Goal: Task Accomplishment & Management: Use online tool/utility

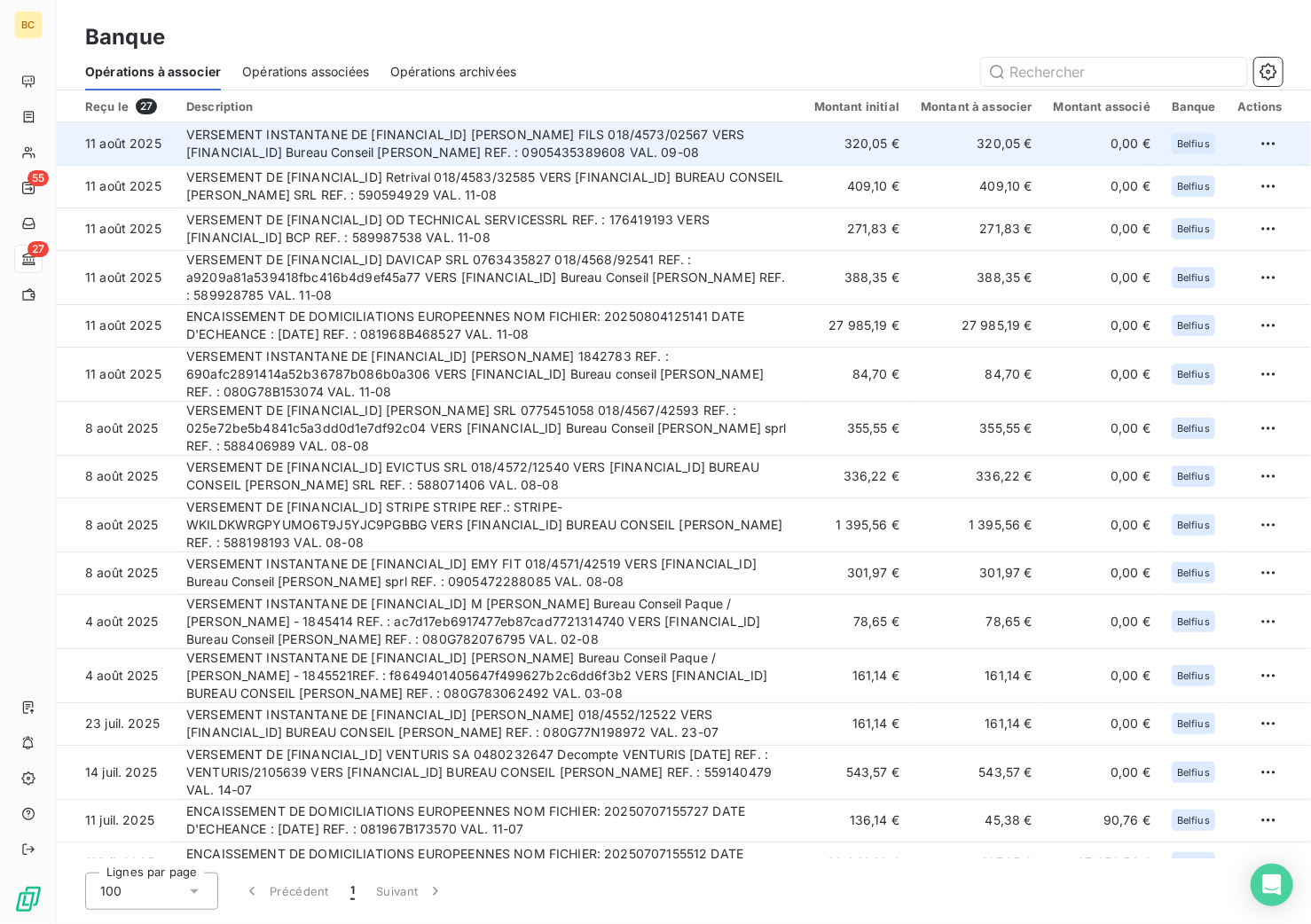
click at [604, 134] on td "VERSEMENT INSTANTANE DE [FINANCIAL_ID] [PERSON_NAME] FILS 018/4573/02567 VERS […" at bounding box center [489, 143] width 628 height 43
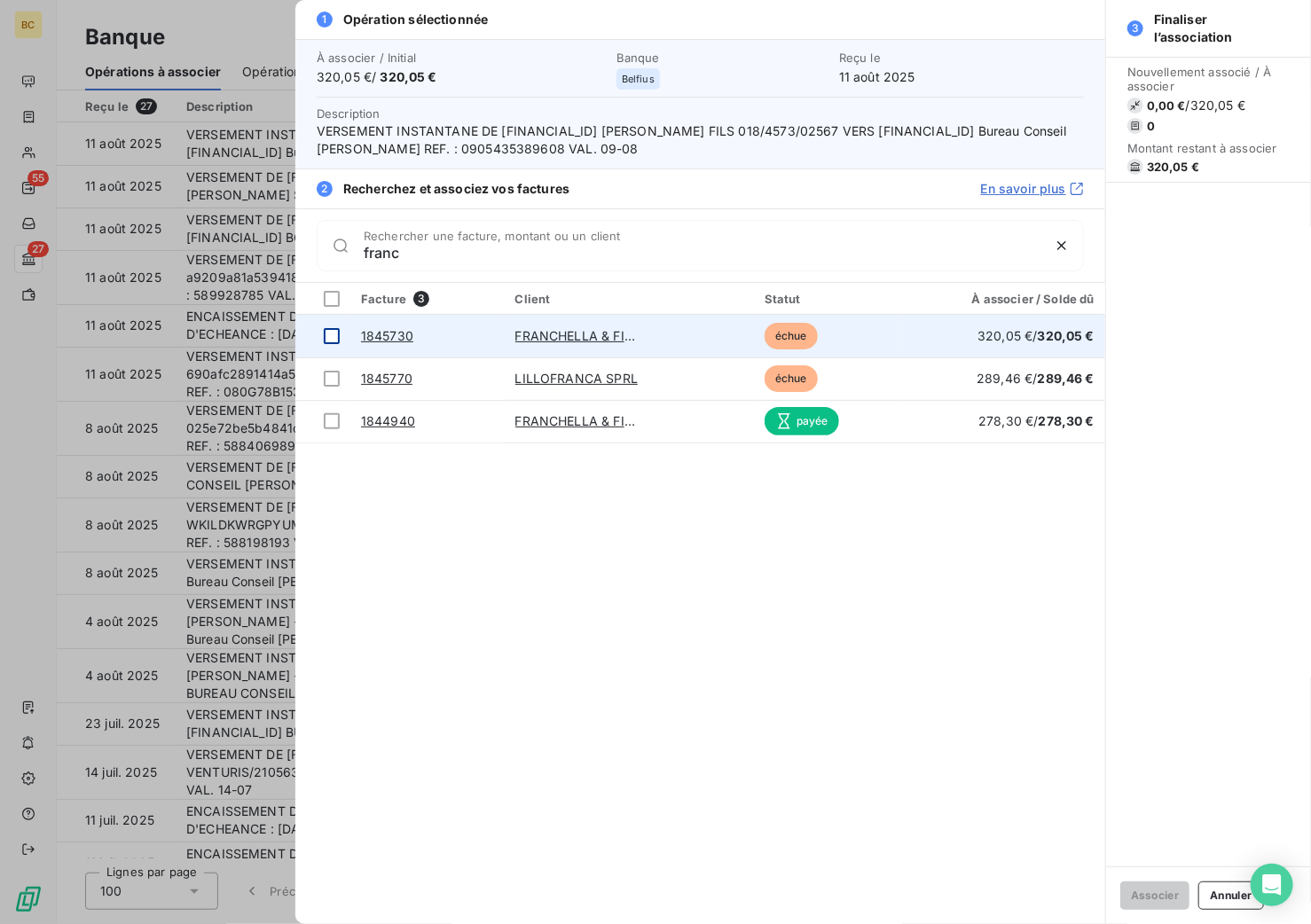
type input "franc"
click at [333, 340] on div at bounding box center [332, 335] width 16 height 16
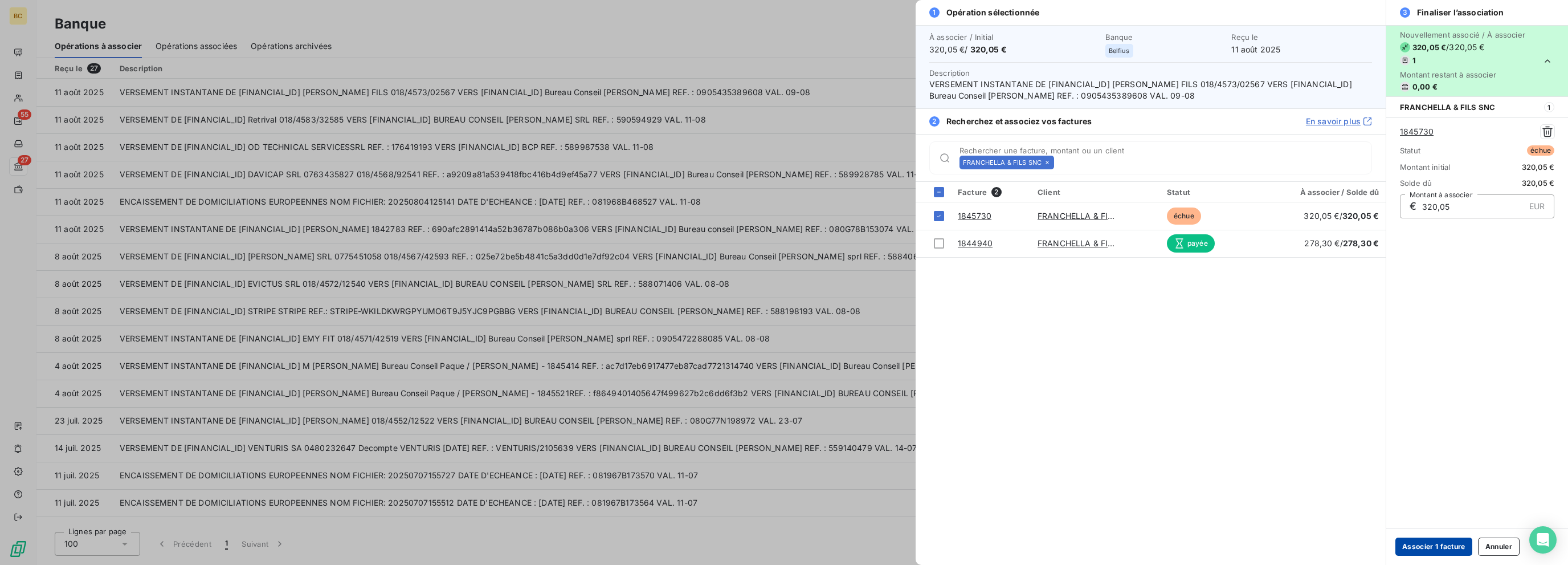
click at [842, 544] on button "Associer 1 facture" at bounding box center [1433, 547] width 77 height 18
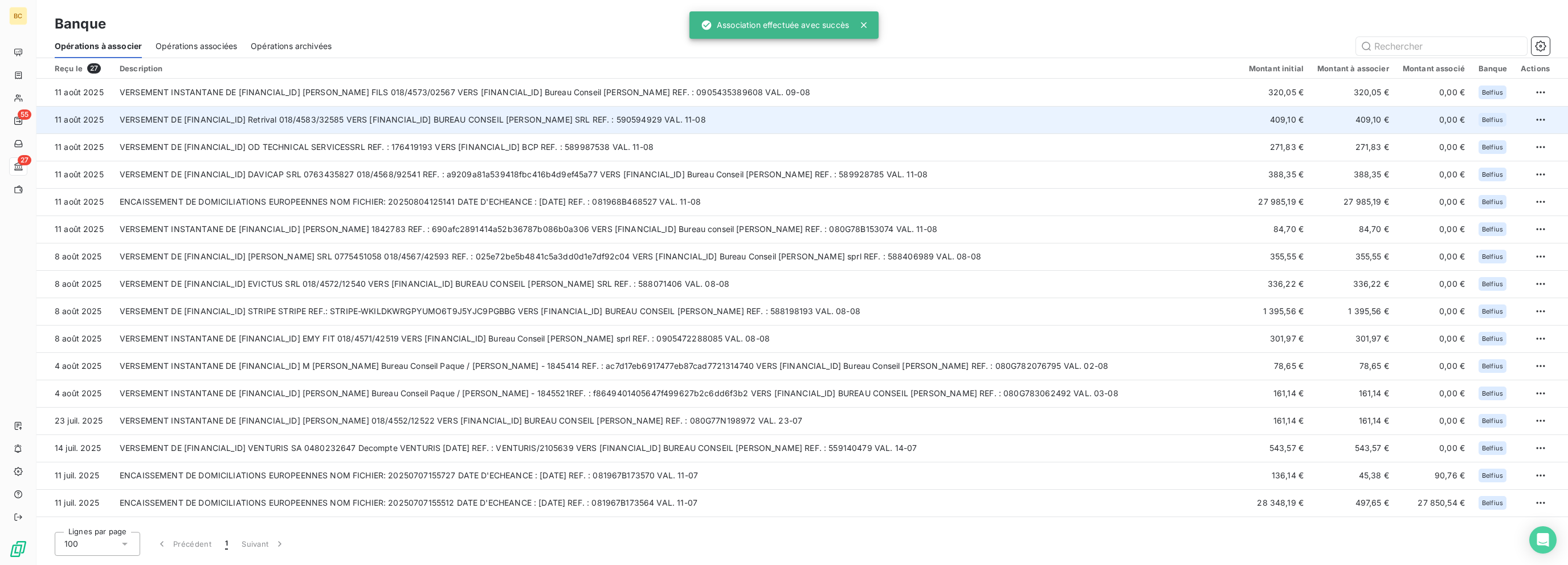
click at [406, 124] on td "VERSEMENT DE [FINANCIAL_ID] Retrival 018/4583/32585 VERS [FINANCIAL_ID] BUREAU …" at bounding box center [677, 119] width 1129 height 27
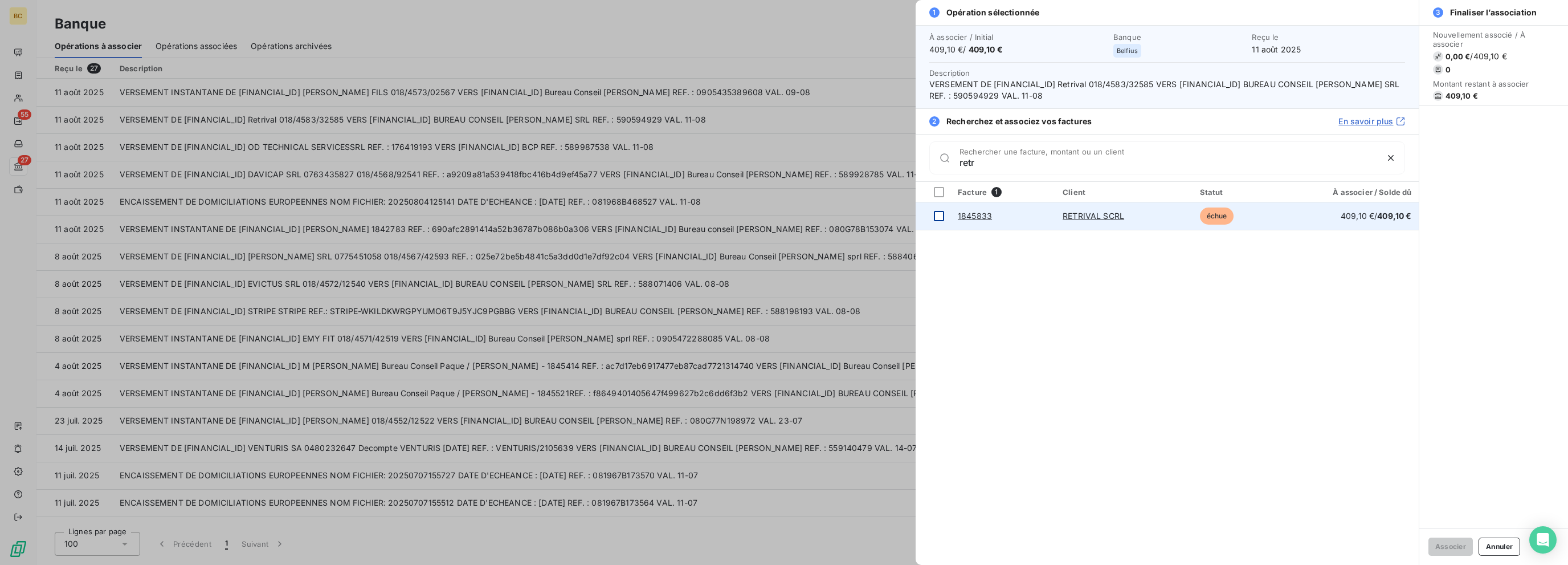
type input "retr"
click at [842, 219] on div at bounding box center [939, 216] width 10 height 10
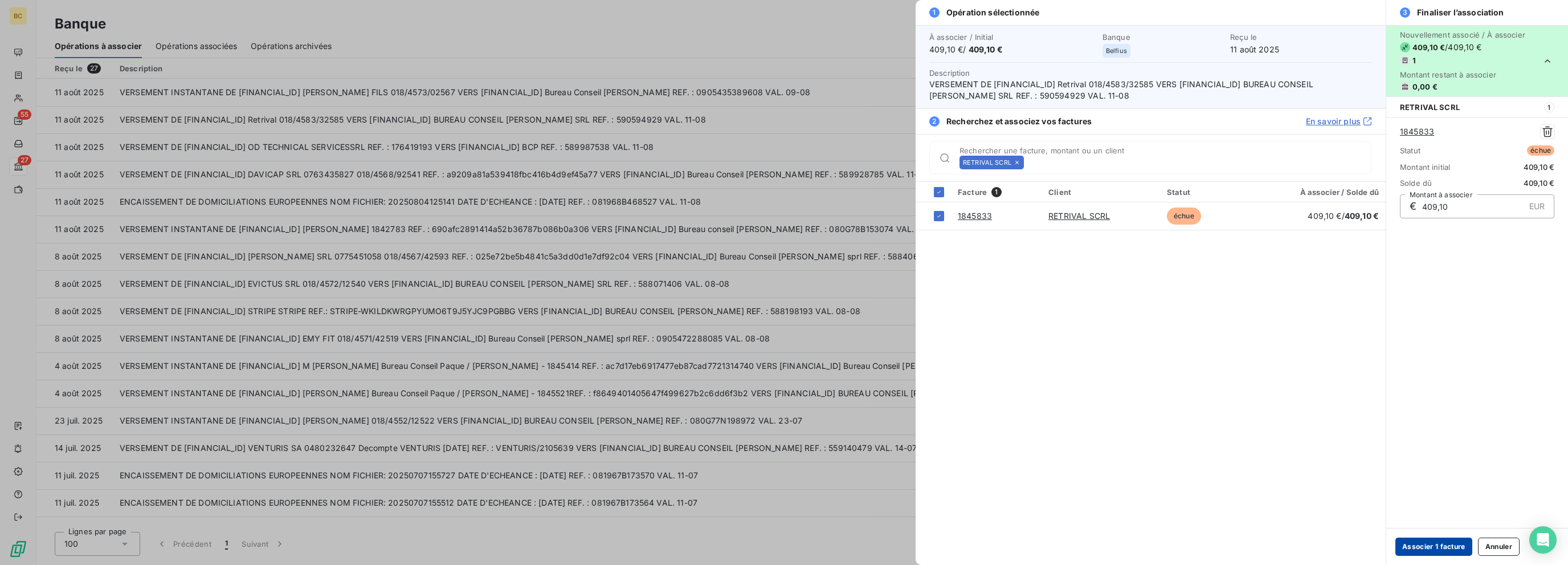
click at [842, 548] on button "Associer 1 facture" at bounding box center [1433, 547] width 77 height 18
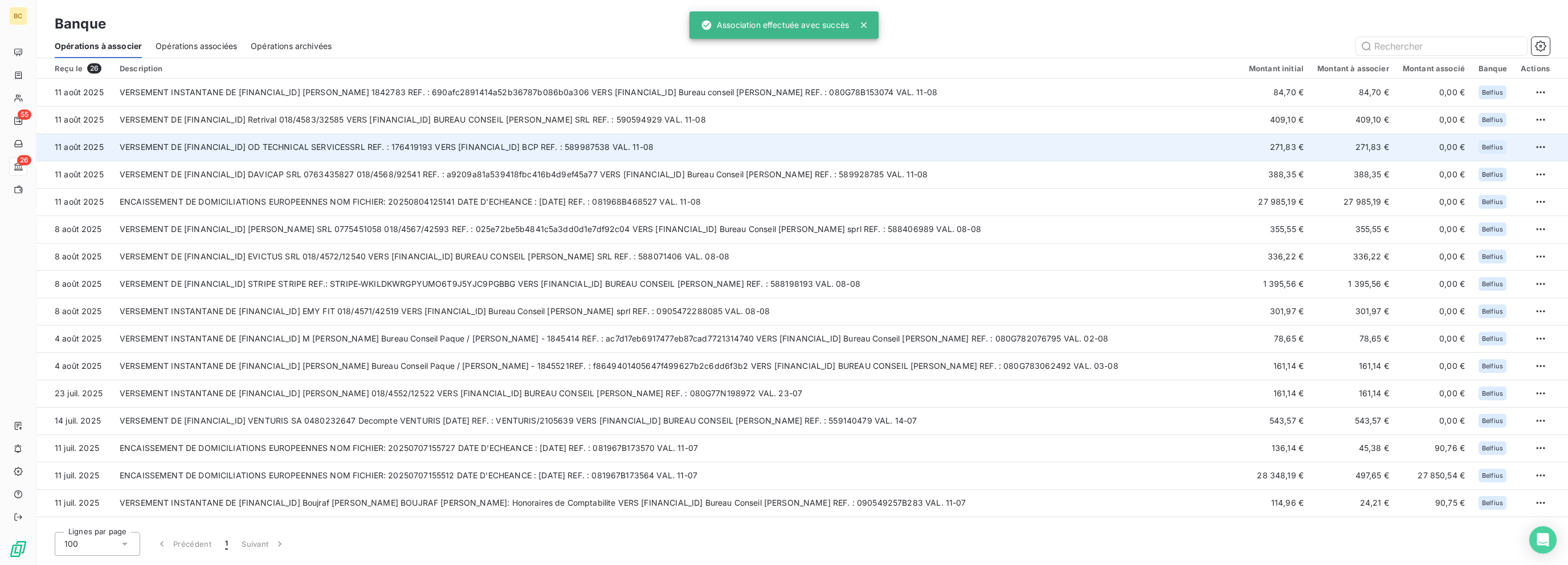
click at [371, 147] on td "VERSEMENT DE [FINANCIAL_ID] OD TECHNICAL SERVICESSRL REF. : 176419193 VERS [FIN…" at bounding box center [677, 147] width 1129 height 27
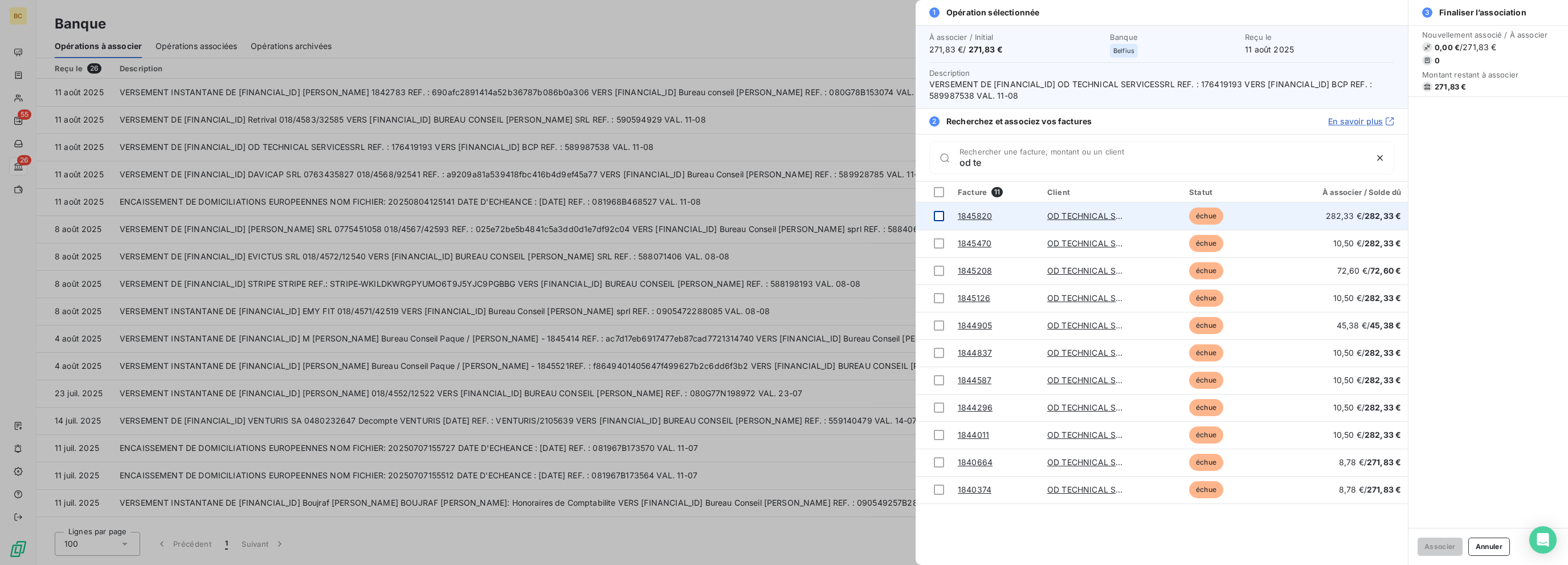
type input "od te"
click at [842, 216] on div at bounding box center [939, 216] width 10 height 10
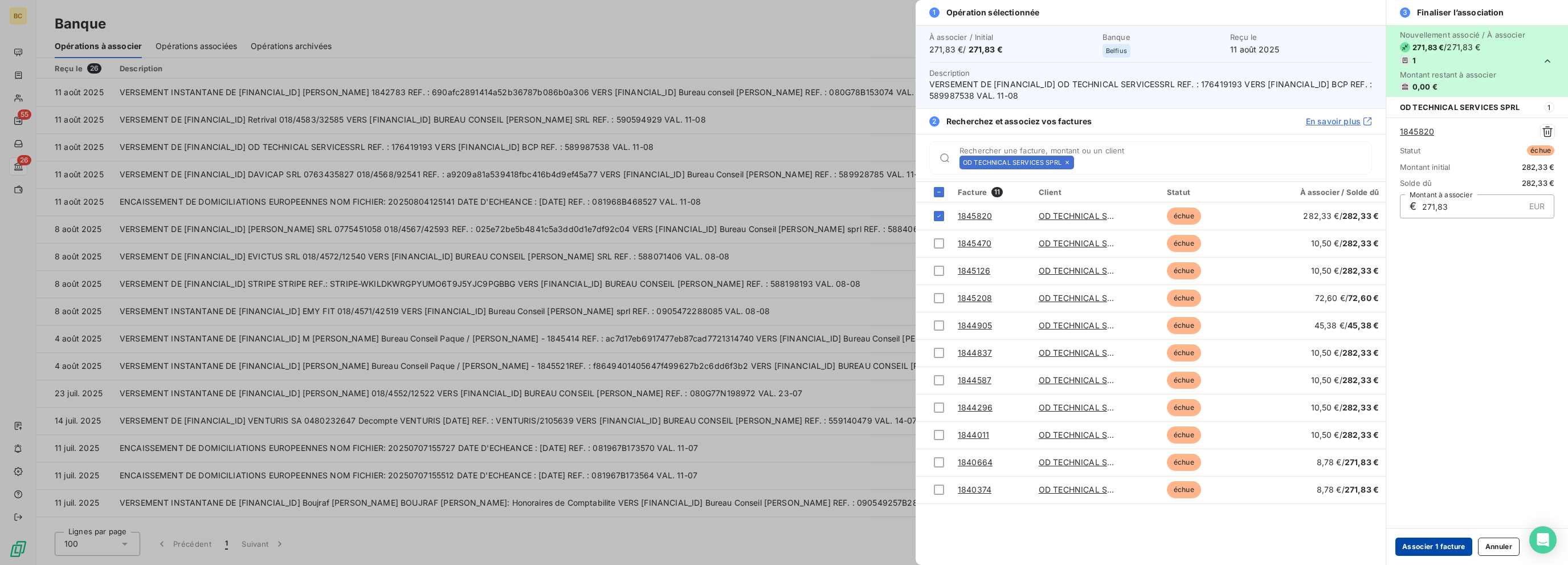
click at [842, 550] on button "Associer 1 facture" at bounding box center [1433, 547] width 77 height 18
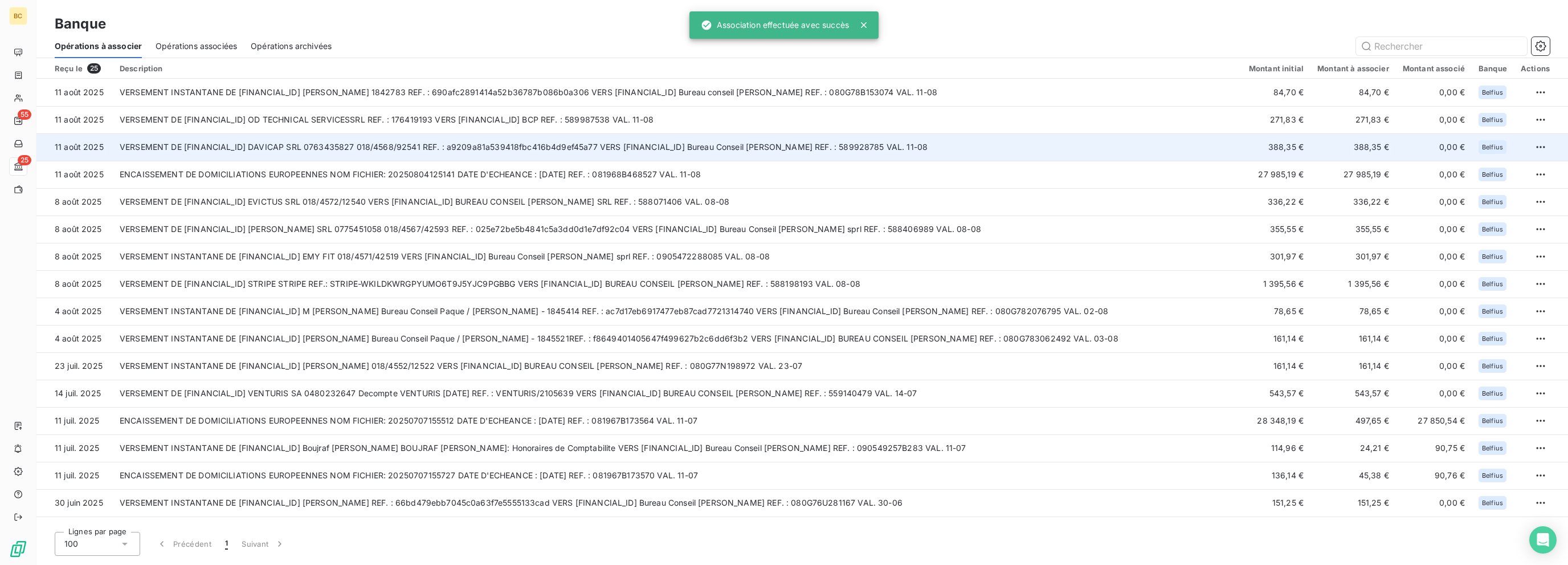
click at [425, 148] on td "VERSEMENT DE [FINANCIAL_ID] DAVICAP SRL 0763435827 018/4568/92541 REF. : a9209a…" at bounding box center [677, 147] width 1129 height 27
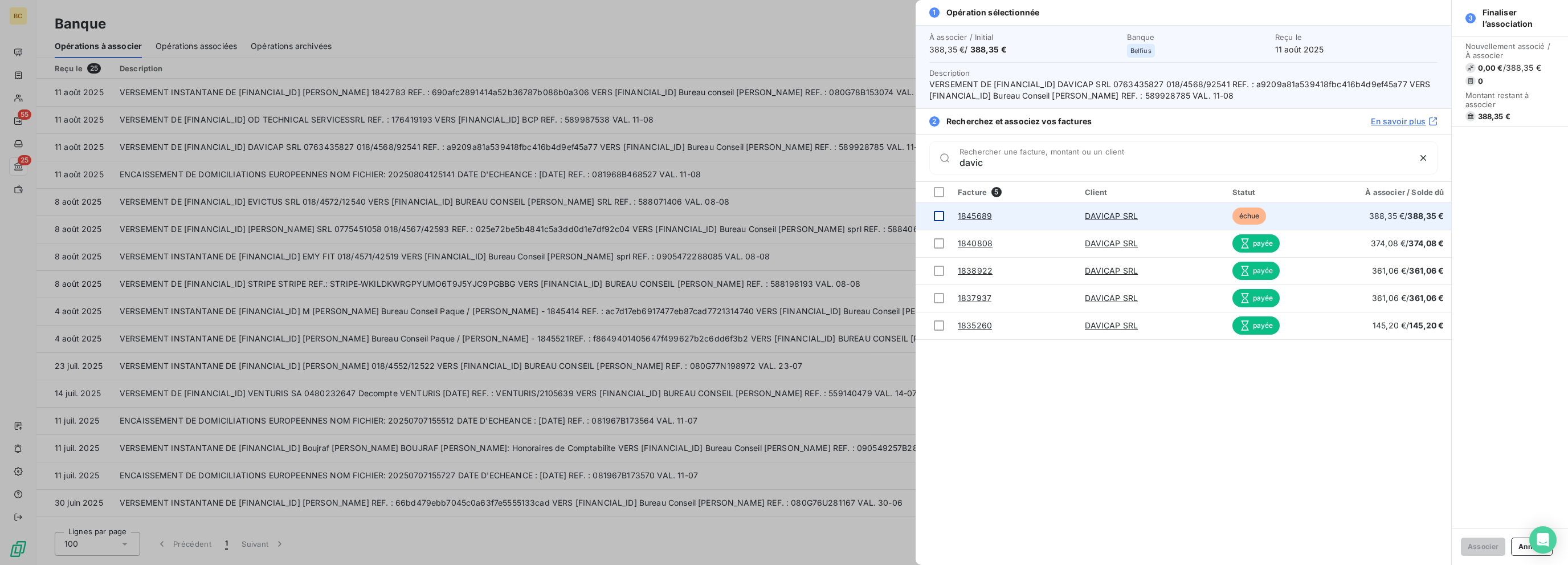
type input "davic"
click at [842, 218] on td at bounding box center [933, 216] width 35 height 27
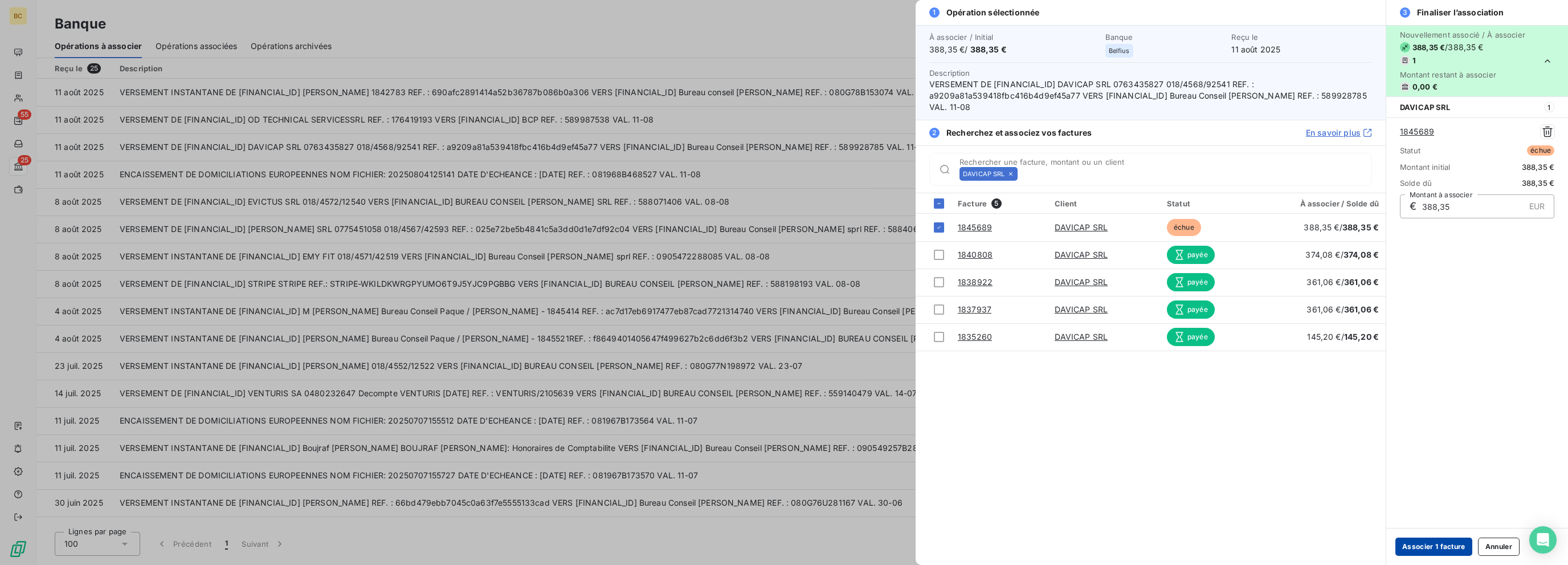
click at [842, 548] on button "Associer 1 facture" at bounding box center [1433, 547] width 77 height 18
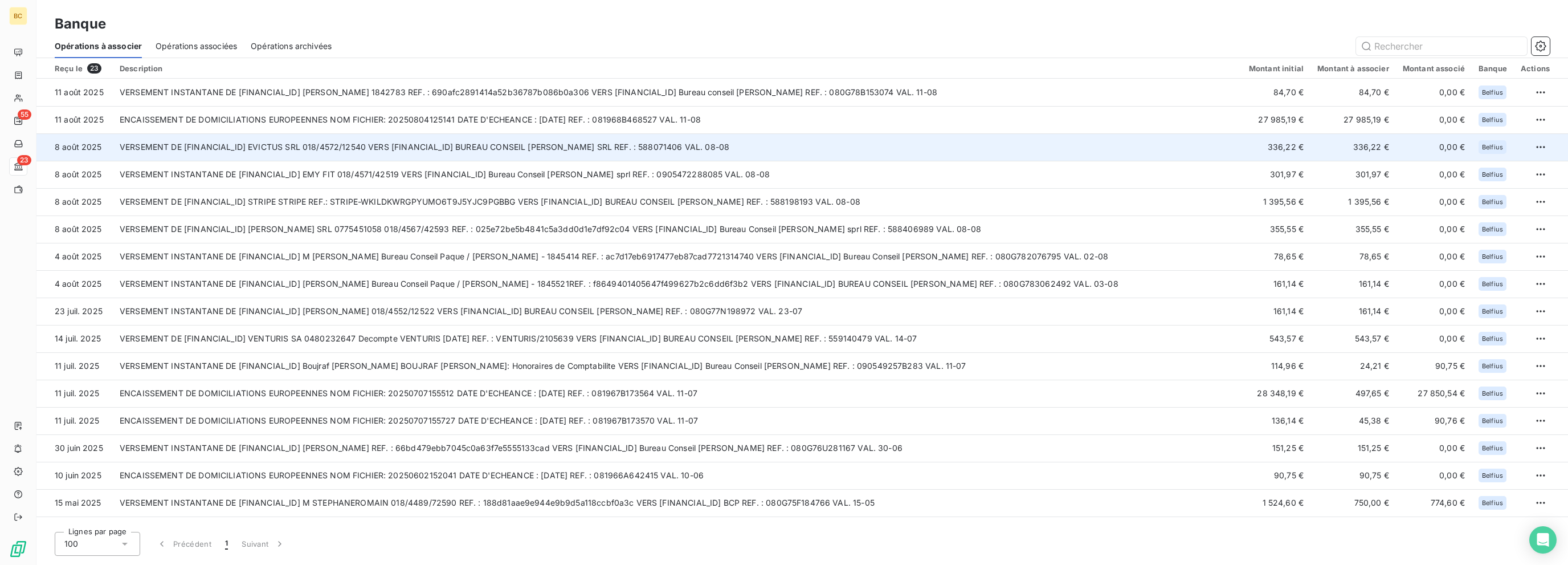
click at [307, 150] on td "VERSEMENT DE [FINANCIAL_ID] EVICTUS SRL 018/4572/12540 VERS [FINANCIAL_ID] BURE…" at bounding box center [677, 147] width 1129 height 27
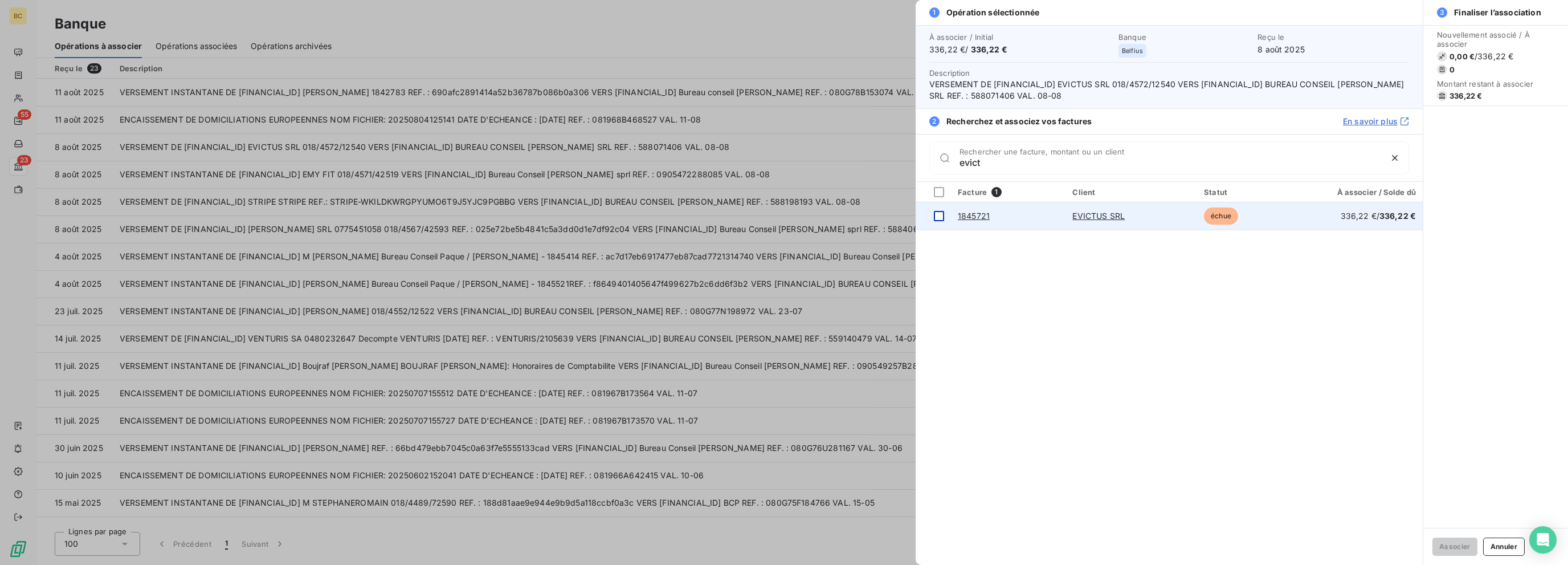
type input "evict"
click at [842, 211] on div at bounding box center [939, 216] width 10 height 10
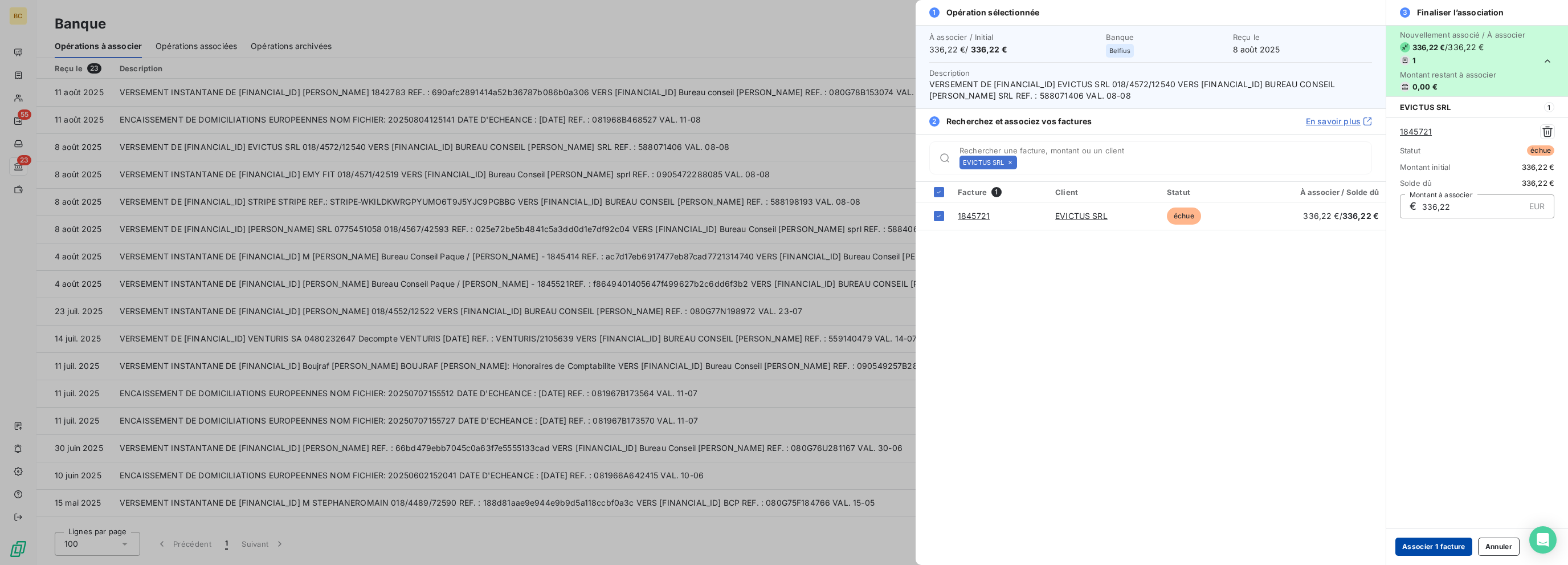
click at [842, 542] on button "Associer 1 facture" at bounding box center [1433, 547] width 77 height 18
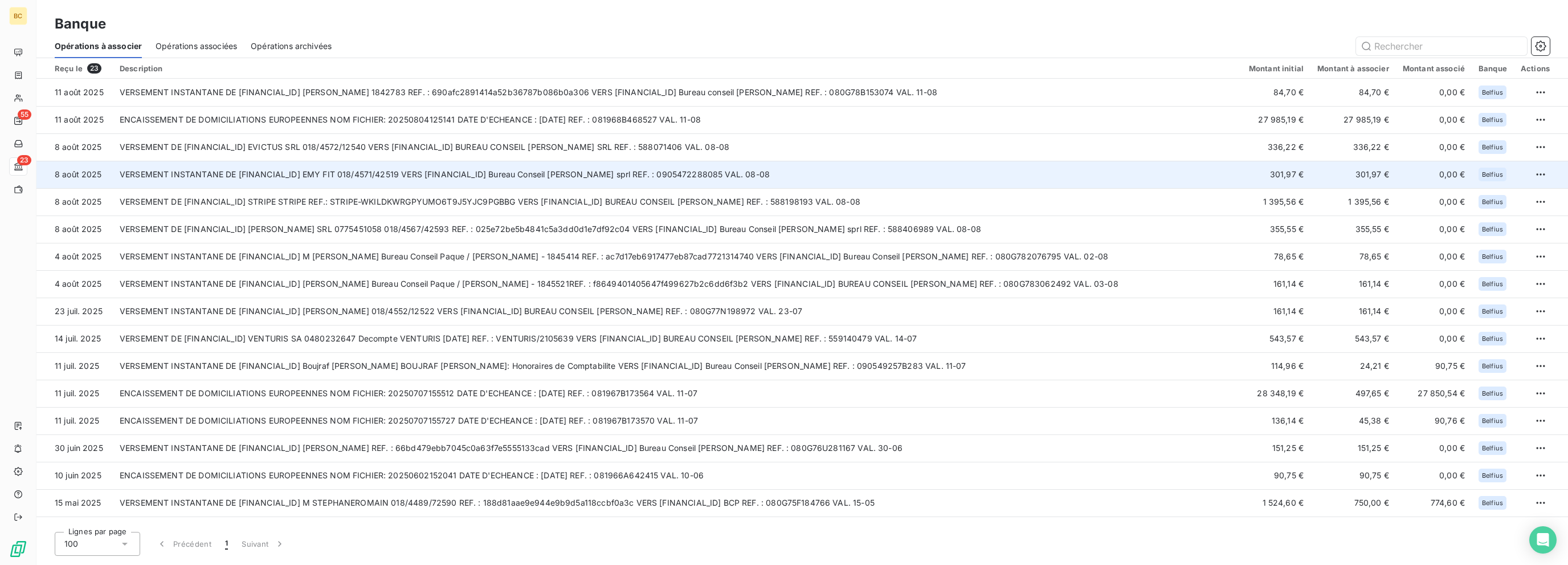
click at [433, 175] on td "VERSEMENT INSTANTANE DE [FINANCIAL_ID] EMY FIT 018/4571/42519 VERS [FINANCIAL_I…" at bounding box center [677, 174] width 1129 height 27
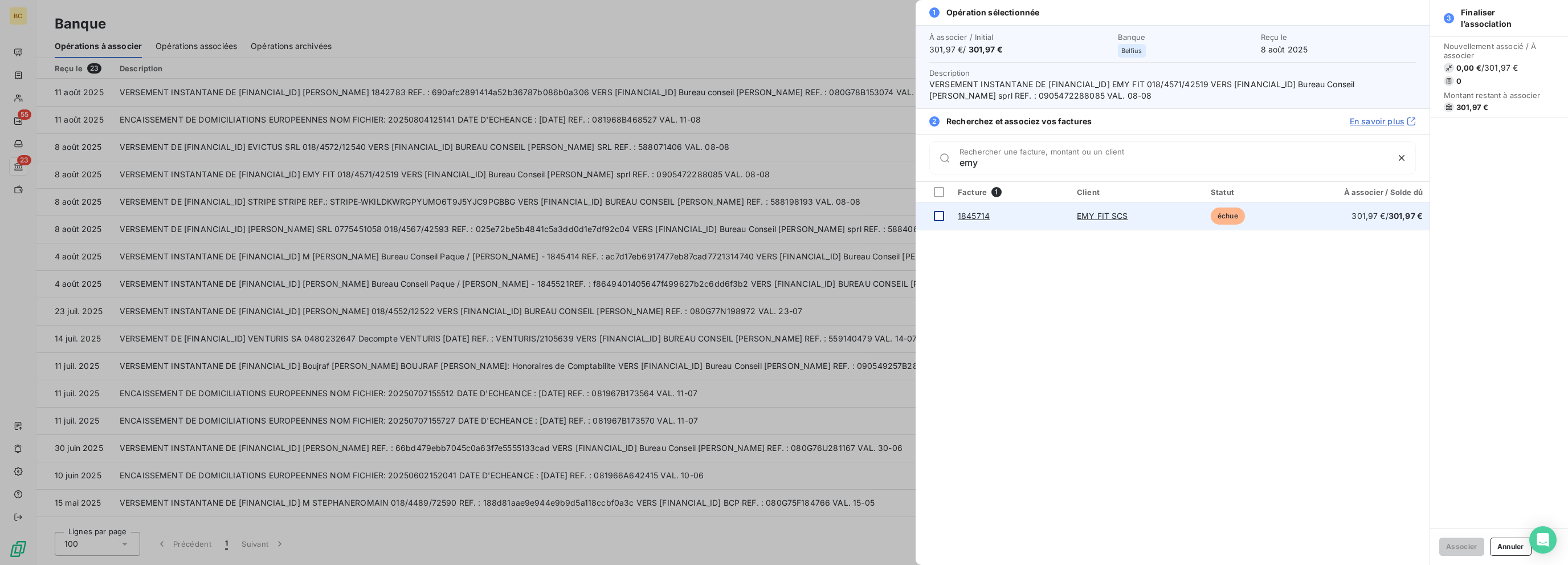
type input "emy"
click at [842, 214] on div at bounding box center [939, 216] width 10 height 10
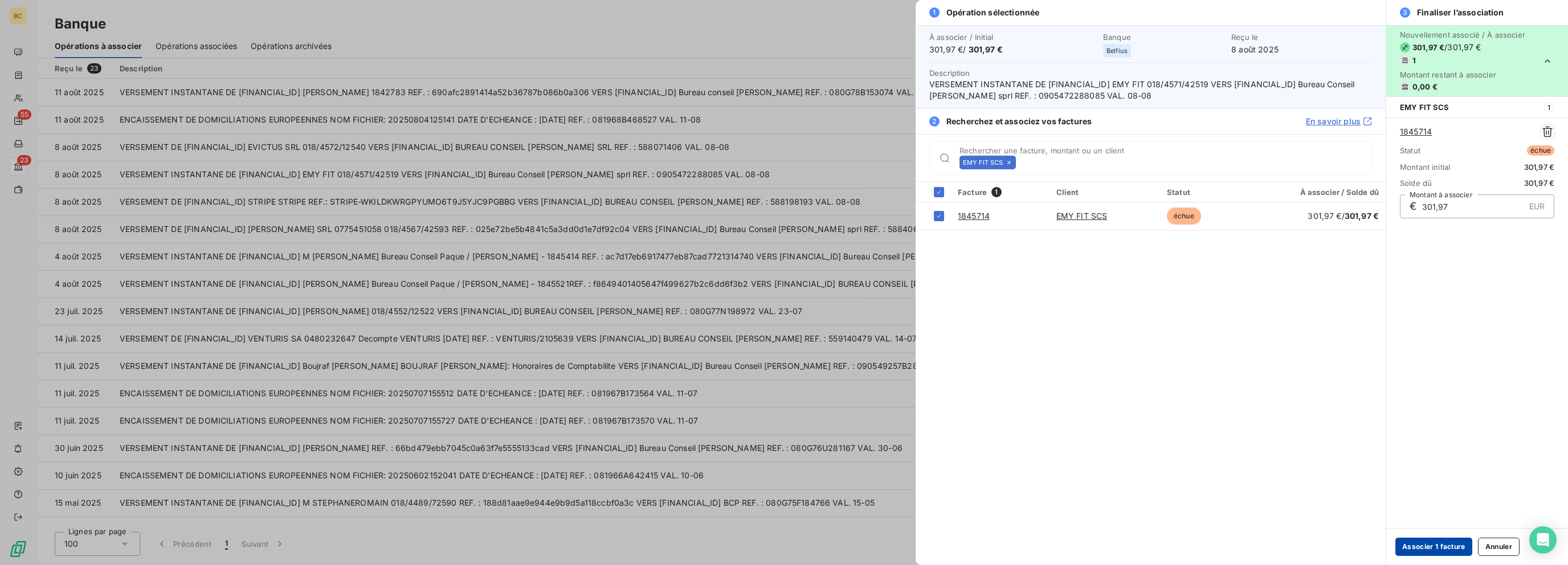
click at [842, 543] on button "Associer 1 facture" at bounding box center [1433, 547] width 77 height 18
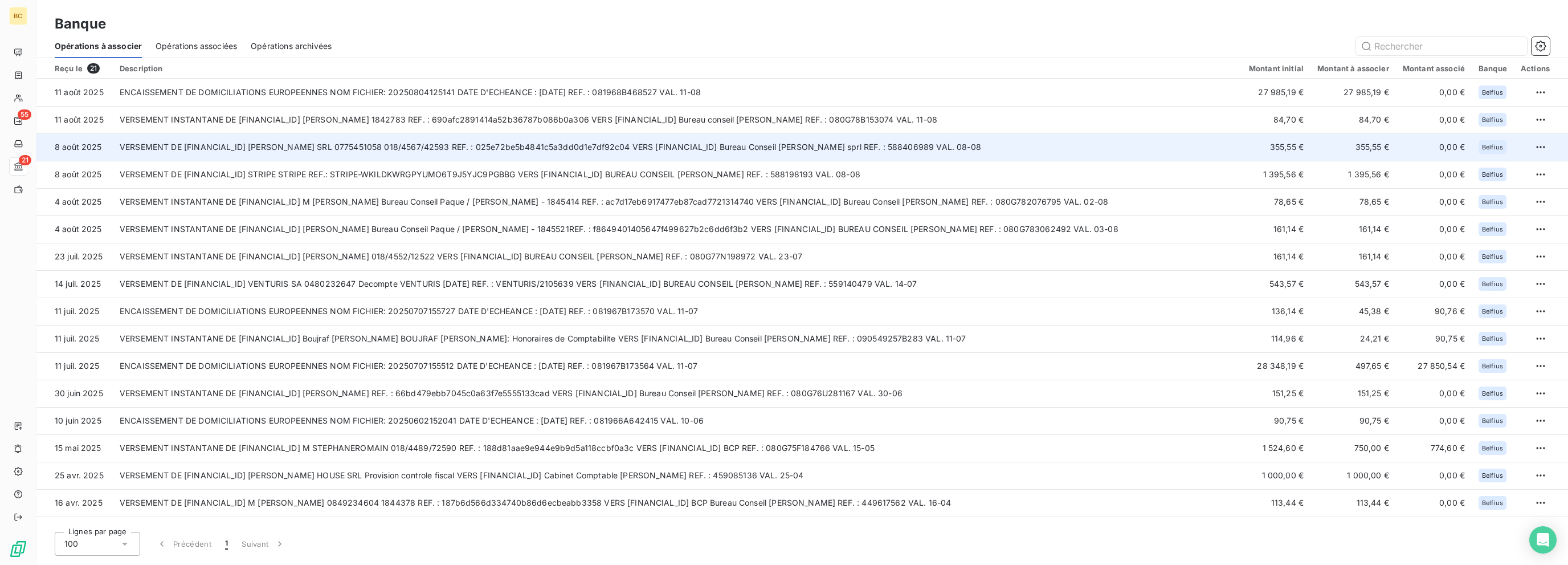
click at [394, 147] on td "VERSEMENT DE [FINANCIAL_ID] [PERSON_NAME] SRL 0775451058 018/4567/42593 REF. : …" at bounding box center [677, 147] width 1129 height 27
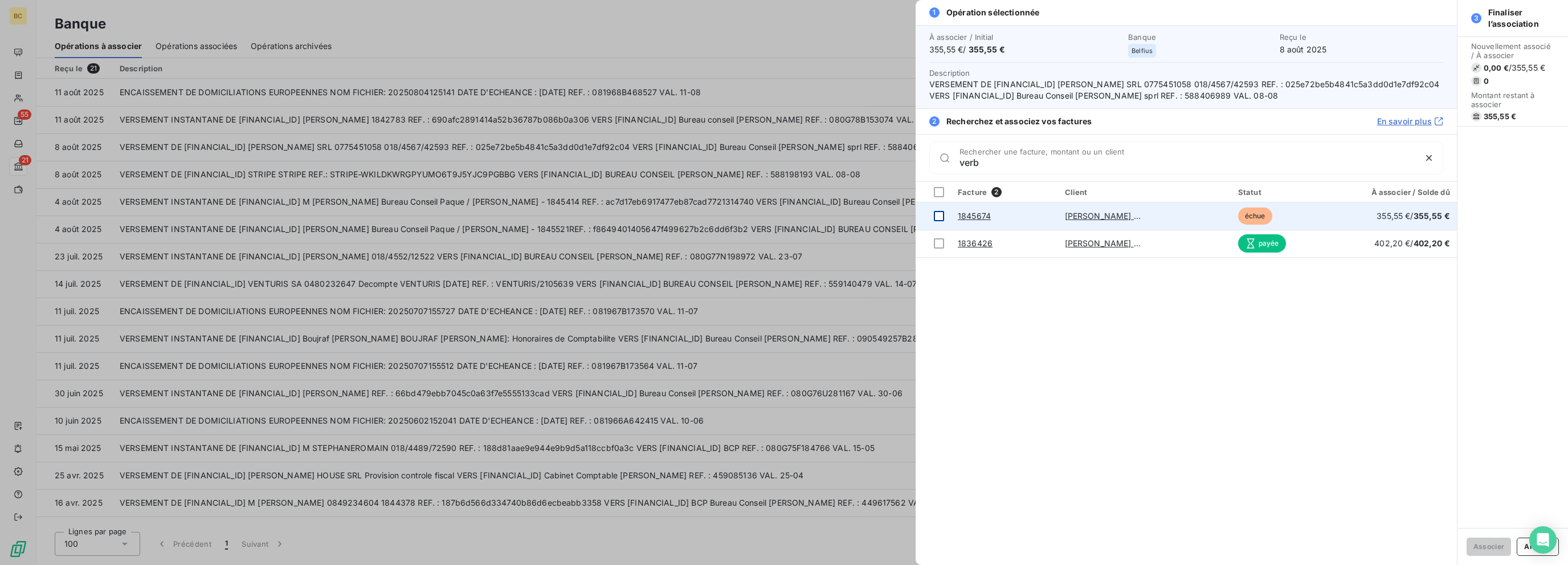
type input "verb"
click at [842, 212] on div at bounding box center [939, 216] width 10 height 10
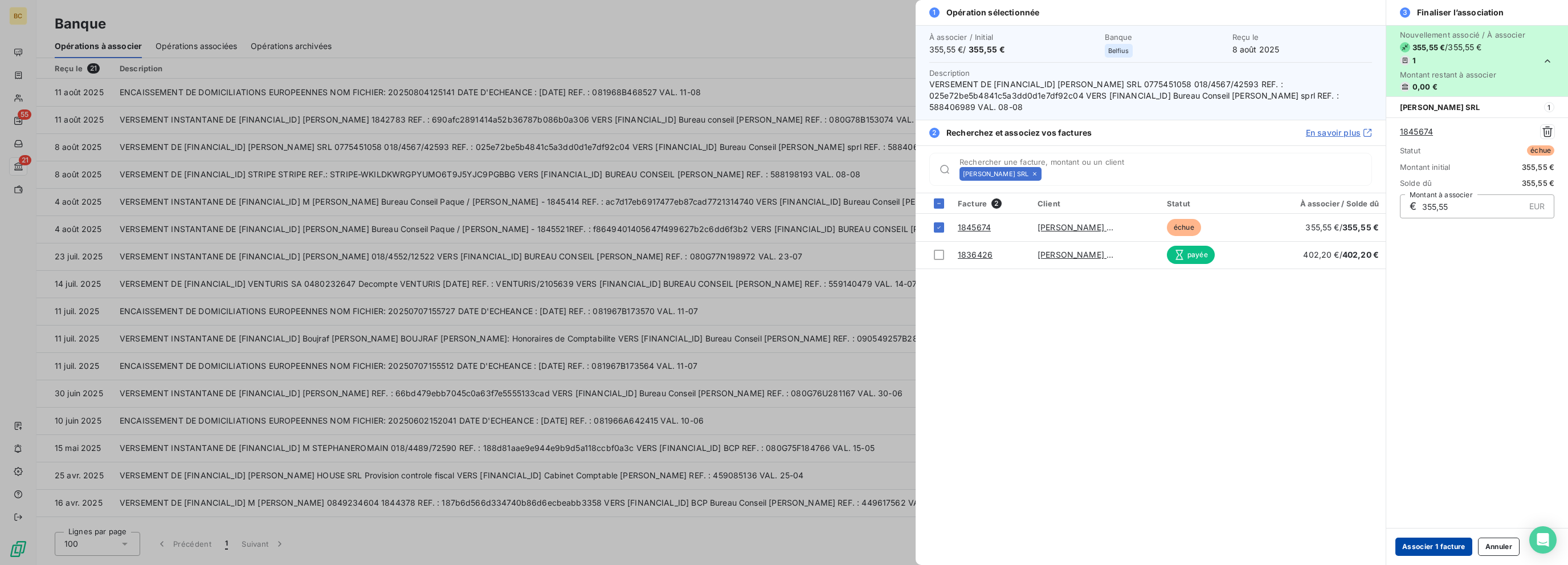
click at [842, 547] on button "Associer 1 facture" at bounding box center [1433, 547] width 77 height 18
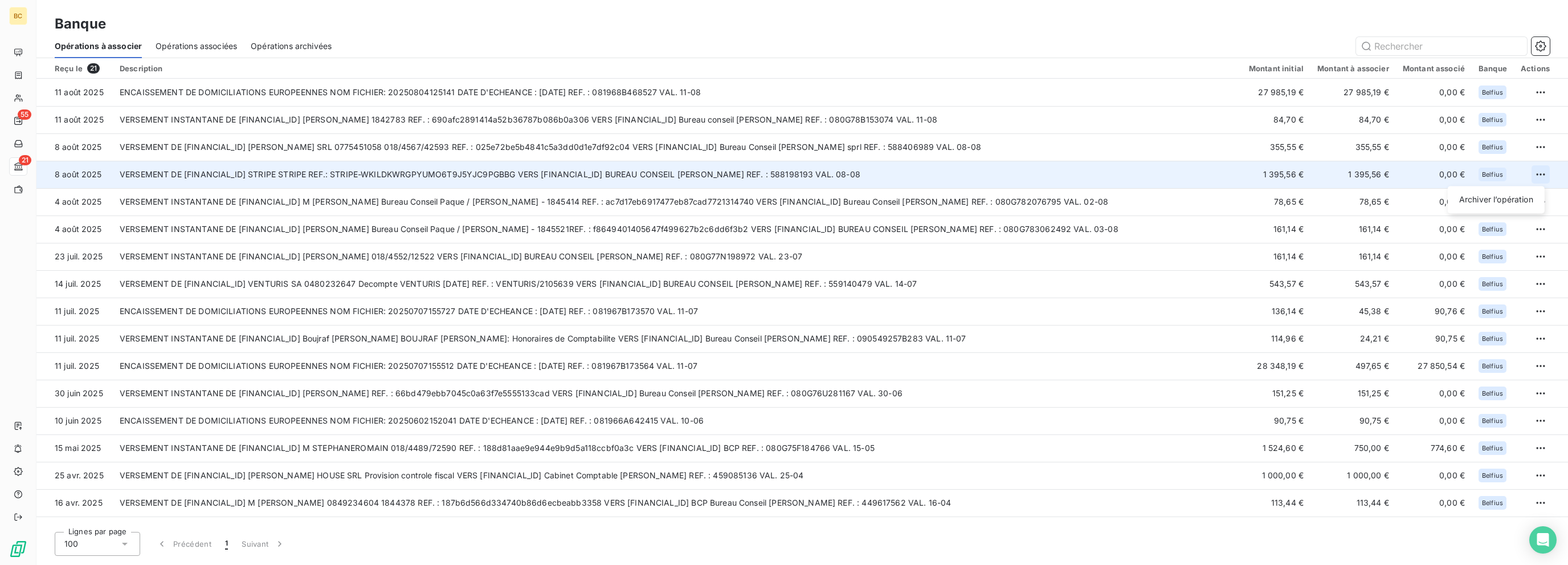
click at [842, 174] on html "BC 55 21 Banque Opérations à associer Opérations associées Opérations archivées…" at bounding box center [784, 282] width 1568 height 565
click at [842, 200] on div "Archiver l’opération" at bounding box center [1496, 200] width 88 height 18
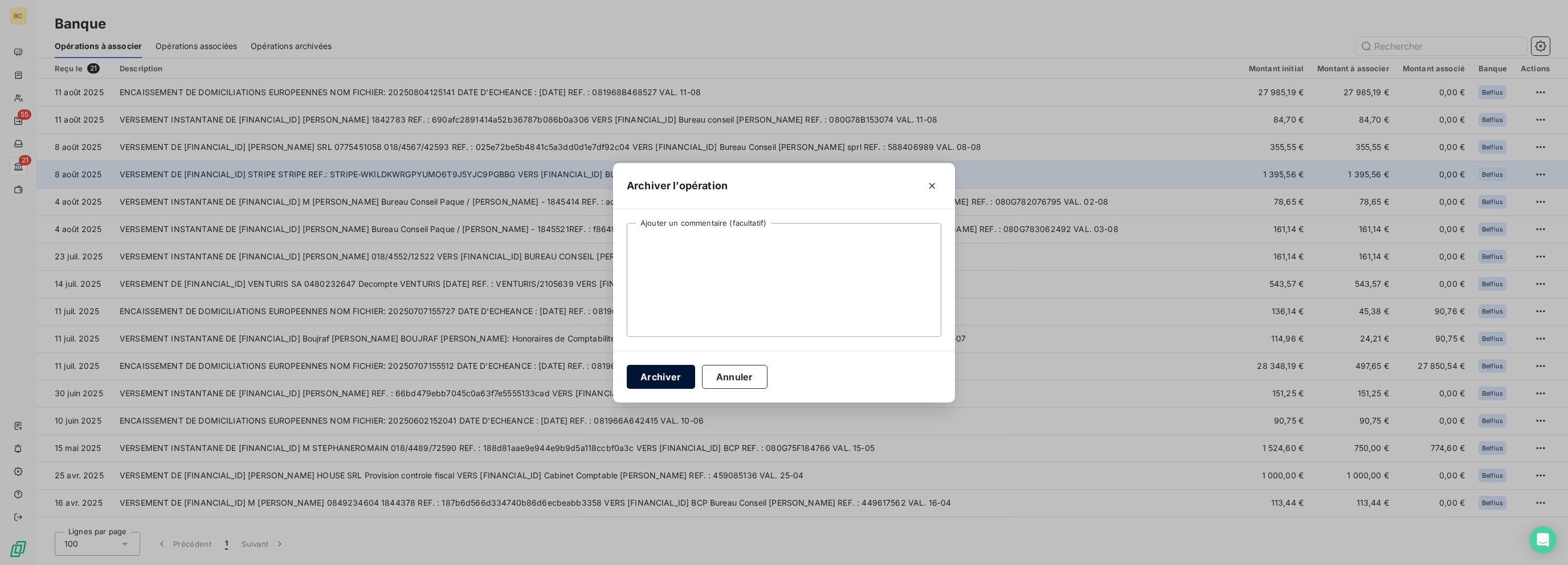
click at [662, 376] on button "Archiver" at bounding box center [661, 376] width 68 height 24
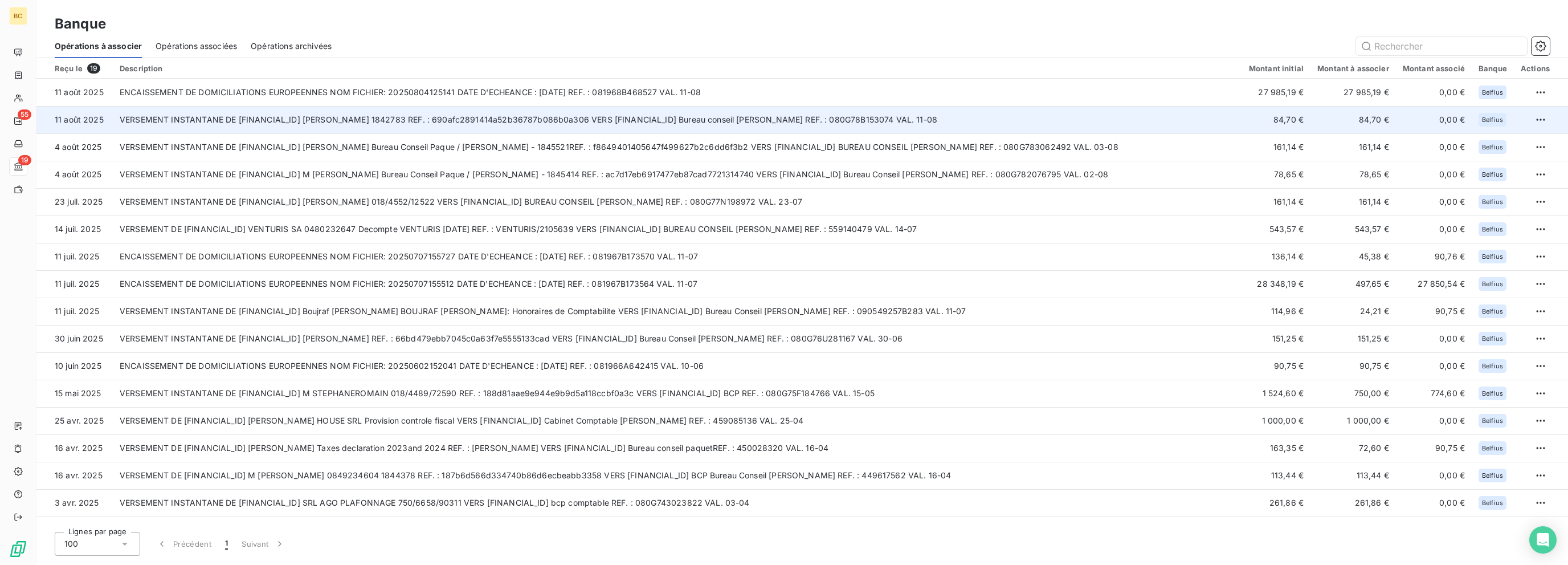
click at [463, 123] on td "VERSEMENT INSTANTANE DE [FINANCIAL_ID] [PERSON_NAME] 1842783 REF. : 690afc28914…" at bounding box center [677, 119] width 1129 height 27
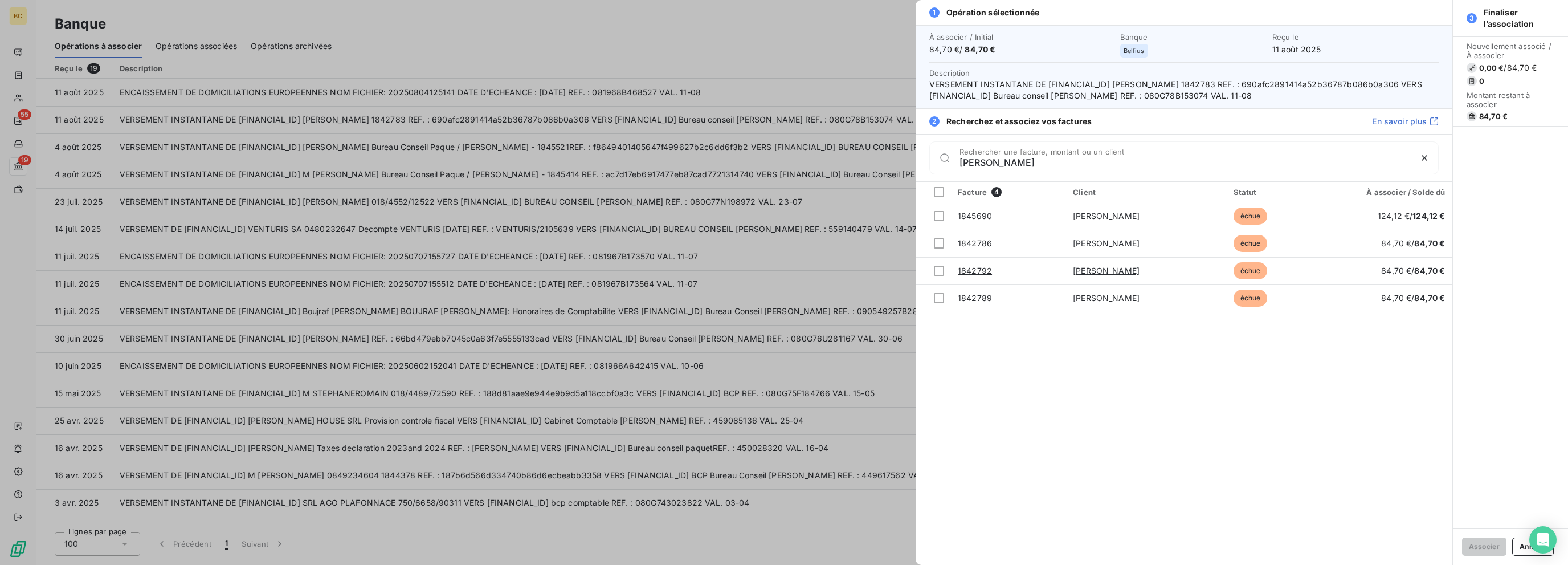
type input "[PERSON_NAME]"
click at [611, 175] on div at bounding box center [784, 282] width 1568 height 565
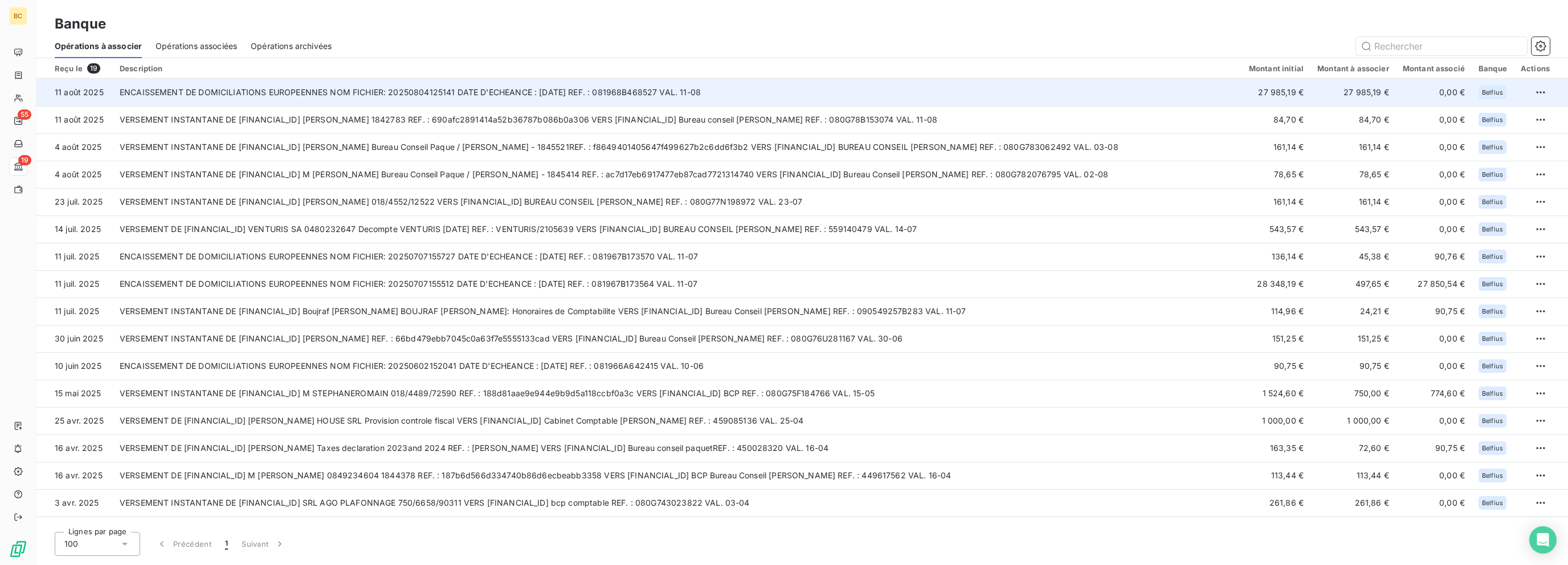
click at [842, 90] on td "ENCAISSEMENT DE DOMICILIATIONS EUROPEENNES NOM FICHIER: 20250804125141 DATE D'E…" at bounding box center [677, 92] width 1129 height 27
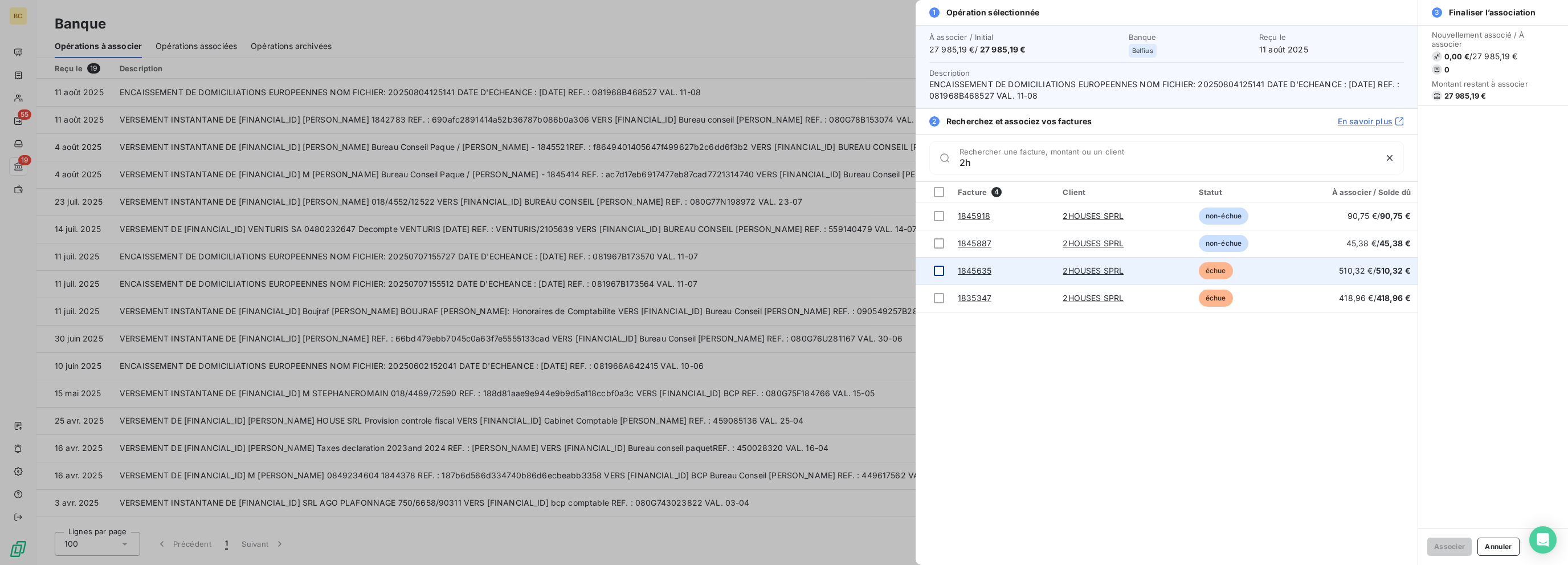
type input "2h"
click at [842, 272] on div at bounding box center [939, 270] width 10 height 10
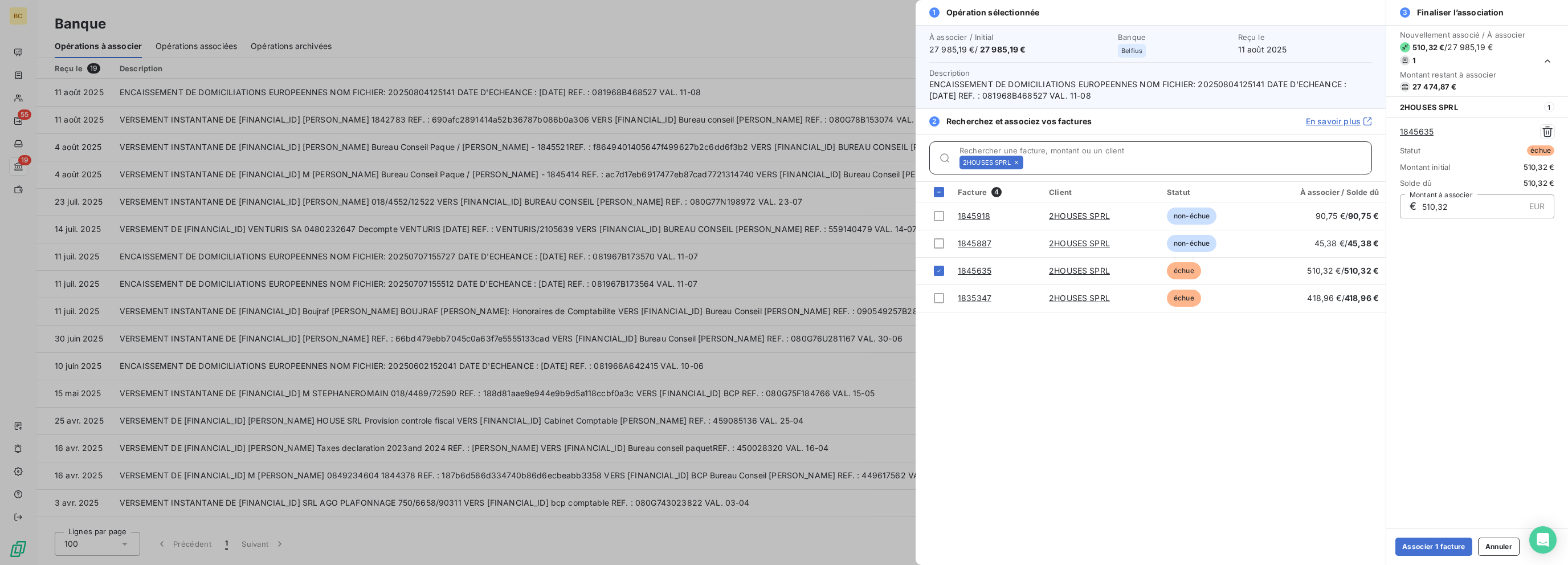
click at [842, 167] on input "Rechercher une facture, montant ou un client" at bounding box center [1200, 162] width 343 height 12
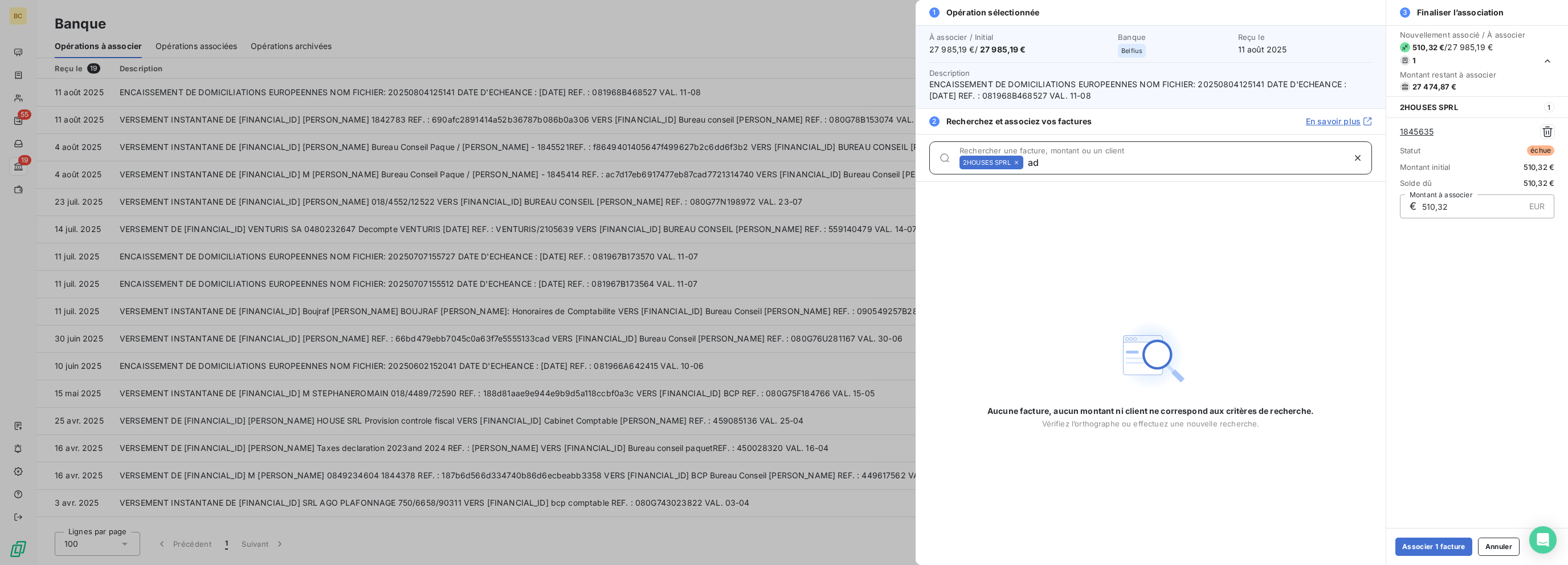
type input "a"
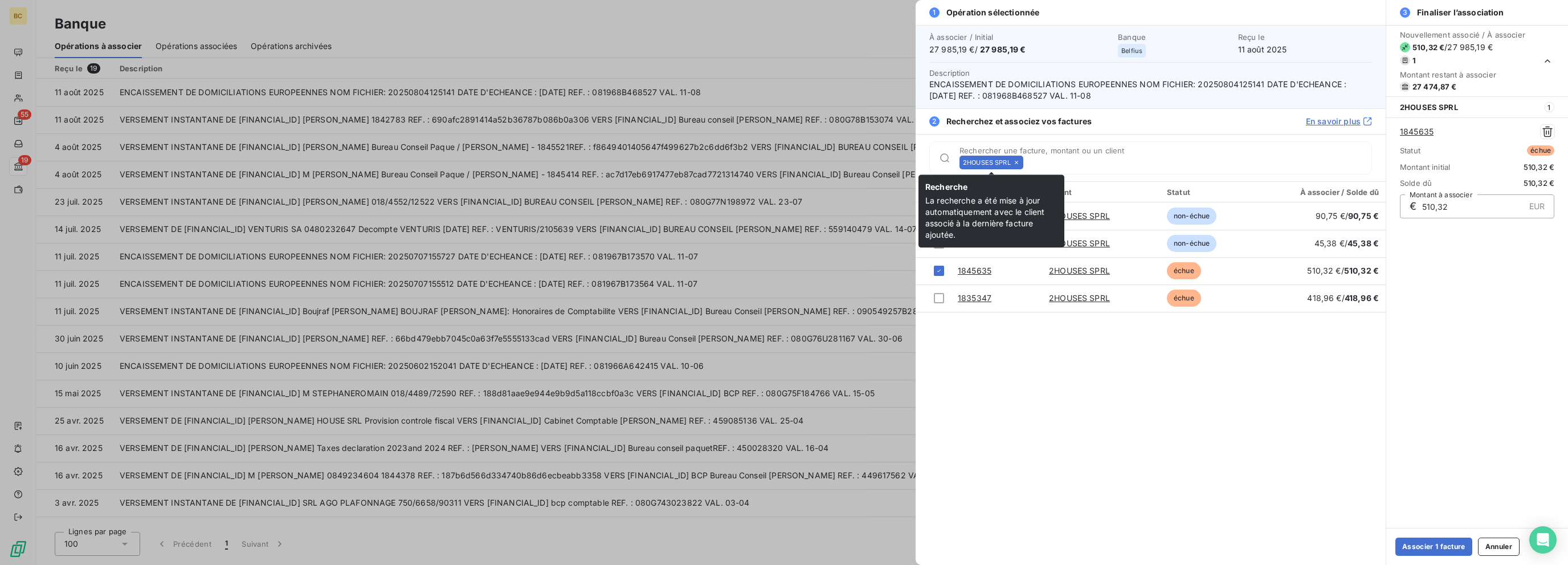
click at [842, 161] on icon at bounding box center [1016, 162] width 7 height 7
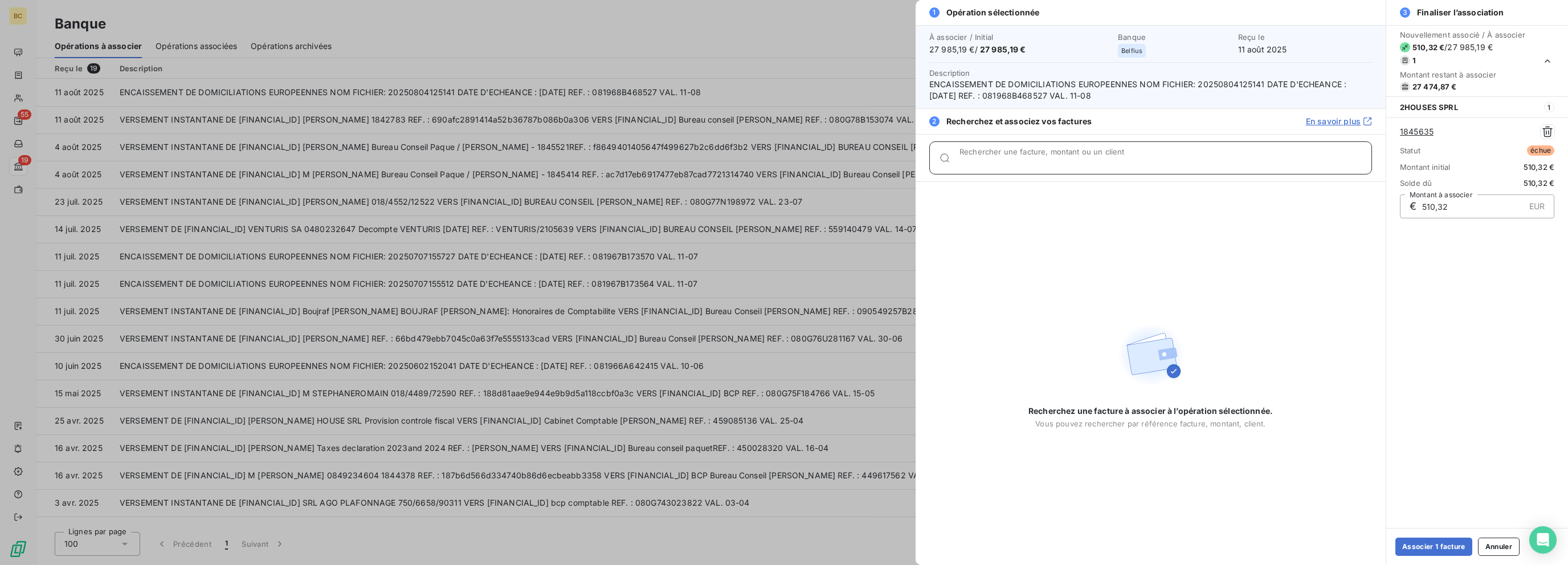
click at [842, 161] on input "Rechercher une facture, montant ou un client" at bounding box center [1165, 162] width 412 height 12
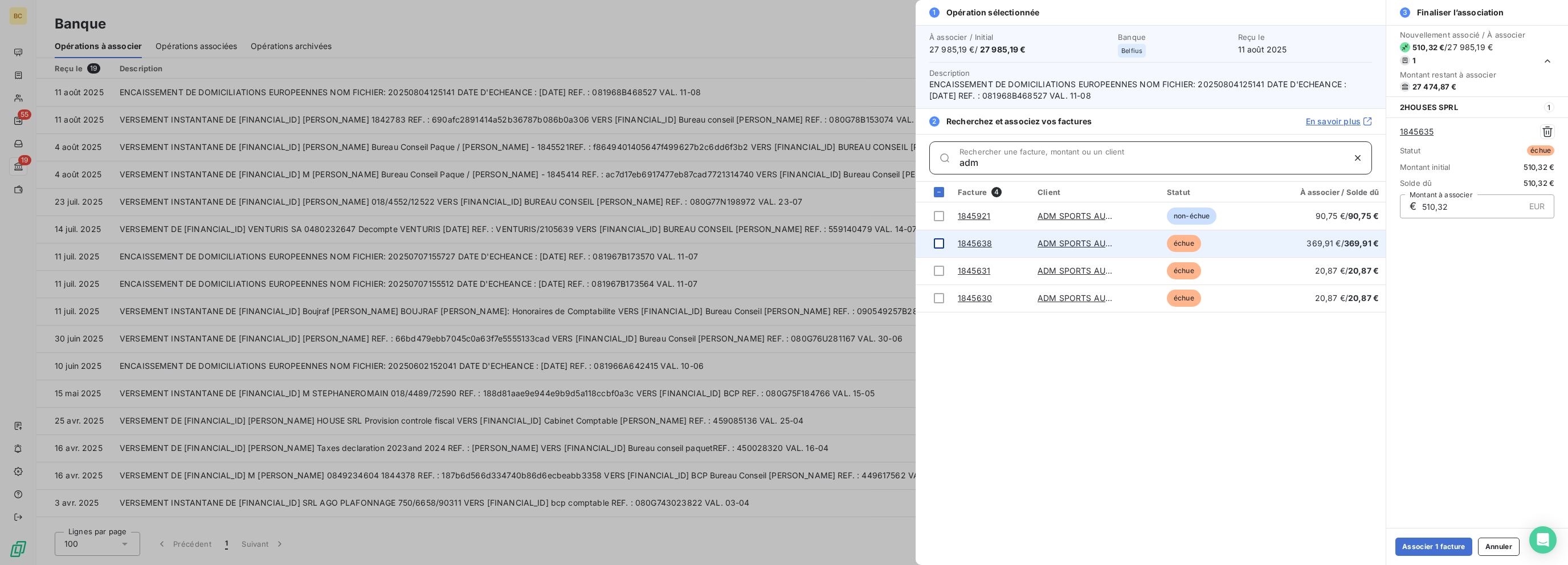
type input "adm"
click at [842, 241] on div at bounding box center [939, 243] width 10 height 10
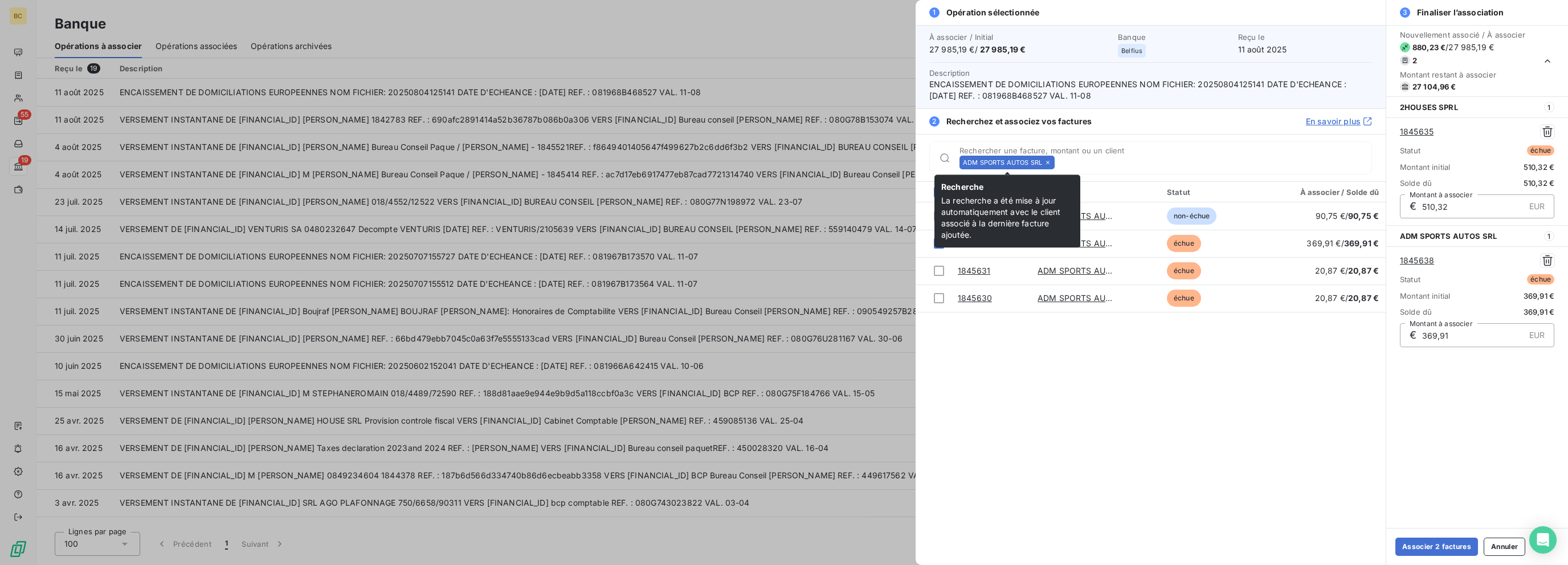
click at [842, 164] on div "ADM SPORTS AUTOS SRL" at bounding box center [1007, 163] width 95 height 13
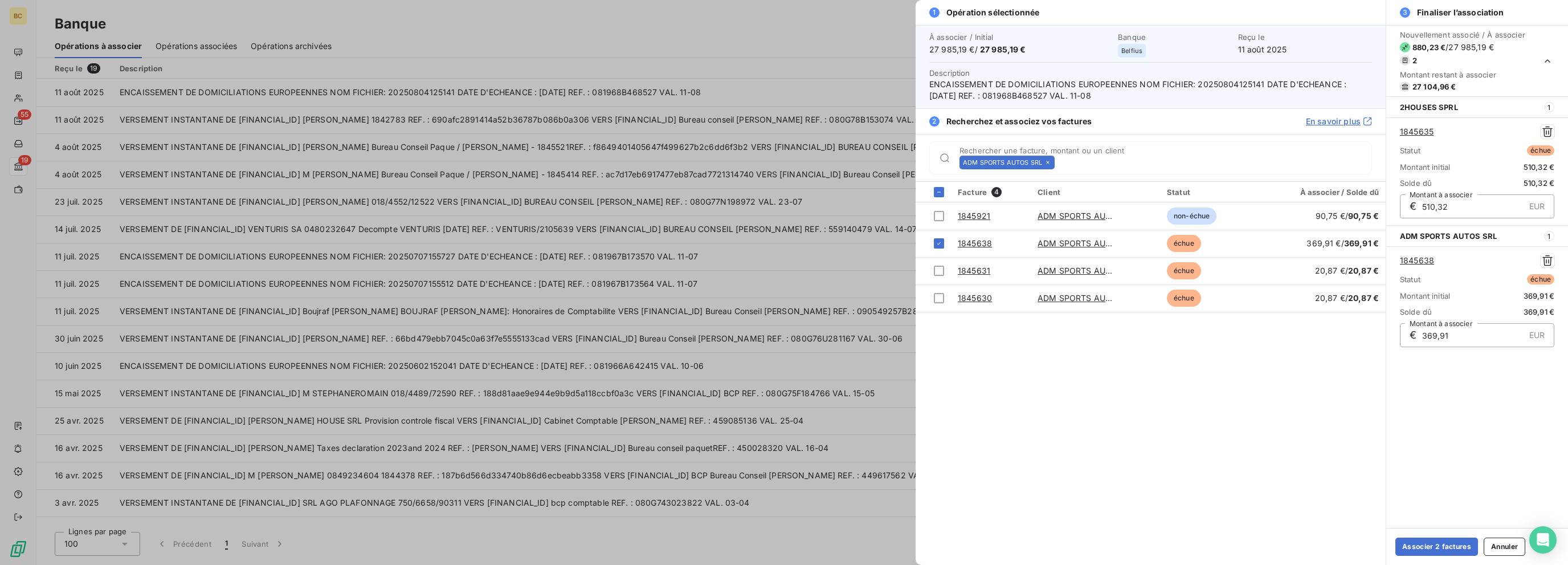
click at [842, 165] on icon at bounding box center [1048, 162] width 7 height 7
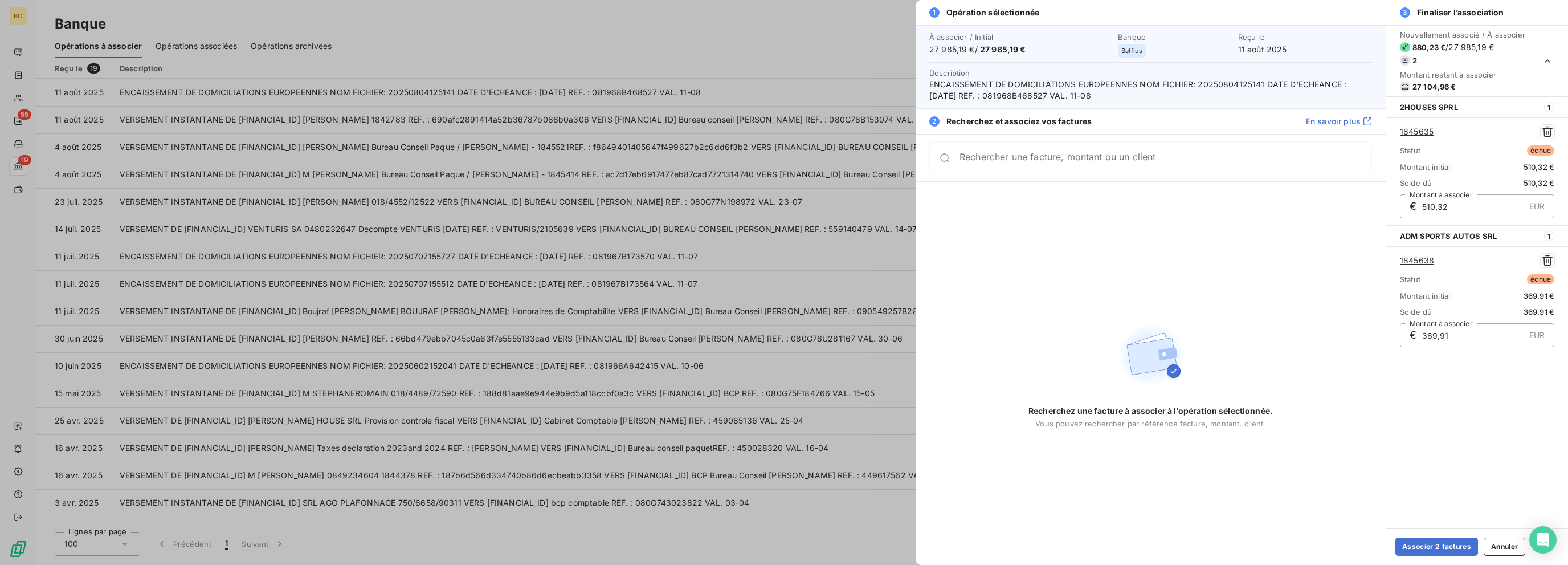
click at [842, 165] on div "Rechercher une facture, montant ou un client" at bounding box center [1150, 158] width 443 height 33
click at [842, 547] on button "Associer 2 factures" at bounding box center [1437, 547] width 83 height 18
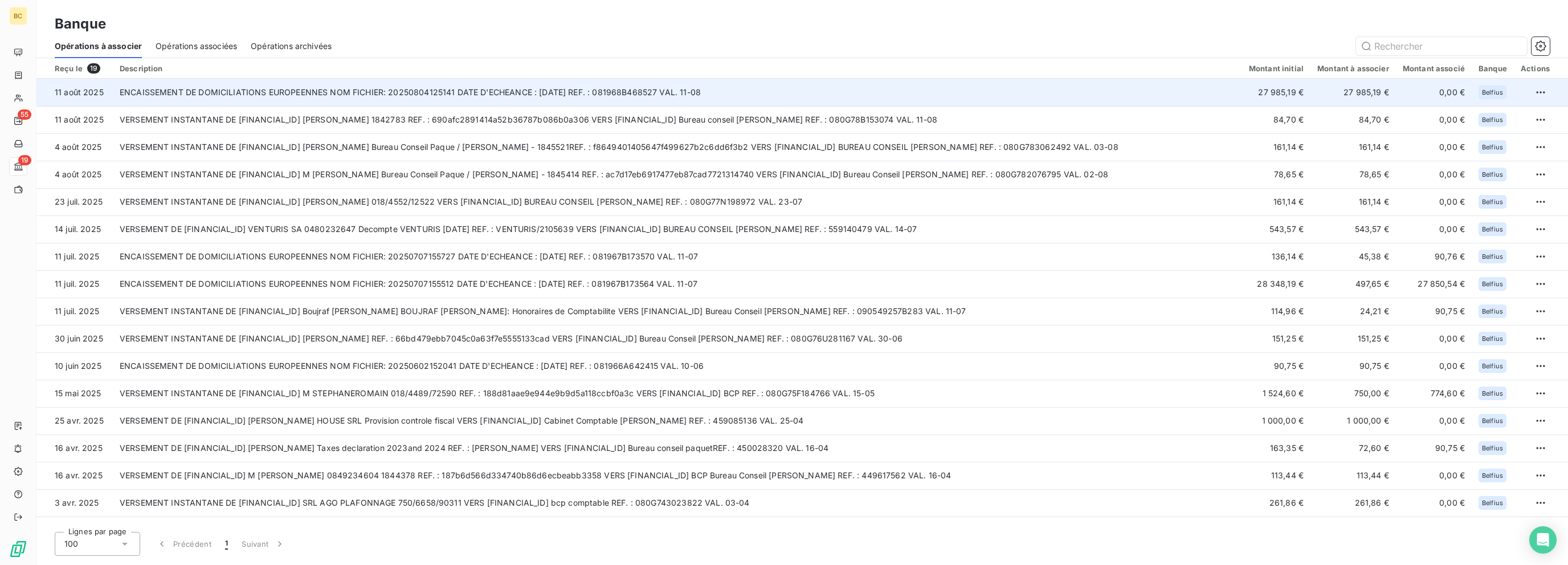
click at [585, 94] on td "ENCAISSEMENT DE DOMICILIATIONS EUROPEENNES NOM FICHIER: 20250804125141 DATE D'E…" at bounding box center [677, 92] width 1129 height 27
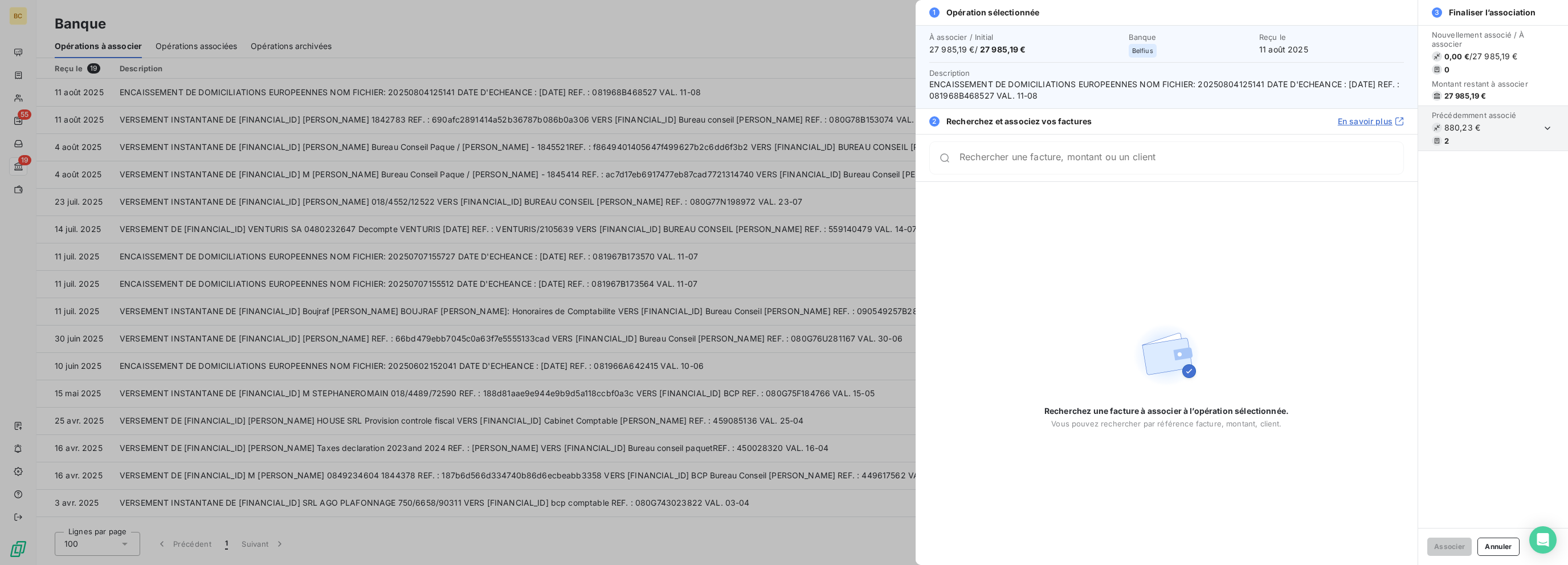
click at [712, 81] on div at bounding box center [784, 282] width 1568 height 565
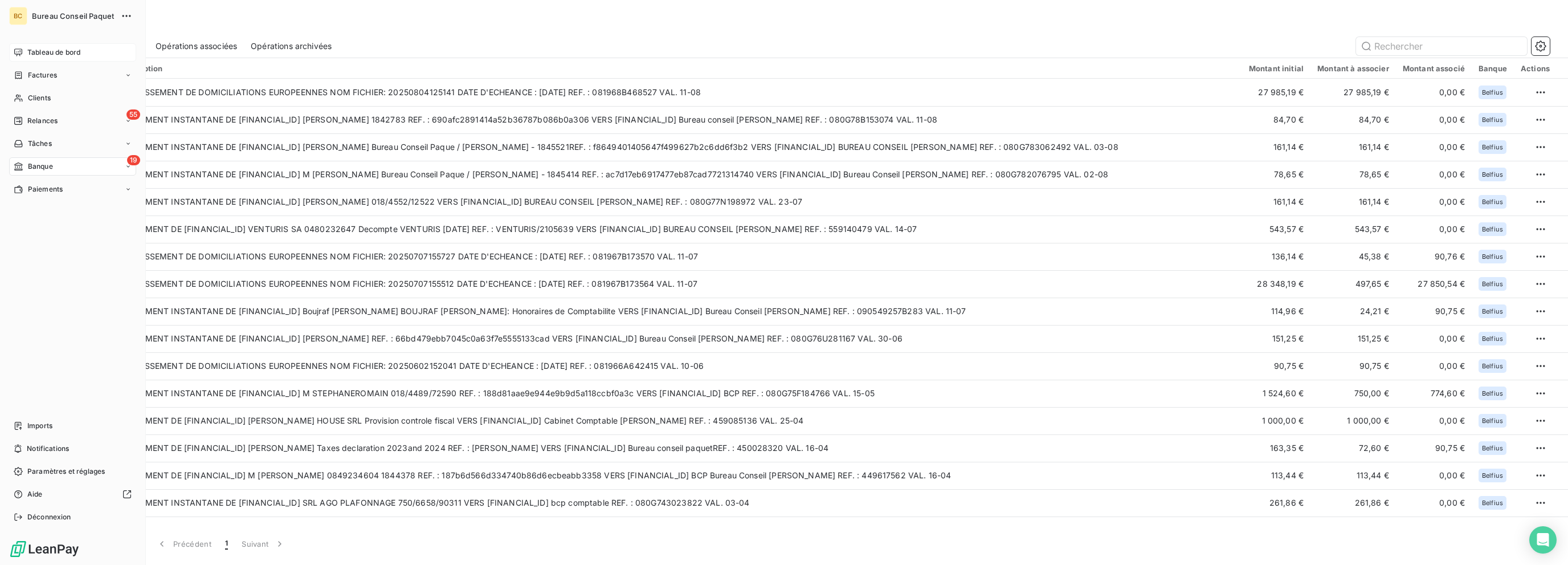
click at [43, 50] on span "Tableau de bord" at bounding box center [54, 52] width 53 height 10
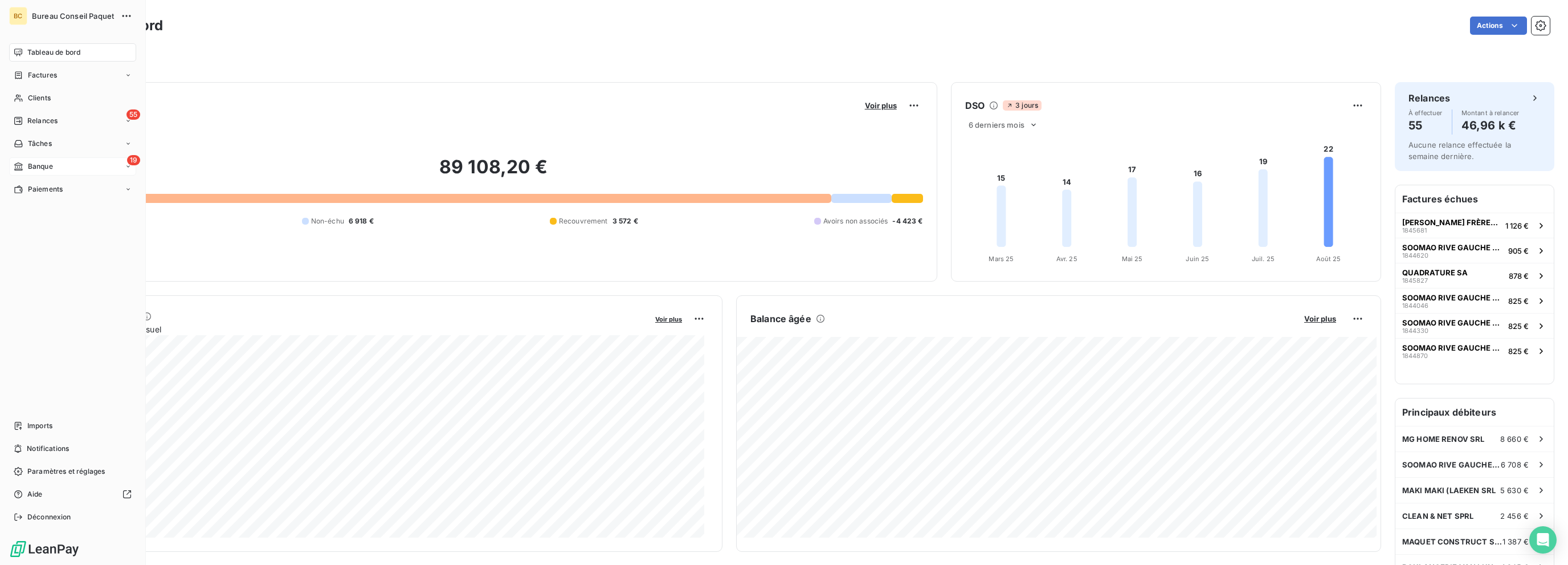
click at [51, 166] on span "Banque" at bounding box center [40, 166] width 25 height 10
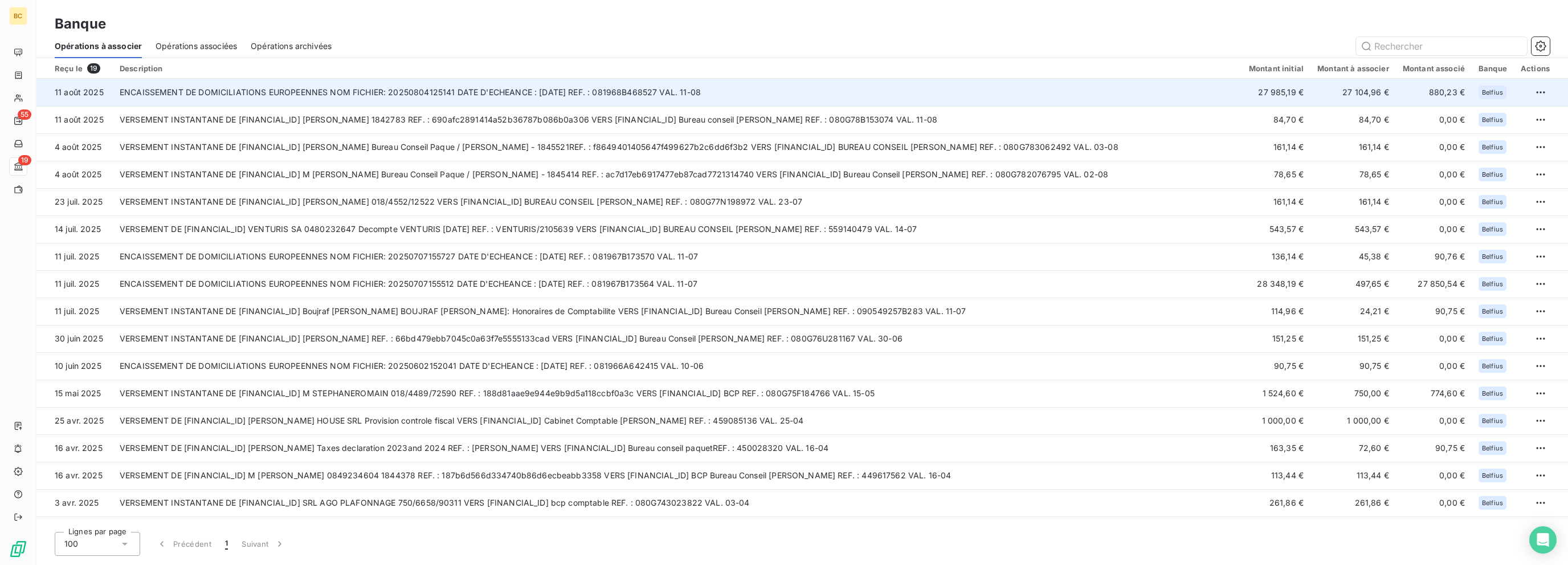
click at [842, 85] on td "ENCAISSEMENT DE DOMICILIATIONS EUROPEENNES NOM FICHIER: 20250804125141 DATE D'E…" at bounding box center [677, 92] width 1129 height 27
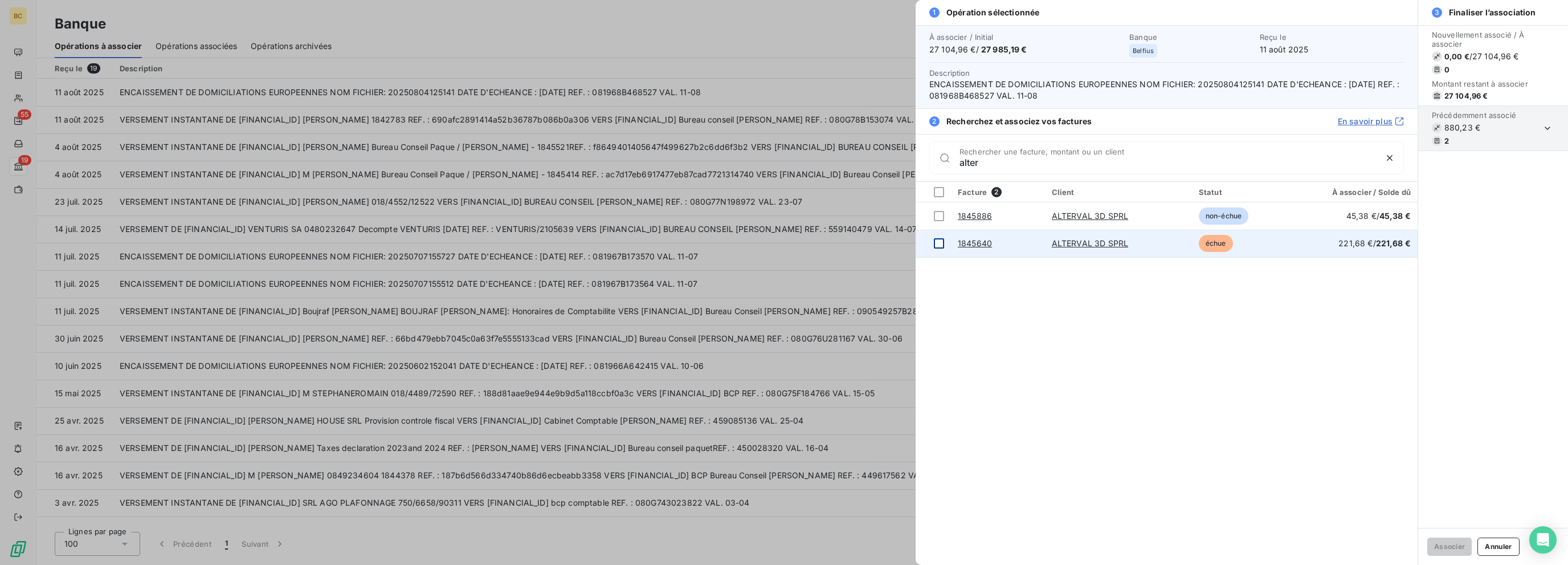
type input "alter"
click at [842, 244] on div at bounding box center [939, 243] width 10 height 10
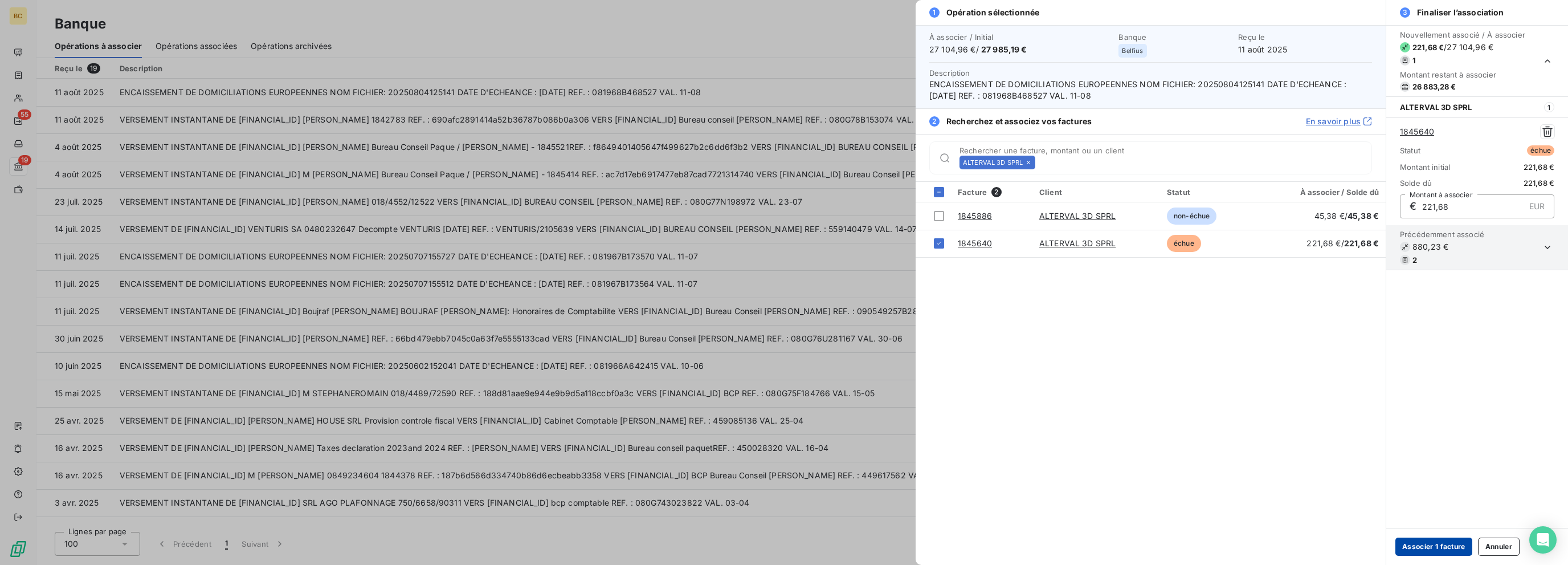
click at [842, 550] on button "Associer 1 facture" at bounding box center [1433, 547] width 77 height 18
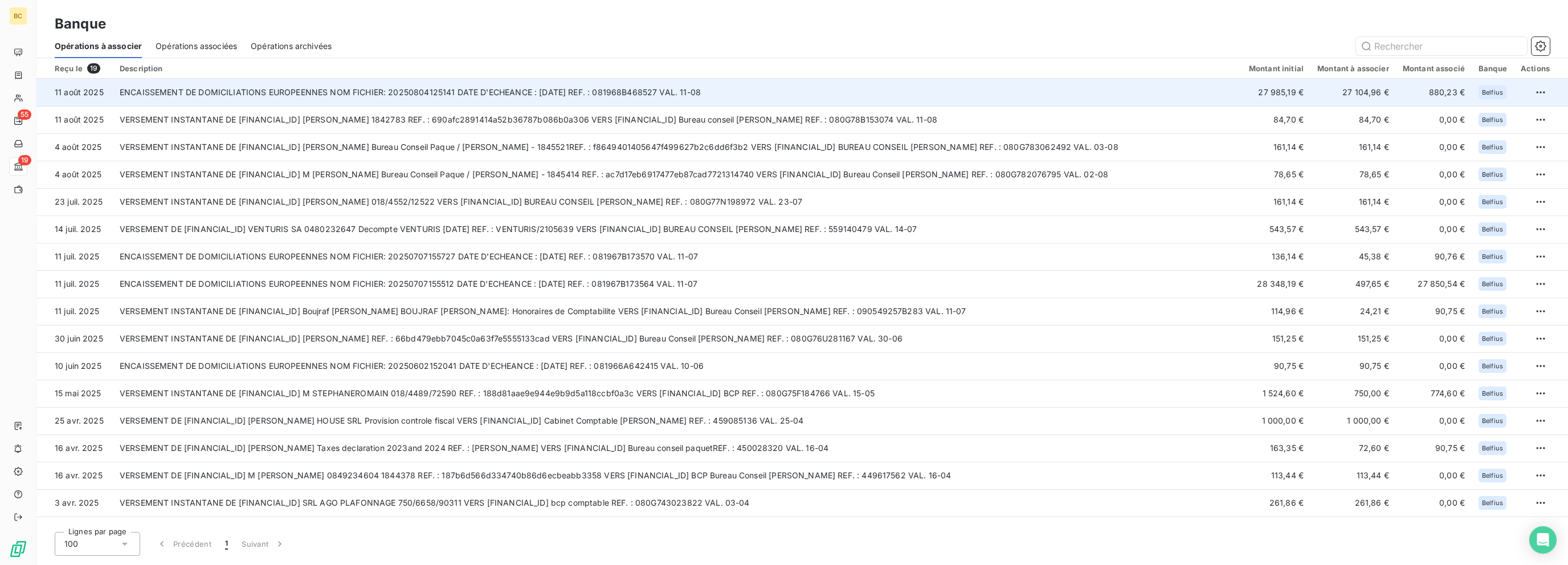
click at [842, 99] on td "ENCAISSEMENT DE DOMICILIATIONS EUROPEENNES NOM FICHIER: 20250804125141 DATE D'E…" at bounding box center [677, 92] width 1129 height 27
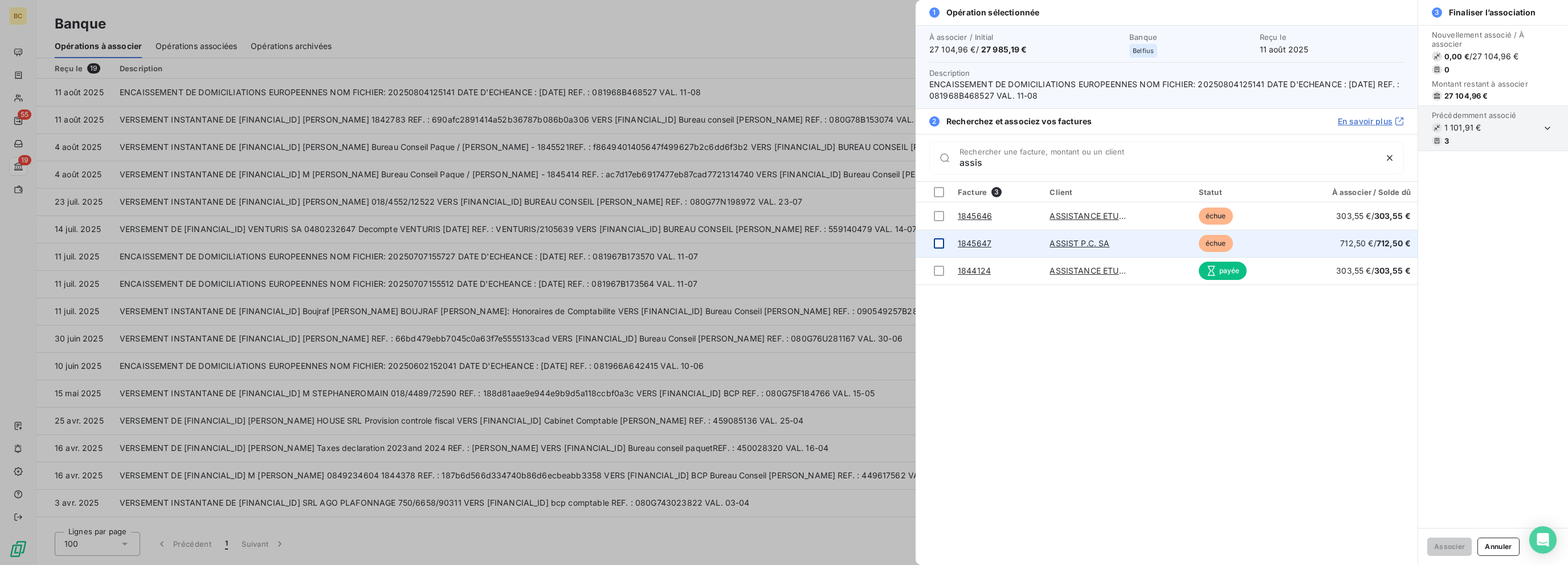
type input "assis"
click at [842, 243] on div at bounding box center [939, 243] width 10 height 10
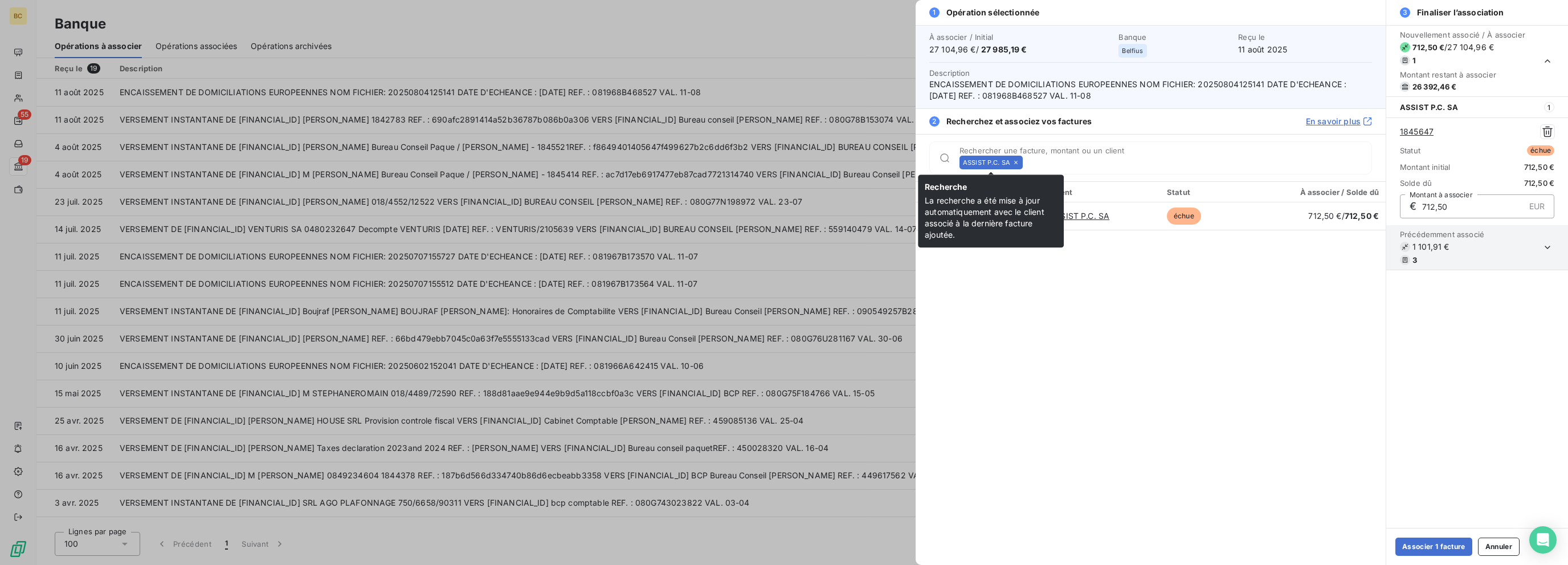
click at [842, 160] on div "ASSIST P.C. SA" at bounding box center [991, 163] width 63 height 13
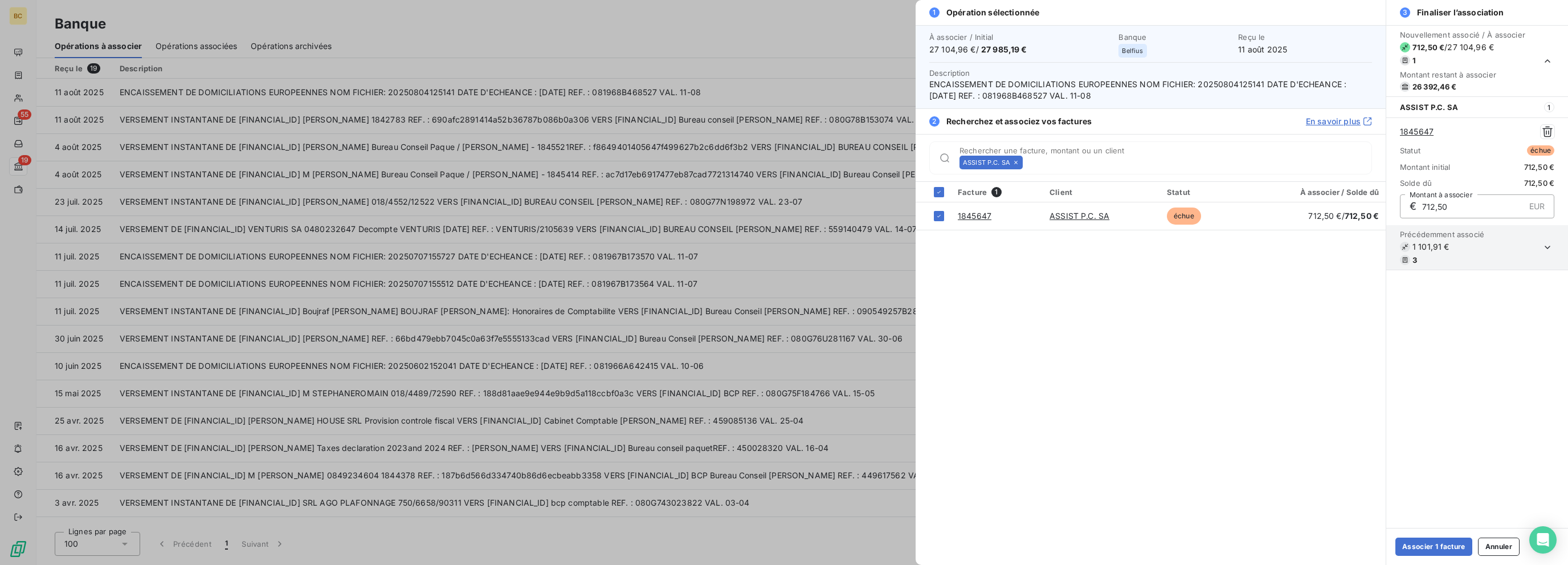
click at [842, 161] on icon at bounding box center [1015, 162] width 7 height 7
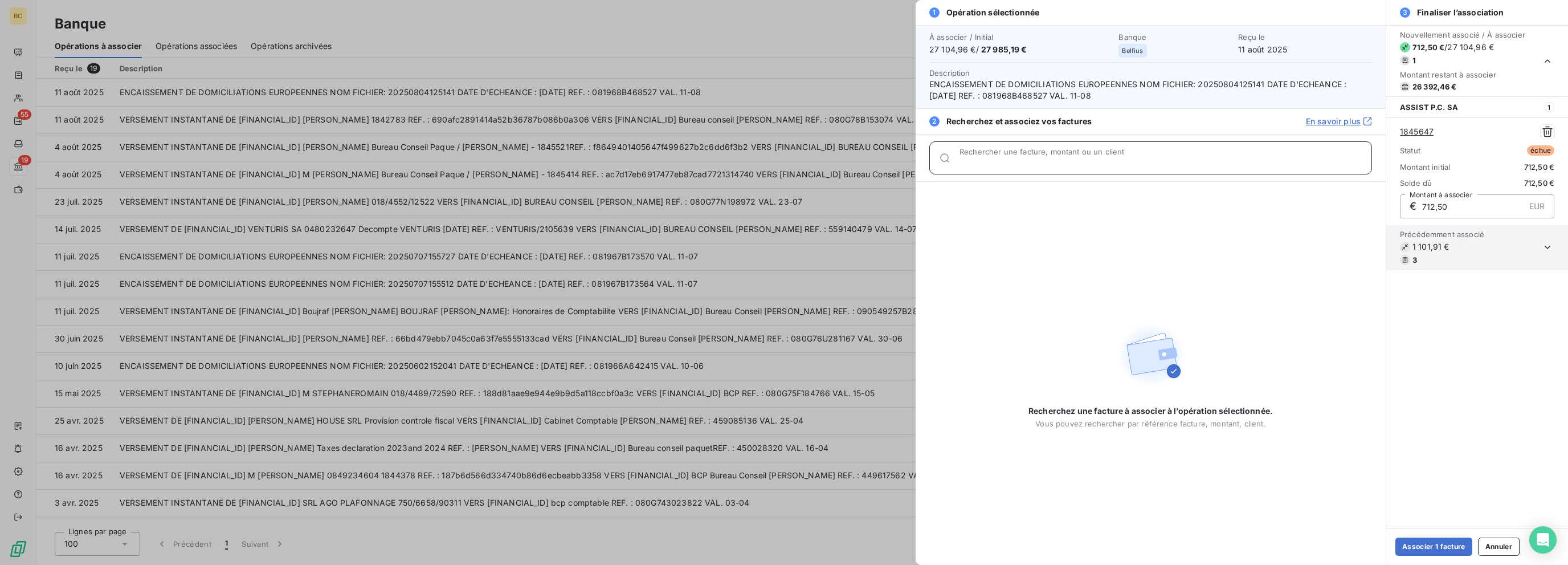
click at [842, 161] on input "Rechercher une facture, montant ou un client" at bounding box center [1165, 162] width 412 height 12
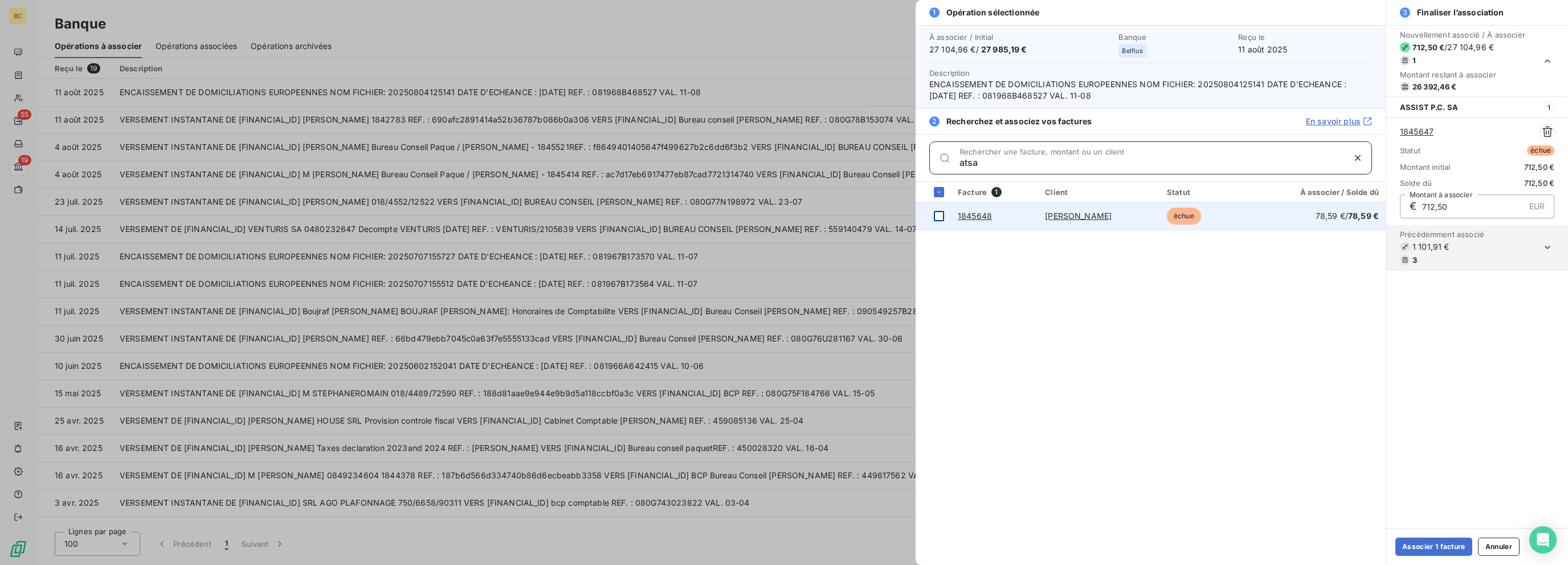
type input "atsa"
click at [842, 212] on div at bounding box center [939, 216] width 10 height 10
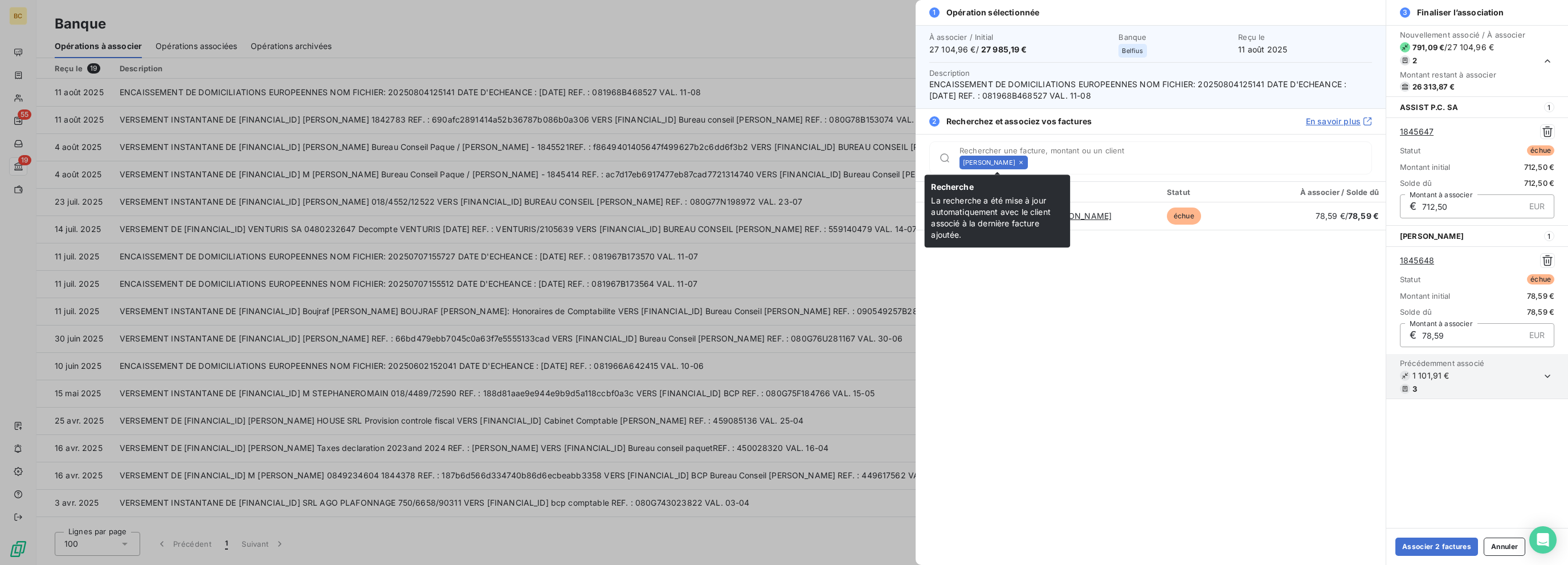
click at [842, 161] on icon at bounding box center [1021, 162] width 7 height 7
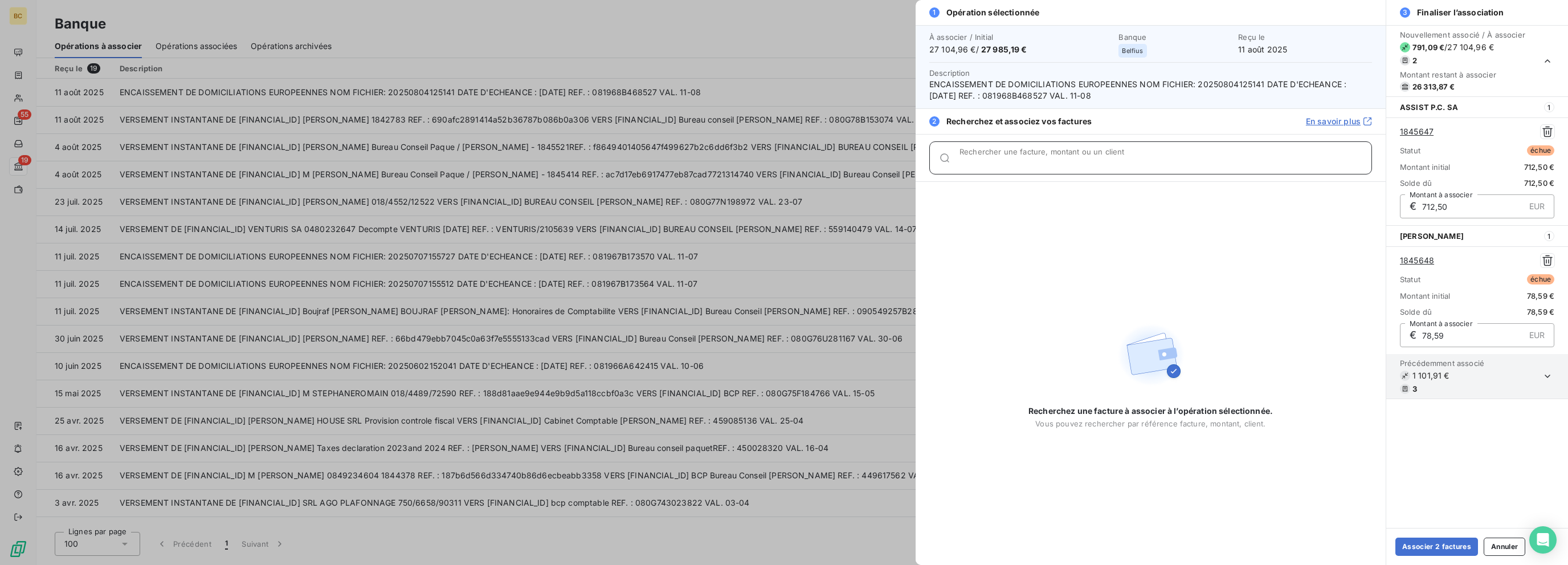
click at [842, 161] on input "Rechercher une facture, montant ou un client" at bounding box center [1165, 162] width 412 height 12
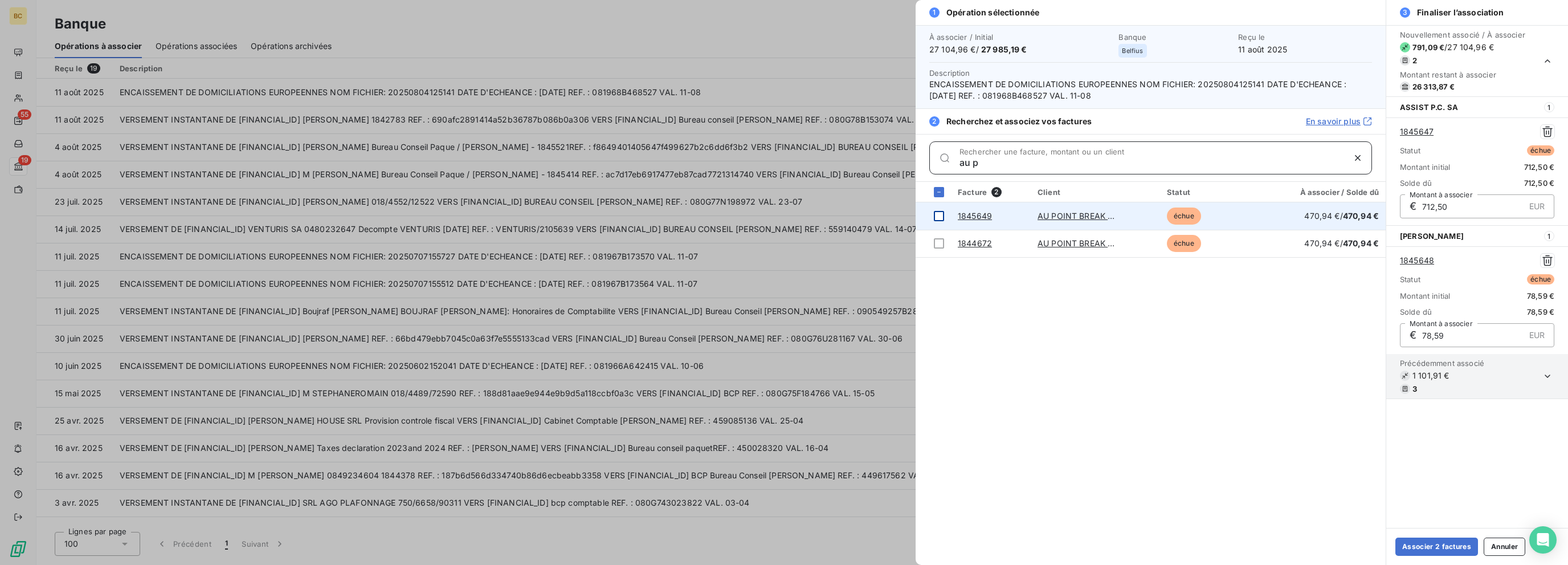
type input "au p"
click at [842, 212] on div at bounding box center [939, 216] width 10 height 10
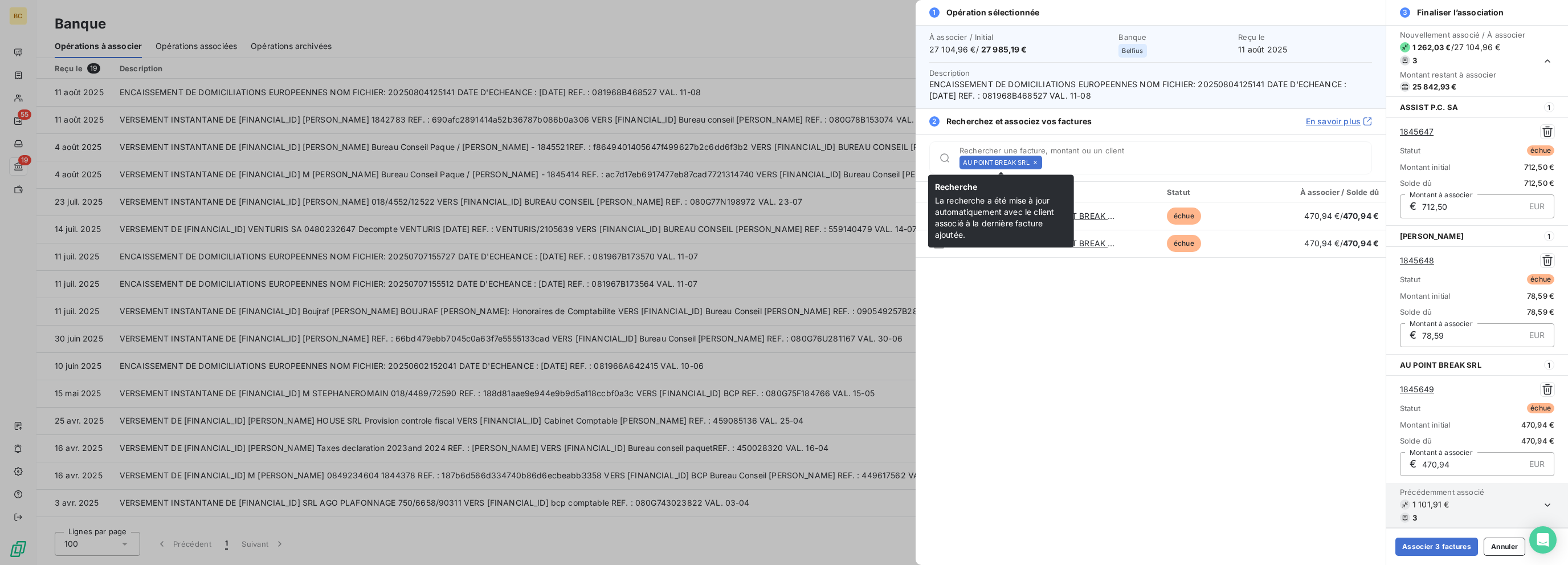
click at [842, 159] on div "AU POINT BREAK SRL" at bounding box center [1001, 163] width 83 height 13
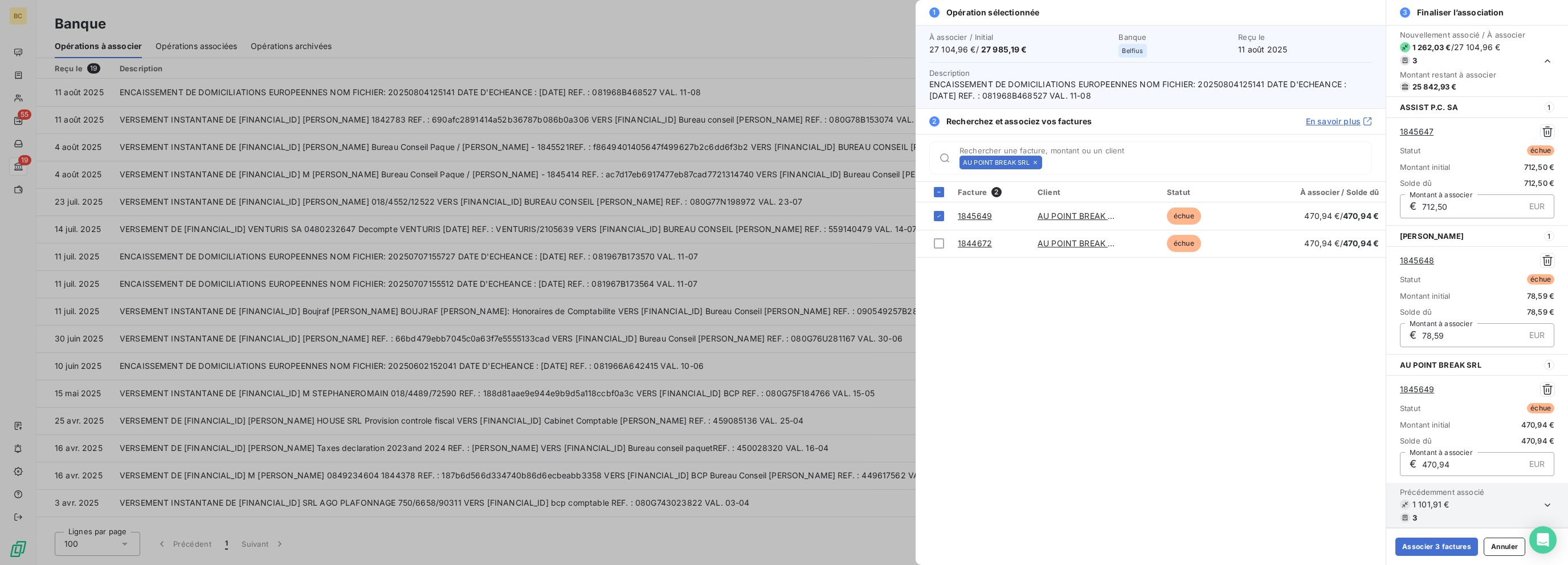
click at [842, 160] on icon at bounding box center [1035, 162] width 7 height 7
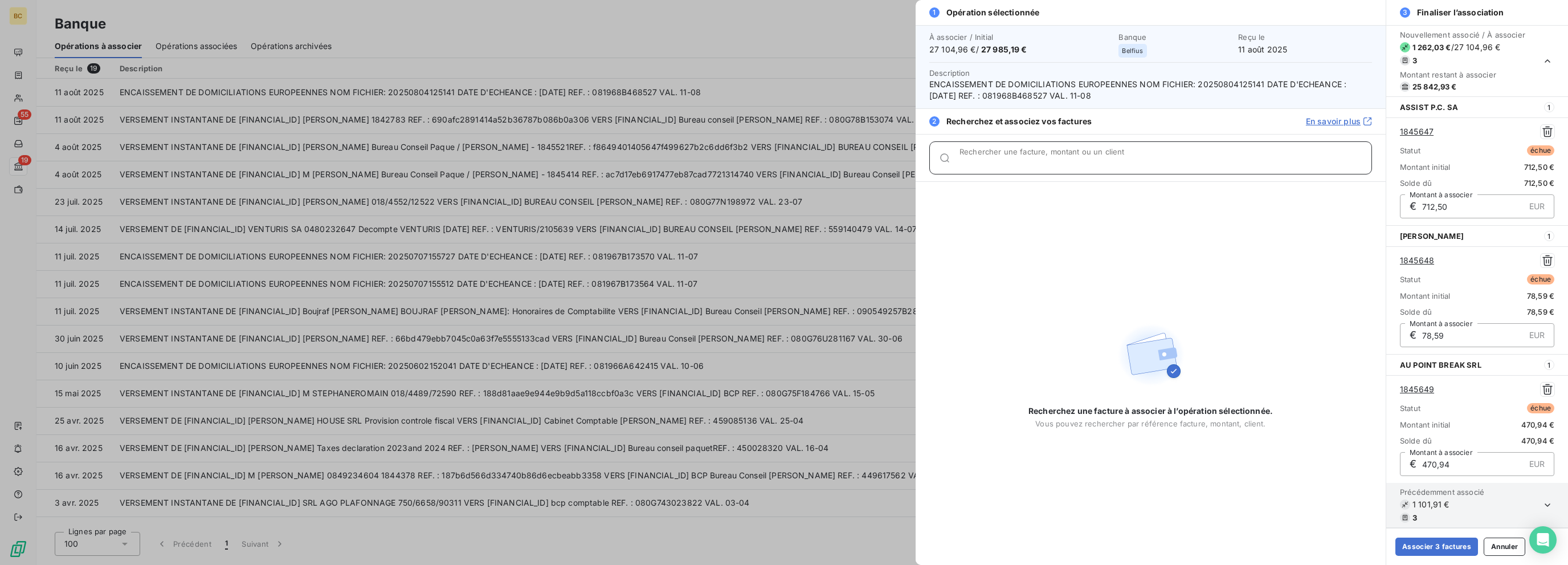
click at [842, 160] on input "Rechercher une facture, montant ou un client" at bounding box center [1165, 162] width 412 height 12
type input "â"
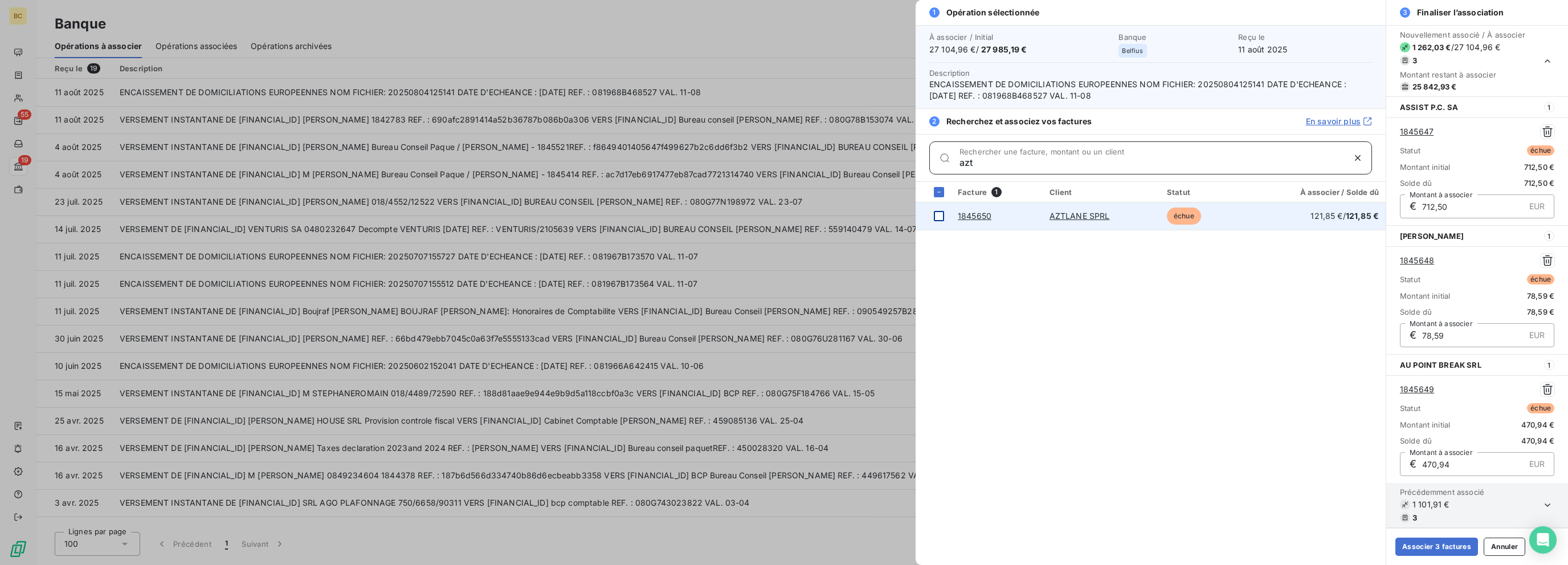
type input "azt"
click at [842, 215] on div at bounding box center [939, 216] width 10 height 10
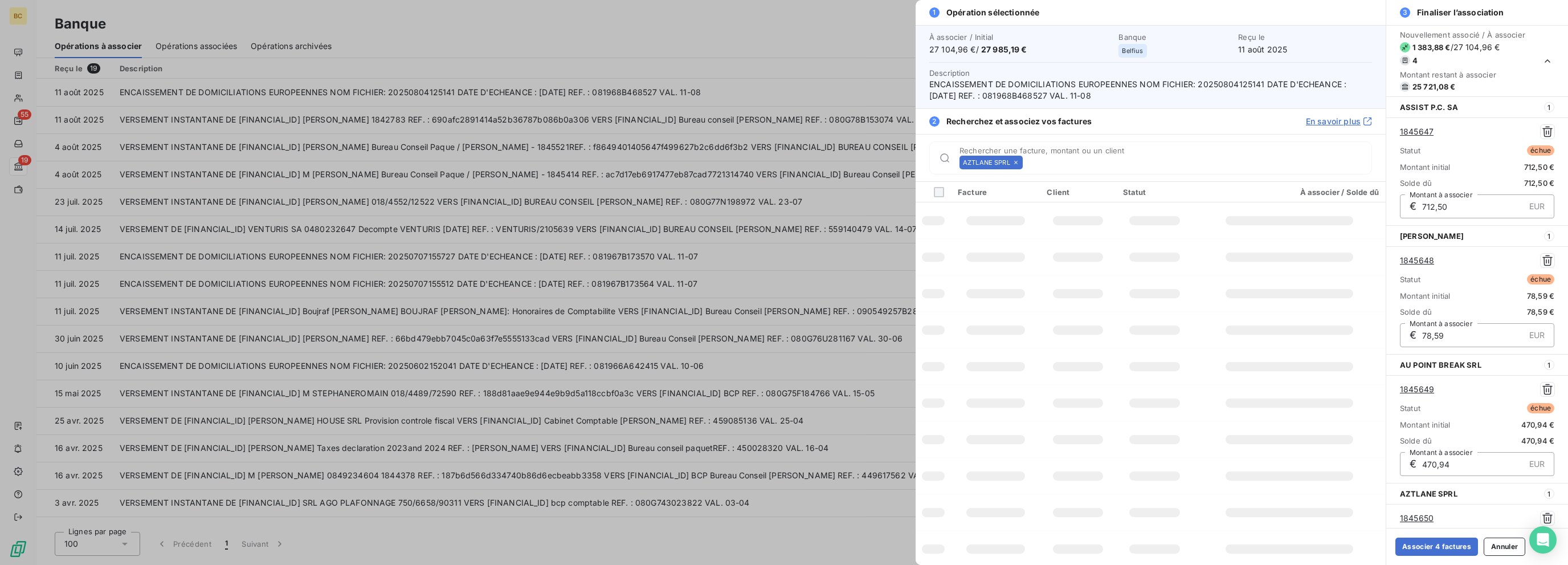
scroll to position [128, 0]
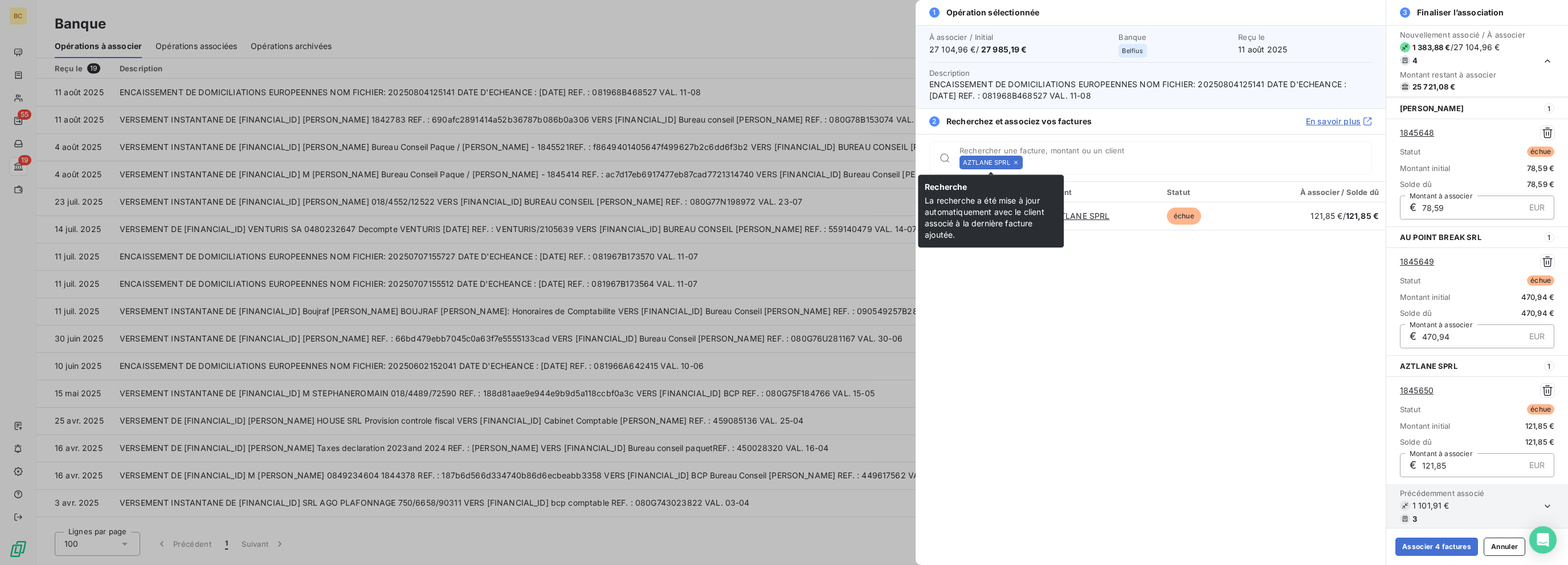
click at [842, 160] on icon at bounding box center [1015, 162] width 7 height 7
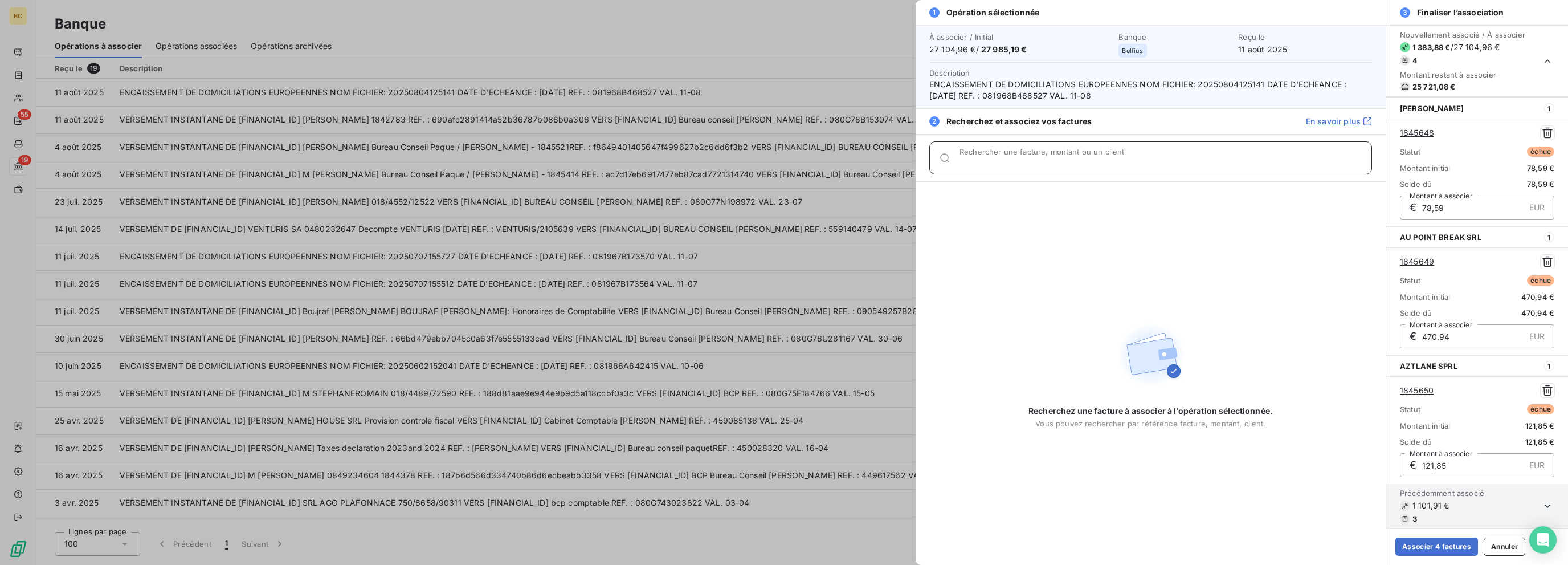
click at [842, 160] on input "Rechercher une facture, montant ou un client" at bounding box center [1165, 162] width 412 height 12
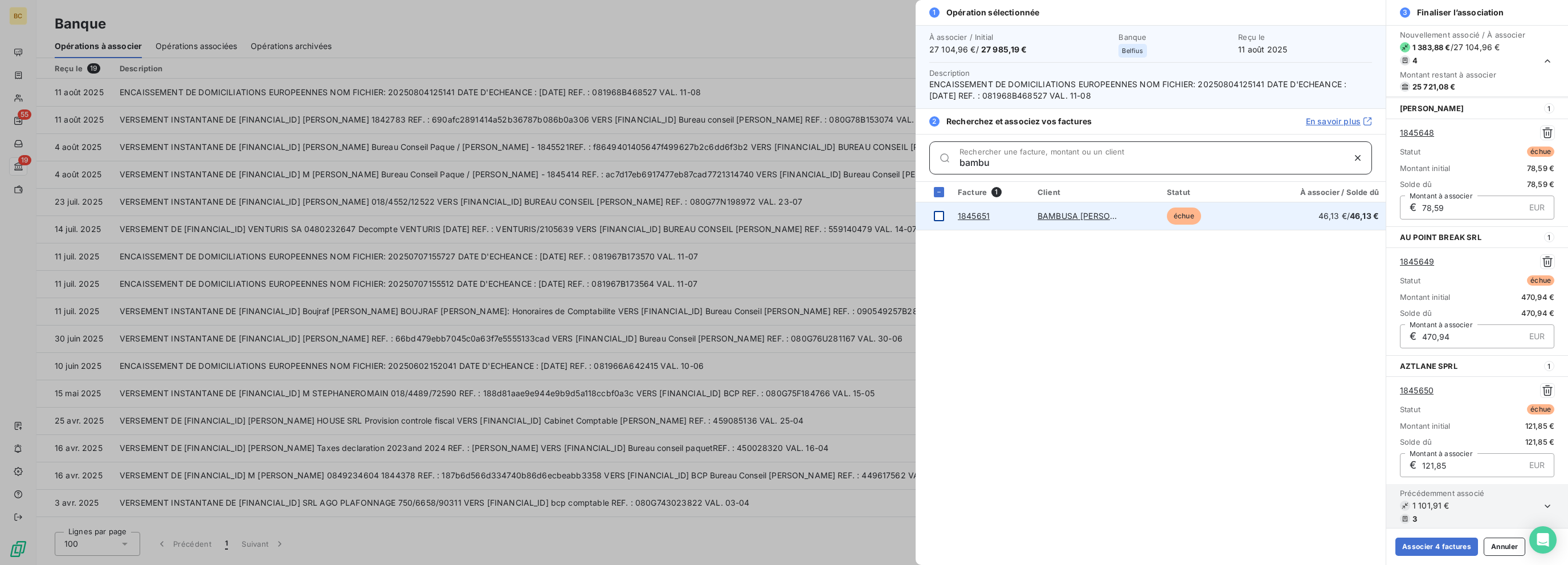
type input "bambu"
click at [842, 216] on div at bounding box center [939, 216] width 10 height 10
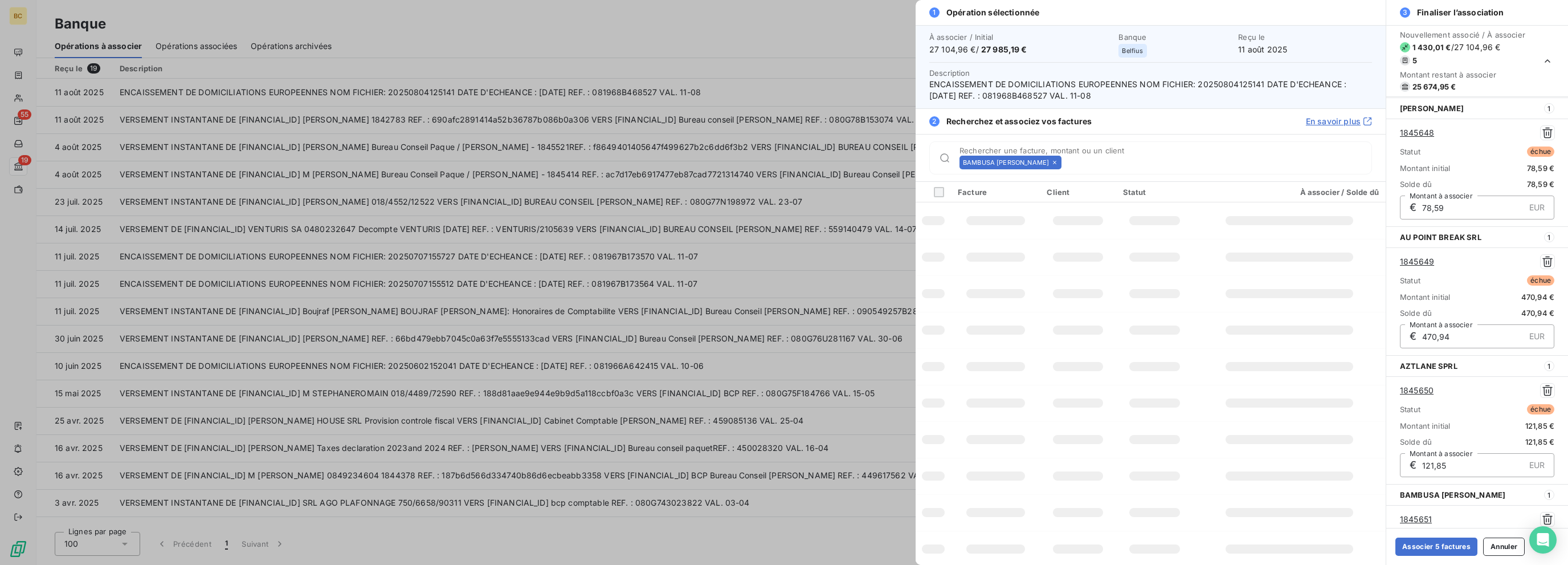
scroll to position [256, 0]
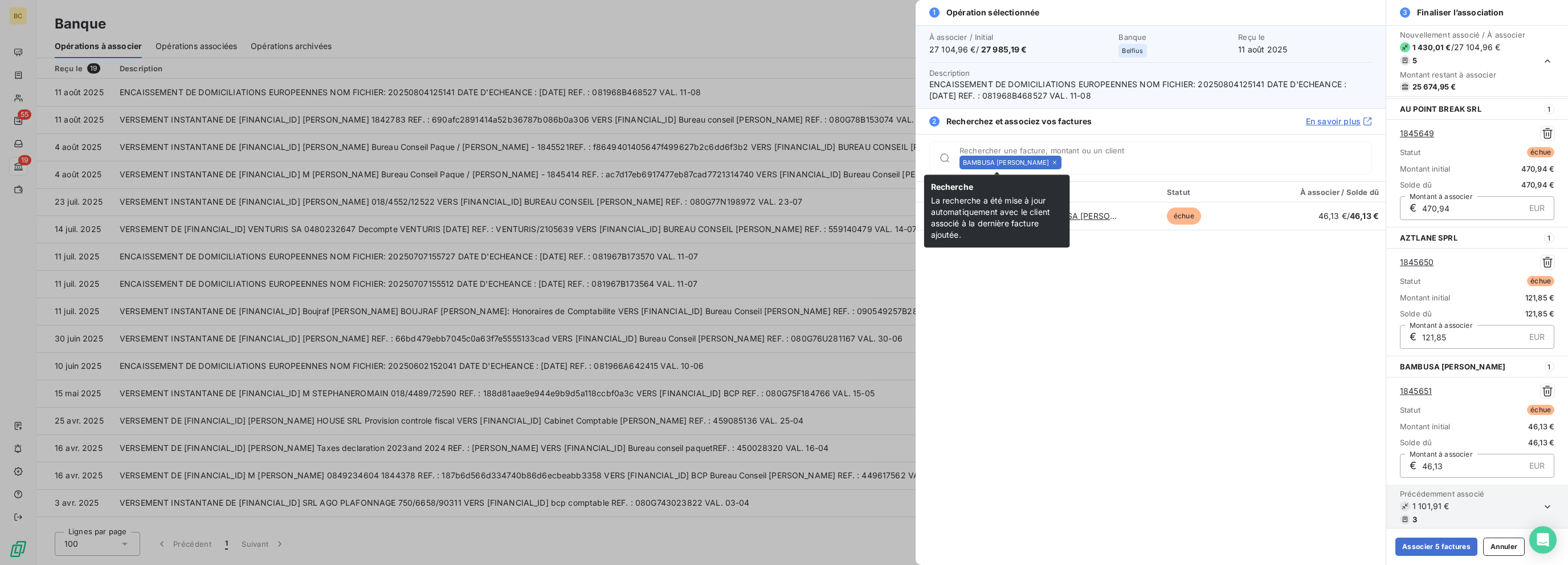
click at [842, 164] on icon at bounding box center [1054, 162] width 7 height 7
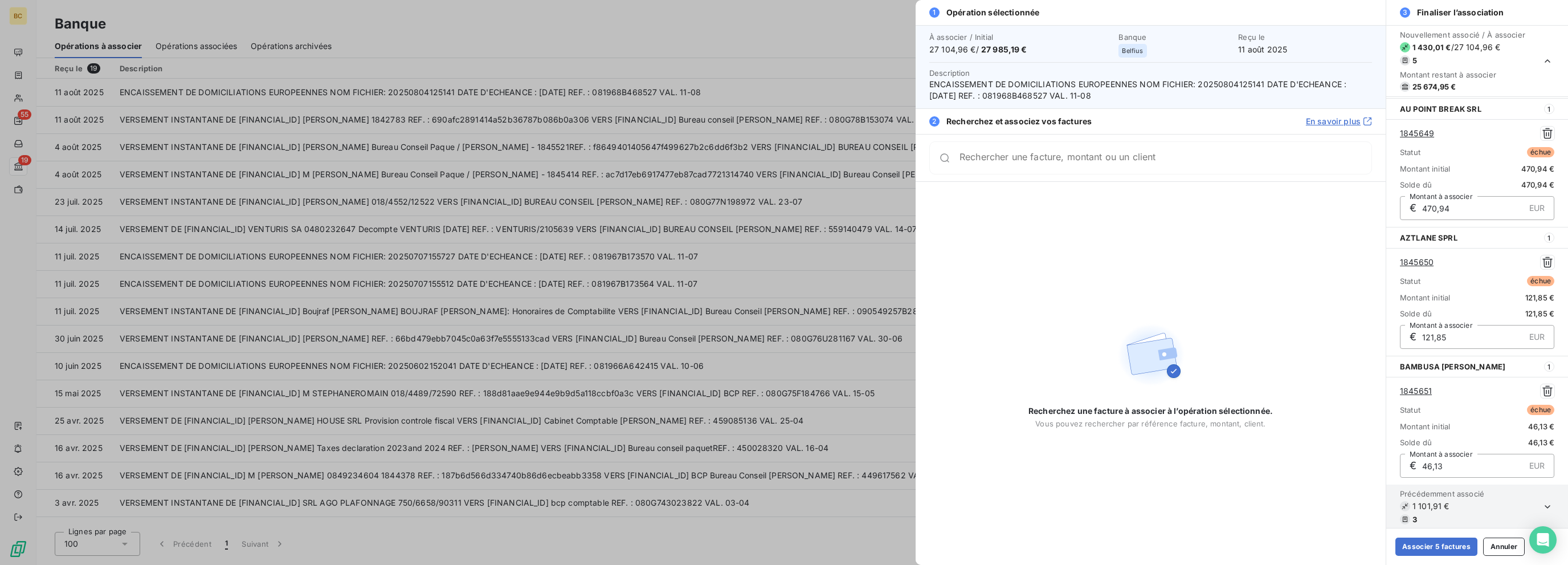
click at [842, 164] on div "Rechercher une facture, montant ou un client" at bounding box center [1150, 158] width 443 height 33
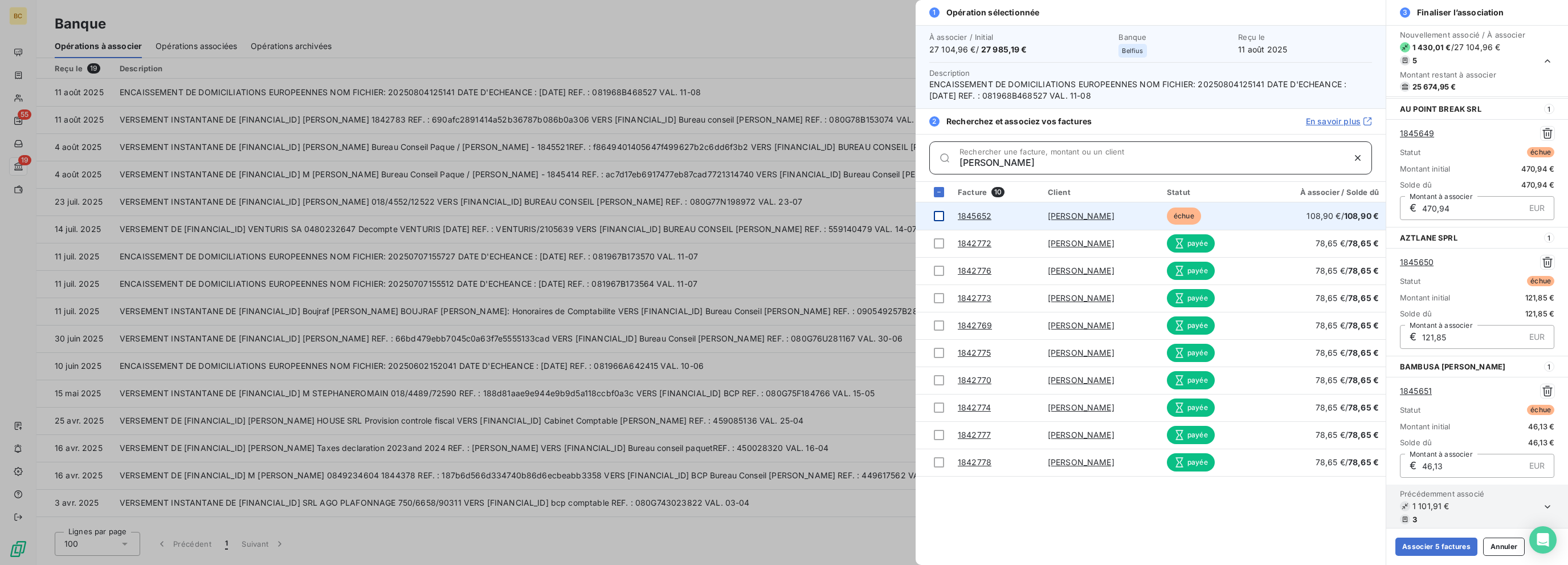
type input "[PERSON_NAME]"
click at [842, 214] on div at bounding box center [939, 216] width 10 height 10
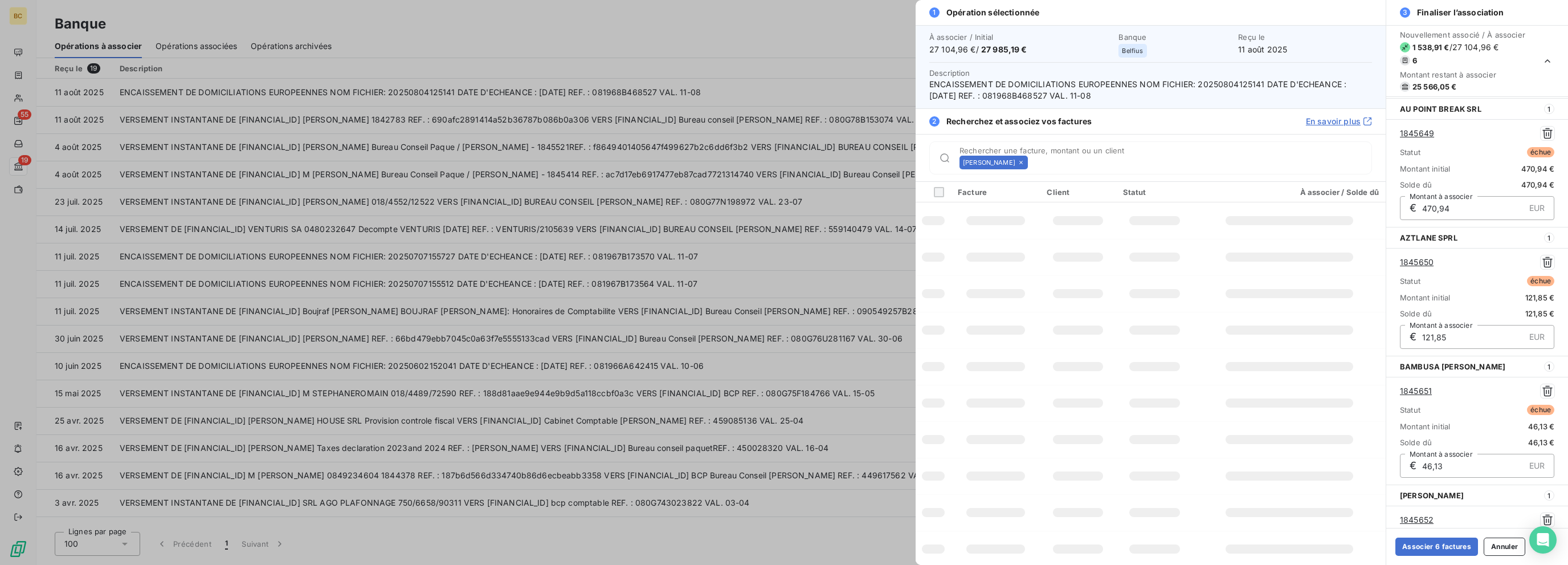
scroll to position [385, 0]
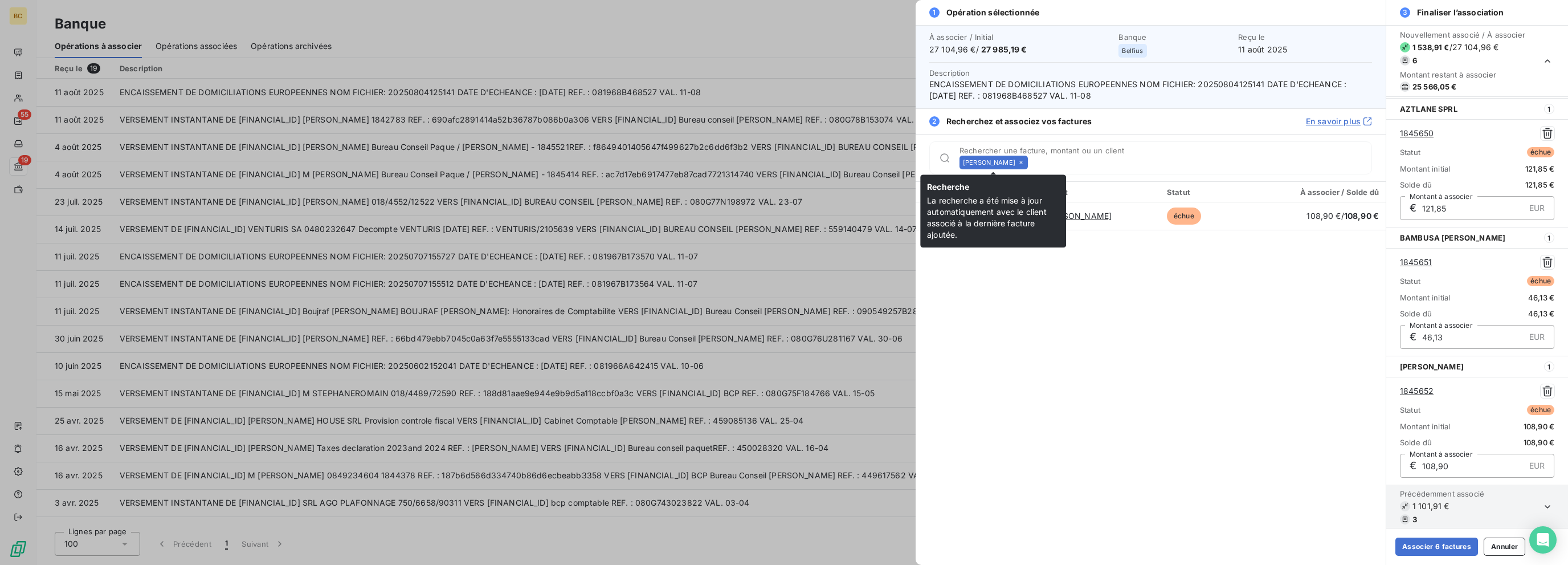
click at [842, 163] on icon at bounding box center [1021, 162] width 7 height 7
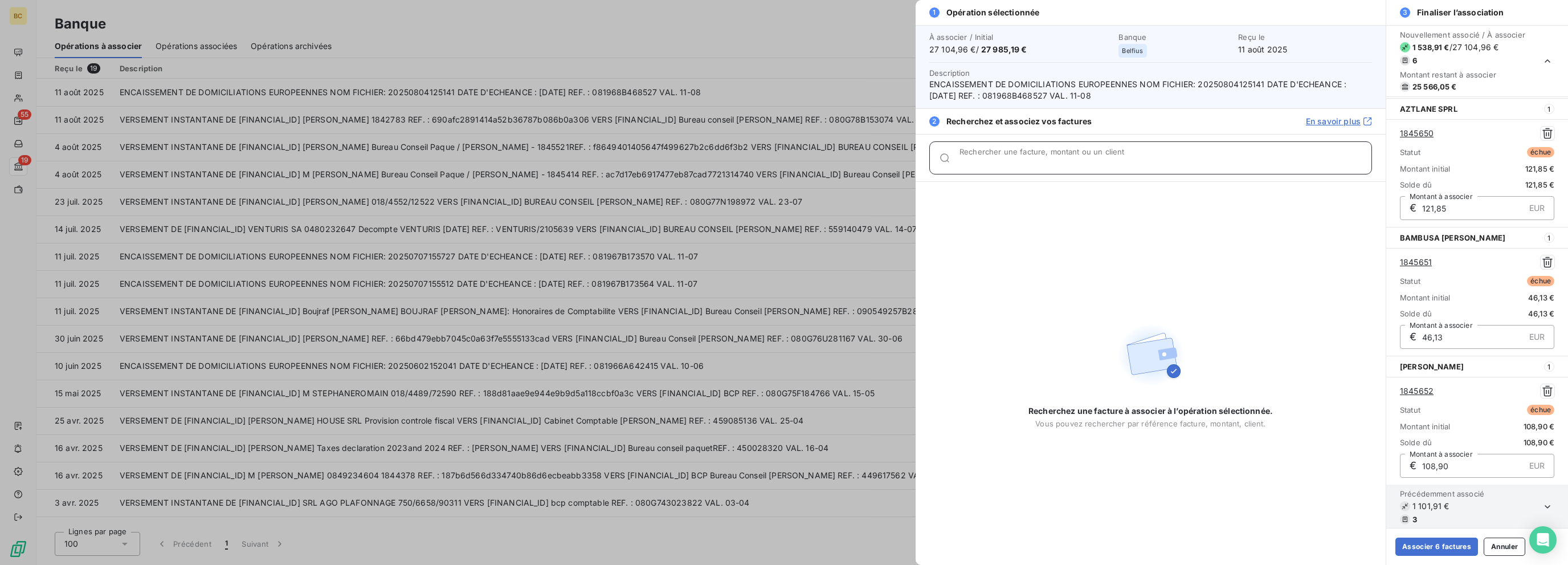
click at [842, 163] on input "Rechercher une facture, montant ou un client" at bounding box center [1165, 162] width 412 height 12
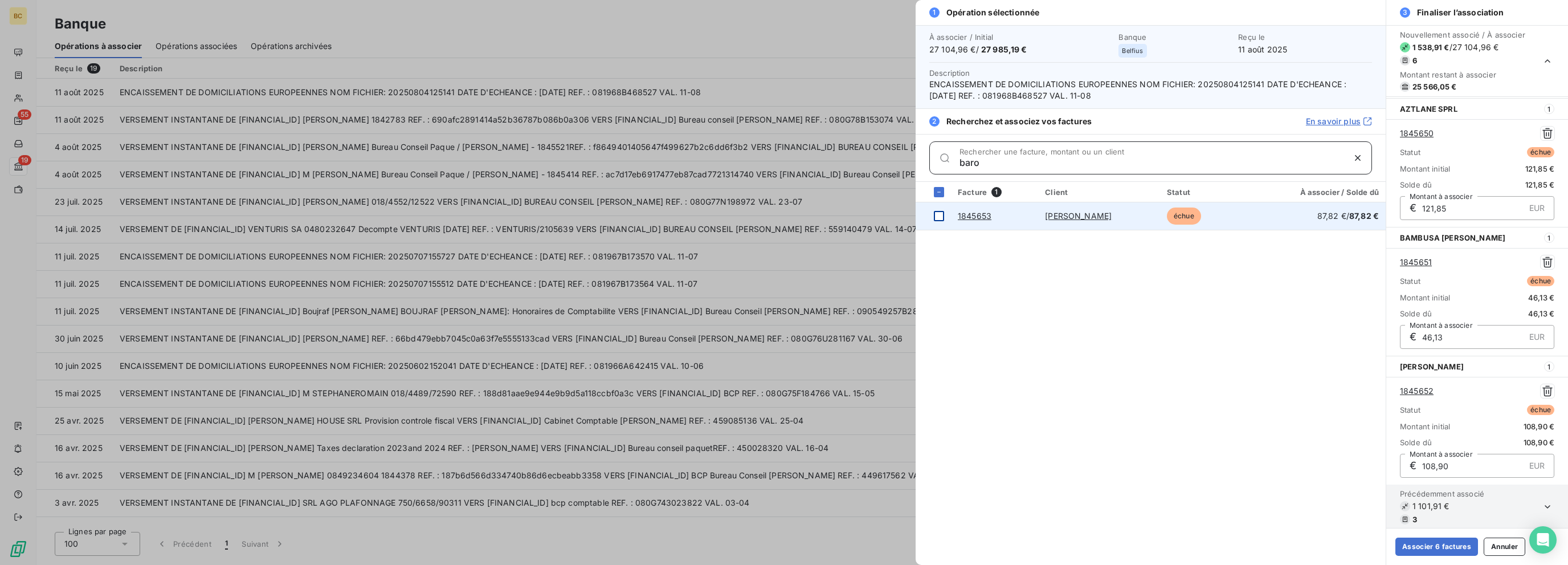
type input "baro"
click at [842, 212] on div at bounding box center [939, 216] width 10 height 10
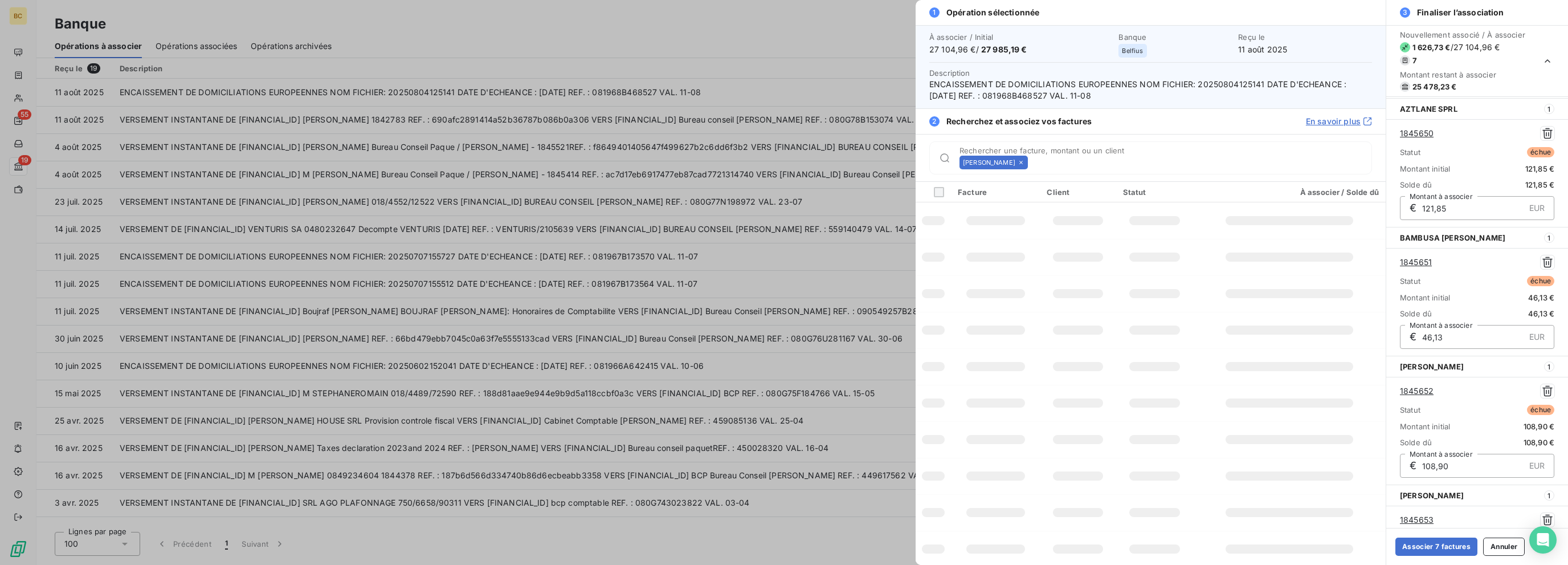
scroll to position [513, 0]
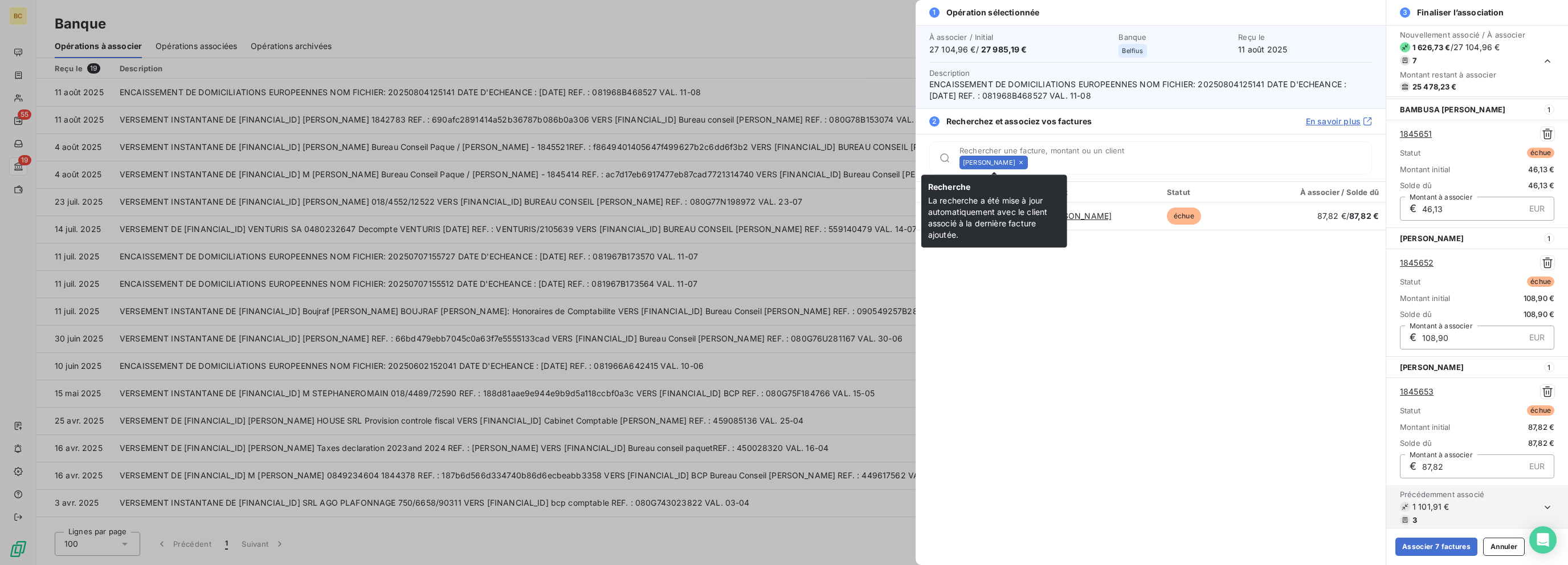
click at [842, 162] on icon at bounding box center [1021, 162] width 7 height 7
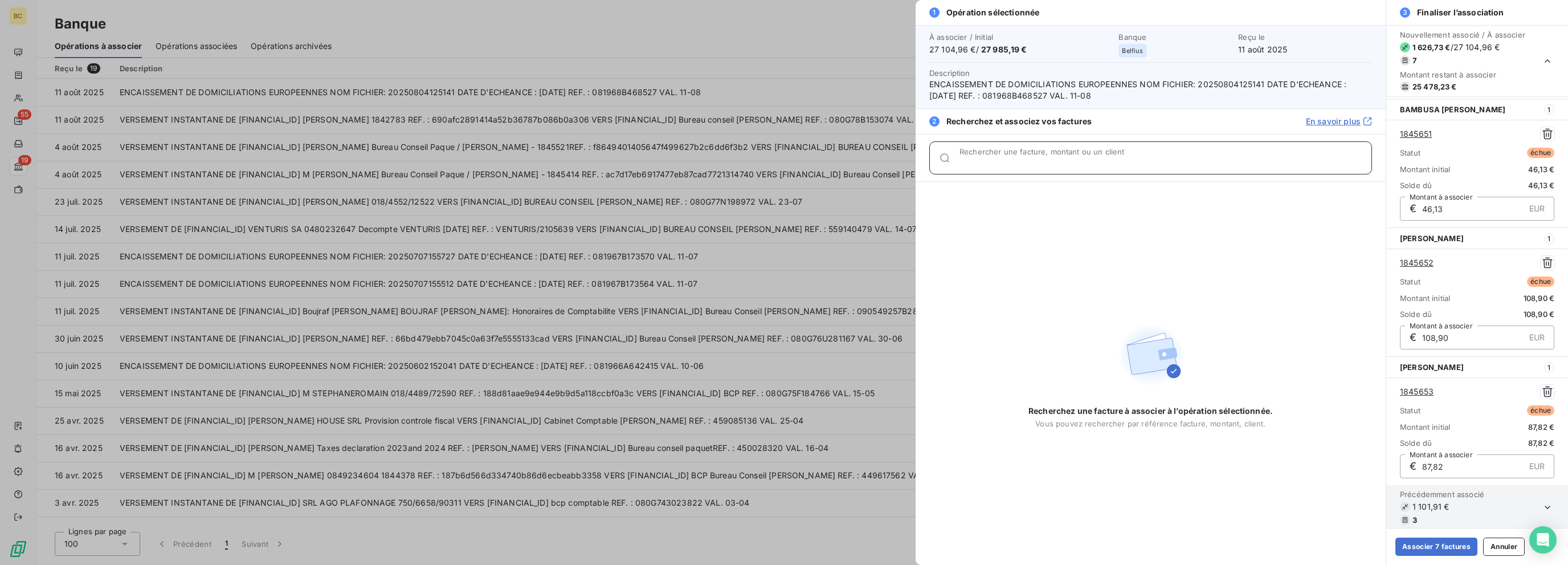
click at [842, 162] on input "Rechercher une facture, montant ou un client" at bounding box center [1165, 162] width 412 height 12
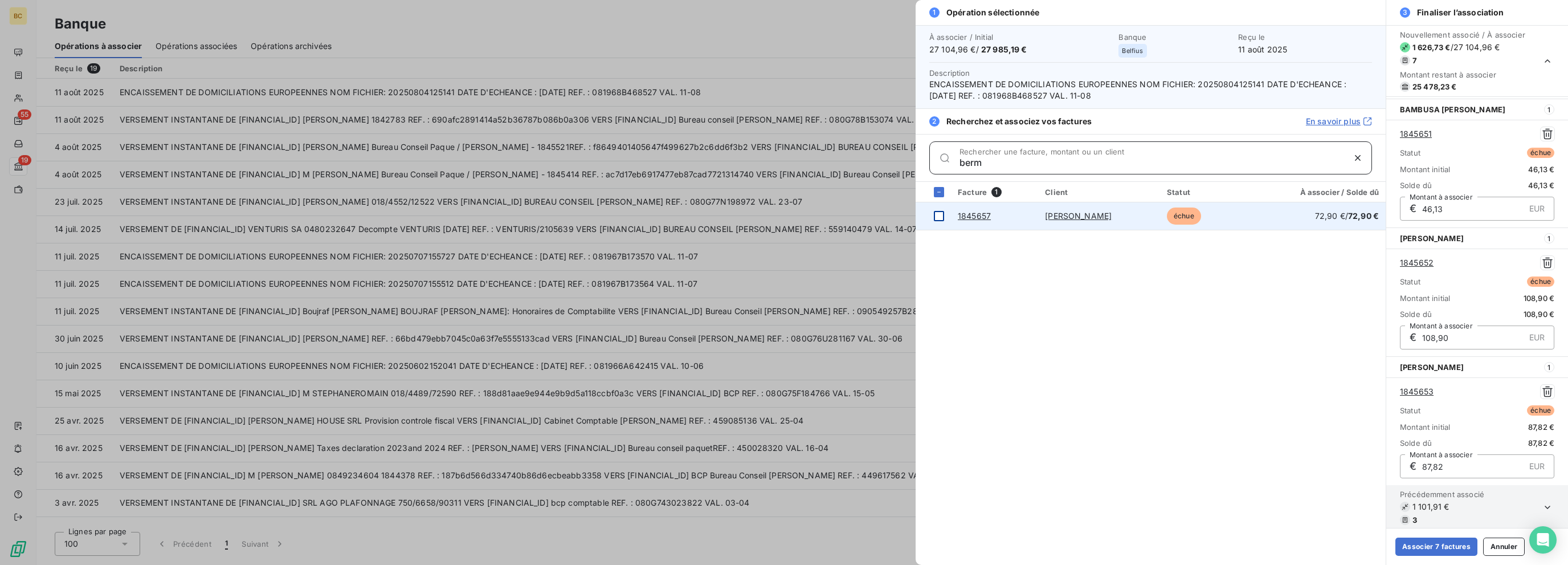
type input "berm"
click at [842, 214] on div at bounding box center [939, 216] width 10 height 10
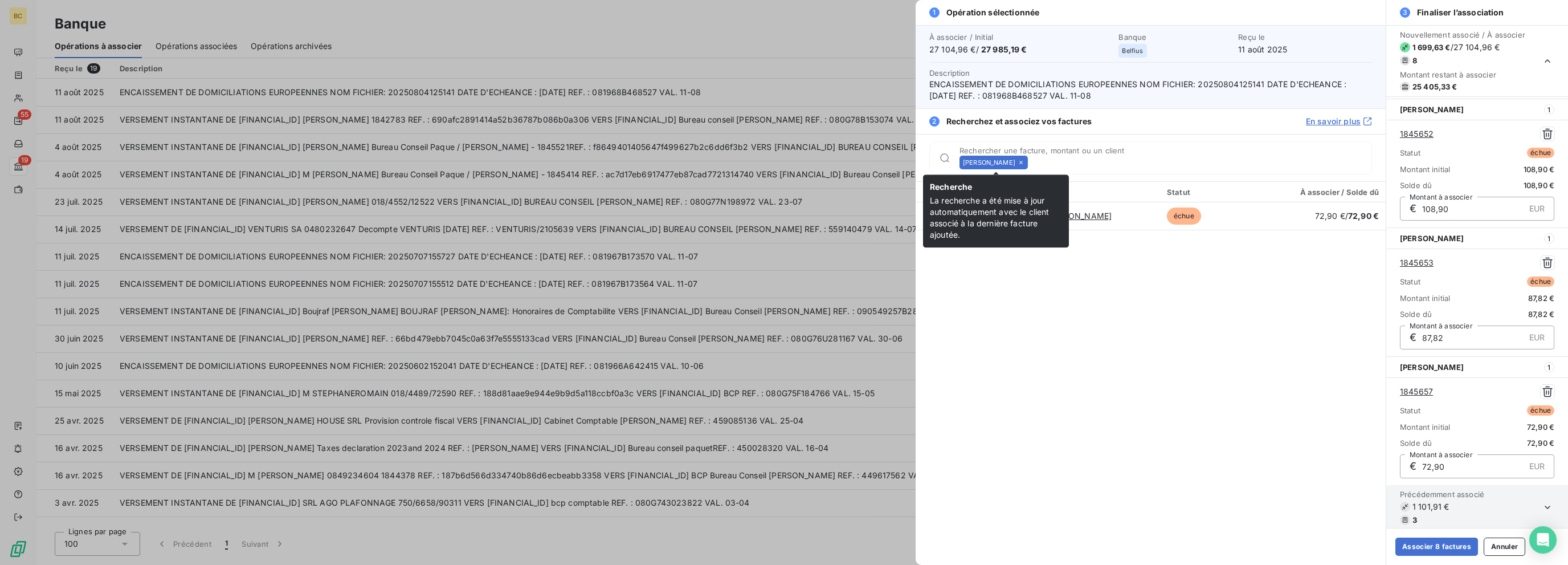
click at [842, 165] on icon at bounding box center [1021, 162] width 7 height 7
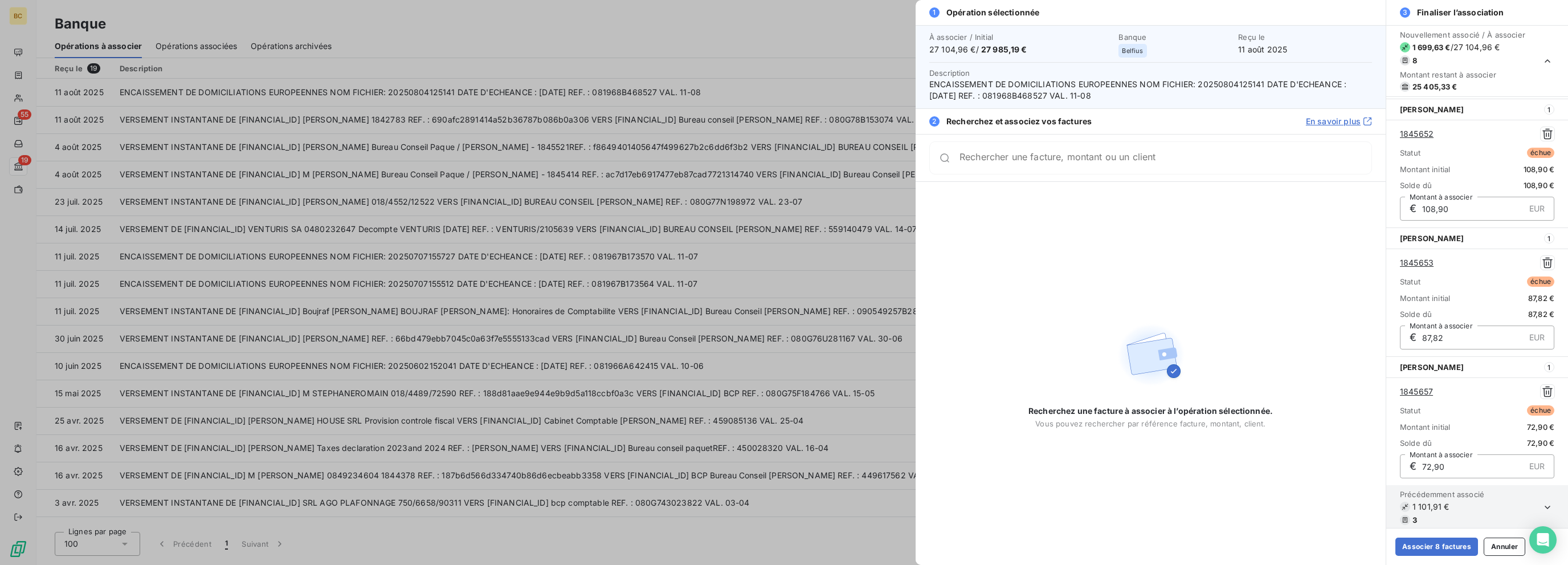
click at [842, 165] on div "Rechercher une facture, montant ou un client" at bounding box center [1150, 158] width 443 height 33
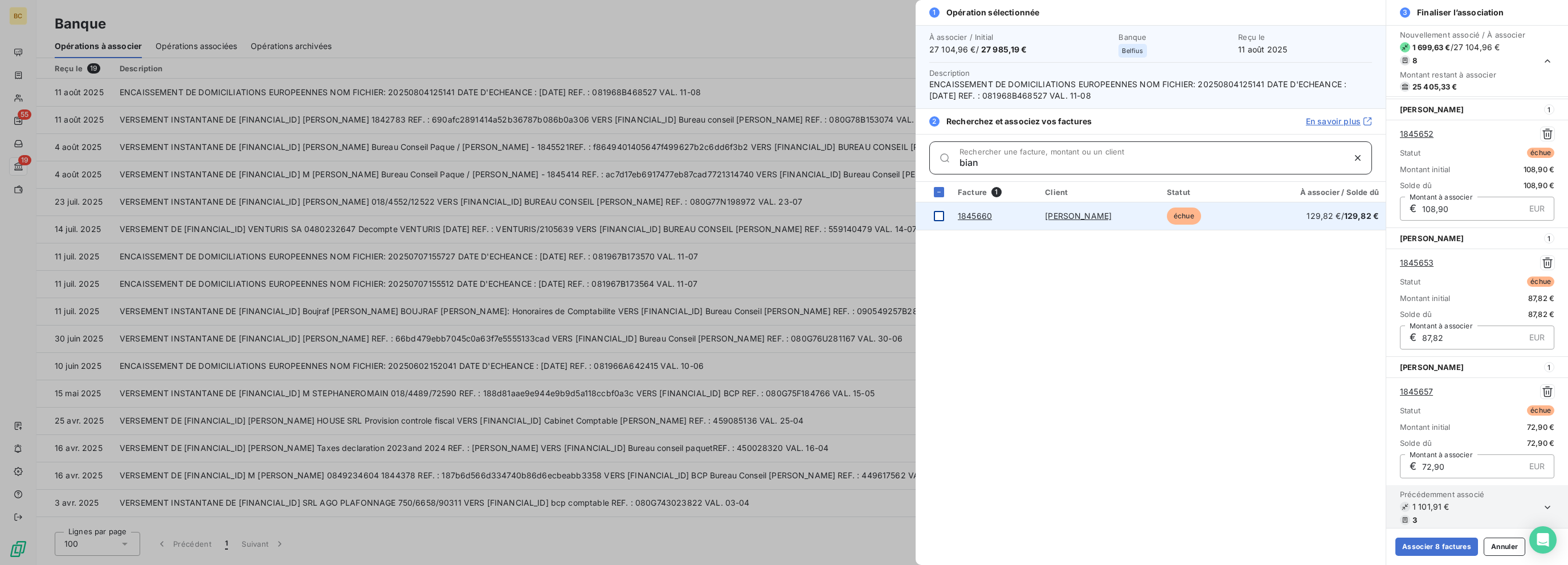
type input "bian"
click at [842, 216] on div at bounding box center [939, 216] width 10 height 10
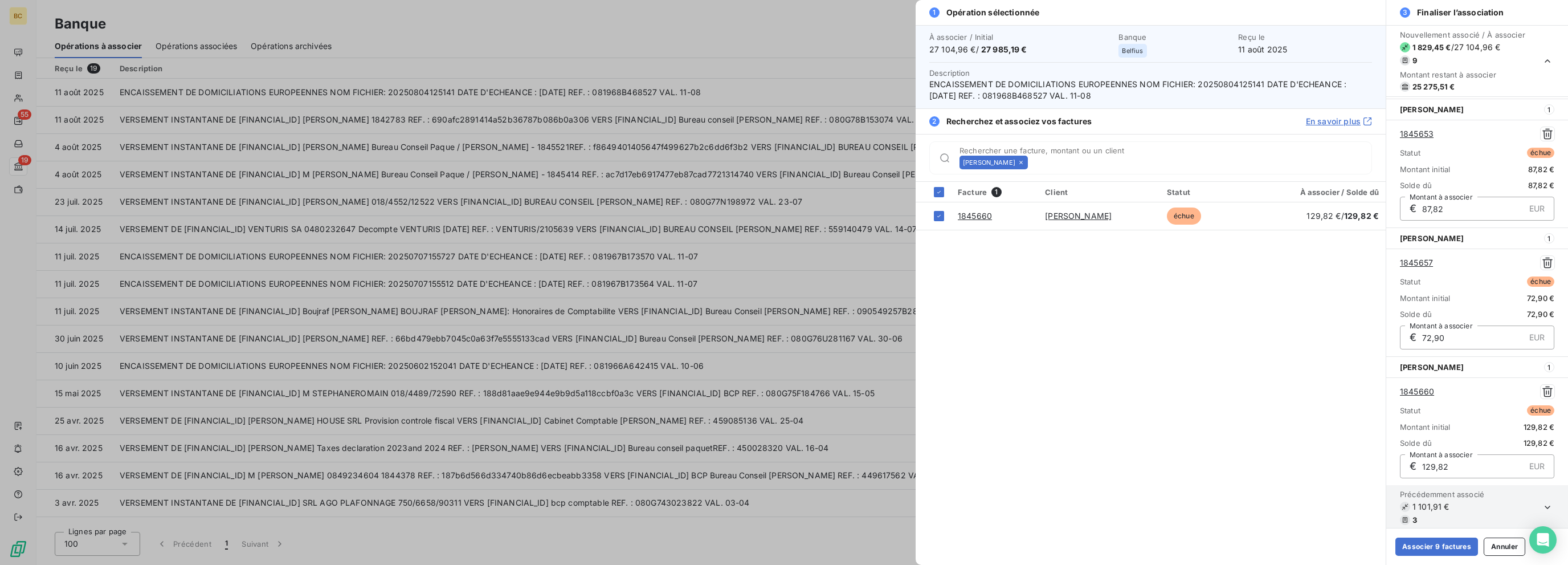
click at [842, 164] on icon at bounding box center [1021, 162] width 7 height 7
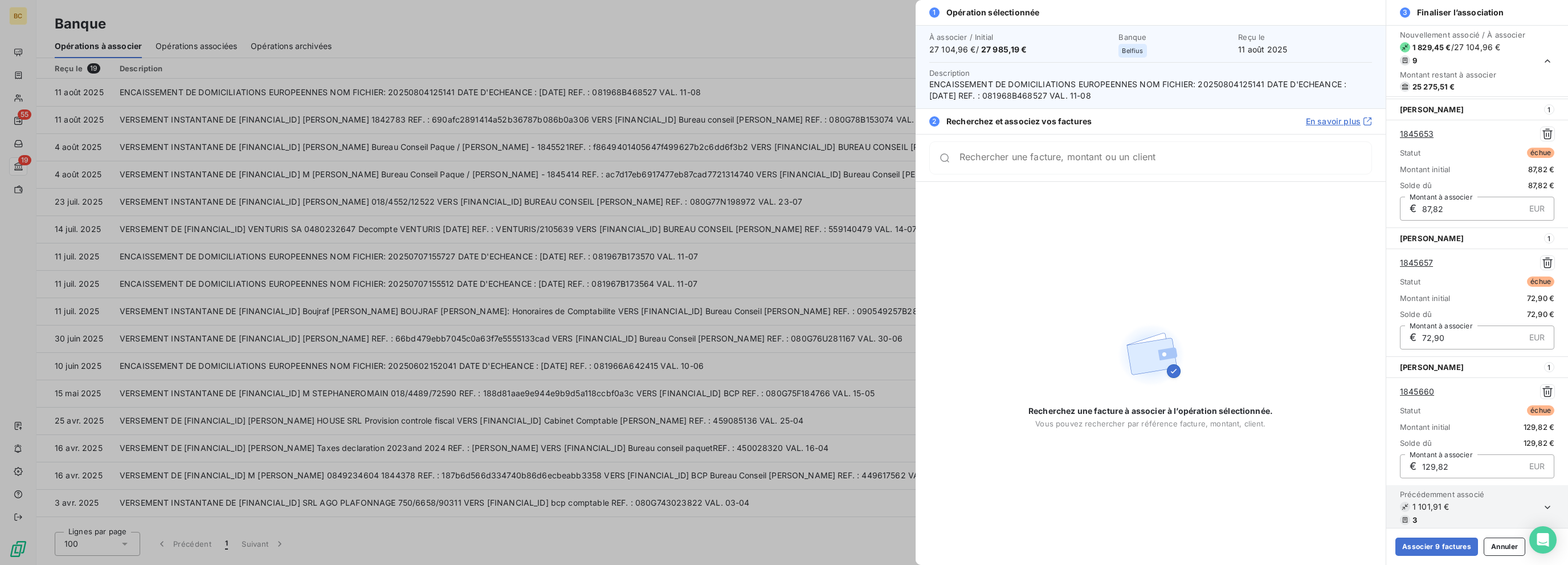
click at [842, 164] on div "Rechercher une facture, montant ou un client" at bounding box center [1150, 158] width 443 height 33
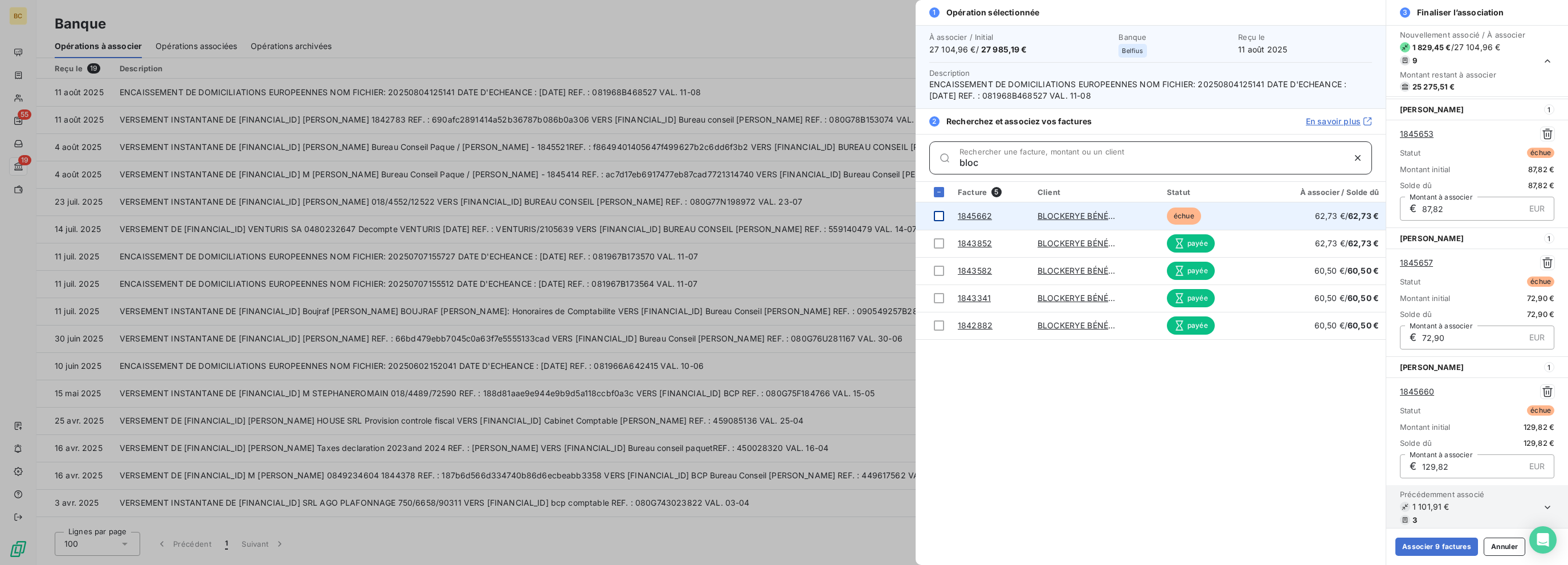
type input "bloc"
click at [842, 212] on div at bounding box center [939, 216] width 10 height 10
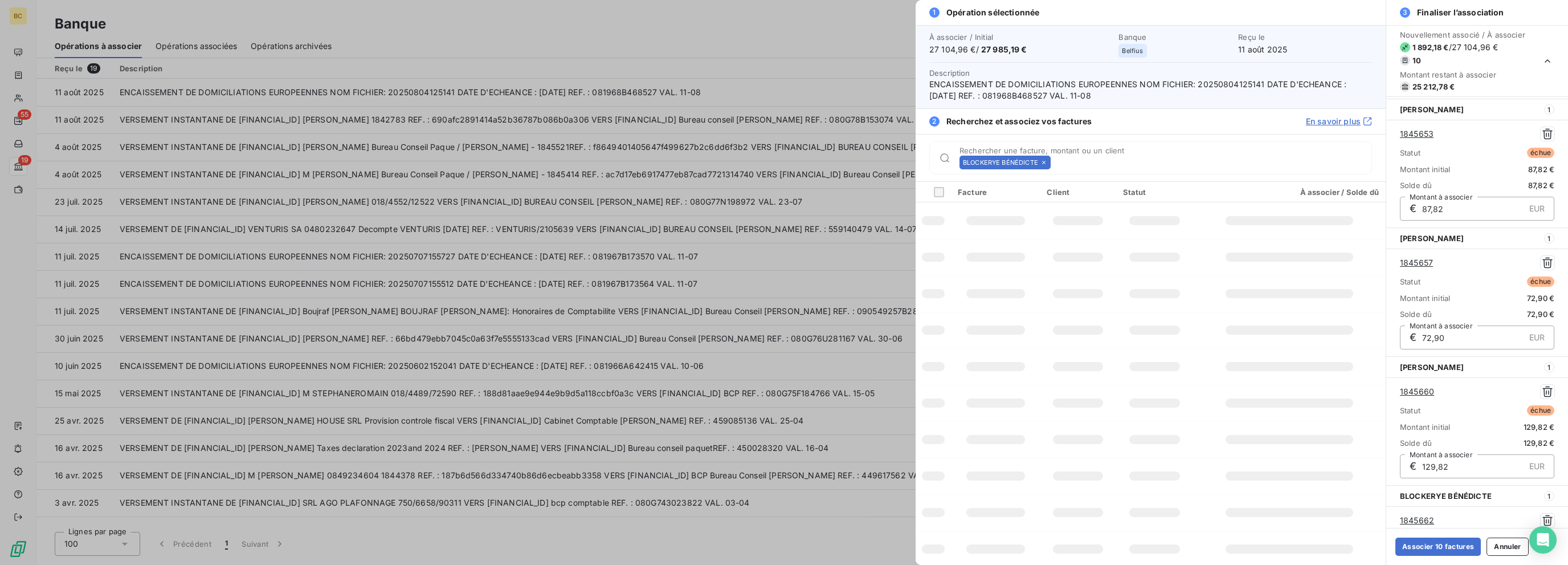
scroll to position [899, 0]
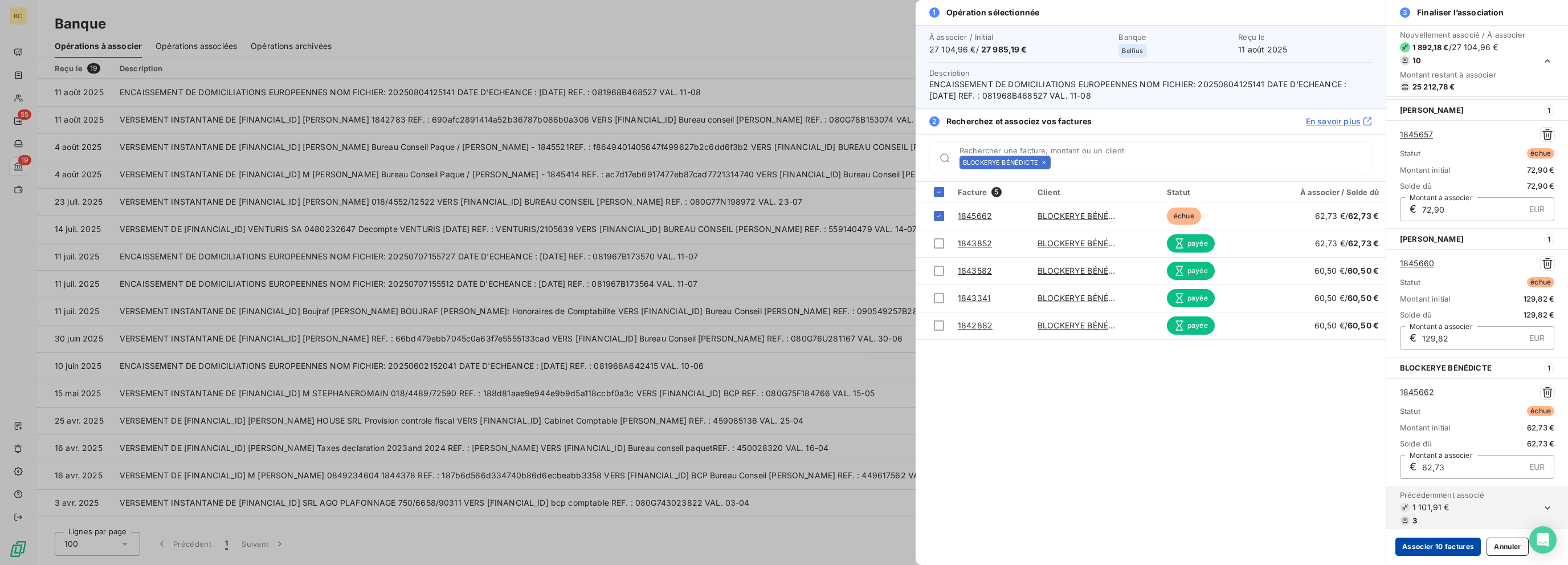
click at [842, 546] on button "Associer 10 factures" at bounding box center [1438, 547] width 85 height 18
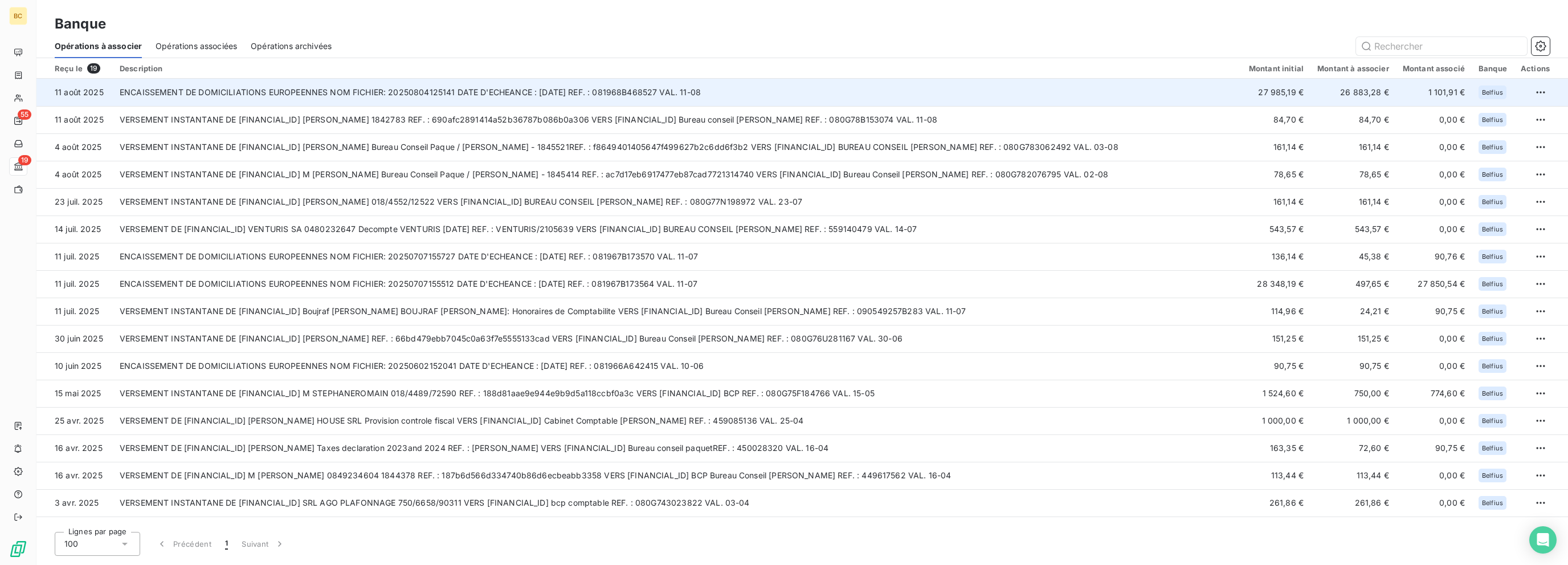
click at [663, 94] on td "ENCAISSEMENT DE DOMICILIATIONS EUROPEENNES NOM FICHIER: 20250804125141 DATE D'E…" at bounding box center [677, 92] width 1129 height 27
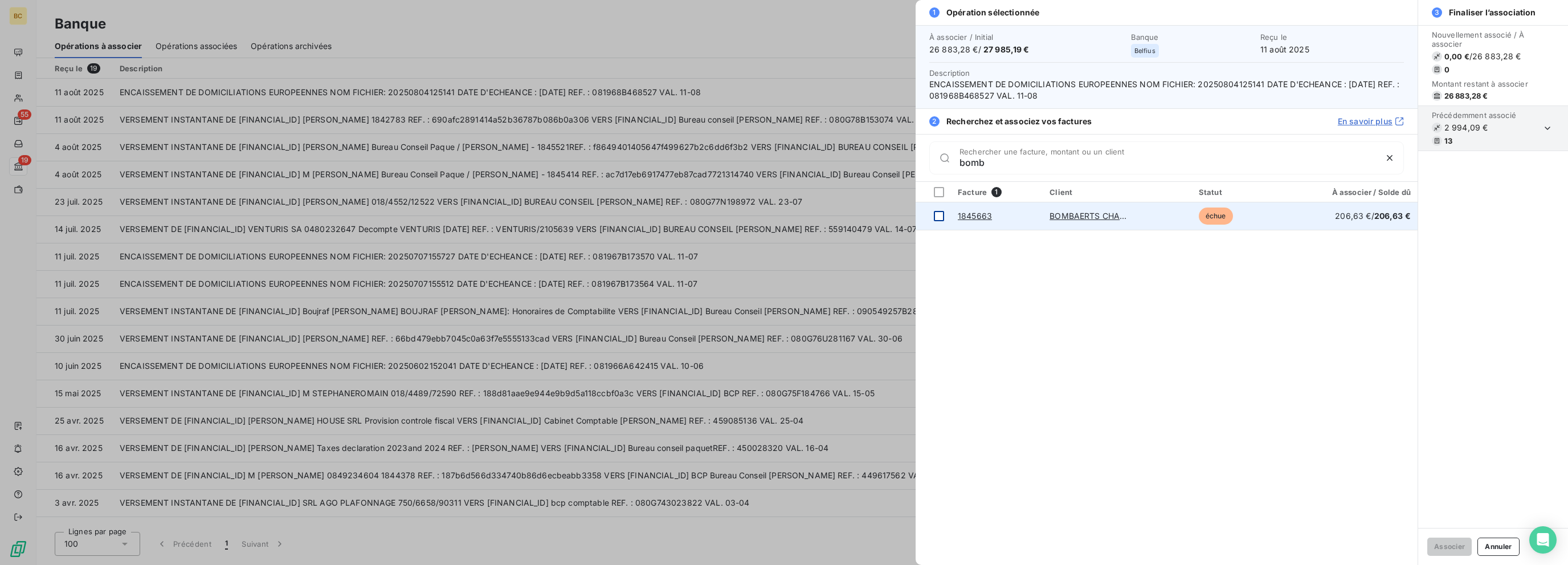
type input "bomb"
click at [842, 219] on div at bounding box center [939, 216] width 10 height 10
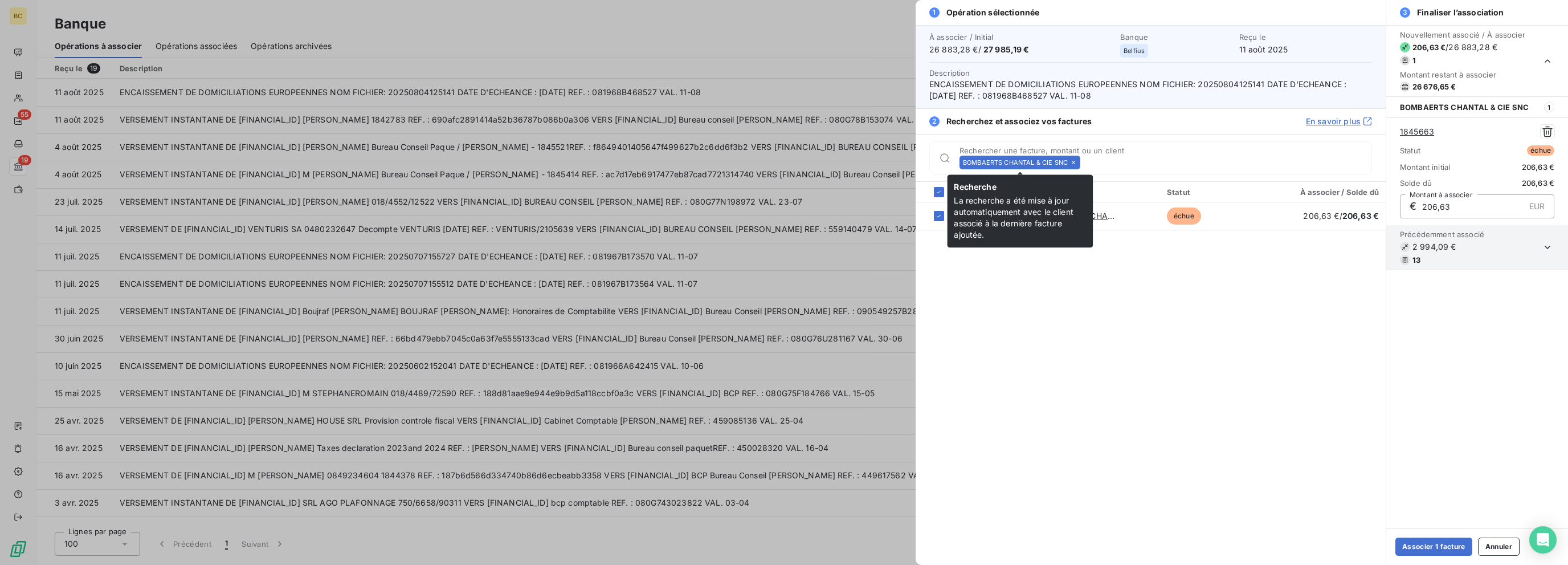
click at [842, 161] on icon at bounding box center [1073, 162] width 7 height 7
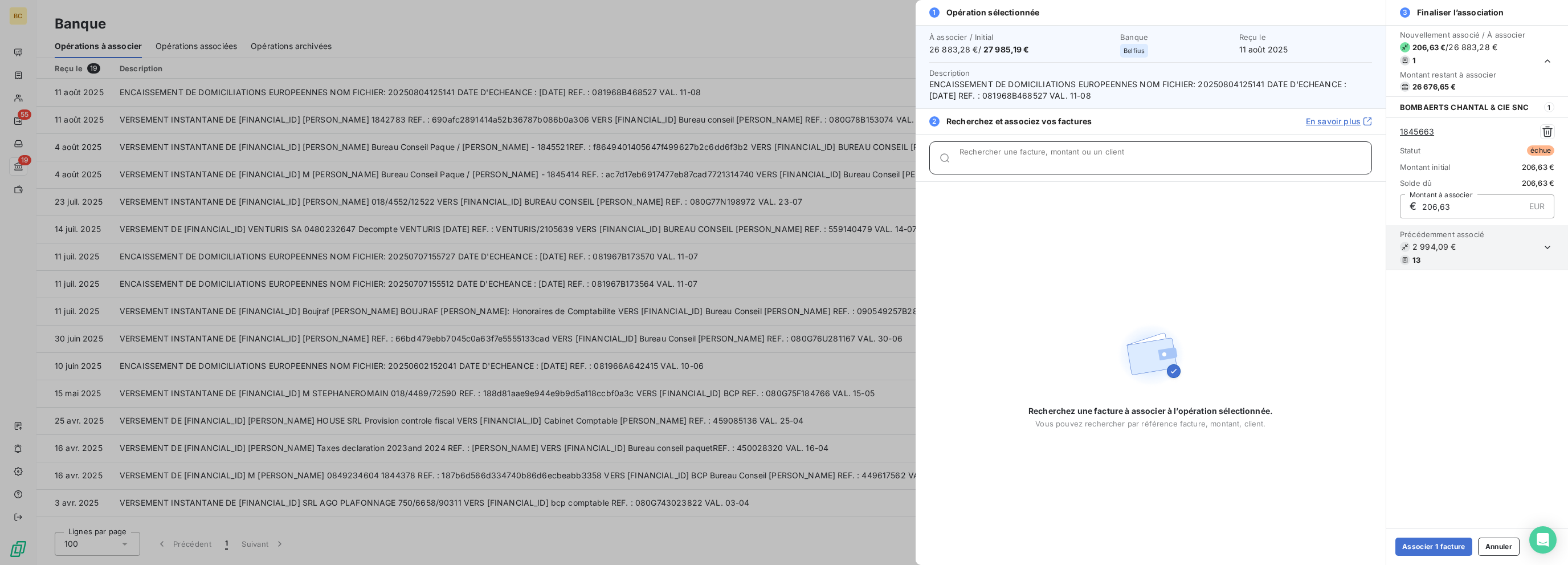
click at [842, 161] on input "Rechercher une facture, montant ou un client" at bounding box center [1165, 162] width 412 height 12
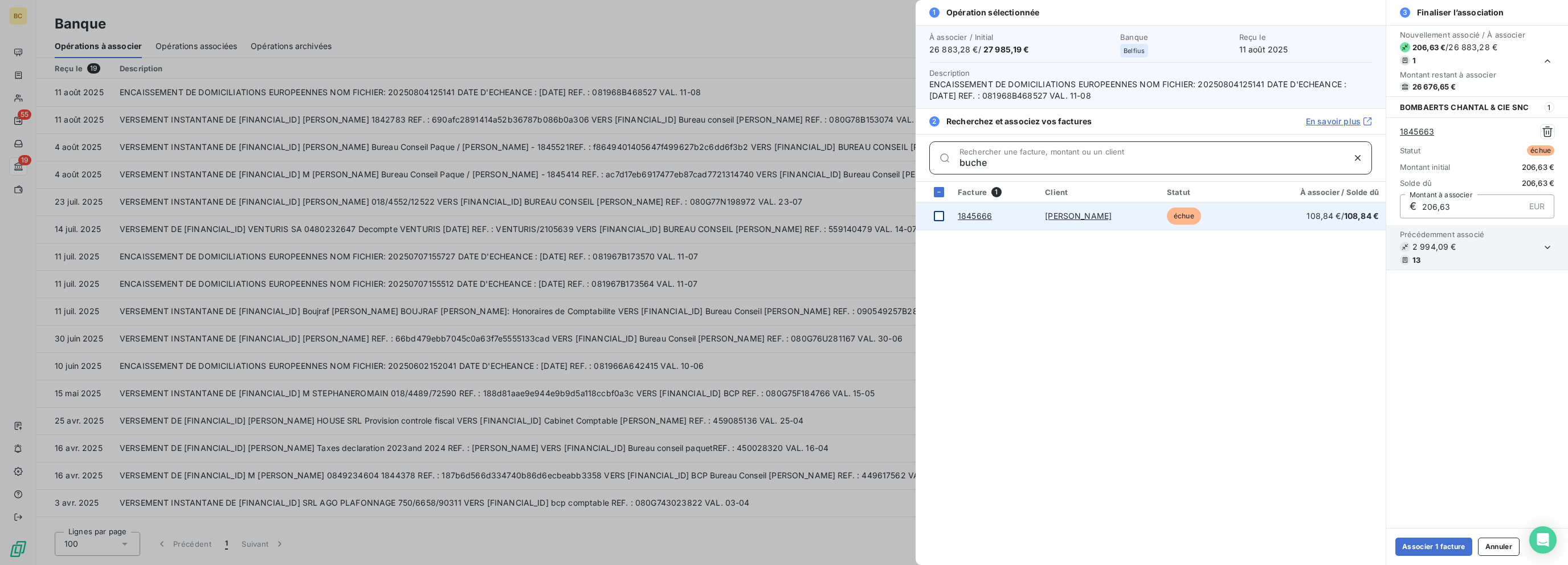
type input "buche"
click at [842, 212] on div at bounding box center [939, 216] width 10 height 10
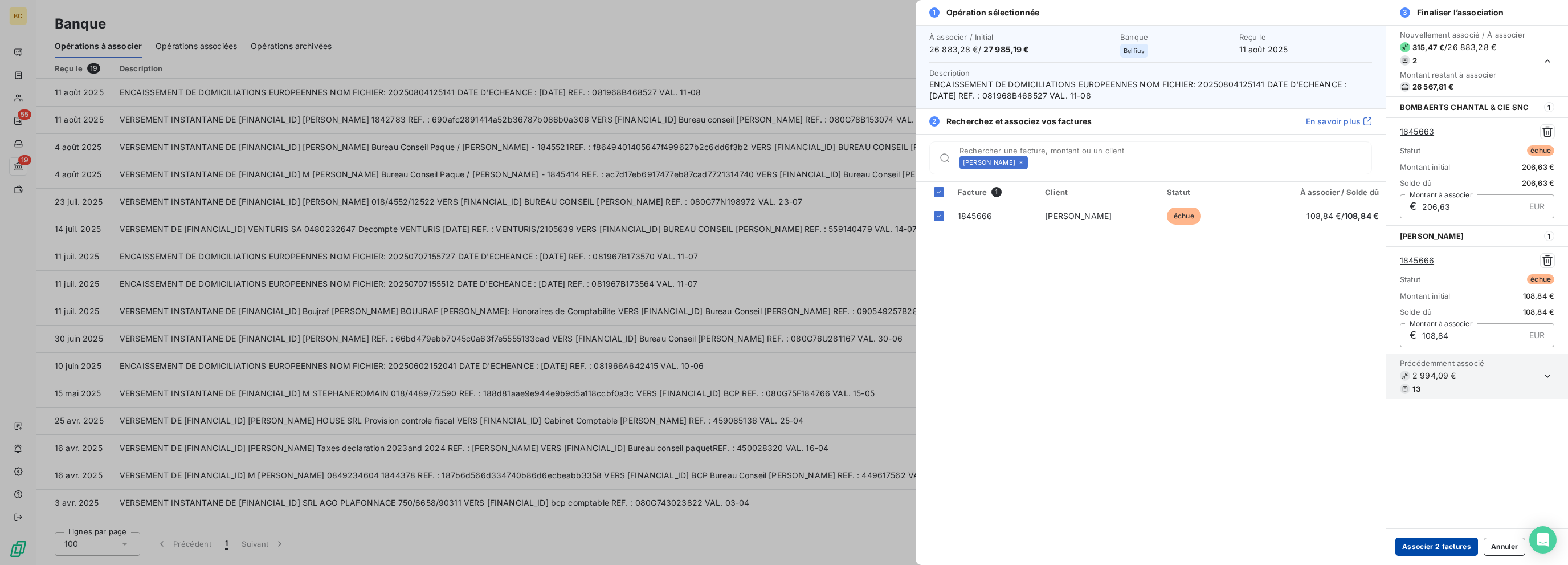
type input "108,84"
click at [842, 158] on div "[PERSON_NAME]" at bounding box center [993, 163] width 68 height 13
click at [842, 160] on icon at bounding box center [1021, 162] width 7 height 7
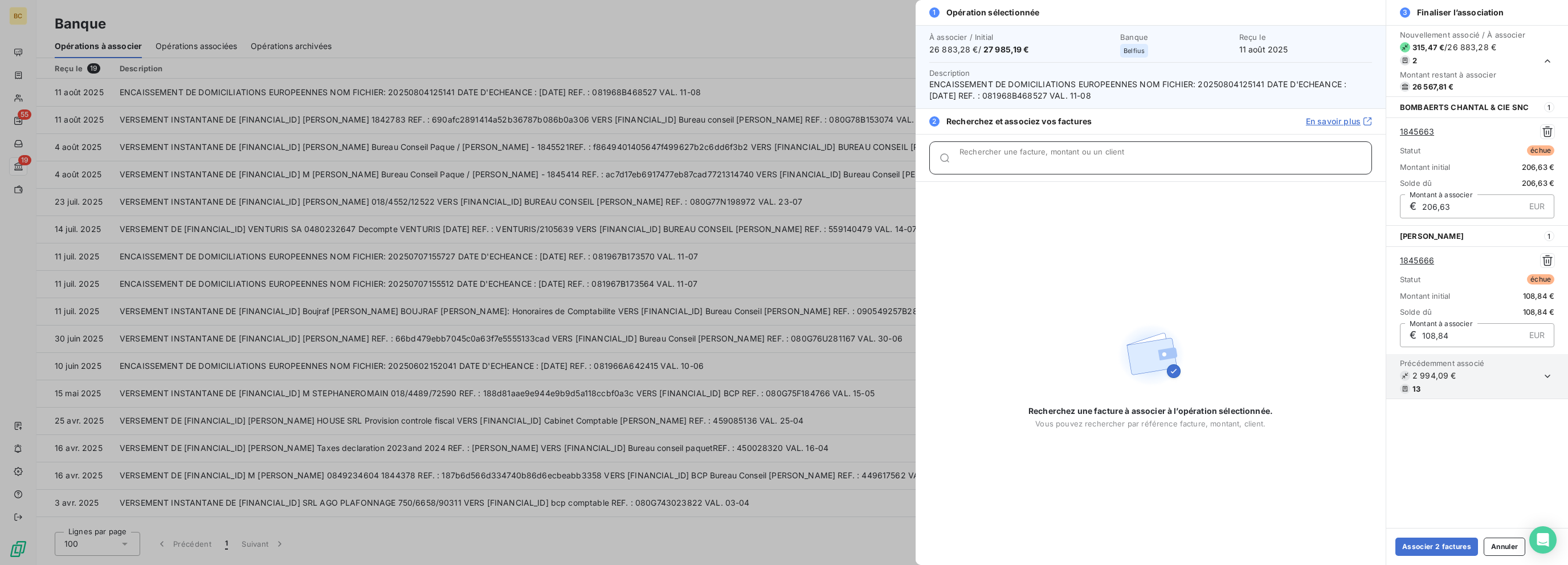
click at [842, 160] on input "Rechercher une facture, montant ou un client" at bounding box center [1165, 162] width 412 height 12
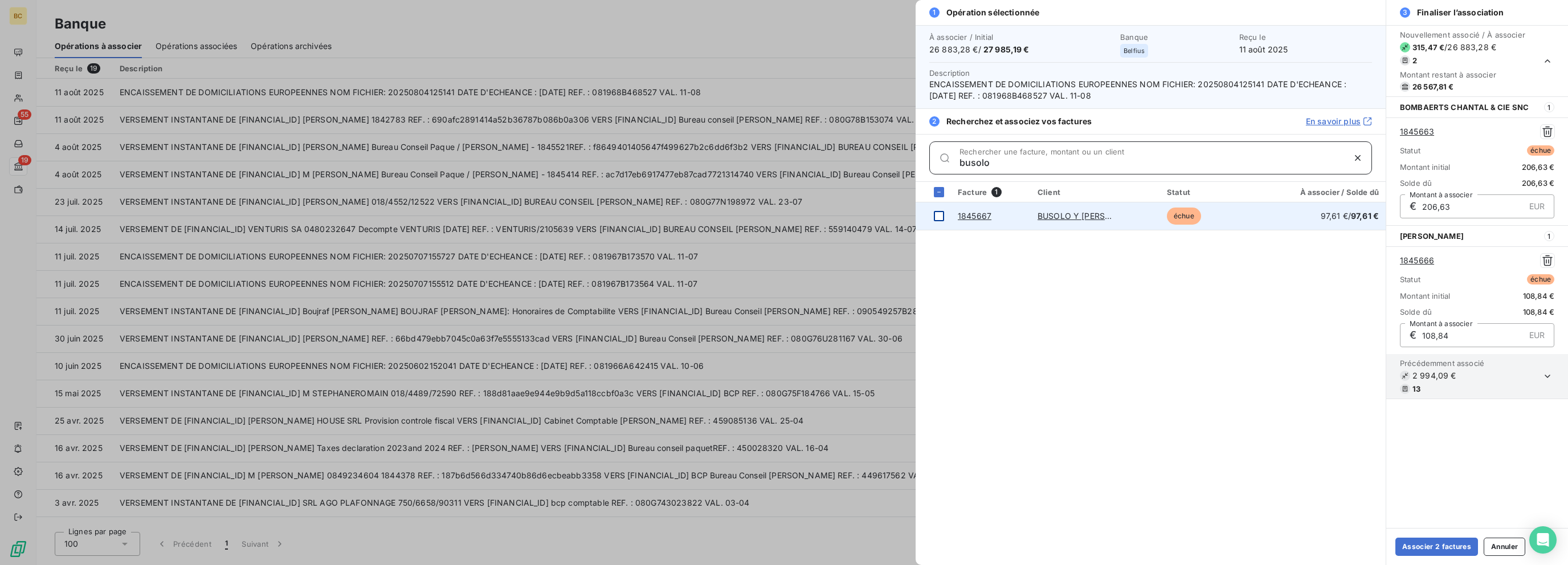
type input "busolo"
click at [842, 217] on div at bounding box center [939, 216] width 10 height 10
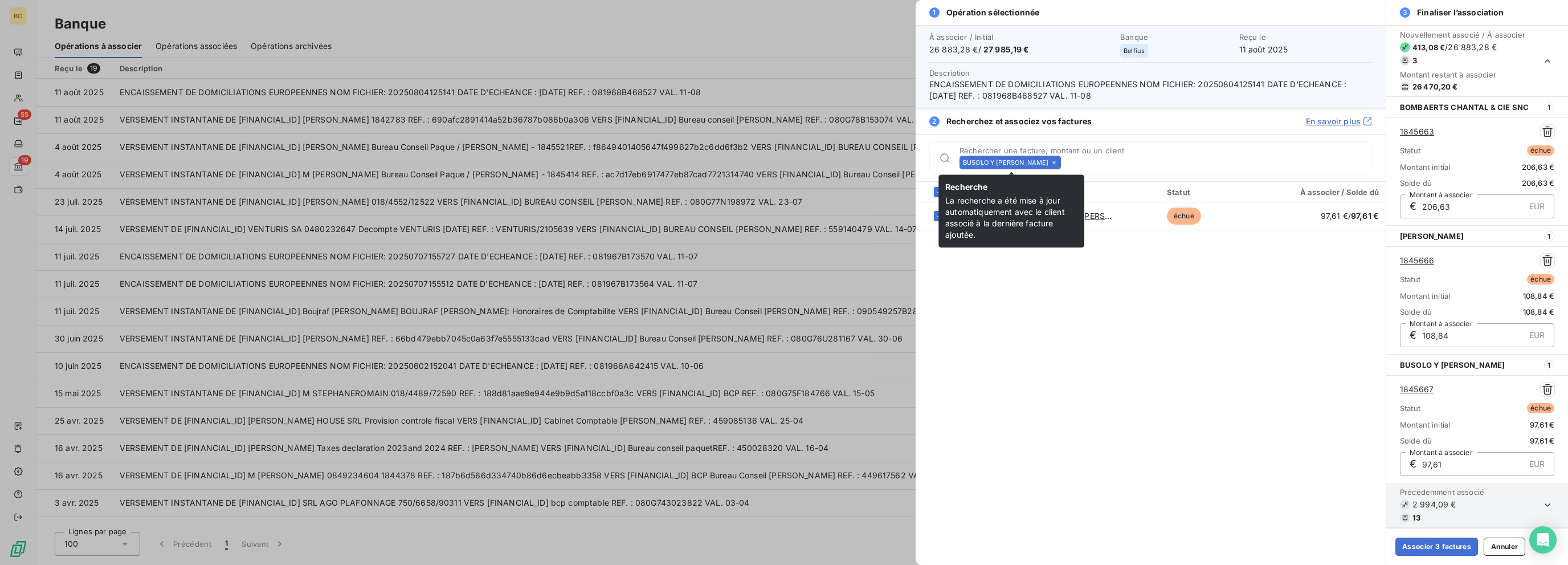
click at [842, 160] on icon at bounding box center [1054, 162] width 7 height 7
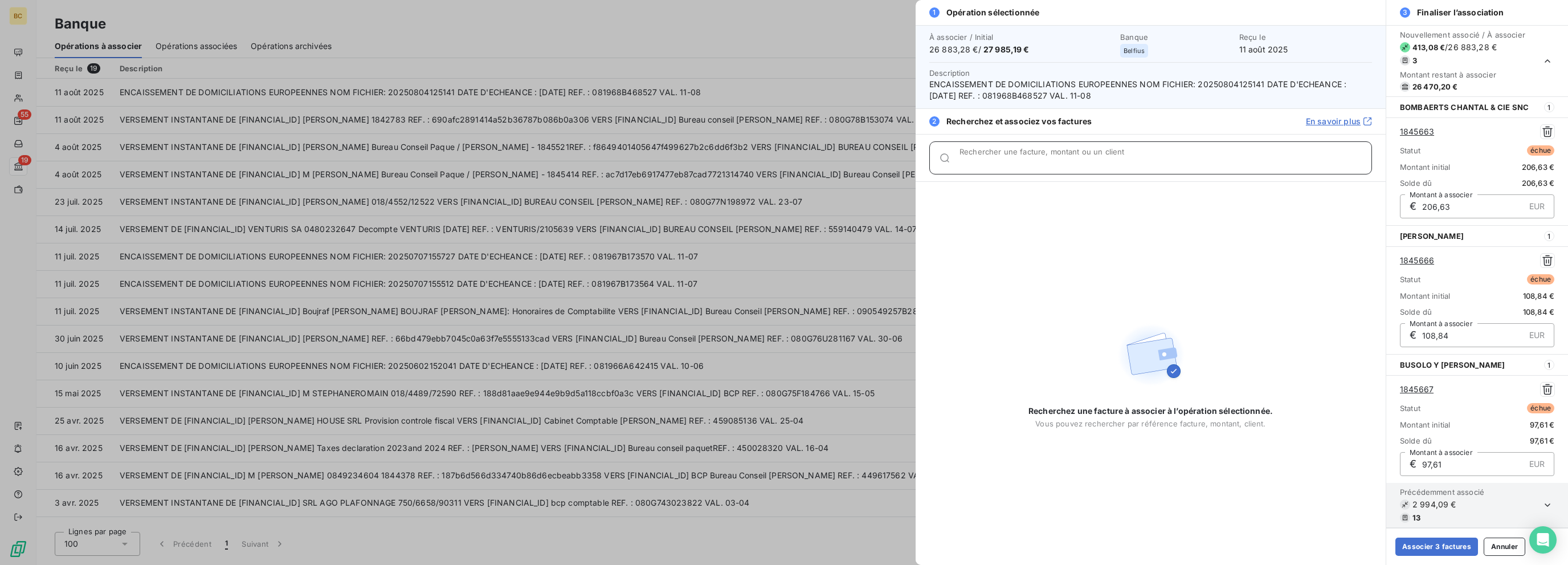
click at [842, 160] on input "Rechercher une facture, montant ou un client" at bounding box center [1165, 162] width 412 height 12
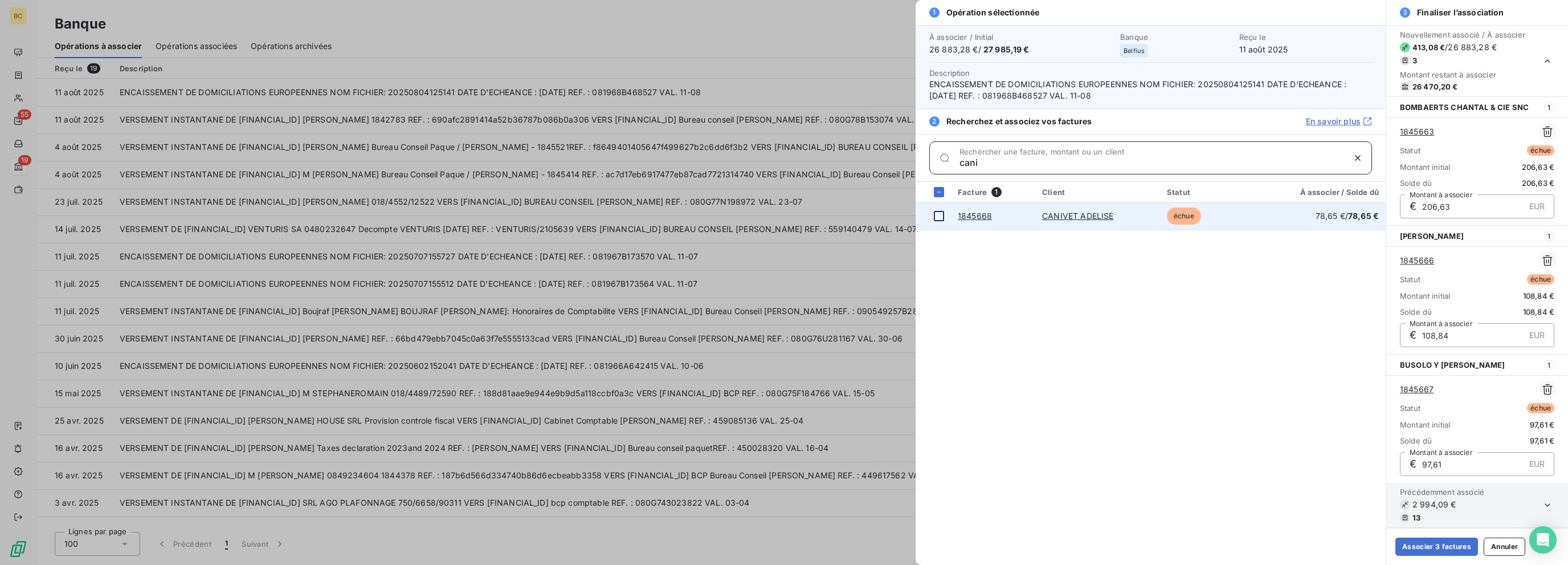
type input "cani"
click at [842, 214] on div at bounding box center [939, 216] width 10 height 10
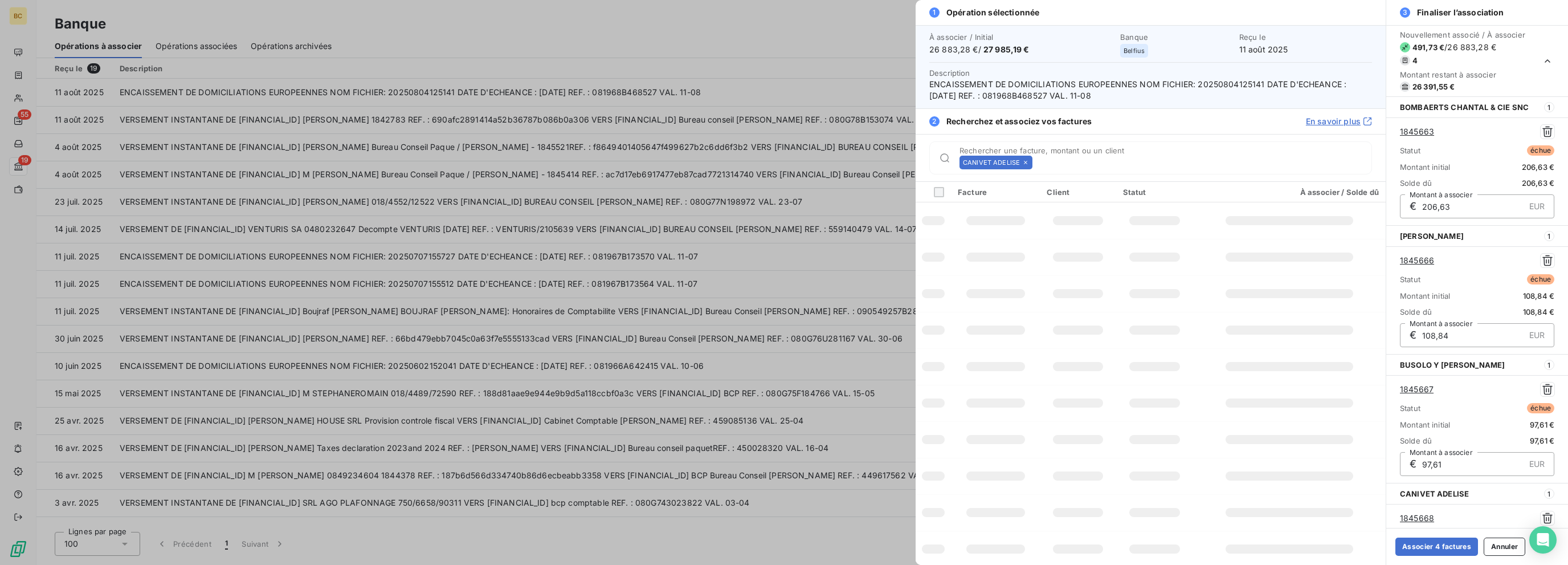
scroll to position [128, 0]
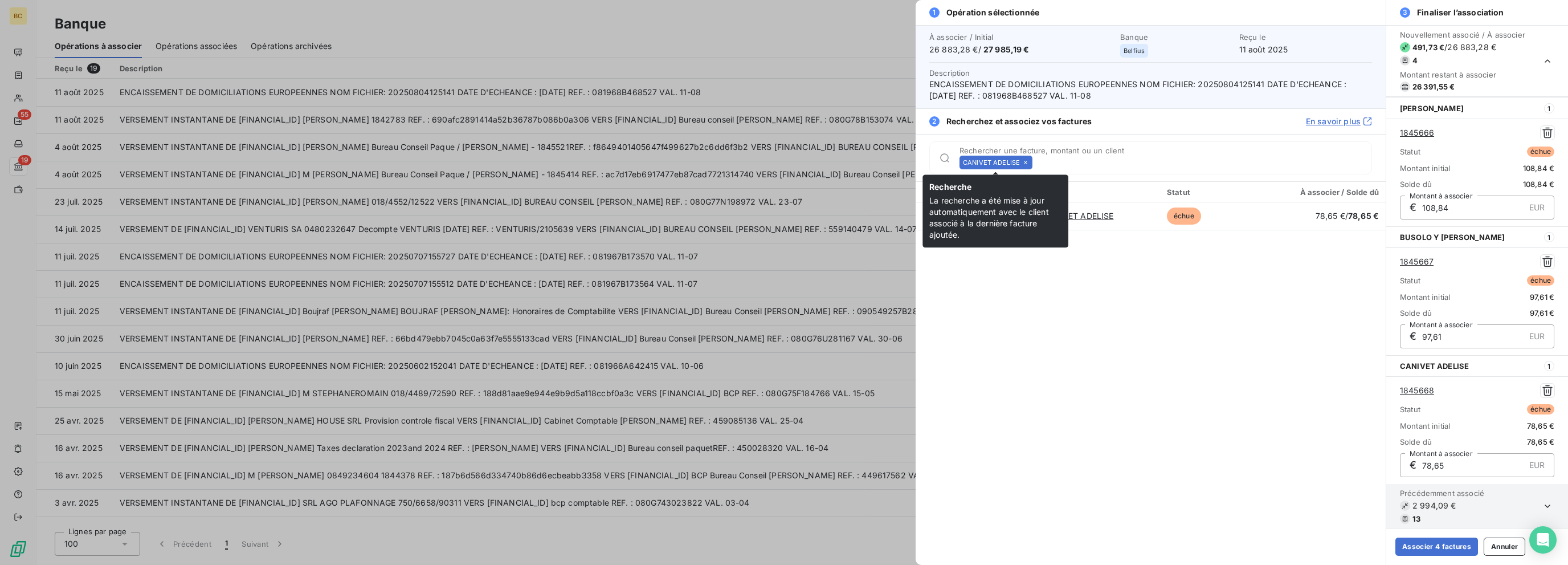
click at [842, 164] on icon at bounding box center [1025, 162] width 7 height 7
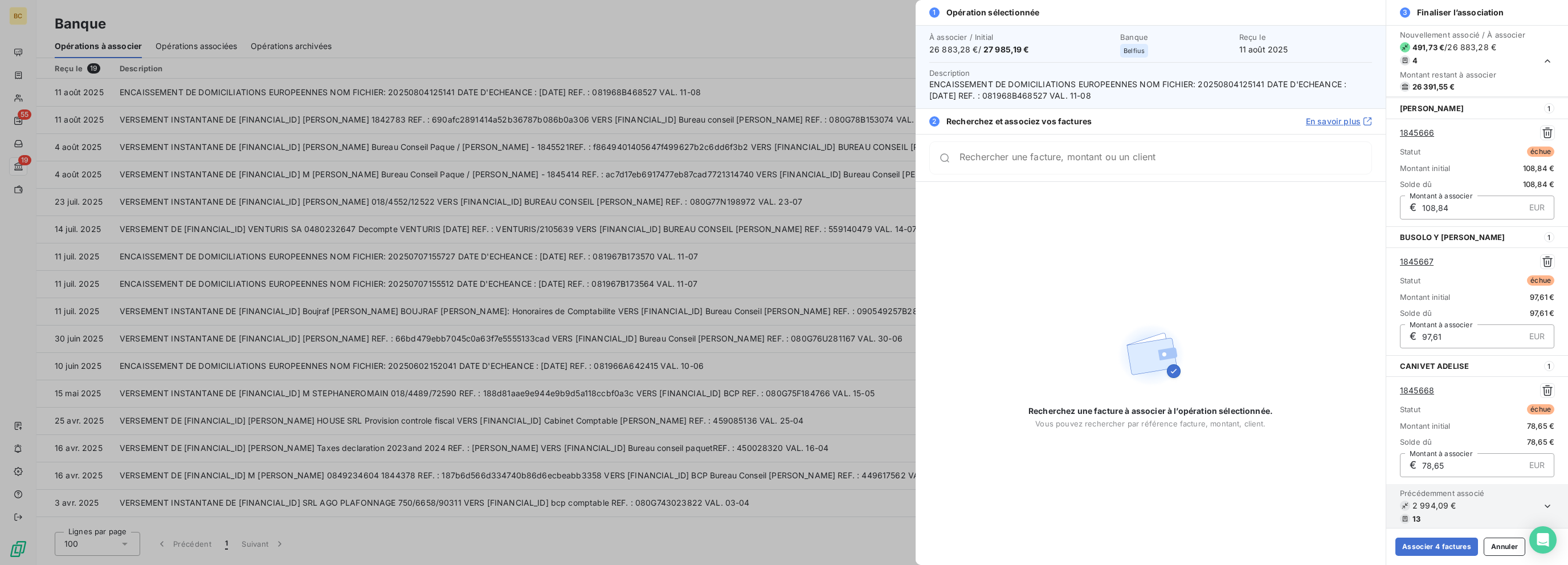
click at [842, 164] on div "Rechercher une facture, montant ou un client" at bounding box center [1150, 158] width 443 height 33
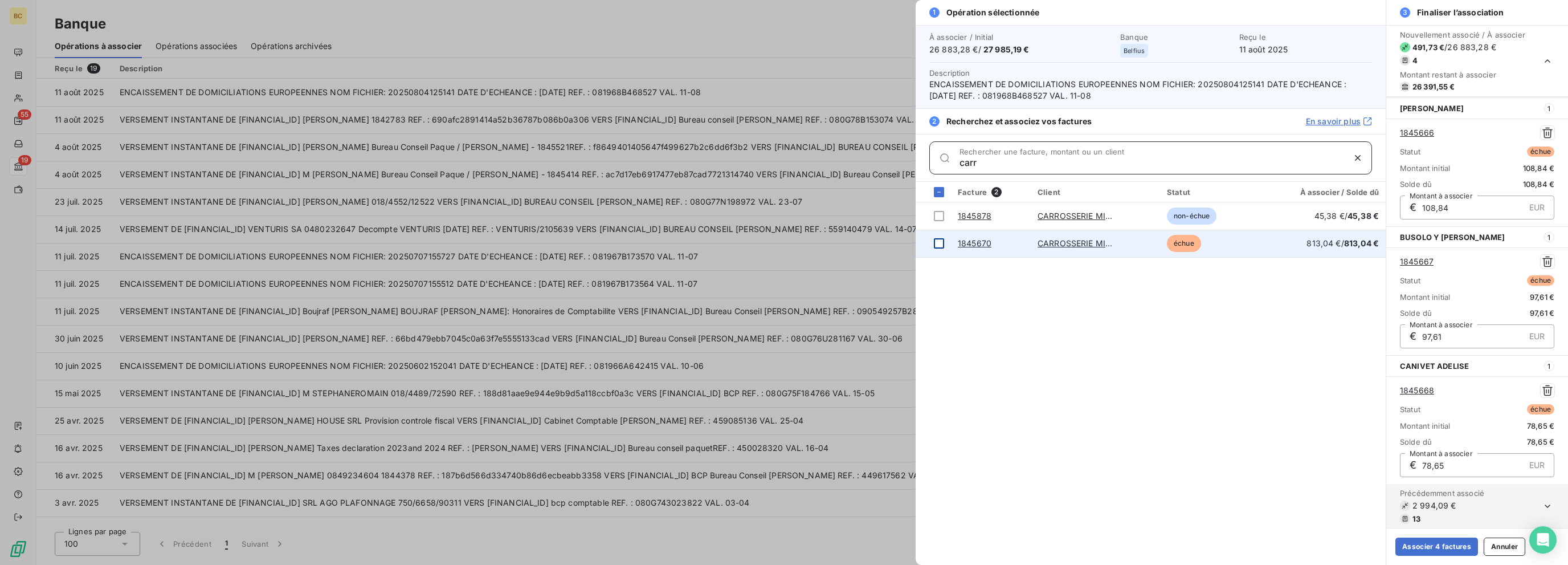
type input "carr"
click at [842, 245] on div at bounding box center [939, 243] width 10 height 10
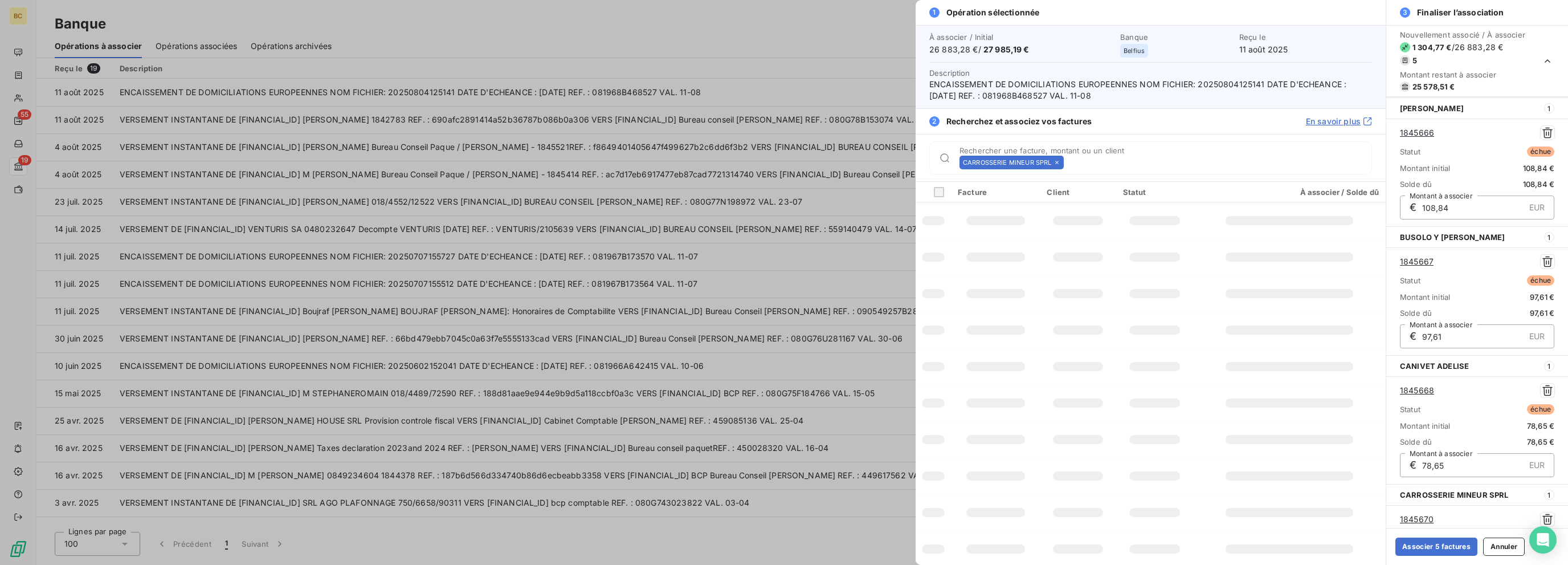
scroll to position [256, 0]
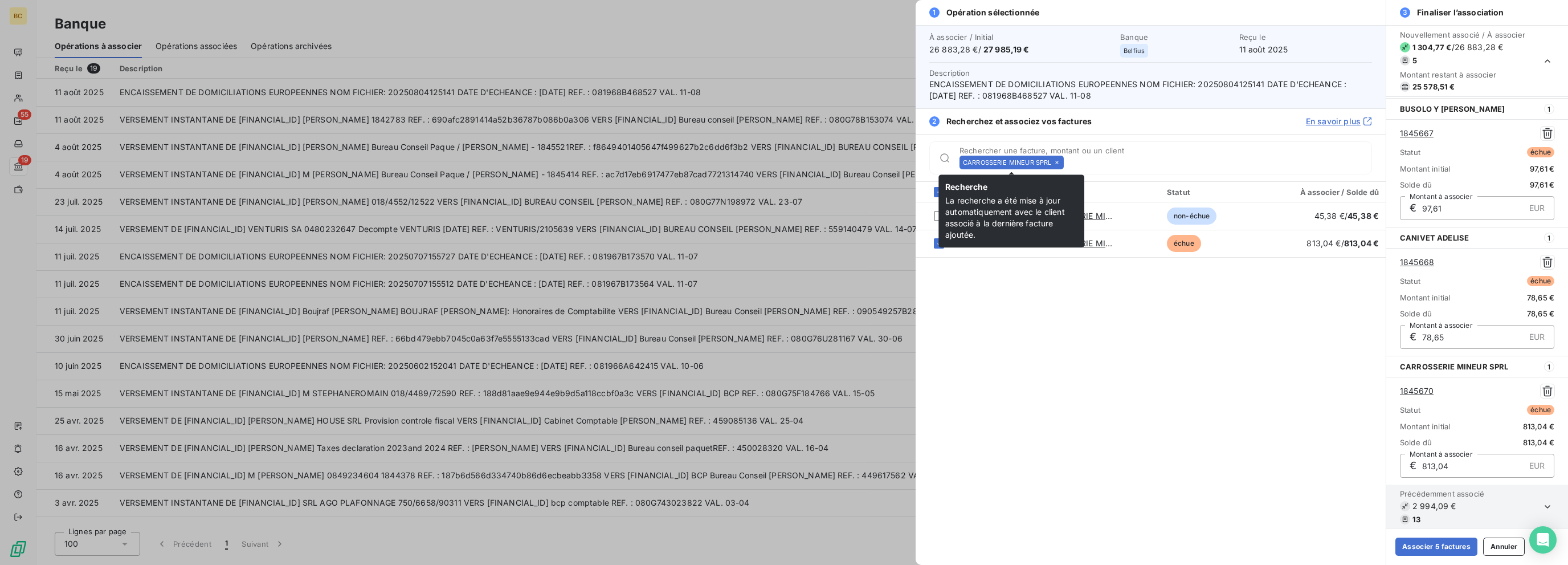
click at [842, 164] on icon at bounding box center [1057, 162] width 7 height 7
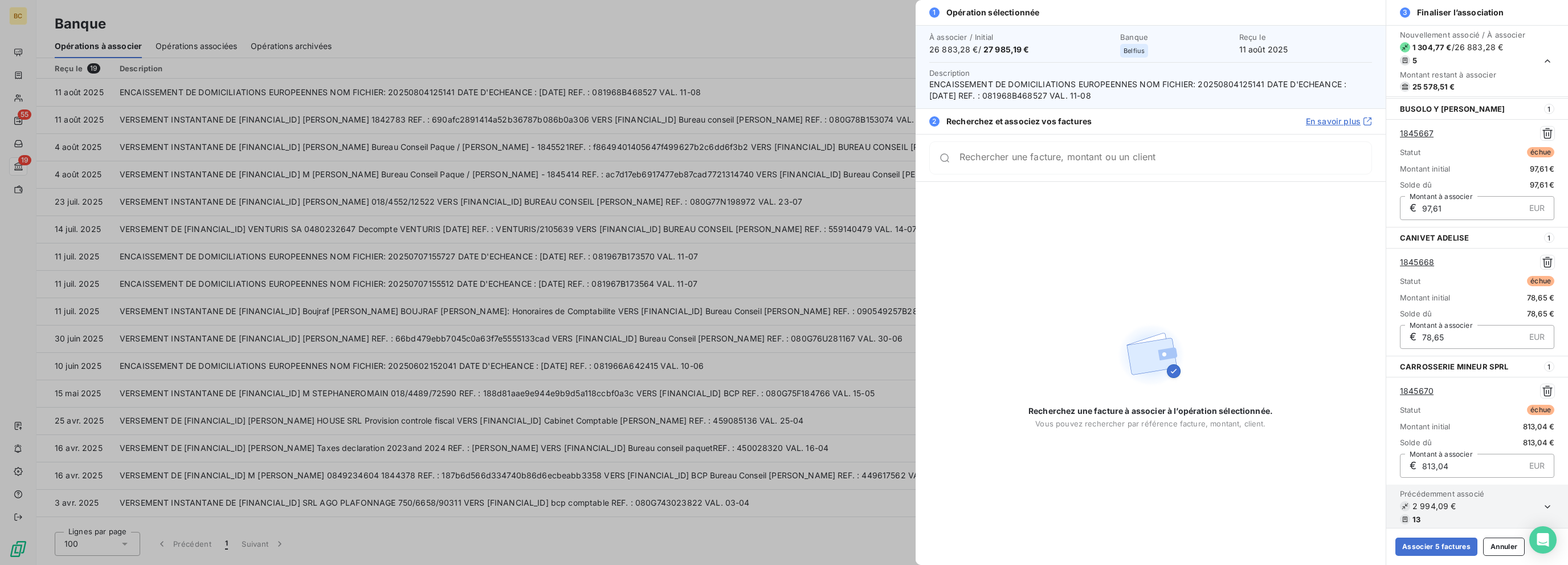
click at [842, 164] on div "Rechercher une facture, montant ou un client" at bounding box center [1150, 158] width 443 height 33
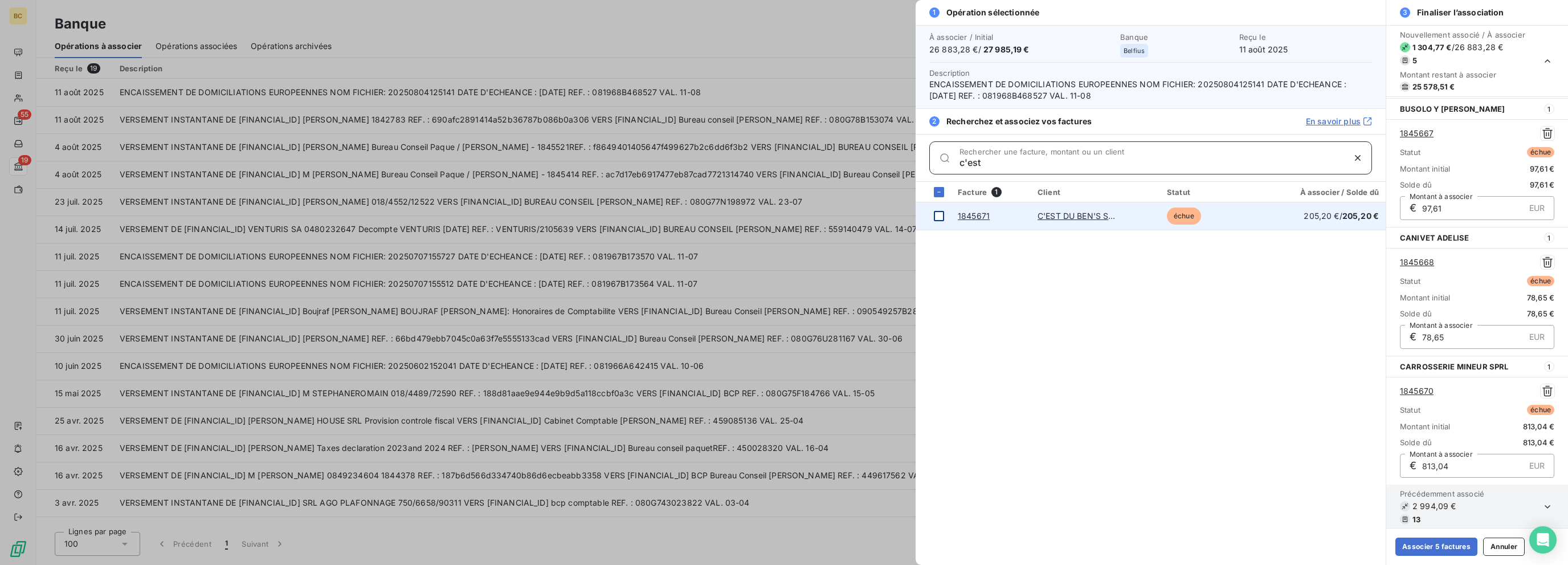
type input "c'est"
click at [842, 215] on div at bounding box center [939, 216] width 10 height 10
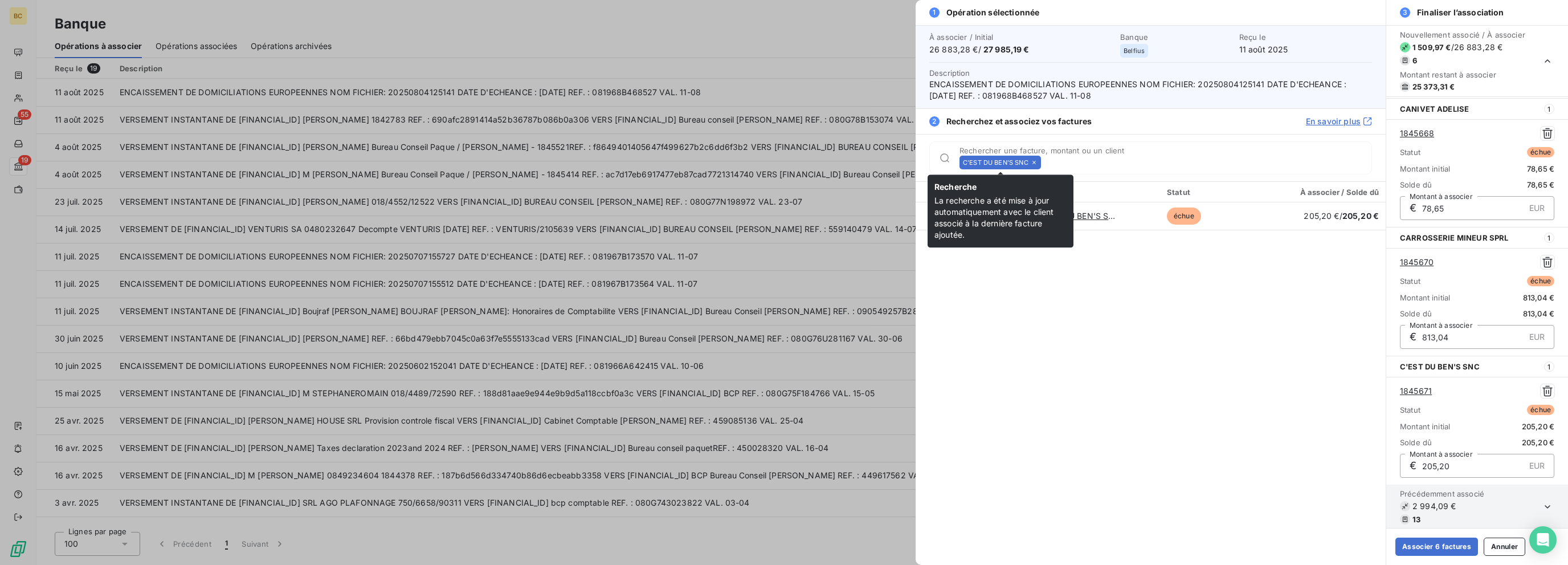
click at [842, 161] on icon at bounding box center [1034, 163] width 4 height 4
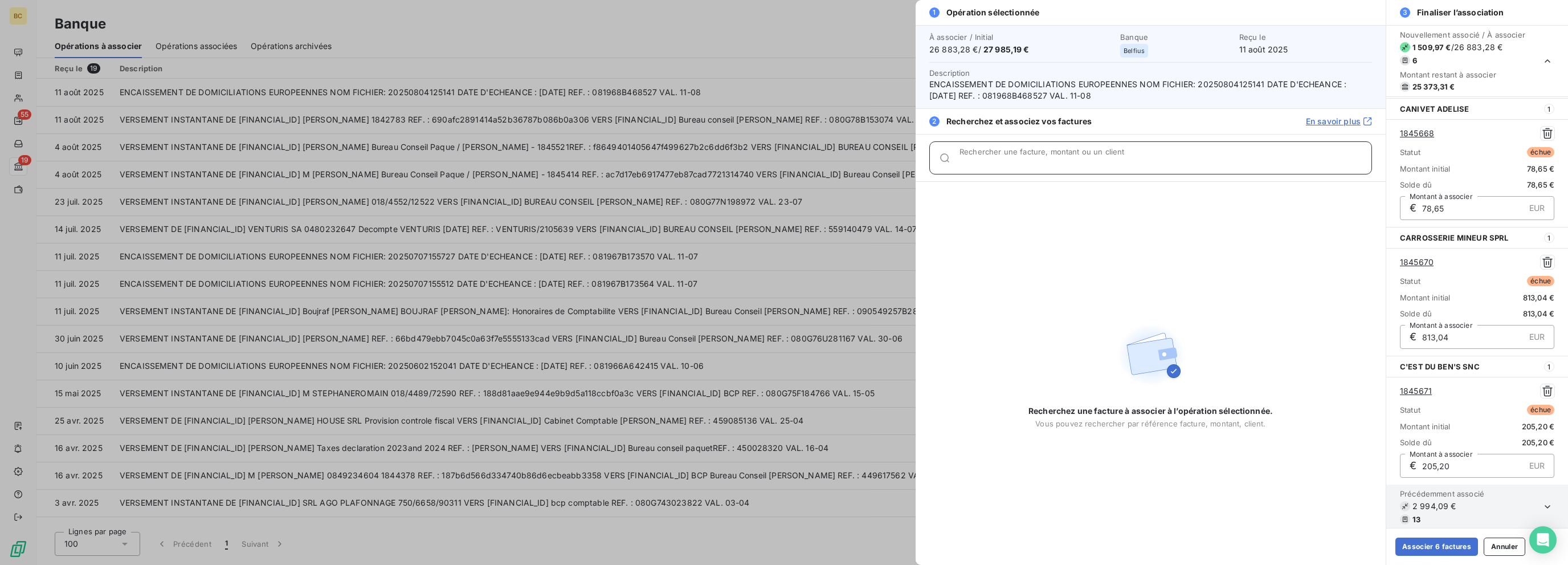
click at [842, 161] on input "Rechercher une facture, montant ou un client" at bounding box center [1165, 162] width 412 height 12
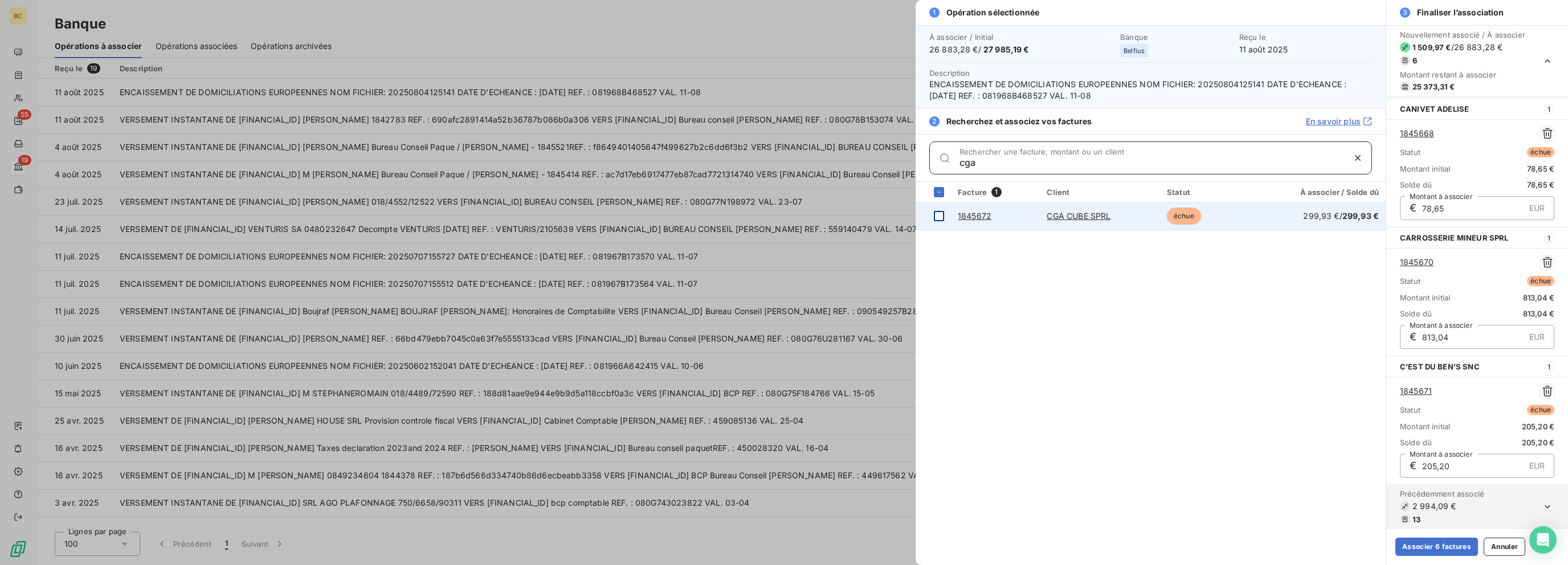
type input "cga"
click at [842, 213] on div at bounding box center [939, 216] width 10 height 10
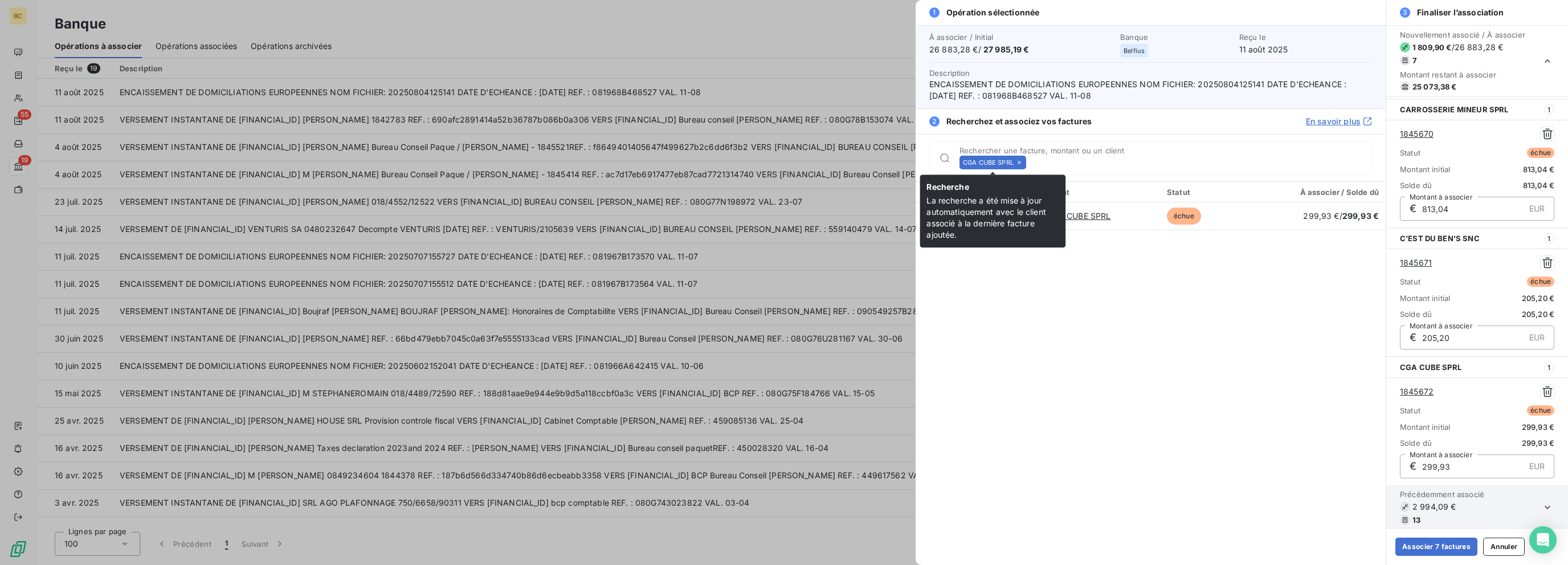
click at [842, 163] on icon at bounding box center [1019, 162] width 7 height 7
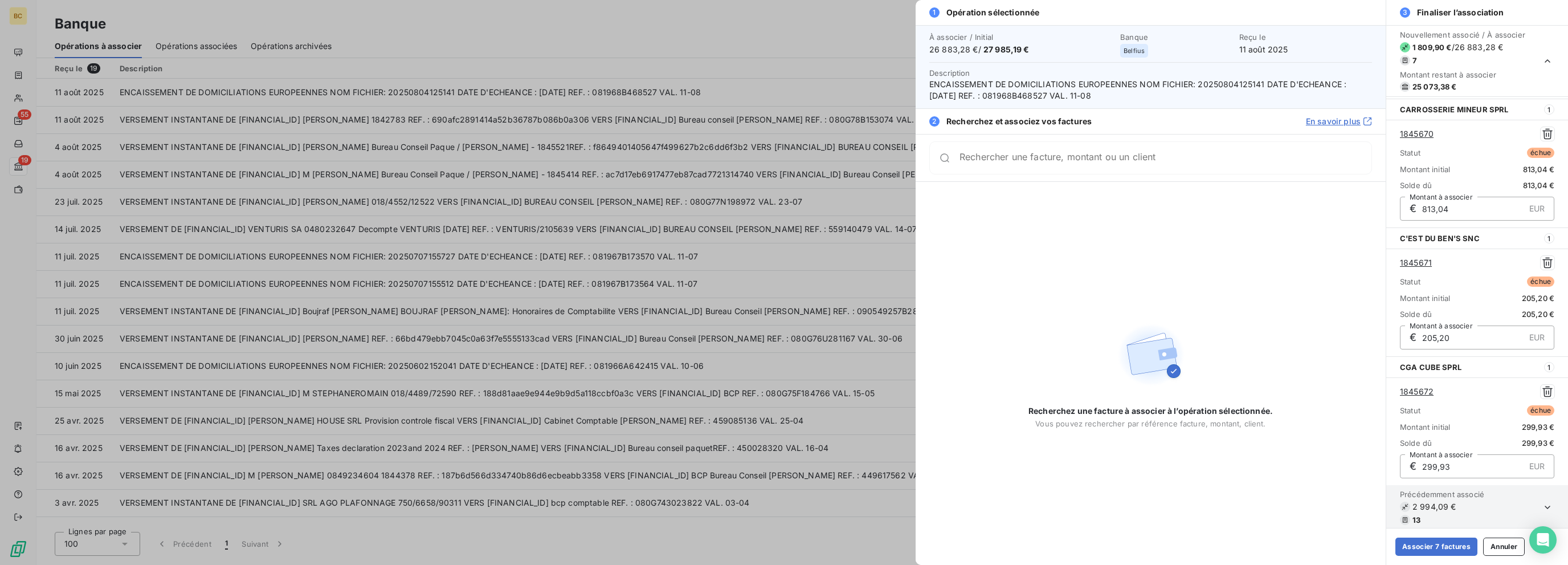
click at [842, 163] on div "Rechercher une facture, montant ou un client" at bounding box center [1150, 158] width 443 height 33
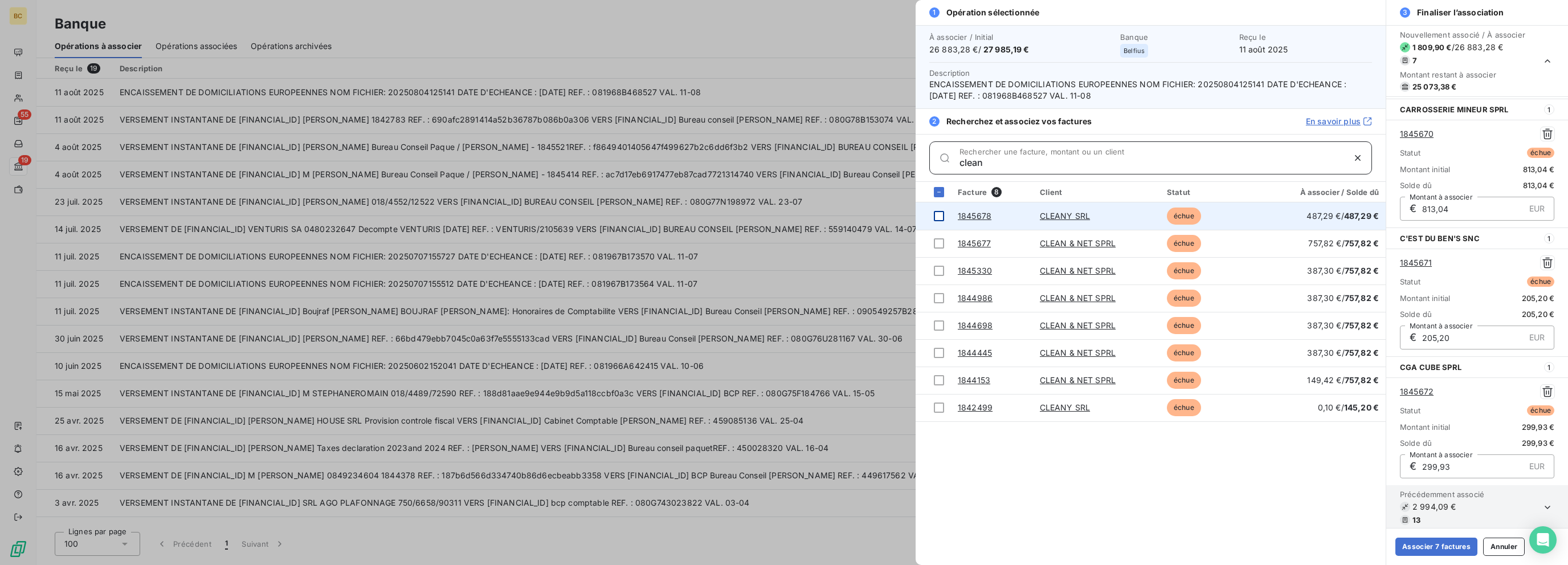
type input "clean"
click at [842, 214] on div at bounding box center [939, 216] width 10 height 10
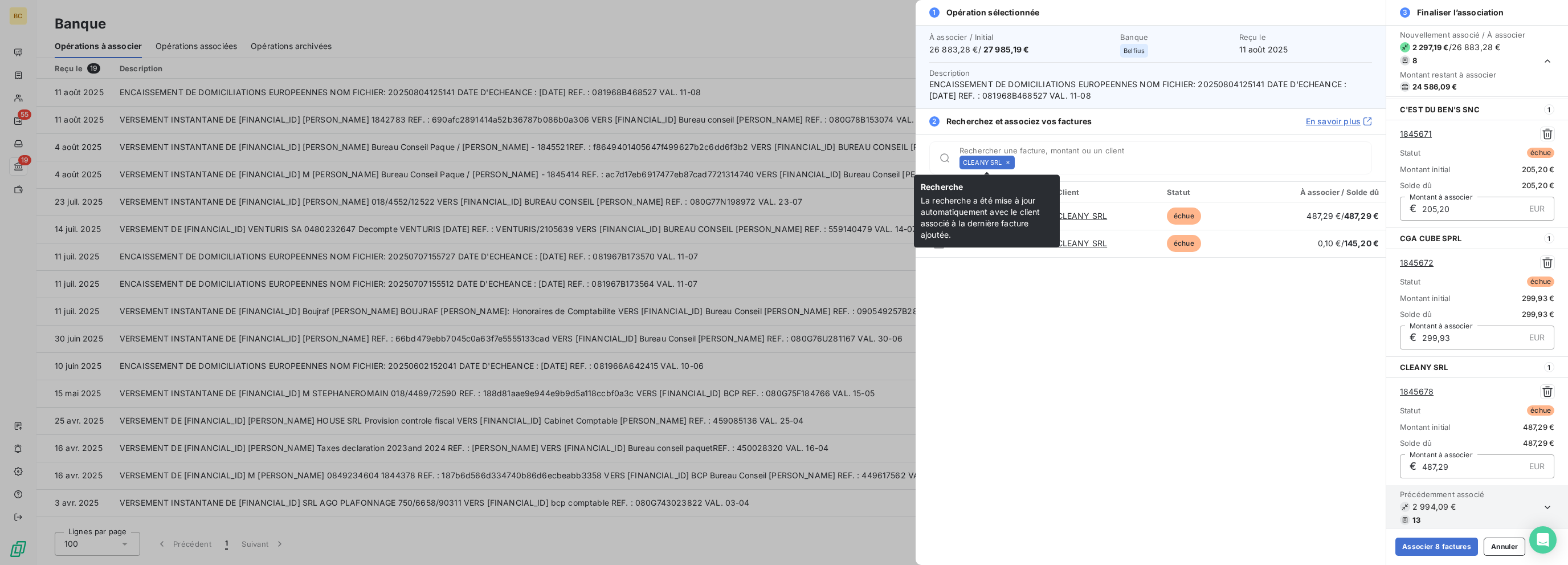
click at [842, 164] on icon at bounding box center [1007, 162] width 7 height 7
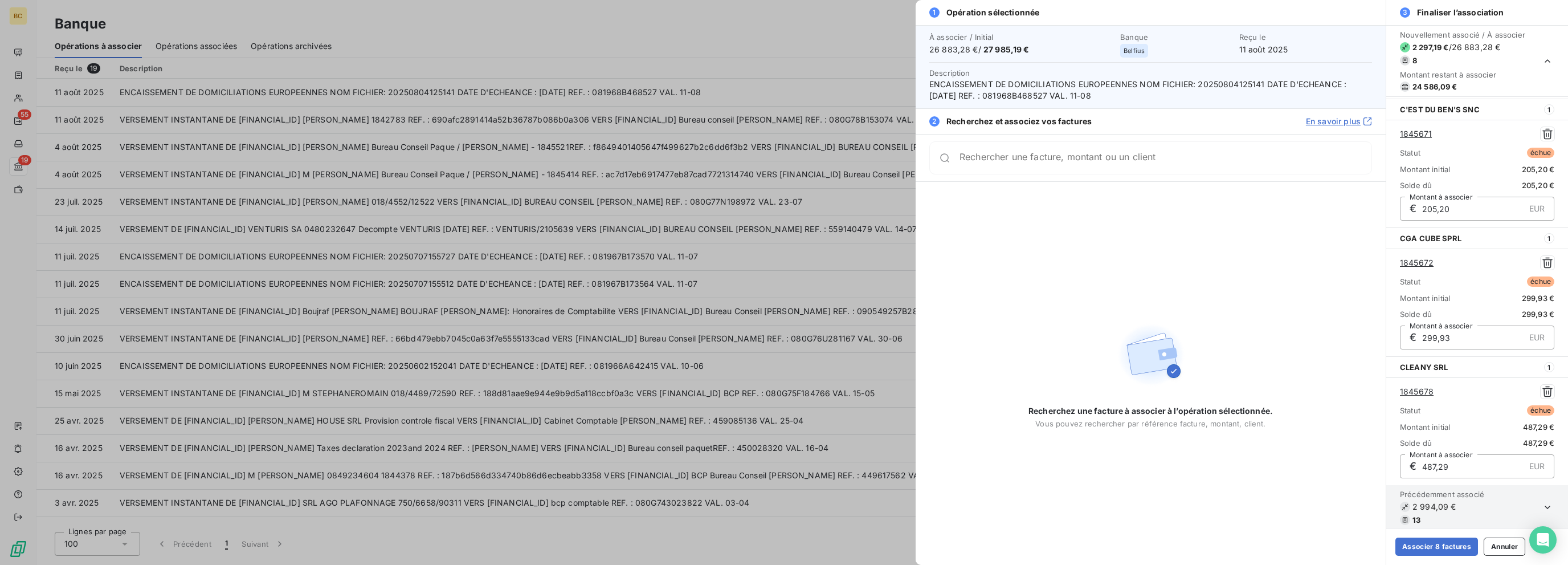
click at [842, 164] on div "Rechercher une facture, montant ou un client" at bounding box center [1150, 158] width 443 height 33
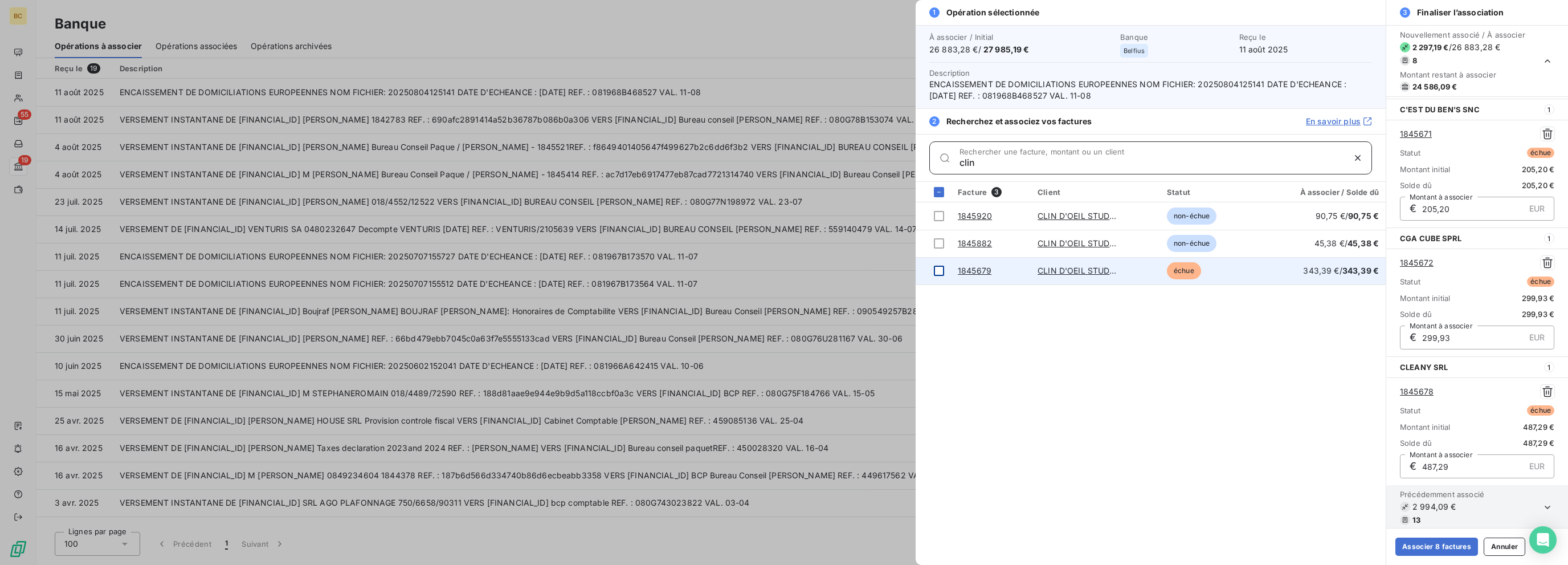
type input "clin"
click at [842, 268] on div at bounding box center [939, 270] width 10 height 10
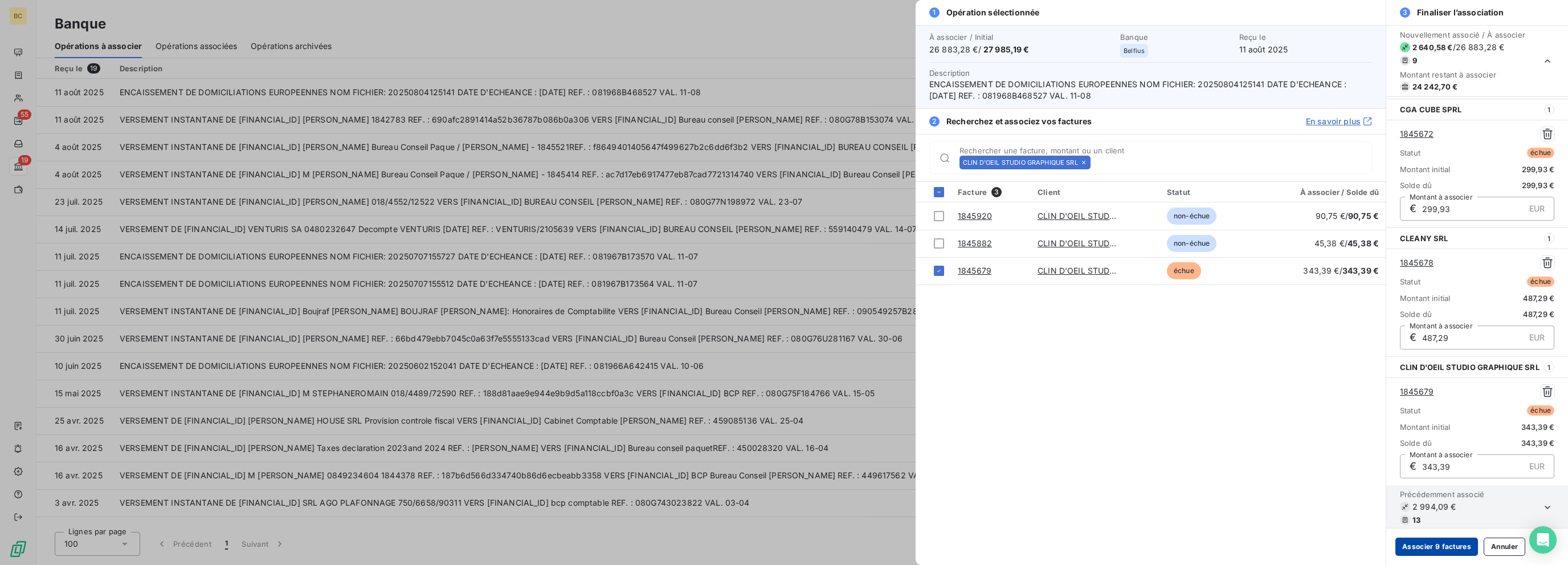
click at [842, 542] on button "Associer 9 factures" at bounding box center [1437, 547] width 83 height 18
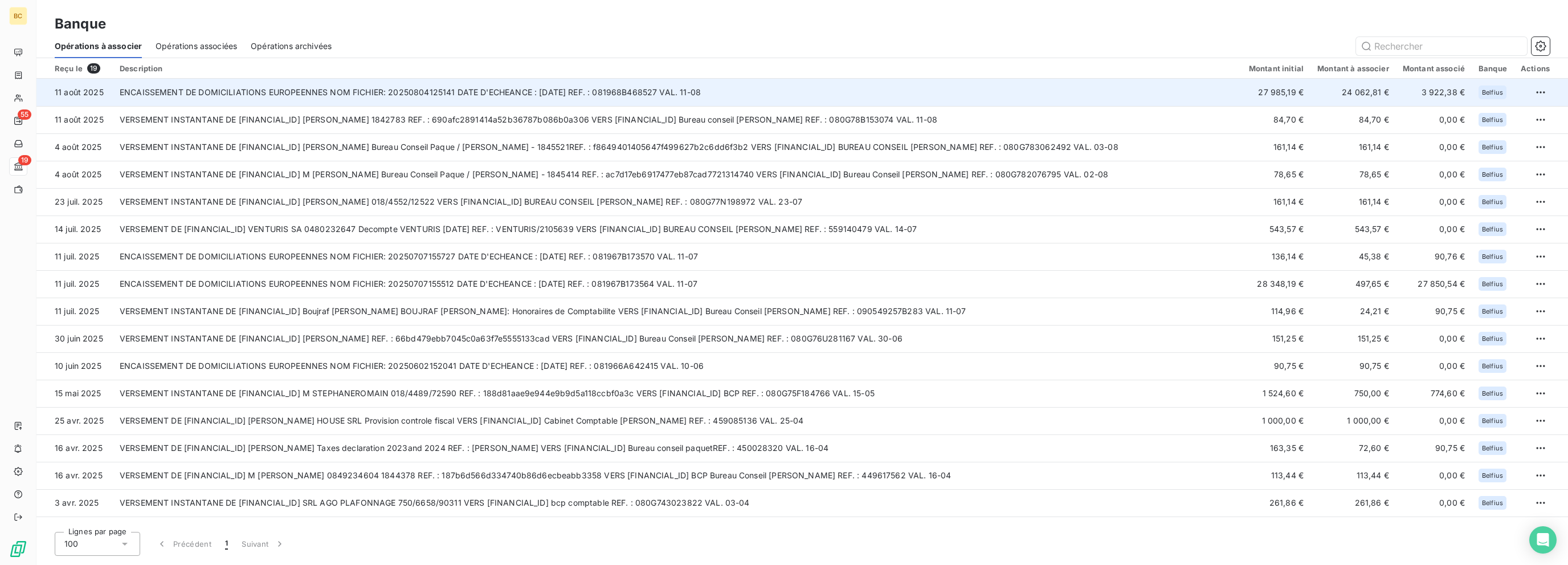
click at [652, 86] on td "ENCAISSEMENT DE DOMICILIATIONS EUROPEENNES NOM FICHIER: 20250804125141 DATE D'E…" at bounding box center [677, 92] width 1129 height 27
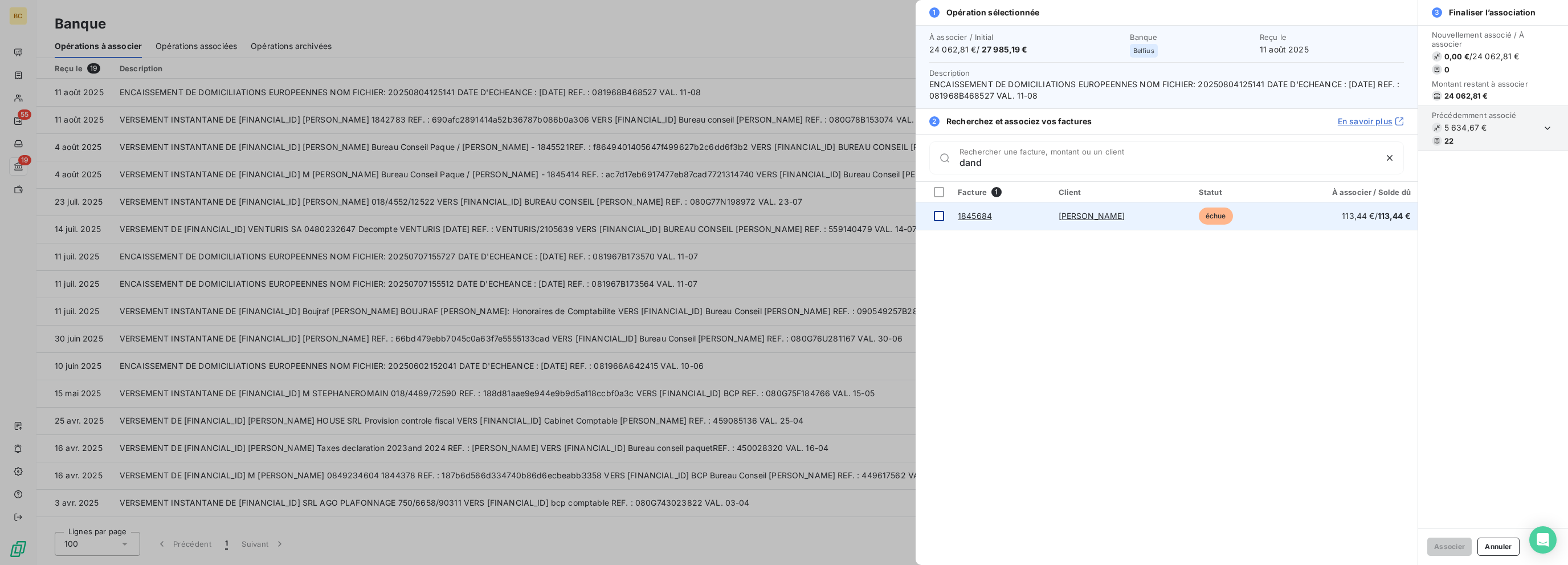
type input "dand"
click at [842, 217] on div at bounding box center [939, 216] width 10 height 10
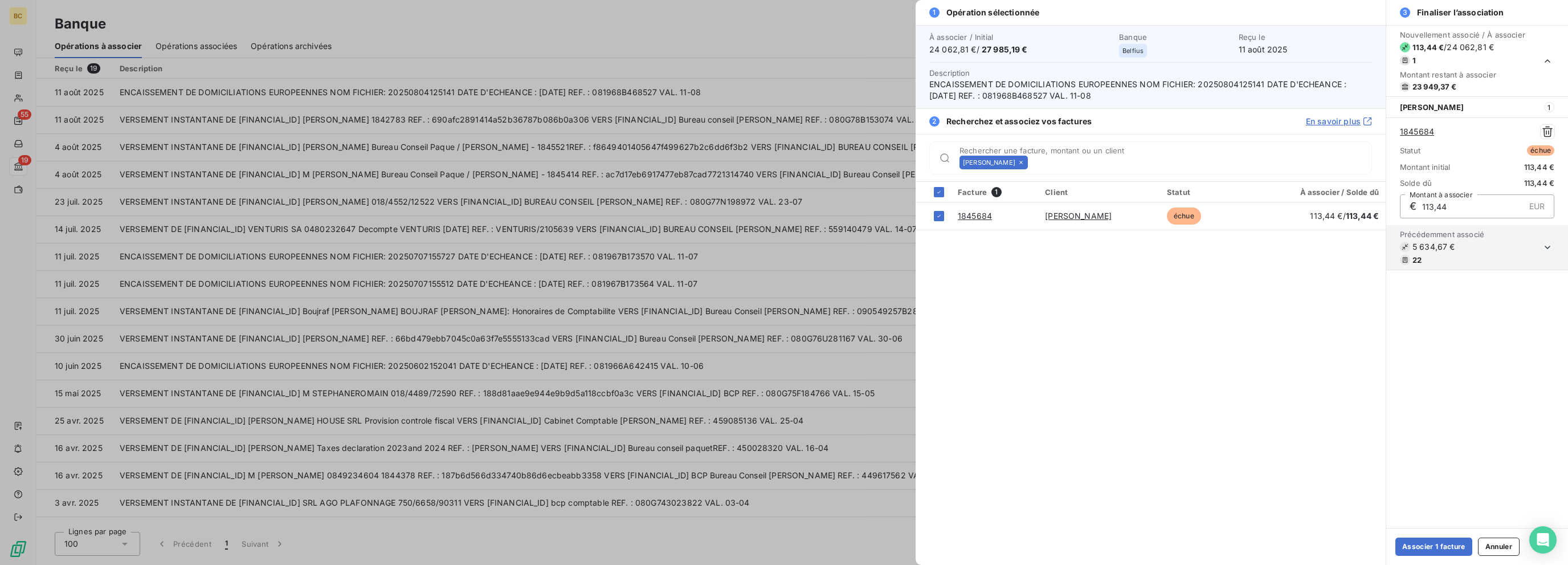
click at [842, 161] on icon at bounding box center [1021, 162] width 7 height 7
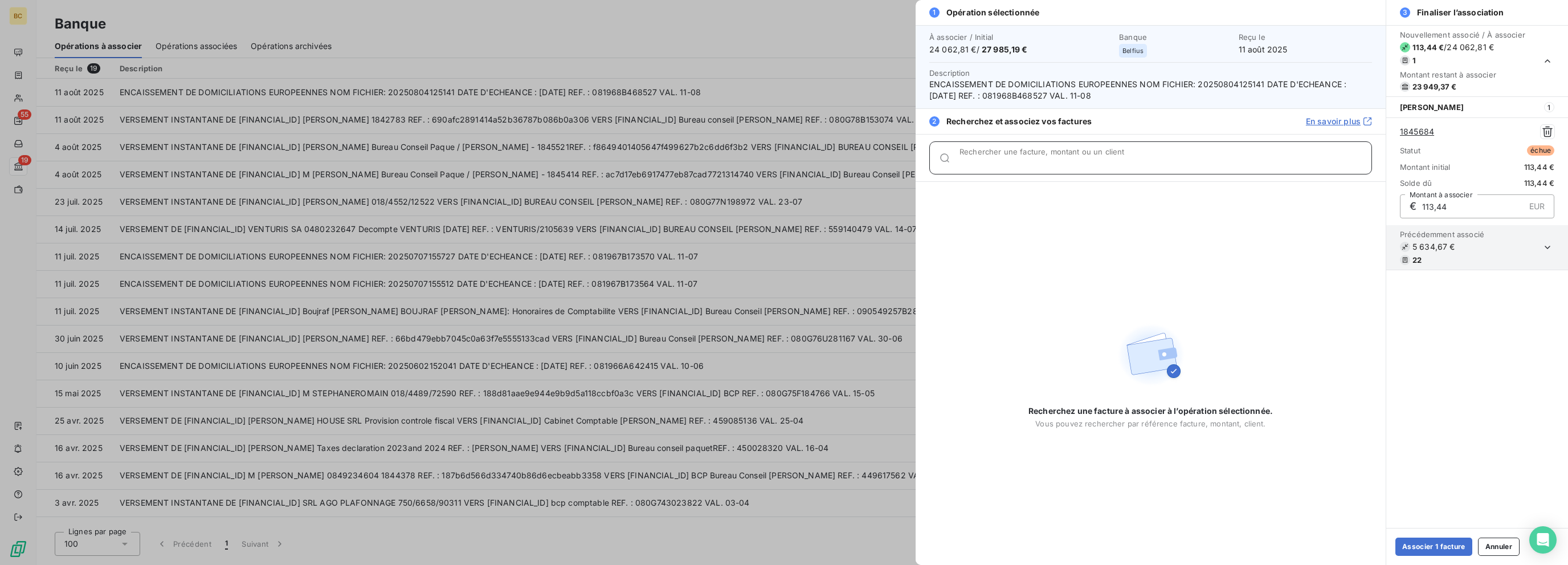
click at [842, 161] on input "Rechercher une facture, montant ou un client" at bounding box center [1165, 162] width 412 height 12
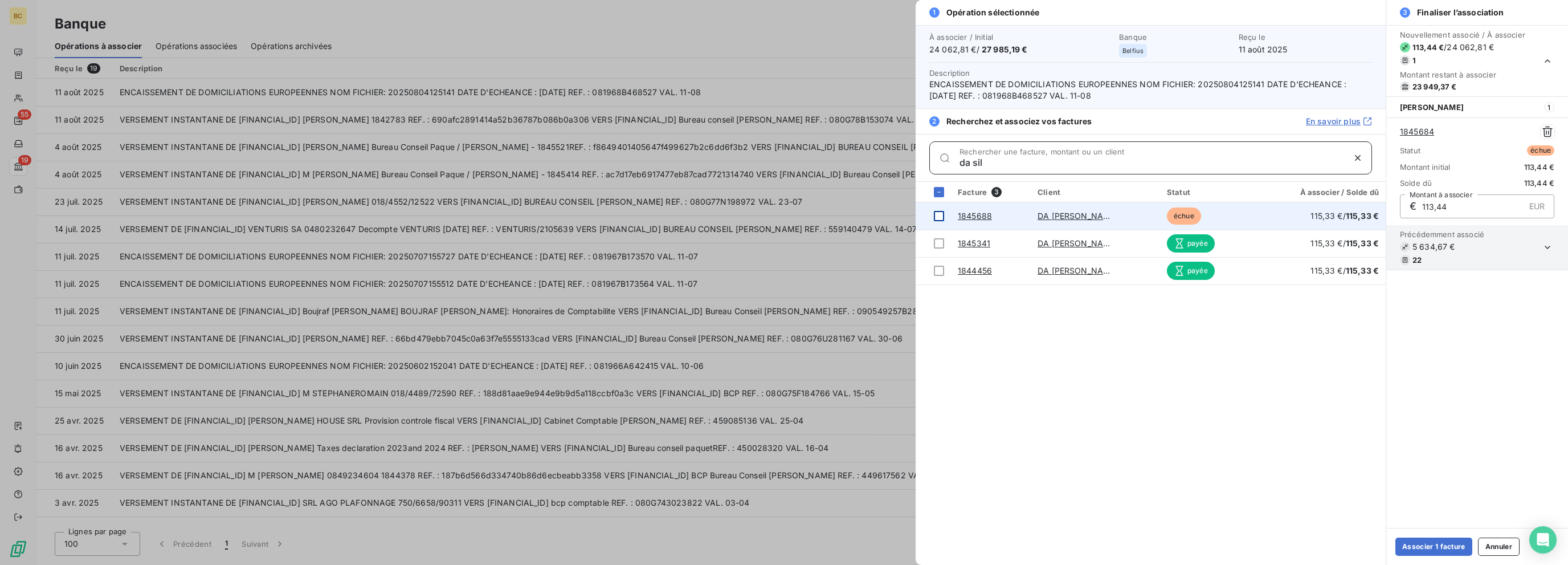
type input "da sil"
click at [842, 215] on div at bounding box center [939, 216] width 10 height 10
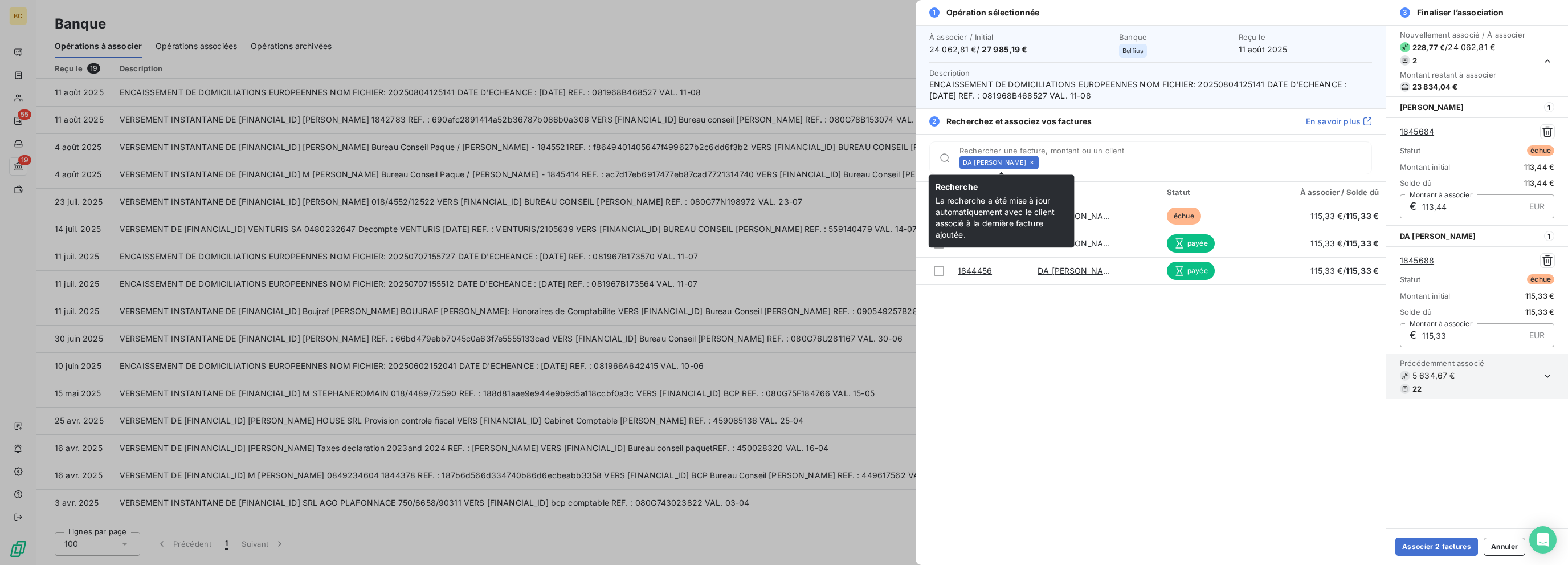
click at [842, 163] on icon at bounding box center [1032, 162] width 7 height 7
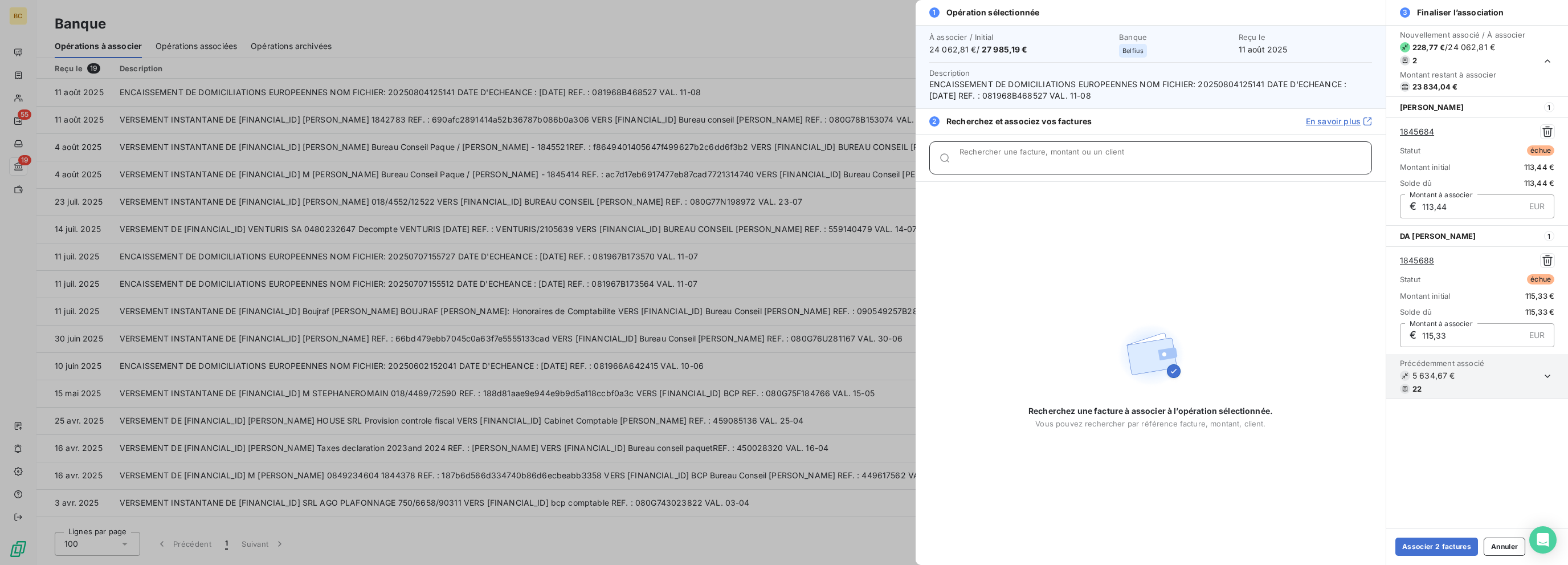
click at [842, 163] on input "Rechercher une facture, montant ou un client" at bounding box center [1165, 162] width 412 height 12
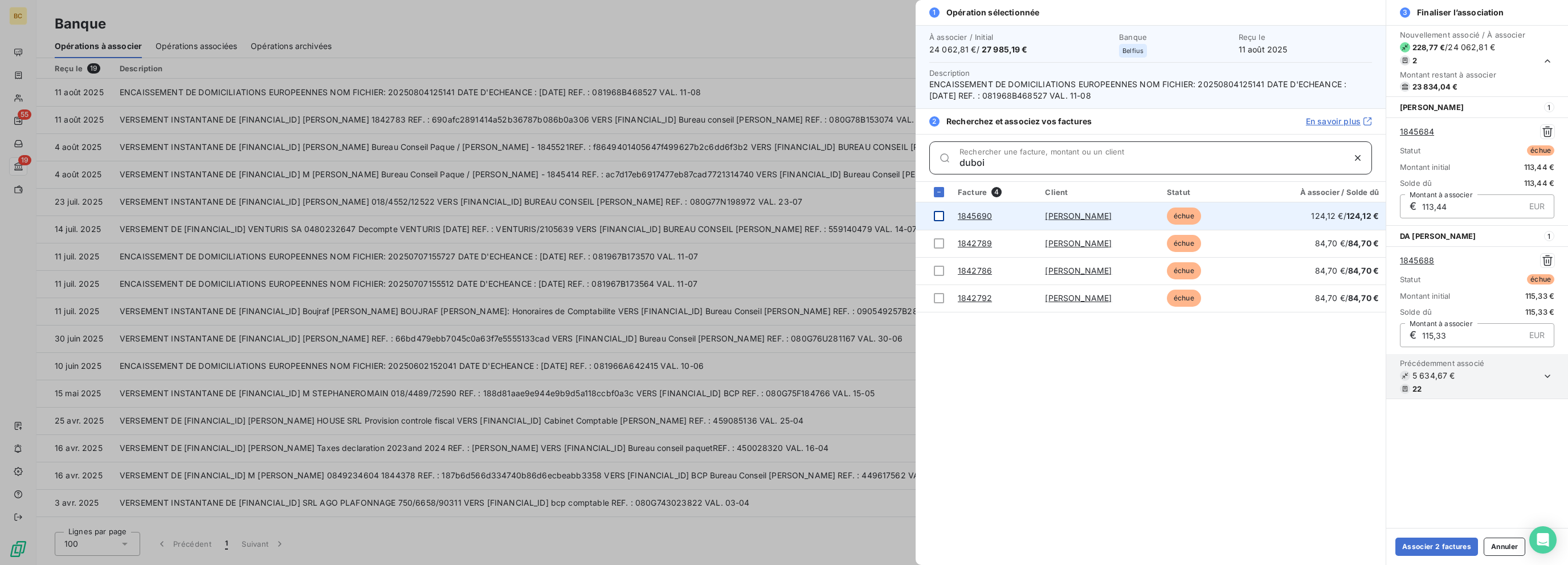
type input "duboi"
click at [842, 214] on div at bounding box center [939, 216] width 10 height 10
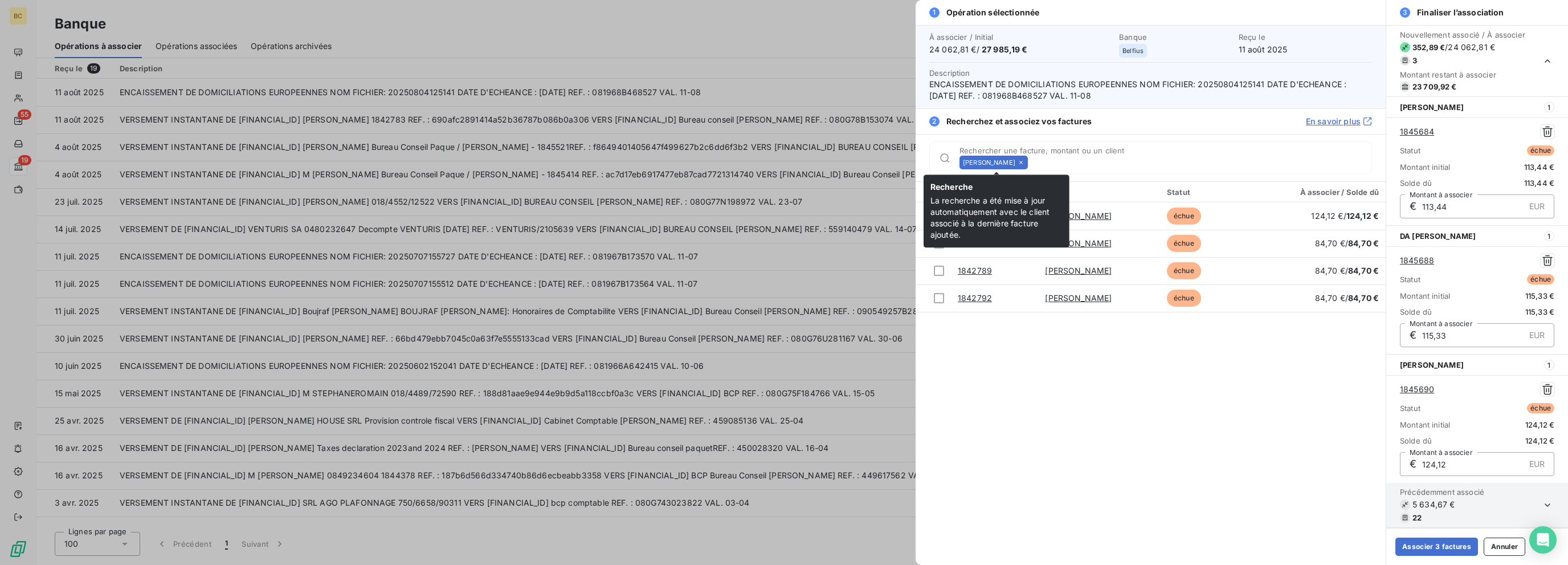
click at [842, 160] on div "[PERSON_NAME]" at bounding box center [993, 163] width 68 height 13
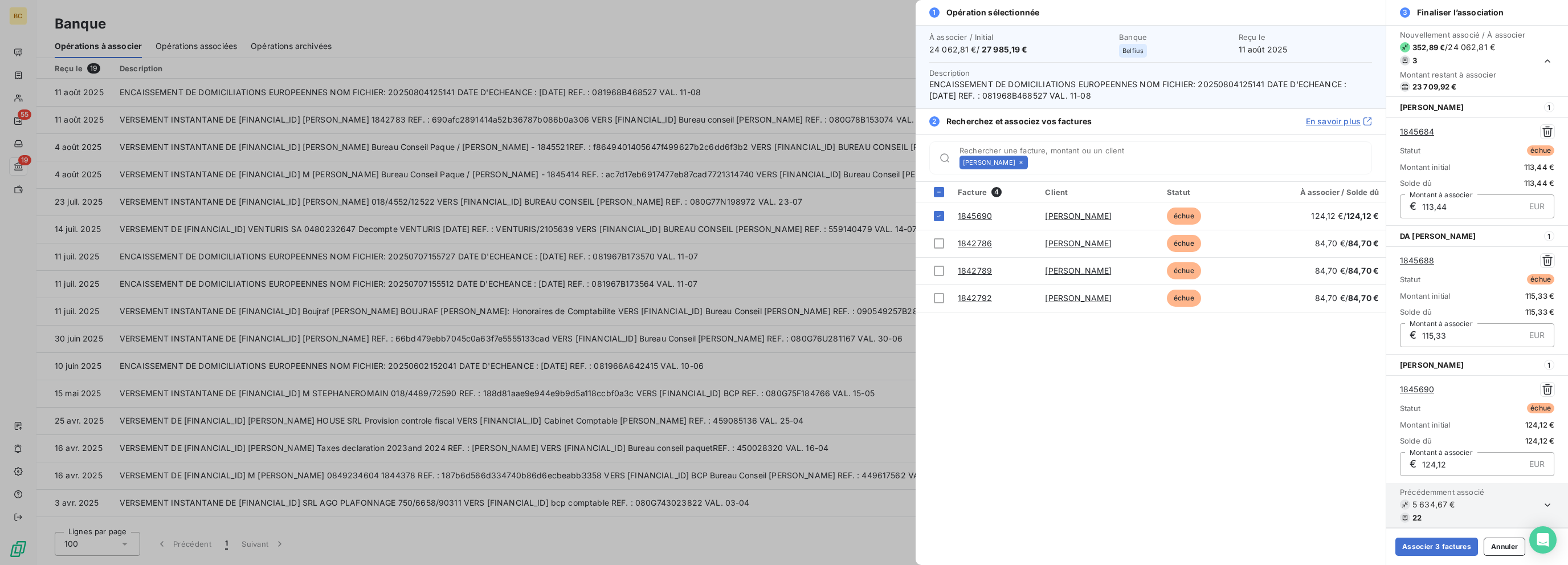
click at [842, 160] on icon at bounding box center [1021, 162] width 7 height 7
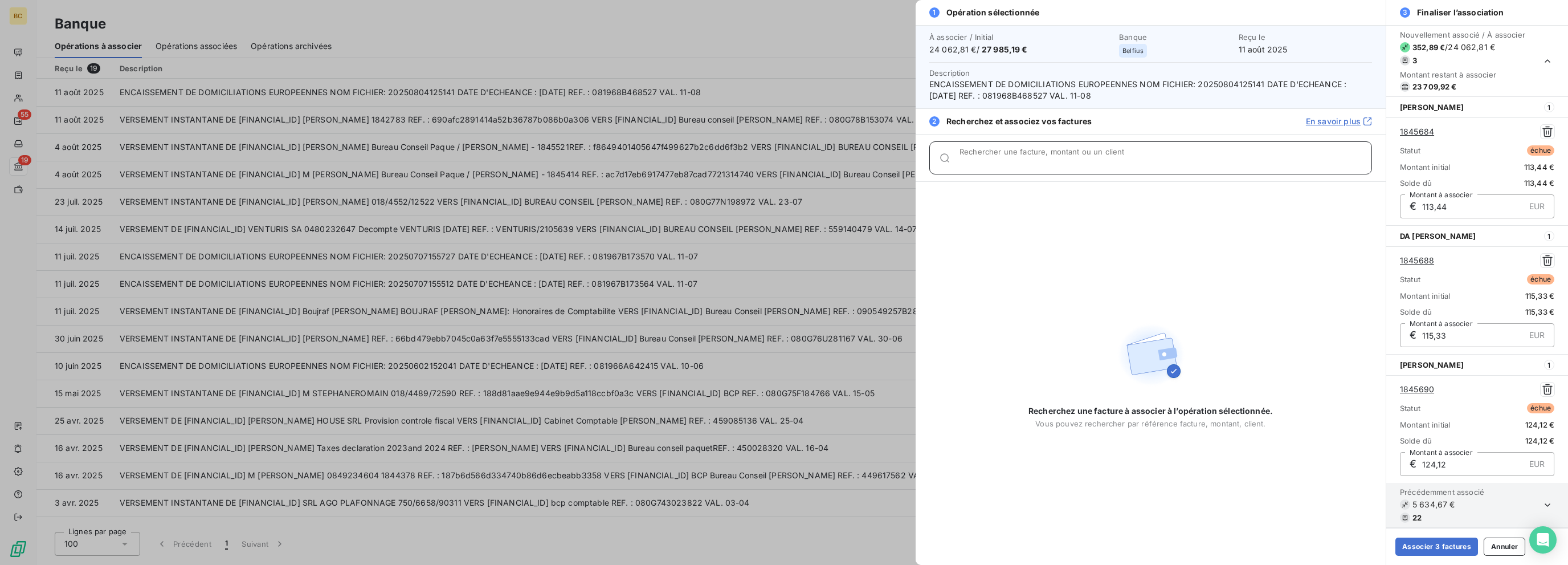
click at [842, 160] on input "Rechercher une facture, montant ou un client" at bounding box center [1165, 162] width 412 height 12
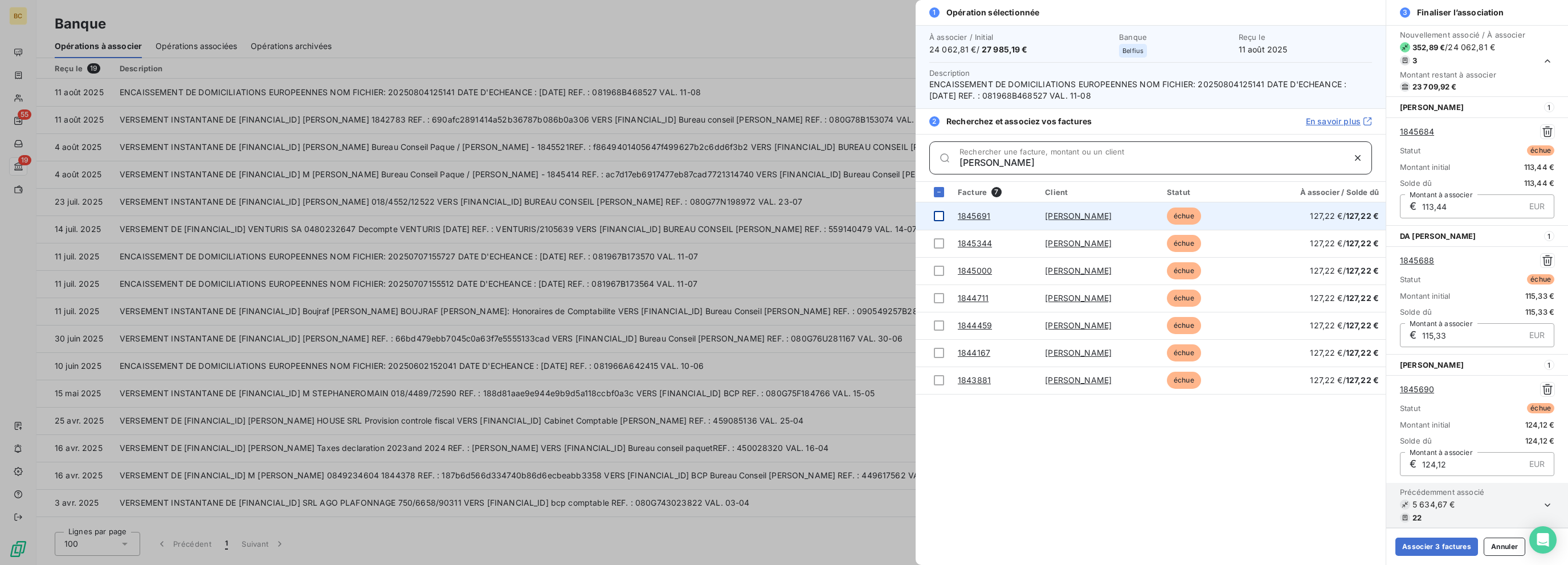
type input "[PERSON_NAME]"
click at [842, 216] on div at bounding box center [939, 216] width 10 height 10
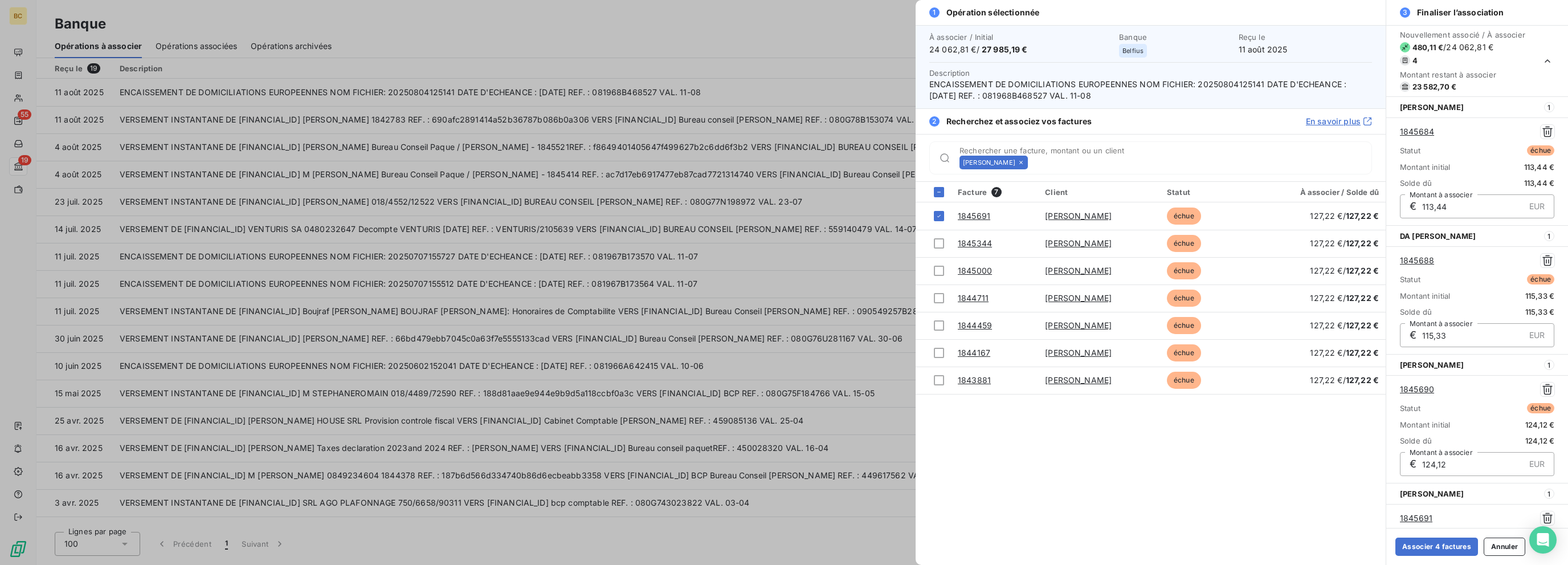
scroll to position [128, 0]
click at [842, 163] on icon at bounding box center [1021, 162] width 7 height 7
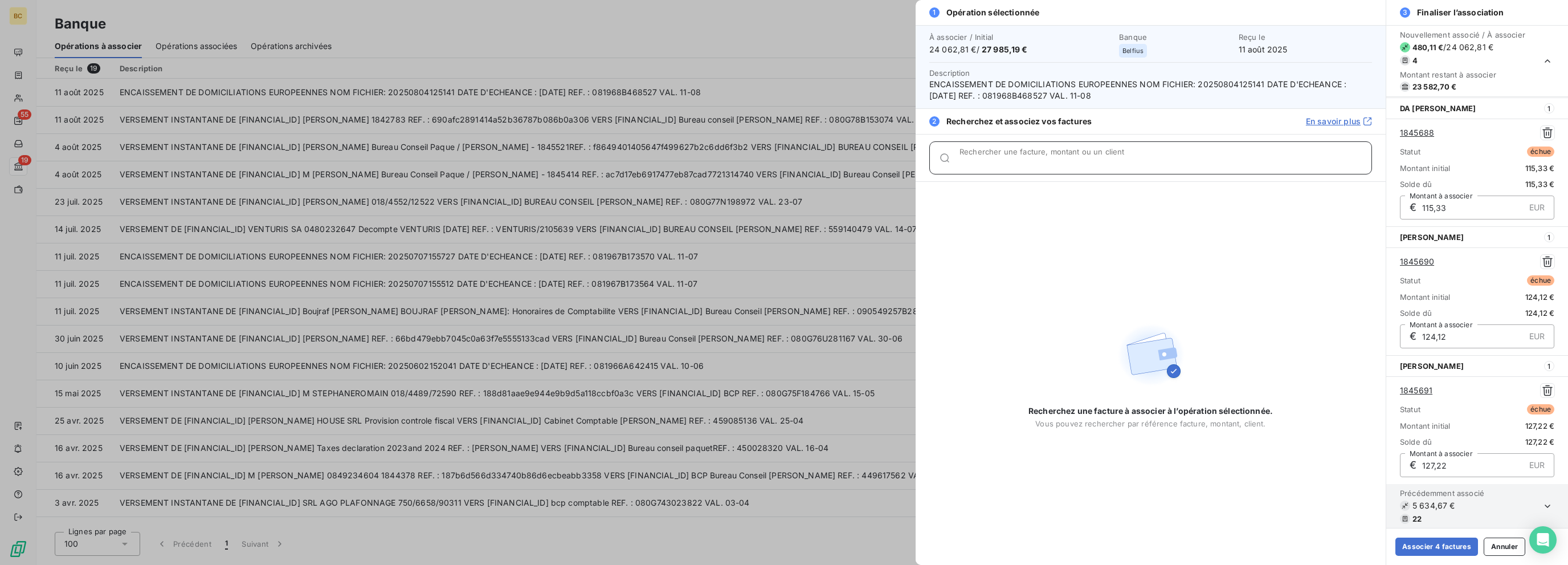
click at [842, 163] on input "Rechercher une facture, montant ou un client" at bounding box center [1165, 162] width 412 height 12
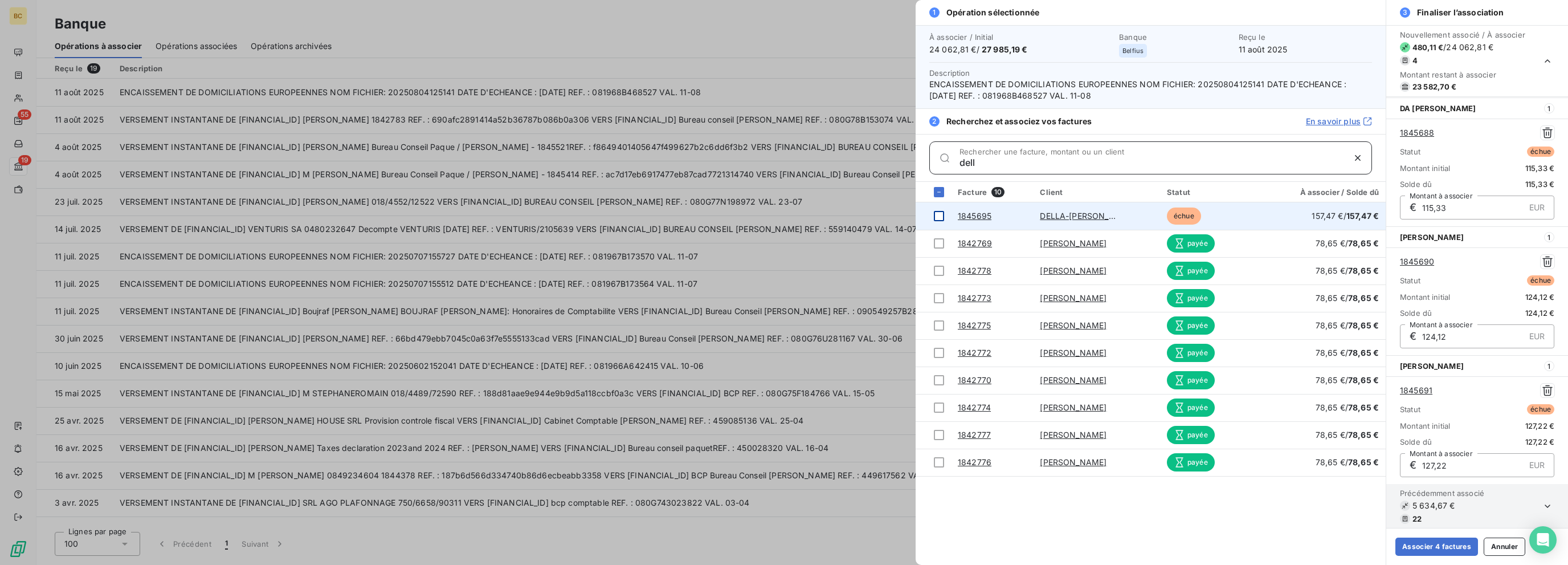
type input "dell"
click at [842, 214] on div at bounding box center [939, 216] width 10 height 10
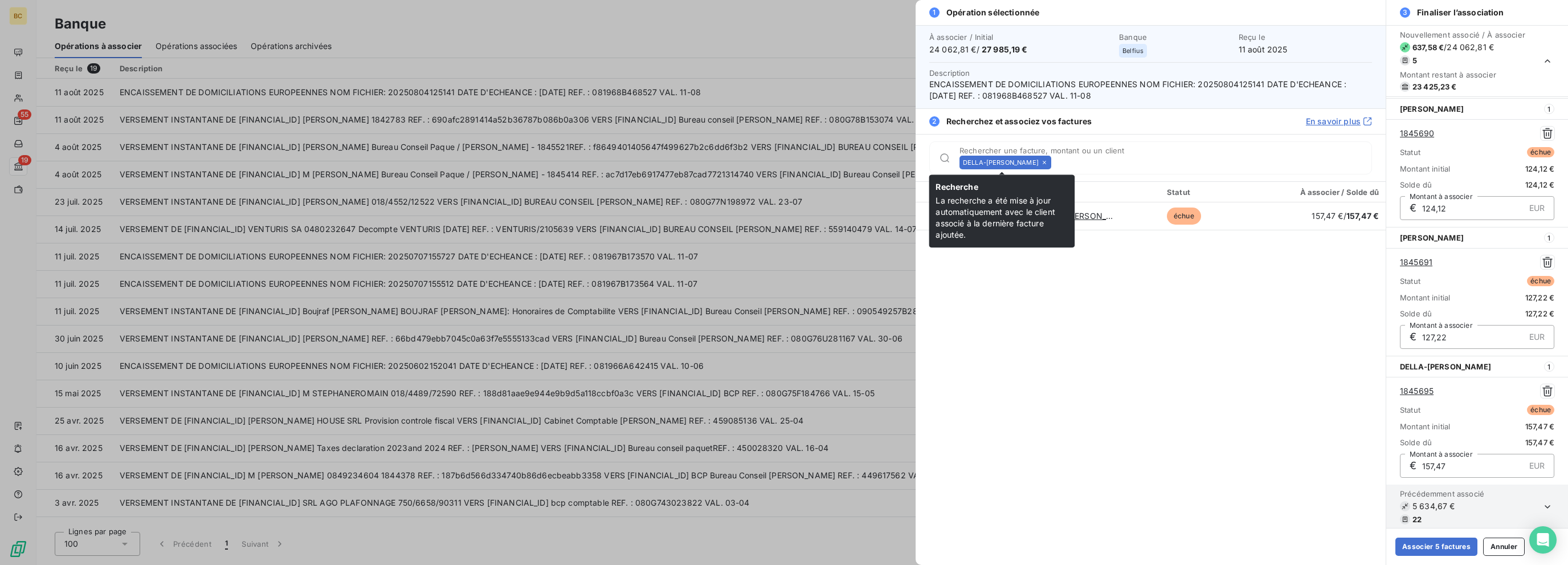
click at [842, 161] on icon at bounding box center [1044, 162] width 7 height 7
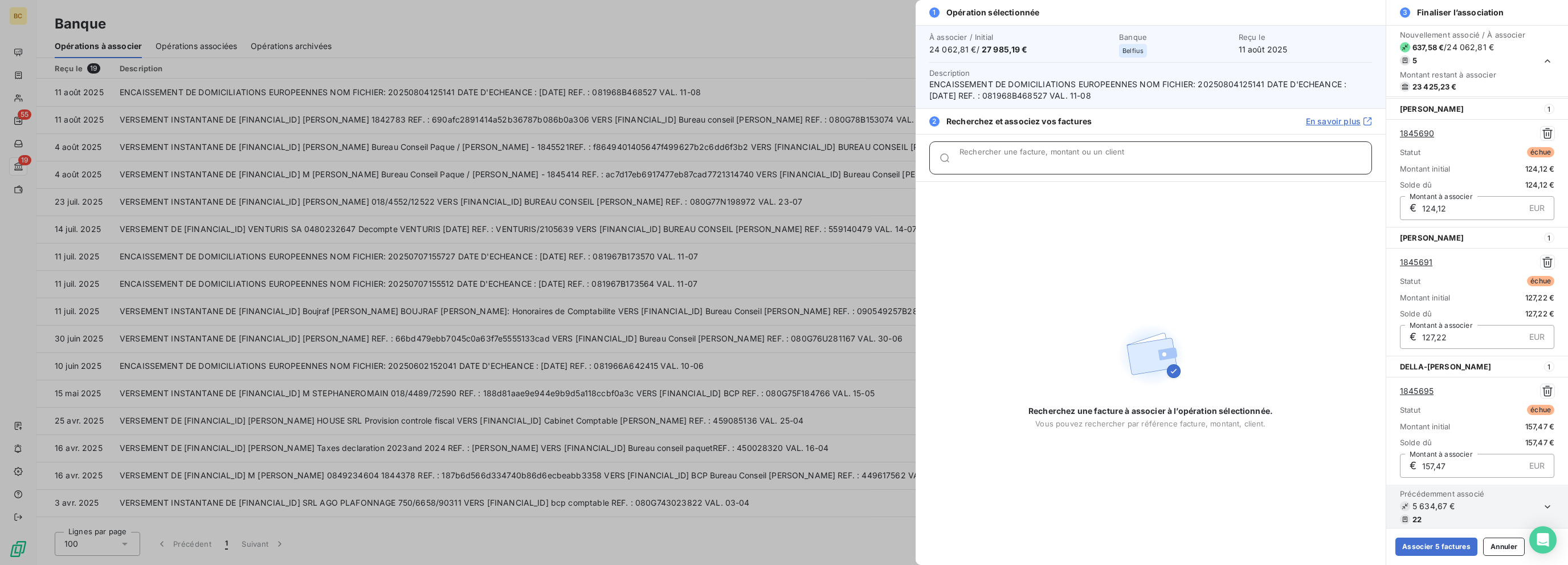
click at [842, 161] on input "Rechercher une facture, montant ou un client" at bounding box center [1165, 162] width 412 height 12
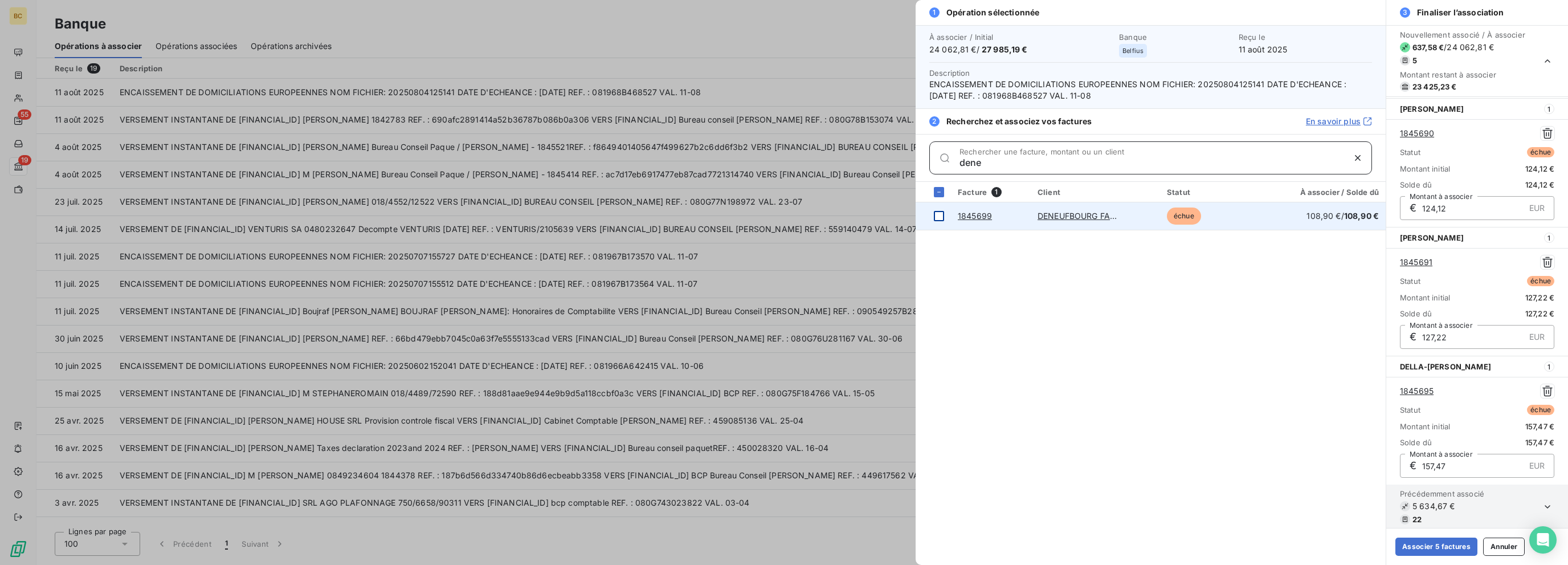
type input "dene"
click at [842, 211] on div at bounding box center [939, 216] width 10 height 10
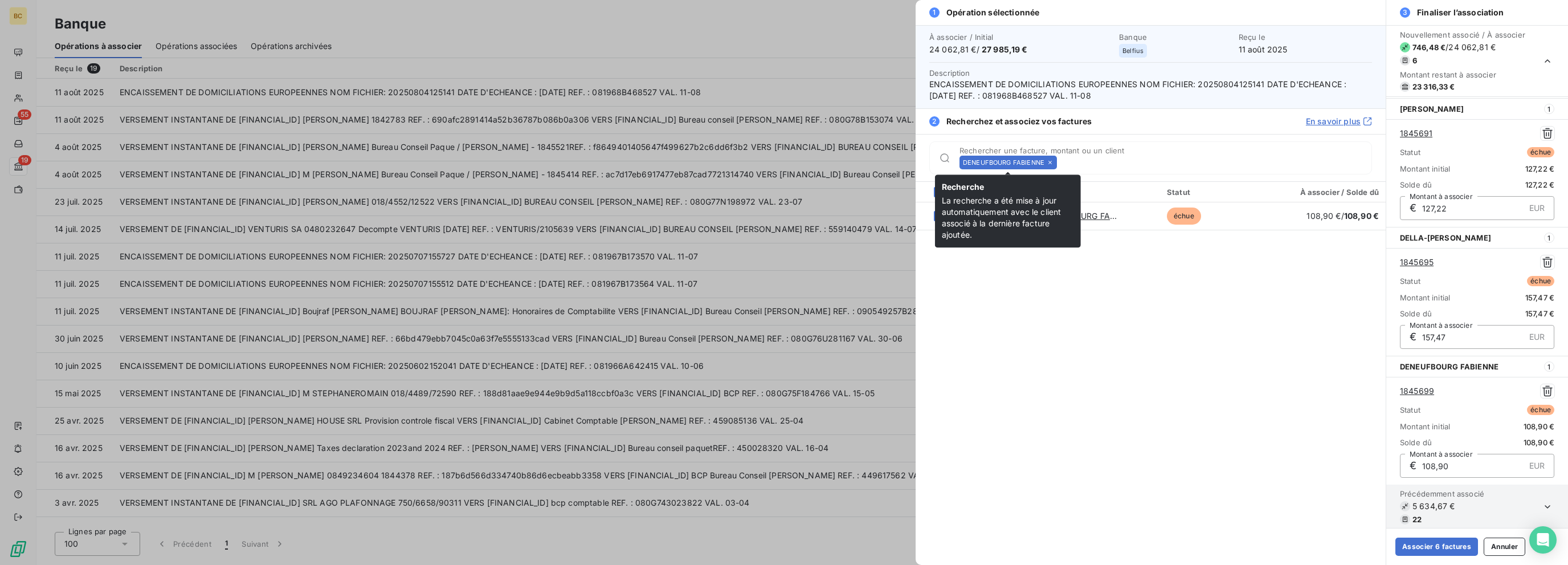
click at [842, 163] on icon at bounding box center [1050, 162] width 7 height 7
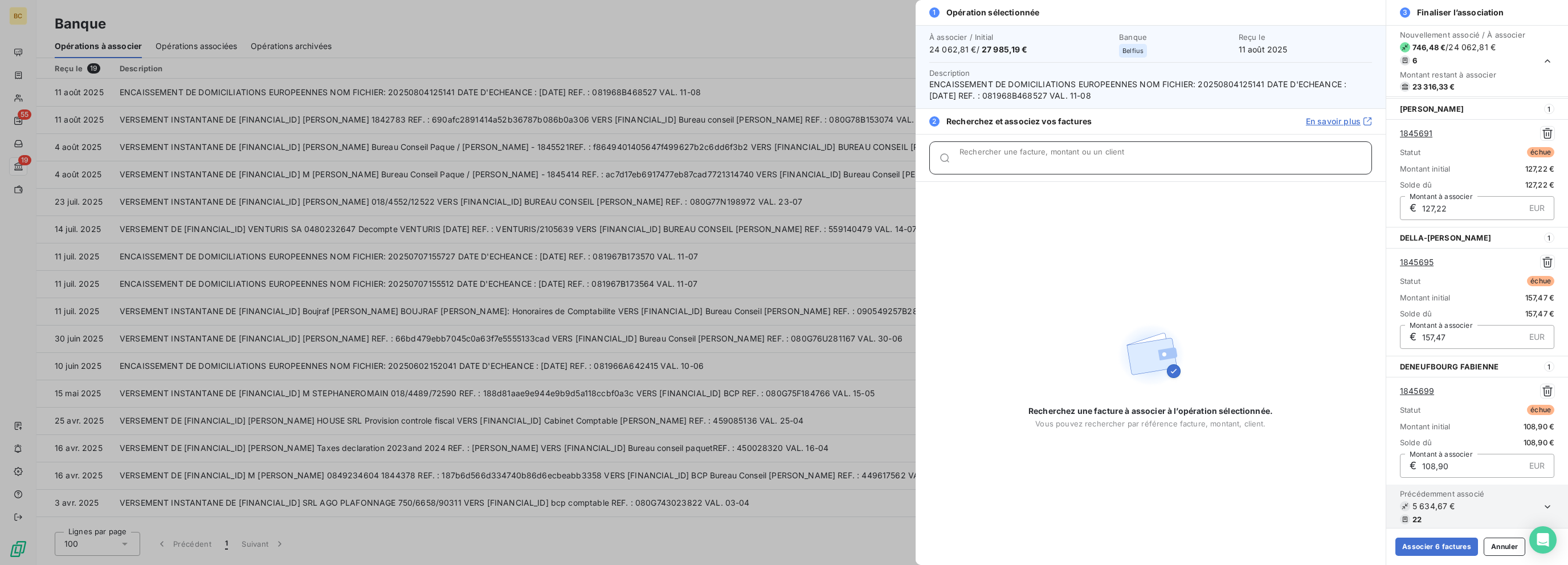
click at [842, 163] on input "Rechercher une facture, montant ou un client" at bounding box center [1165, 162] width 412 height 12
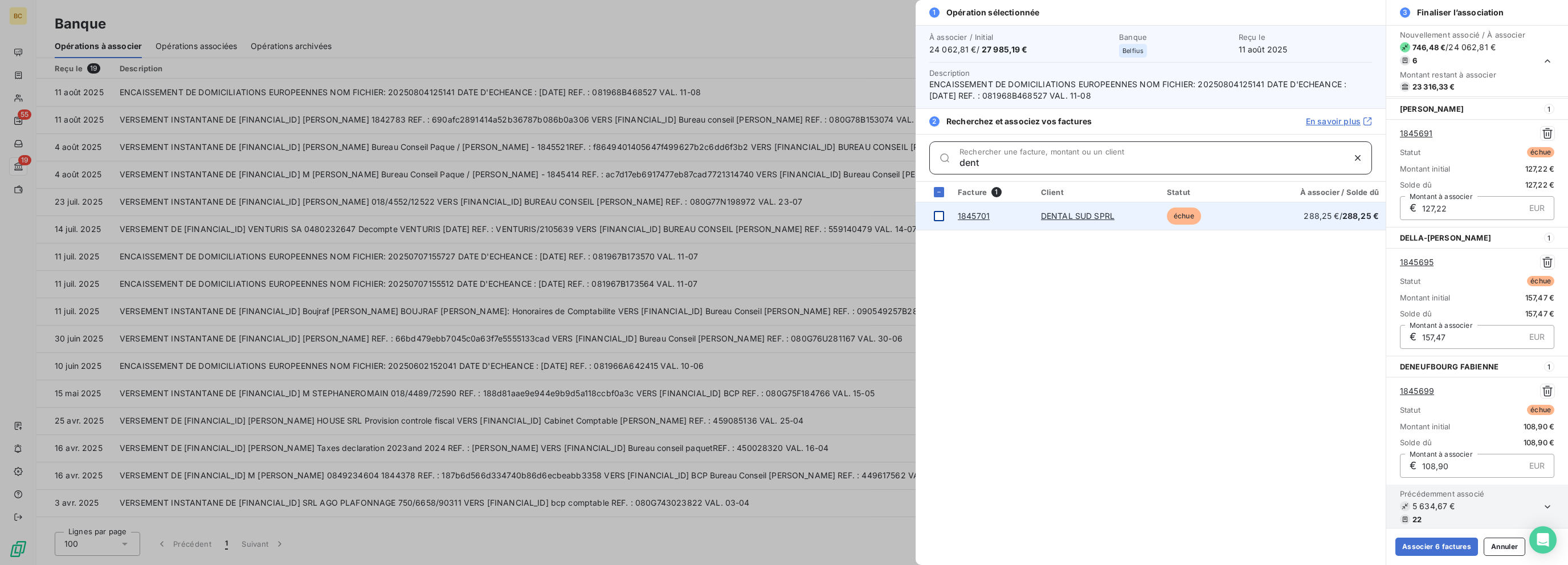
type input "dent"
click at [842, 211] on div at bounding box center [939, 216] width 10 height 10
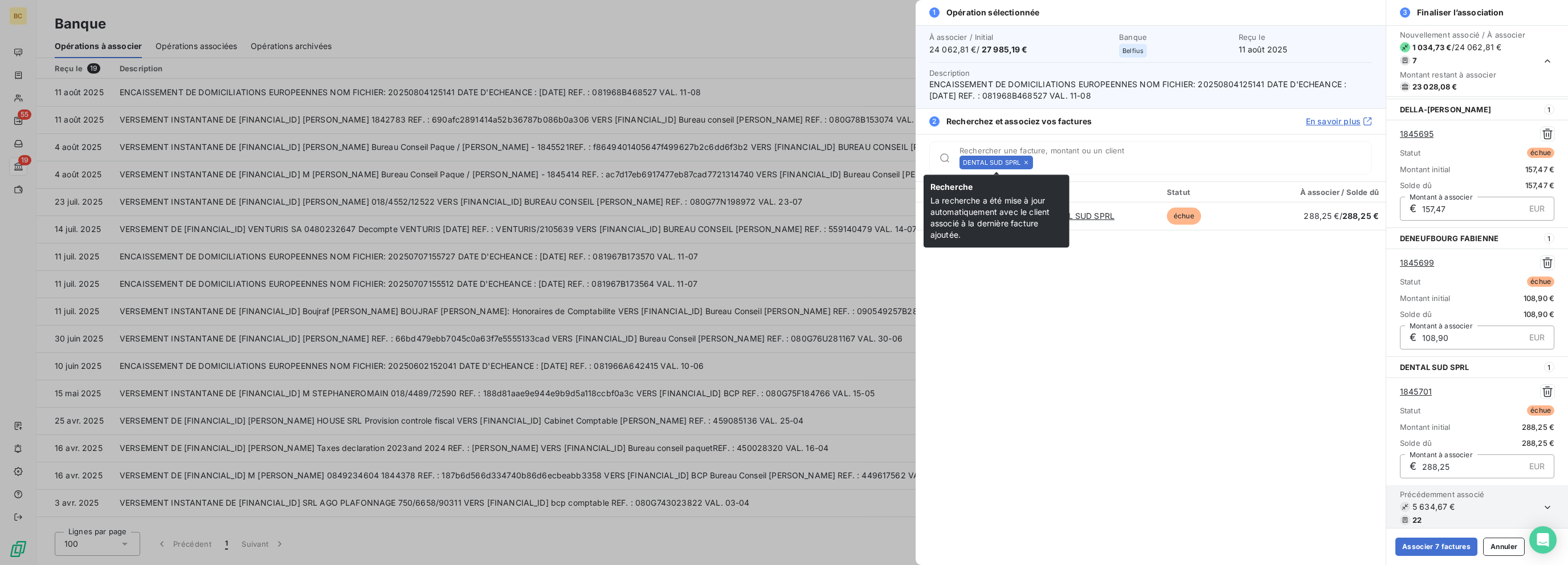
click at [842, 163] on icon at bounding box center [1026, 162] width 7 height 7
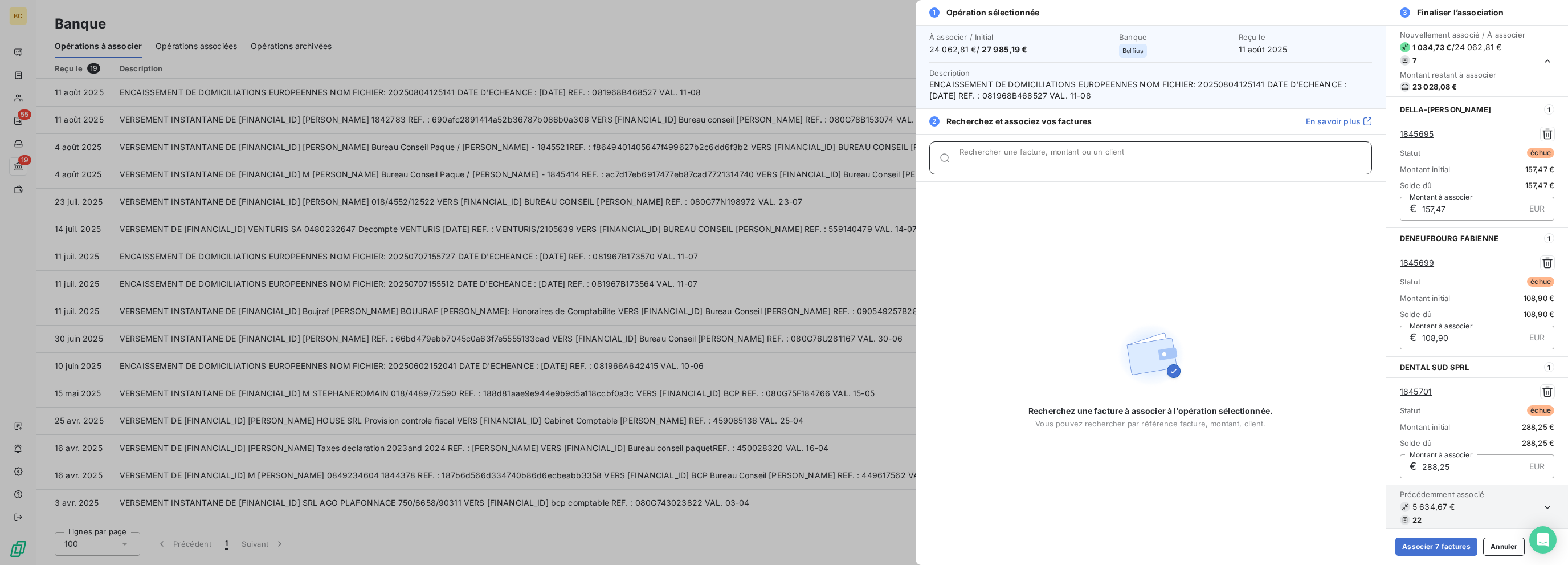
click at [842, 163] on input "Rechercher une facture, montant ou un client" at bounding box center [1165, 162] width 412 height 12
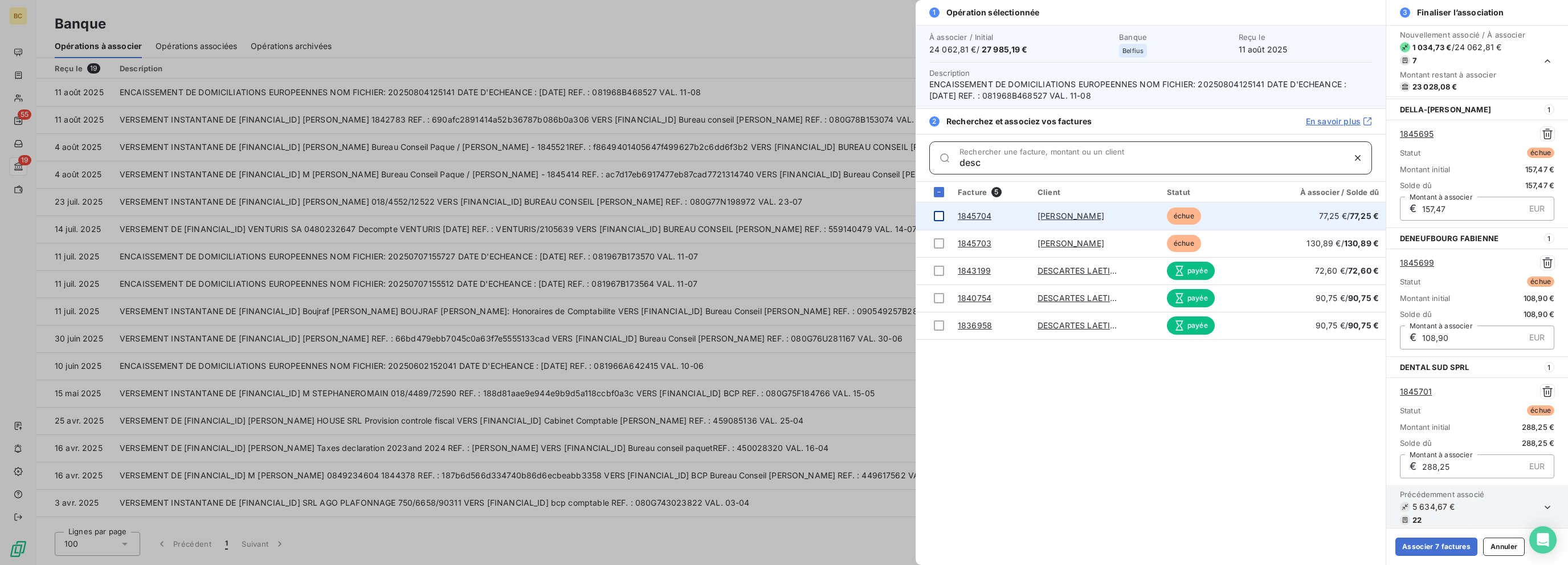
type input "desc"
click at [842, 211] on div at bounding box center [939, 216] width 10 height 10
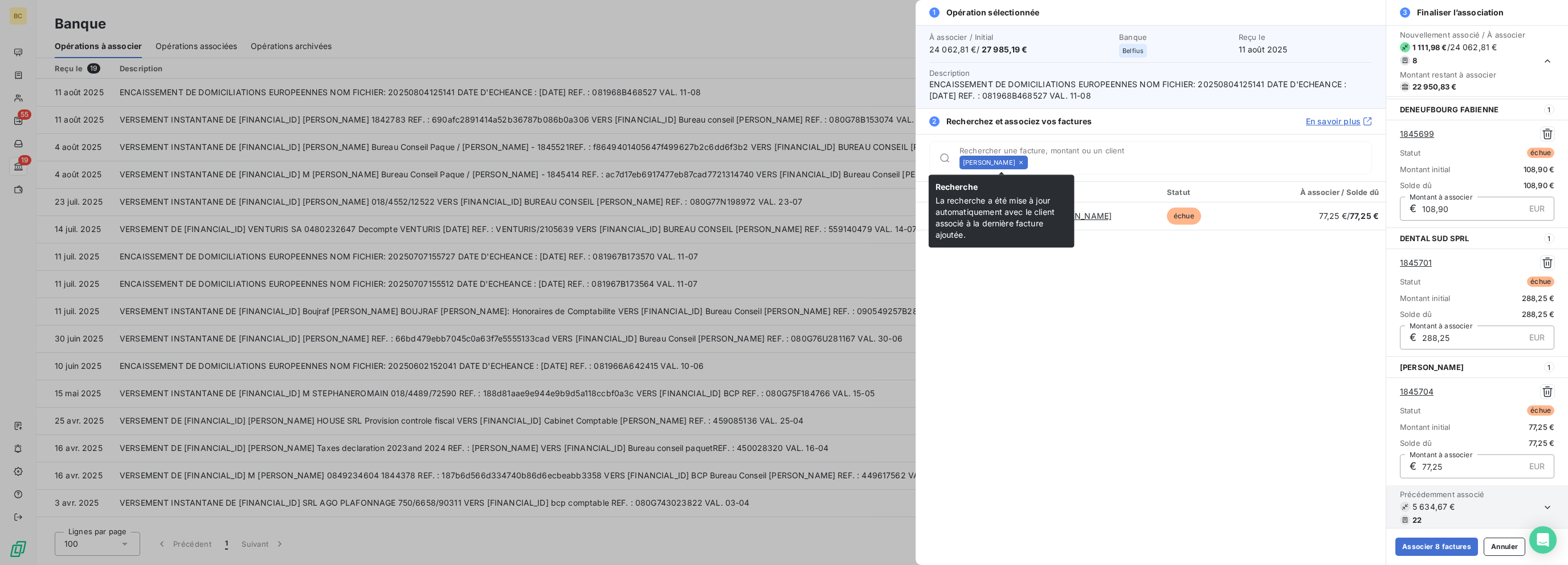
click at [842, 161] on icon at bounding box center [1021, 162] width 7 height 7
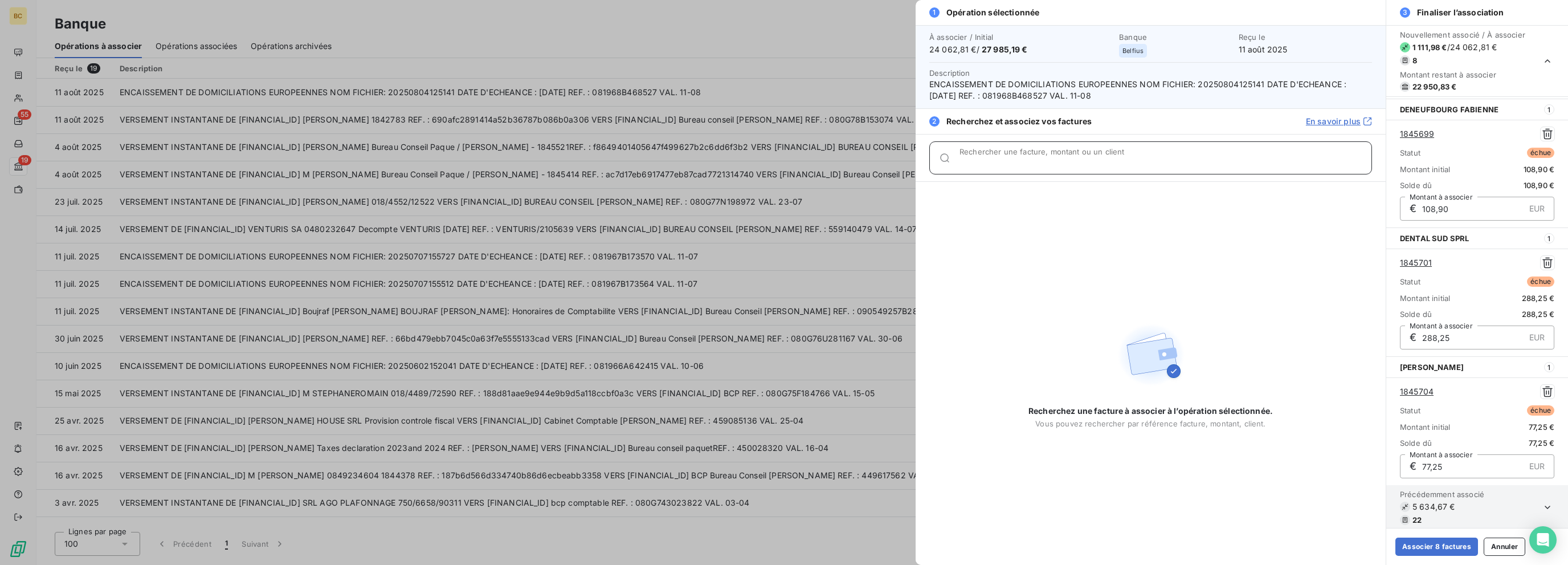
click at [842, 161] on input "Rechercher une facture, montant ou un client" at bounding box center [1165, 162] width 412 height 12
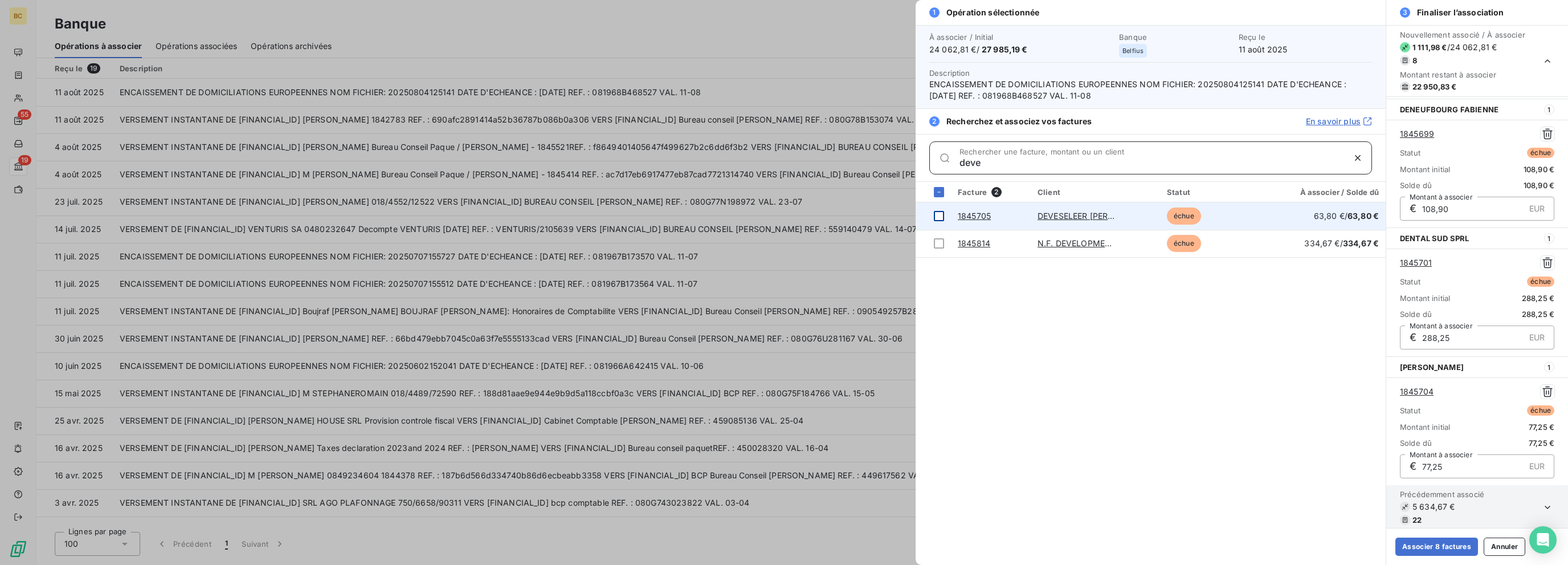
type input "deve"
click at [842, 211] on div at bounding box center [939, 216] width 10 height 10
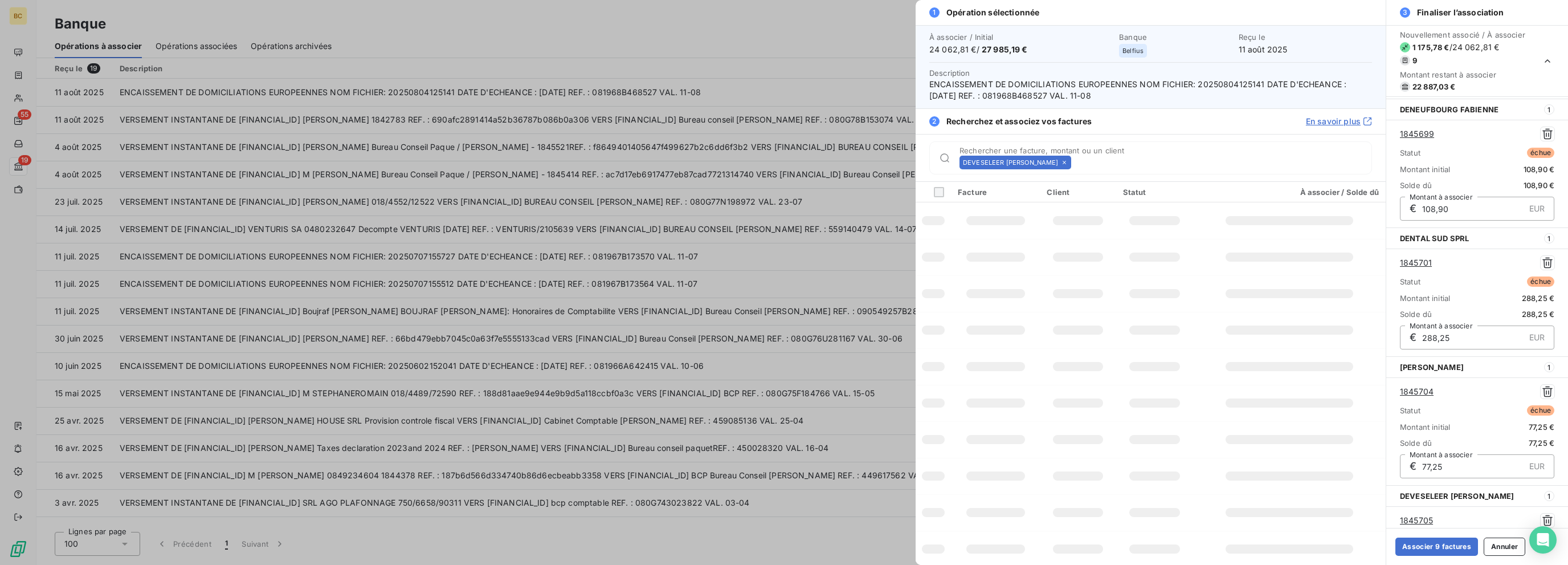
scroll to position [771, 0]
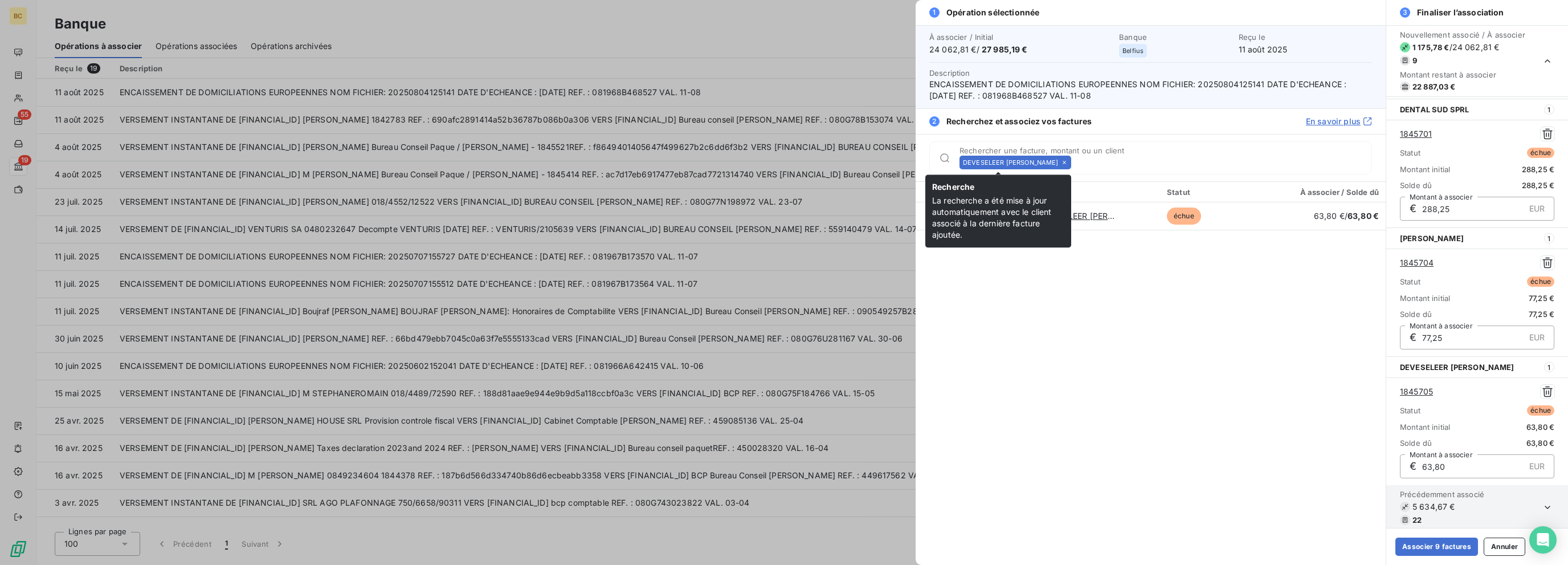
click at [842, 164] on icon at bounding box center [1064, 162] width 7 height 7
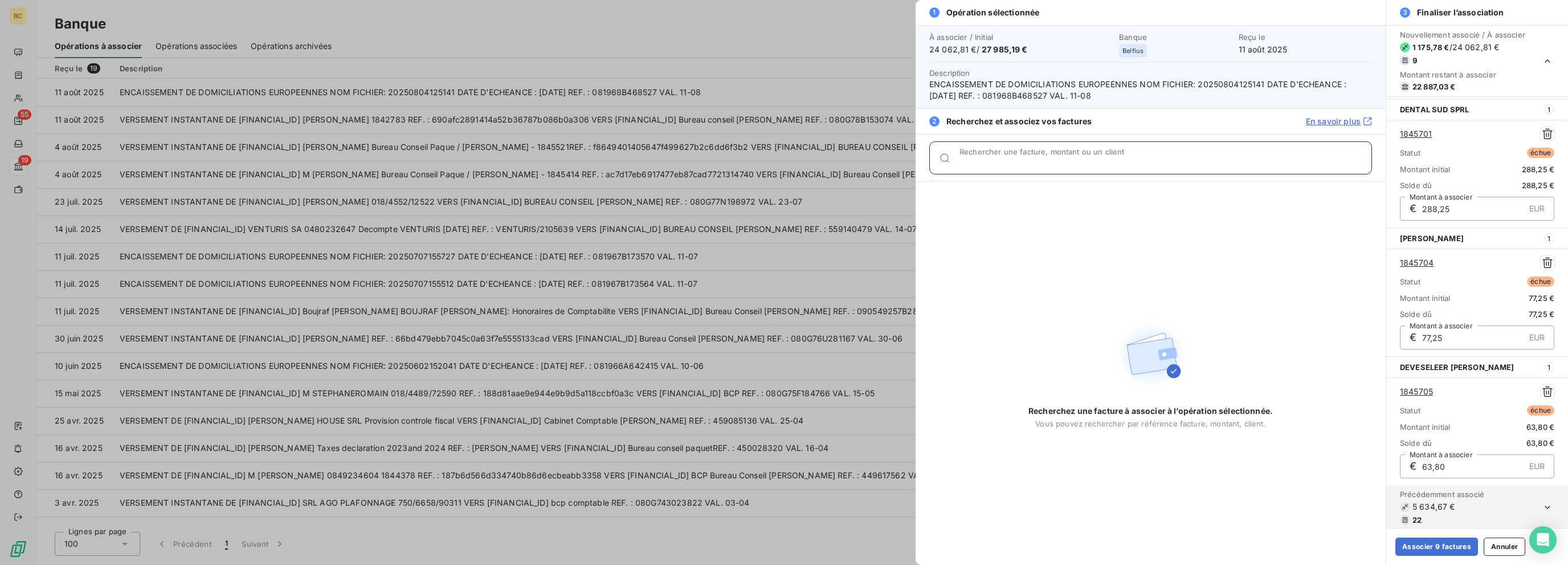
click at [842, 164] on input "Rechercher une facture, montant ou un client" at bounding box center [1165, 162] width 412 height 12
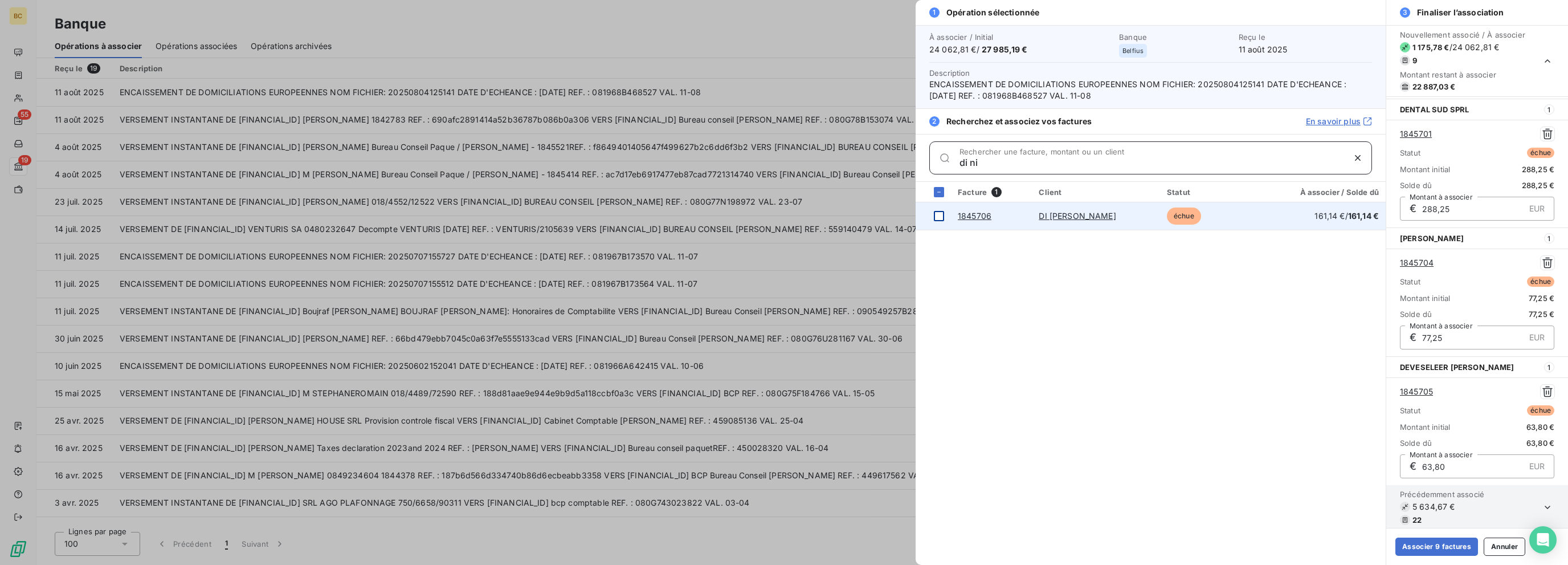
type input "di ni"
click at [842, 214] on div at bounding box center [939, 216] width 10 height 10
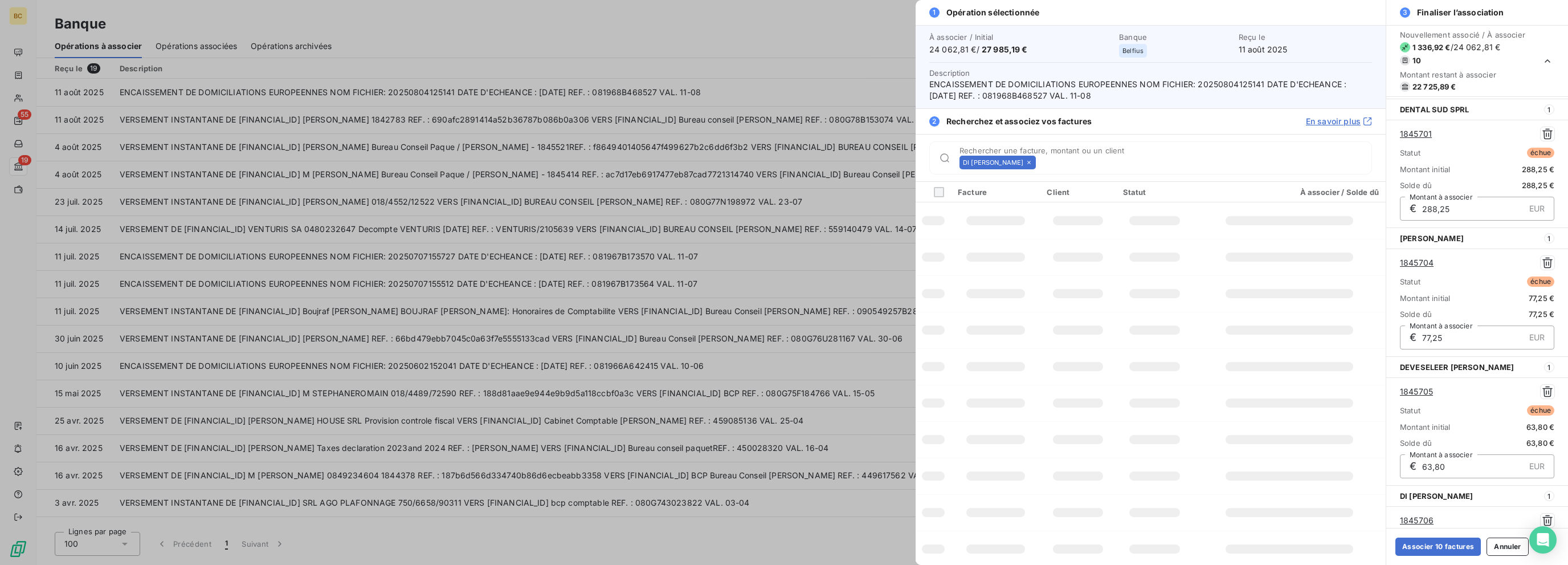
scroll to position [899, 0]
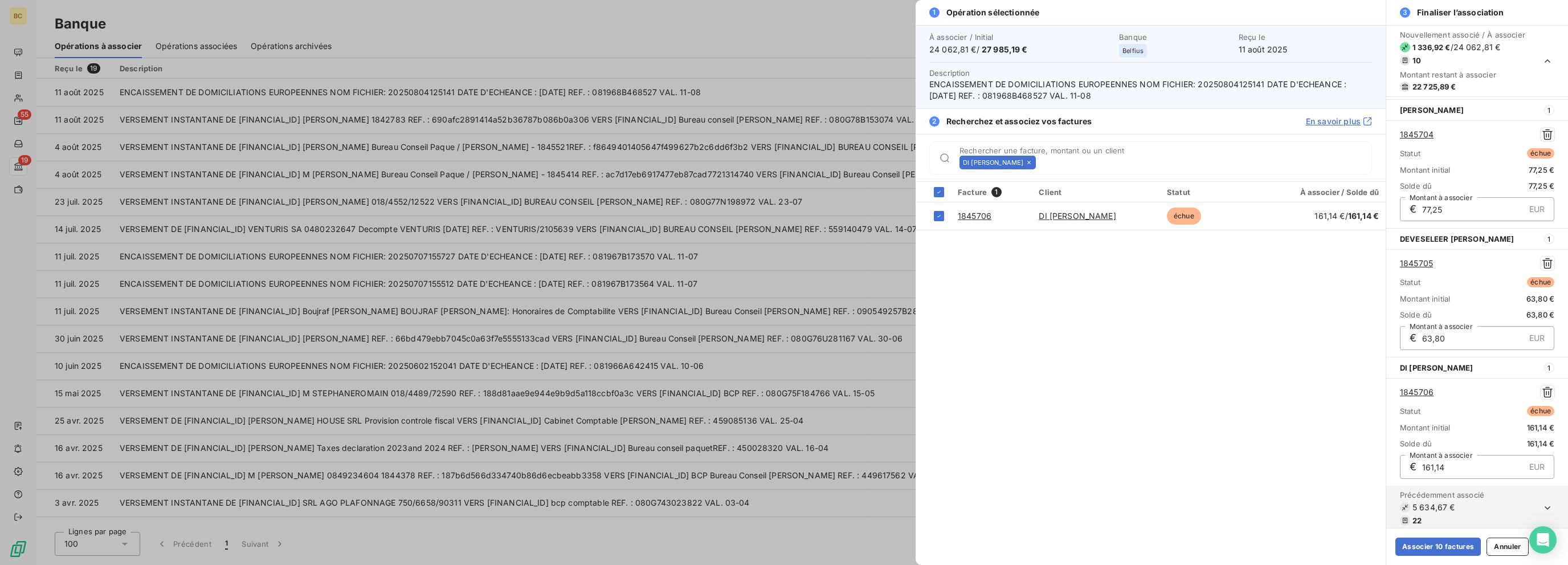
click at [842, 161] on icon at bounding box center [1029, 162] width 7 height 7
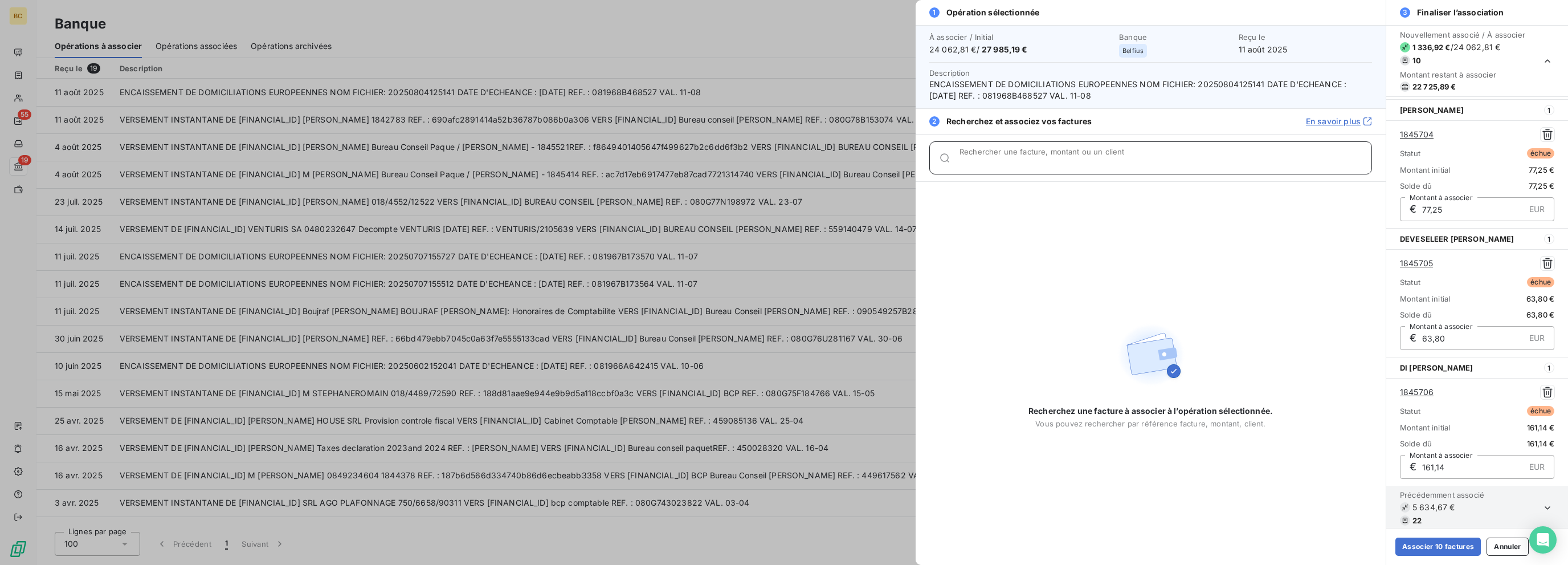
click at [842, 161] on input "Rechercher une facture, montant ou un client" at bounding box center [1165, 162] width 412 height 12
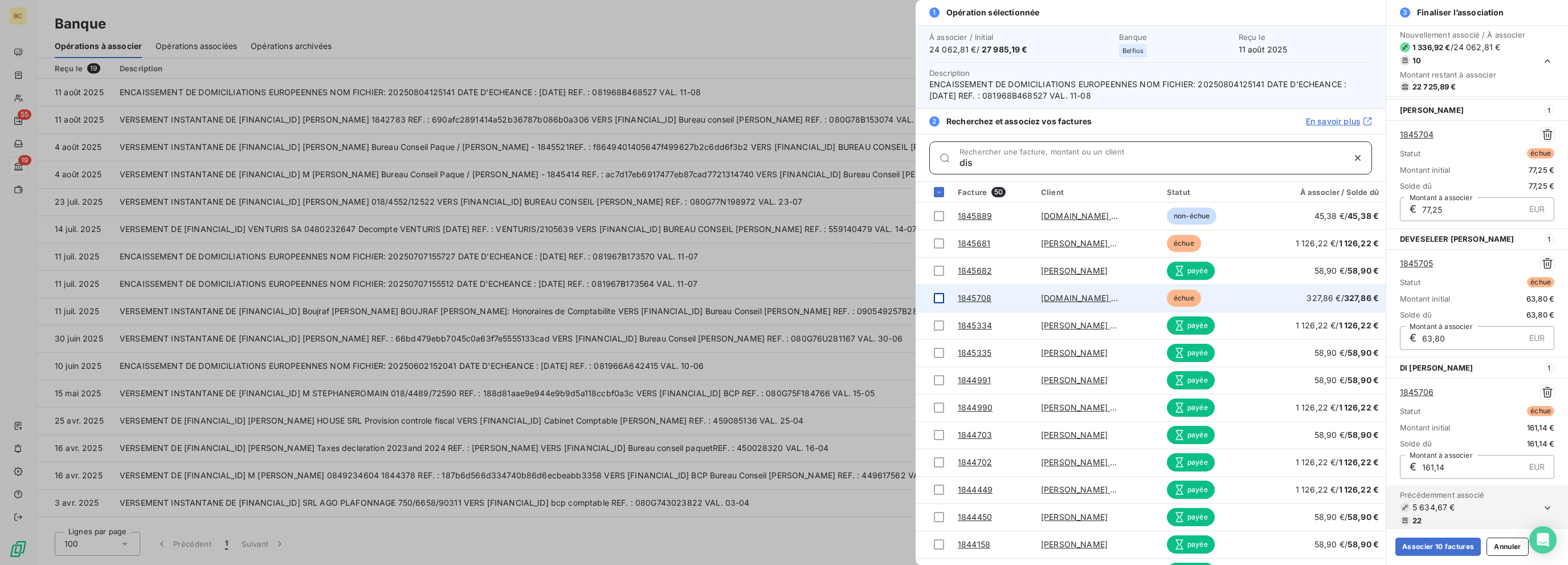
type input "dis"
click at [842, 295] on div at bounding box center [939, 298] width 10 height 10
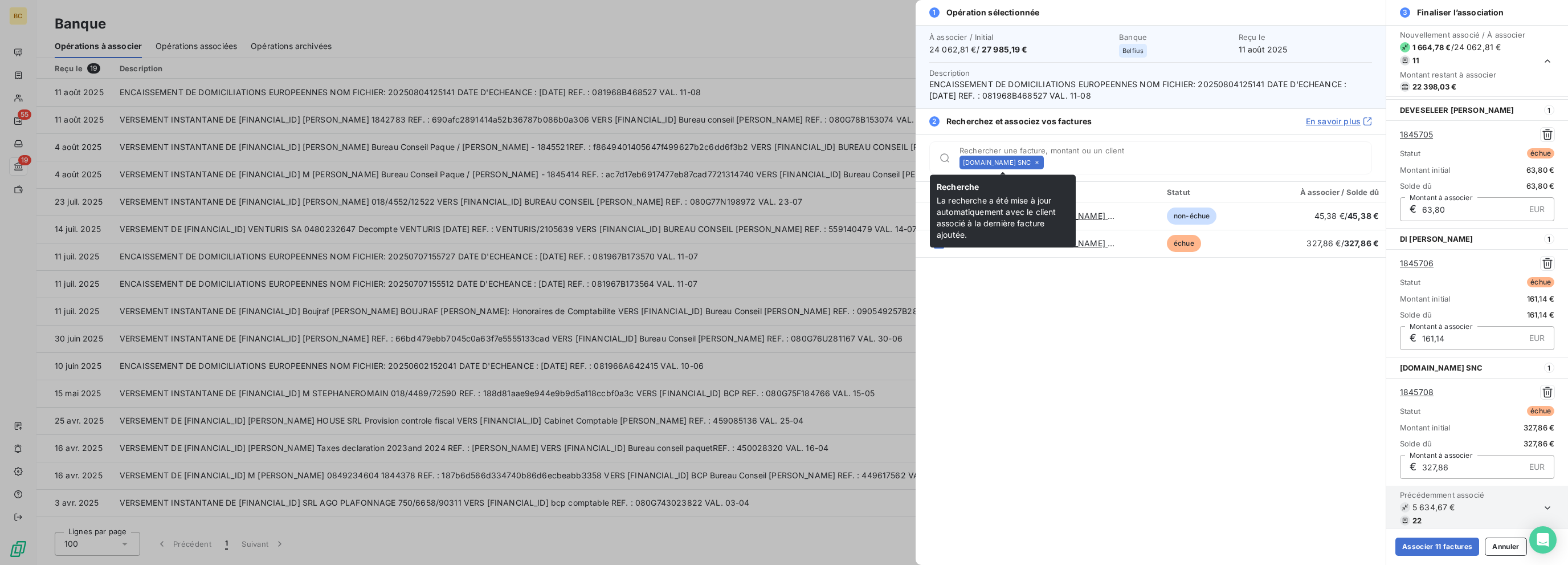
click at [842, 164] on icon at bounding box center [1037, 162] width 7 height 7
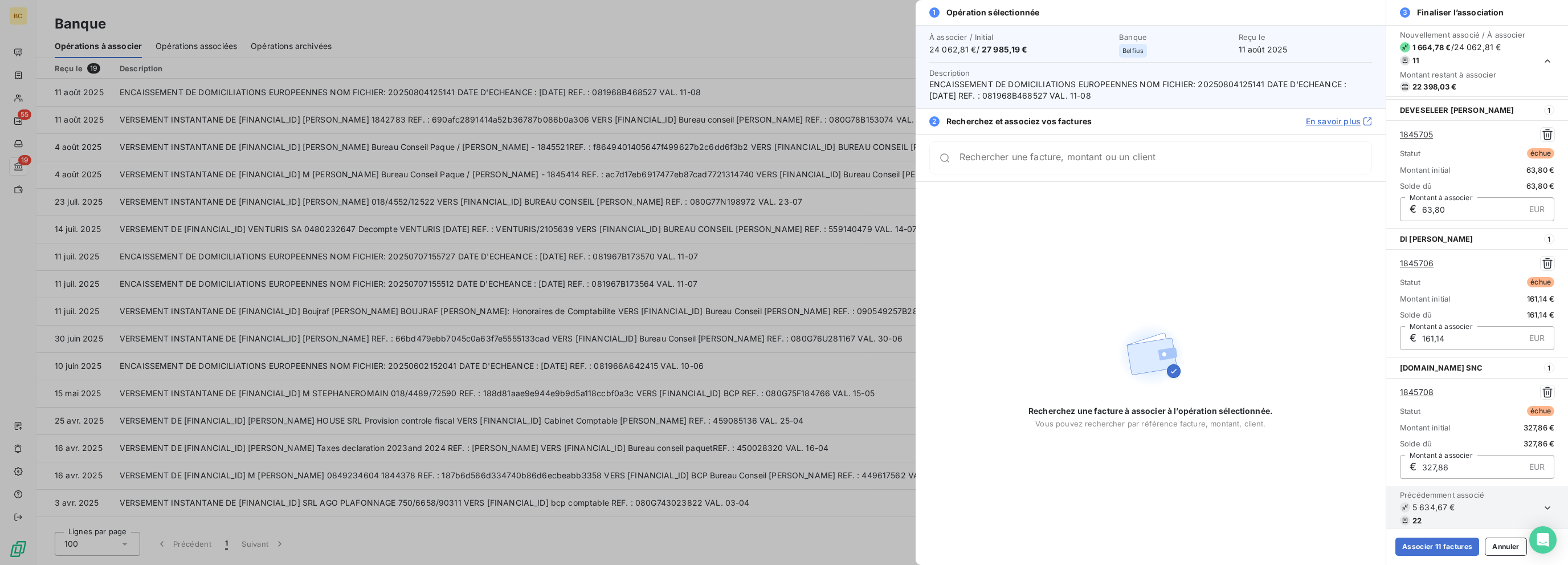
click at [842, 164] on div "Rechercher une facture, montant ou un client" at bounding box center [1150, 158] width 443 height 33
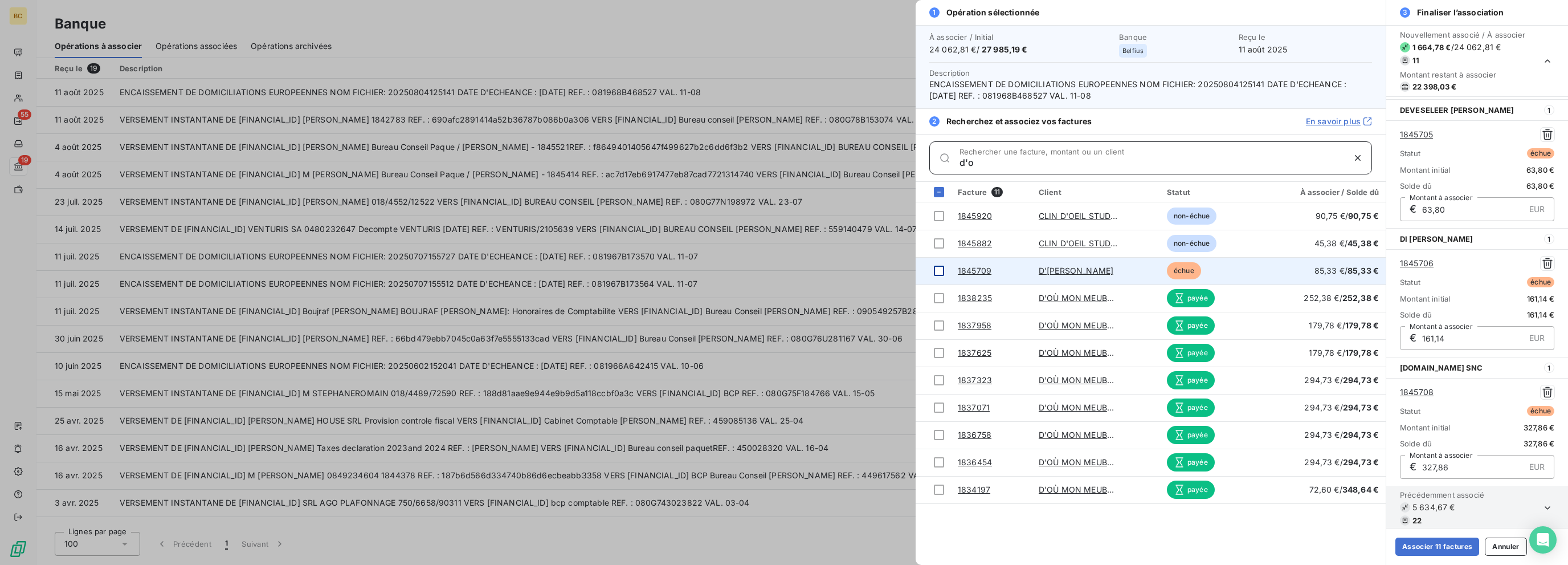
type input "d'o"
click at [842, 270] on div at bounding box center [939, 270] width 10 height 10
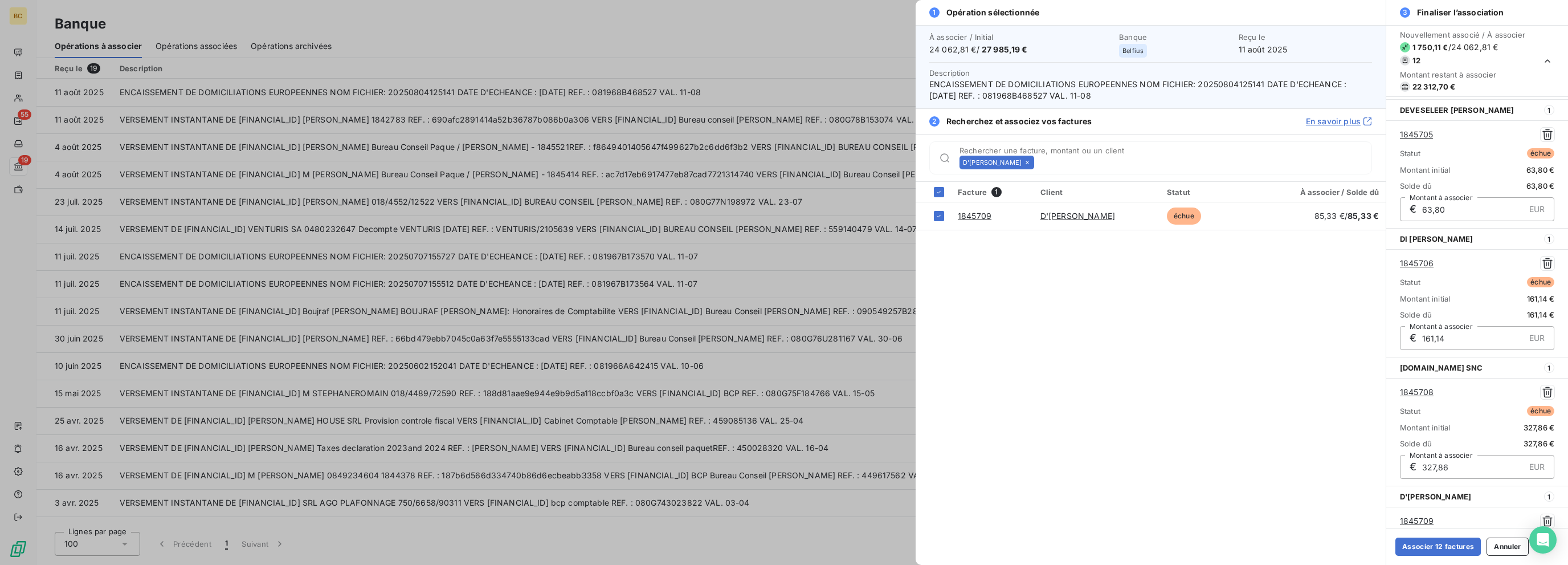
scroll to position [1156, 0]
click at [842, 542] on button "Associer 12 factures" at bounding box center [1438, 547] width 85 height 18
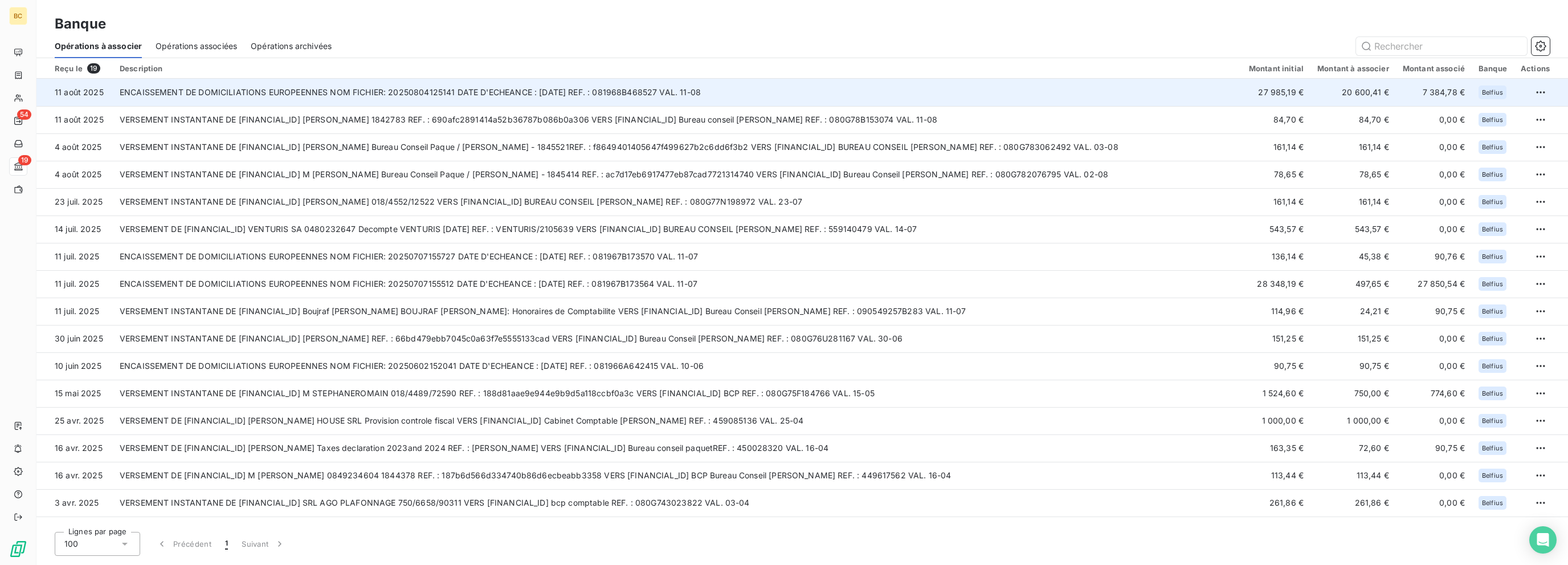
click at [577, 88] on td "ENCAISSEMENT DE DOMICILIATIONS EUROPEENNES NOM FICHIER: 20250804125141 DATE D'E…" at bounding box center [677, 92] width 1129 height 27
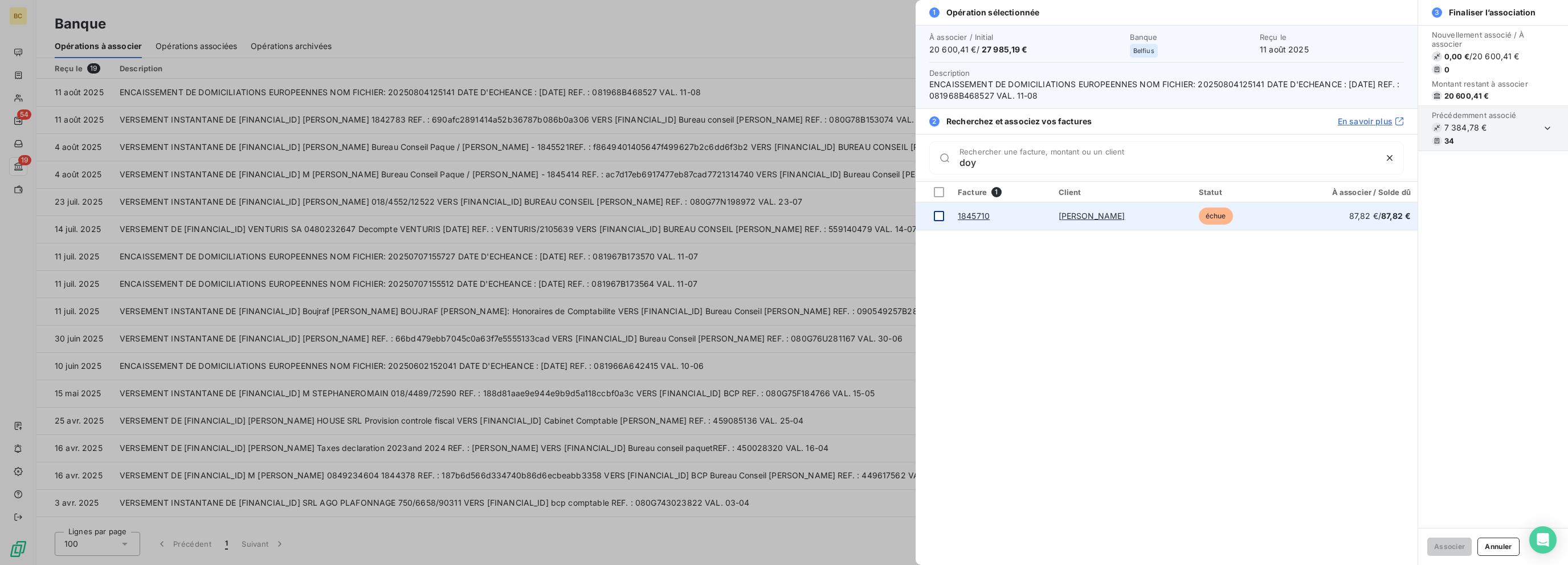
type input "doy"
click at [842, 216] on div at bounding box center [939, 216] width 10 height 10
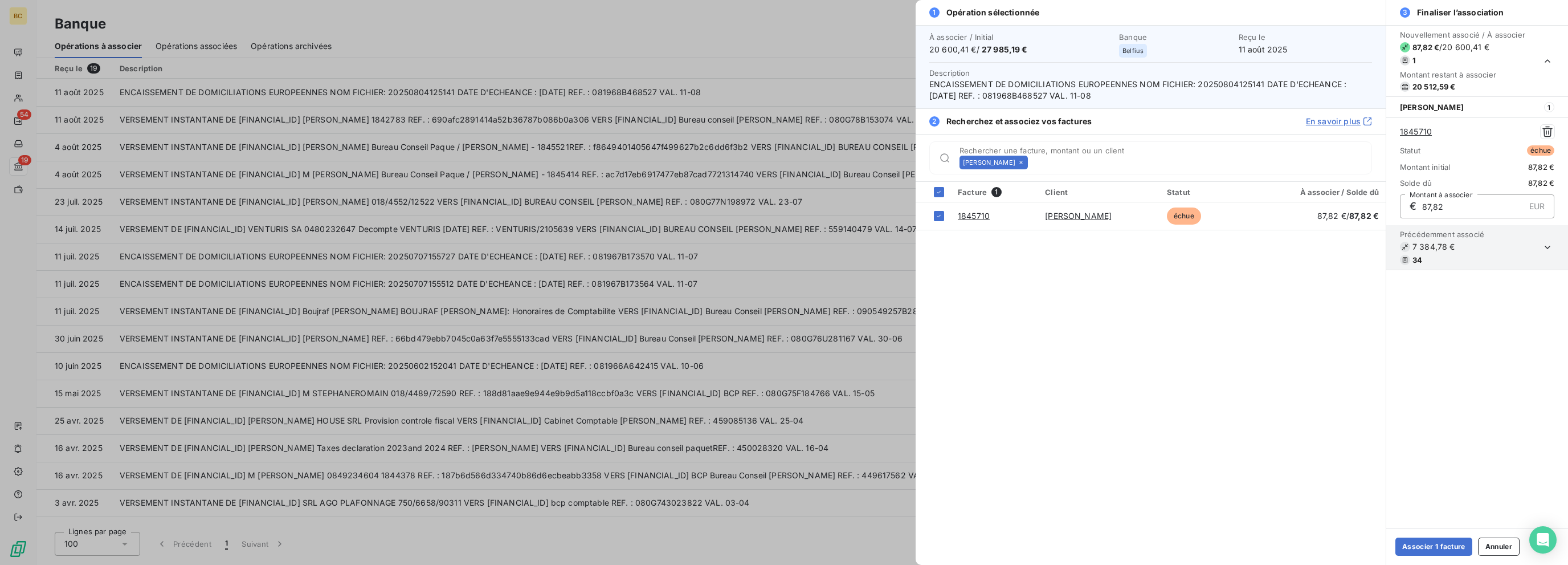
click at [842, 160] on div "[PERSON_NAME]" at bounding box center [993, 163] width 68 height 13
click at [842, 160] on icon at bounding box center [1021, 162] width 7 height 7
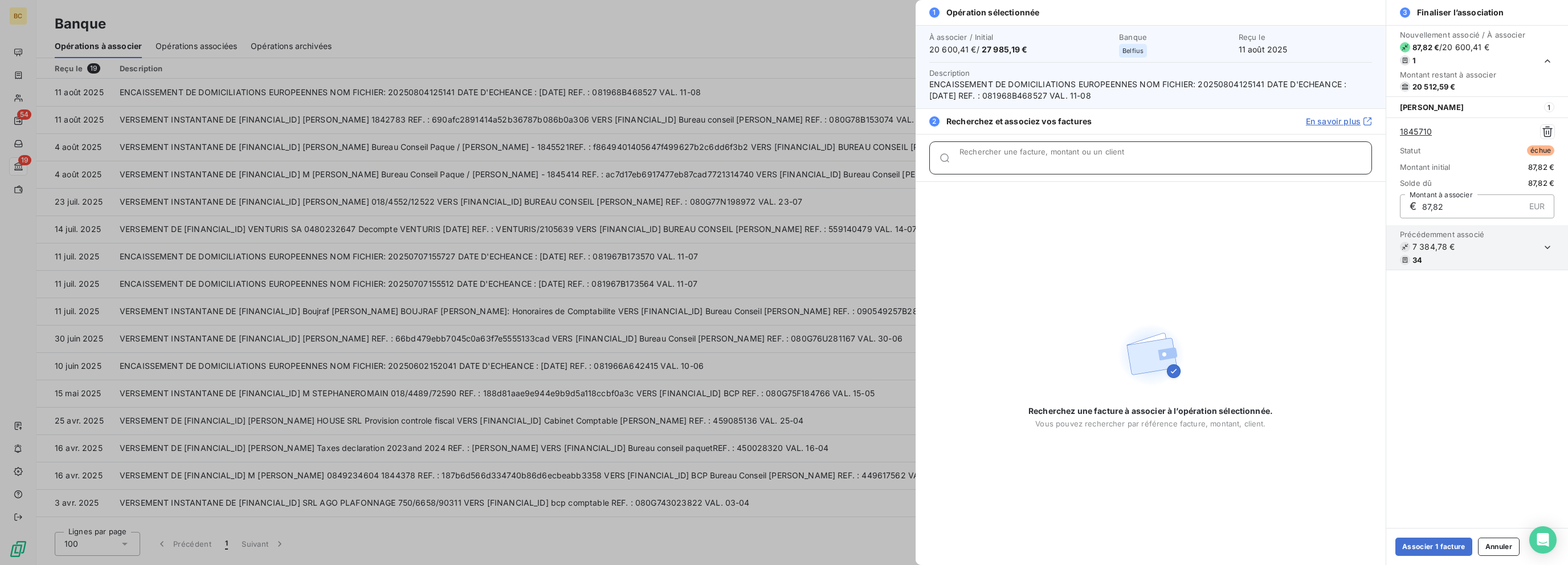
click at [842, 160] on input "Rechercher une facture, montant ou un client" at bounding box center [1165, 162] width 412 height 12
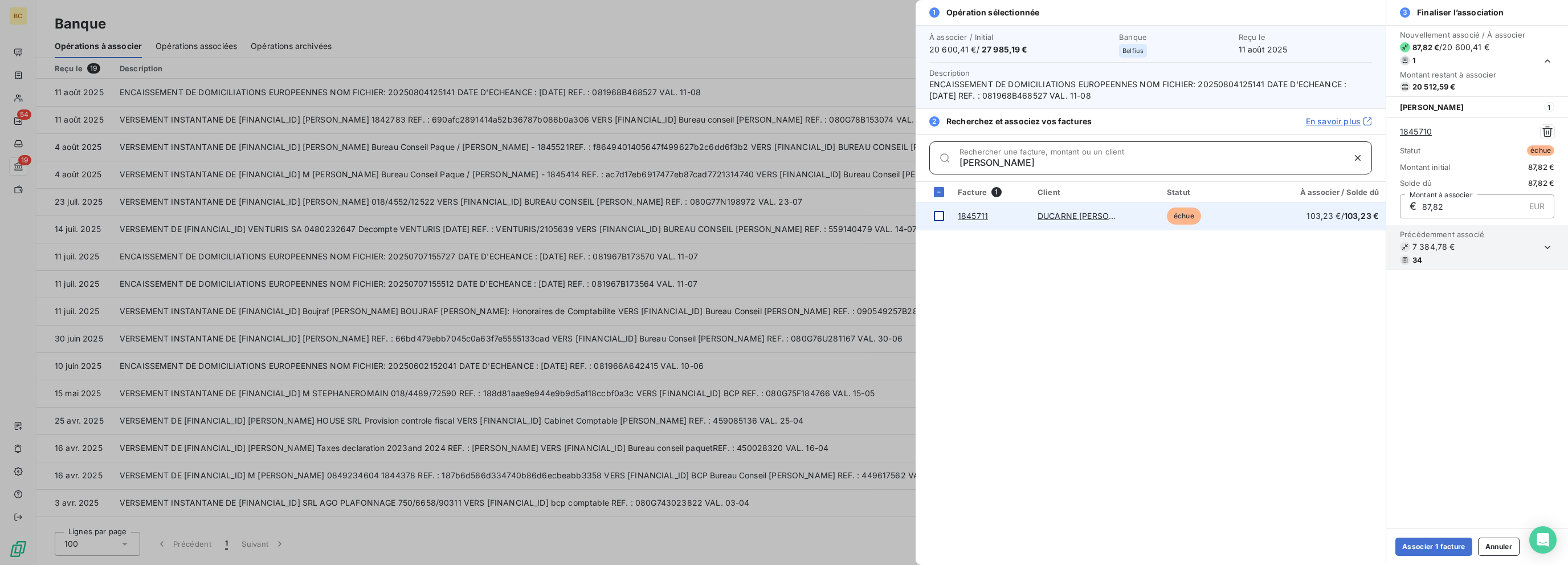
type input "[PERSON_NAME]"
click at [842, 214] on div at bounding box center [939, 216] width 10 height 10
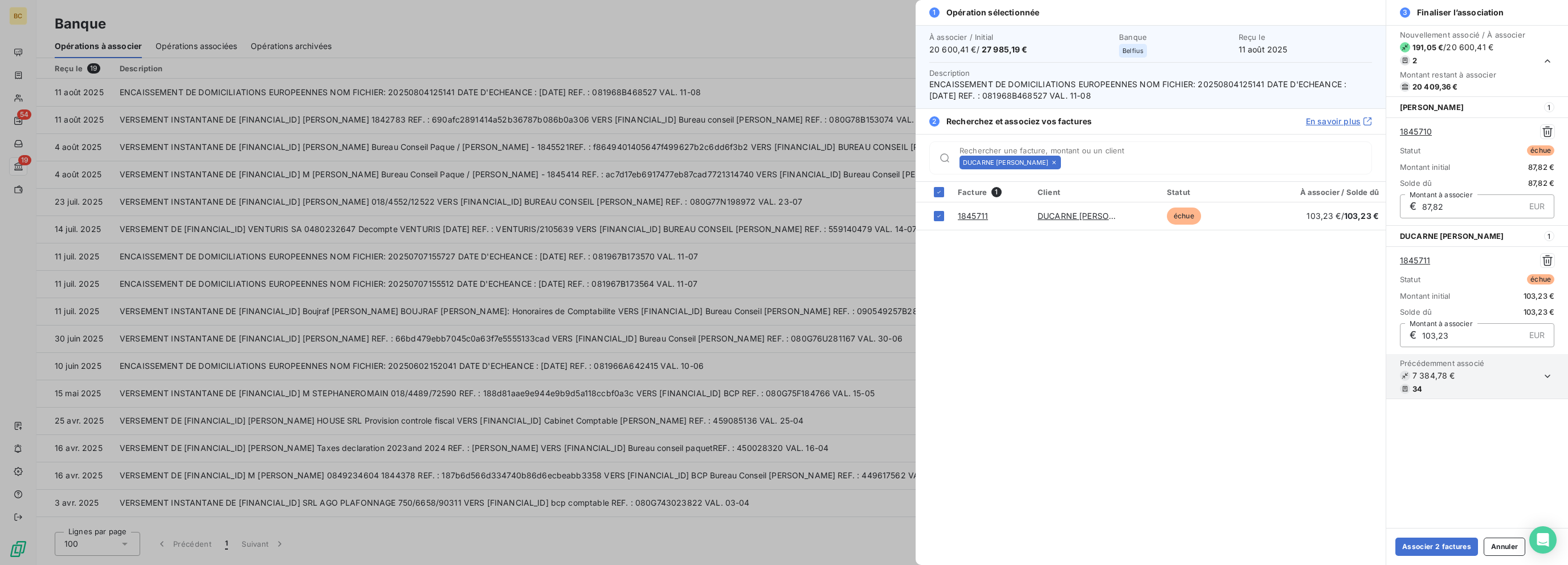
click at [842, 167] on div "DUCARNE [PERSON_NAME]" at bounding box center [1010, 163] width 102 height 13
click at [842, 166] on div "DUCARNE [PERSON_NAME]" at bounding box center [1010, 163] width 102 height 13
click at [842, 164] on icon at bounding box center [1054, 162] width 7 height 7
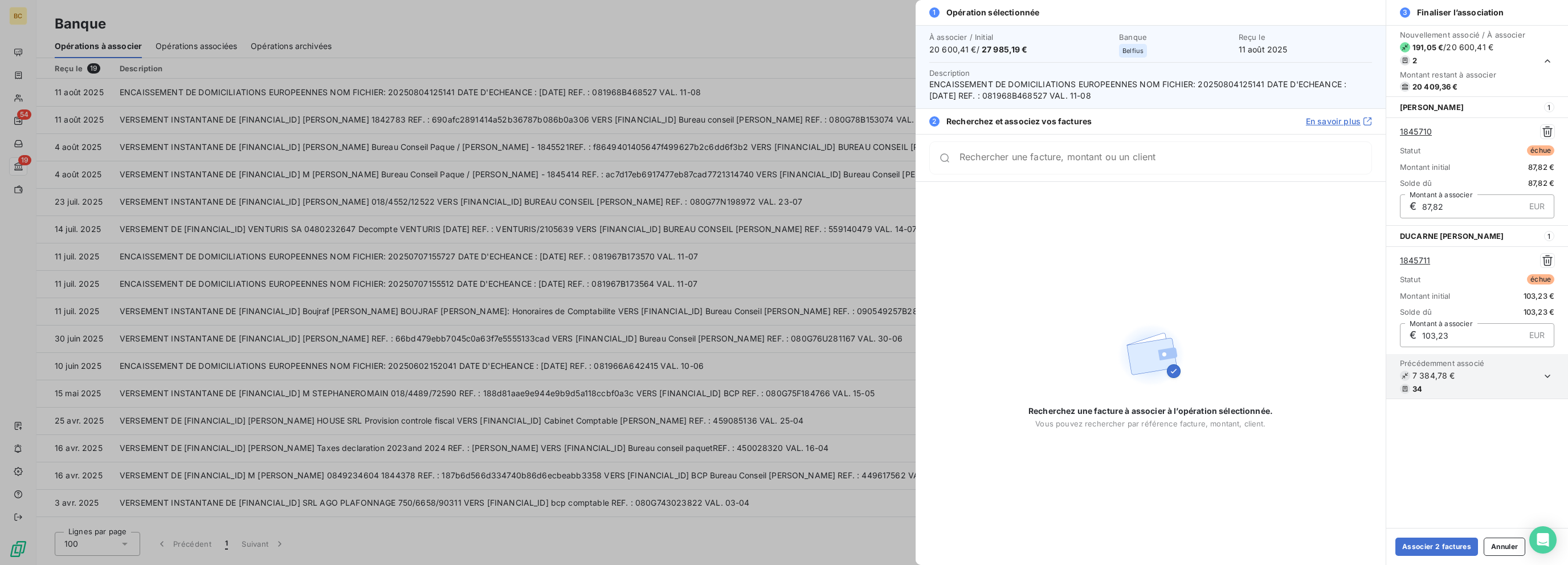
click at [842, 164] on div "Rechercher une facture, montant ou un client" at bounding box center [1150, 158] width 443 height 33
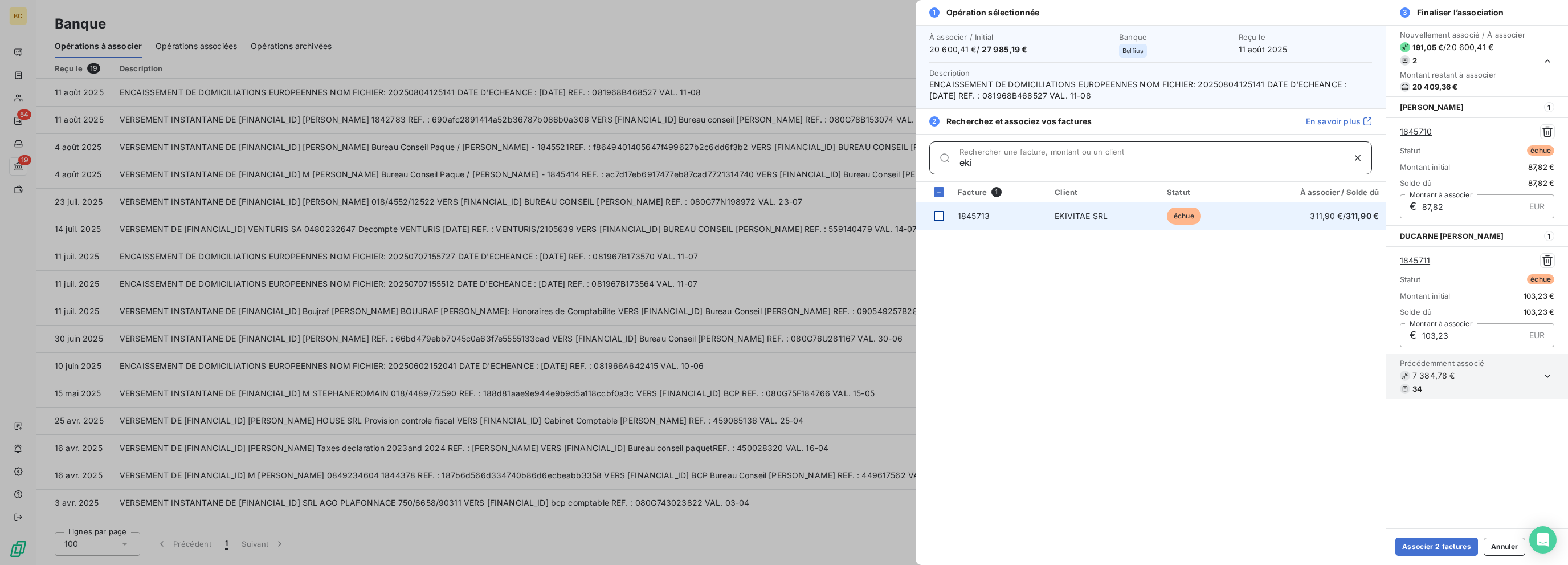
type input "eki"
click at [842, 216] on div at bounding box center [939, 216] width 10 height 10
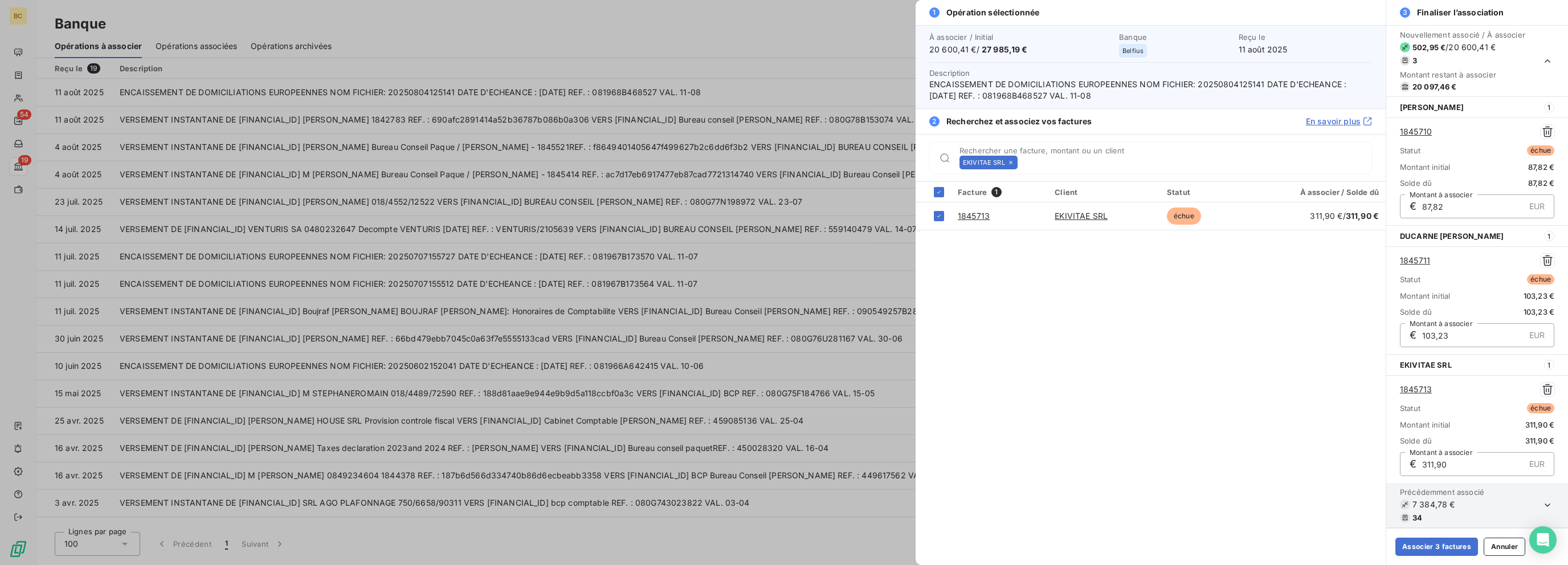
click at [842, 163] on icon at bounding box center [1011, 163] width 4 height 4
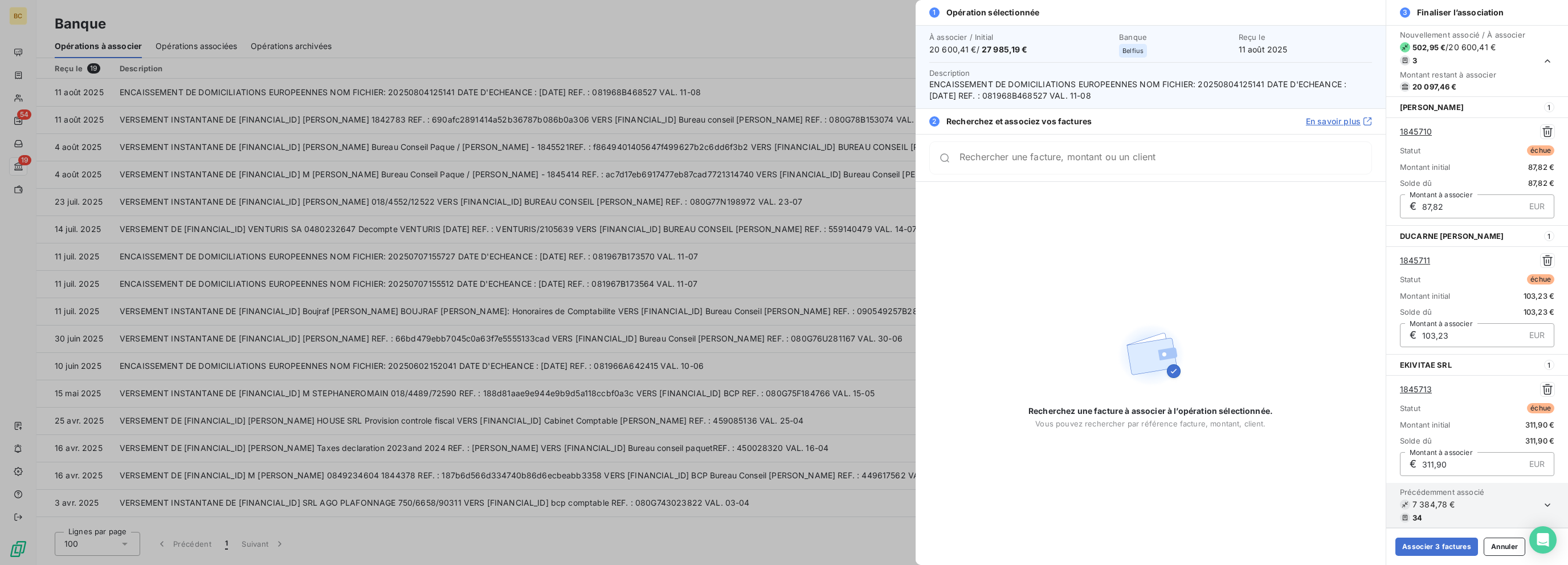
click at [842, 163] on div "Rechercher une facture, montant ou un client" at bounding box center [1150, 158] width 443 height 33
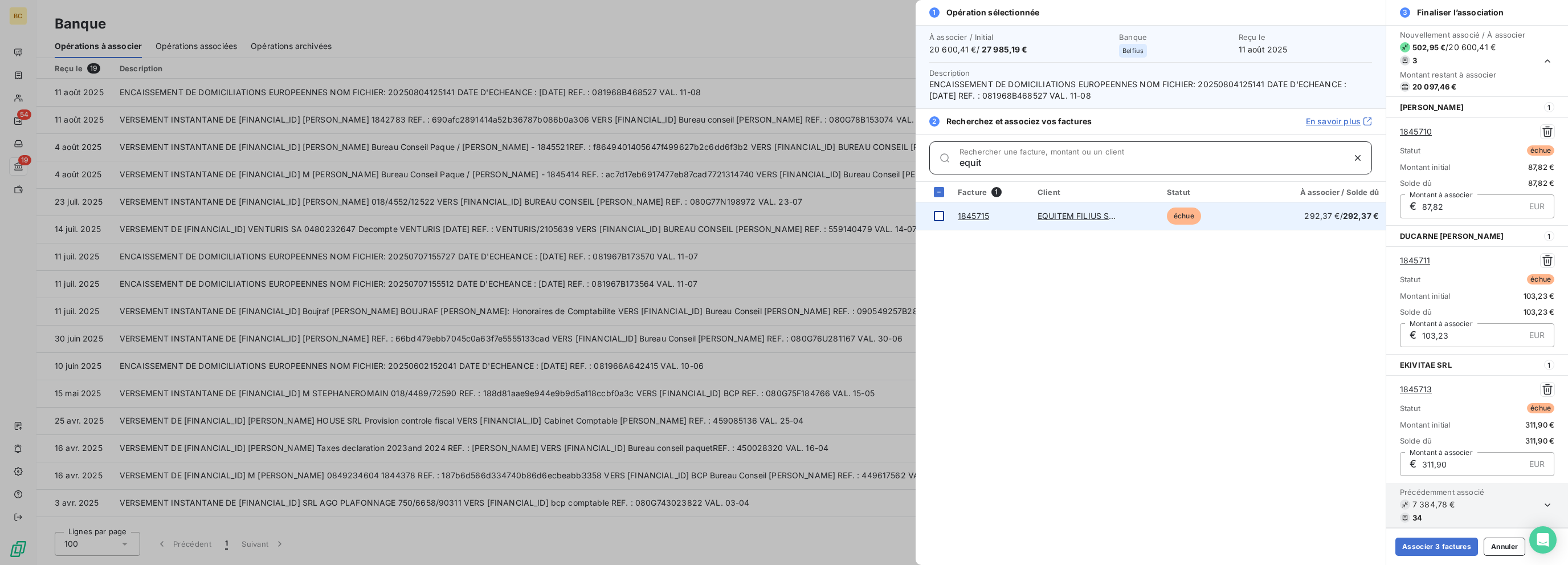
type input "equit"
click at [842, 214] on div at bounding box center [939, 216] width 10 height 10
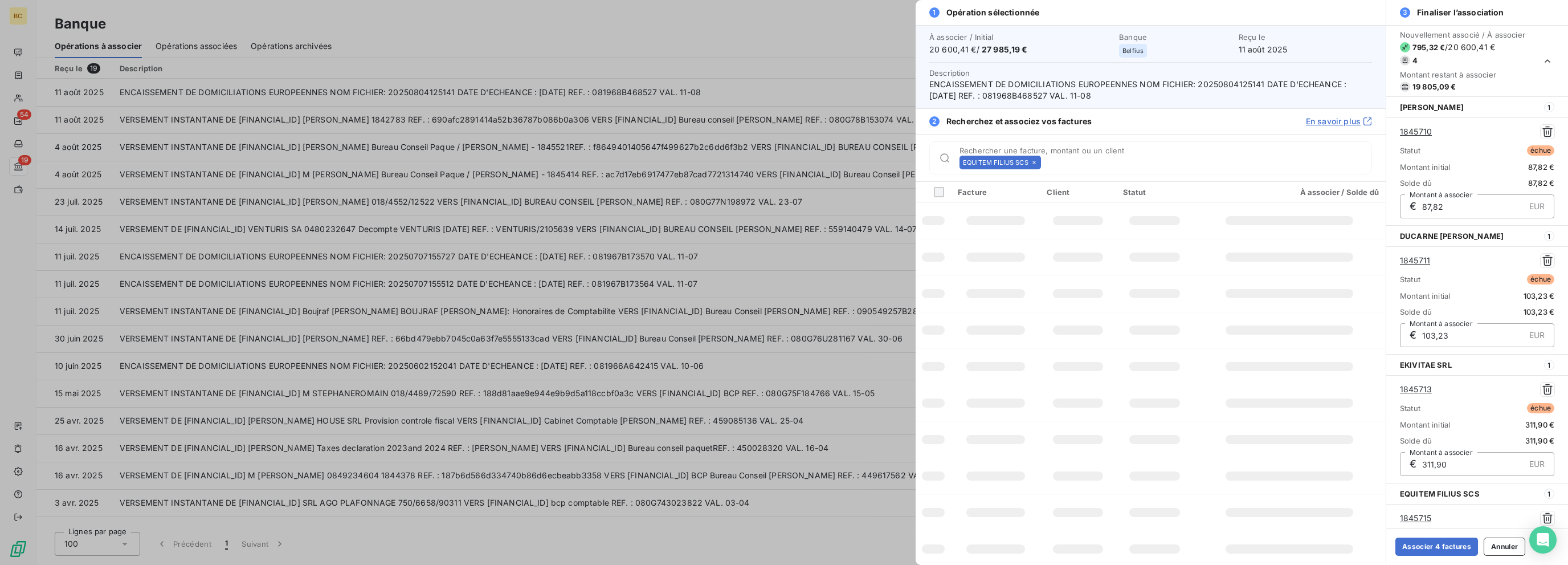
scroll to position [128, 0]
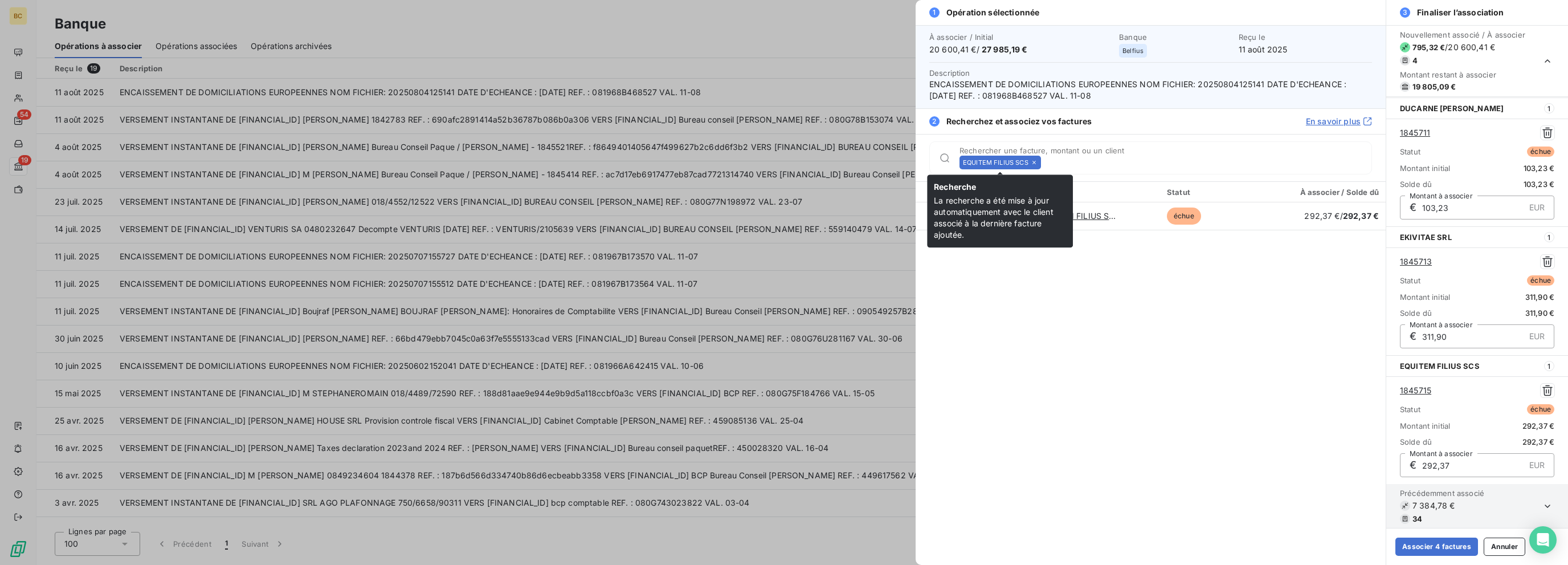
click at [842, 164] on icon at bounding box center [1034, 162] width 7 height 7
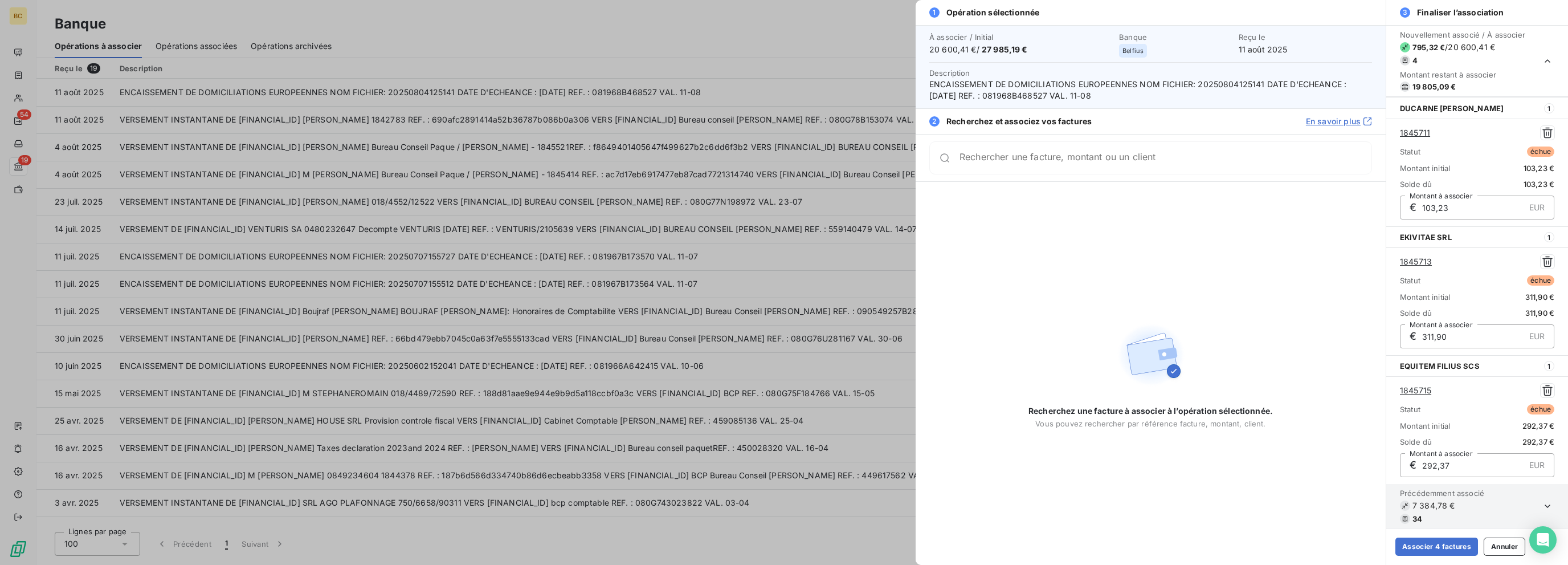
click at [842, 164] on div "Rechercher une facture, montant ou un client" at bounding box center [1150, 158] width 443 height 33
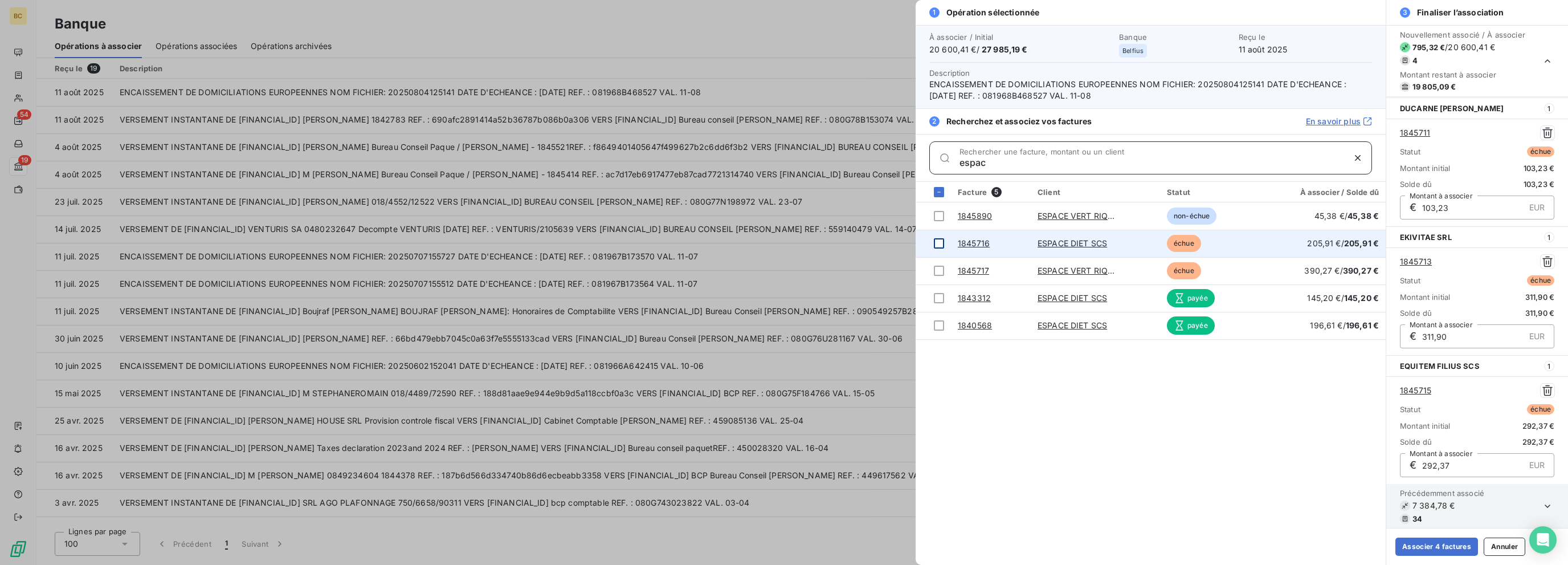
type input "espac"
click at [842, 241] on div at bounding box center [939, 243] width 10 height 10
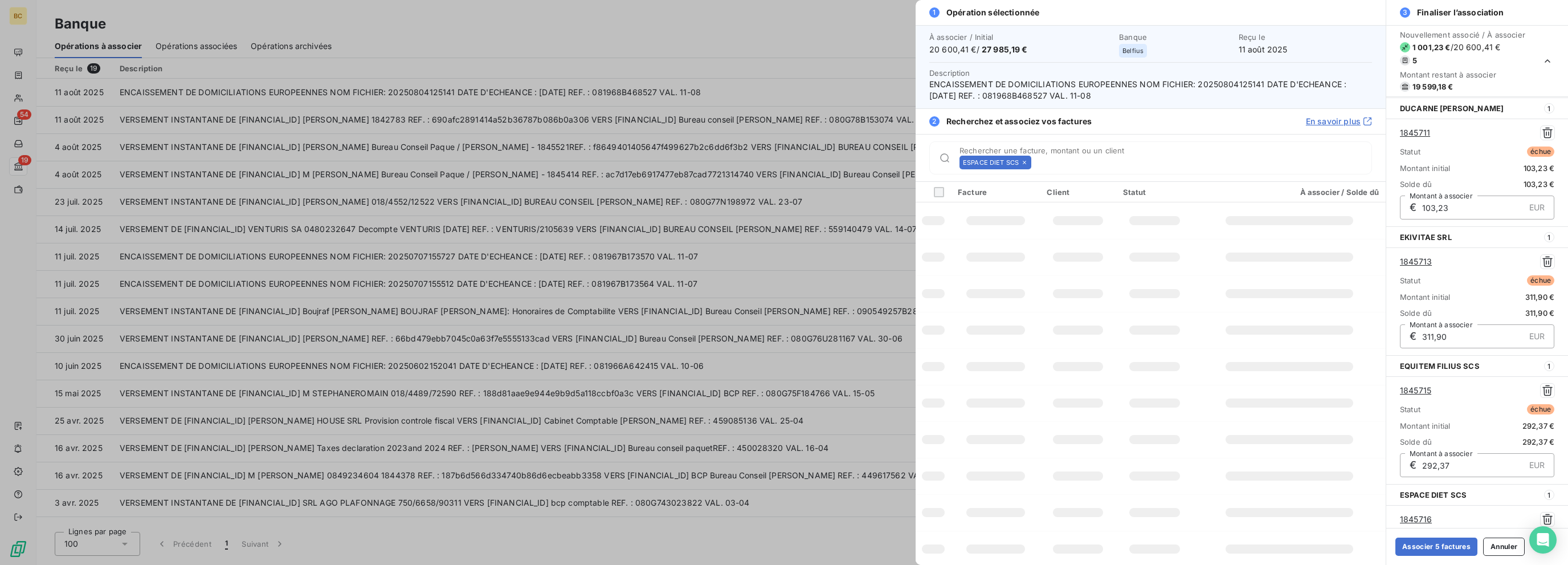
scroll to position [256, 0]
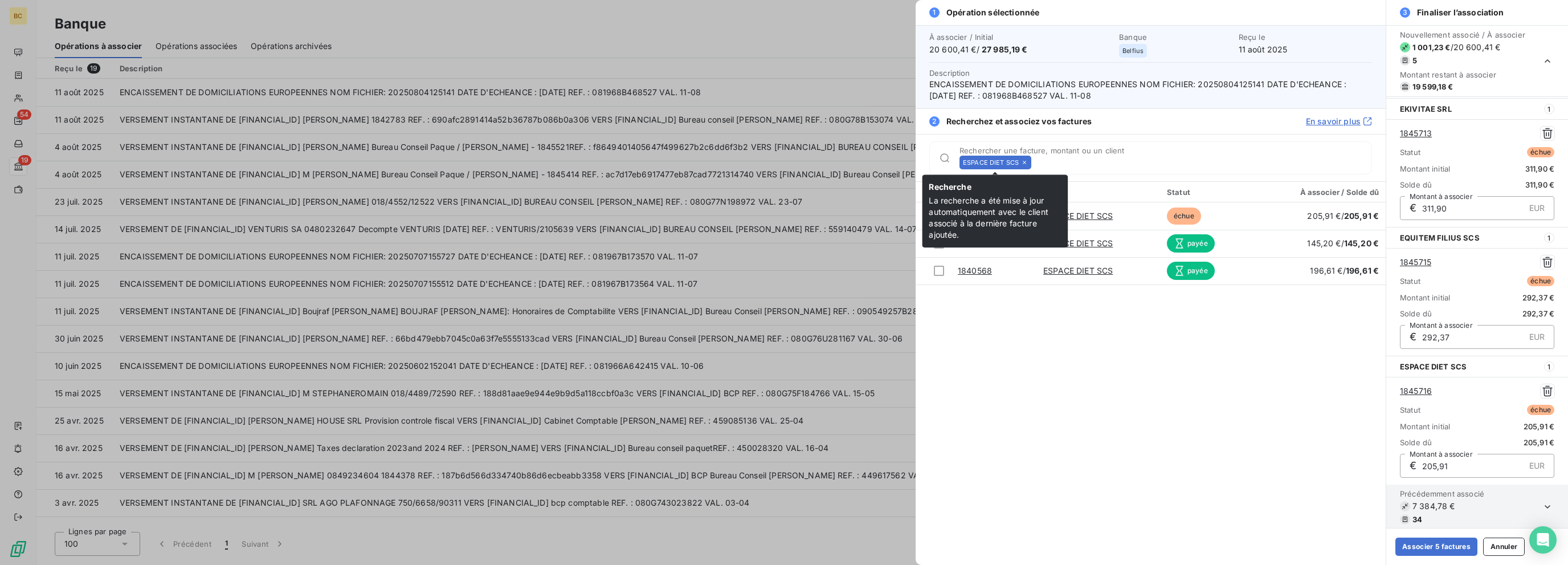
click at [842, 161] on icon at bounding box center [1024, 162] width 7 height 7
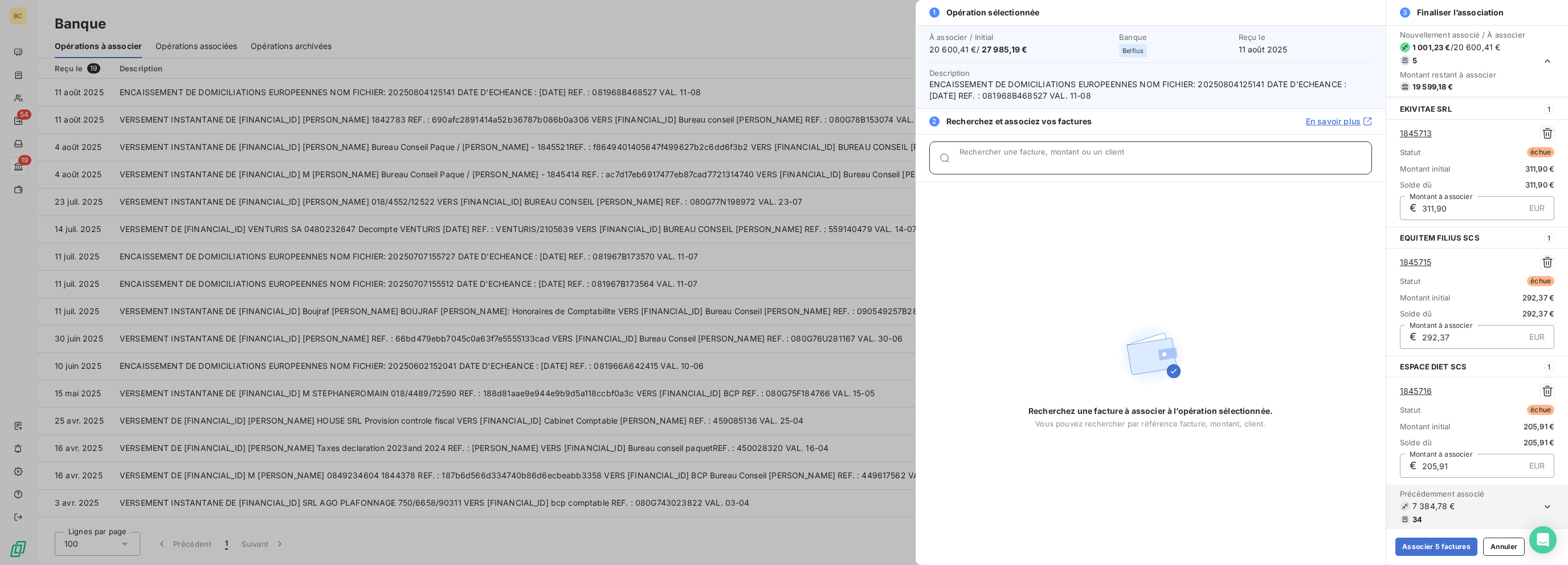
click at [842, 161] on input "Rechercher une facture, montant ou un client" at bounding box center [1165, 162] width 412 height 12
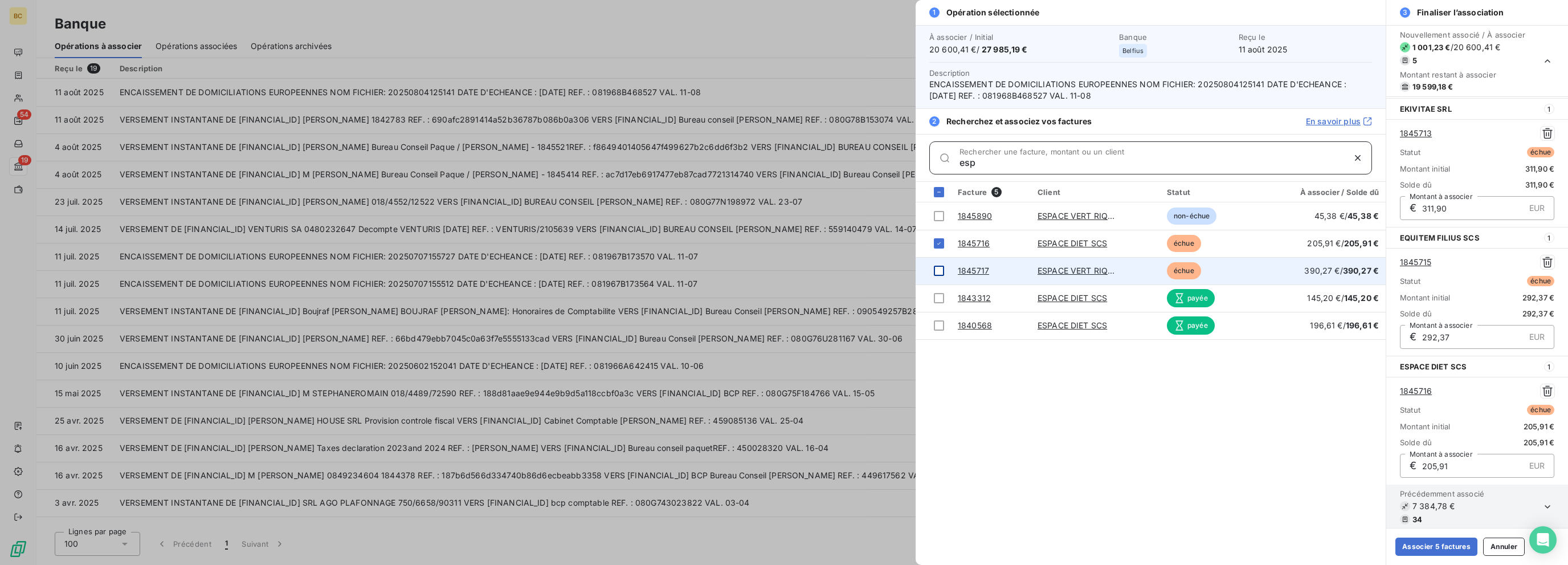
type input "esp"
click at [842, 272] on div at bounding box center [939, 270] width 10 height 10
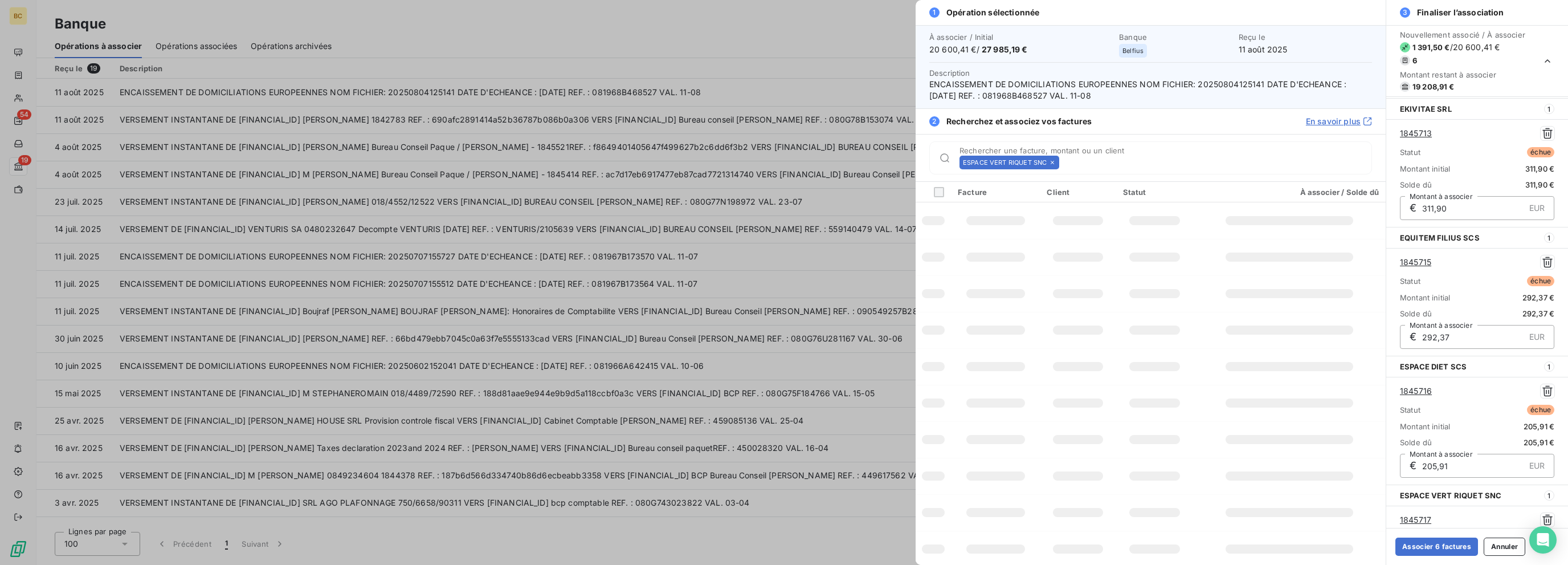
scroll to position [385, 0]
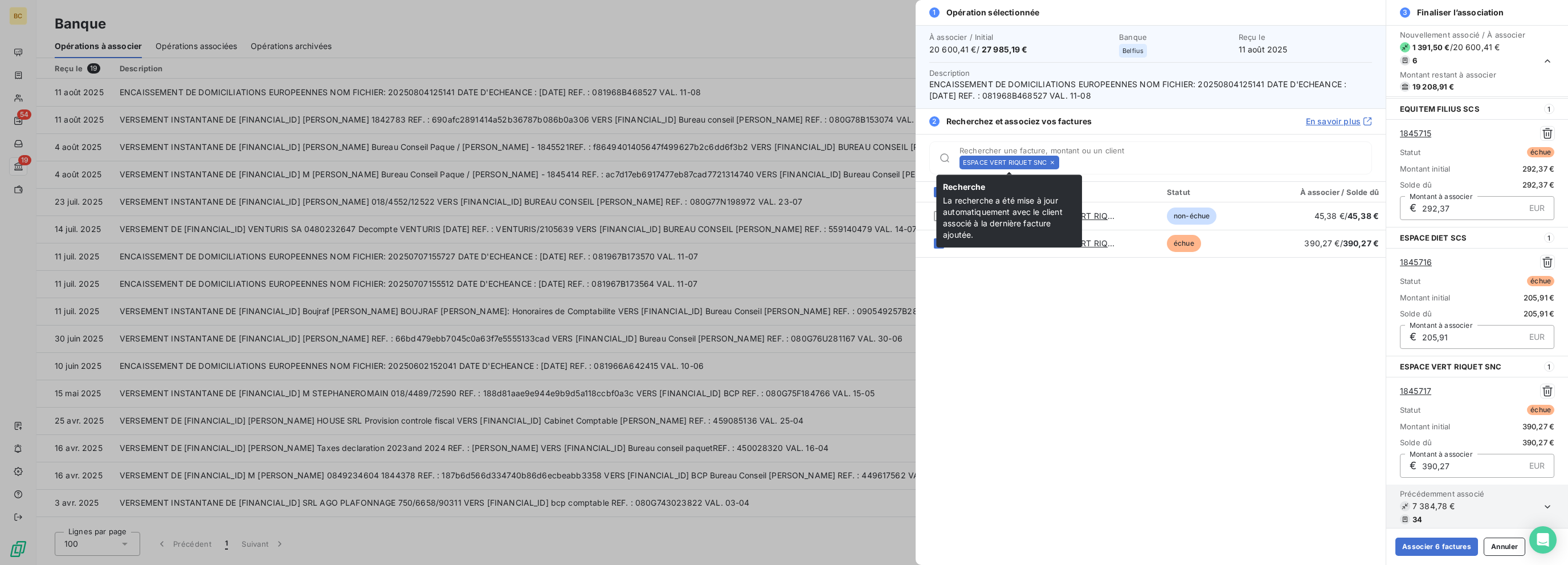
click at [842, 163] on icon at bounding box center [1052, 162] width 7 height 7
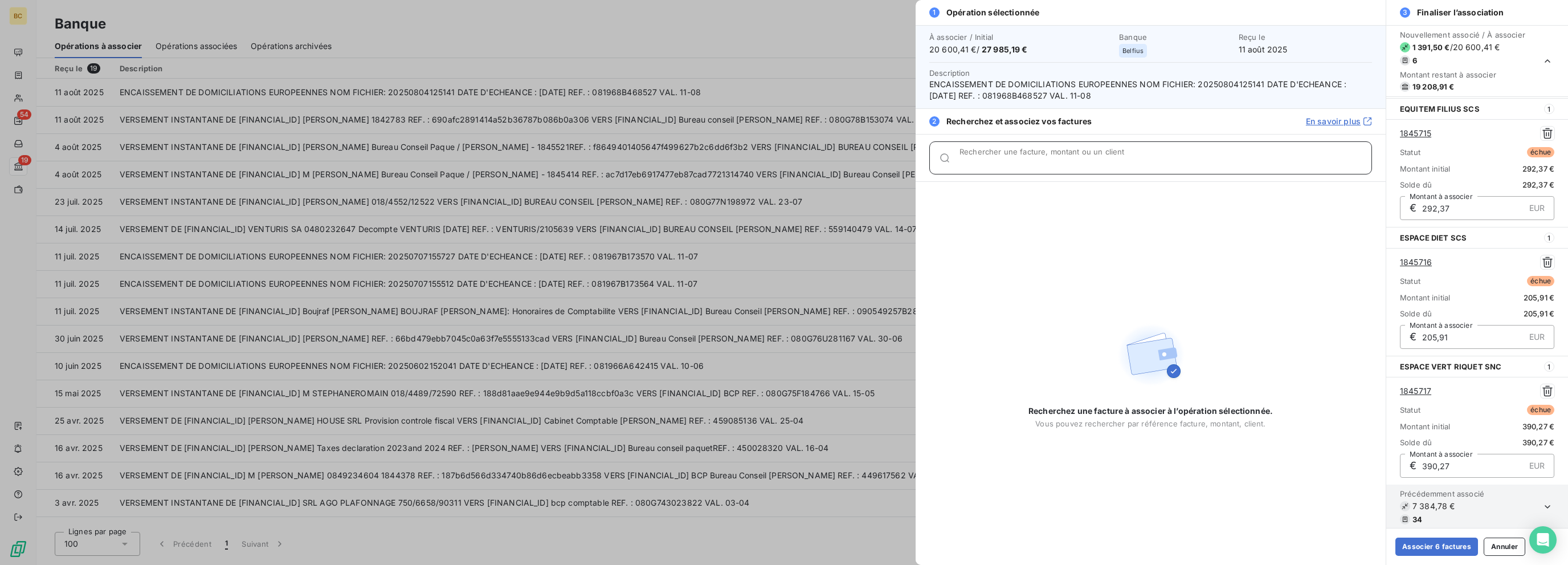
click at [842, 163] on input "Rechercher une facture, montant ou un client" at bounding box center [1165, 162] width 412 height 12
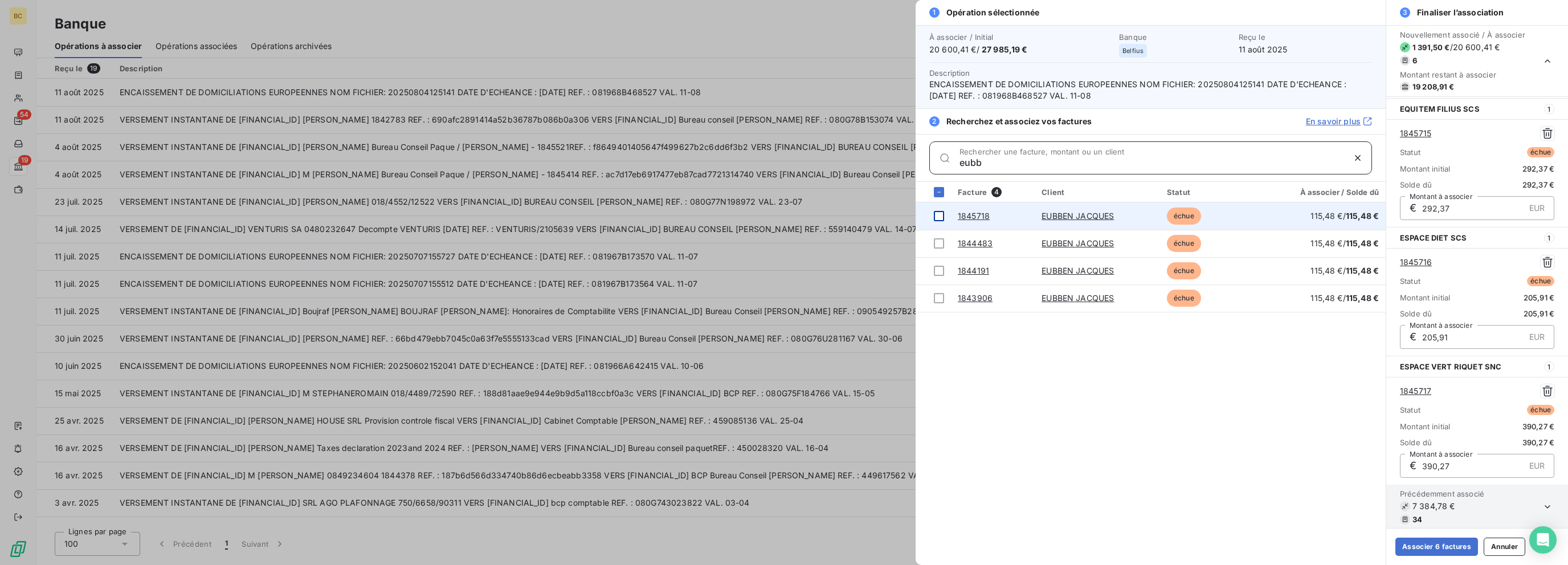
type input "eubb"
click at [842, 217] on div at bounding box center [939, 216] width 10 height 10
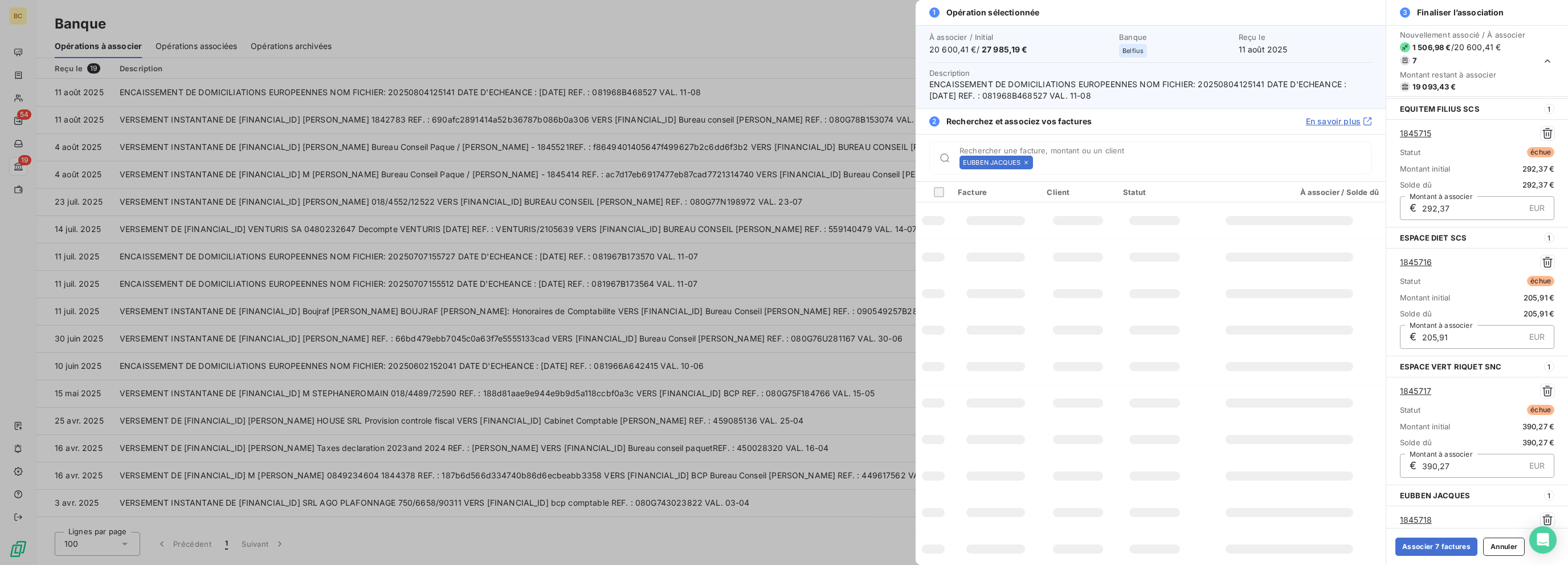
scroll to position [513, 0]
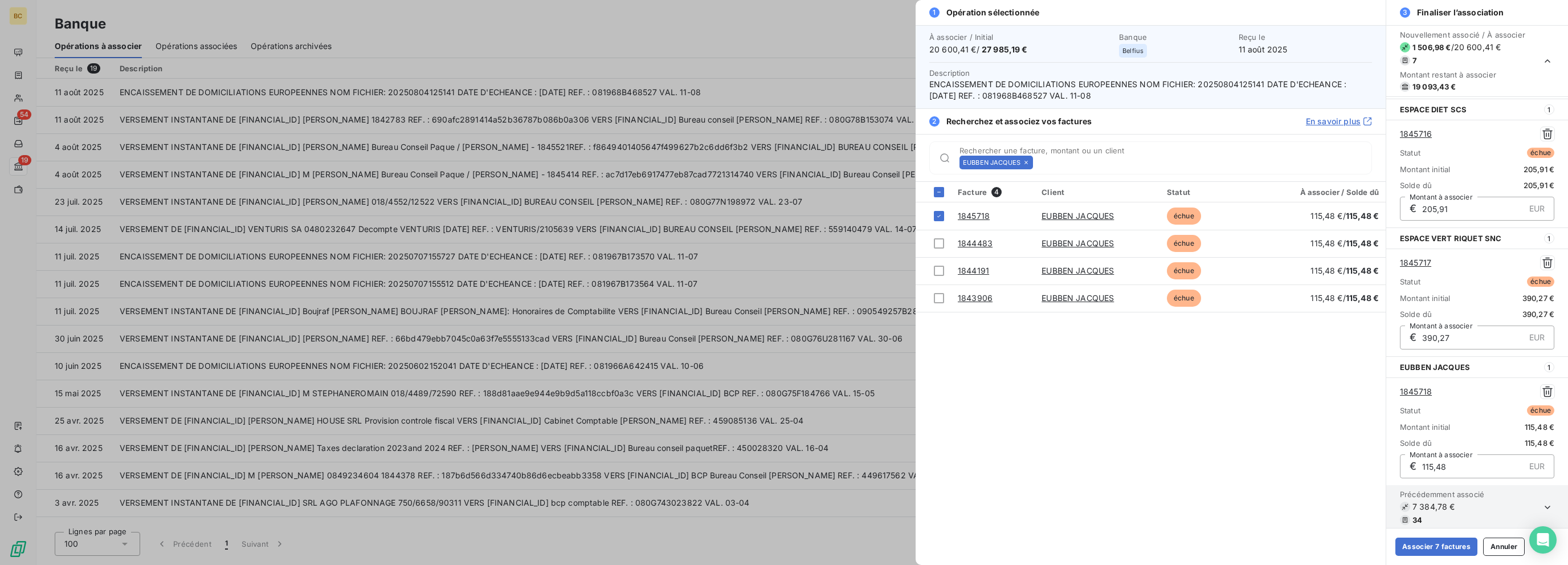
click at [842, 536] on div "Associer 7 factures Annuler" at bounding box center [1477, 546] width 182 height 37
click at [842, 549] on button "Associer 7 factures" at bounding box center [1436, 547] width 82 height 18
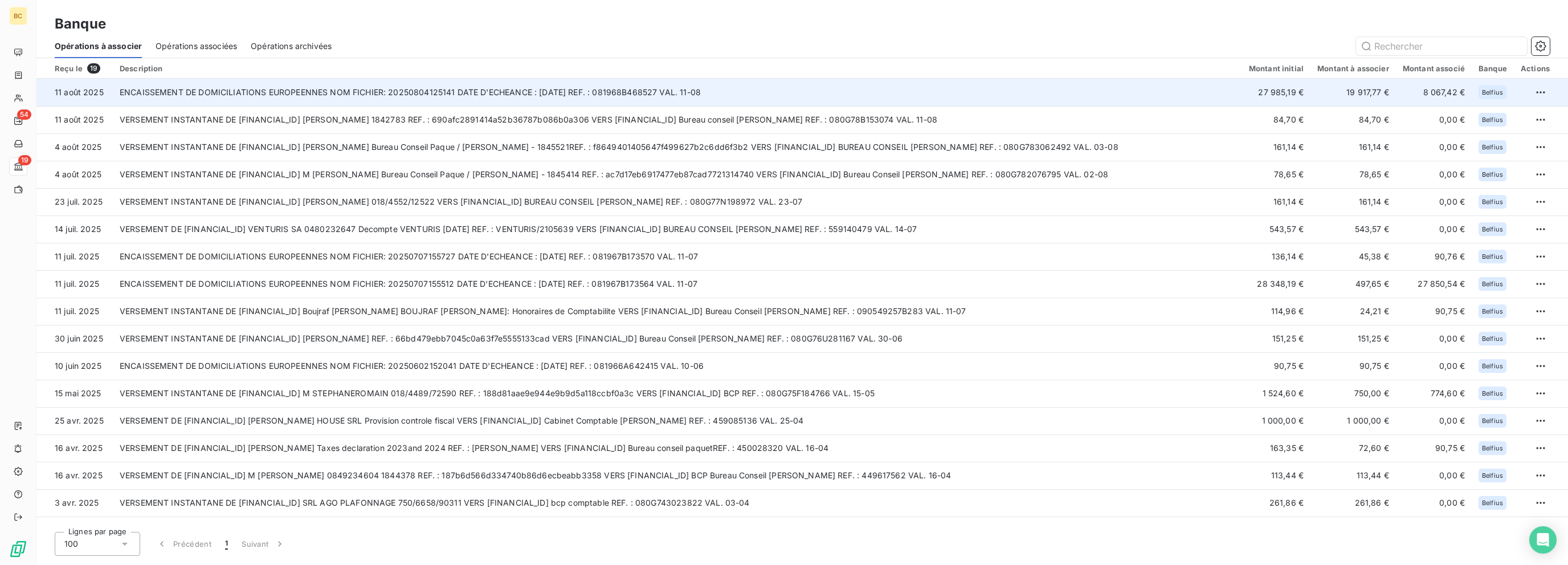
click at [818, 97] on td "ENCAISSEMENT DE DOMICILIATIONS EUROPEENNES NOM FICHIER: 20250804125141 DATE D'E…" at bounding box center [677, 92] width 1129 height 27
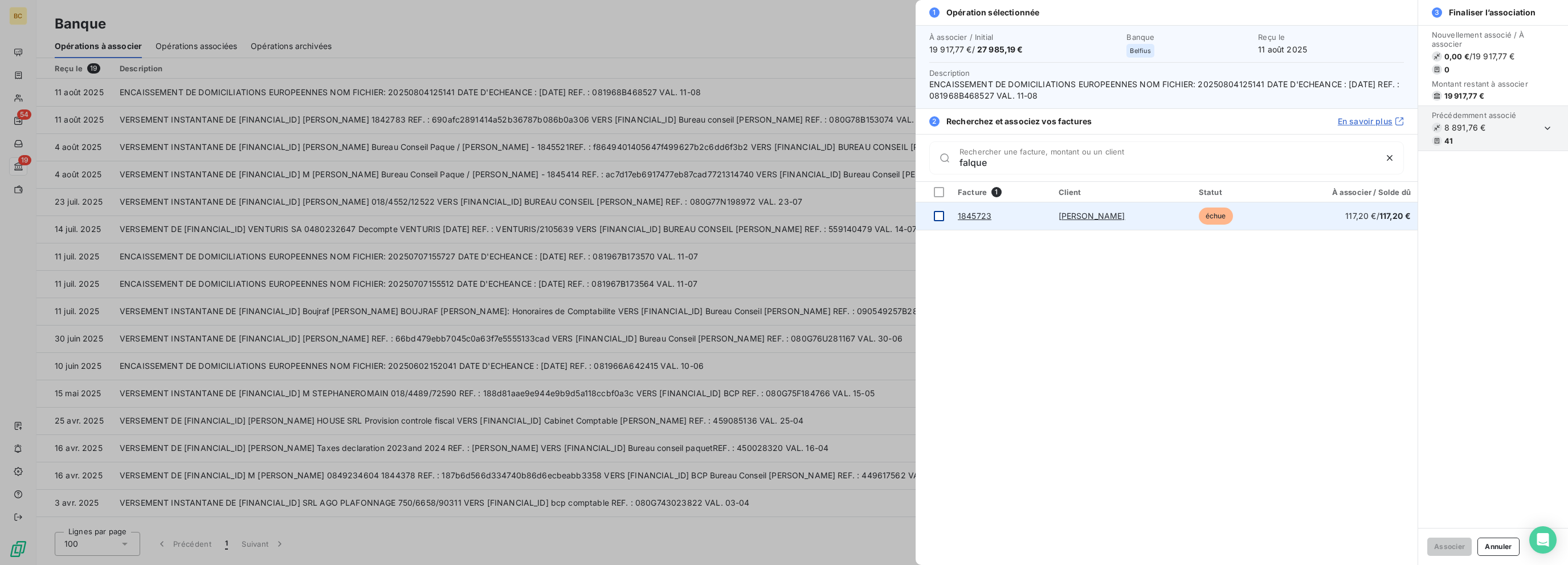
type input "falque"
click at [842, 216] on div at bounding box center [939, 216] width 10 height 10
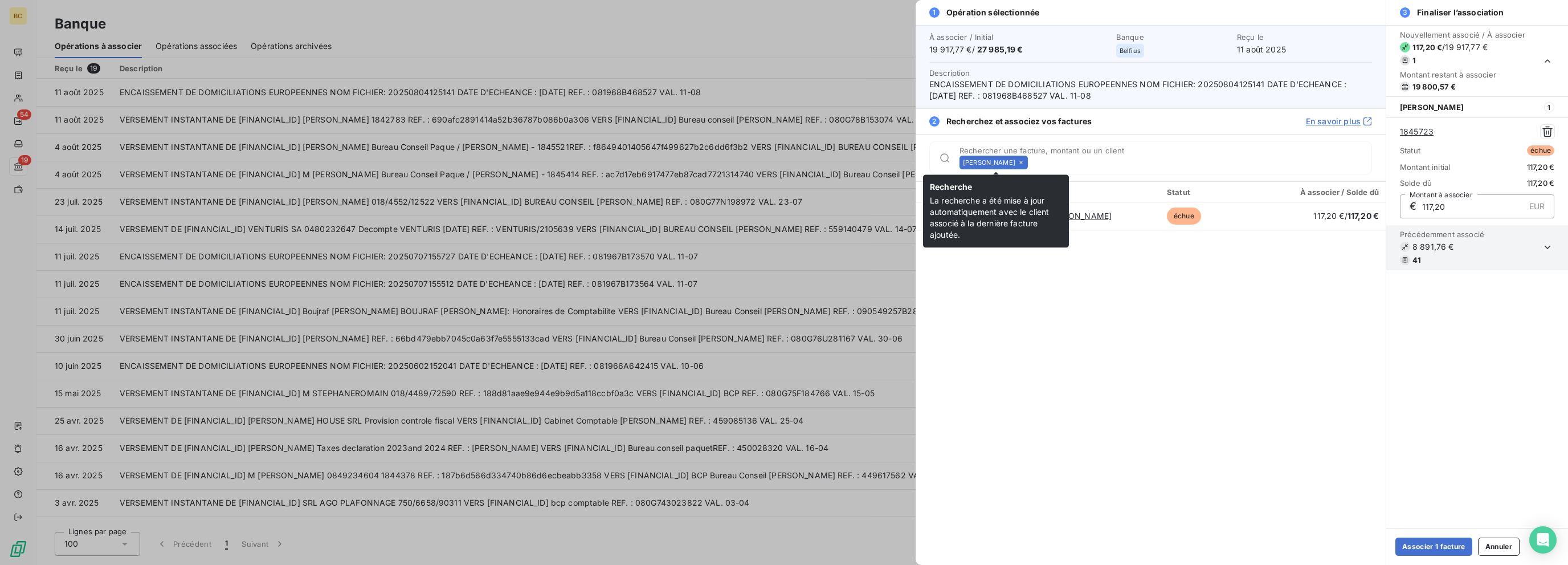
click at [842, 164] on icon at bounding box center [1021, 162] width 7 height 7
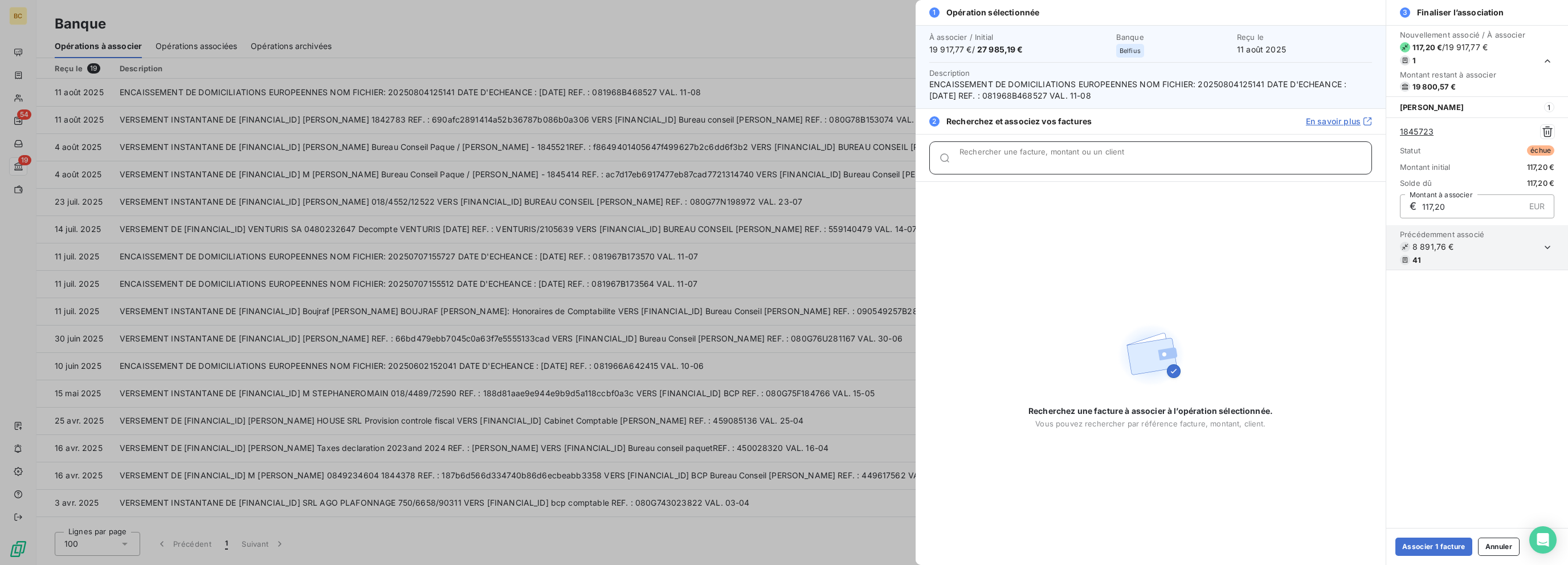
click at [842, 164] on input "Rechercher une facture, montant ou un client" at bounding box center [1165, 162] width 412 height 12
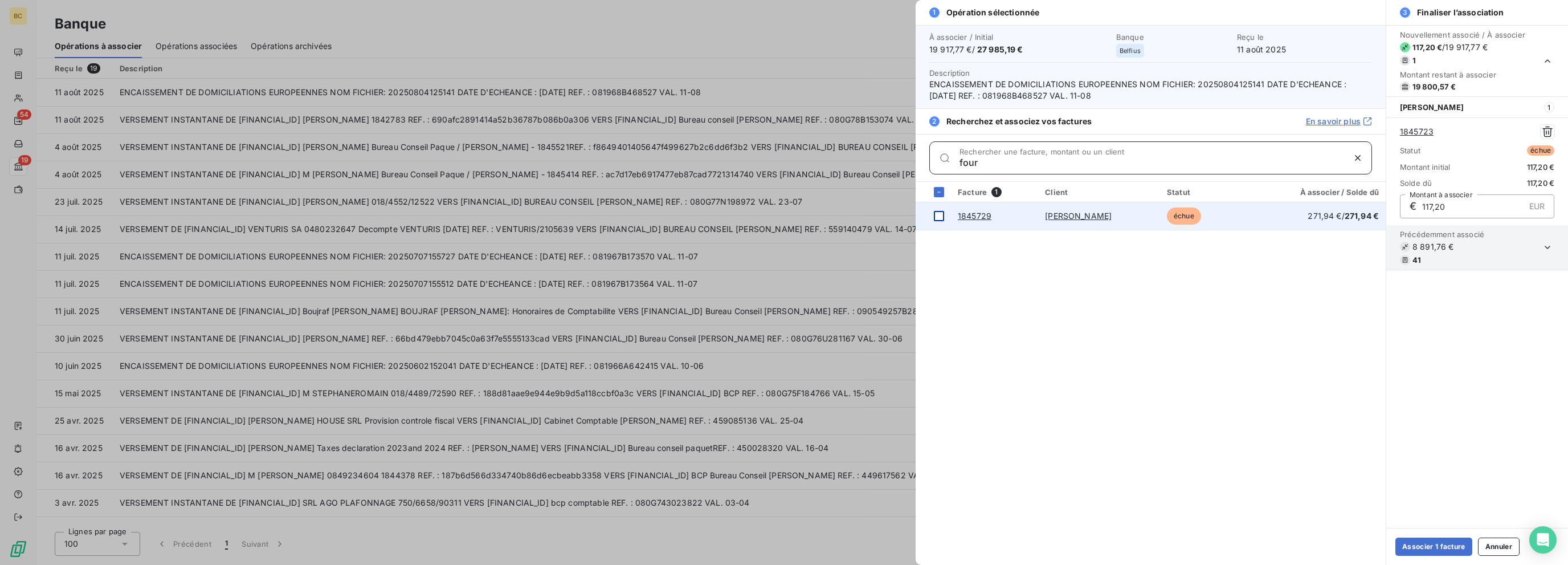
type input "four"
click at [842, 216] on div at bounding box center [939, 216] width 10 height 10
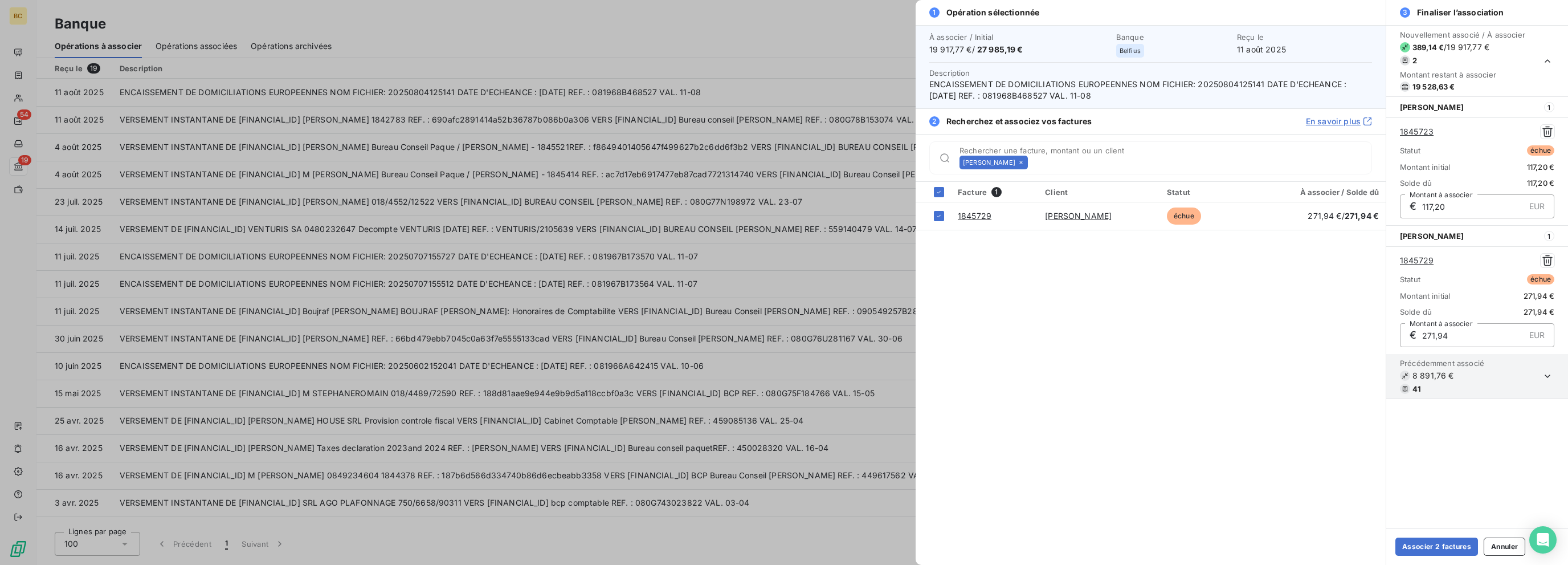
click at [842, 161] on icon at bounding box center [1021, 162] width 7 height 7
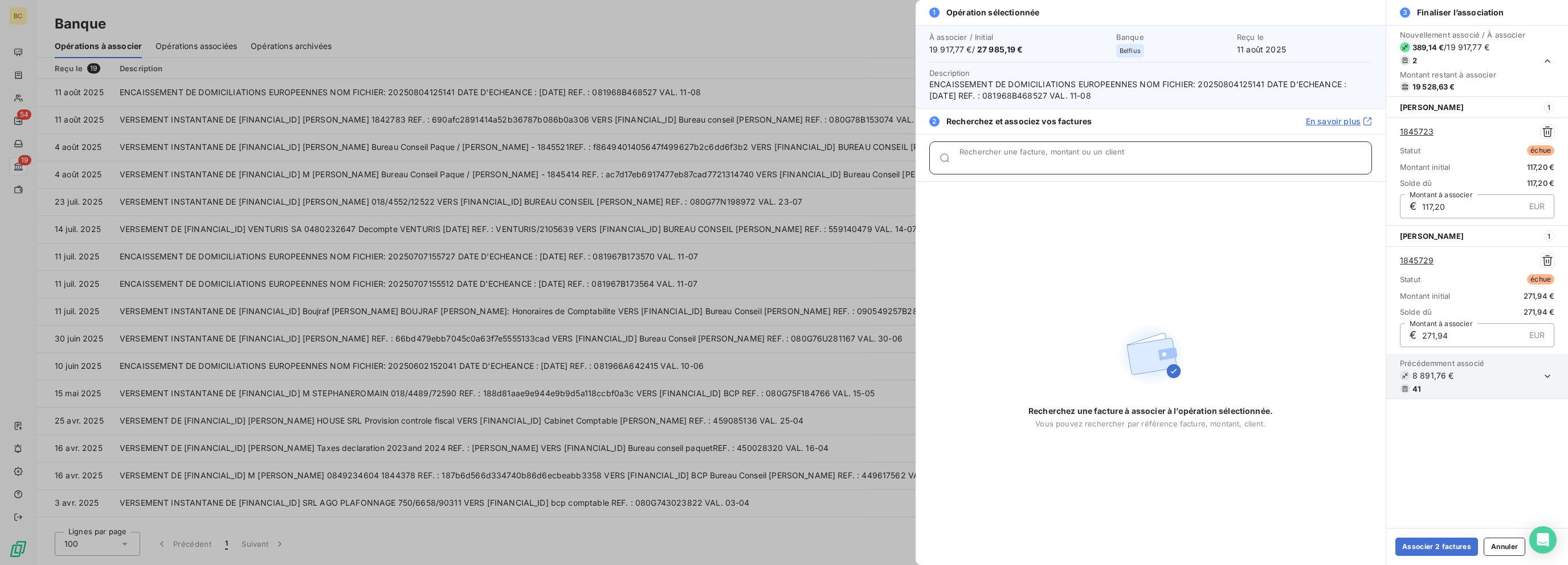
click at [842, 161] on input "Rechercher une facture, montant ou un client" at bounding box center [1165, 162] width 412 height 12
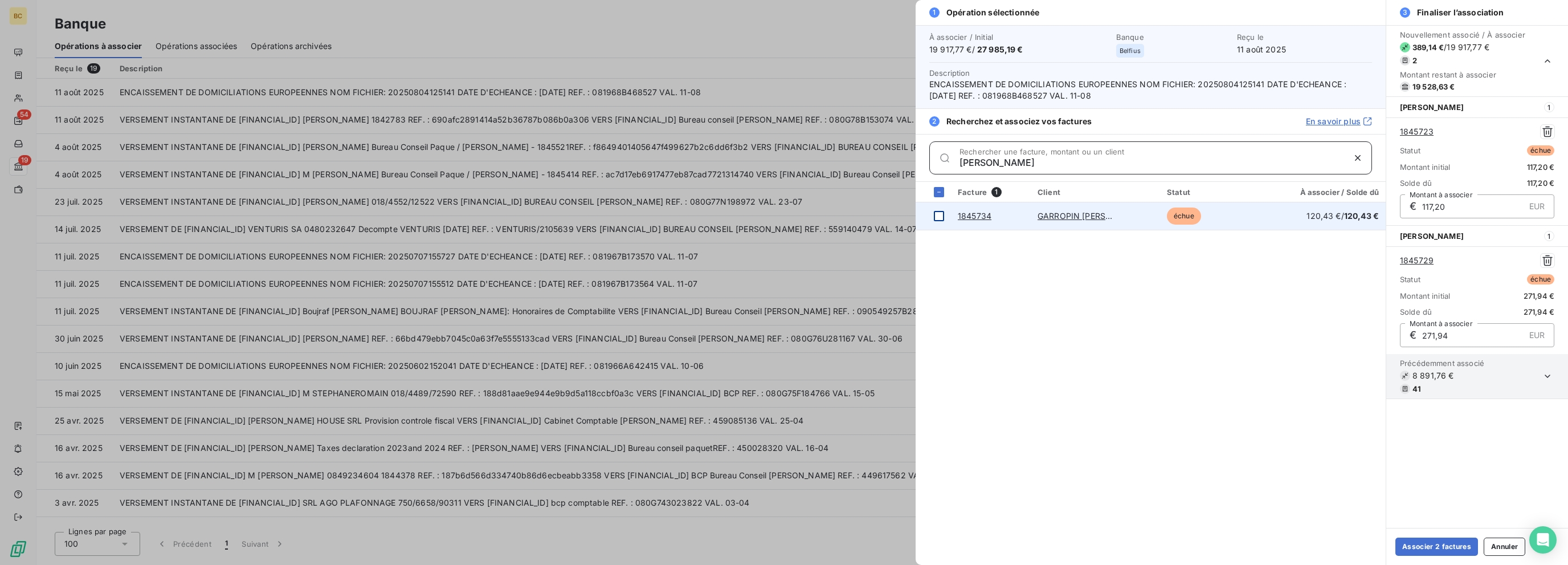
type input "[PERSON_NAME]"
click at [842, 215] on div at bounding box center [939, 216] width 10 height 10
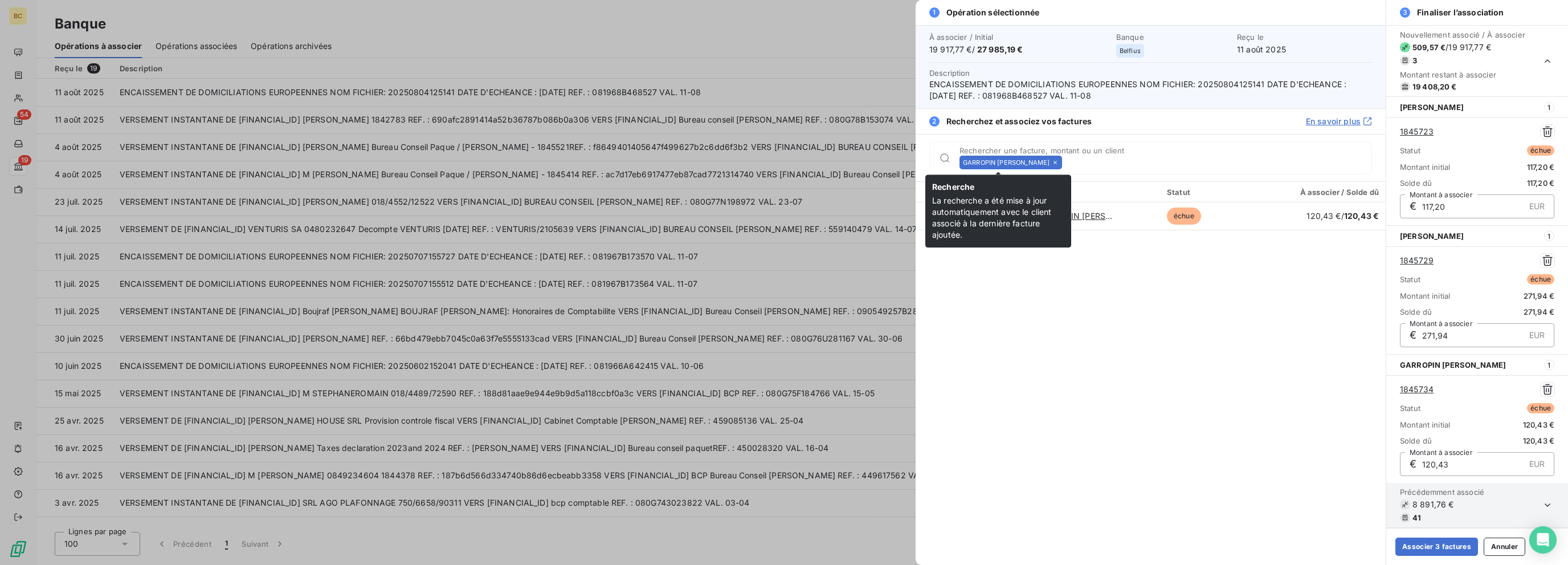
click at [842, 159] on icon at bounding box center [1055, 162] width 7 height 7
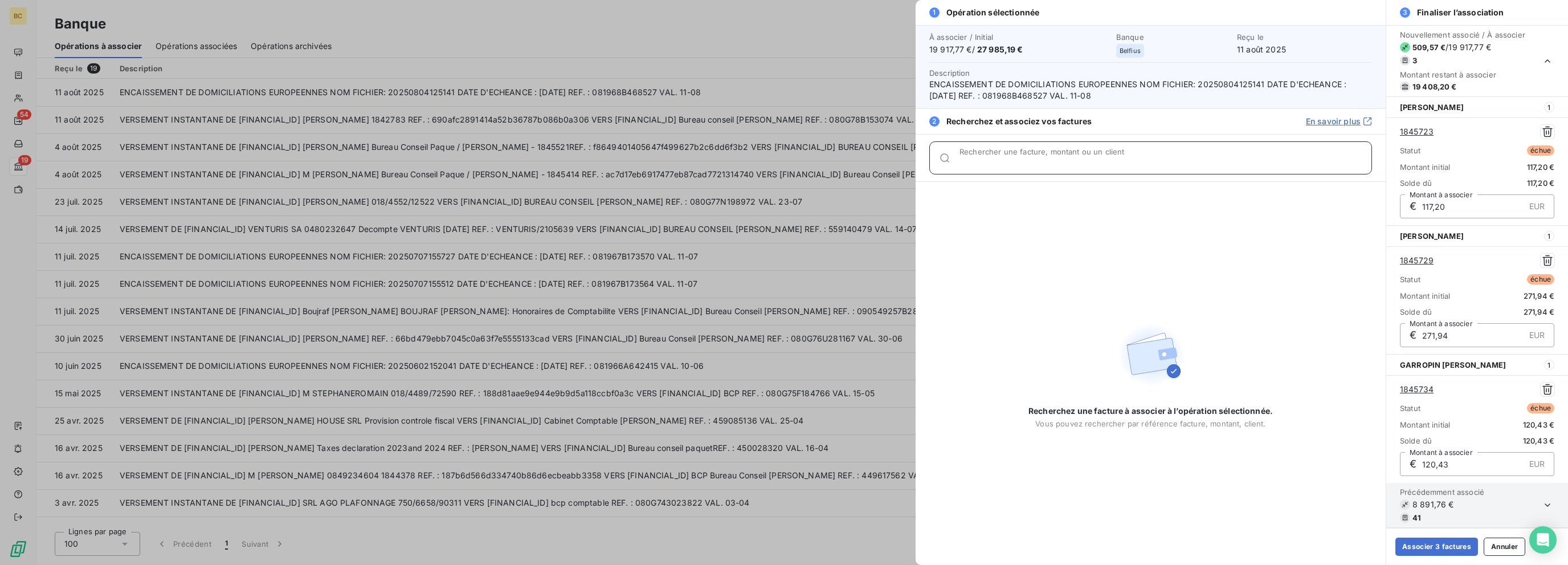
click at [842, 159] on input "Rechercher une facture, montant ou un client" at bounding box center [1165, 162] width 412 height 12
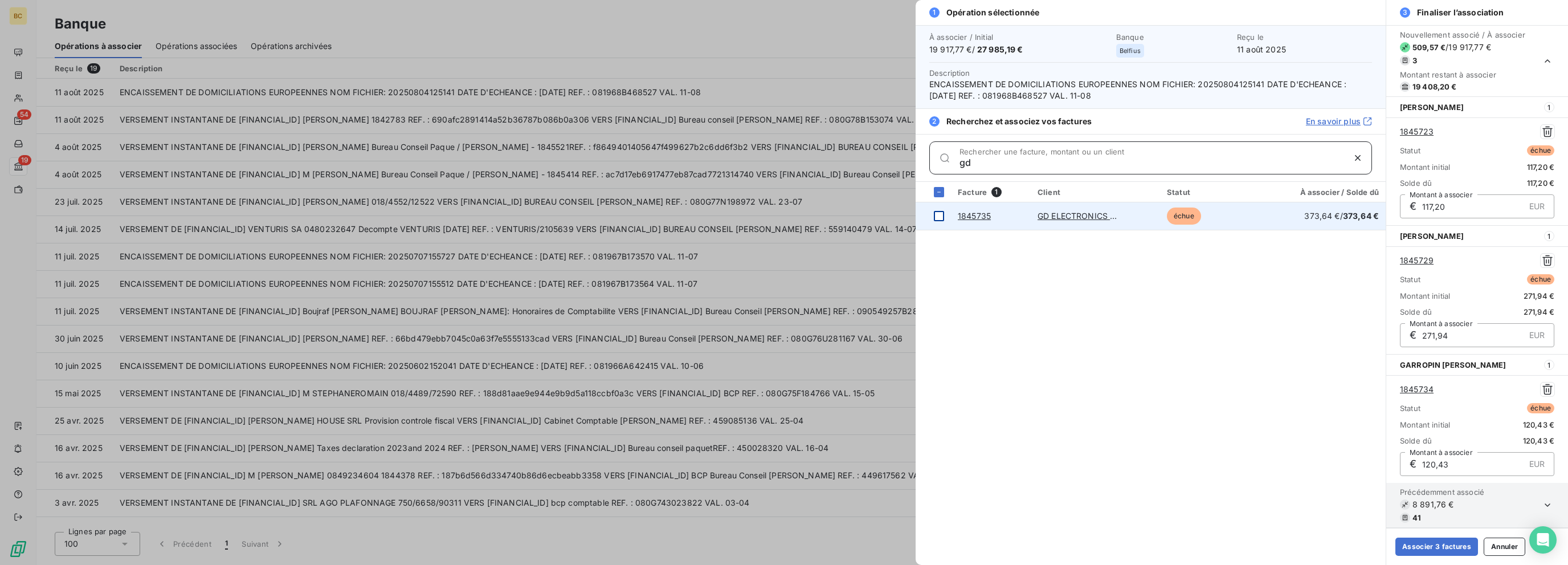
type input "gd"
click at [842, 213] on div at bounding box center [939, 216] width 10 height 10
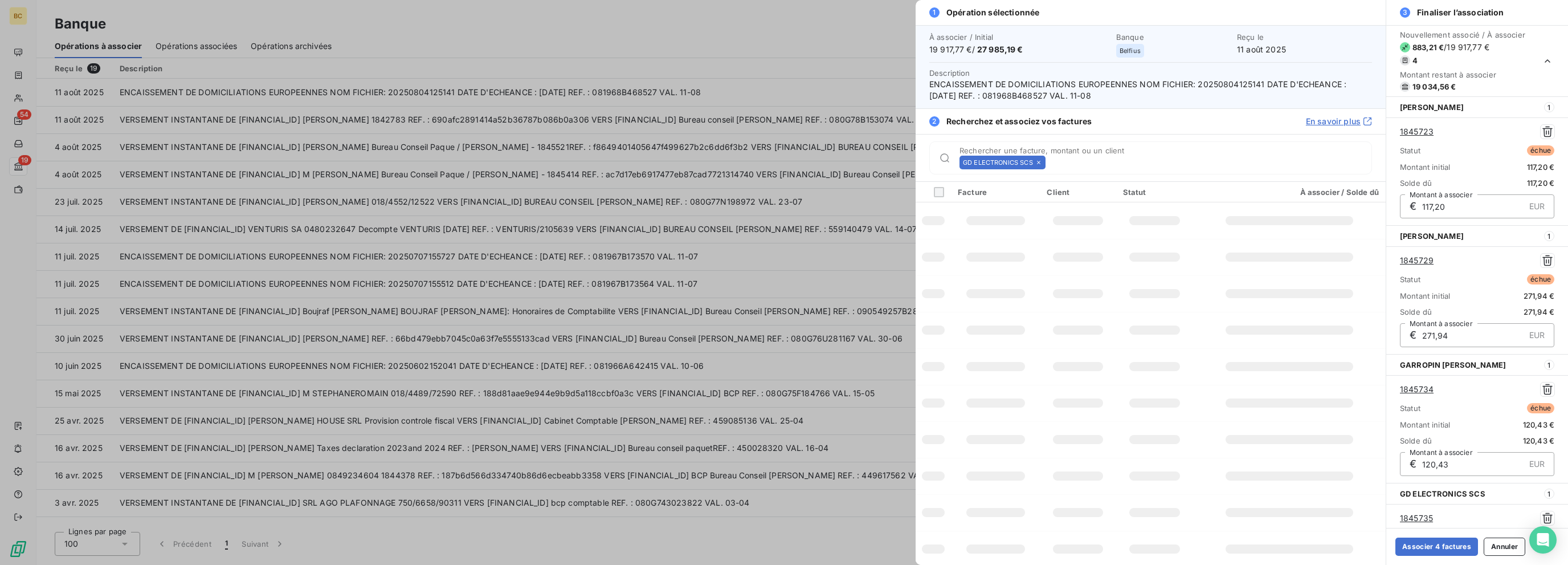
scroll to position [128, 0]
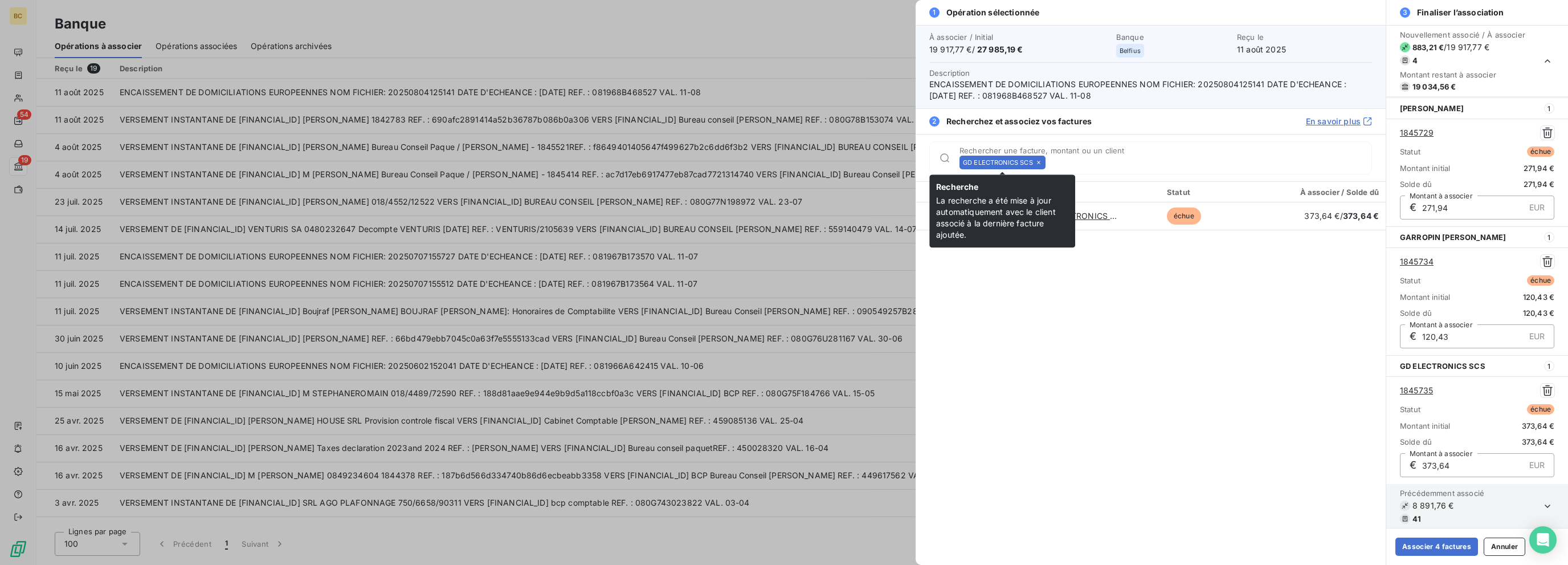
click at [842, 163] on icon at bounding box center [1038, 162] width 7 height 7
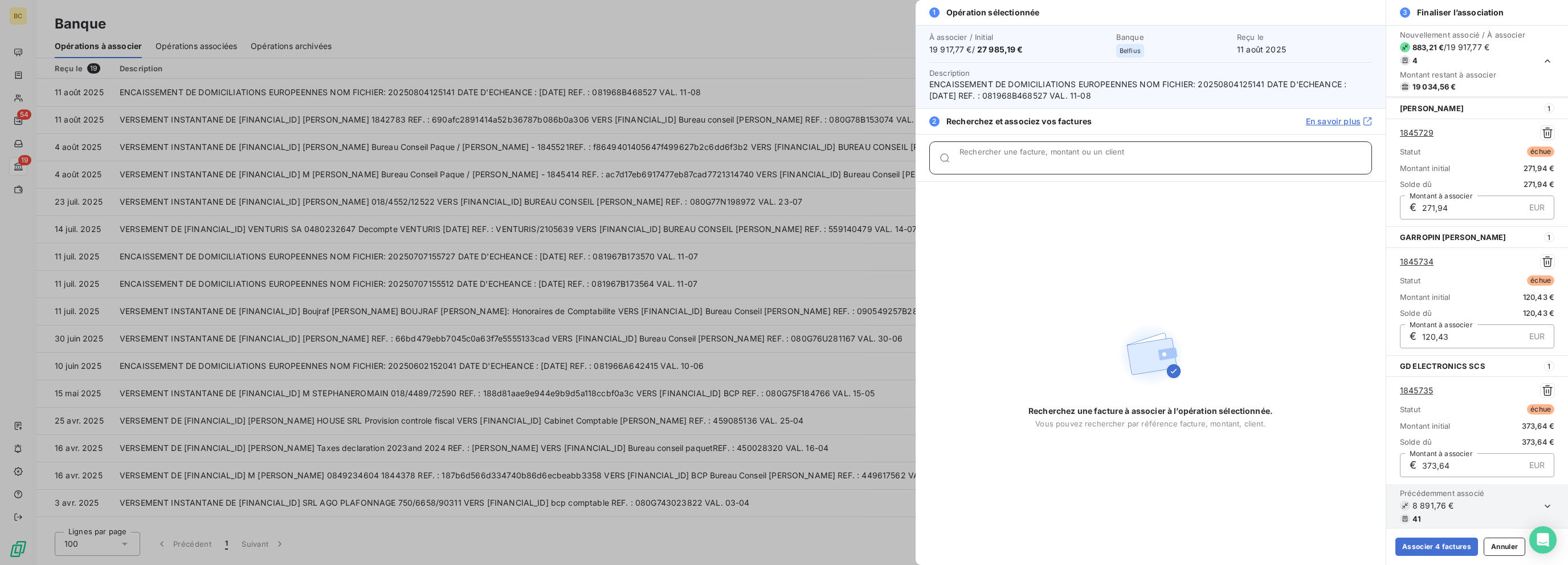
click at [842, 163] on input "Rechercher une facture, montant ou un client" at bounding box center [1165, 162] width 412 height 12
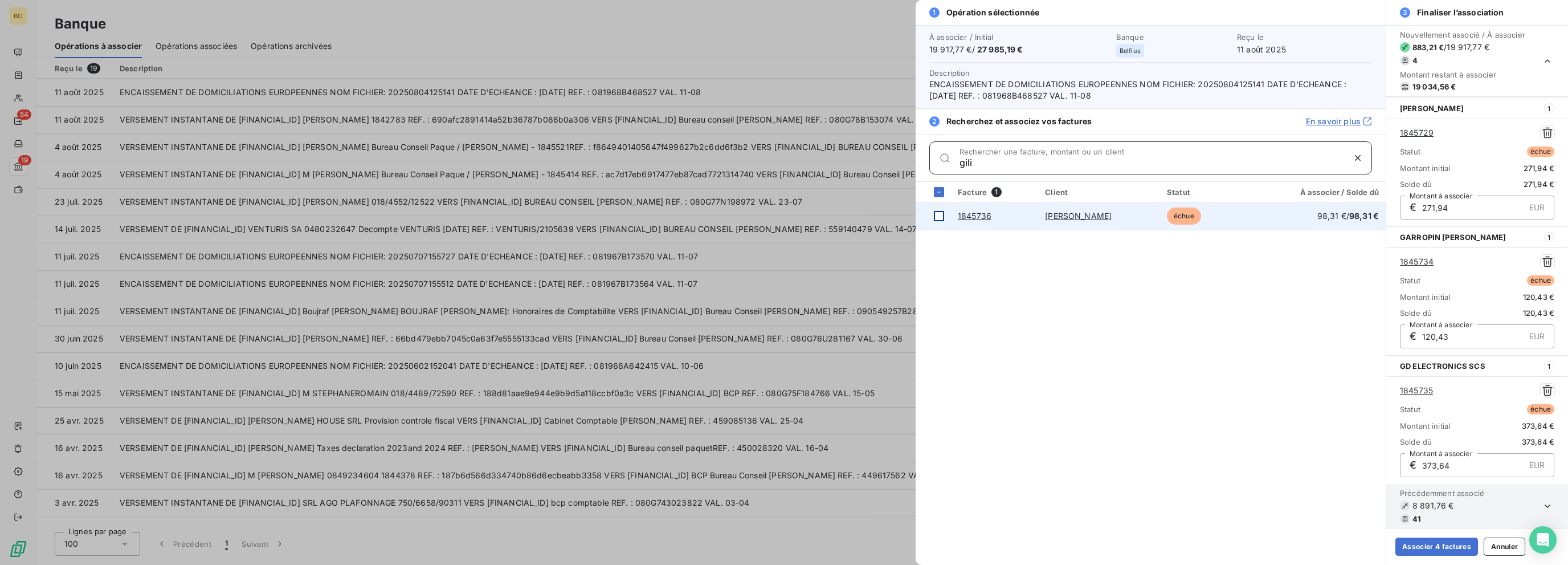
type input "gili"
click at [842, 214] on div at bounding box center [939, 216] width 10 height 10
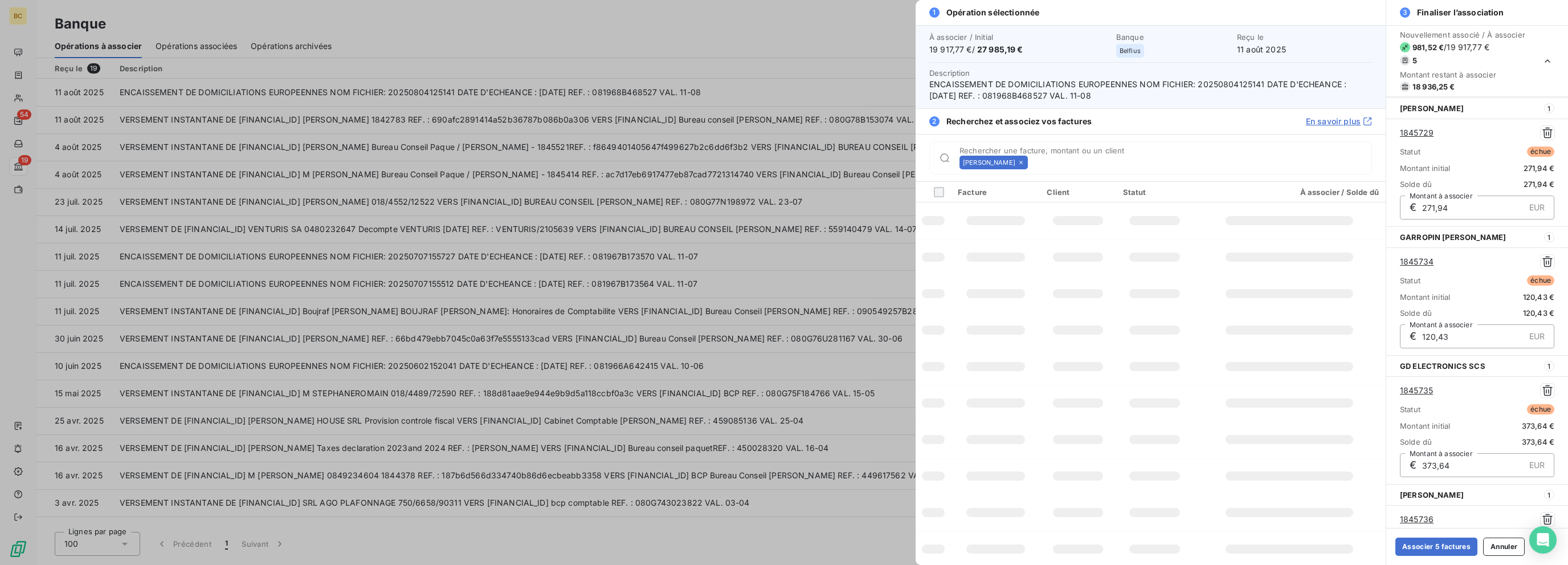
scroll to position [256, 0]
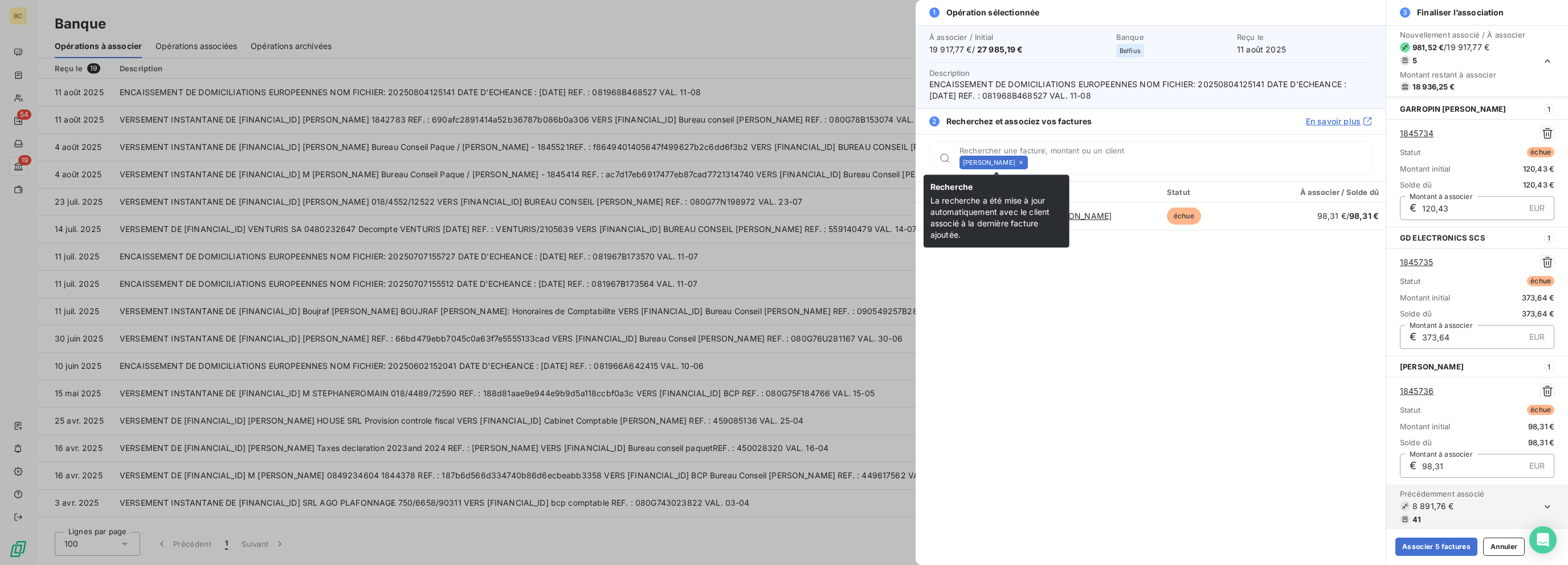
click at [842, 161] on icon at bounding box center [1021, 162] width 7 height 7
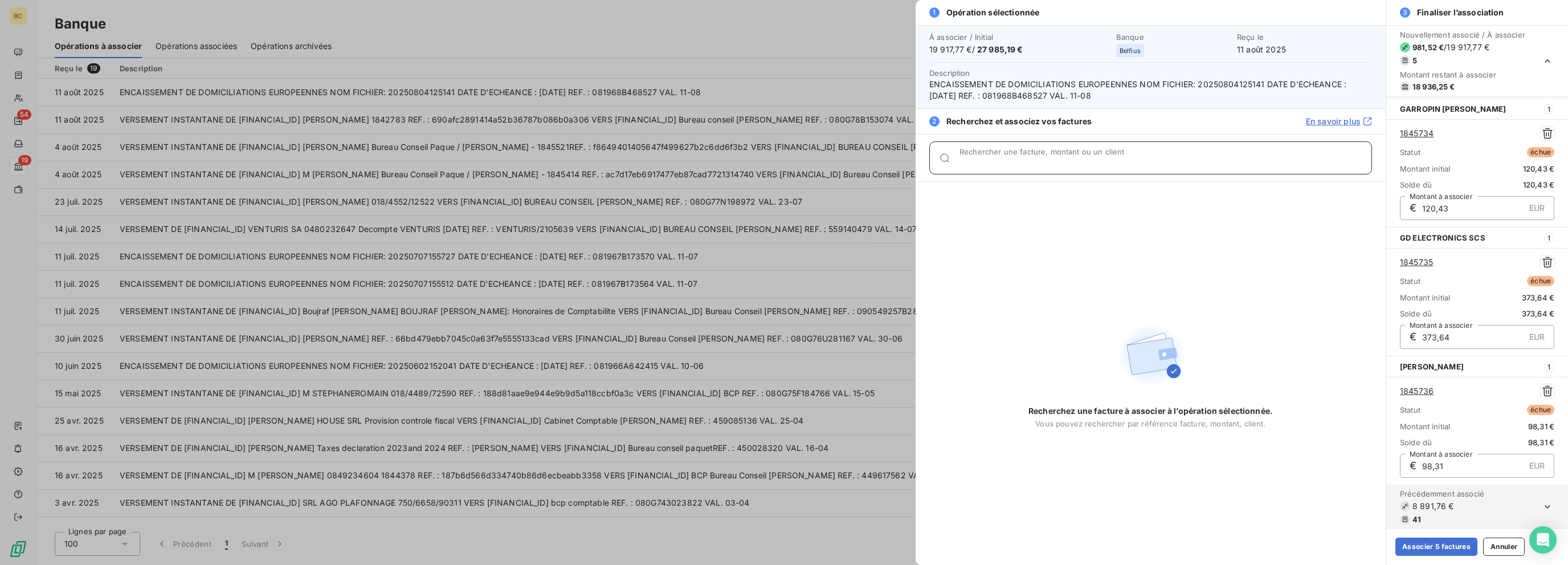
click at [842, 161] on input "Rechercher une facture, montant ou un client" at bounding box center [1165, 162] width 412 height 12
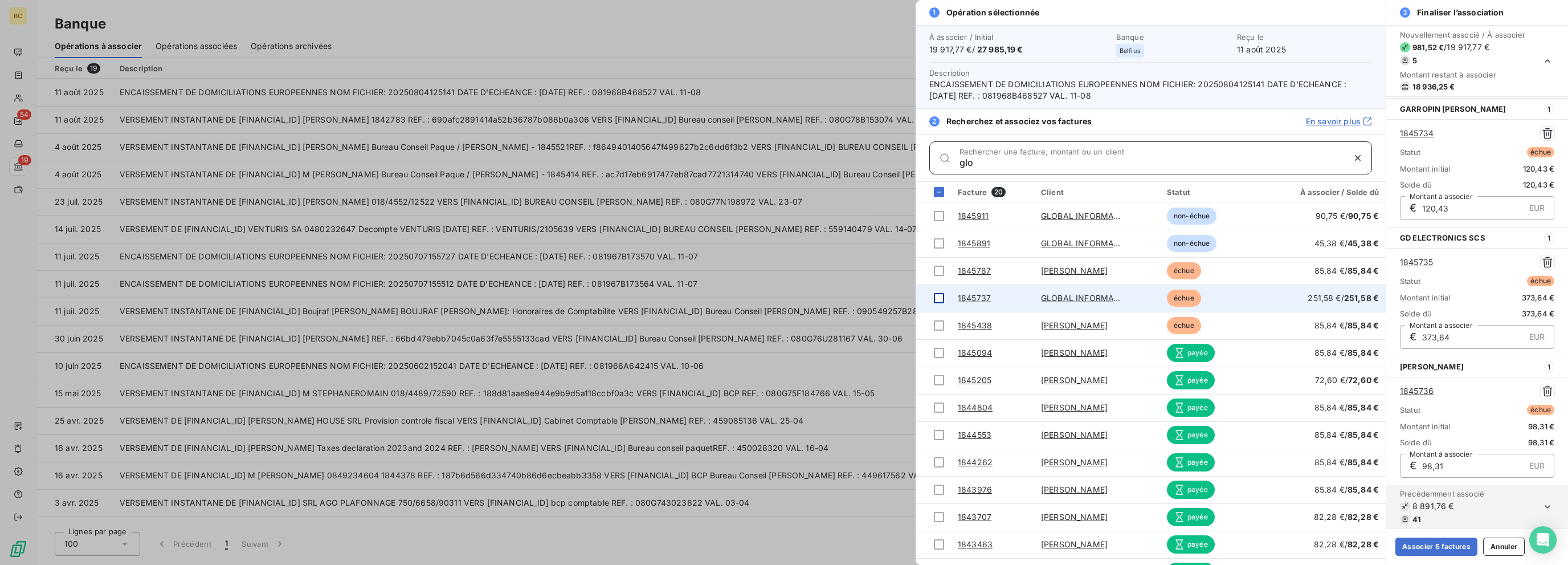
type input "glo"
click at [842, 293] on div at bounding box center [939, 298] width 10 height 10
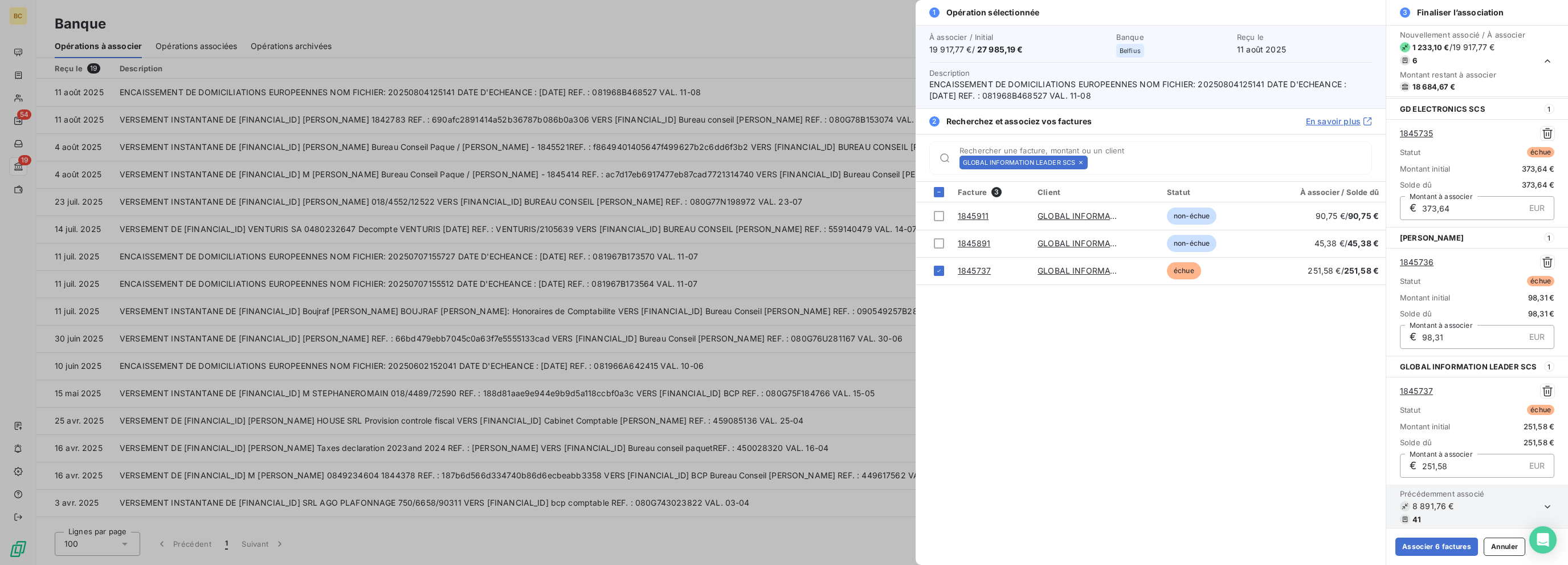
click at [842, 161] on icon at bounding box center [1081, 163] width 4 height 4
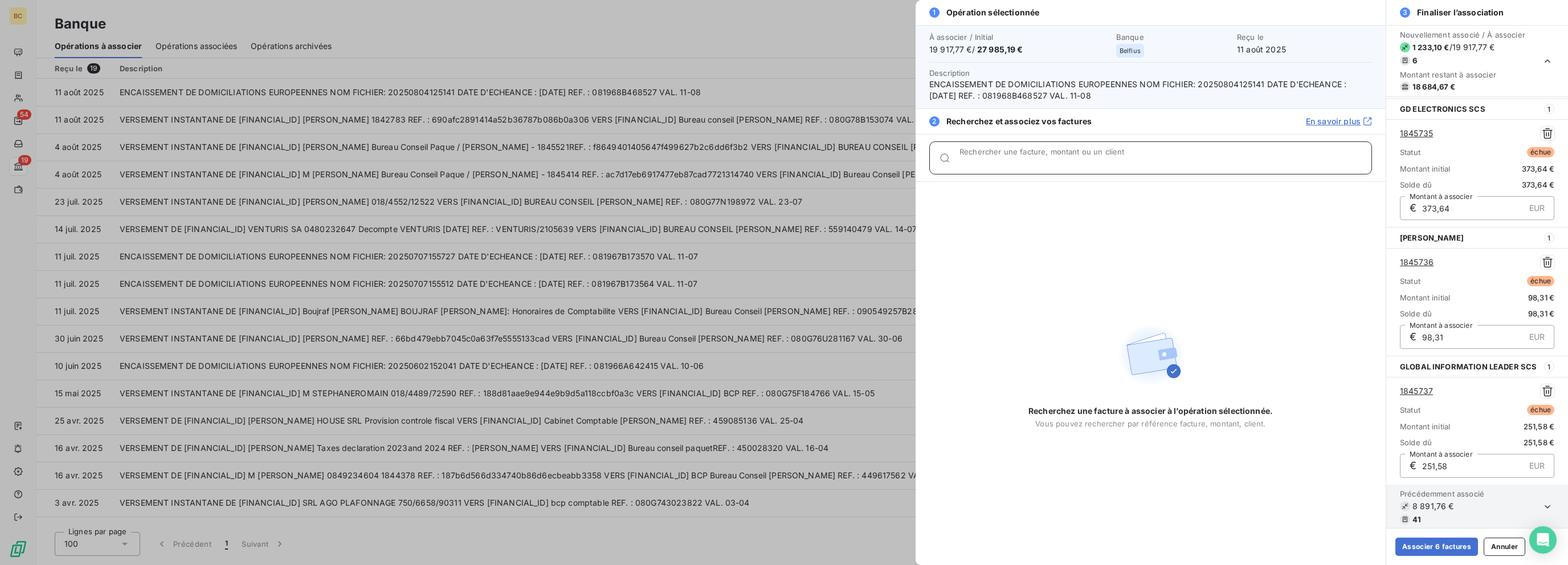
click at [842, 161] on input "Rechercher une facture, montant ou un client" at bounding box center [1165, 162] width 412 height 12
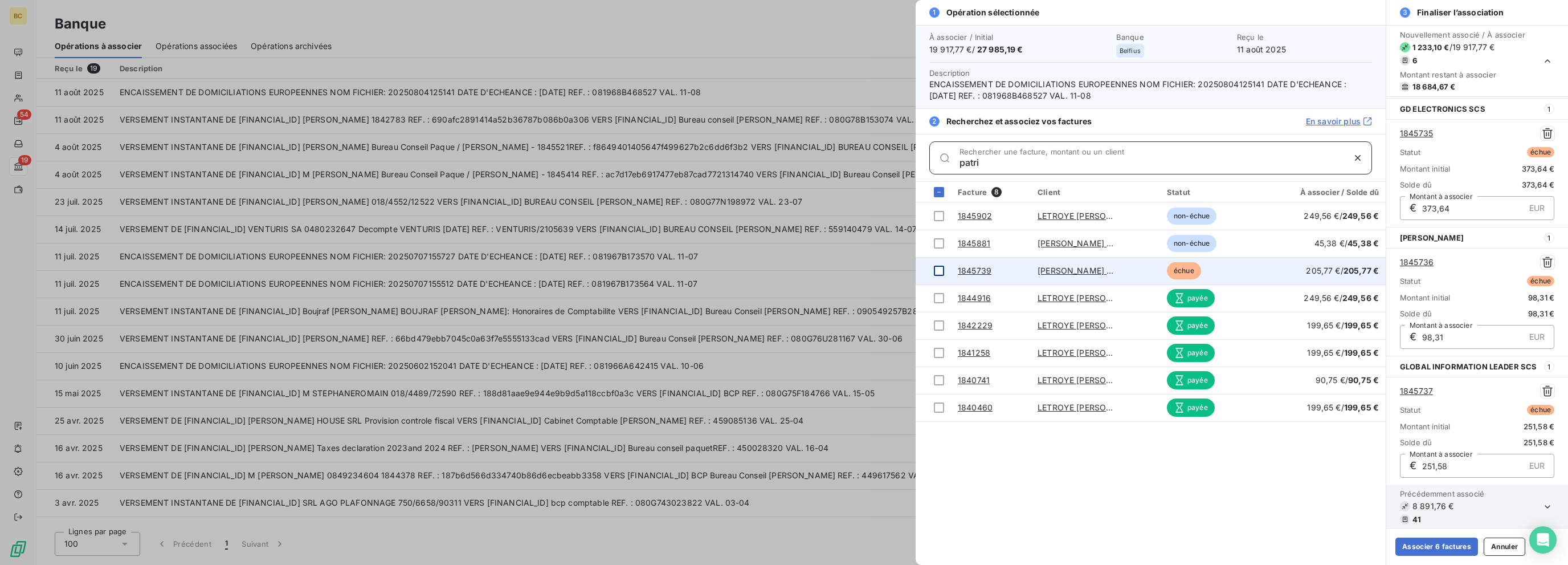
type input "patri"
click at [842, 268] on div at bounding box center [939, 270] width 10 height 10
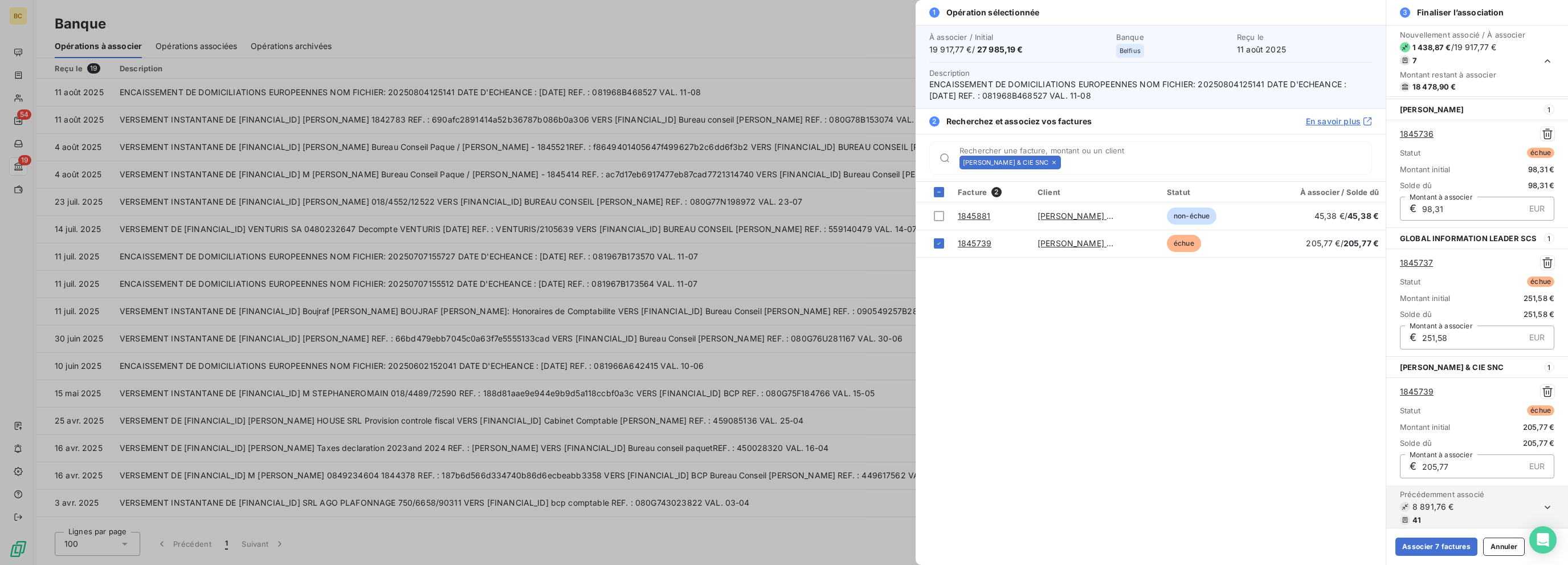
click at [842, 161] on icon at bounding box center [1054, 162] width 7 height 7
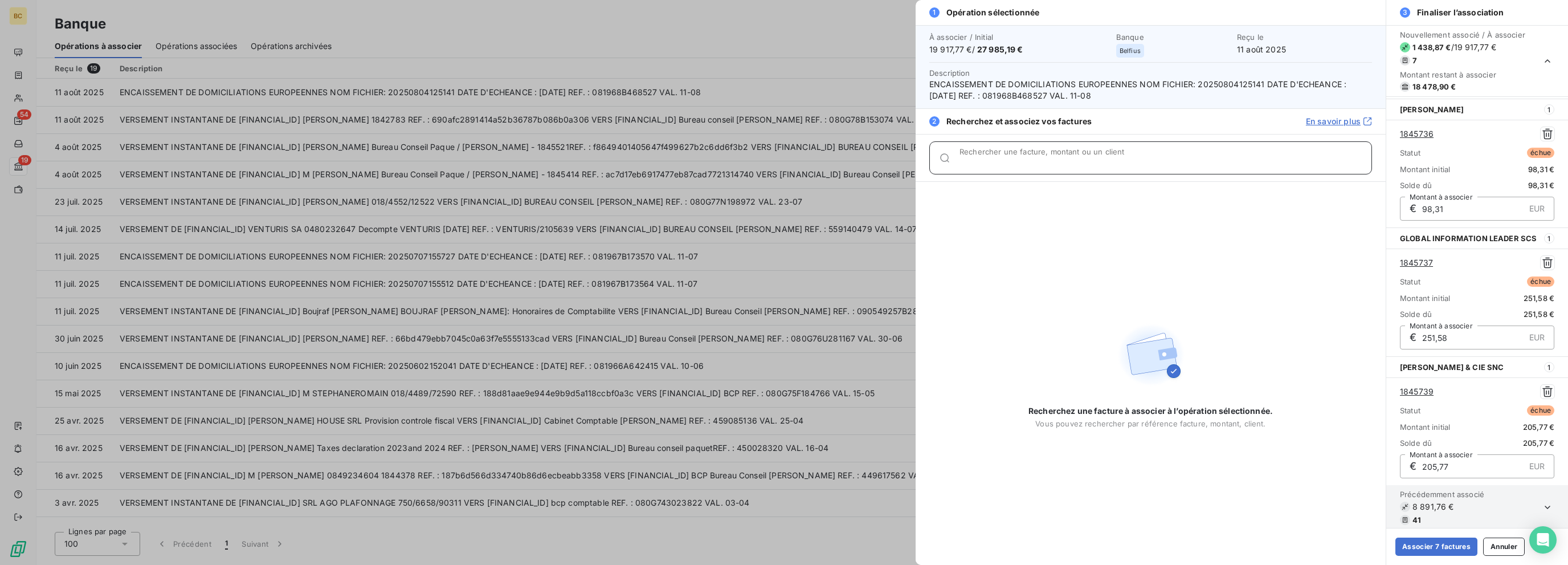
click at [842, 161] on input "Rechercher une facture, montant ou un client" at bounding box center [1165, 162] width 412 height 12
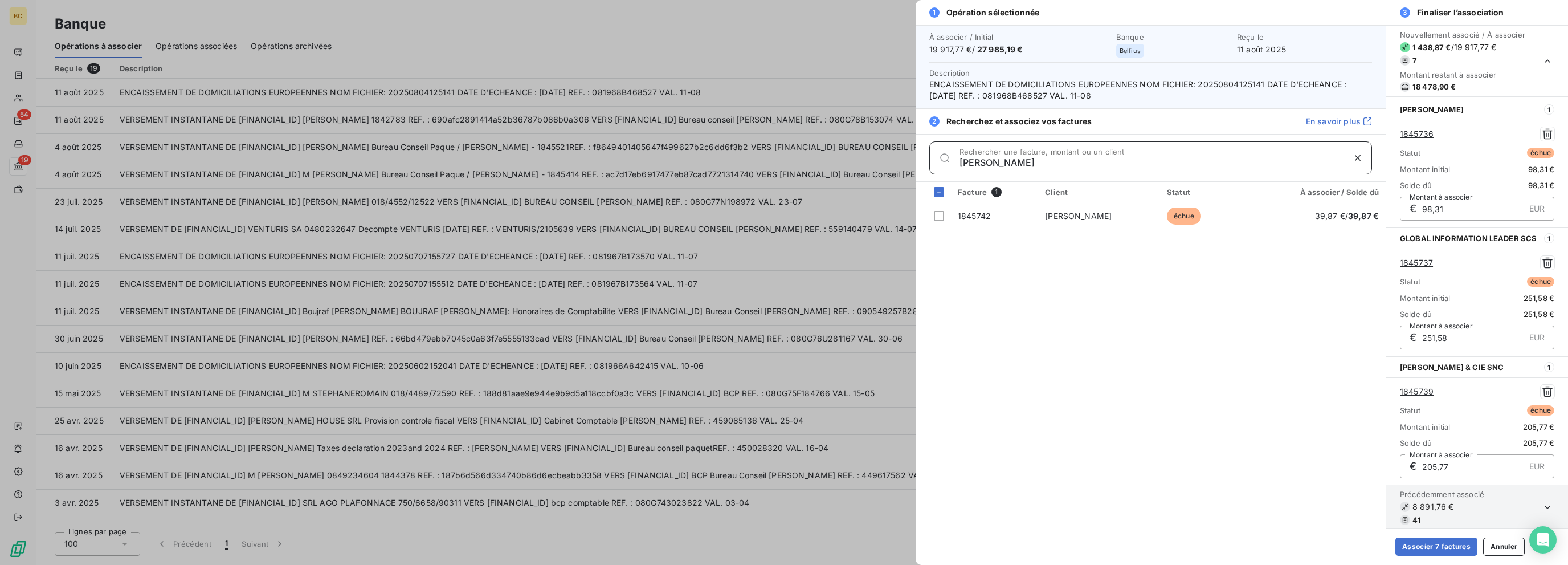
type input "[PERSON_NAME]"
click at [842, 213] on div at bounding box center [939, 216] width 10 height 10
click at [842, 548] on button "Associer 8 factures" at bounding box center [1437, 547] width 83 height 18
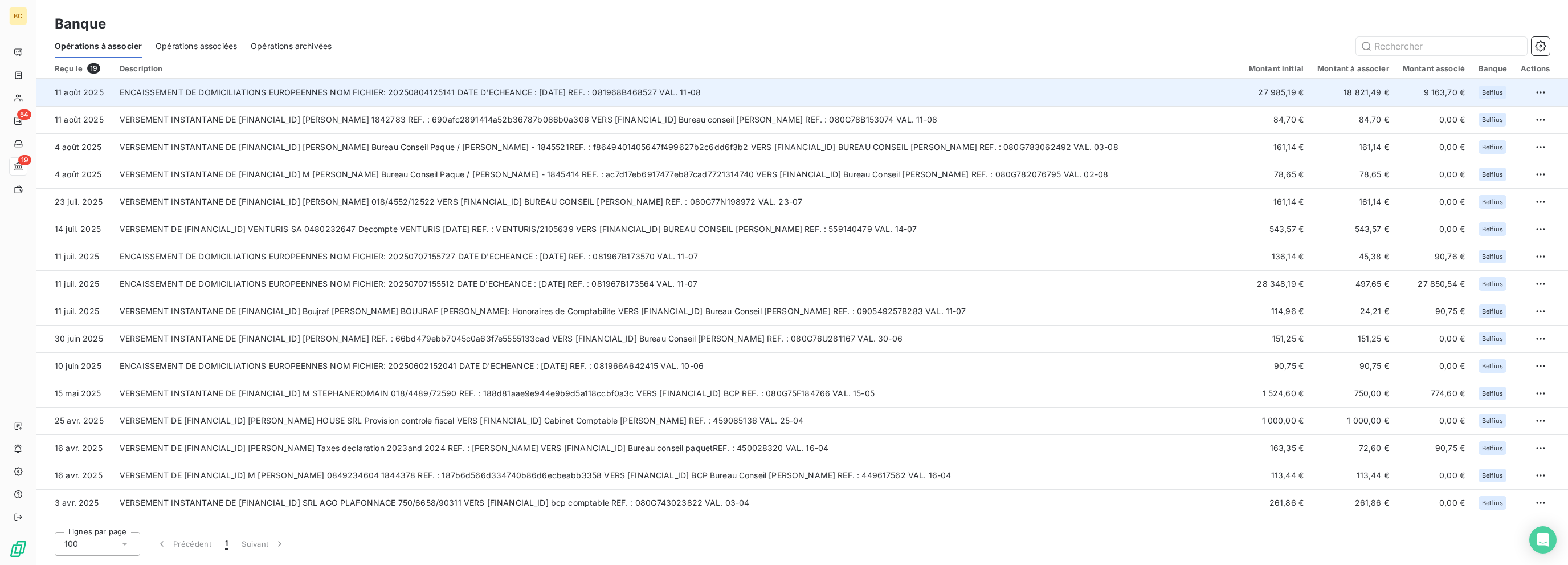
click at [842, 91] on td "27 985,19 €" at bounding box center [1276, 92] width 68 height 27
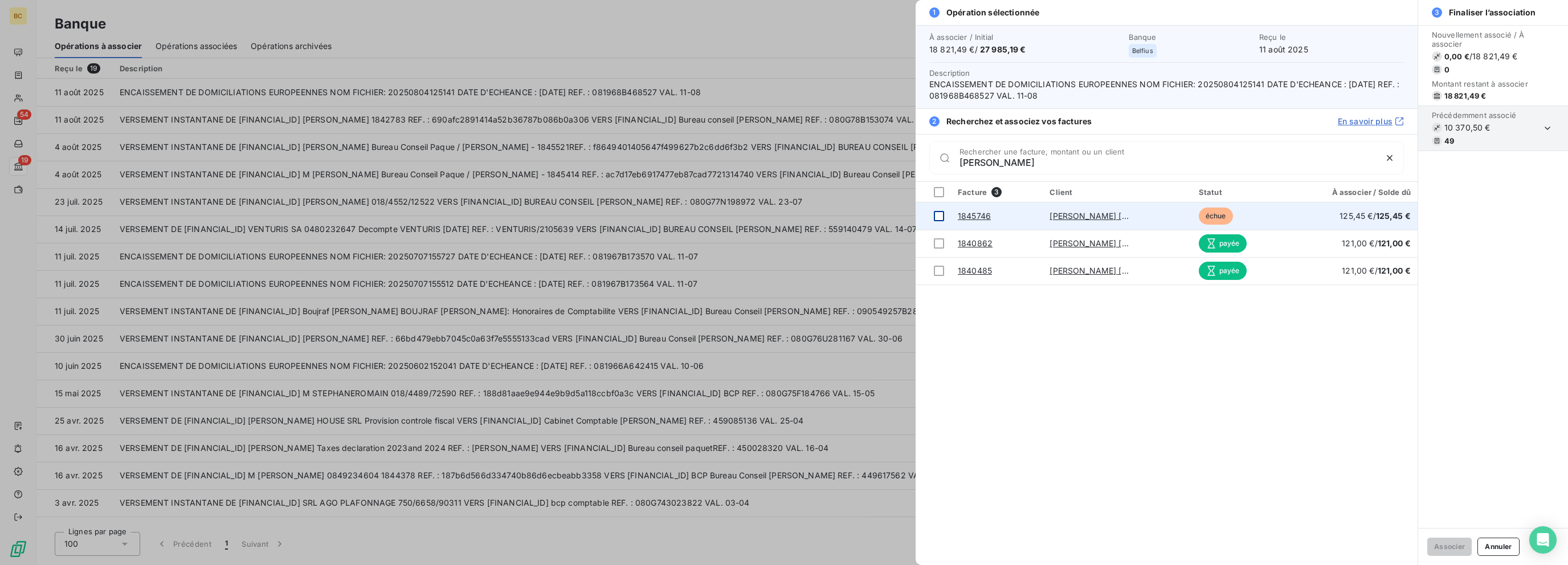
type input "[PERSON_NAME]"
click at [842, 214] on div at bounding box center [939, 216] width 10 height 10
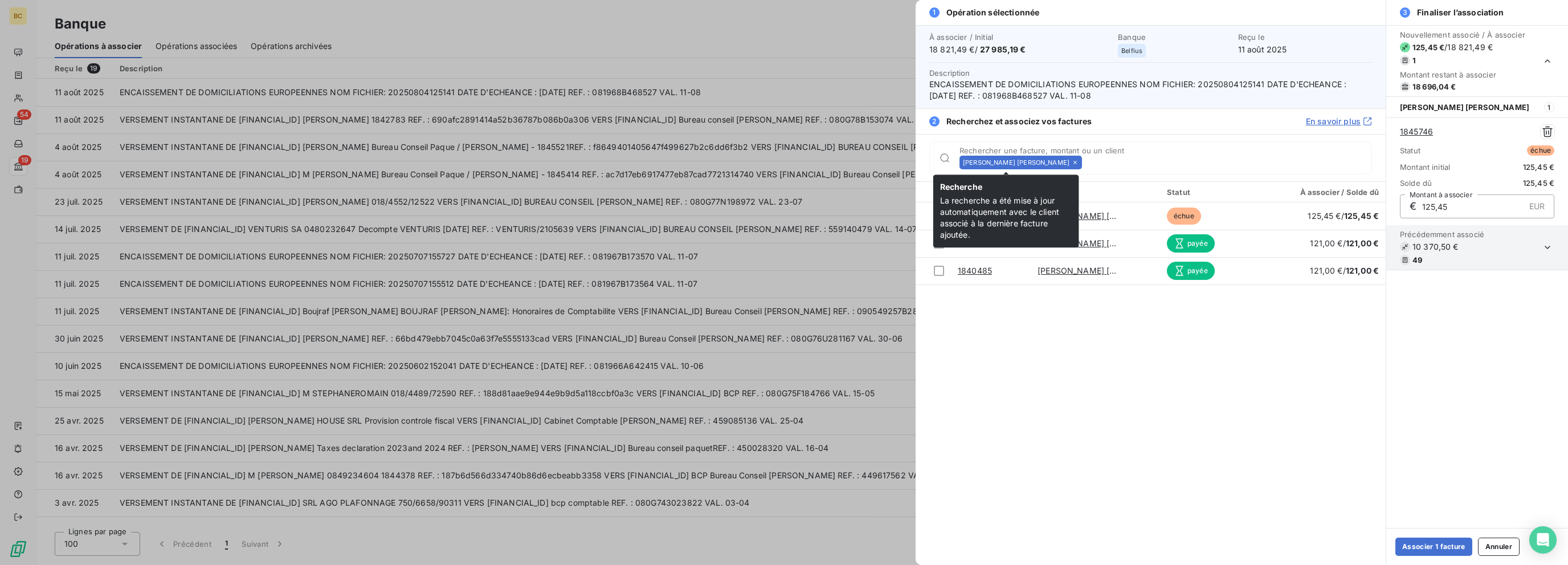
click at [842, 161] on icon at bounding box center [1075, 162] width 7 height 7
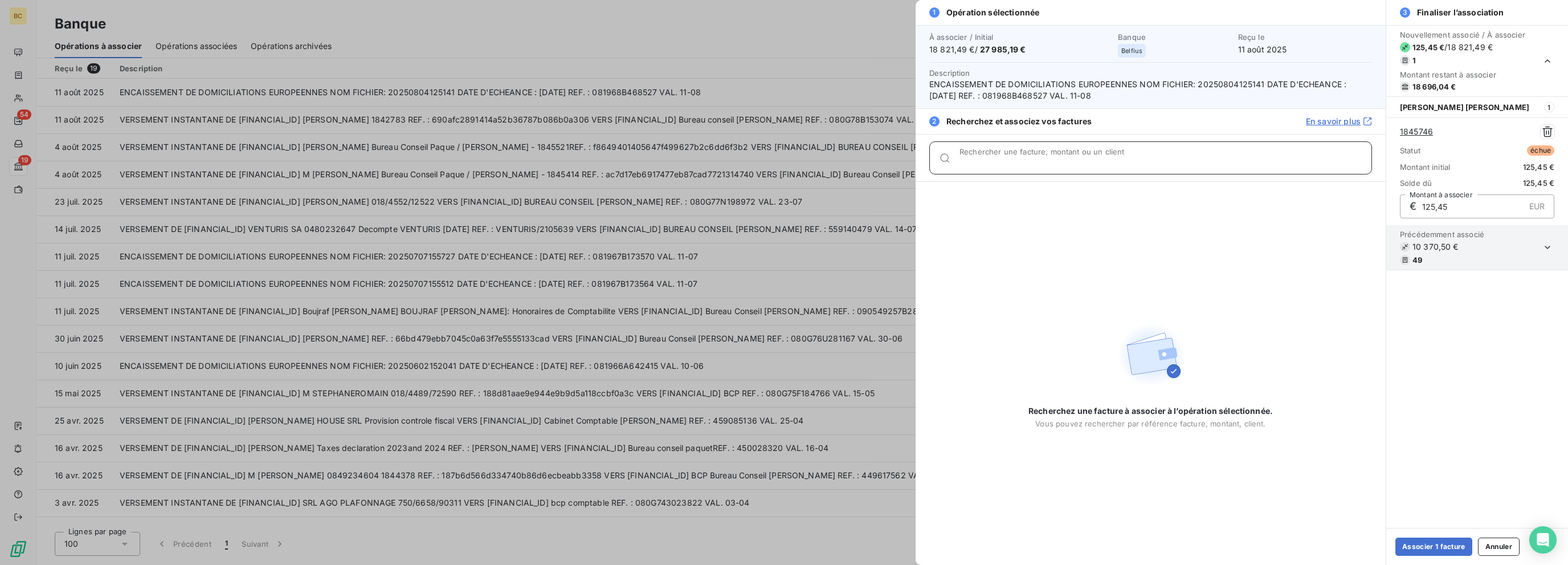
click at [842, 161] on input "Rechercher une facture, montant ou un client" at bounding box center [1165, 162] width 412 height 12
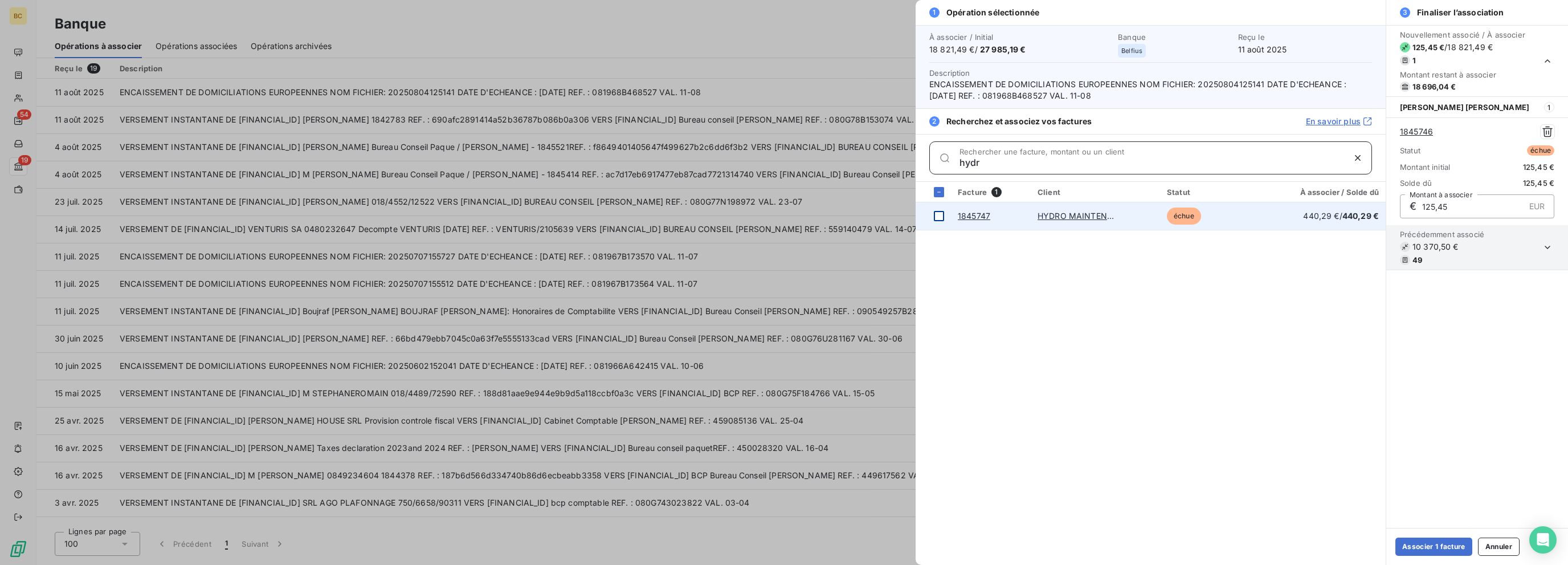
type input "hydr"
click at [842, 211] on div at bounding box center [939, 216] width 10 height 10
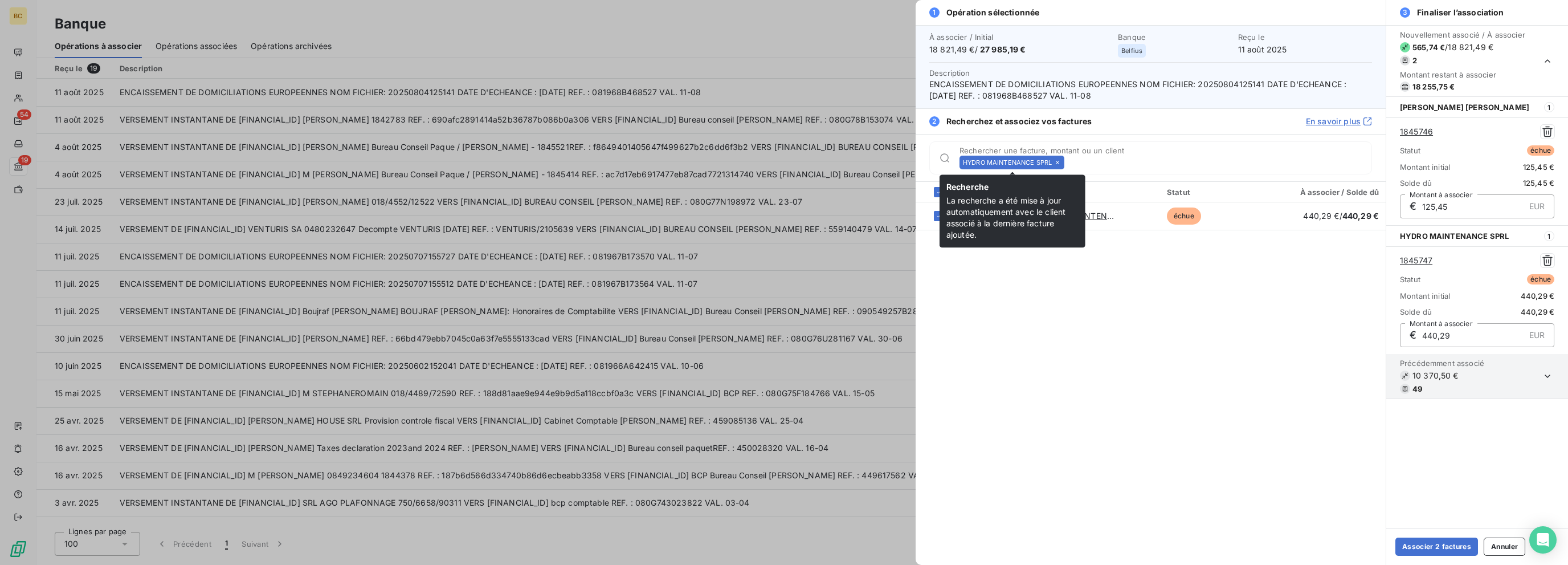
click at [842, 164] on icon at bounding box center [1057, 162] width 7 height 7
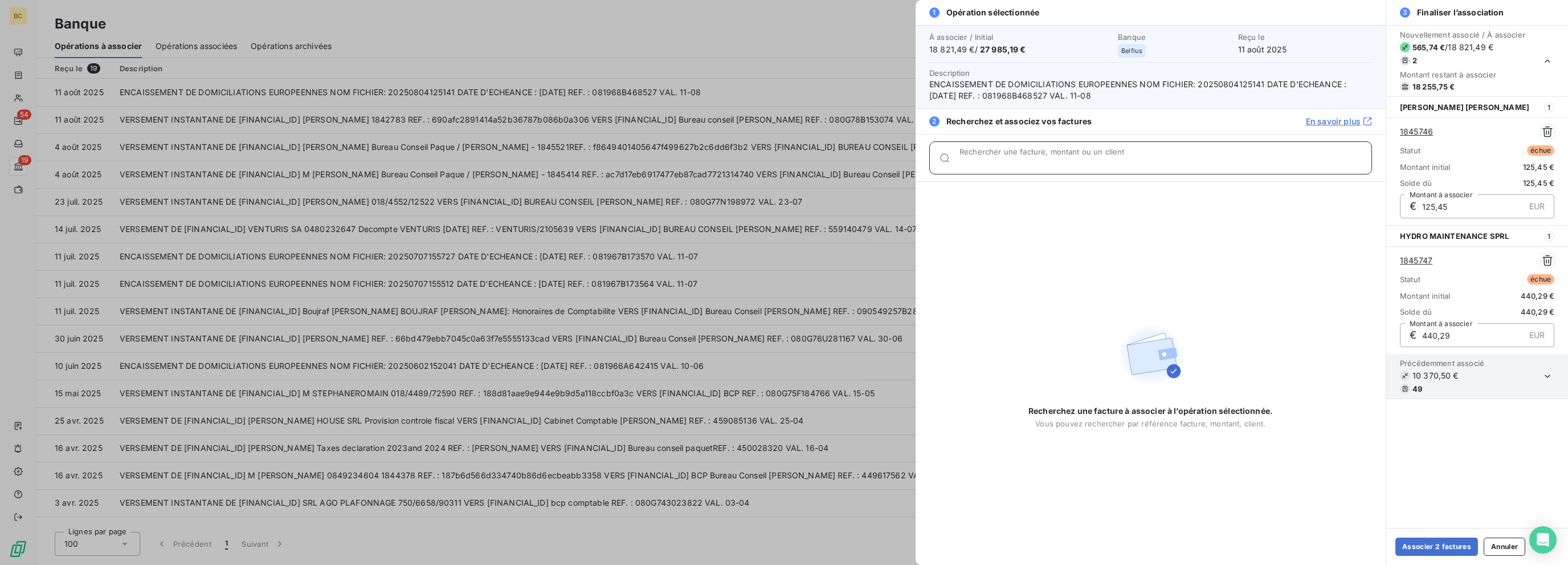
click at [842, 164] on input "Rechercher une facture, montant ou un client" at bounding box center [1165, 162] width 412 height 12
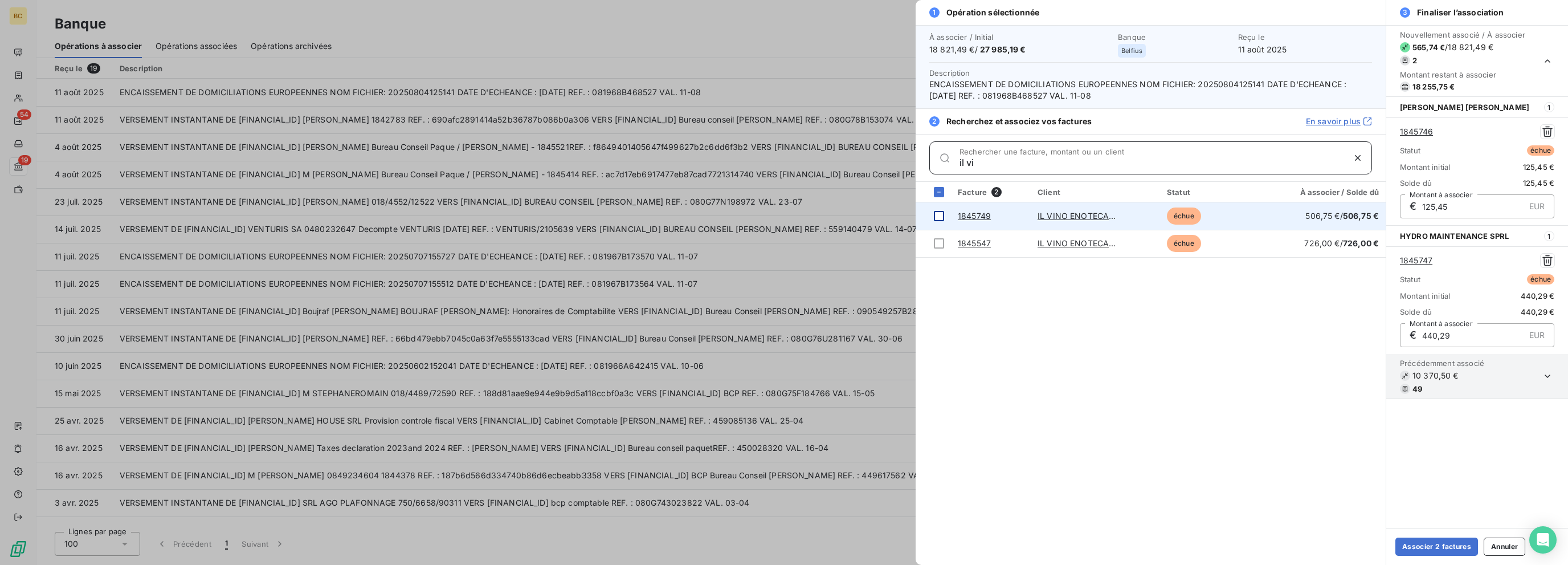
type input "il vi"
click at [842, 213] on div at bounding box center [939, 216] width 10 height 10
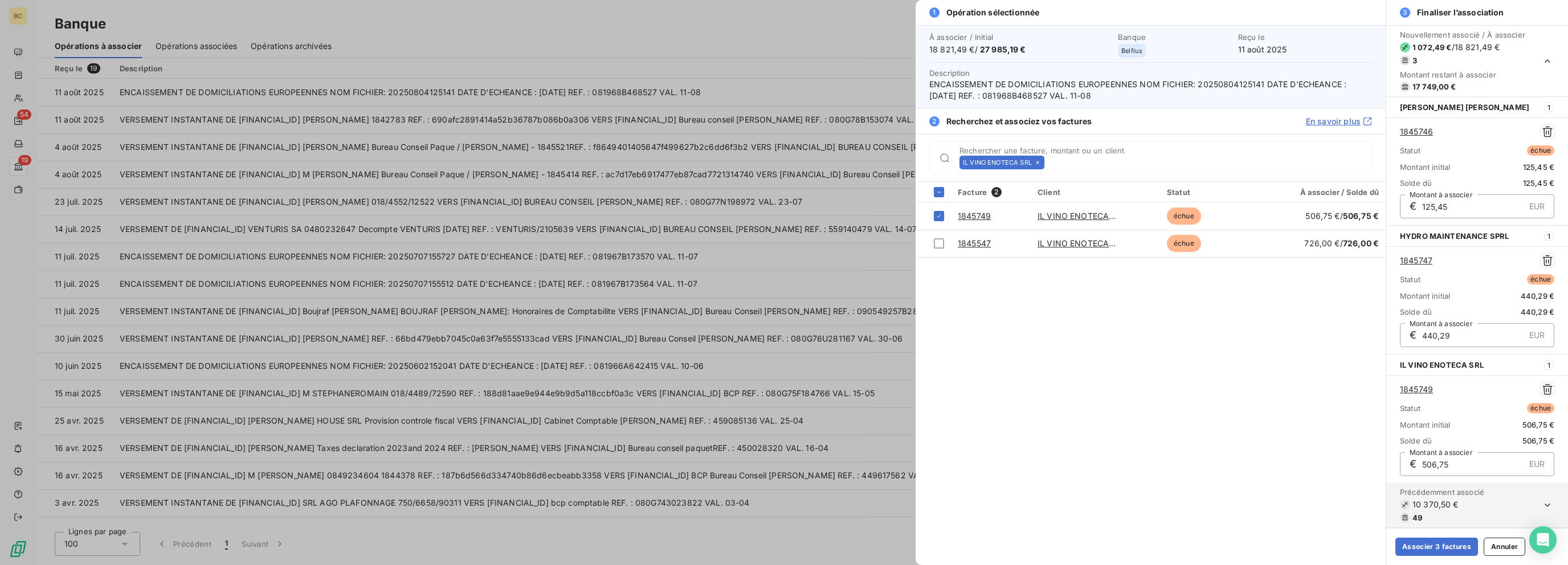
click at [842, 164] on icon at bounding box center [1037, 162] width 7 height 7
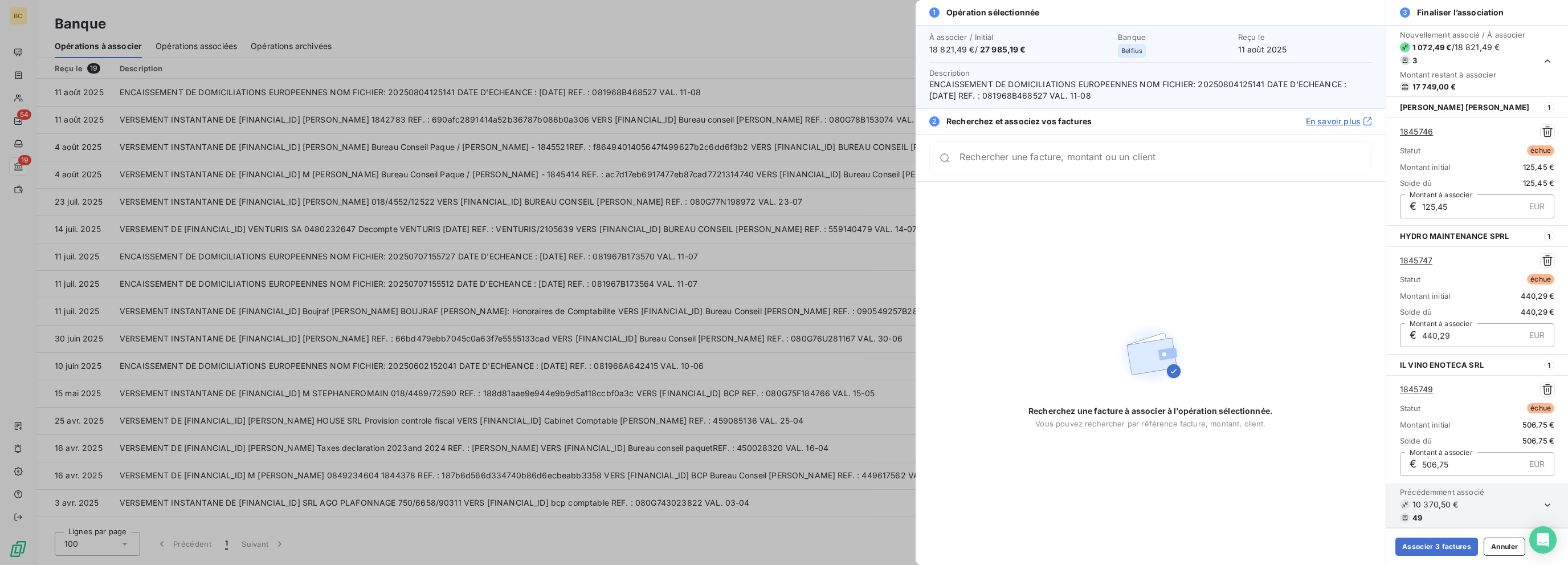
click at [842, 164] on div "Rechercher une facture, montant ou un client" at bounding box center [1150, 158] width 443 height 33
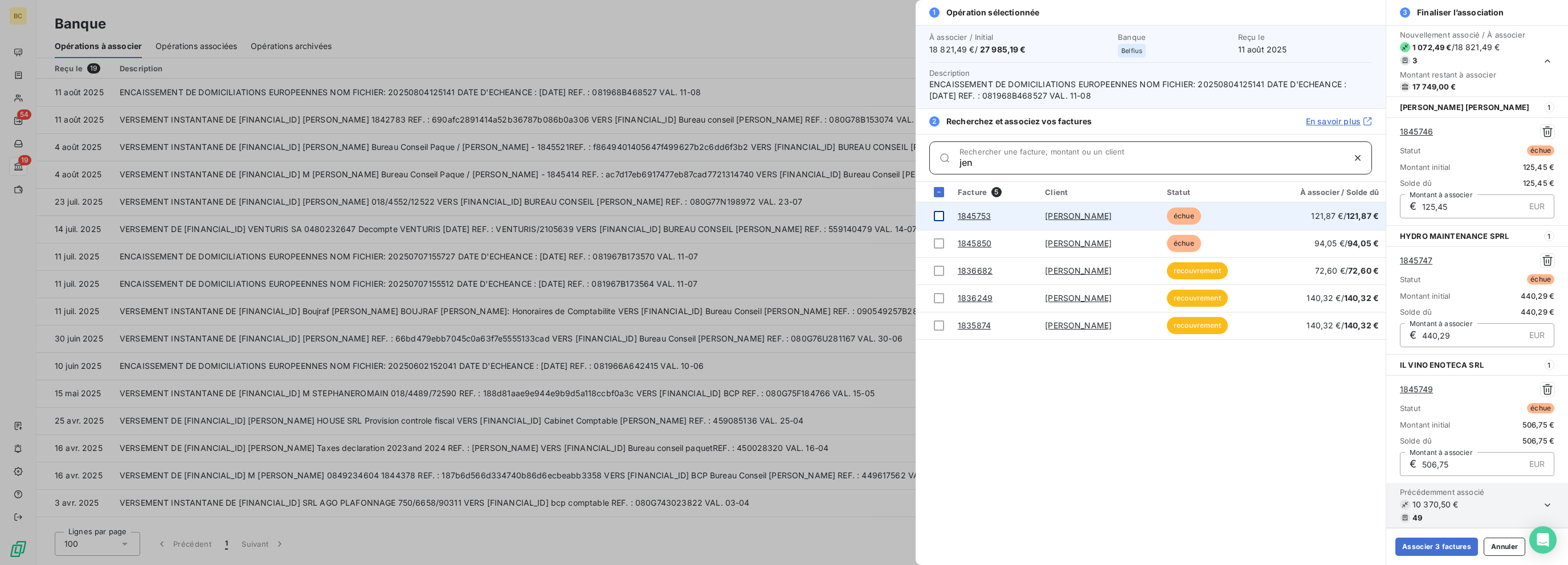
type input "jen"
click at [842, 212] on div at bounding box center [939, 216] width 10 height 10
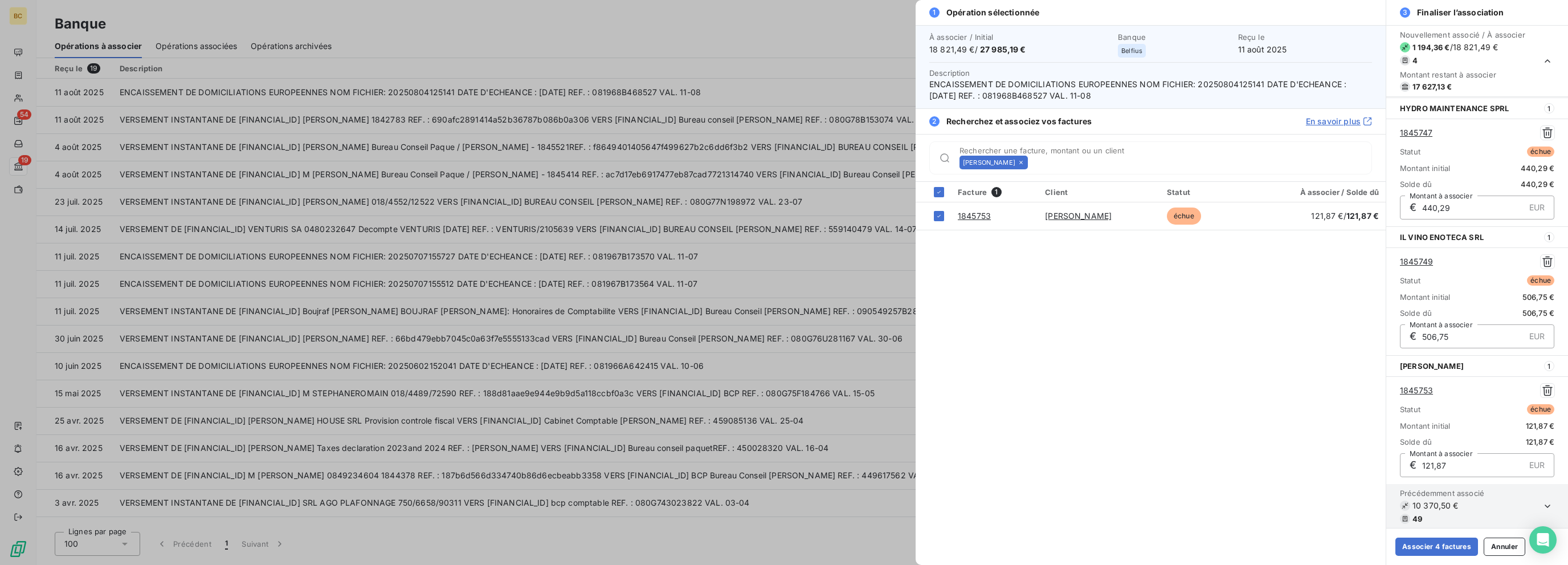
click at [842, 163] on icon at bounding box center [1021, 162] width 7 height 7
click at [842, 163] on input "Rechercher une facture, montant ou un client" at bounding box center [1202, 162] width 339 height 12
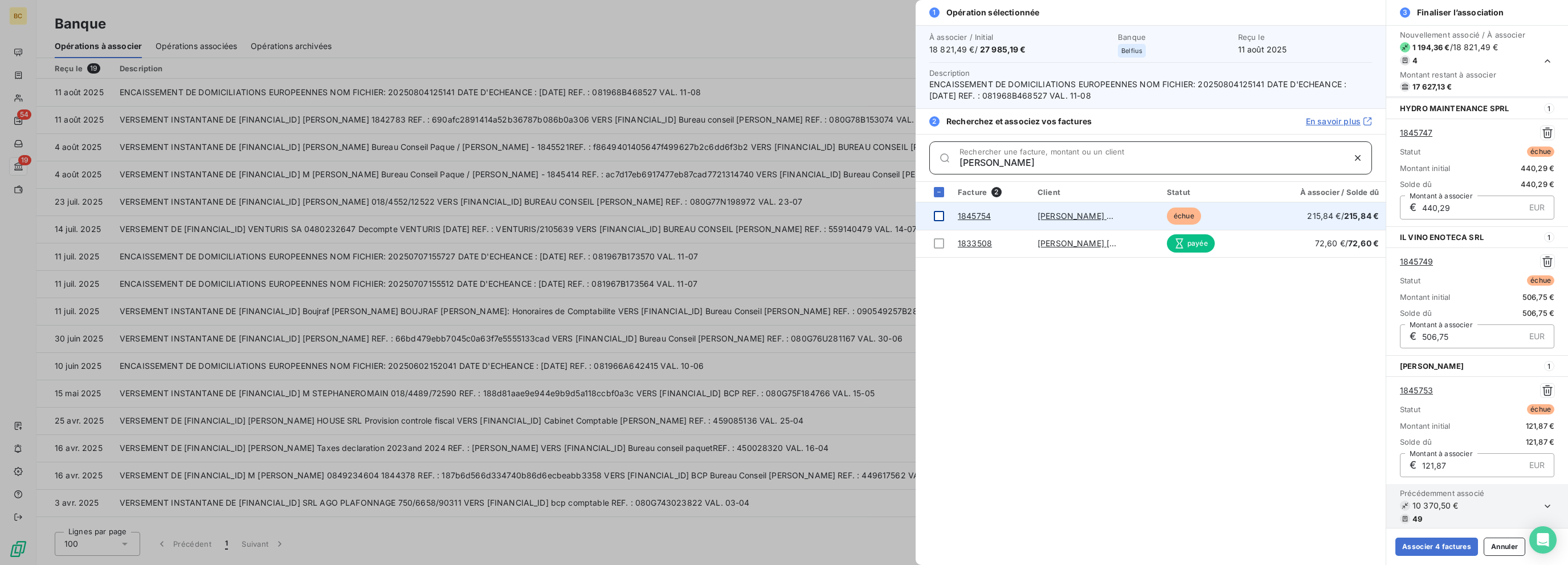
type input "[PERSON_NAME]"
click at [842, 217] on div at bounding box center [939, 216] width 10 height 10
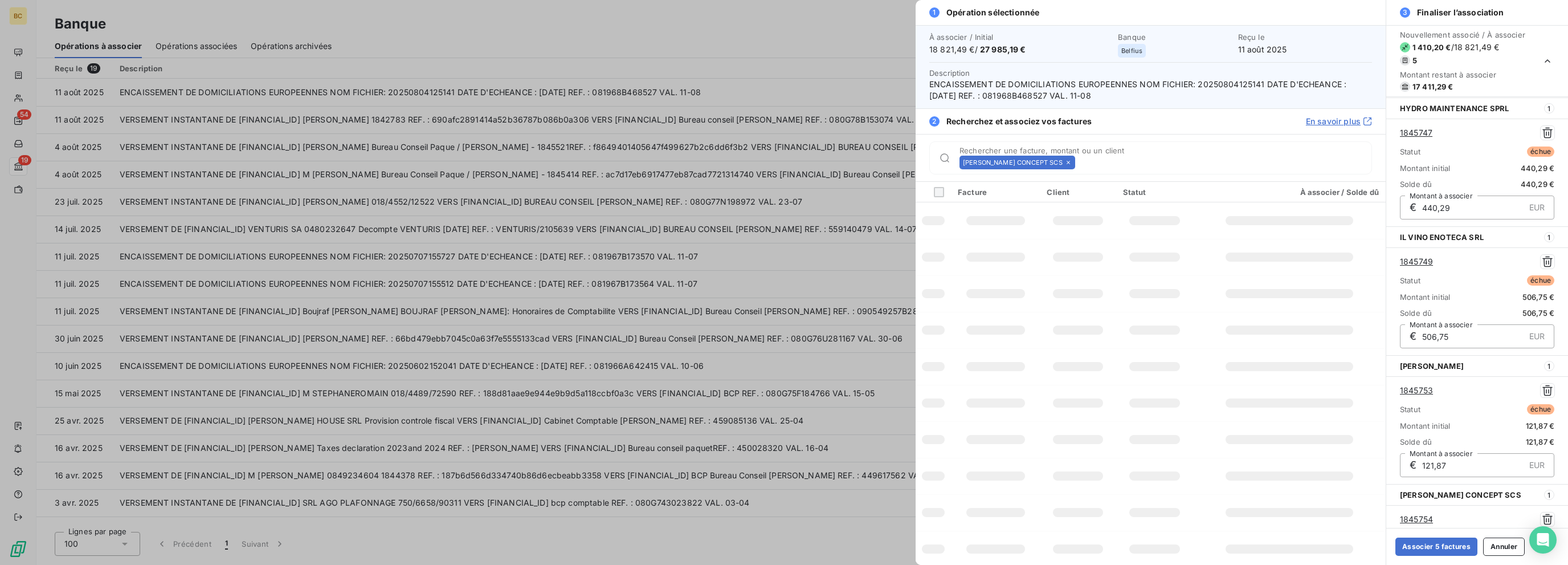
scroll to position [256, 0]
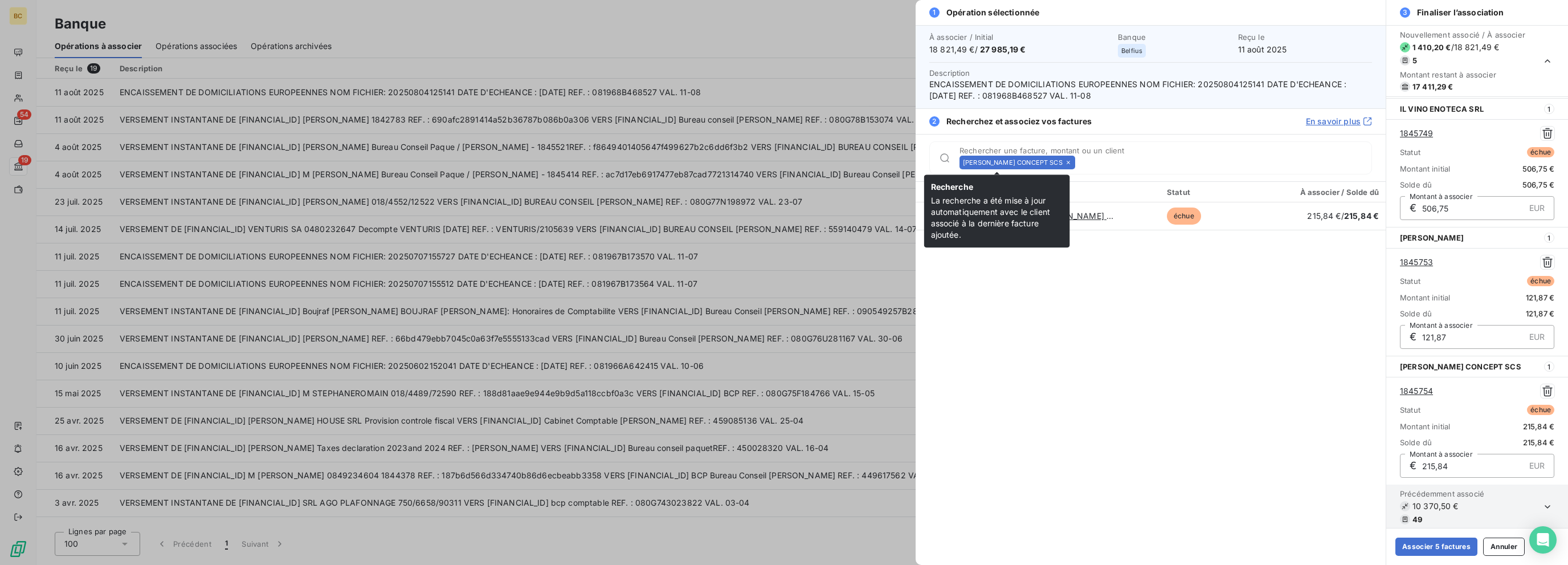
click at [842, 164] on icon at bounding box center [1068, 162] width 7 height 7
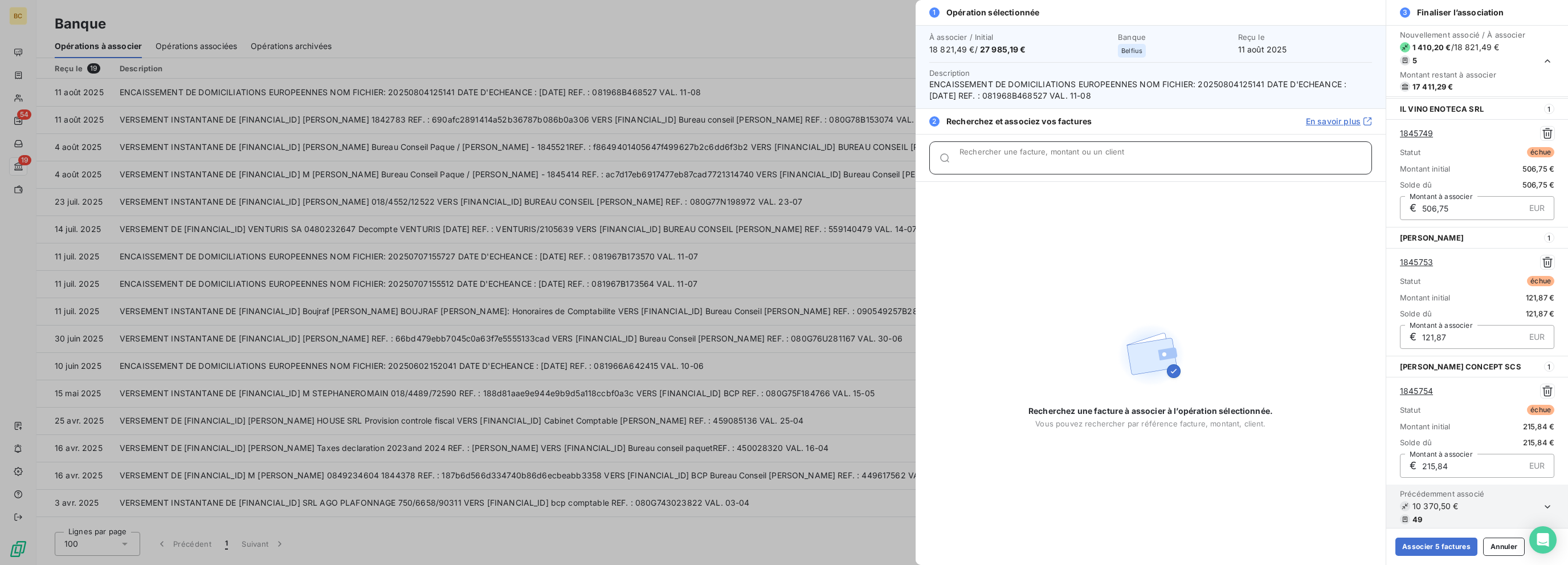
click at [842, 164] on input "Rechercher une facture, montant ou un client" at bounding box center [1165, 162] width 412 height 12
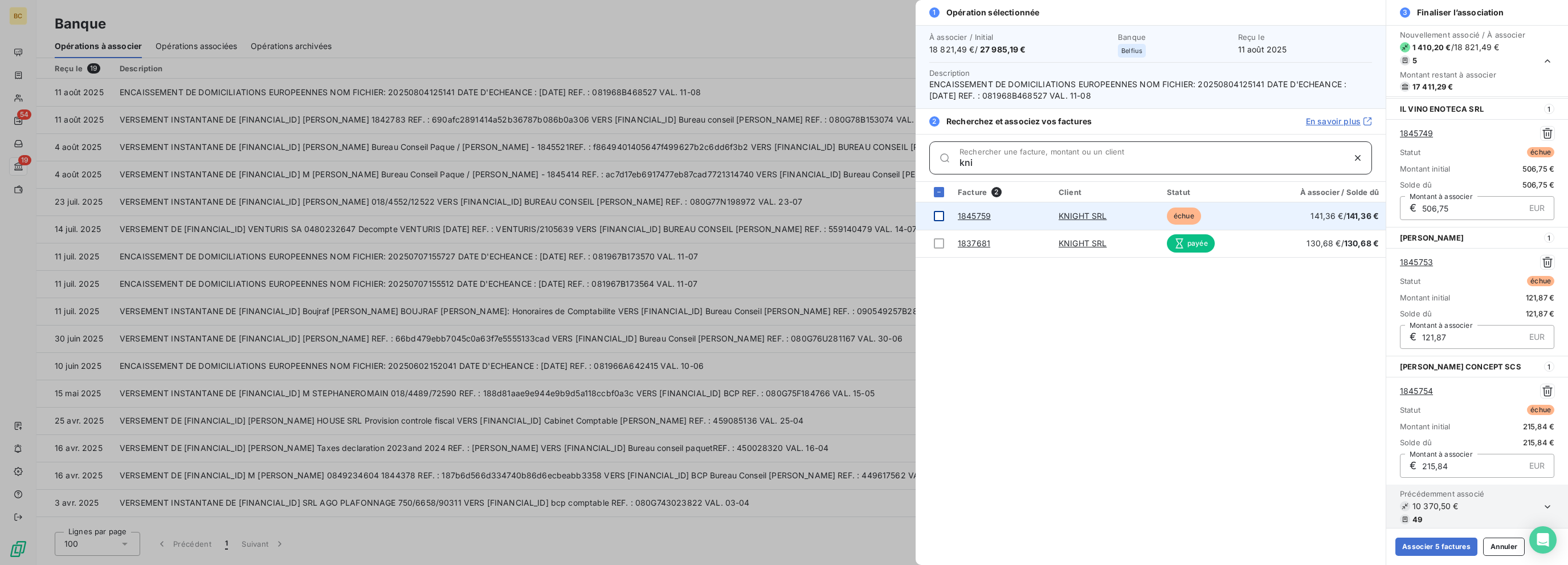
type input "kni"
click at [842, 216] on div at bounding box center [939, 216] width 10 height 10
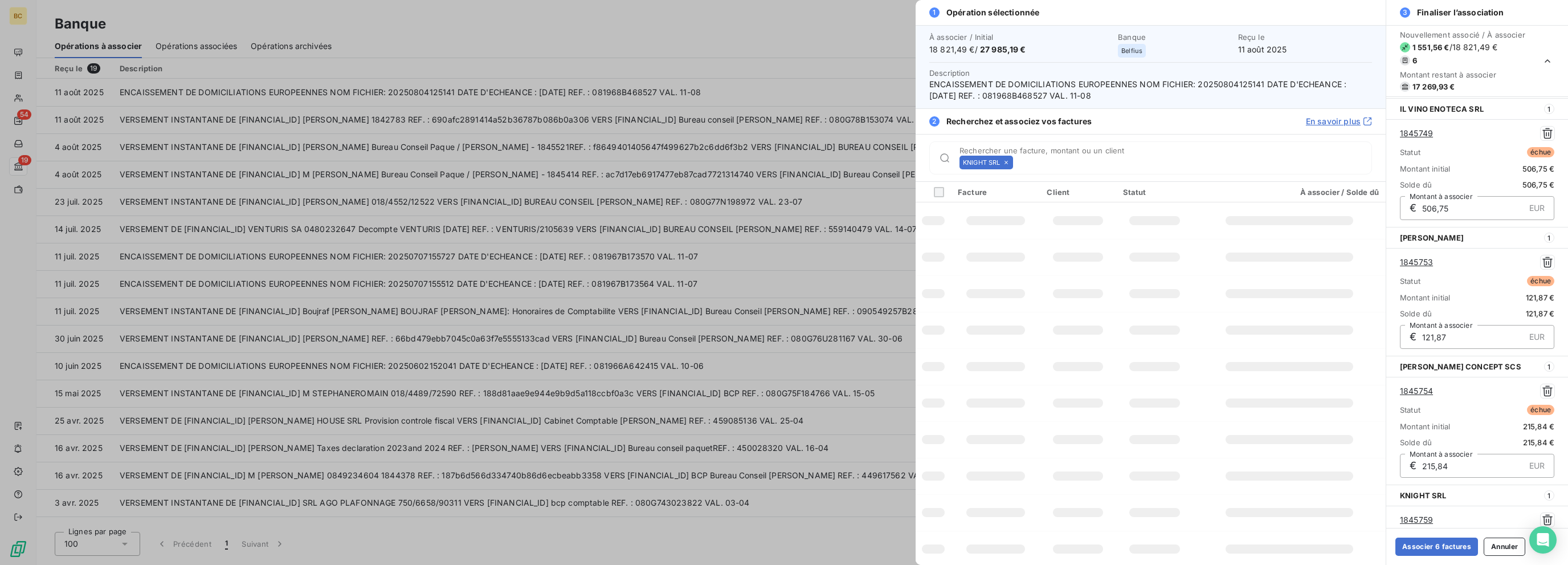
scroll to position [385, 0]
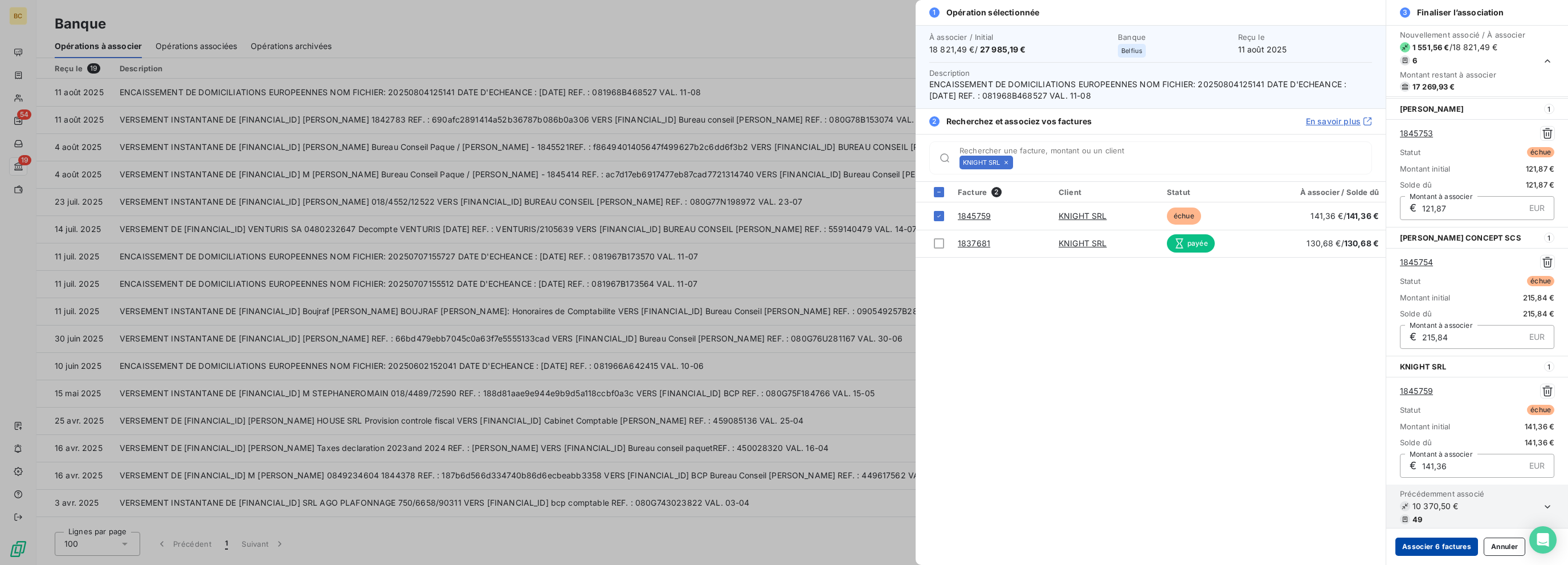
click at [842, 544] on button "Associer 6 factures" at bounding box center [1437, 547] width 83 height 18
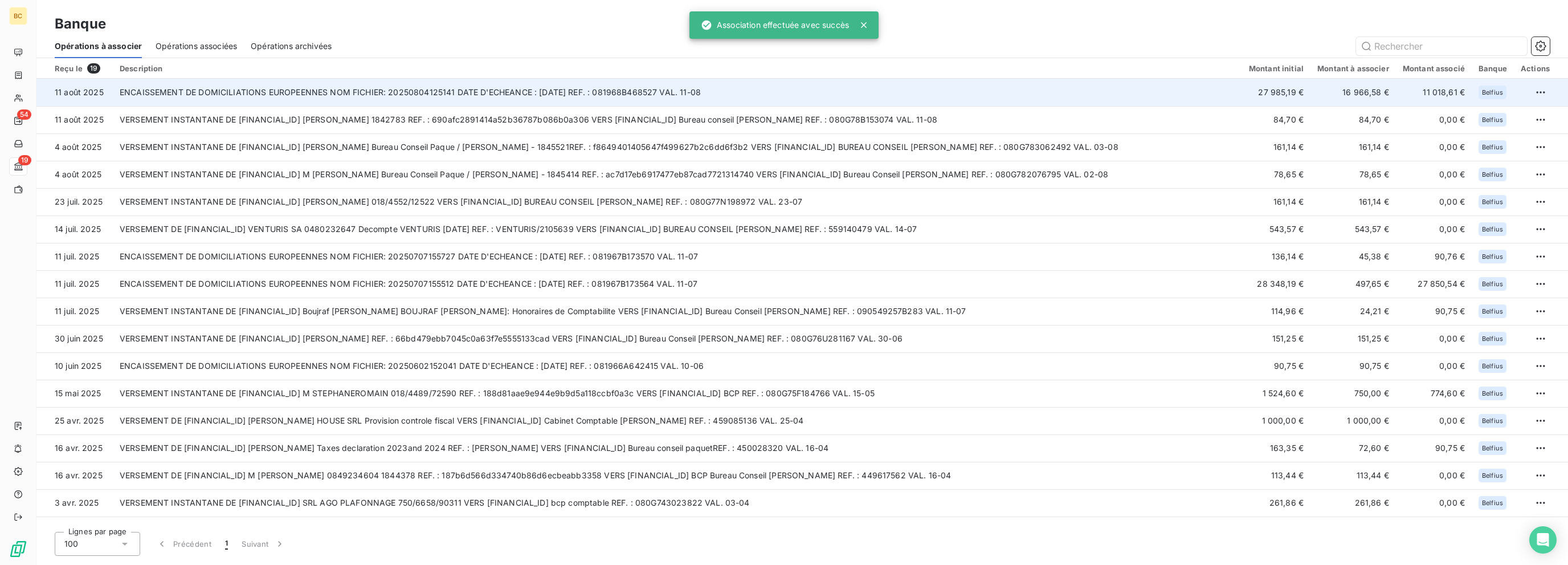
click at [561, 86] on td "ENCAISSEMENT DE DOMICILIATIONS EUROPEENNES NOM FICHIER: 20250804125141 DATE D'E…" at bounding box center [677, 92] width 1129 height 27
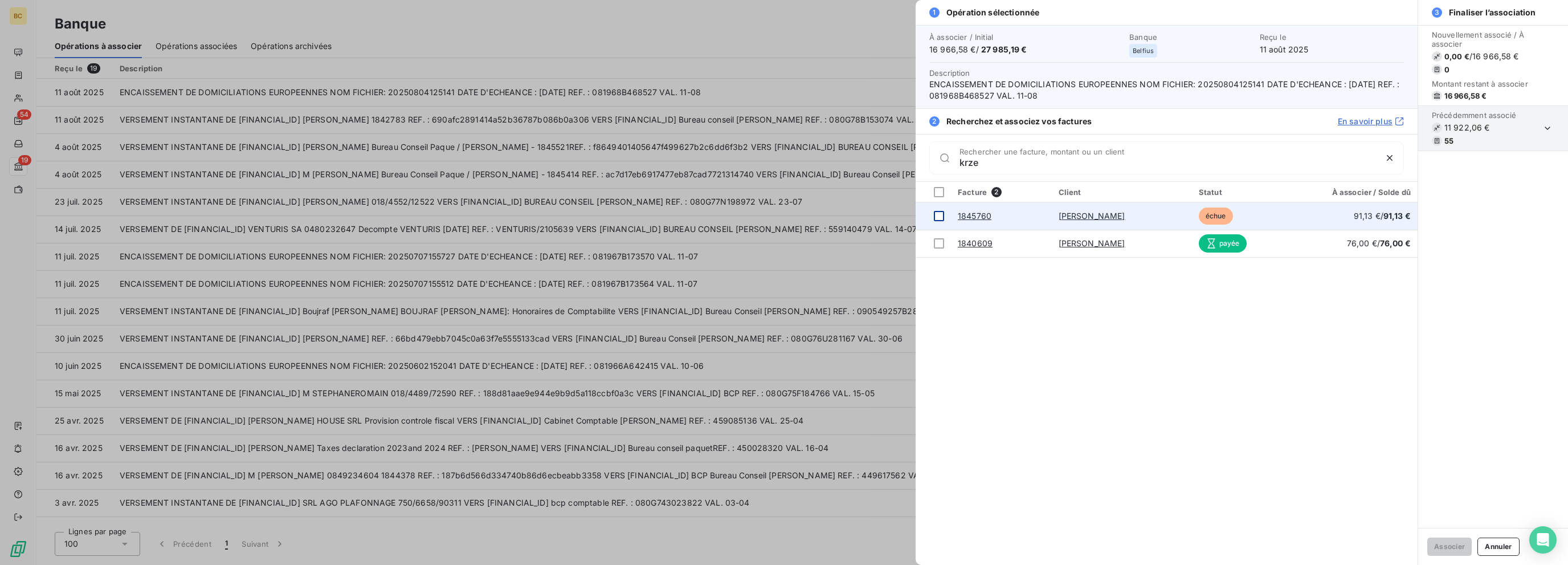
type input "krze"
click at [842, 216] on div at bounding box center [939, 216] width 10 height 10
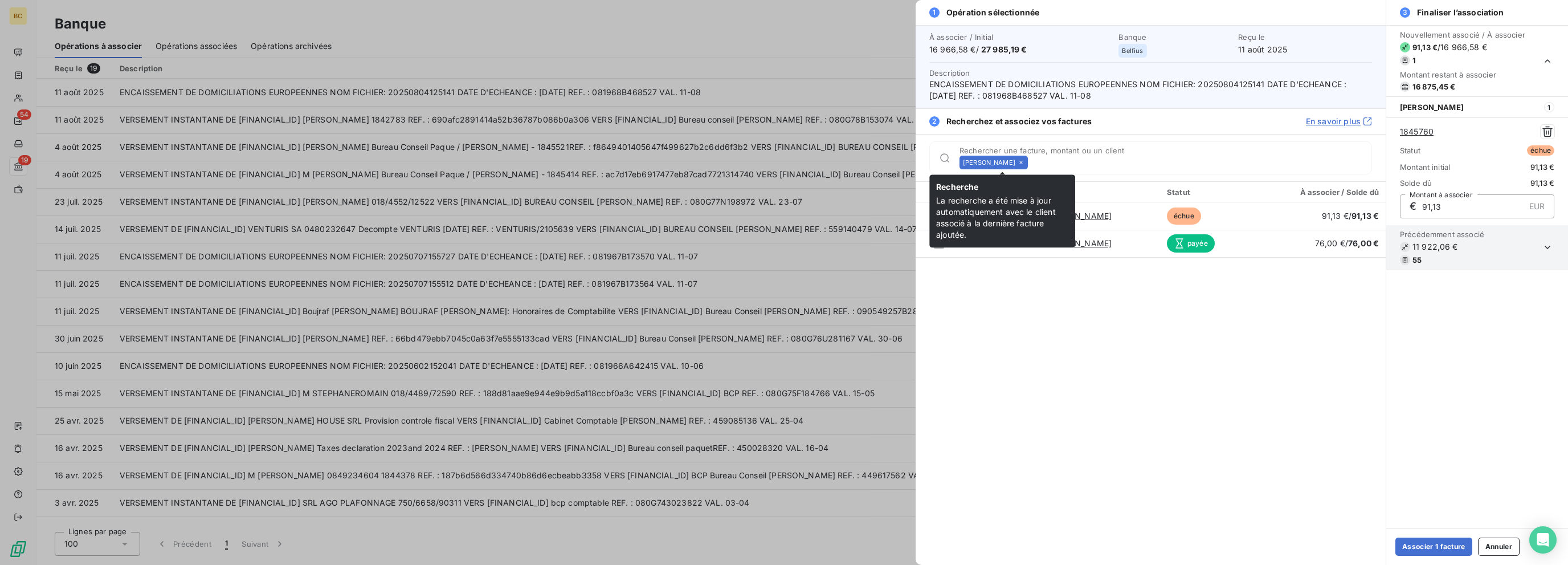
click at [842, 164] on icon at bounding box center [1021, 162] width 7 height 7
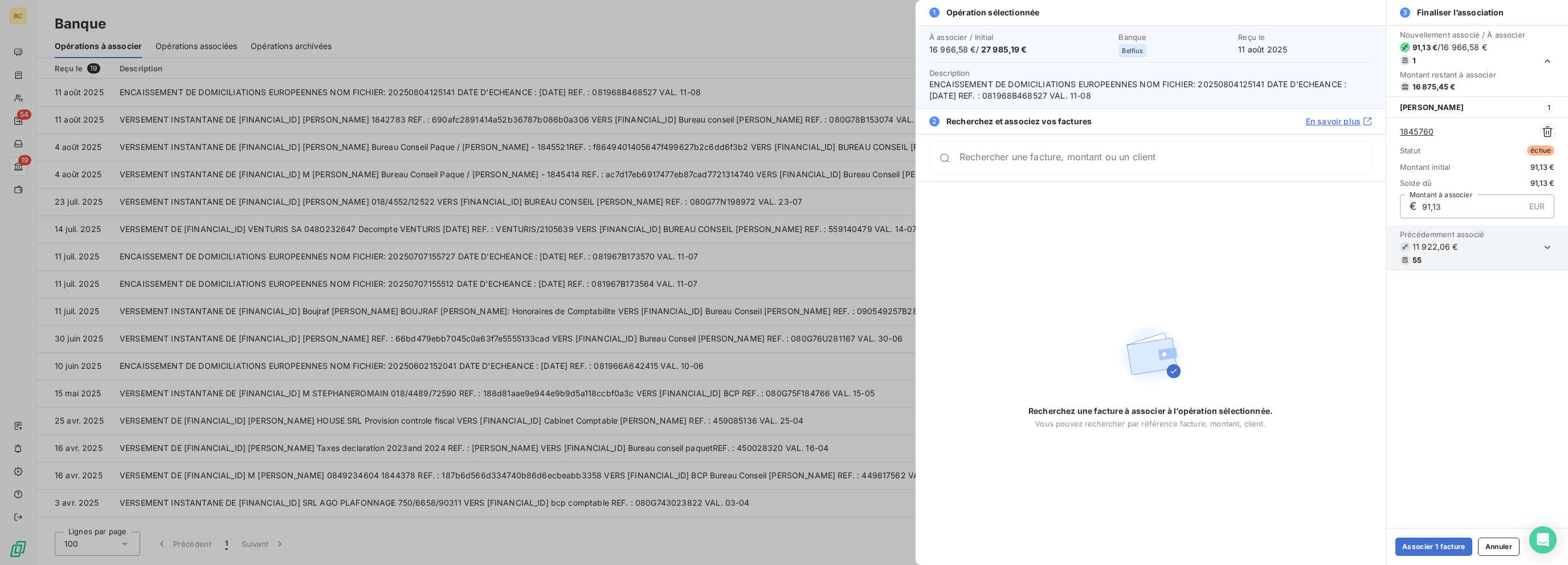
click at [842, 164] on div "Rechercher une facture, montant ou un client" at bounding box center [1150, 158] width 443 height 33
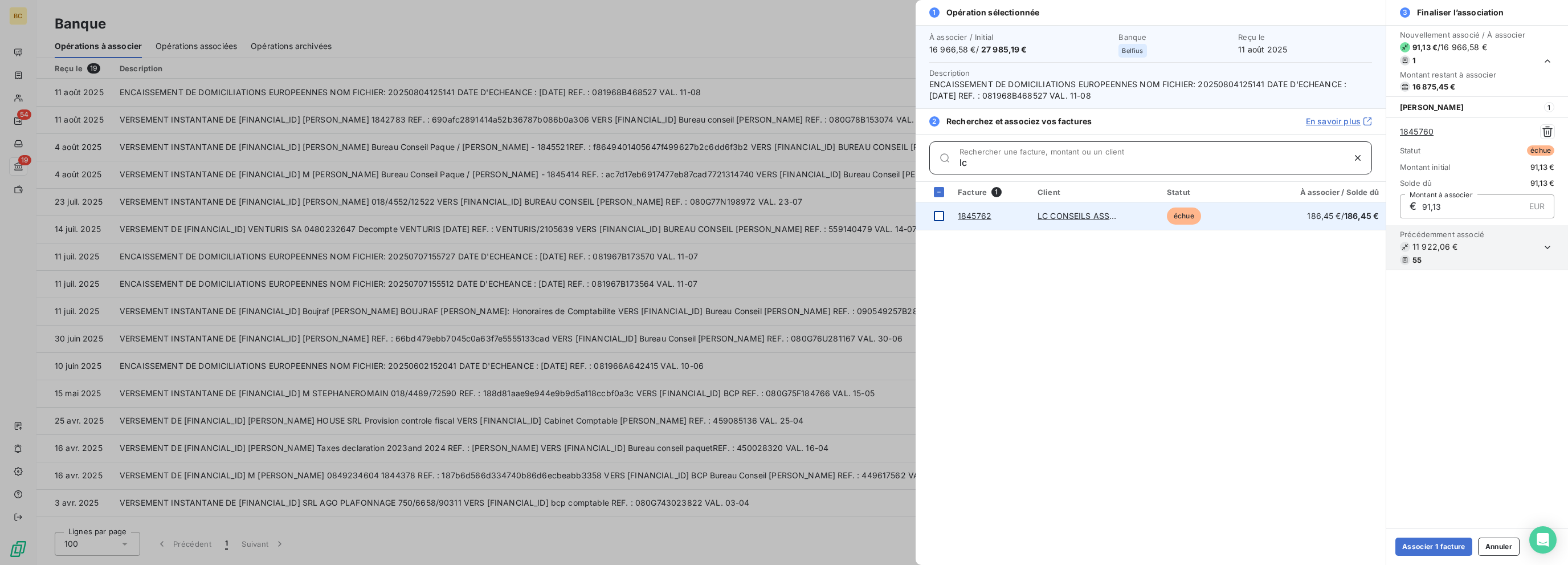
type input "lc"
click at [842, 213] on div at bounding box center [939, 216] width 10 height 10
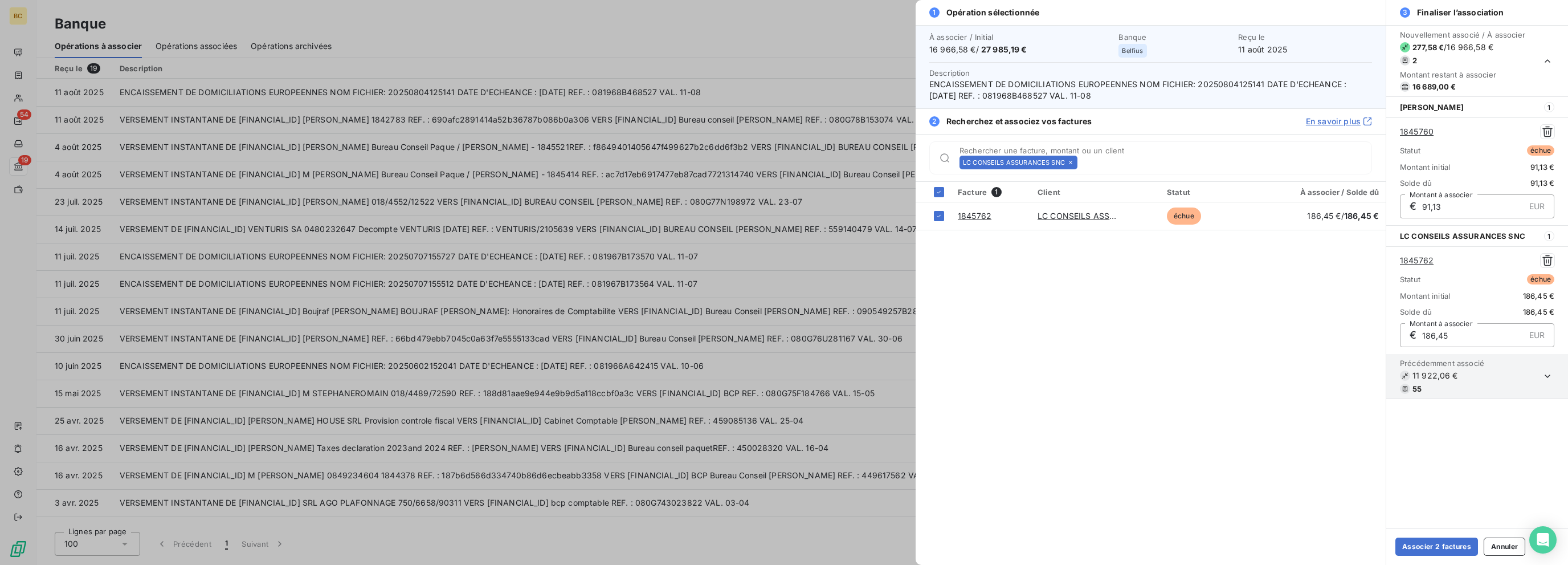
click at [842, 160] on icon at bounding box center [1070, 162] width 7 height 7
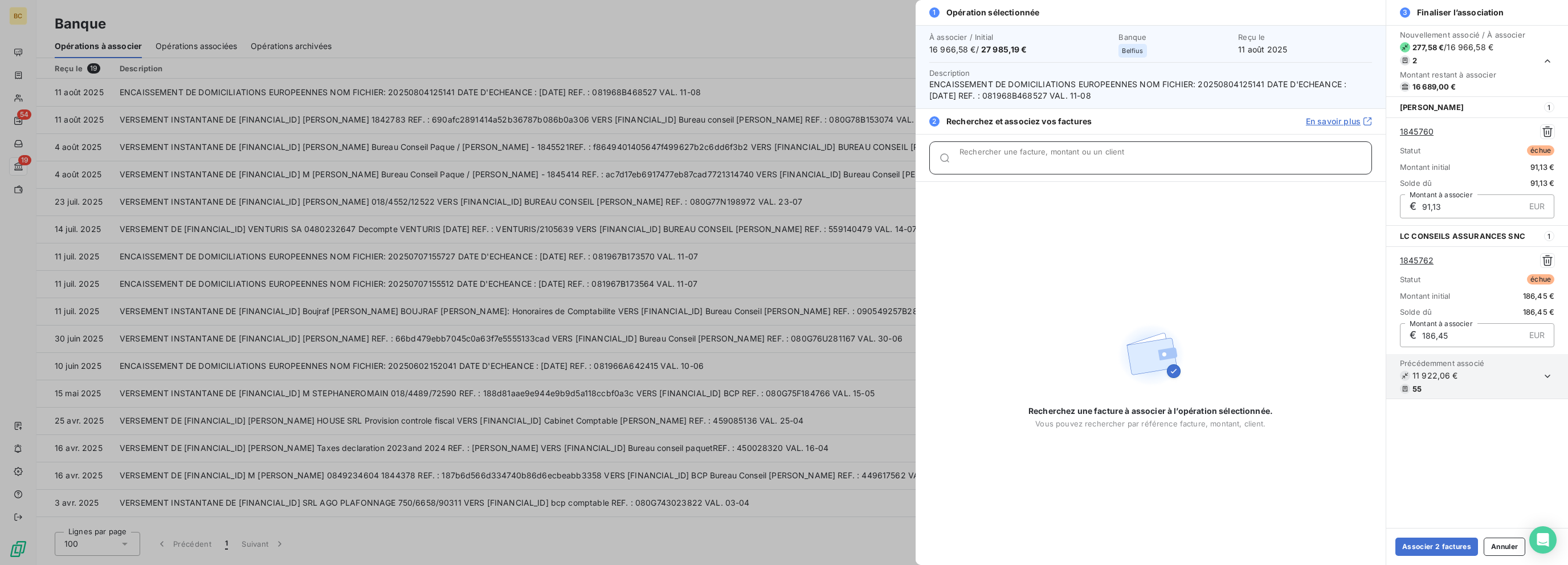
click at [842, 160] on input "Rechercher une facture, montant ou un client" at bounding box center [1165, 162] width 412 height 12
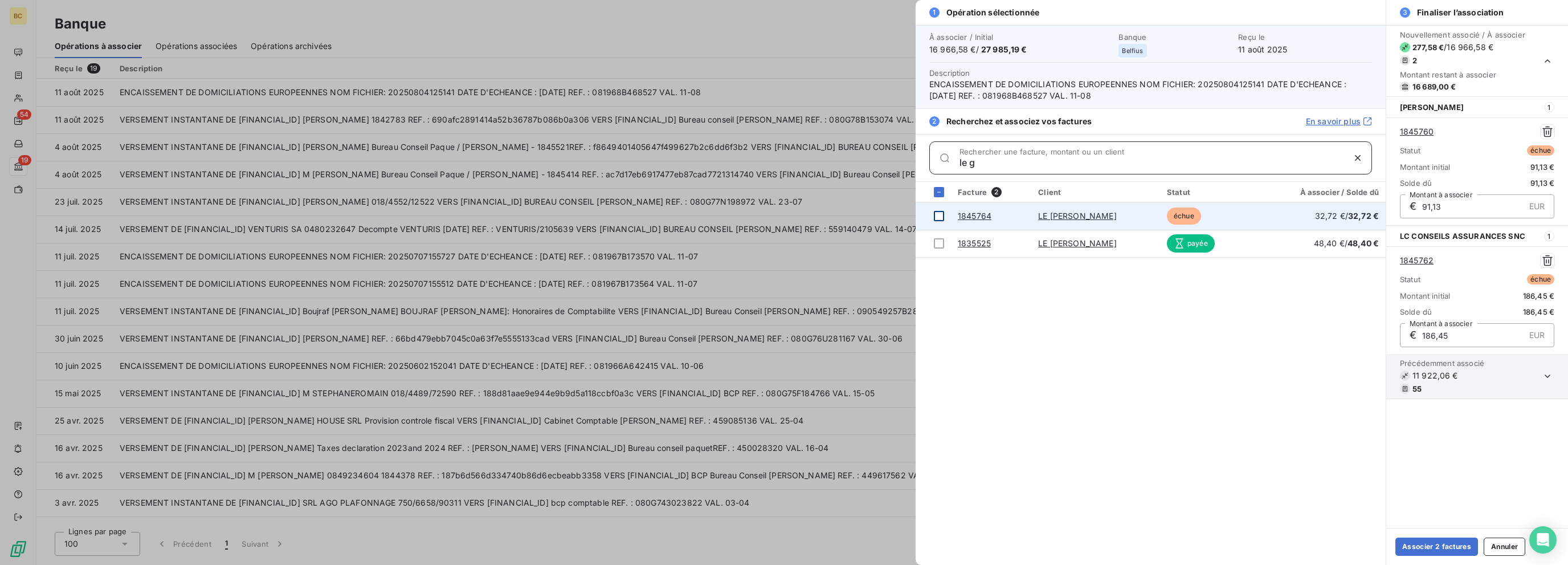
type input "le g"
click at [842, 215] on div at bounding box center [939, 216] width 10 height 10
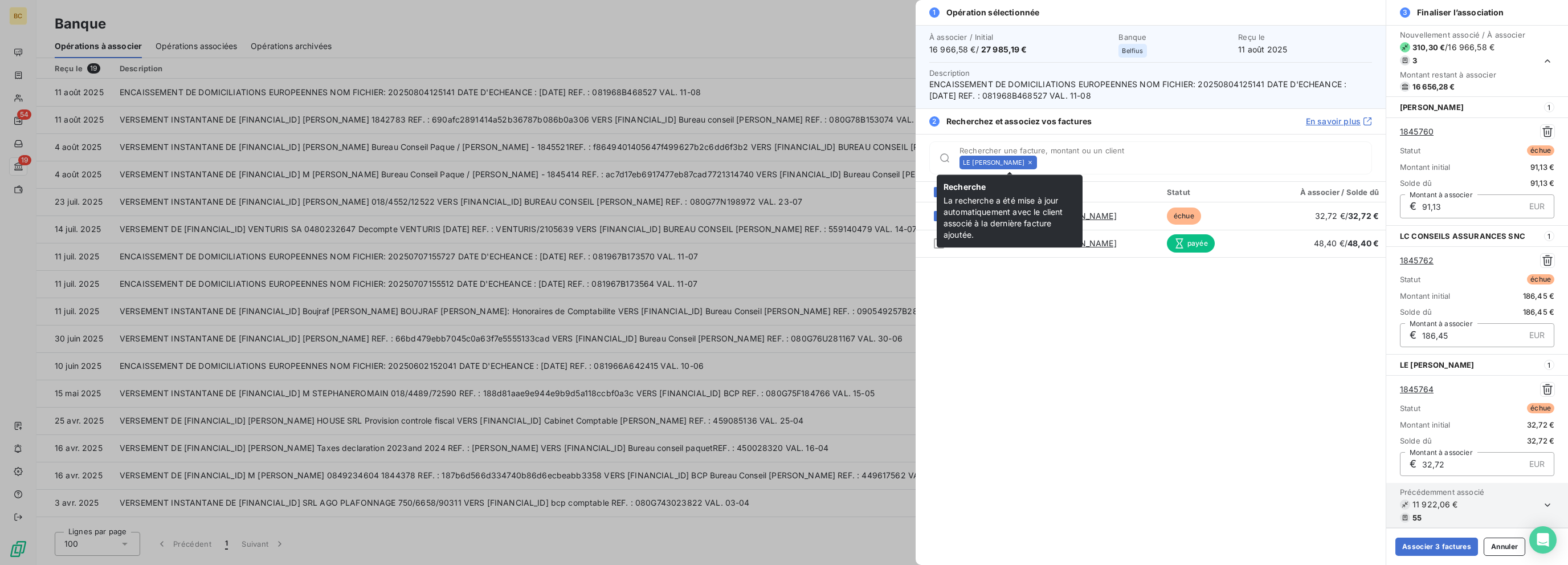
click at [842, 164] on icon at bounding box center [1030, 162] width 7 height 7
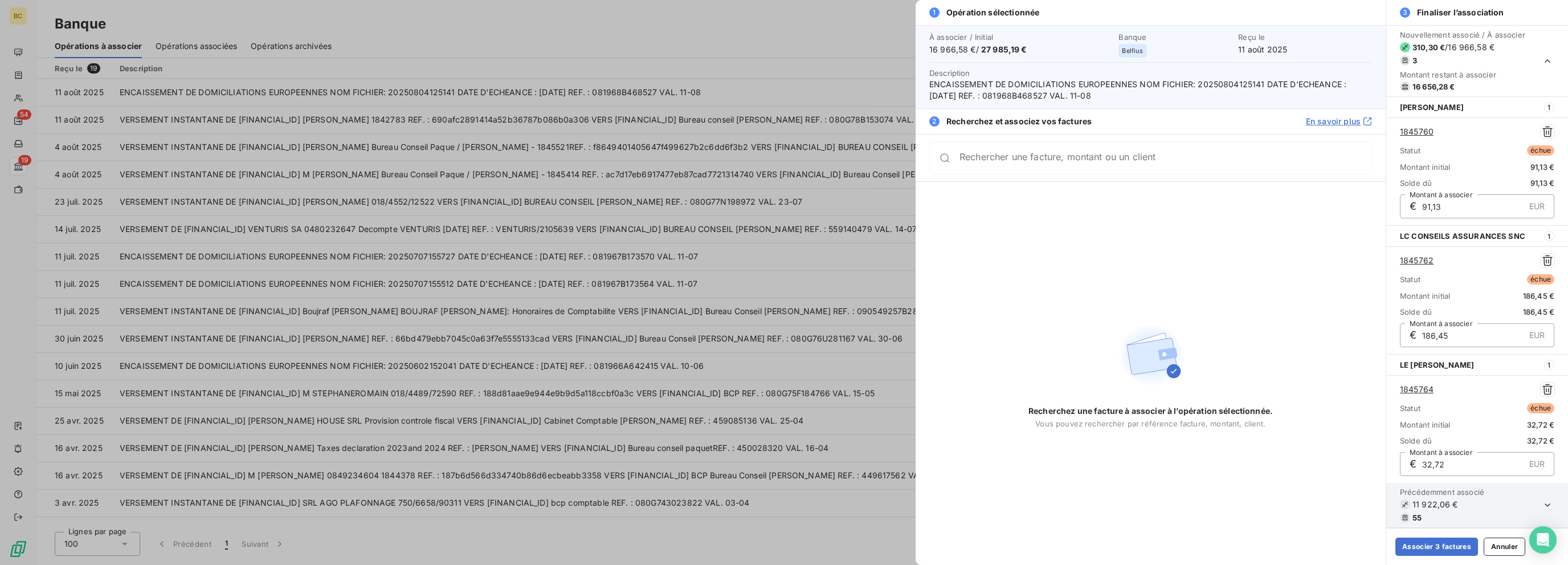
click at [842, 164] on div "Rechercher une facture, montant ou un client" at bounding box center [1150, 158] width 443 height 33
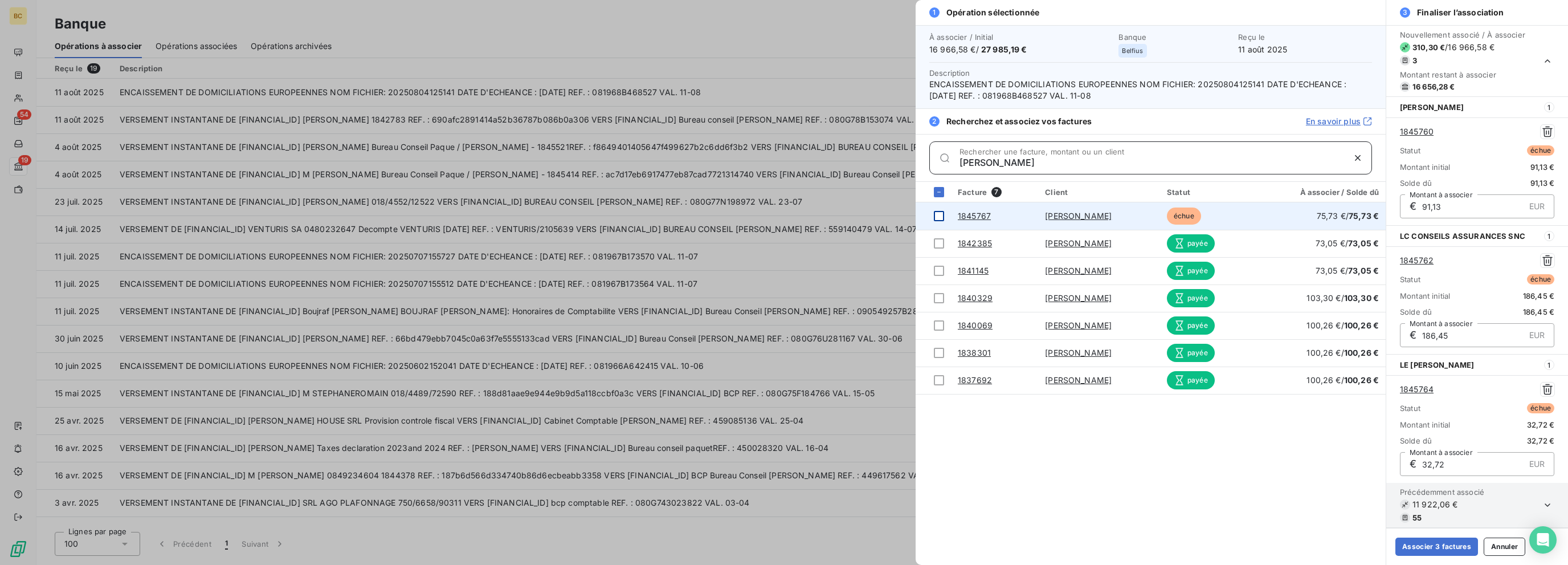
type input "[PERSON_NAME]"
click at [842, 214] on div at bounding box center [939, 216] width 10 height 10
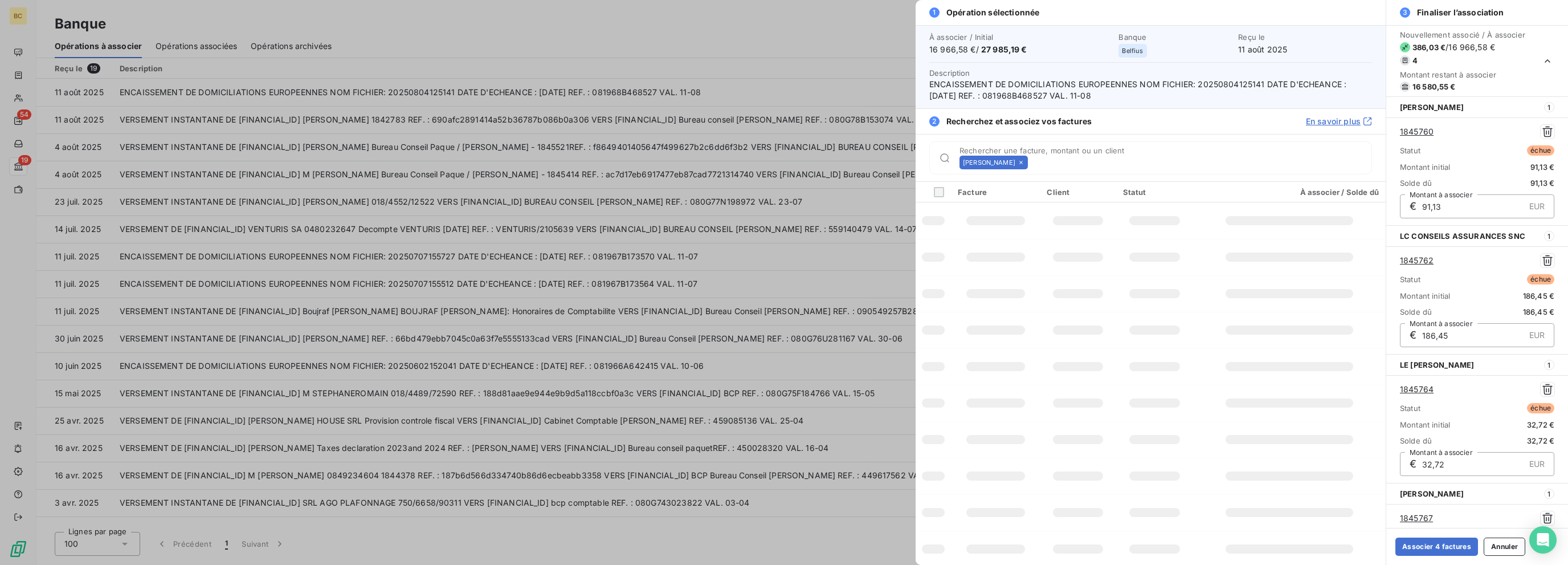
scroll to position [128, 0]
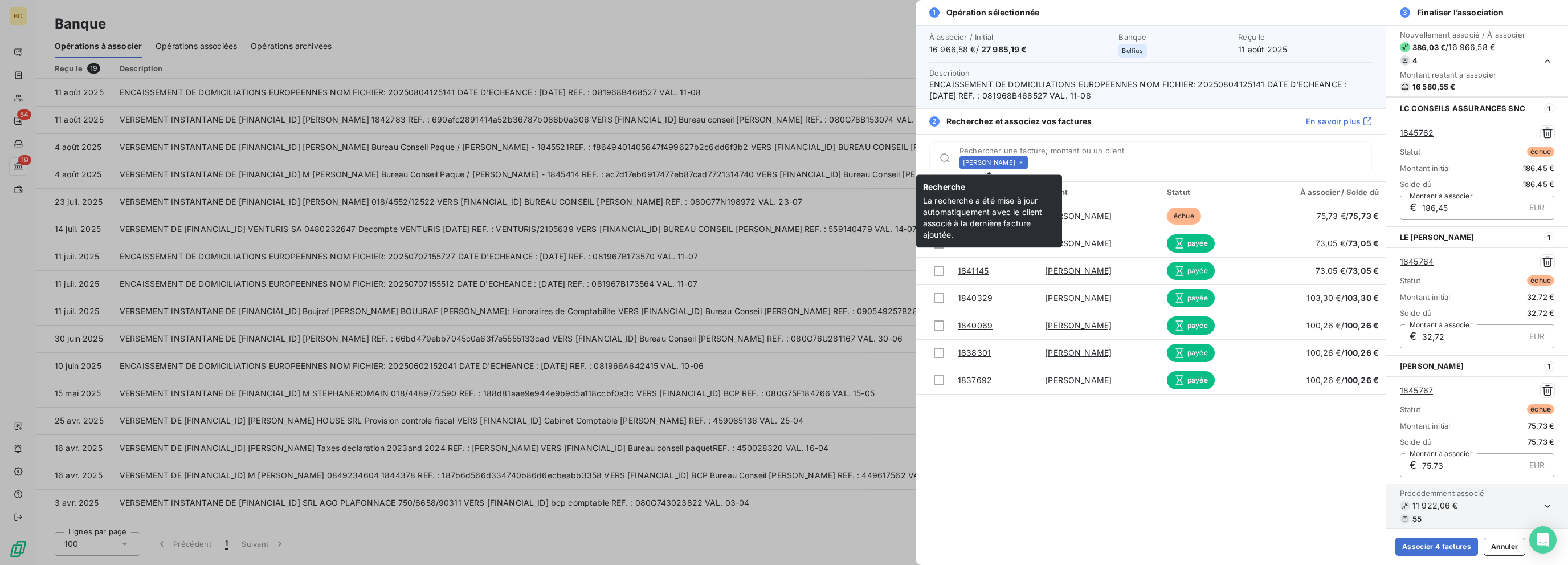
click at [842, 165] on icon at bounding box center [1021, 162] width 7 height 7
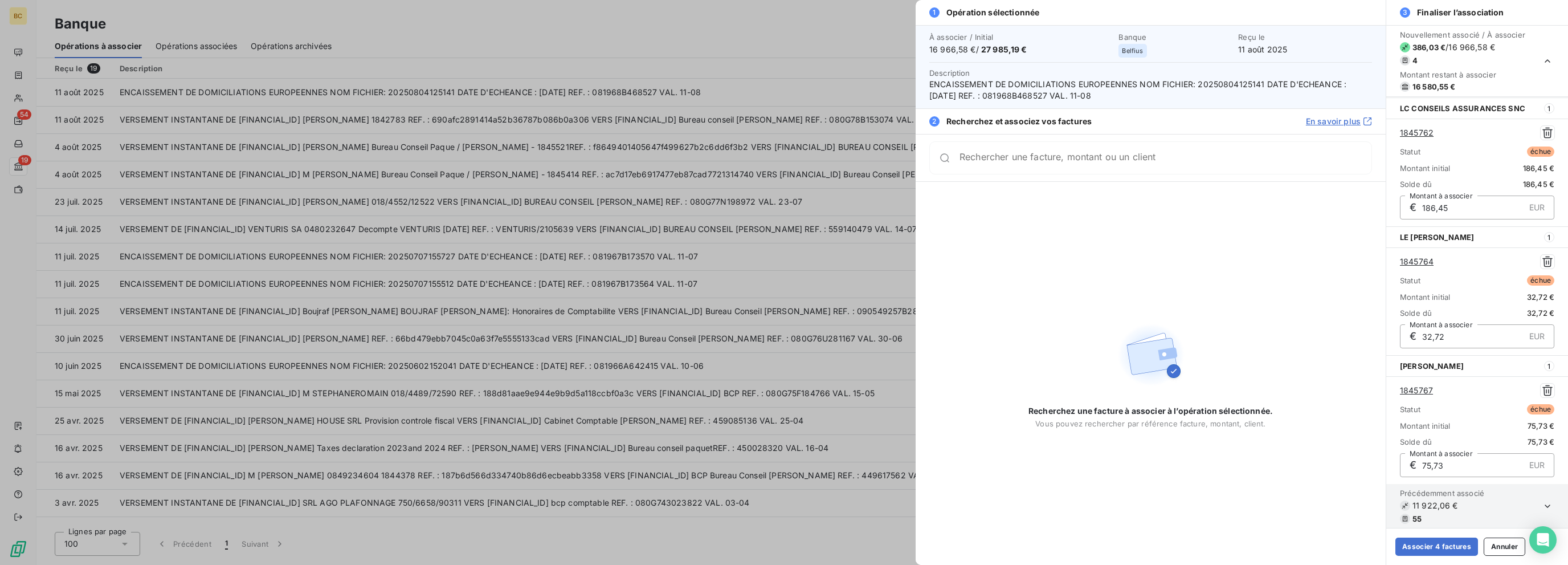
click at [842, 165] on div "Rechercher une facture, montant ou un client" at bounding box center [1150, 158] width 443 height 33
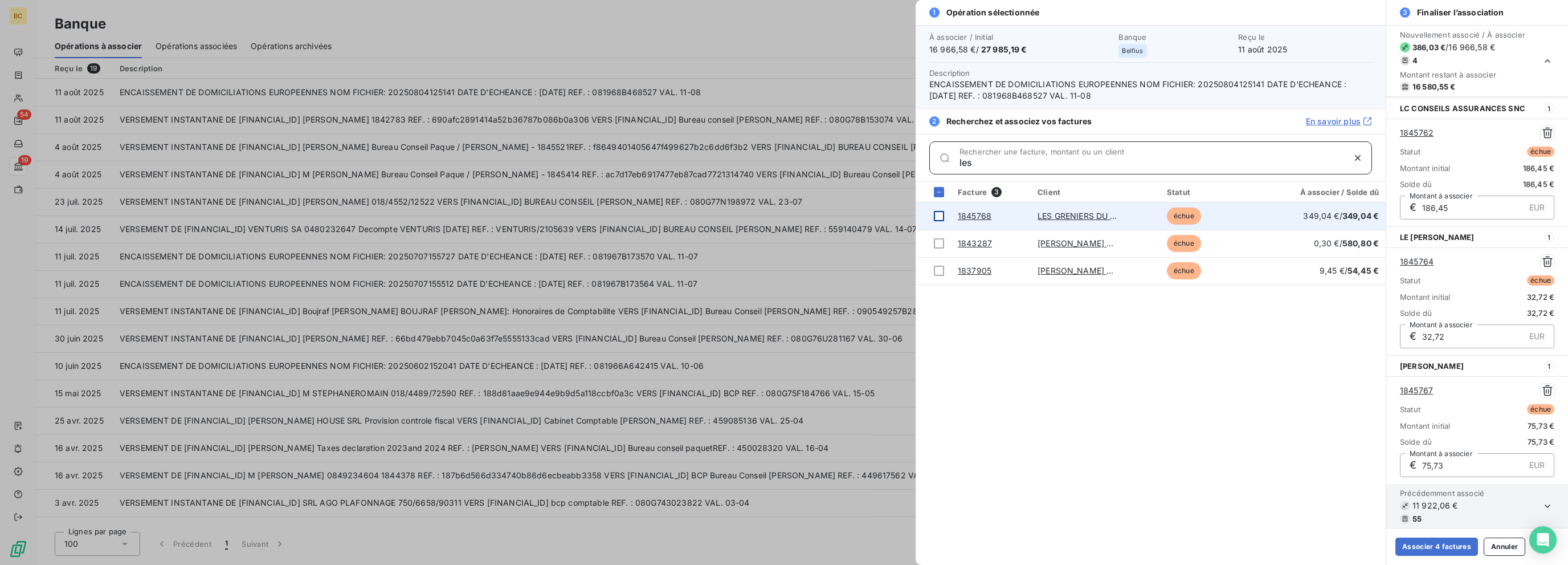
type input "les"
click at [842, 211] on div at bounding box center [939, 216] width 10 height 10
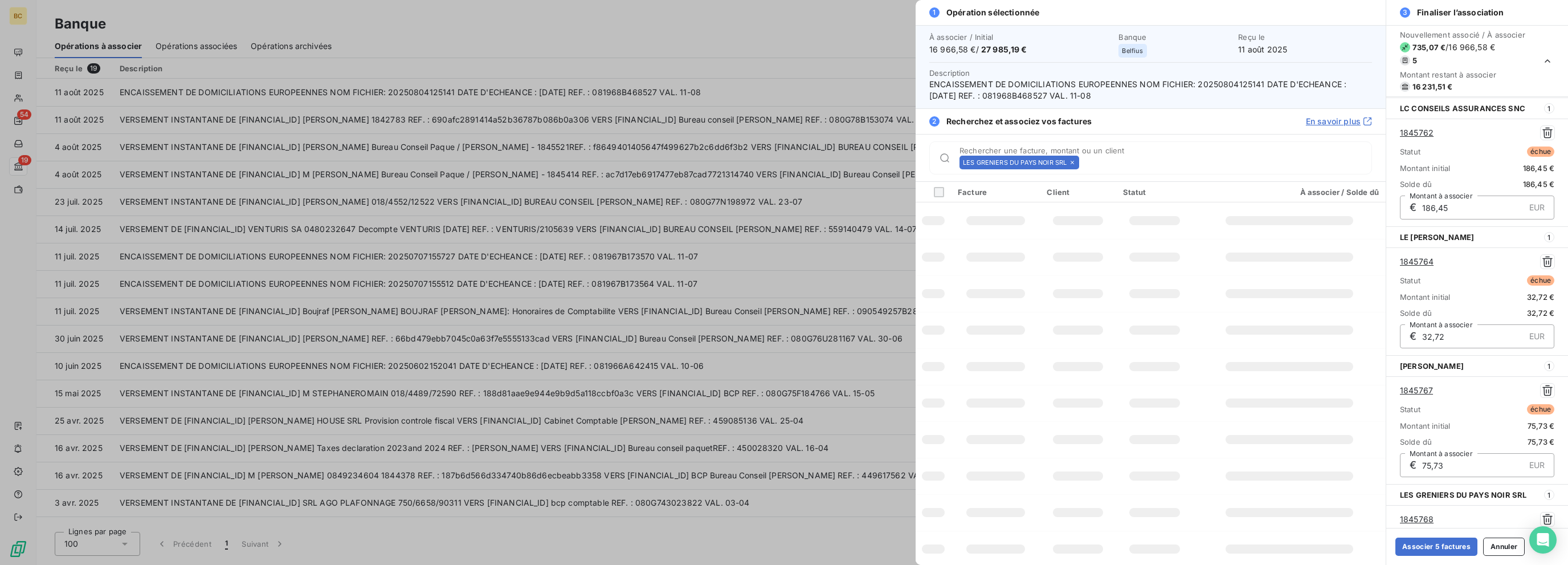
scroll to position [256, 0]
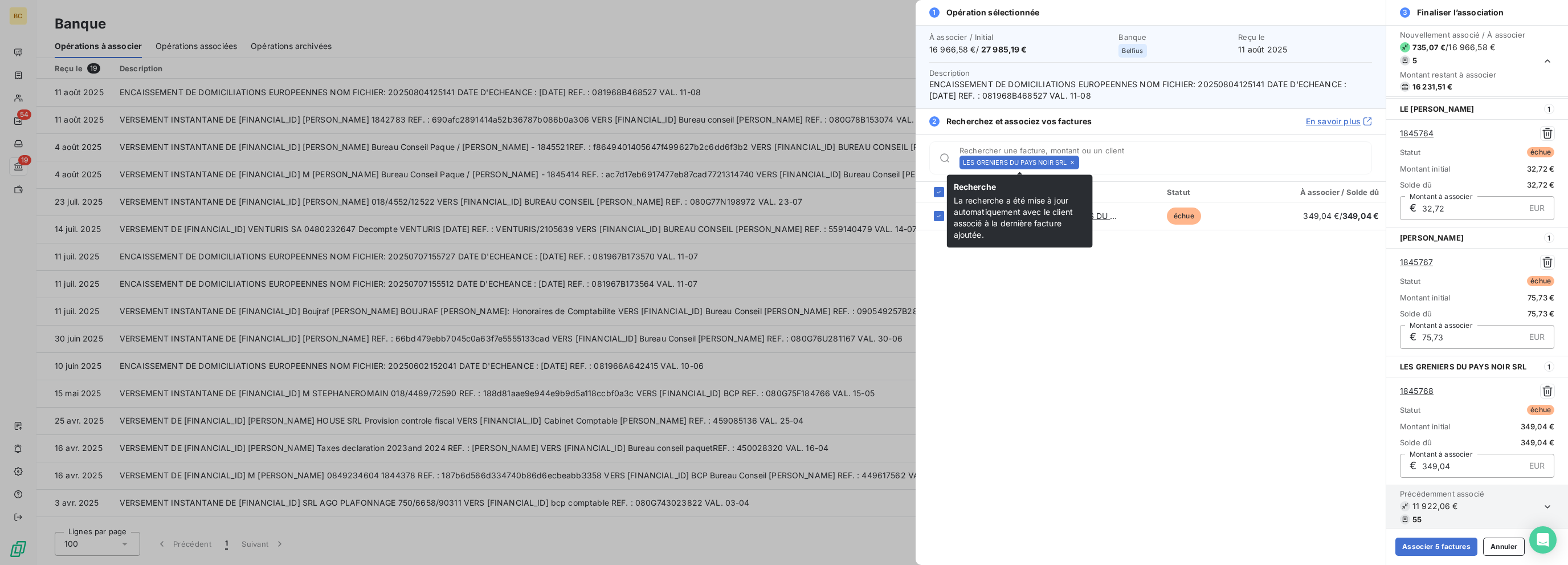
click at [842, 161] on icon at bounding box center [1073, 163] width 4 height 4
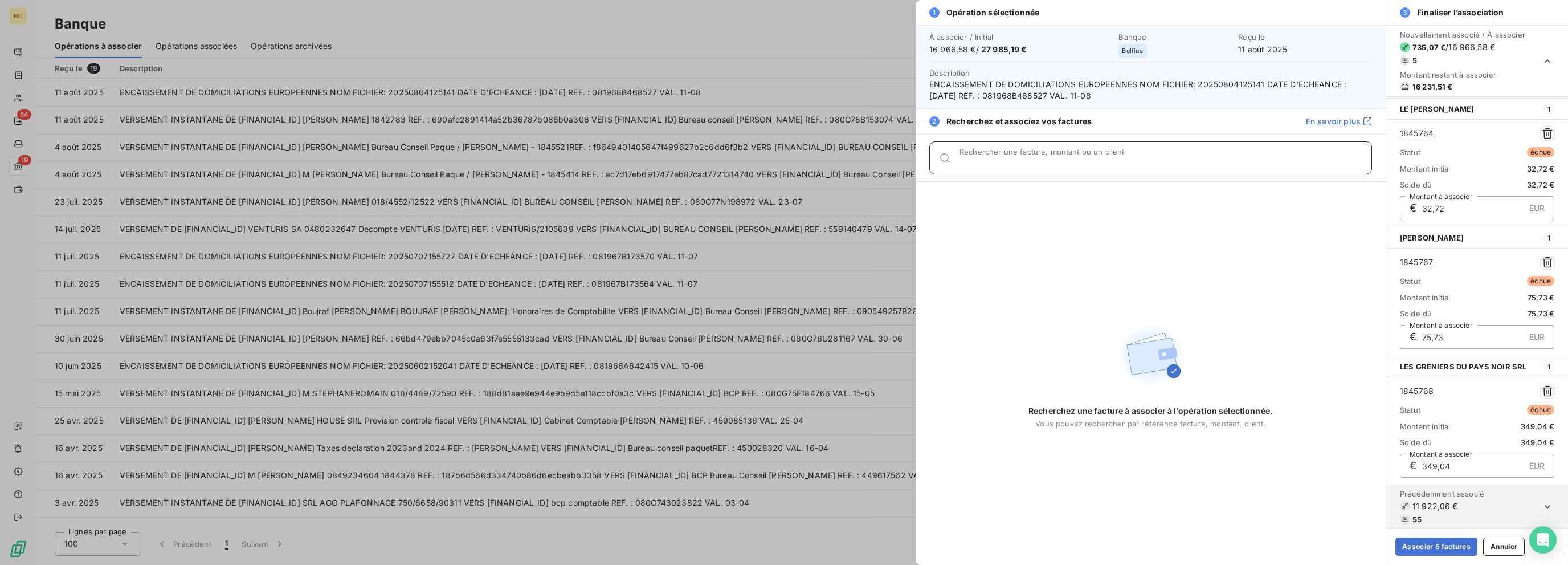
click at [842, 161] on input "Rechercher une facture, montant ou un client" at bounding box center [1165, 162] width 412 height 12
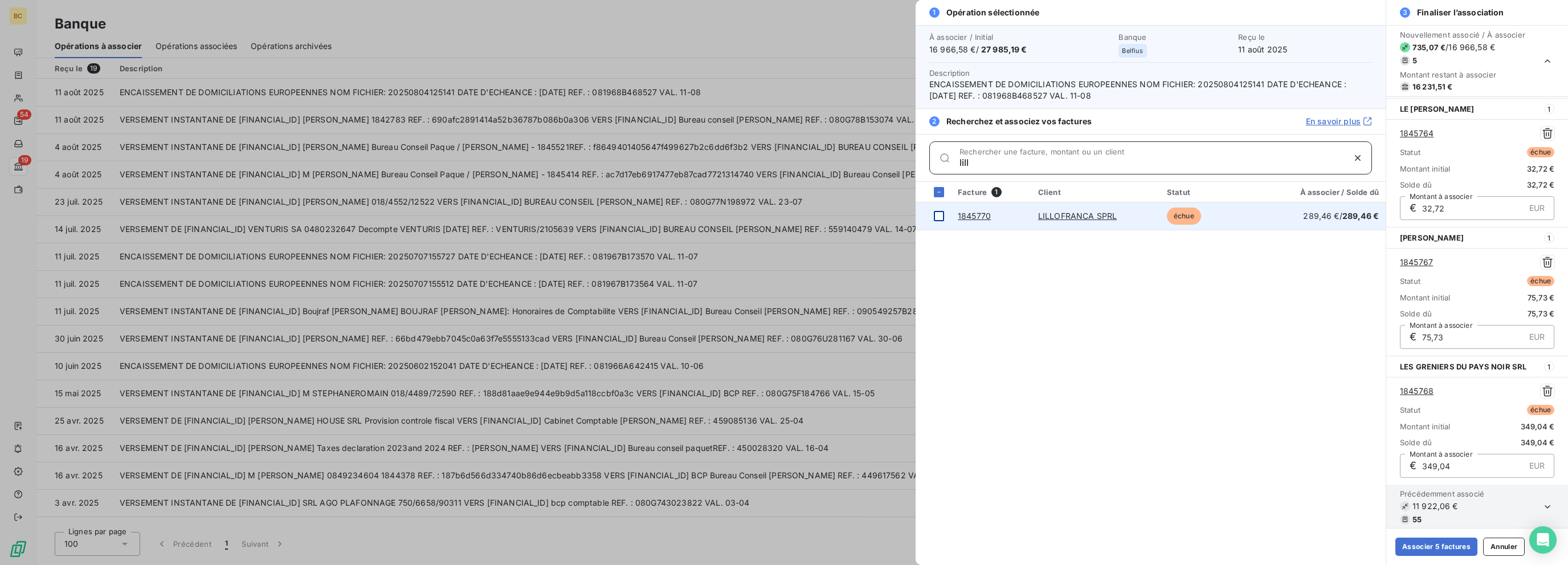
type input "lill"
click at [842, 211] on div at bounding box center [939, 216] width 10 height 10
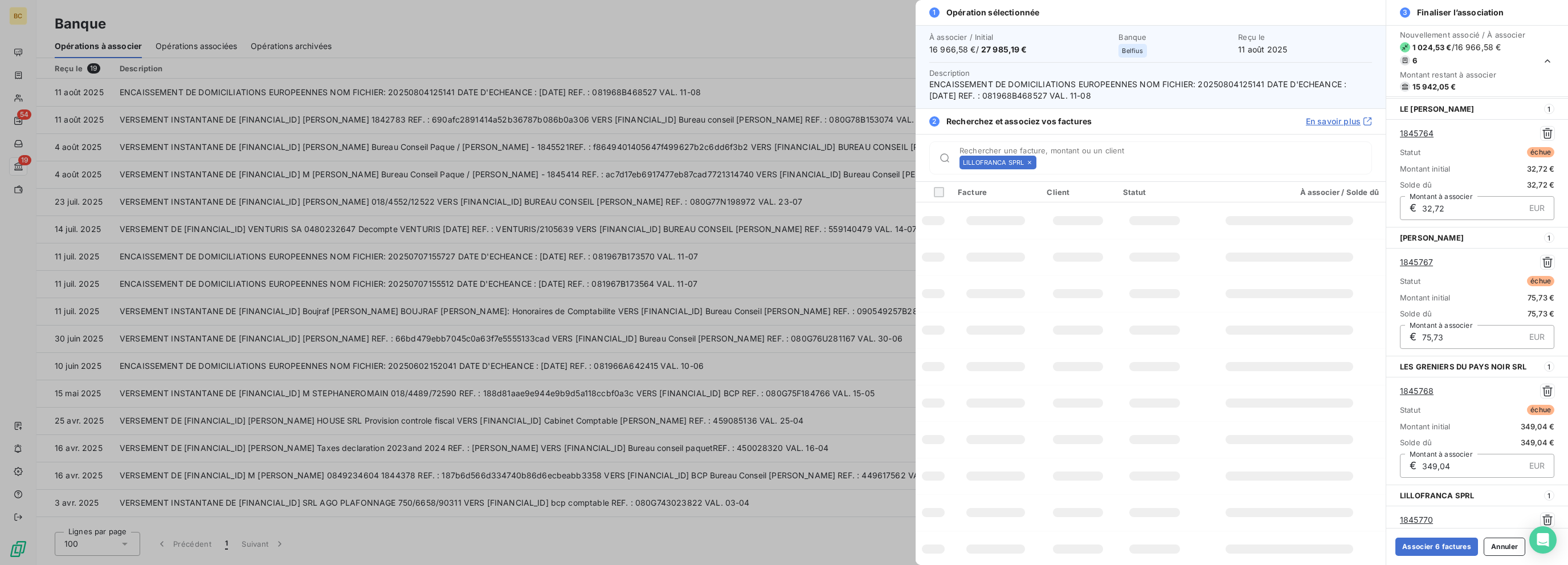
scroll to position [385, 0]
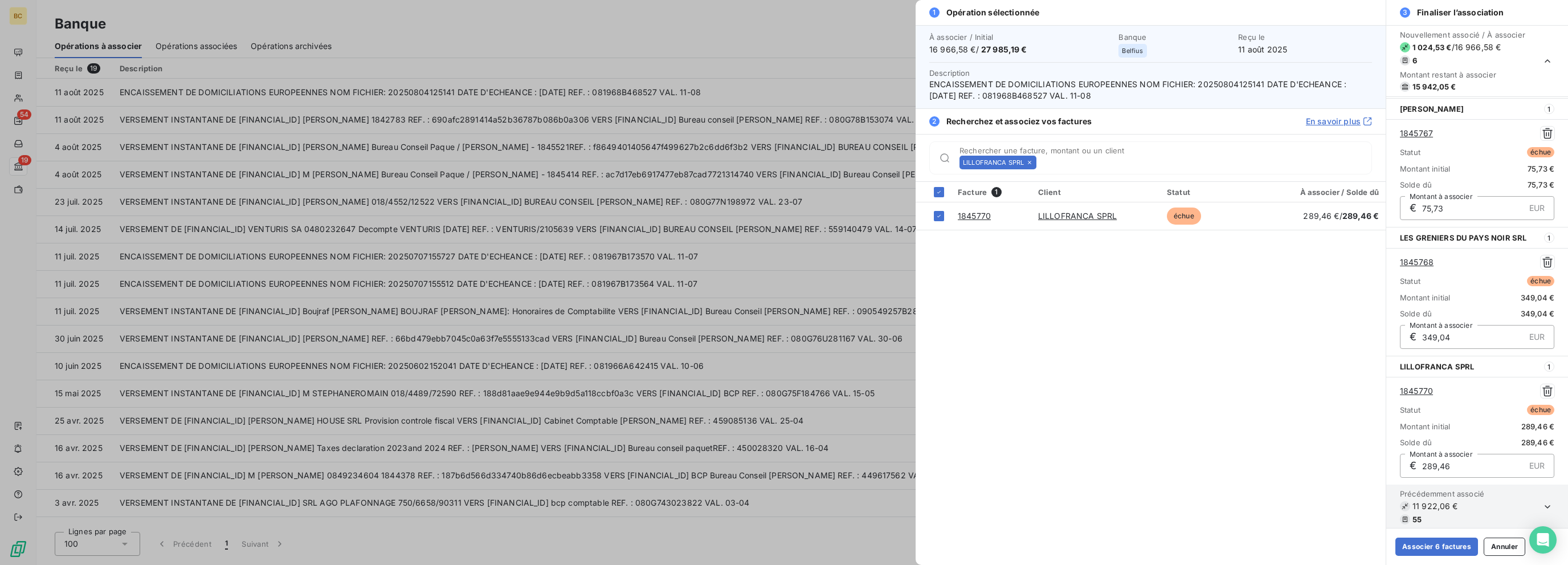
click at [842, 161] on icon at bounding box center [1029, 162] width 7 height 7
click at [842, 161] on input "Rechercher une facture, montant ou un client" at bounding box center [1206, 162] width 331 height 12
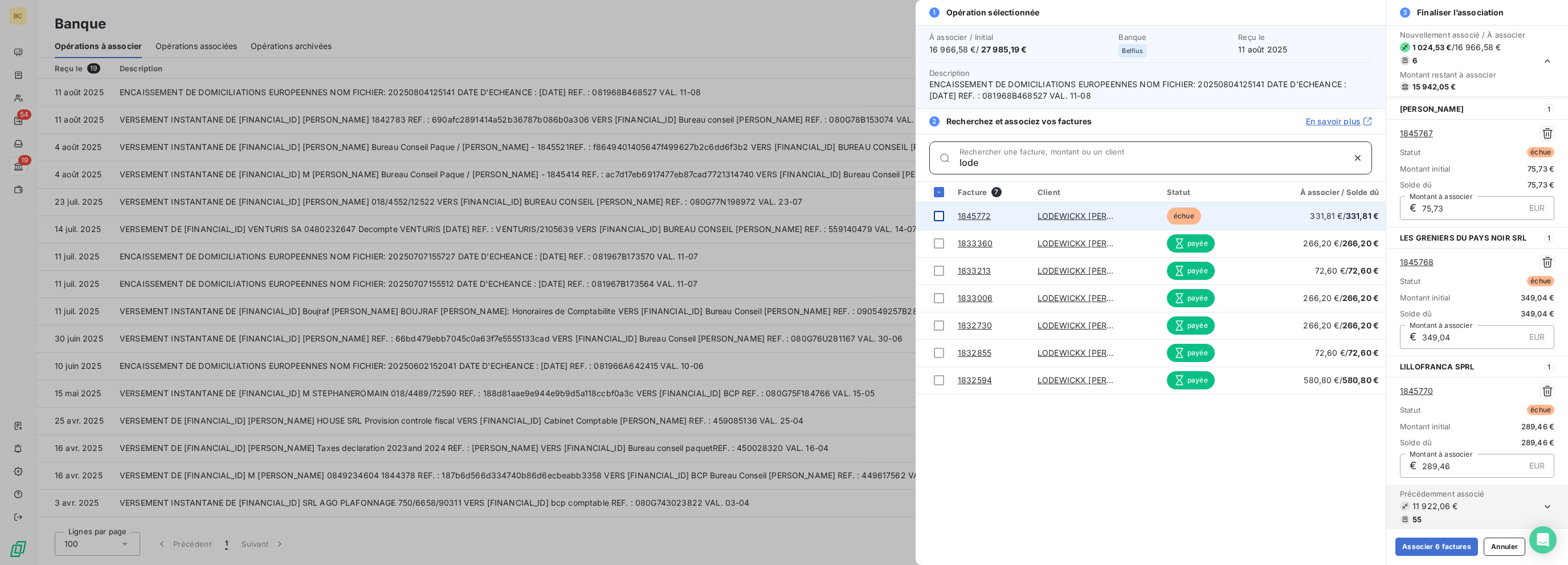
type input "lode"
click at [842, 213] on div at bounding box center [939, 216] width 10 height 10
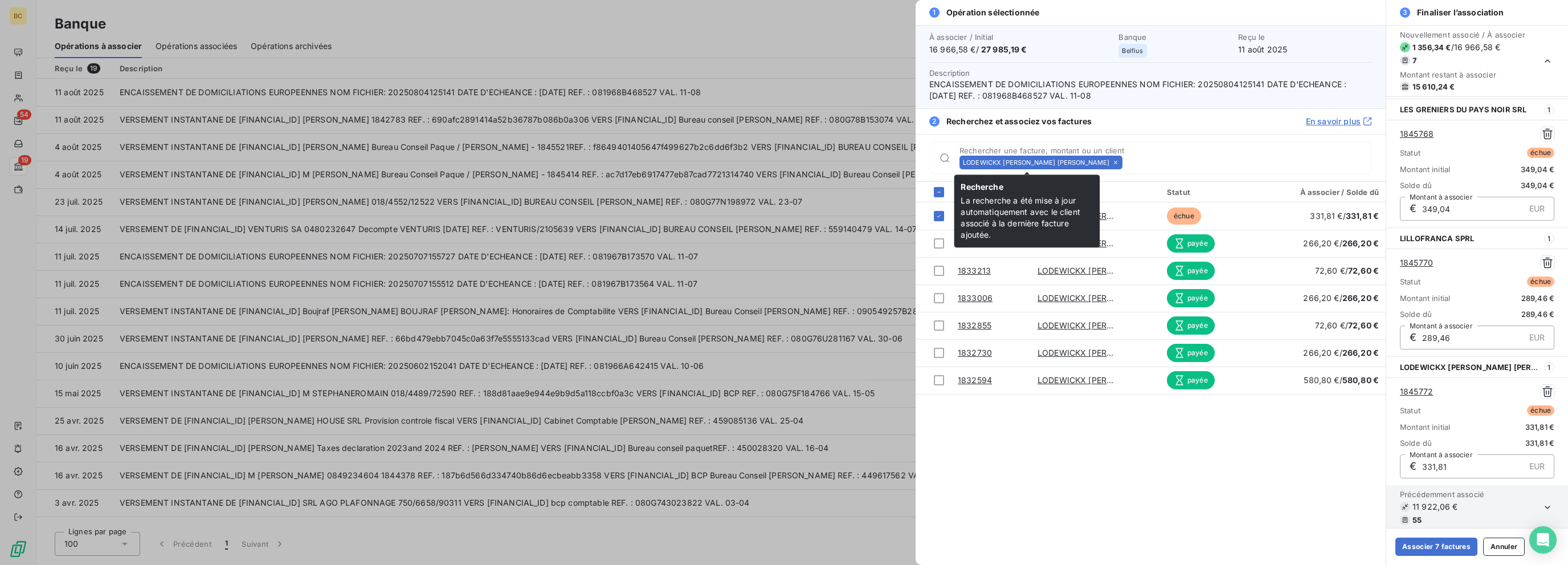
click at [842, 161] on icon at bounding box center [1115, 162] width 7 height 7
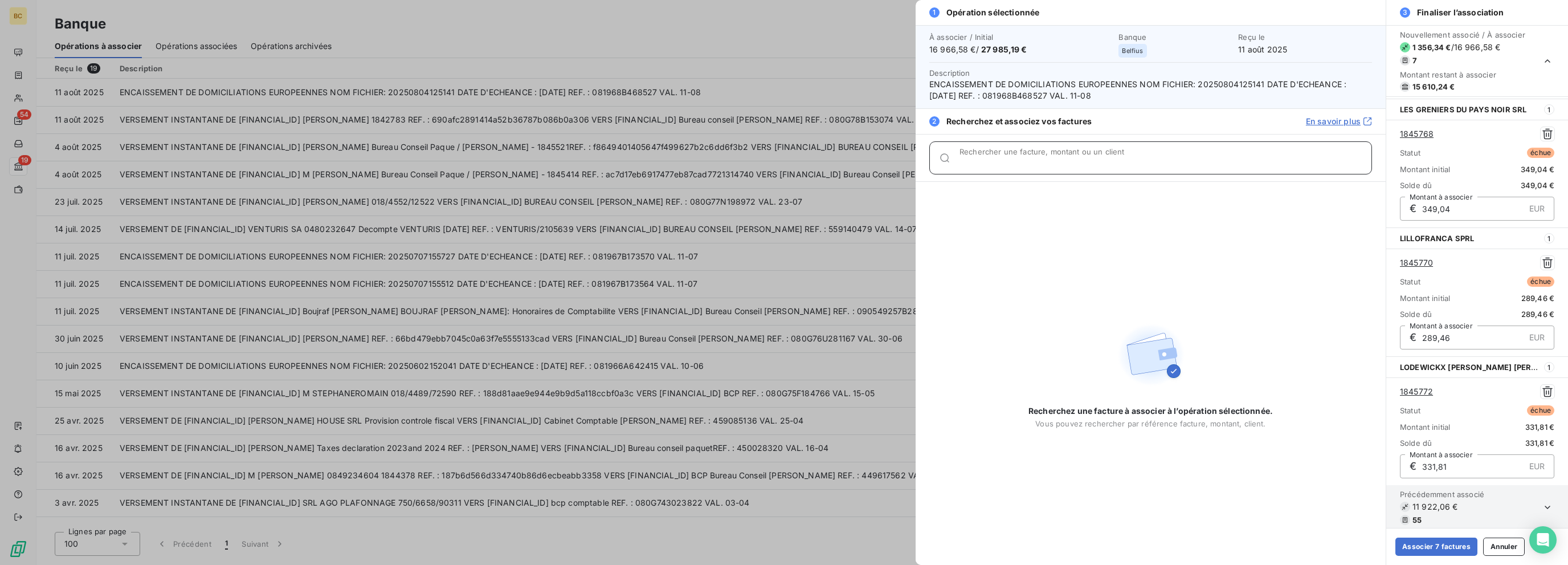
click at [842, 161] on input "Rechercher une facture, montant ou un client" at bounding box center [1165, 162] width 412 height 12
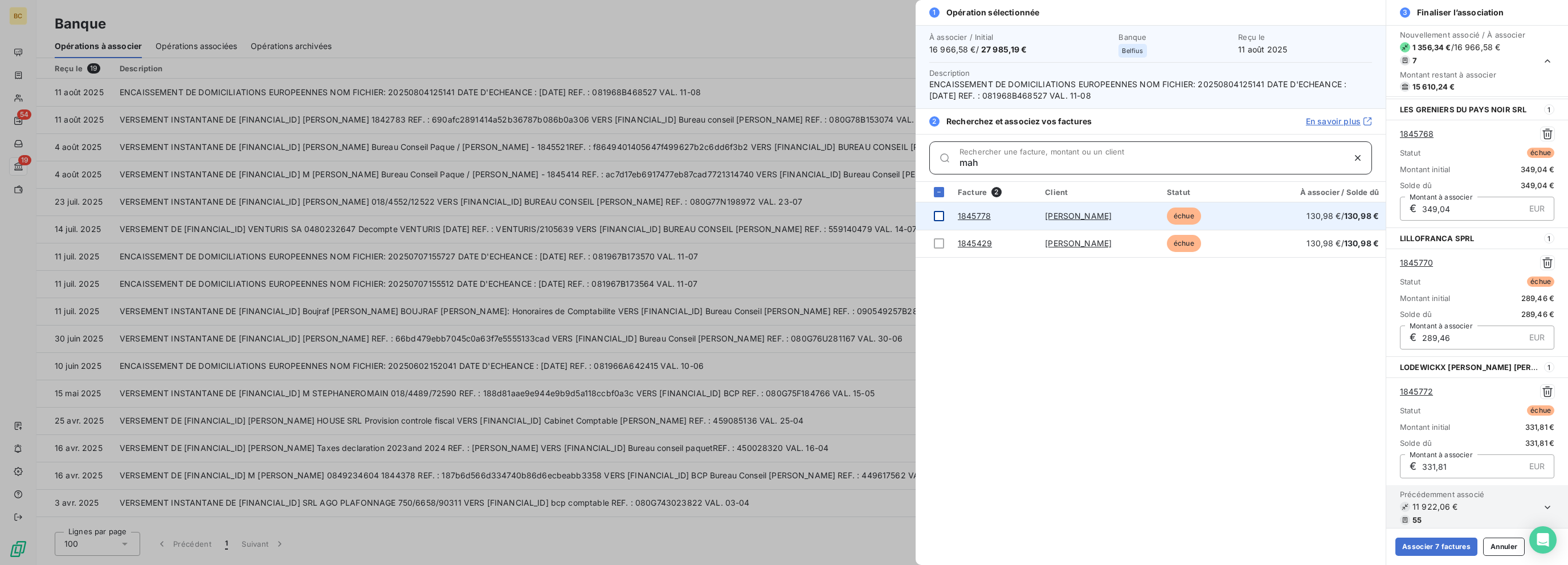
type input "mah"
click at [842, 211] on div at bounding box center [939, 216] width 10 height 10
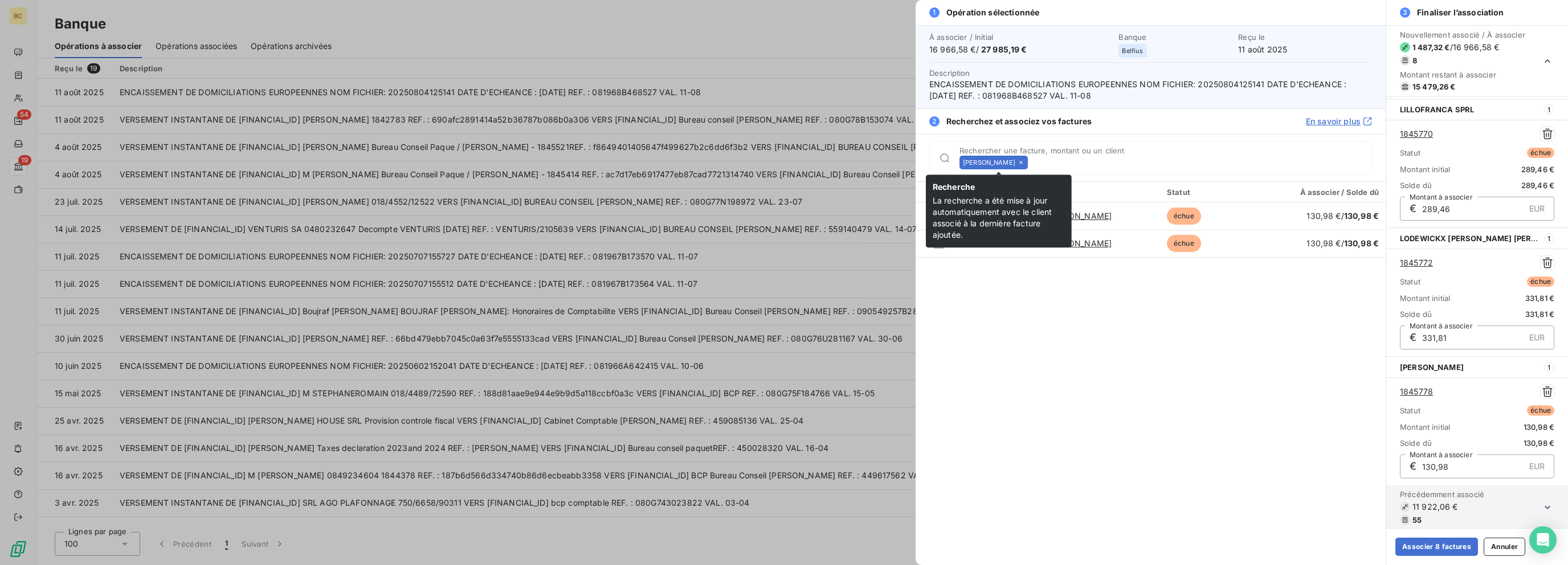
click at [842, 159] on icon at bounding box center [1021, 162] width 7 height 7
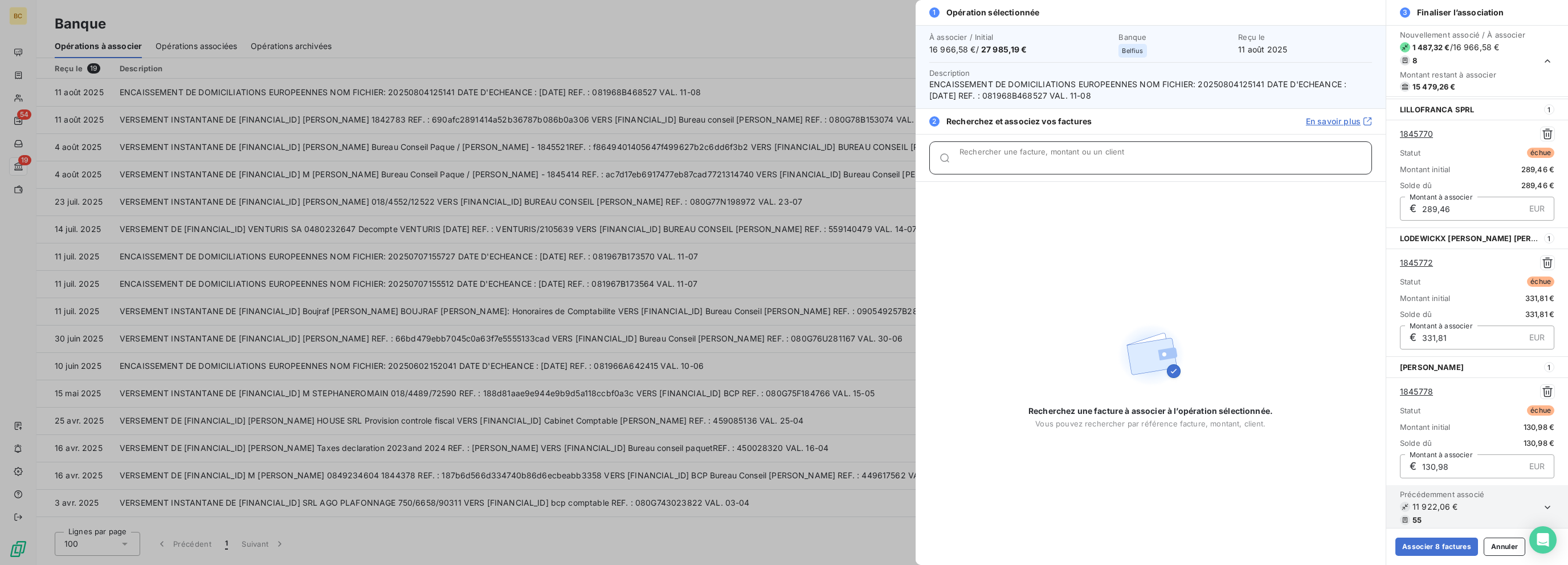
click at [842, 159] on input "Rechercher une facture, montant ou un client" at bounding box center [1165, 162] width 412 height 12
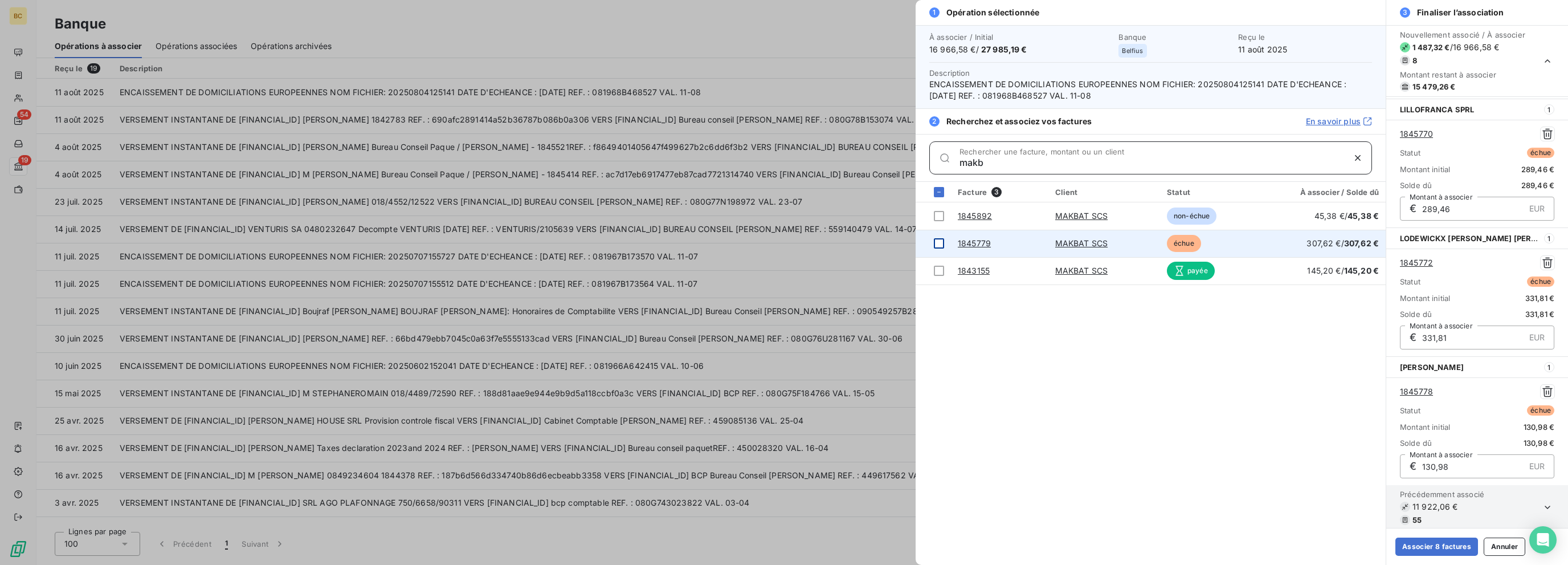
type input "makb"
click at [842, 242] on div at bounding box center [939, 243] width 10 height 10
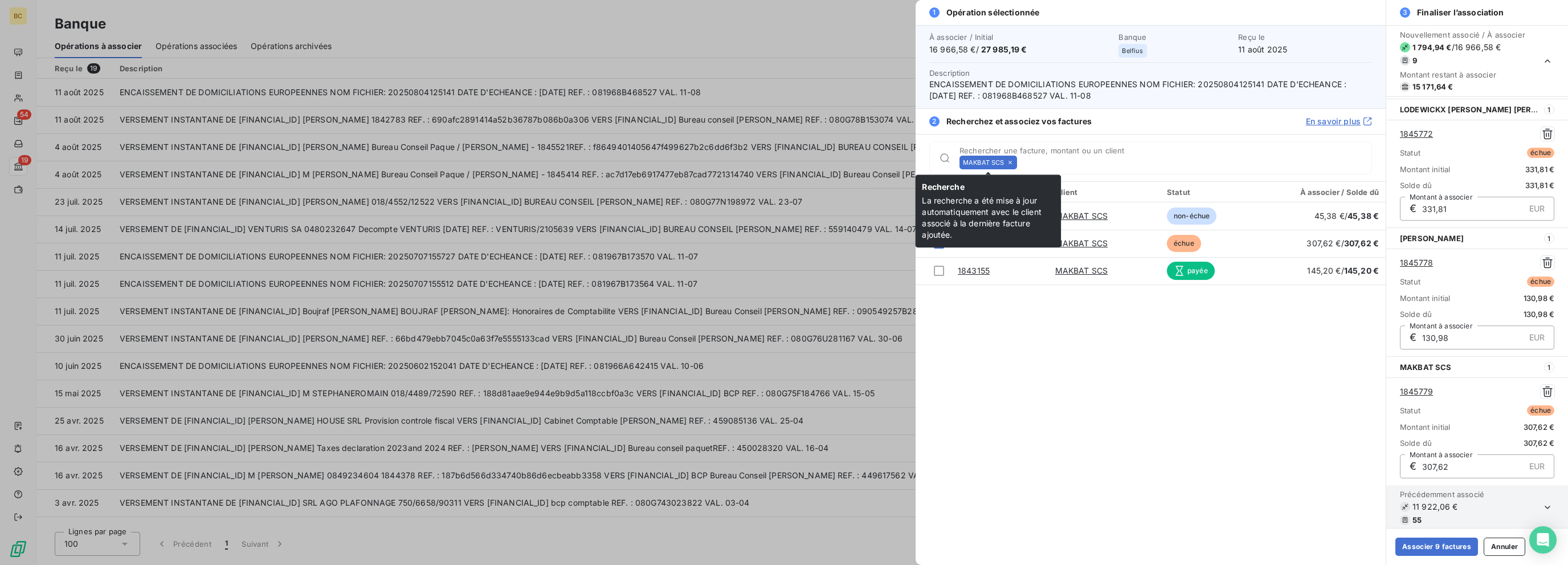
click at [842, 159] on icon at bounding box center [1010, 162] width 7 height 7
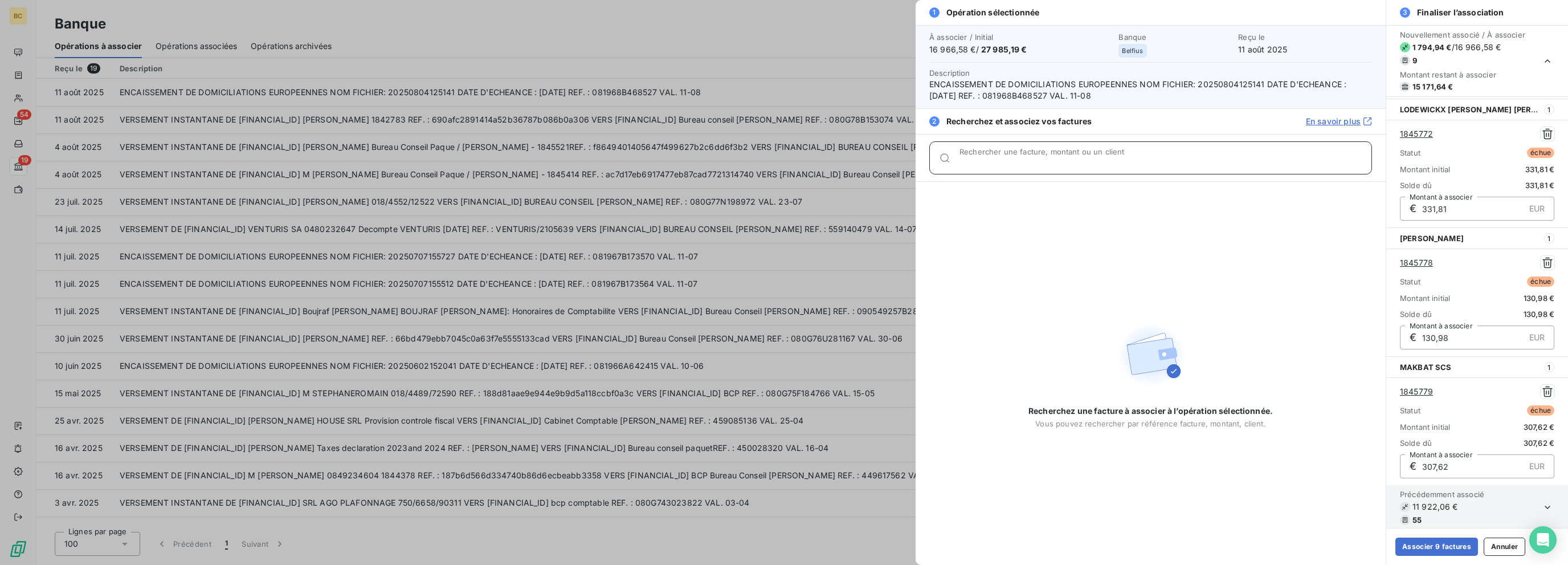
click at [842, 158] on input "Rechercher une facture, montant ou un client" at bounding box center [1165, 162] width 412 height 12
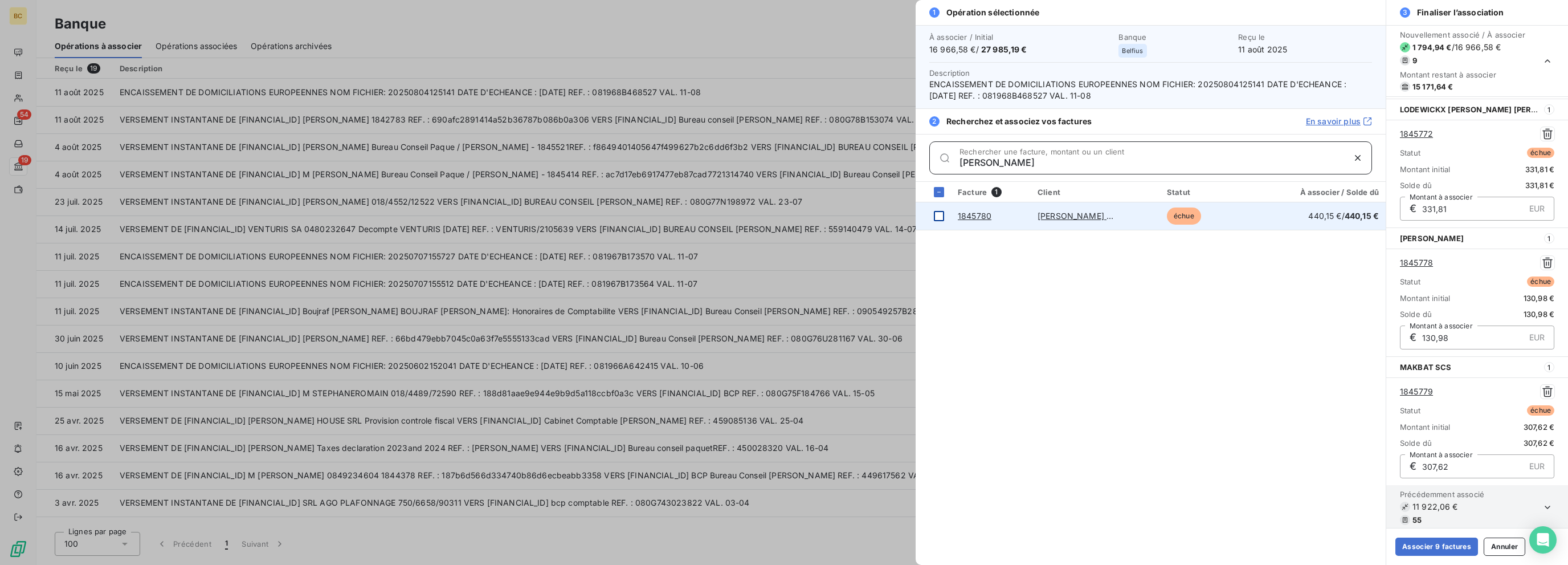
type input "[PERSON_NAME]"
click at [842, 216] on div at bounding box center [939, 216] width 10 height 10
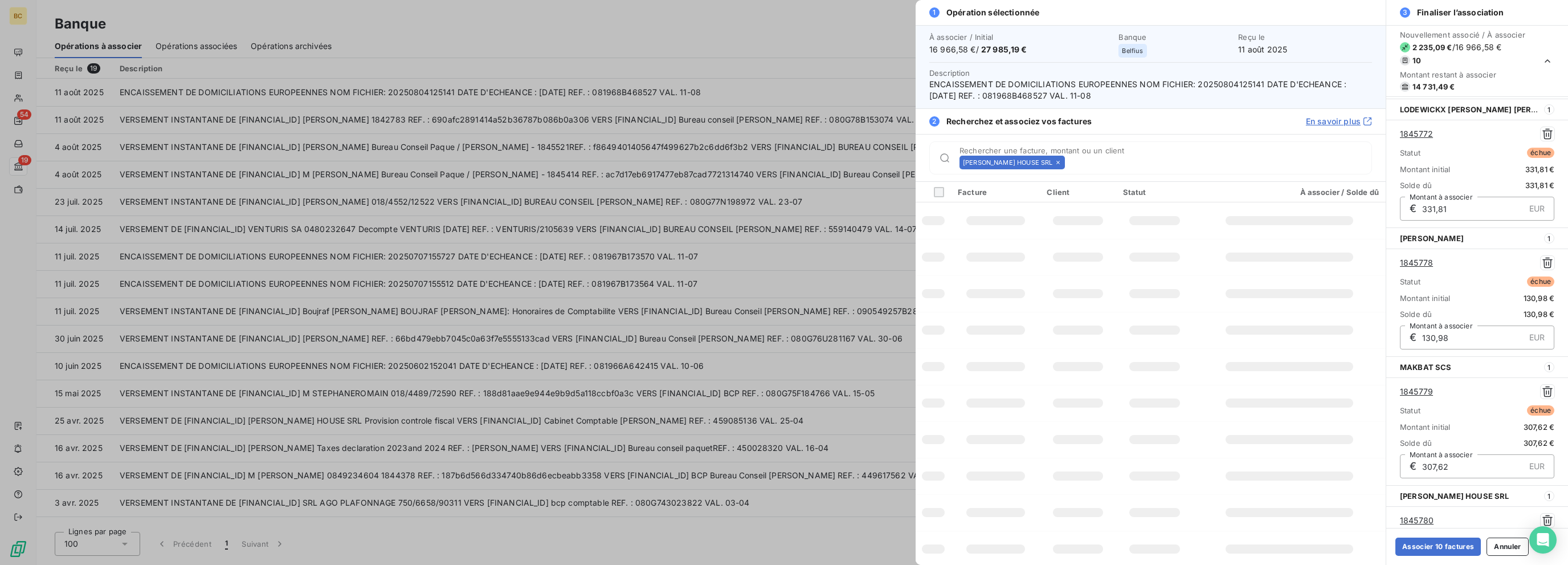
scroll to position [899, 0]
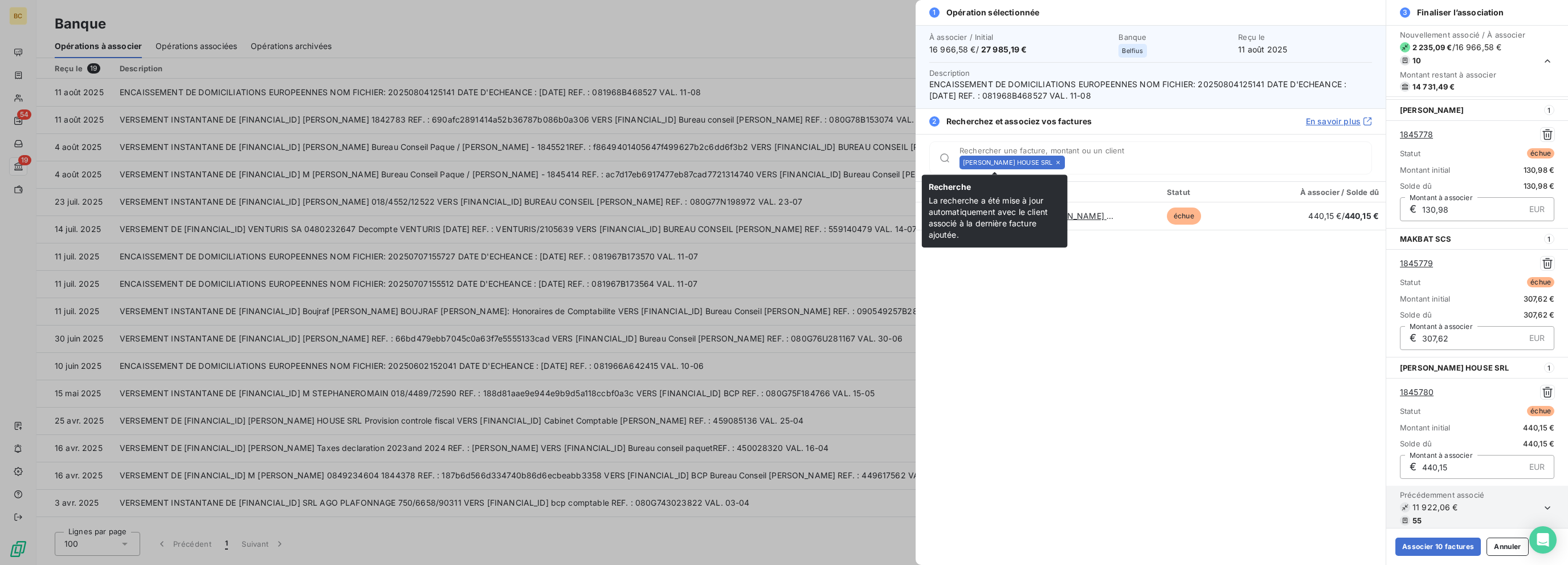
click at [842, 162] on icon at bounding box center [1059, 163] width 4 height 4
click at [842, 162] on input "Rechercher une facture, montant ou un client" at bounding box center [1220, 162] width 302 height 12
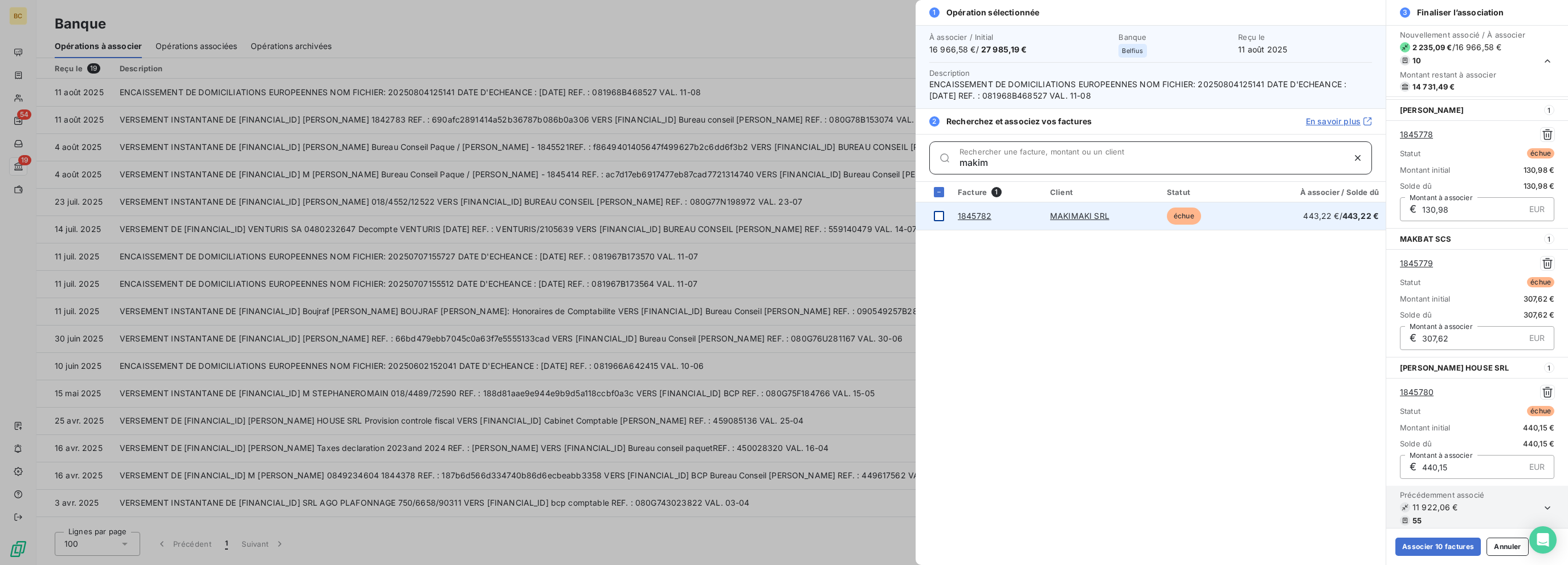
type input "makim"
click at [842, 217] on div at bounding box center [939, 216] width 10 height 10
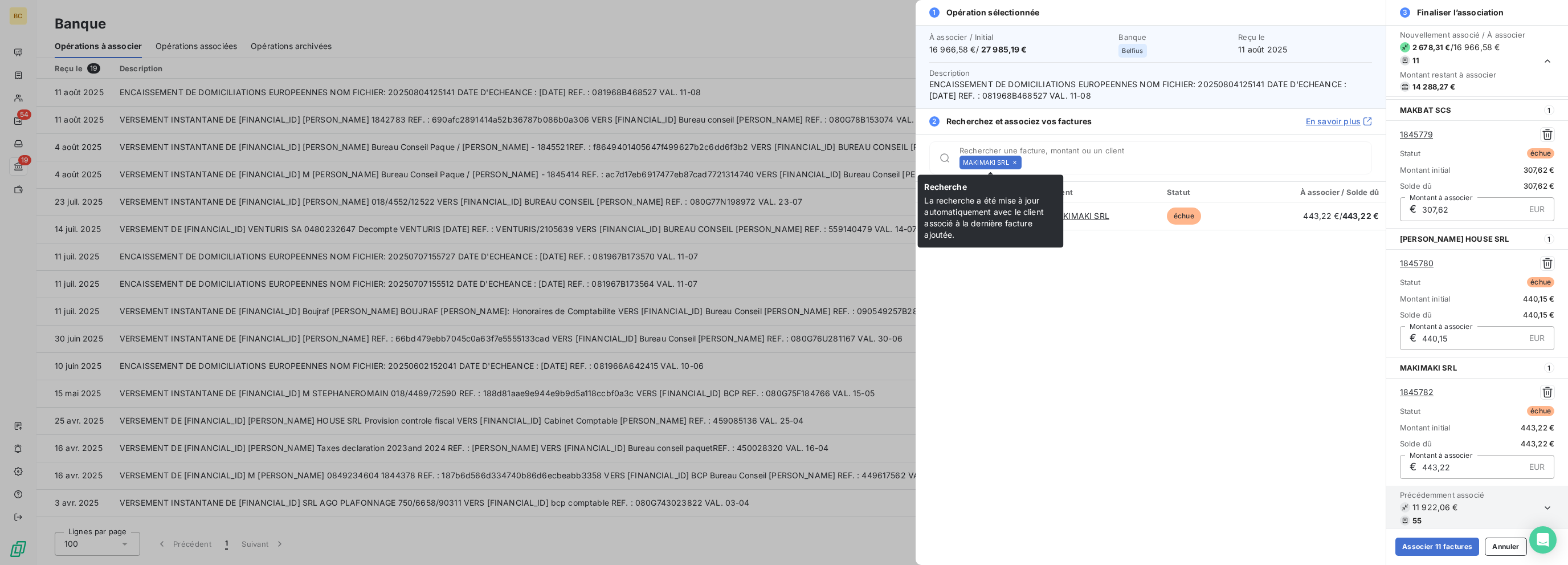
click at [842, 161] on icon at bounding box center [1015, 163] width 4 height 4
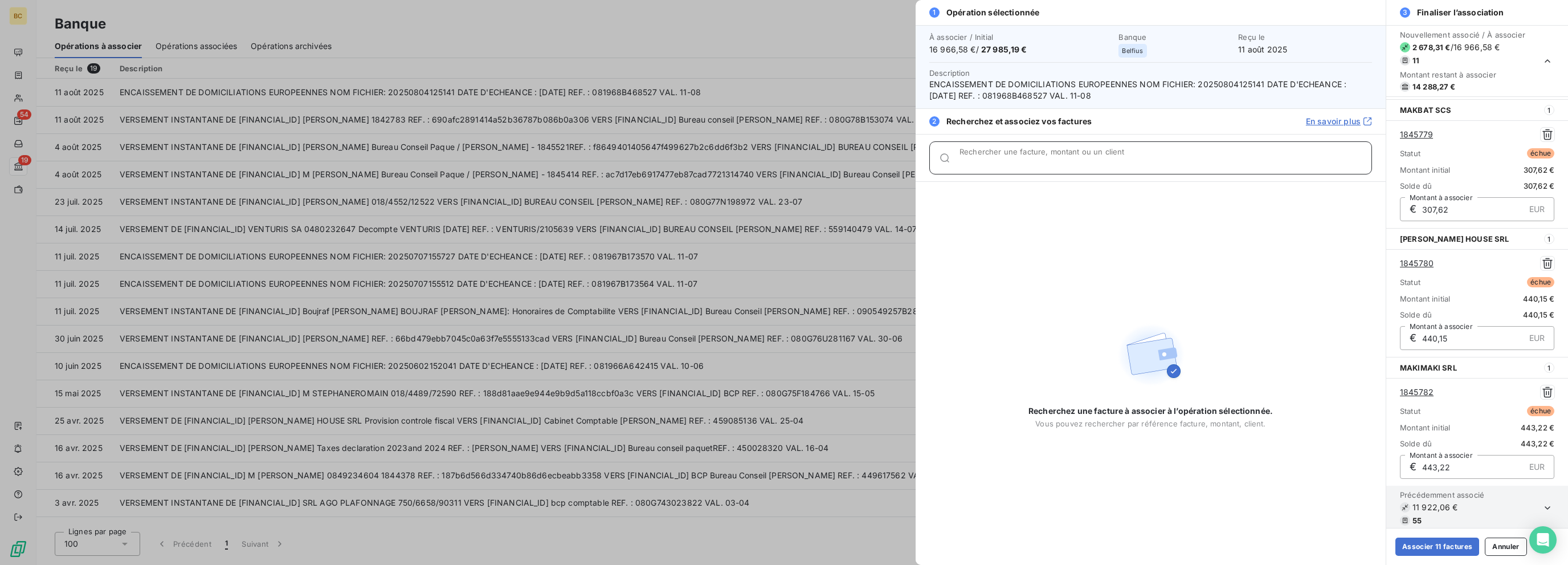
click at [842, 161] on input "Rechercher une facture, montant ou un client" at bounding box center [1165, 162] width 412 height 12
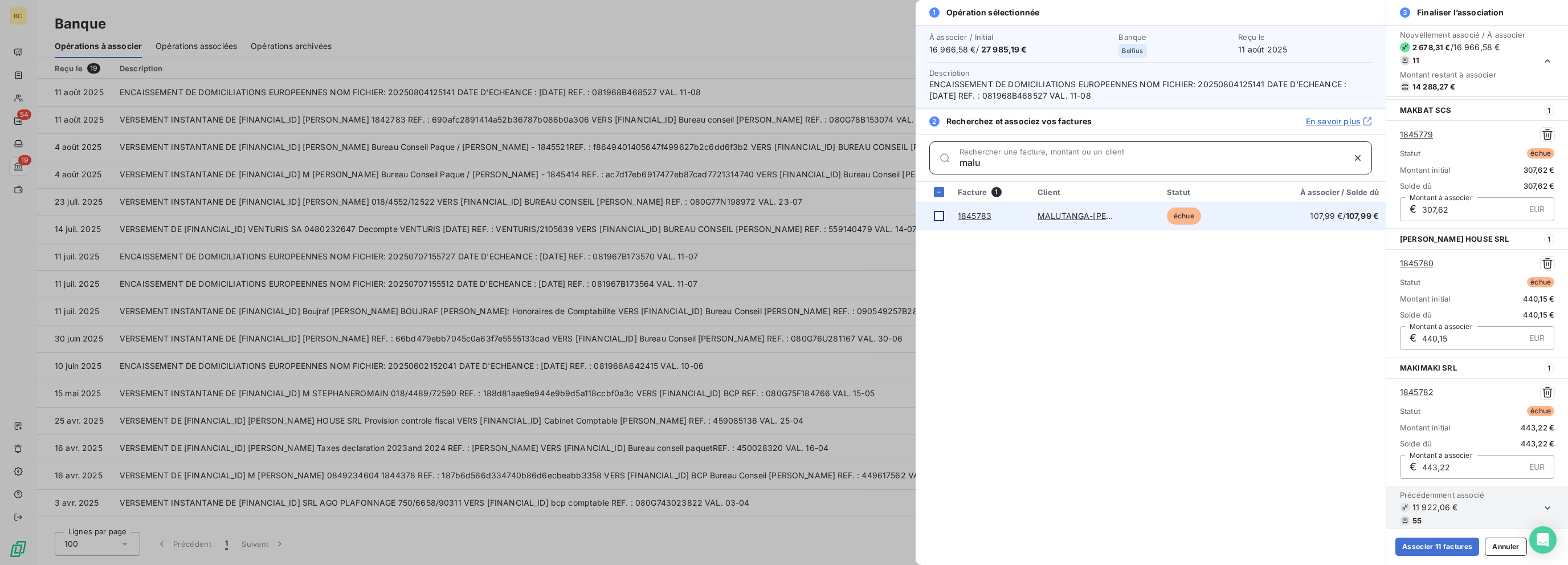
type input "malu"
click at [842, 211] on div at bounding box center [939, 216] width 10 height 10
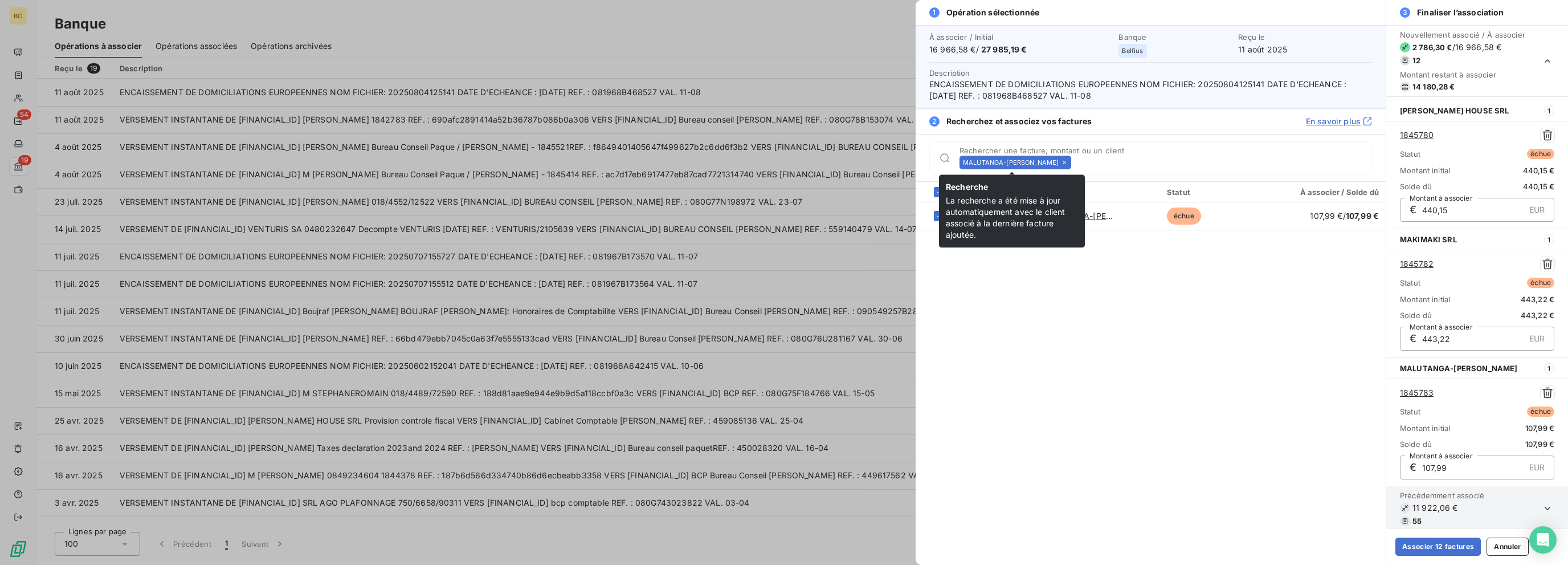
click at [842, 161] on icon at bounding box center [1064, 162] width 7 height 7
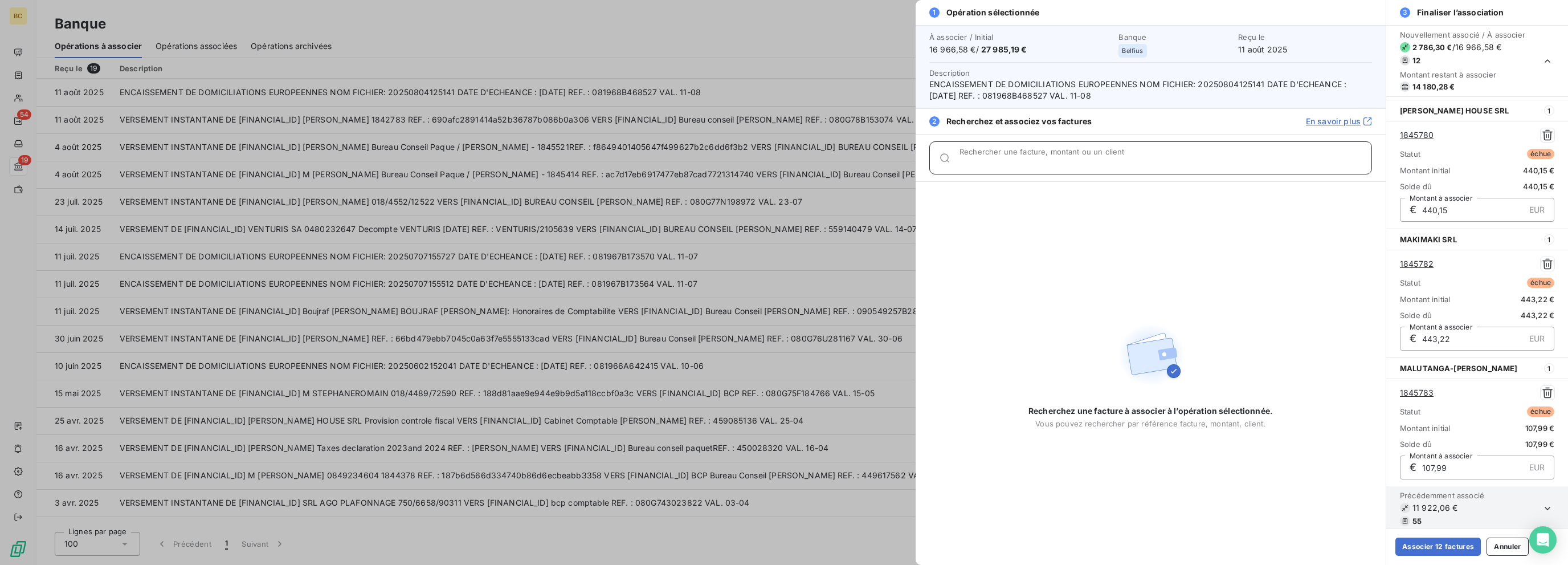
click at [842, 161] on input "Rechercher une facture, montant ou un client" at bounding box center [1165, 162] width 412 height 12
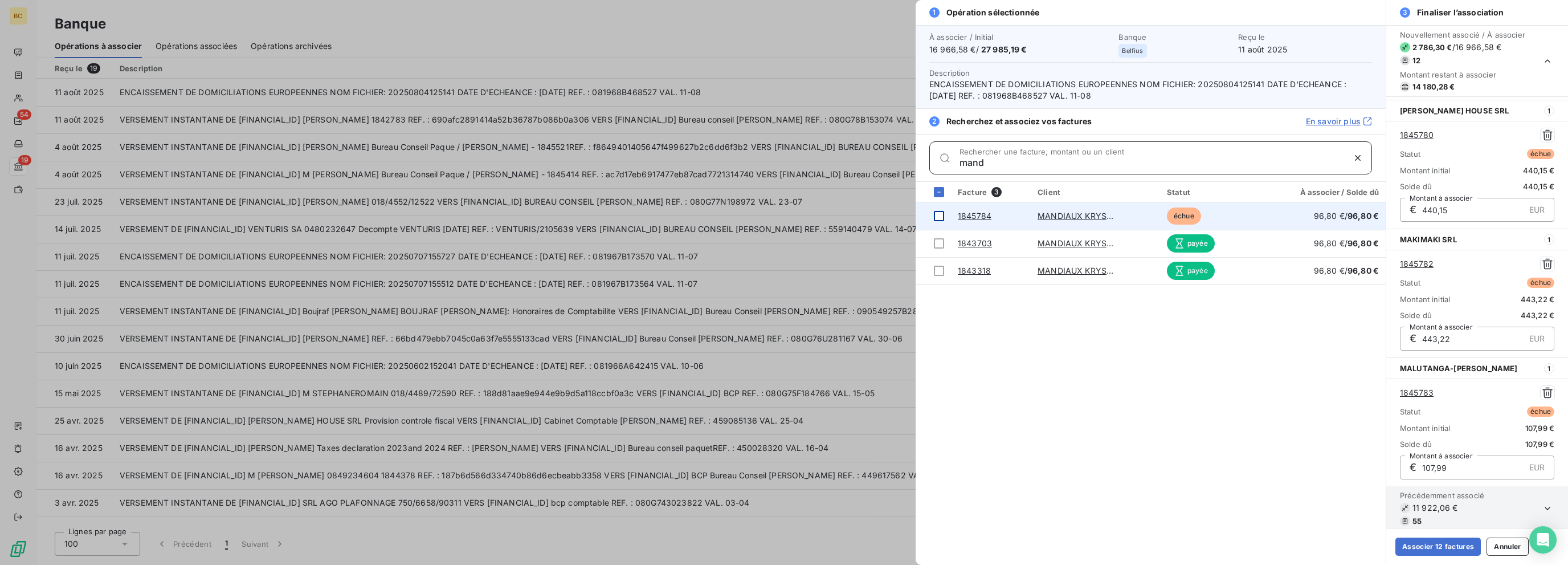
type input "mand"
click at [842, 214] on div at bounding box center [939, 216] width 10 height 10
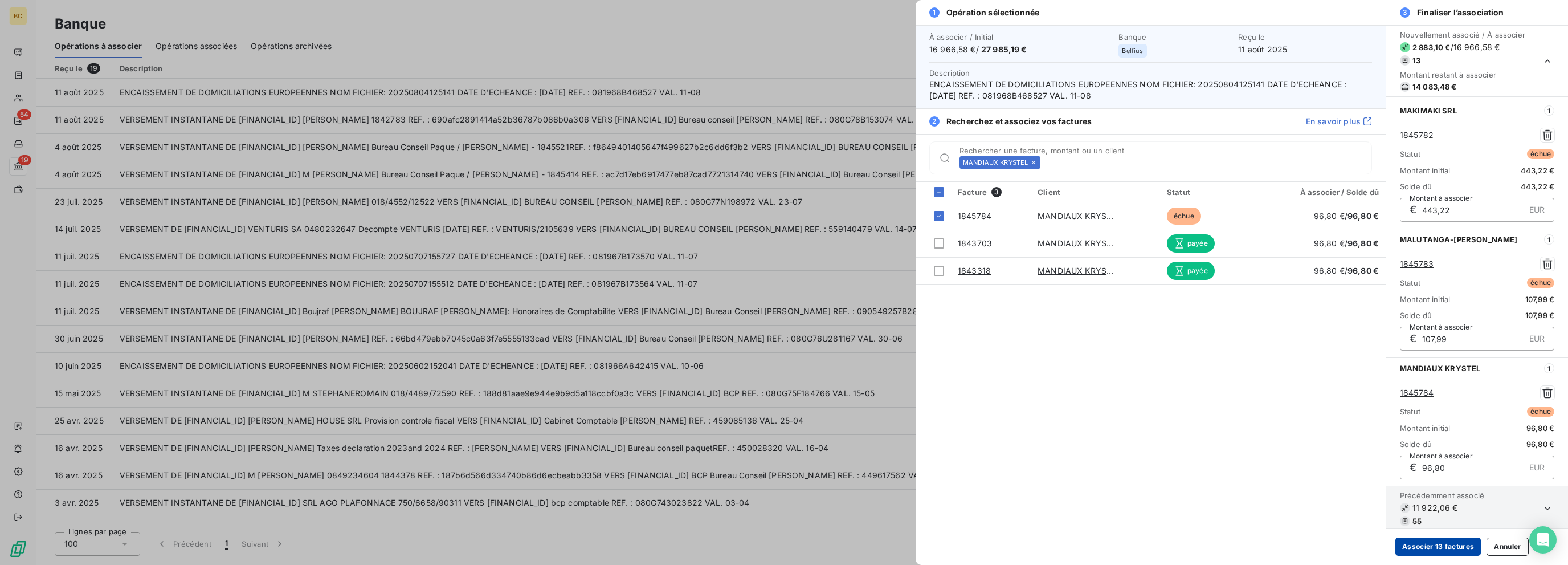
click at [842, 543] on button "Associer 13 factures" at bounding box center [1438, 547] width 85 height 18
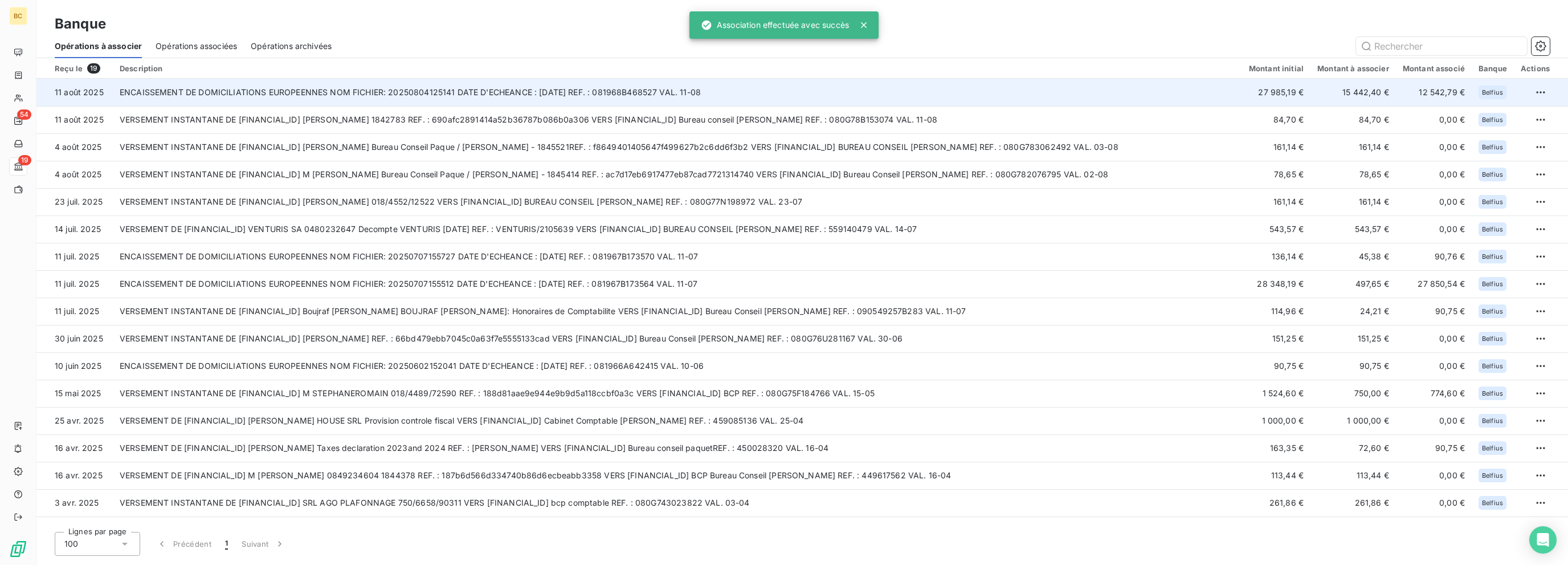
click at [842, 91] on td "27 985,19 €" at bounding box center [1276, 92] width 68 height 27
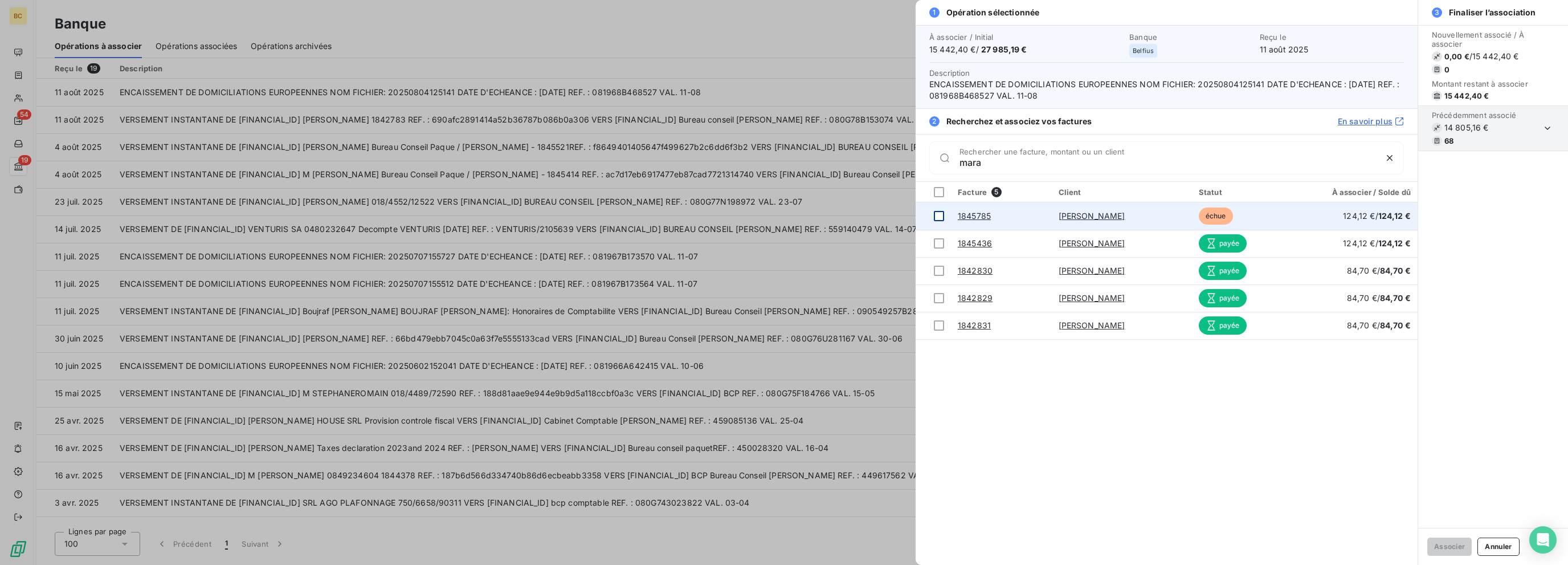
type input "mara"
click at [842, 216] on div at bounding box center [939, 216] width 10 height 10
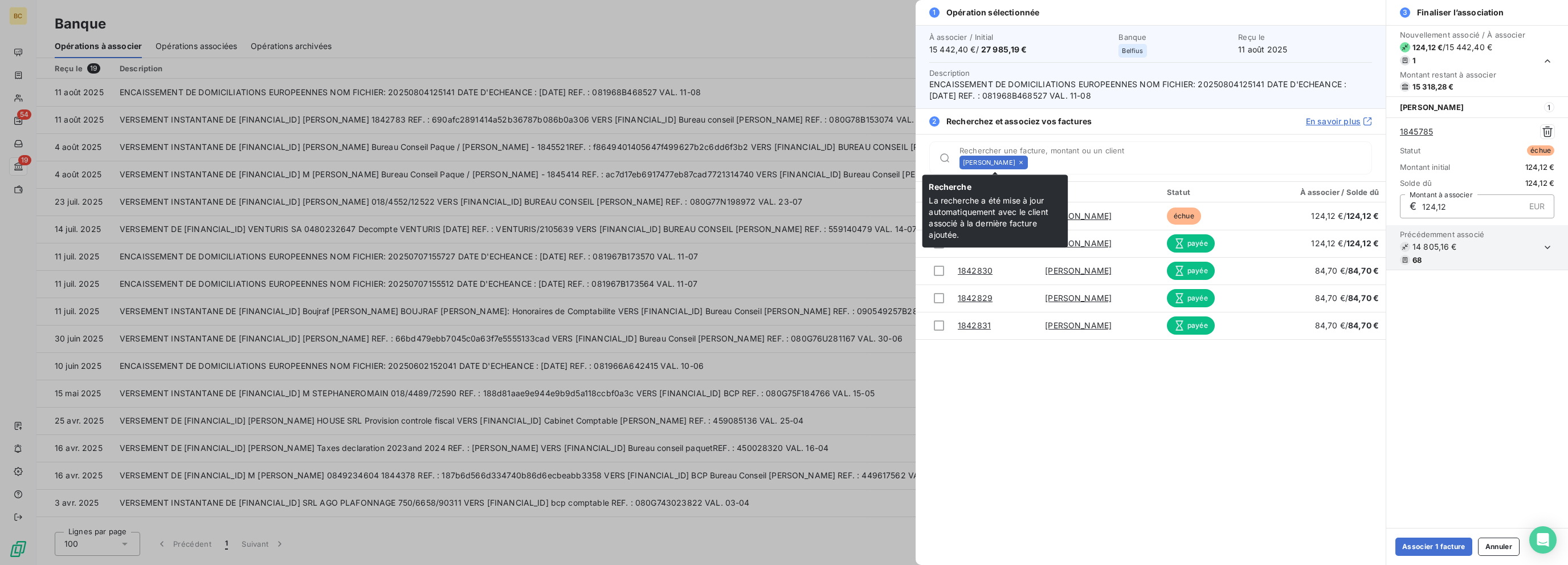
click at [842, 161] on icon at bounding box center [1021, 162] width 7 height 7
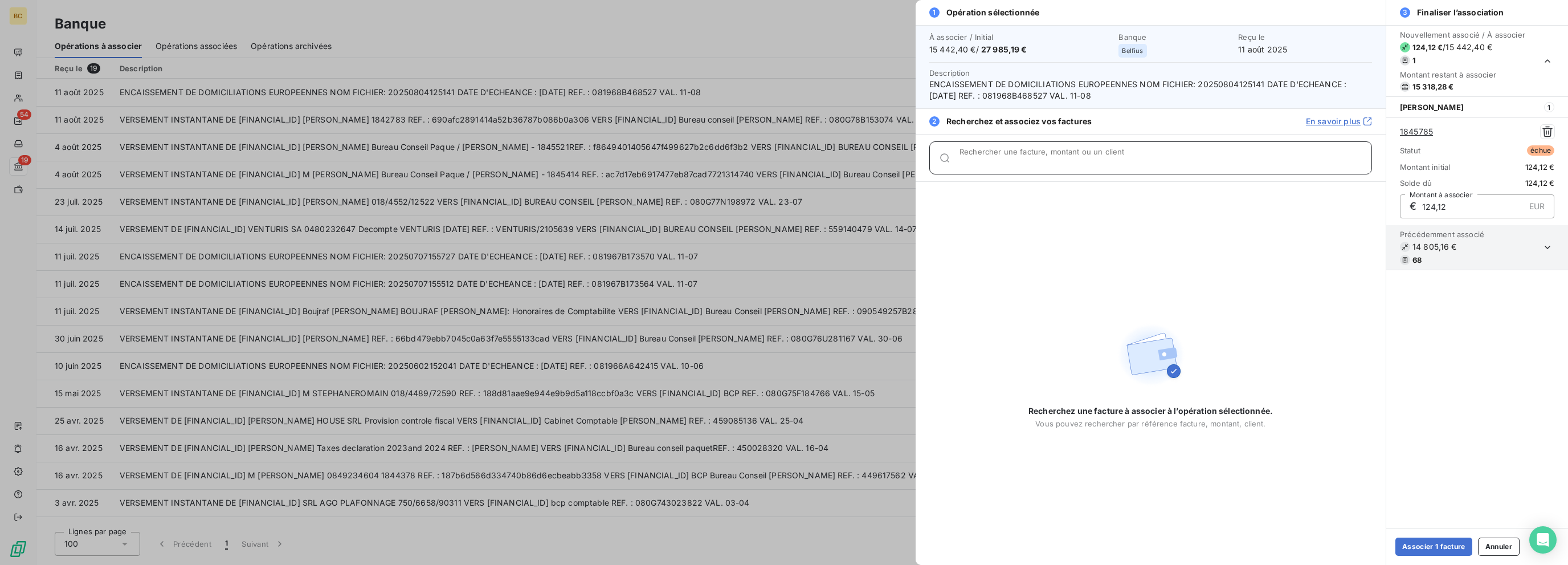
click at [842, 161] on input "Rechercher une facture, montant ou un client" at bounding box center [1165, 162] width 412 height 12
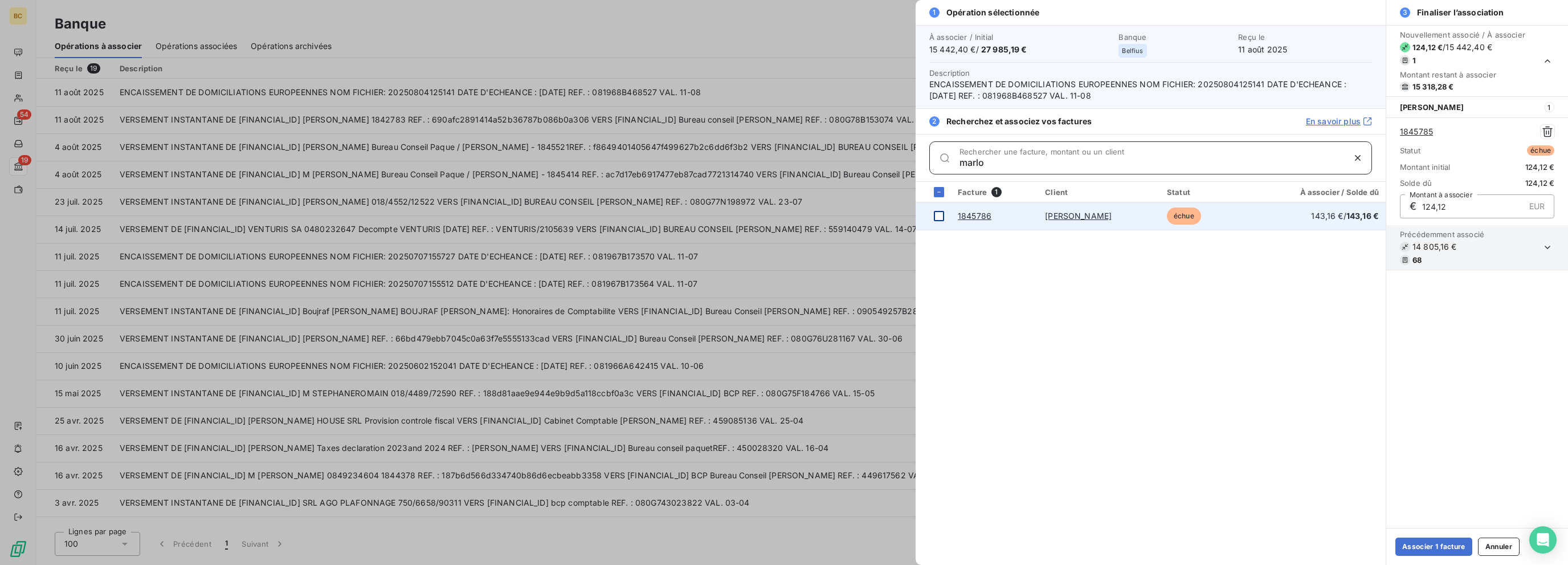
type input "marlo"
click at [842, 216] on div at bounding box center [939, 216] width 10 height 10
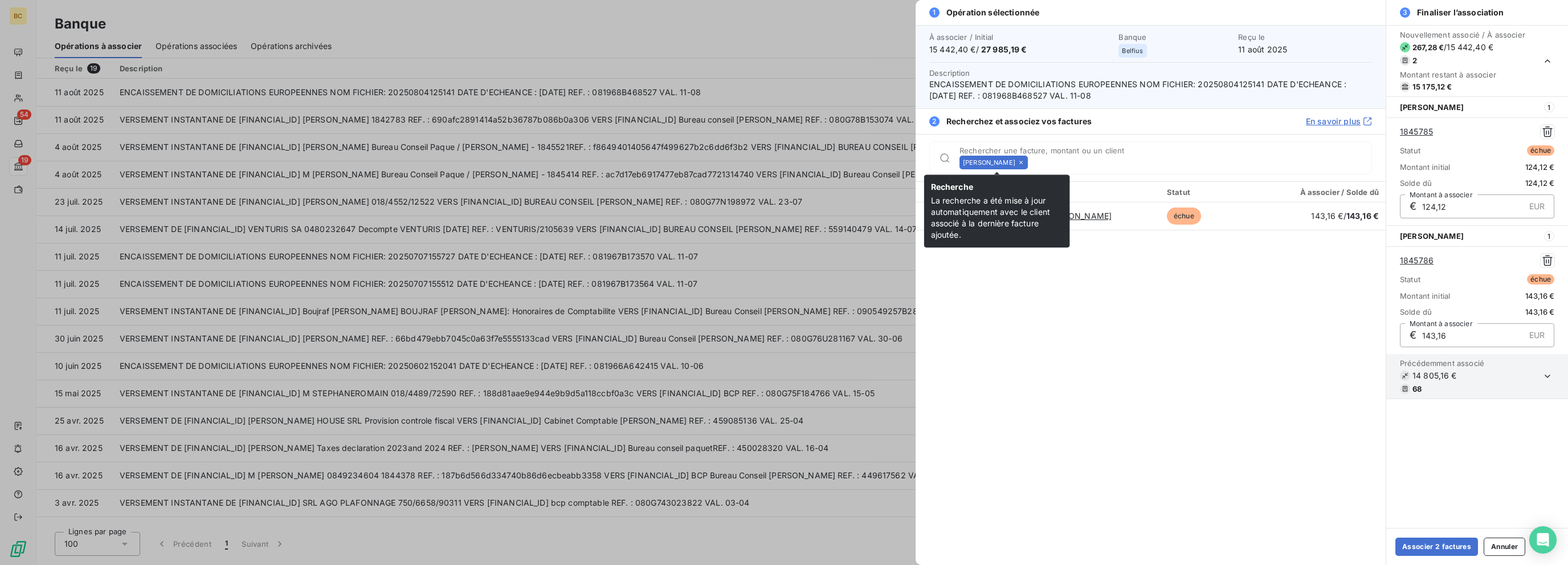
click at [842, 163] on icon at bounding box center [1021, 162] width 7 height 7
click at [842, 163] on input "Rechercher une facture, montant ou un client" at bounding box center [1202, 162] width 339 height 12
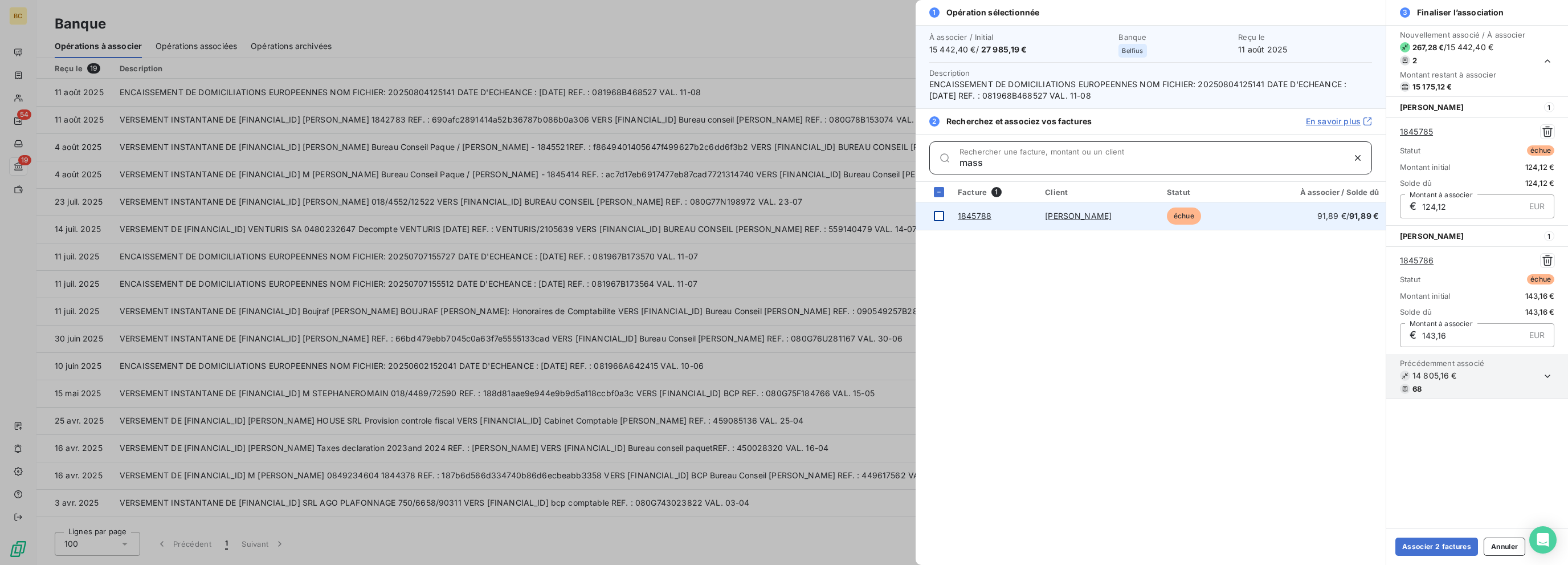
type input "mass"
click at [842, 216] on div at bounding box center [939, 216] width 10 height 10
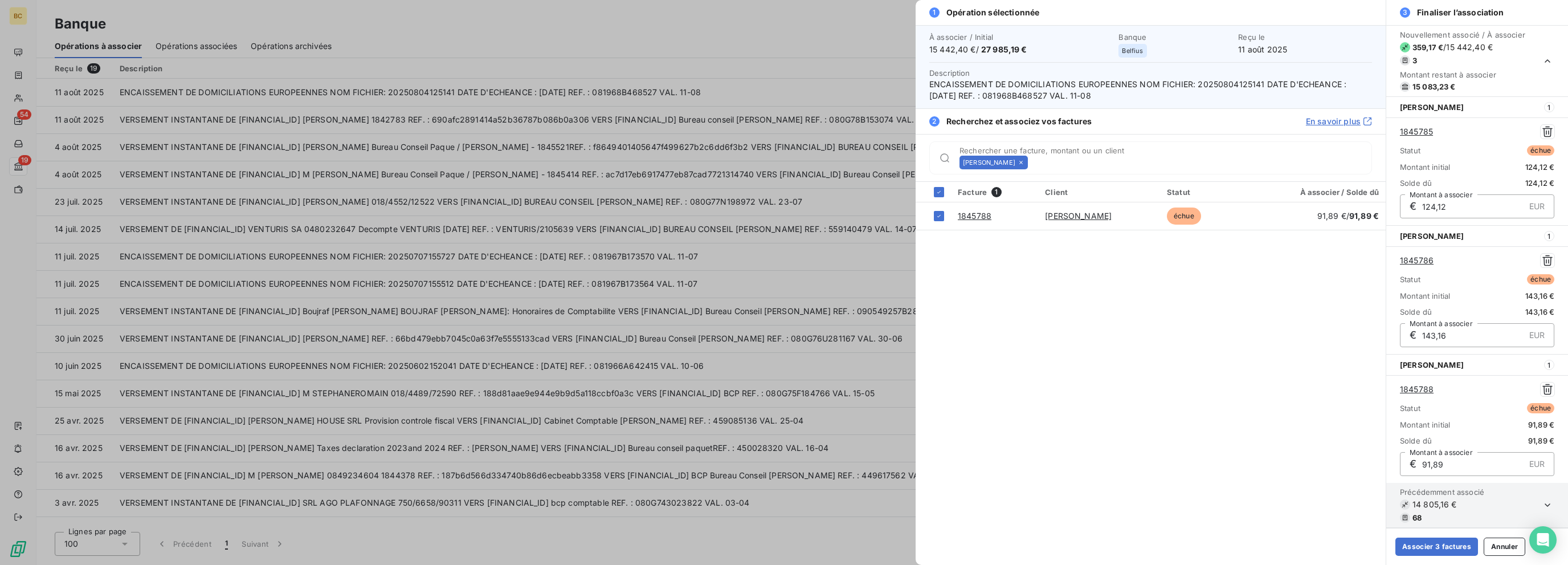
click at [842, 162] on icon at bounding box center [1021, 162] width 7 height 7
click at [842, 162] on input "Rechercher une facture, montant ou un client" at bounding box center [1202, 162] width 339 height 12
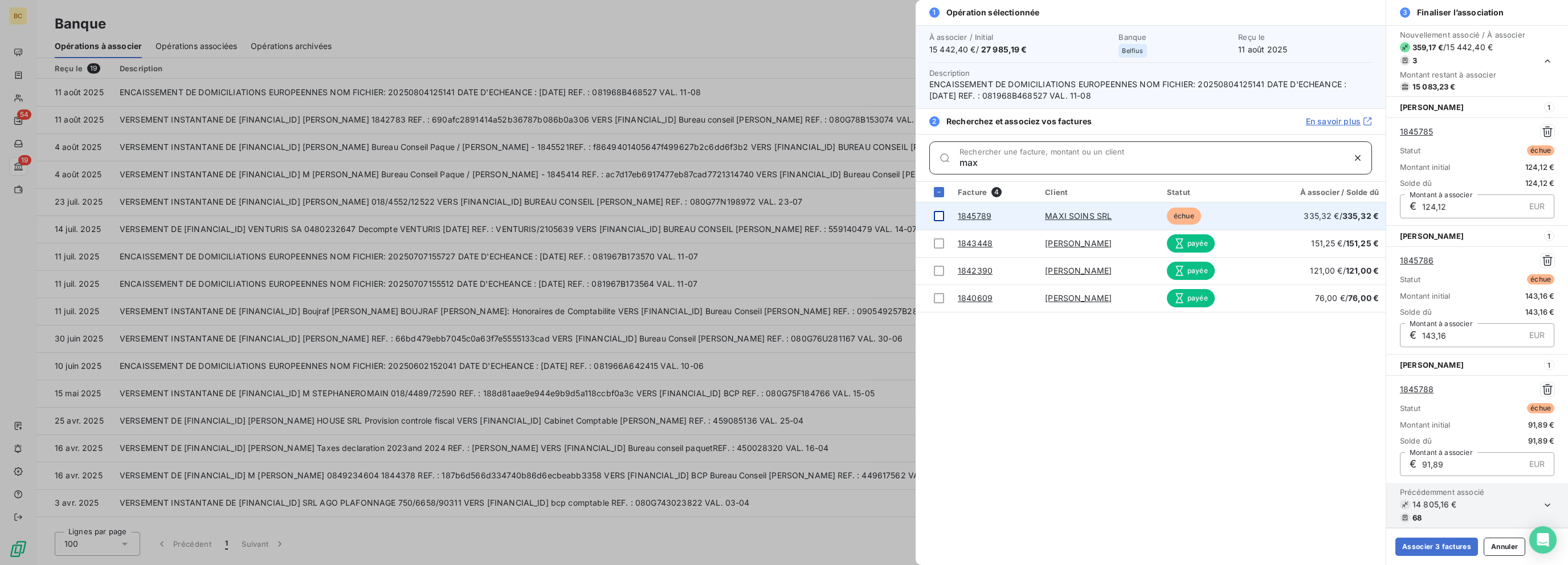
type input "max"
click at [842, 211] on div at bounding box center [939, 216] width 10 height 10
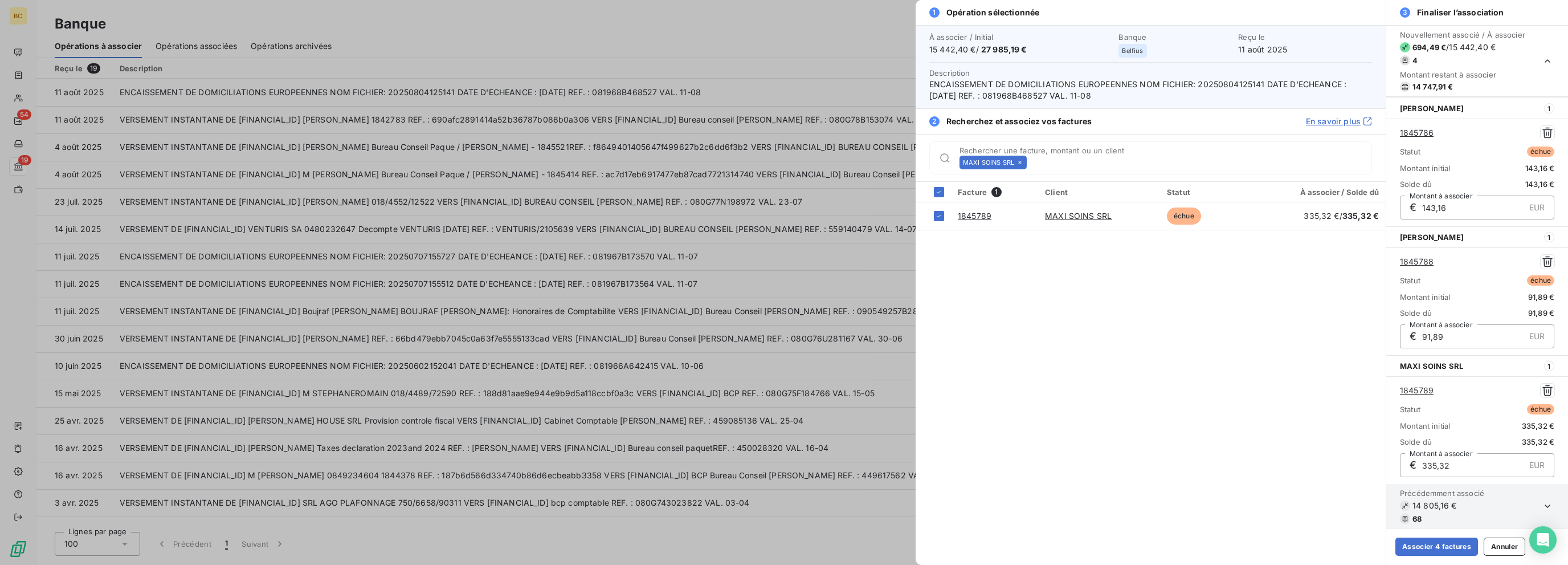
click at [842, 162] on icon at bounding box center [1020, 162] width 7 height 7
click at [842, 162] on input "Rechercher une facture, montant ou un client" at bounding box center [1201, 162] width 340 height 12
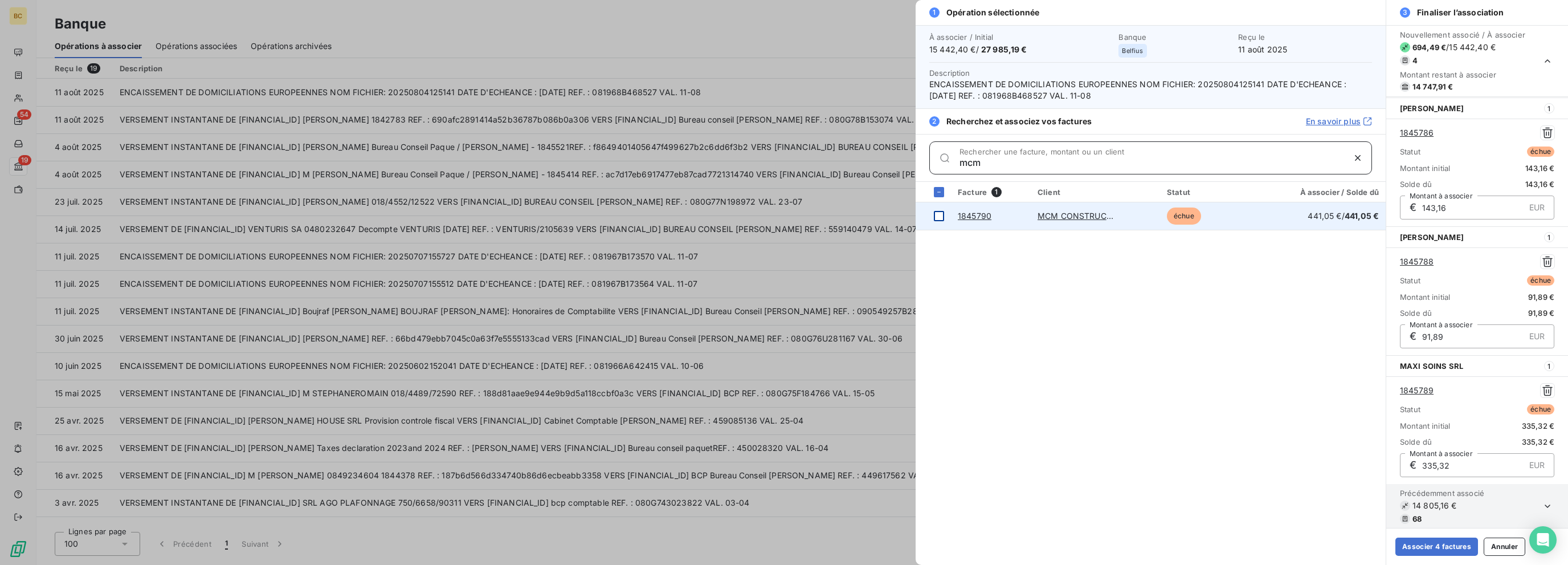
type input "mcm"
click at [842, 216] on div at bounding box center [939, 216] width 10 height 10
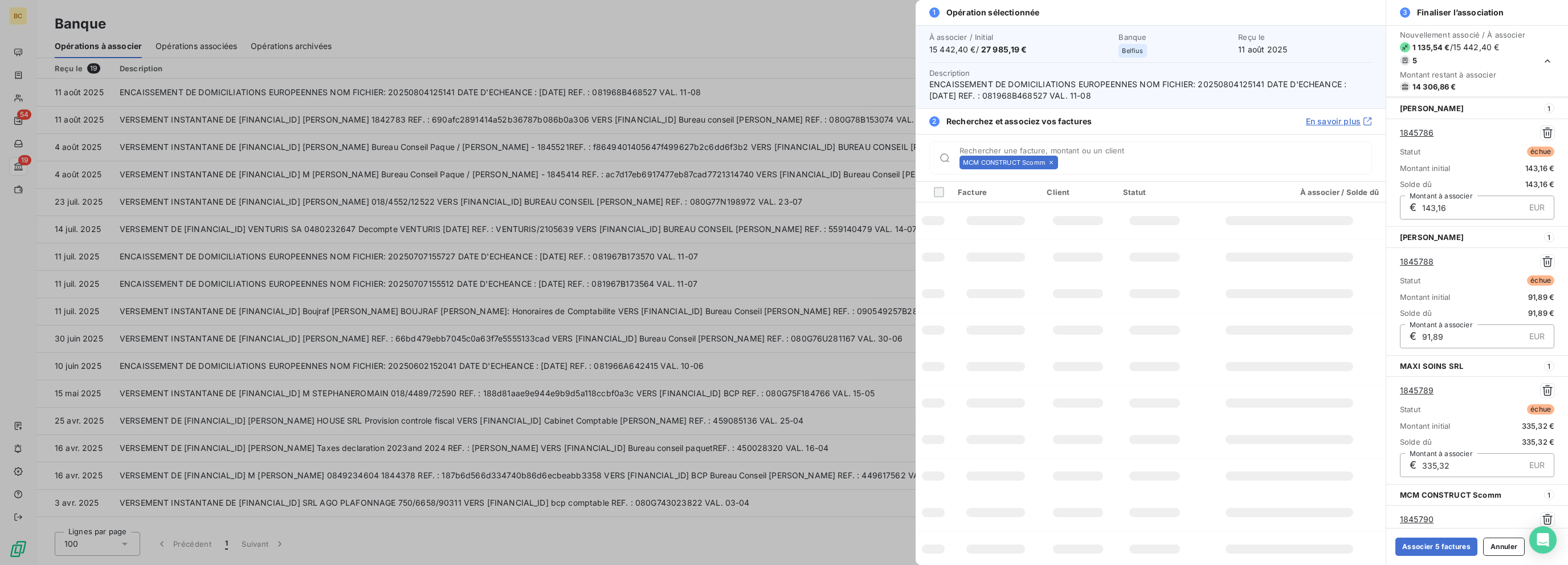
scroll to position [256, 0]
click at [842, 161] on icon at bounding box center [1051, 162] width 7 height 7
click at [842, 161] on input "Rechercher une facture, montant ou un client" at bounding box center [1217, 162] width 309 height 12
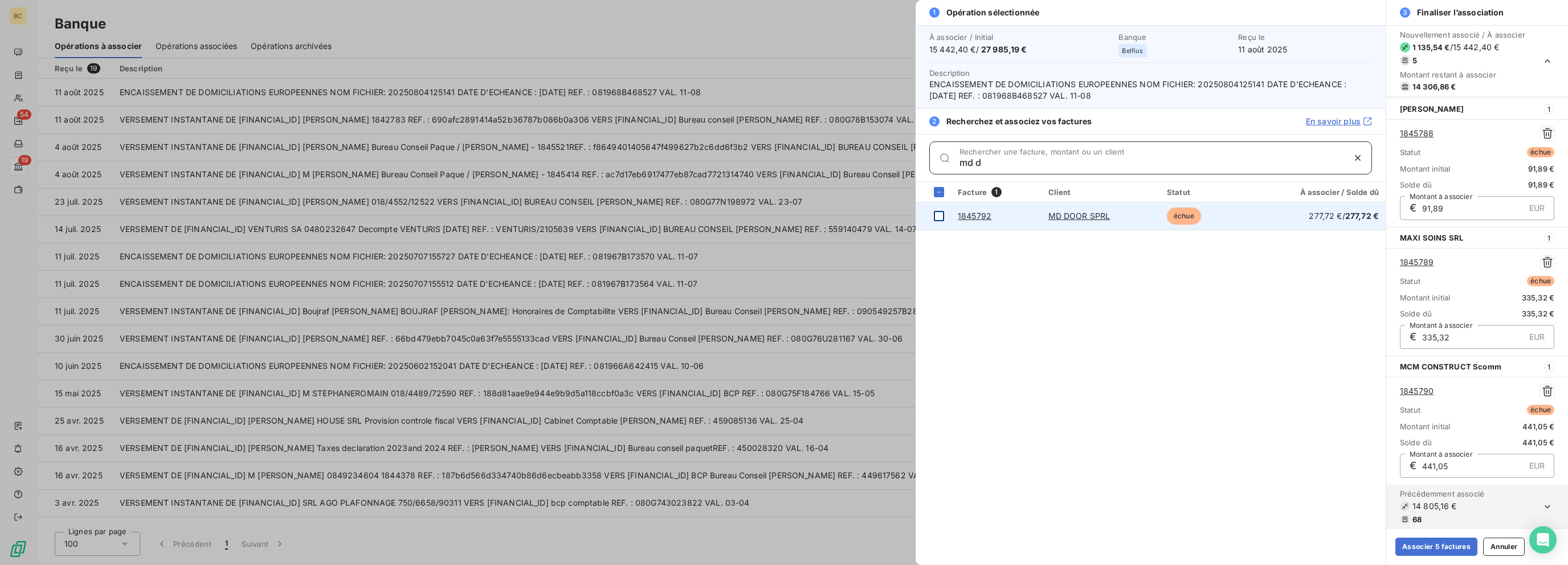
type input "md d"
click at [842, 214] on div at bounding box center [939, 216] width 10 height 10
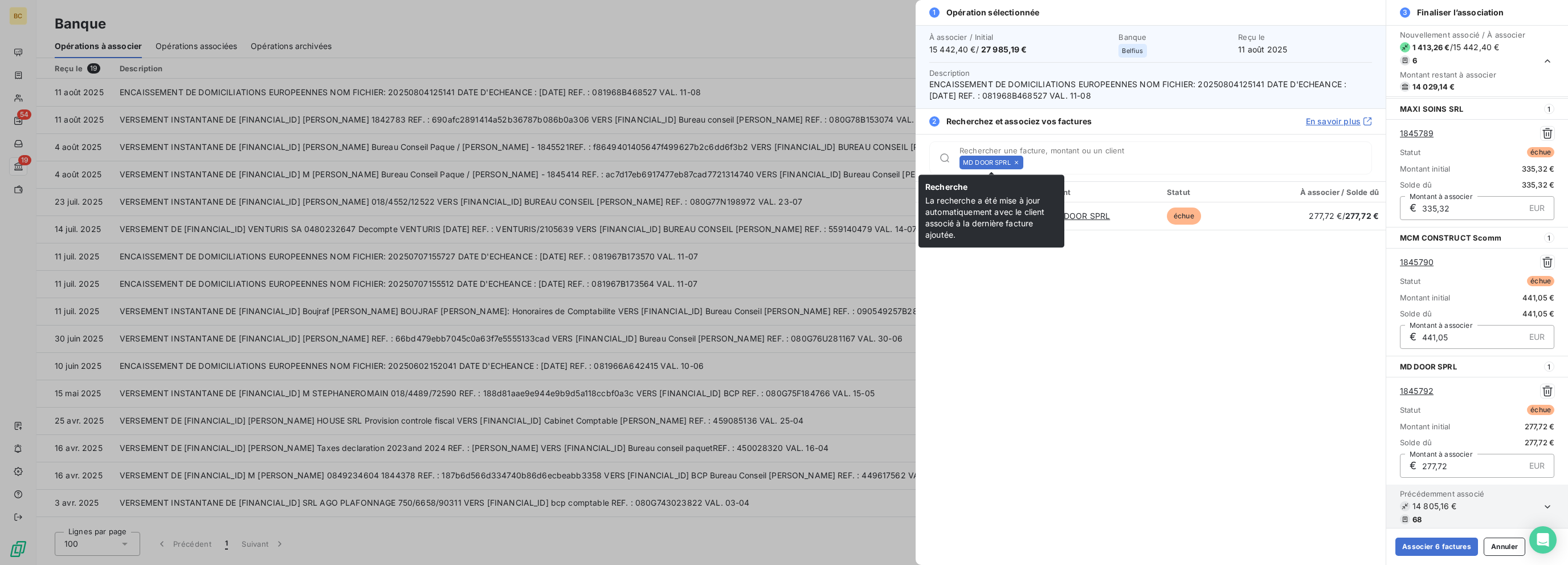
click at [842, 161] on icon at bounding box center [1016, 162] width 7 height 7
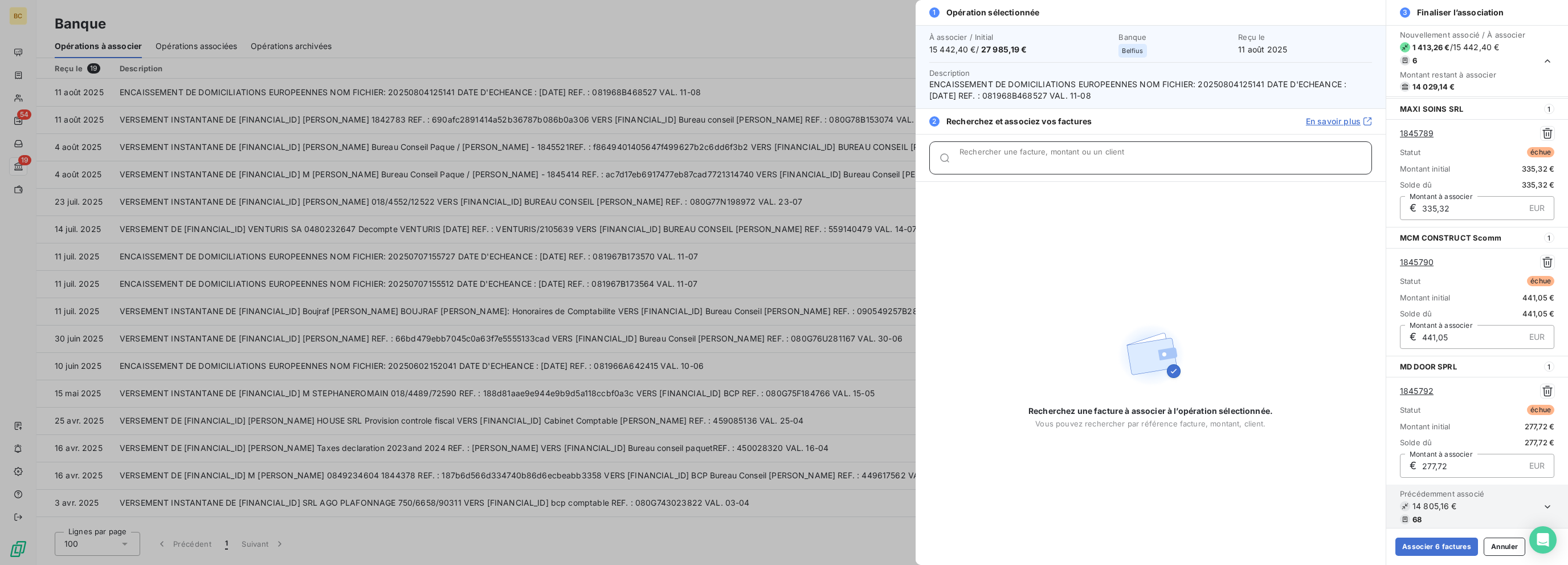
click at [842, 161] on input "Rechercher une facture, montant ou un client" at bounding box center [1165, 162] width 412 height 12
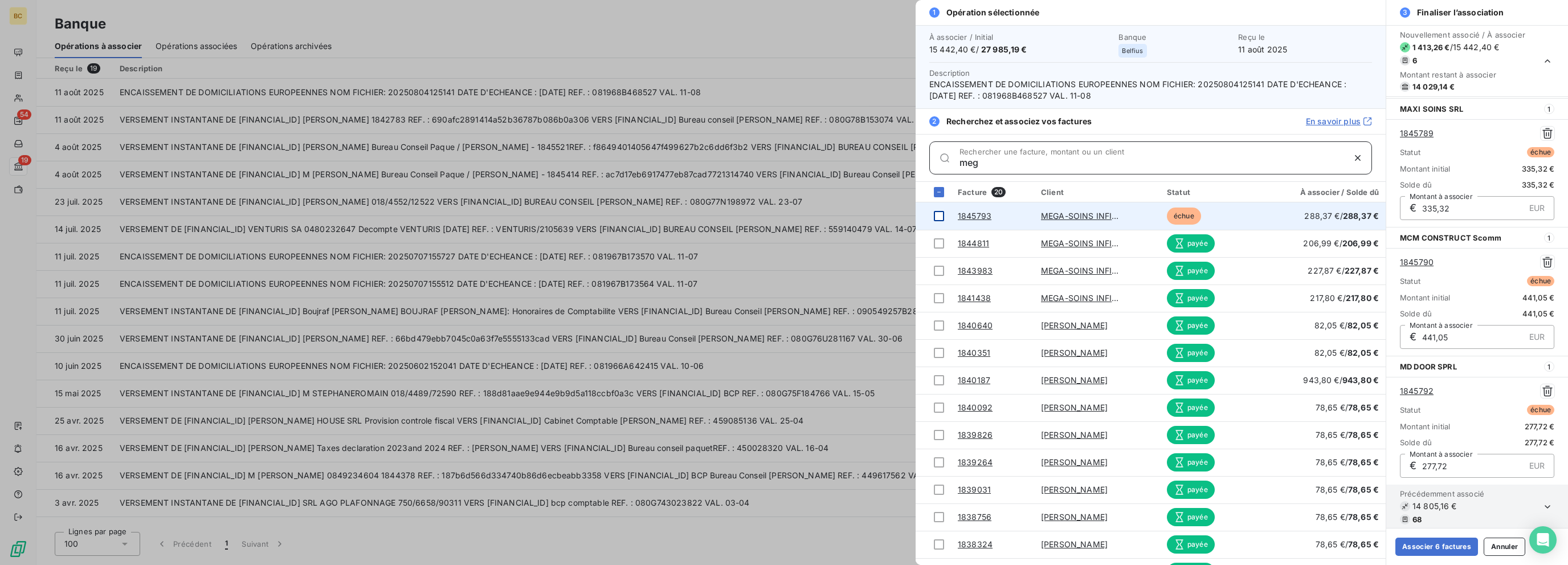
type input "meg"
click at [842, 211] on div at bounding box center [939, 216] width 10 height 10
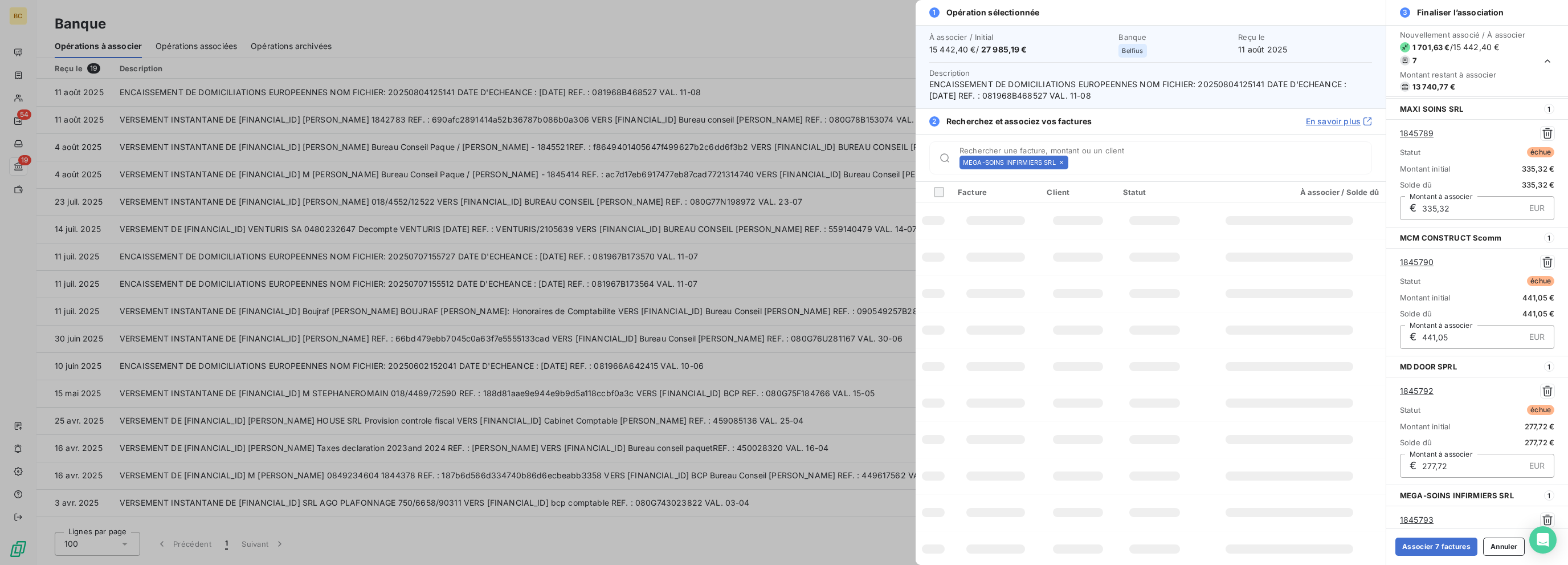
scroll to position [513, 0]
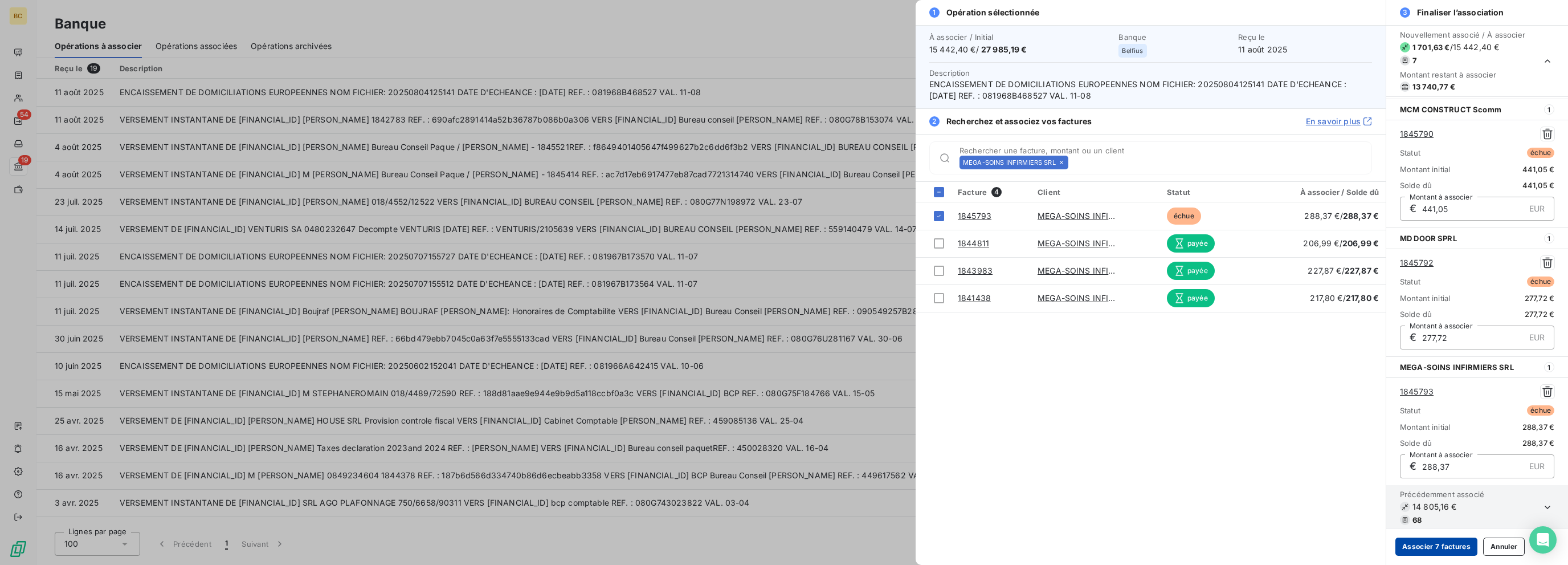
click at [842, 549] on button "Associer 7 factures" at bounding box center [1436, 547] width 82 height 18
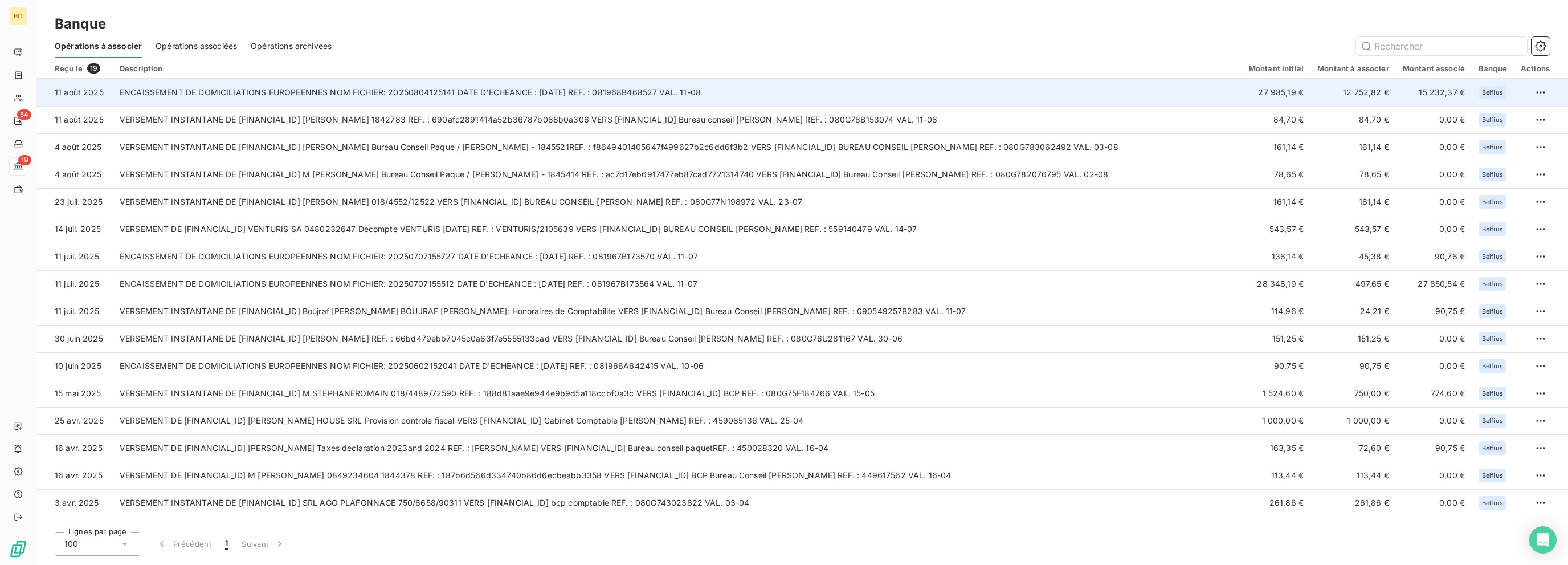
click at [842, 94] on td "27 985,19 €" at bounding box center [1276, 92] width 68 height 27
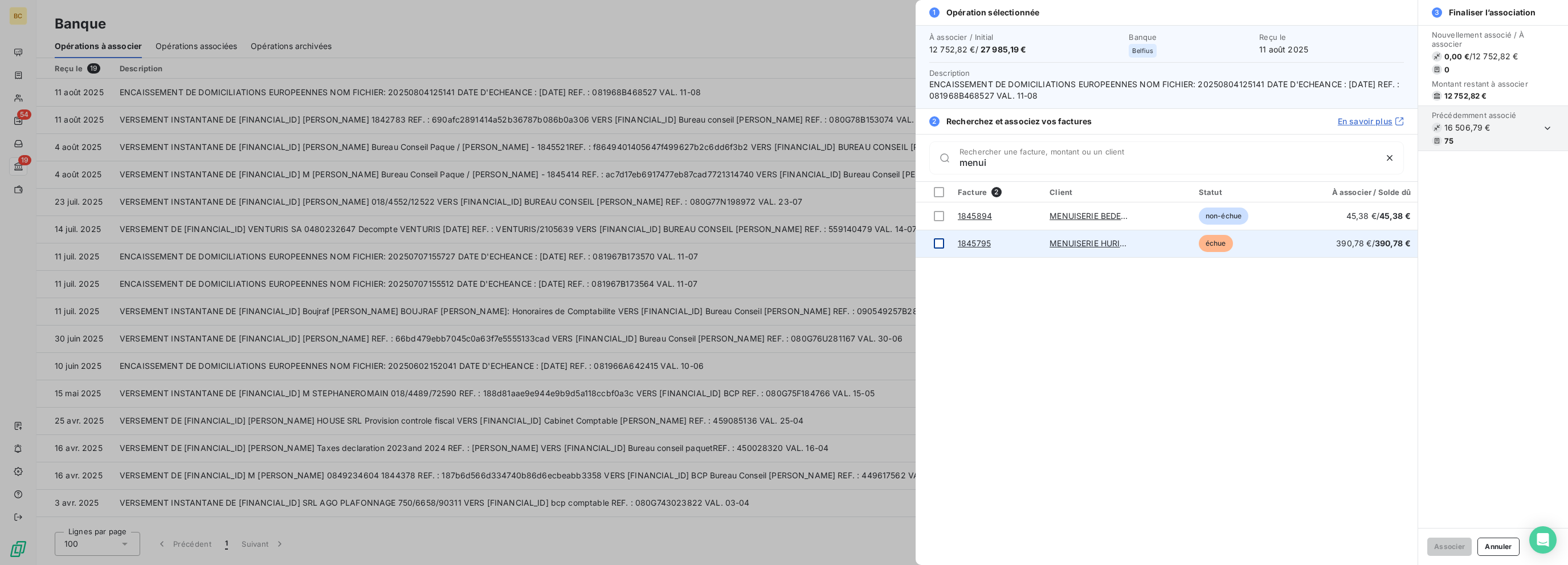
type input "menui"
click at [842, 242] on div at bounding box center [939, 243] width 10 height 10
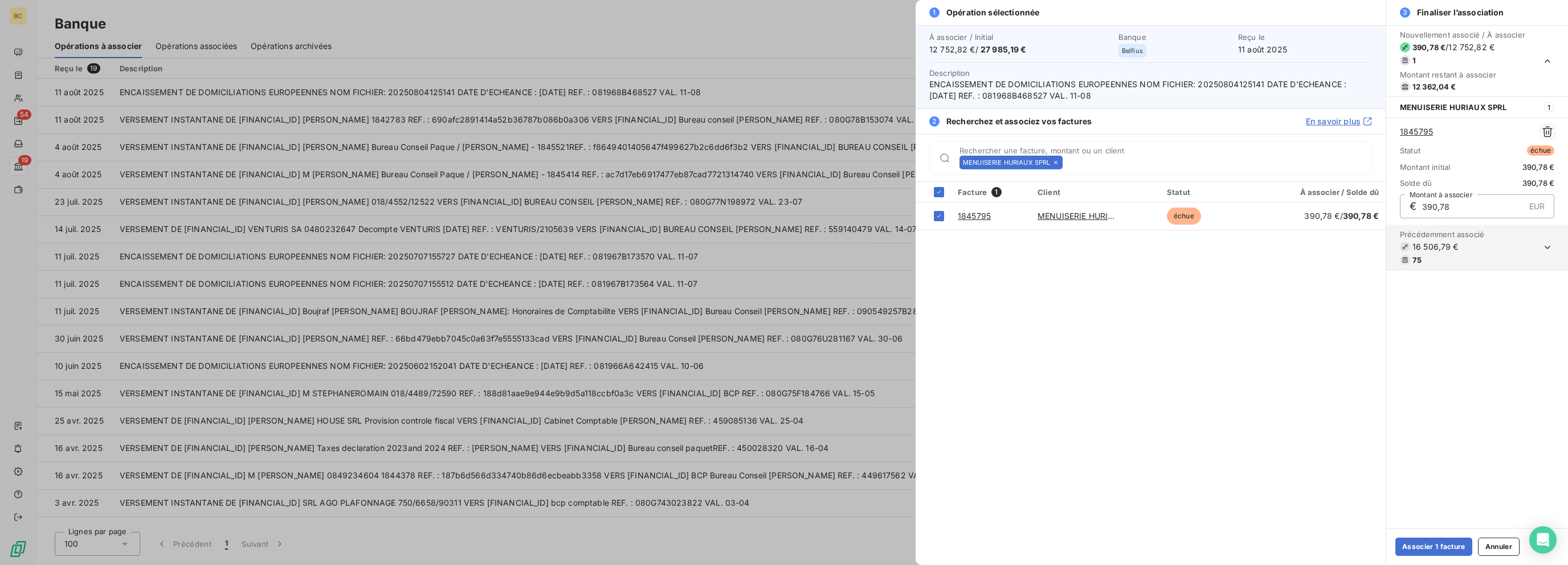
click at [842, 164] on icon at bounding box center [1055, 162] width 7 height 7
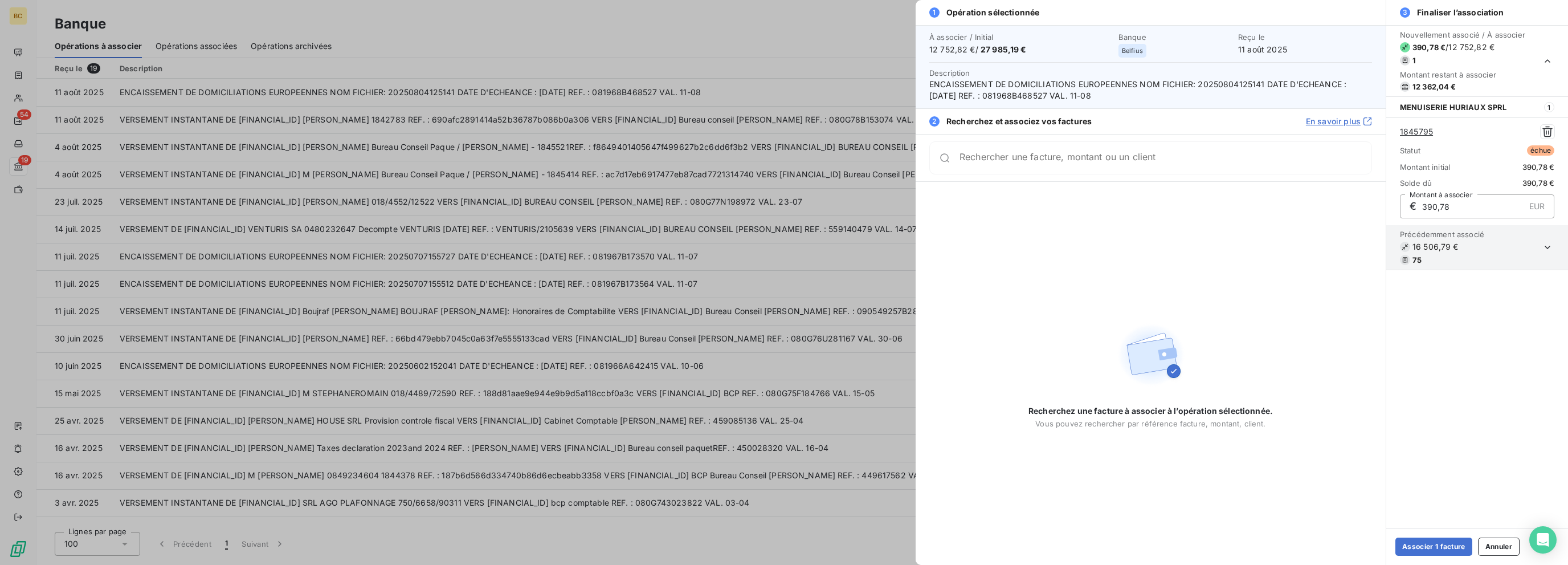
click at [842, 164] on div "Rechercher une facture, montant ou un client" at bounding box center [1150, 158] width 443 height 33
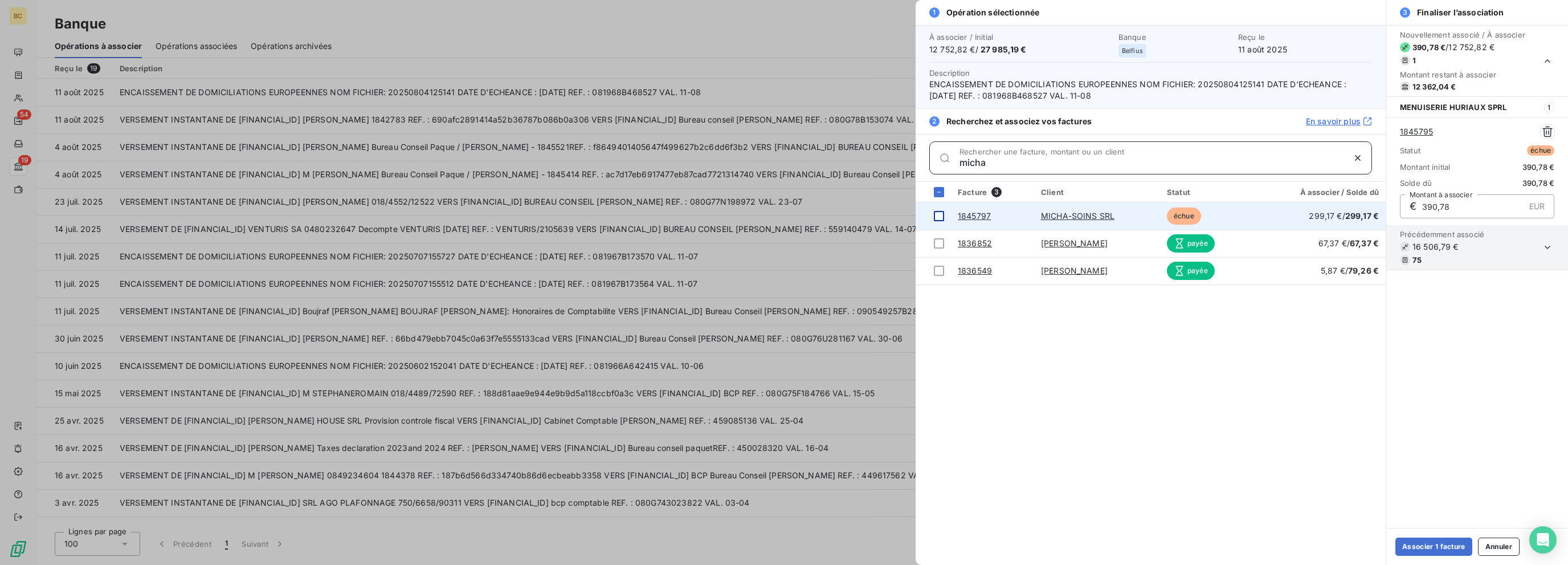
type input "micha"
click at [842, 214] on div at bounding box center [939, 216] width 10 height 10
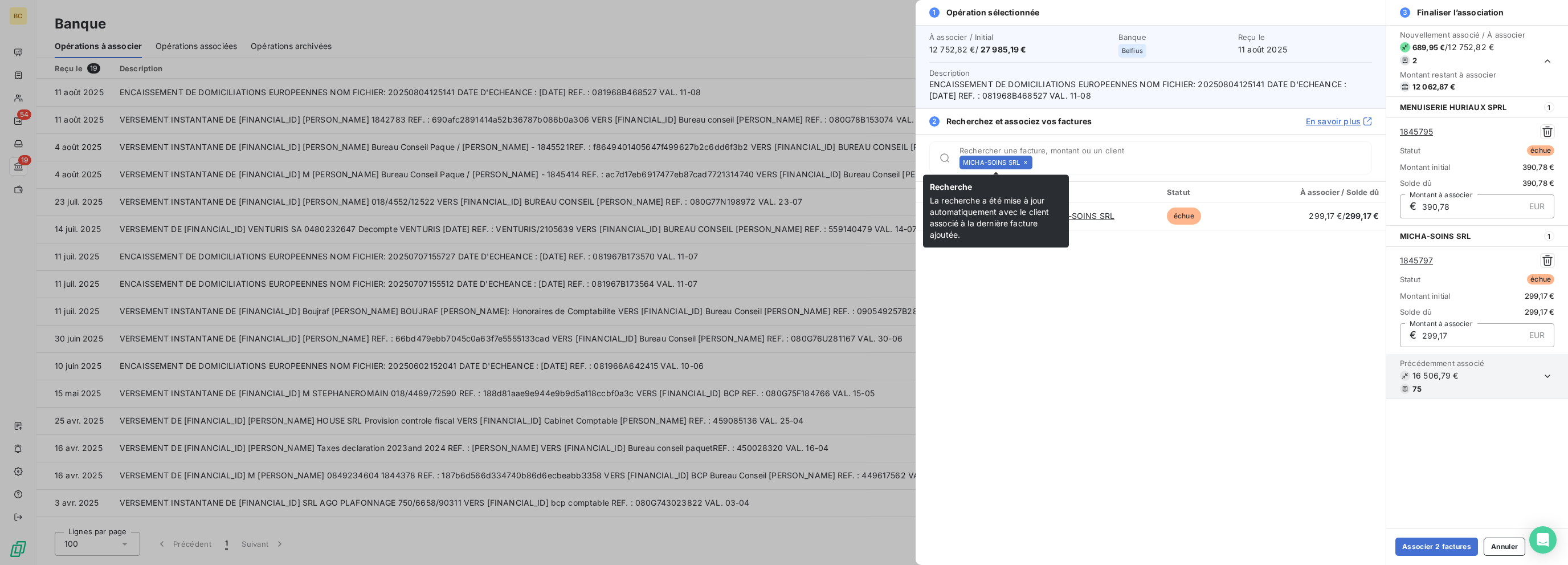
click at [842, 164] on icon at bounding box center [1026, 163] width 4 height 4
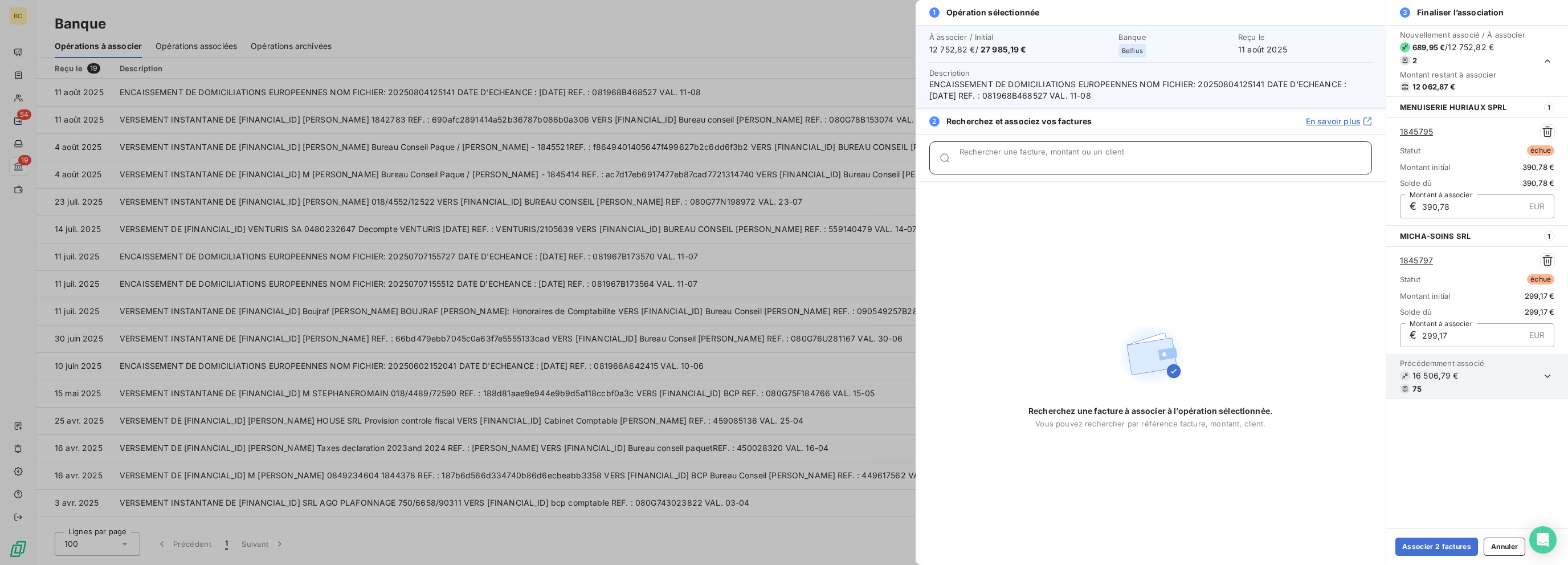
click at [842, 164] on input "Rechercher une facture, montant ou un client" at bounding box center [1165, 162] width 412 height 12
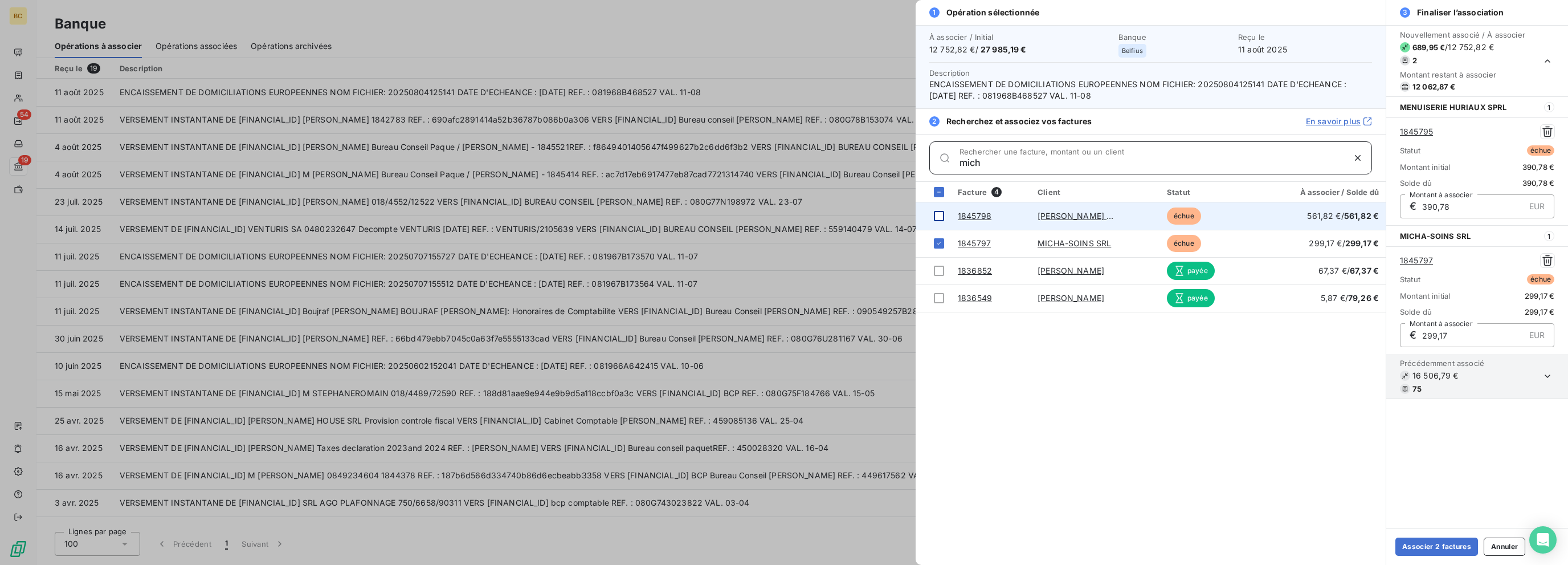
type input "mich"
click at [842, 216] on div at bounding box center [939, 216] width 10 height 10
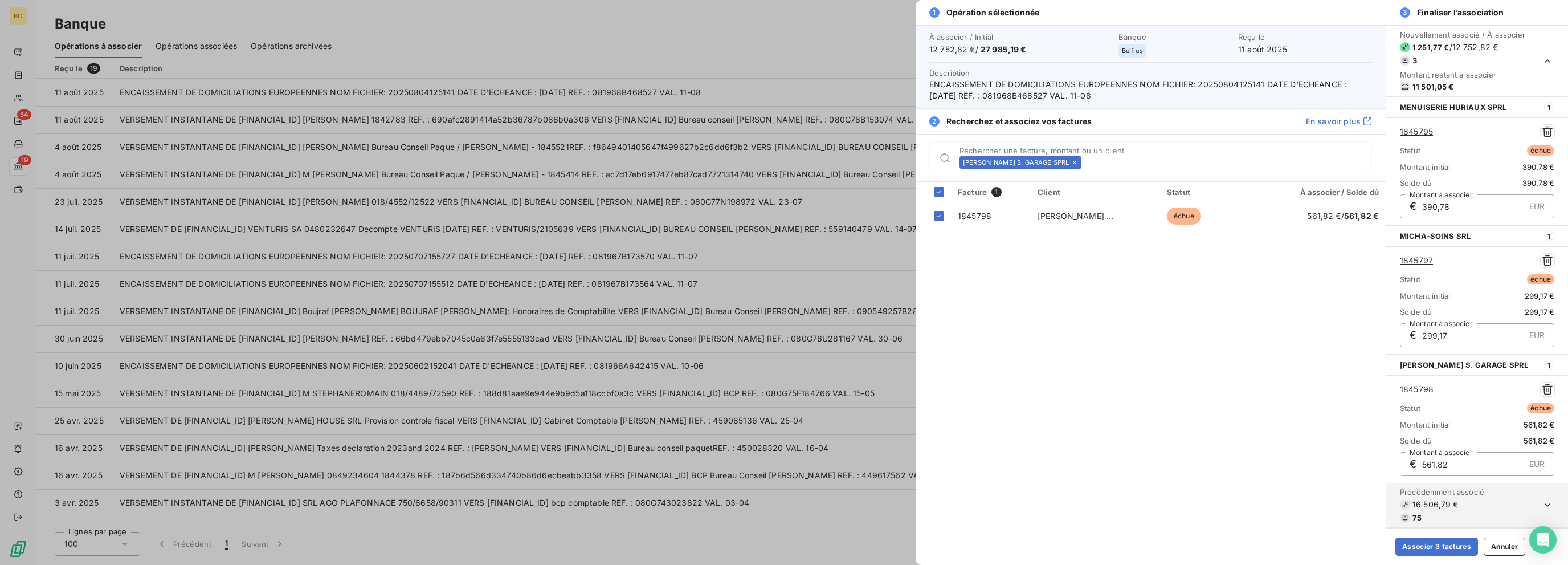
click at [842, 164] on icon at bounding box center [1074, 162] width 7 height 7
click at [842, 164] on input "Rechercher une facture, montant ou un client" at bounding box center [1228, 162] width 285 height 12
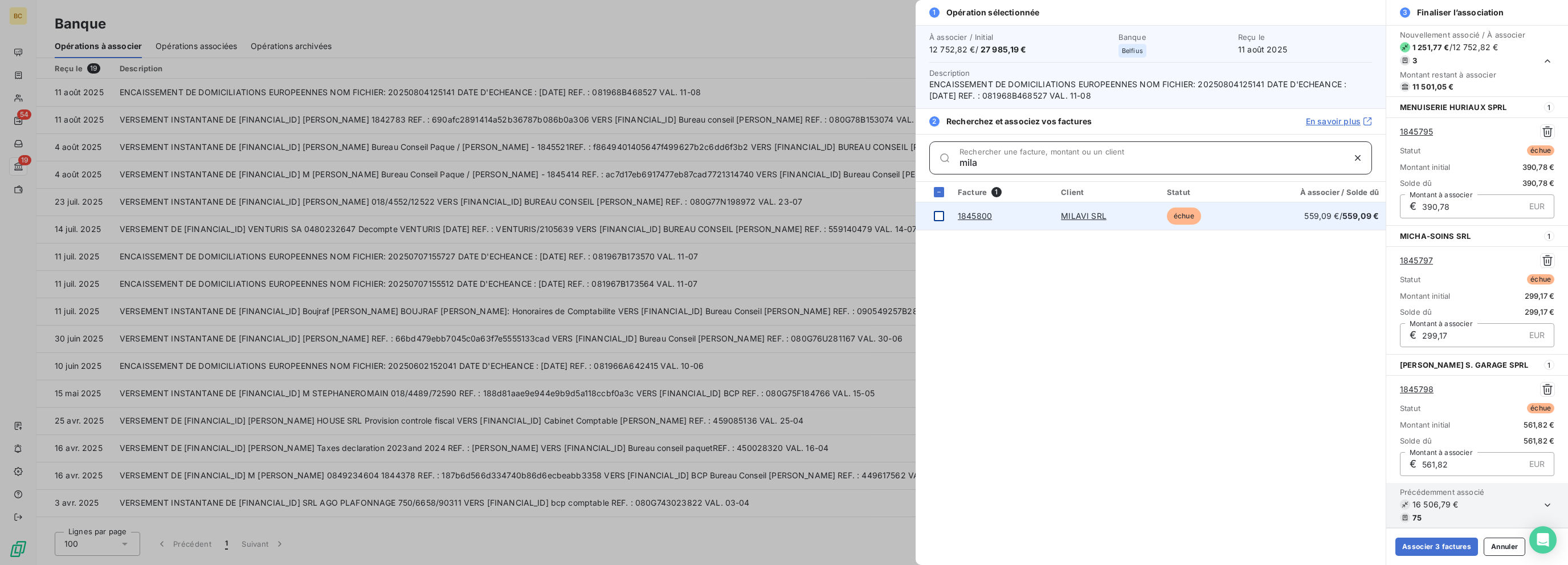
type input "mila"
click at [842, 214] on div at bounding box center [939, 216] width 10 height 10
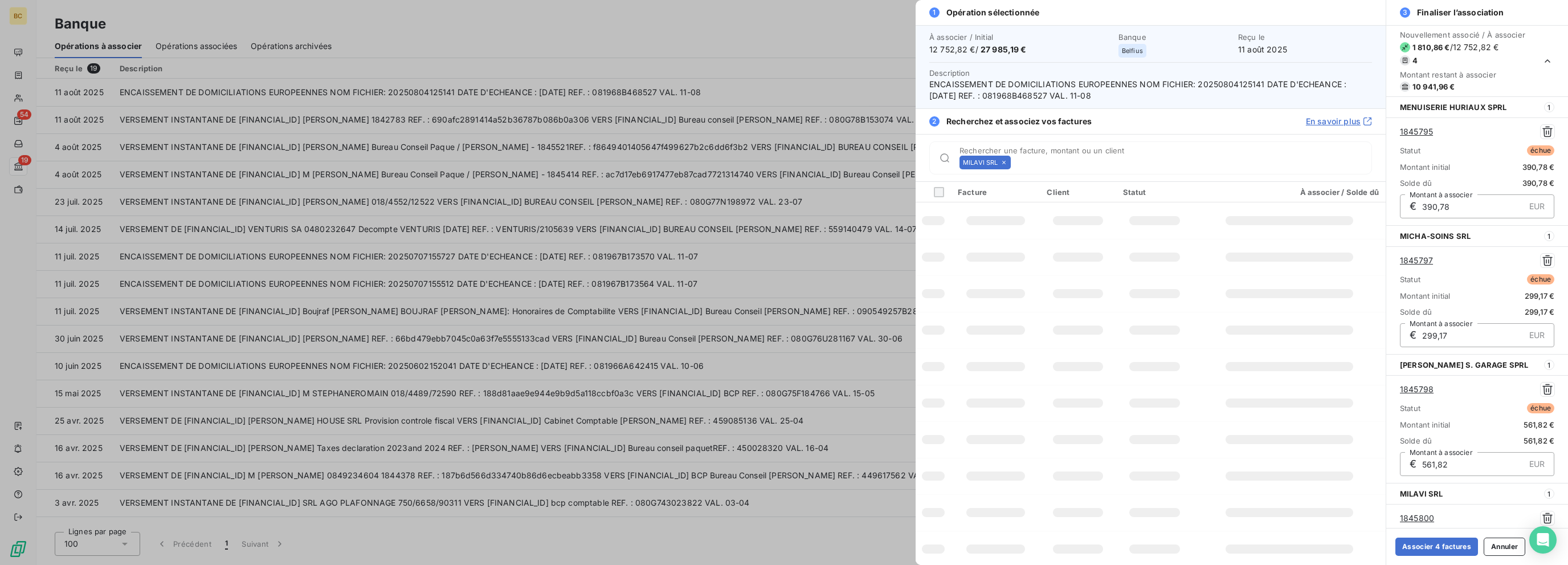
scroll to position [128, 0]
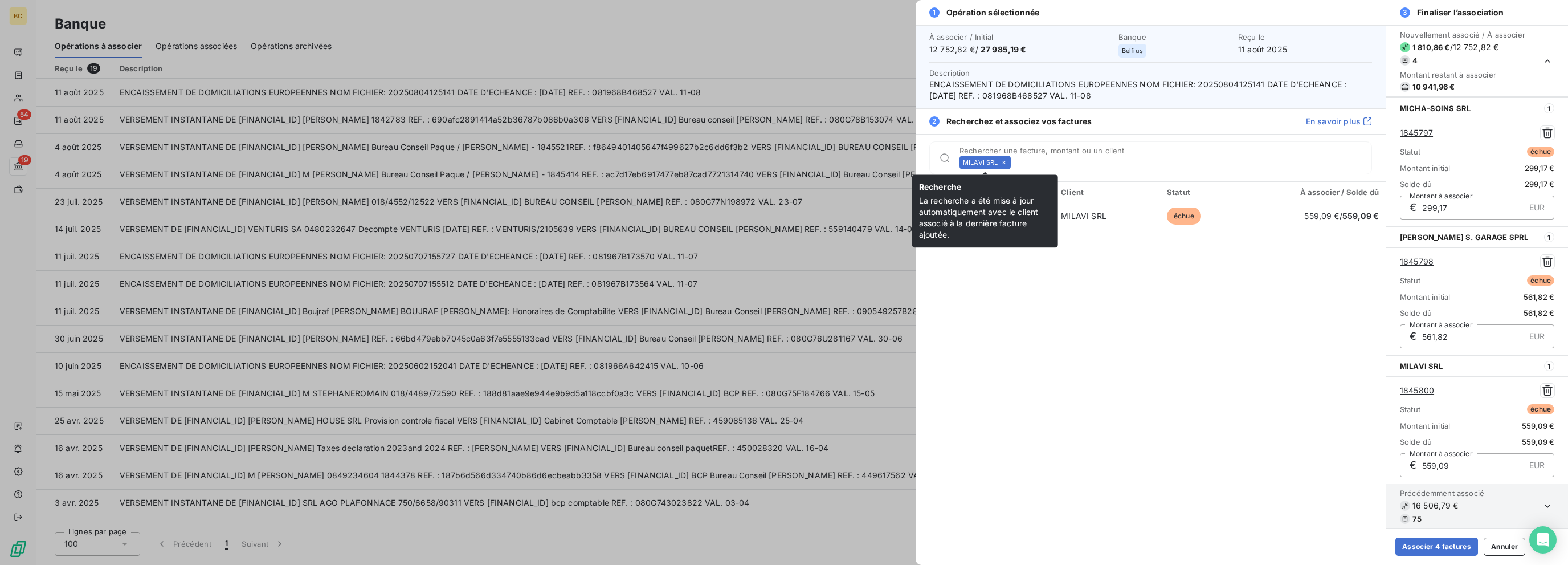
click at [842, 159] on icon at bounding box center [1004, 162] width 7 height 7
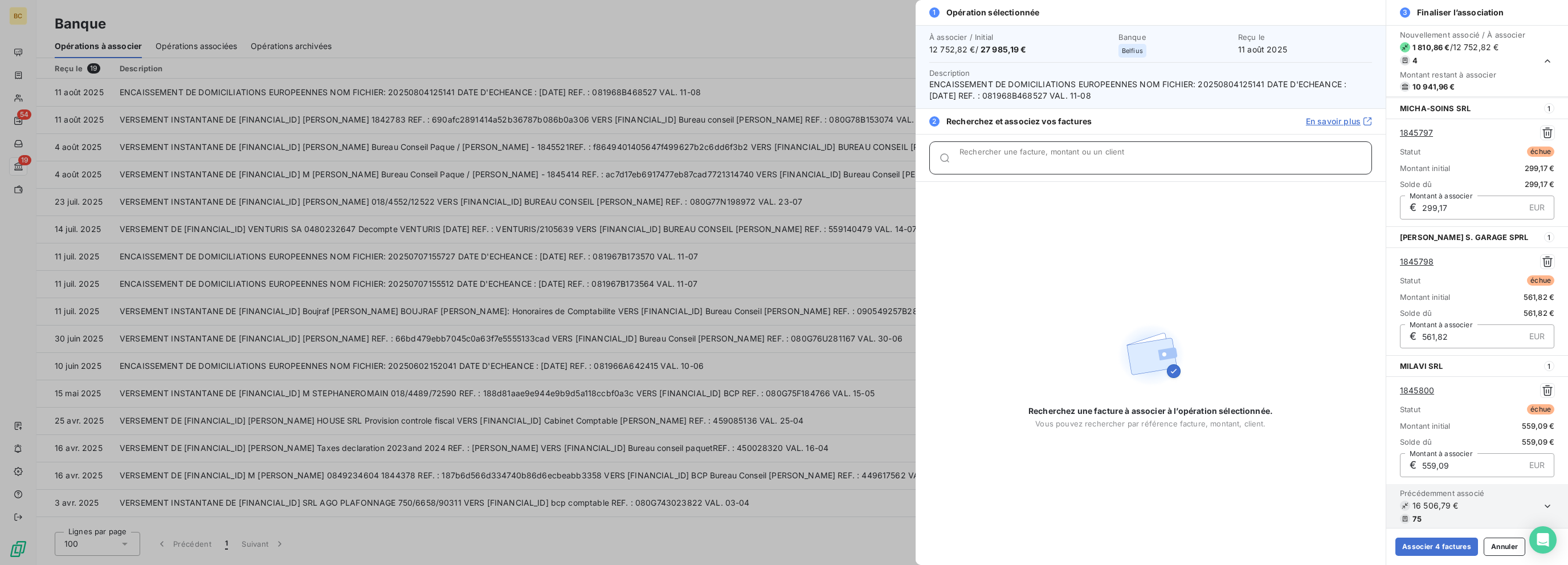
click at [842, 159] on input "Rechercher une facture, montant ou un client" at bounding box center [1165, 162] width 412 height 12
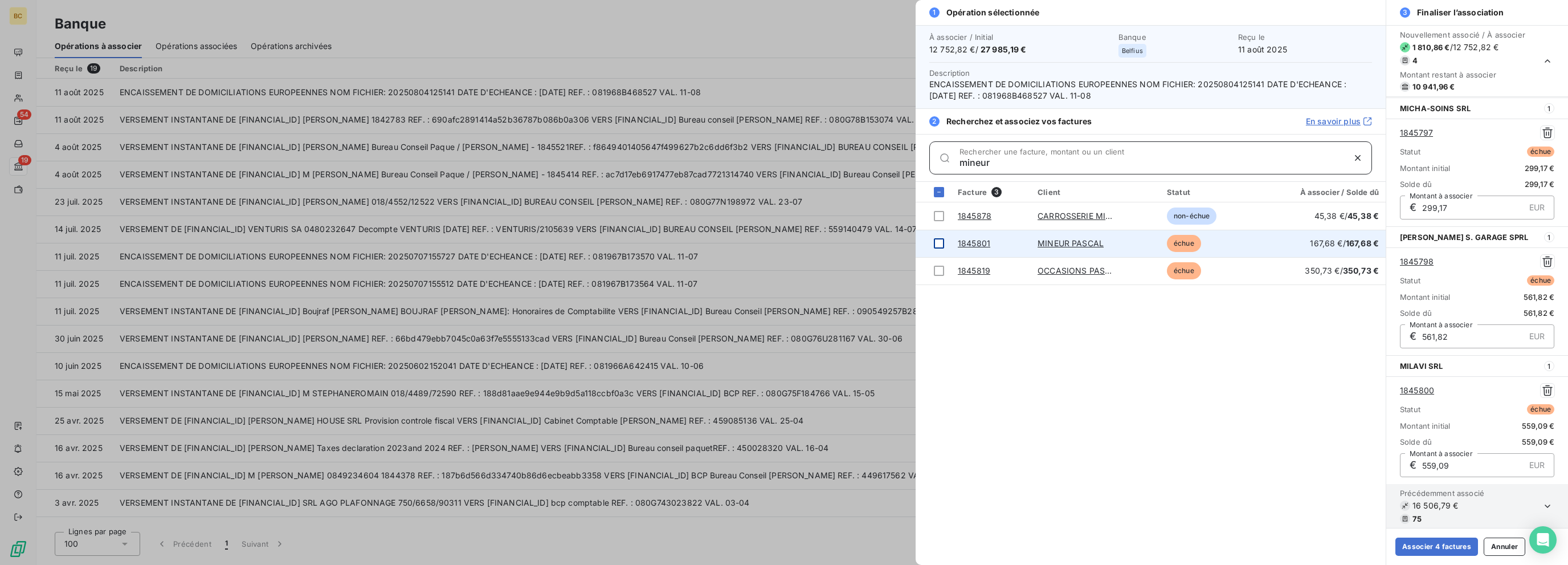
type input "mineur"
click at [842, 239] on div at bounding box center [939, 243] width 10 height 10
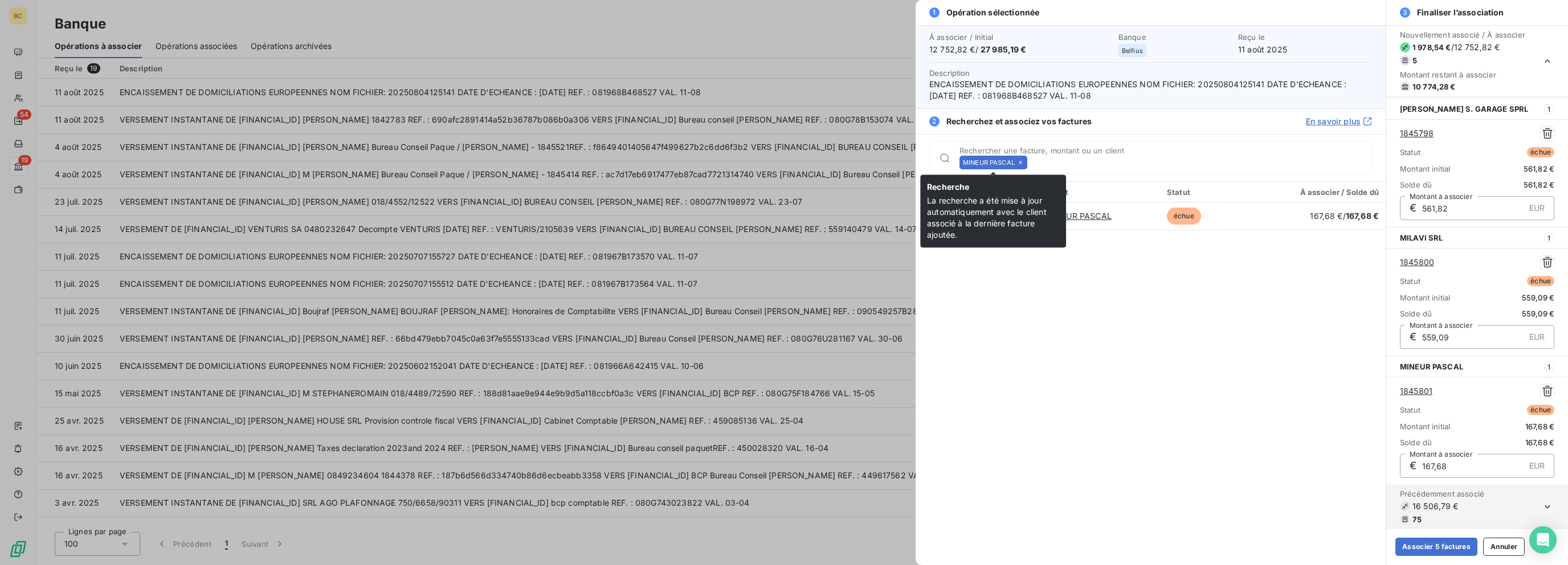
click at [842, 160] on icon at bounding box center [1020, 162] width 7 height 7
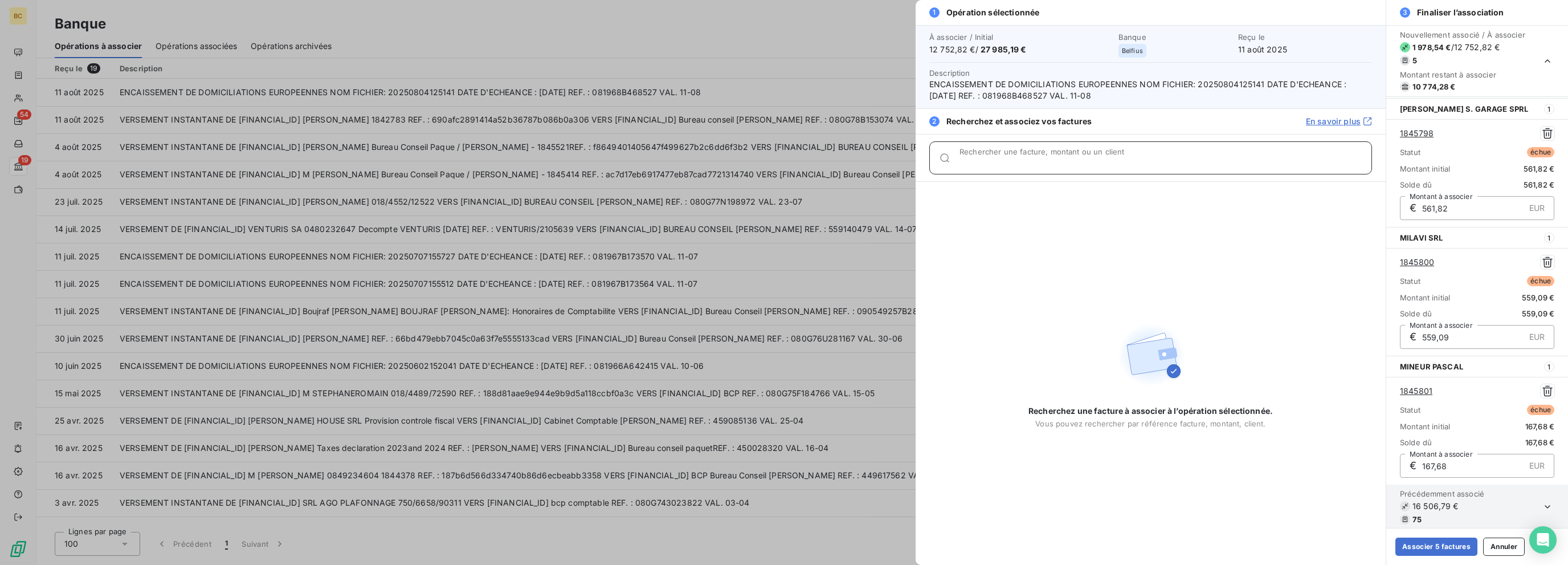
click at [842, 160] on input "Rechercher une facture, montant ou un client" at bounding box center [1165, 162] width 412 height 12
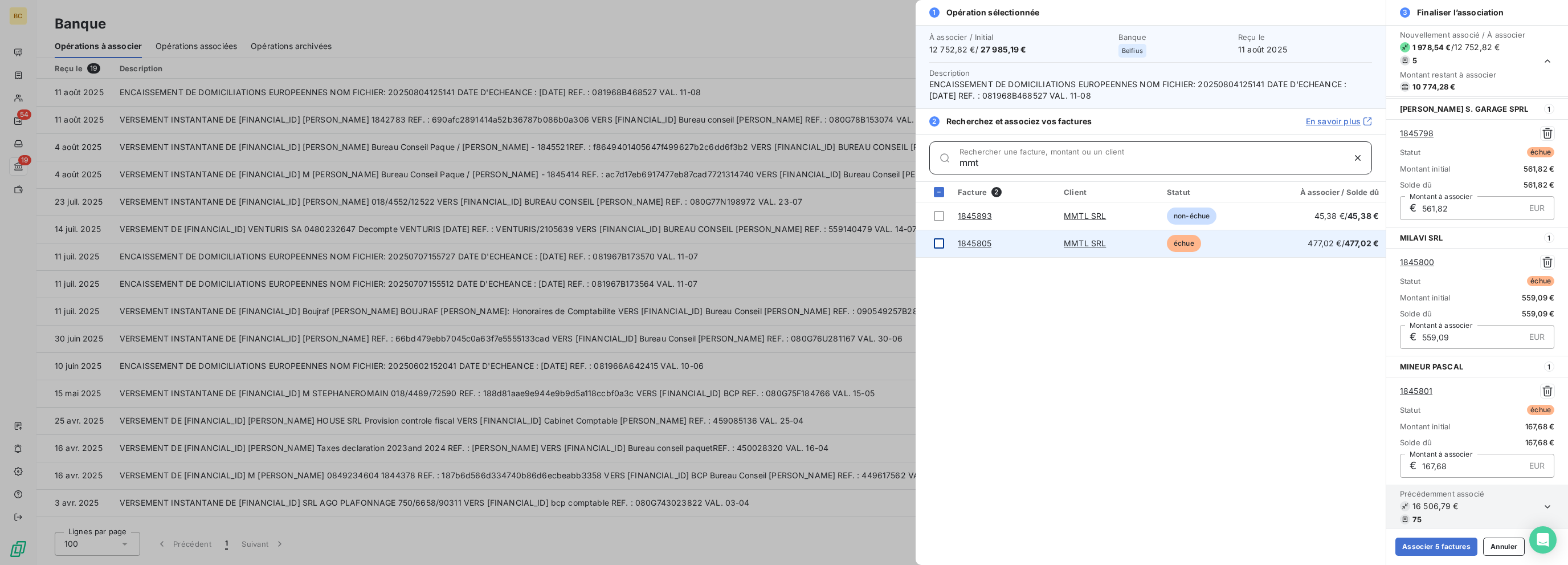
type input "mmt"
click at [842, 242] on div at bounding box center [939, 243] width 10 height 10
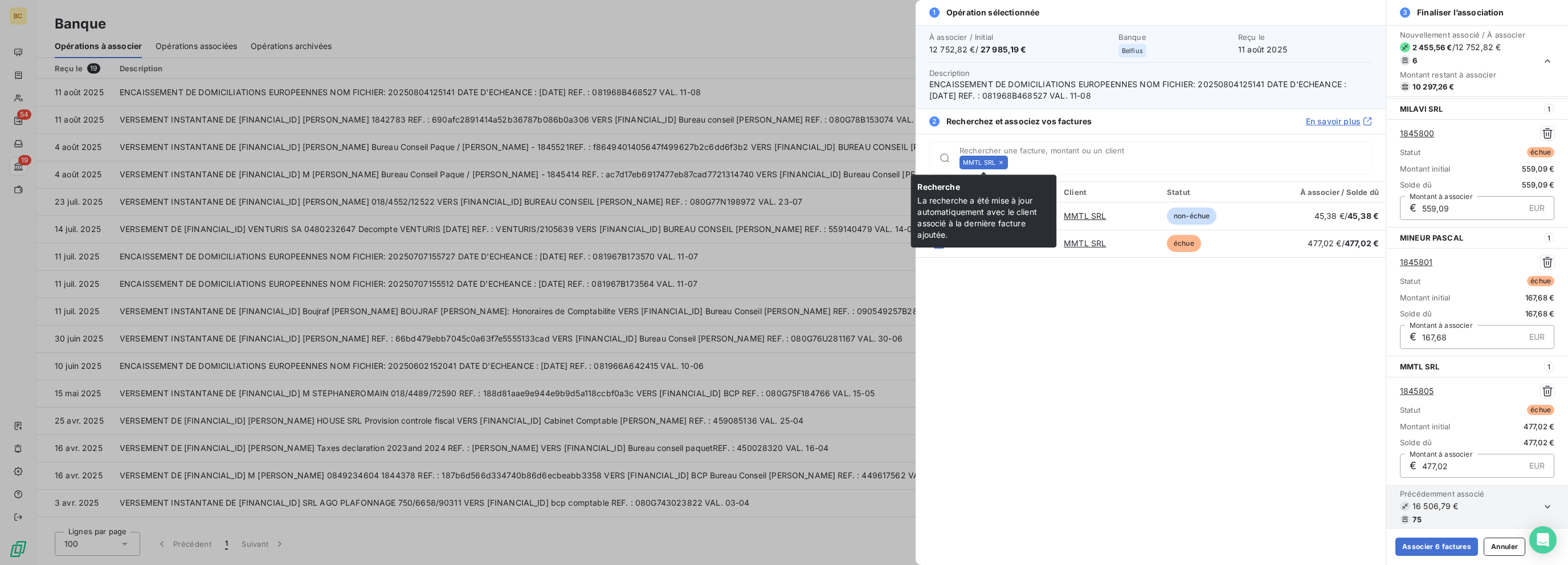
click at [842, 163] on icon at bounding box center [1001, 163] width 4 height 4
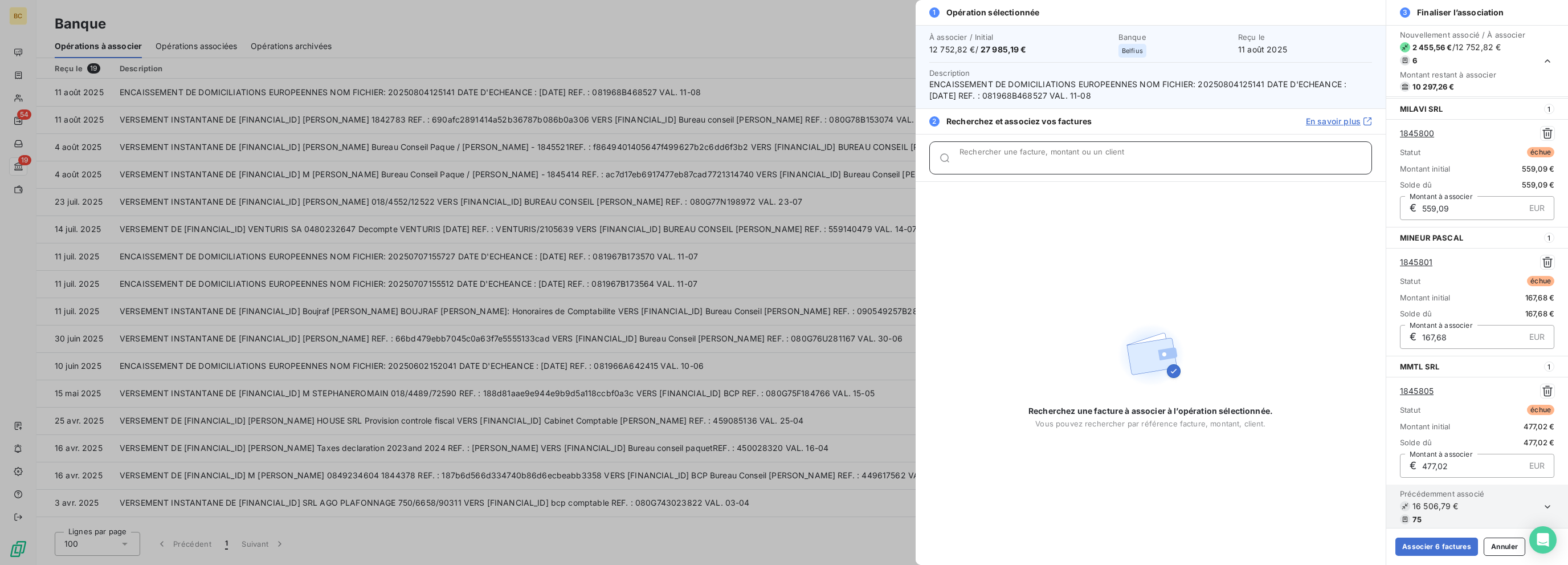
click at [842, 163] on input "Rechercher une facture, montant ou un client" at bounding box center [1165, 162] width 412 height 12
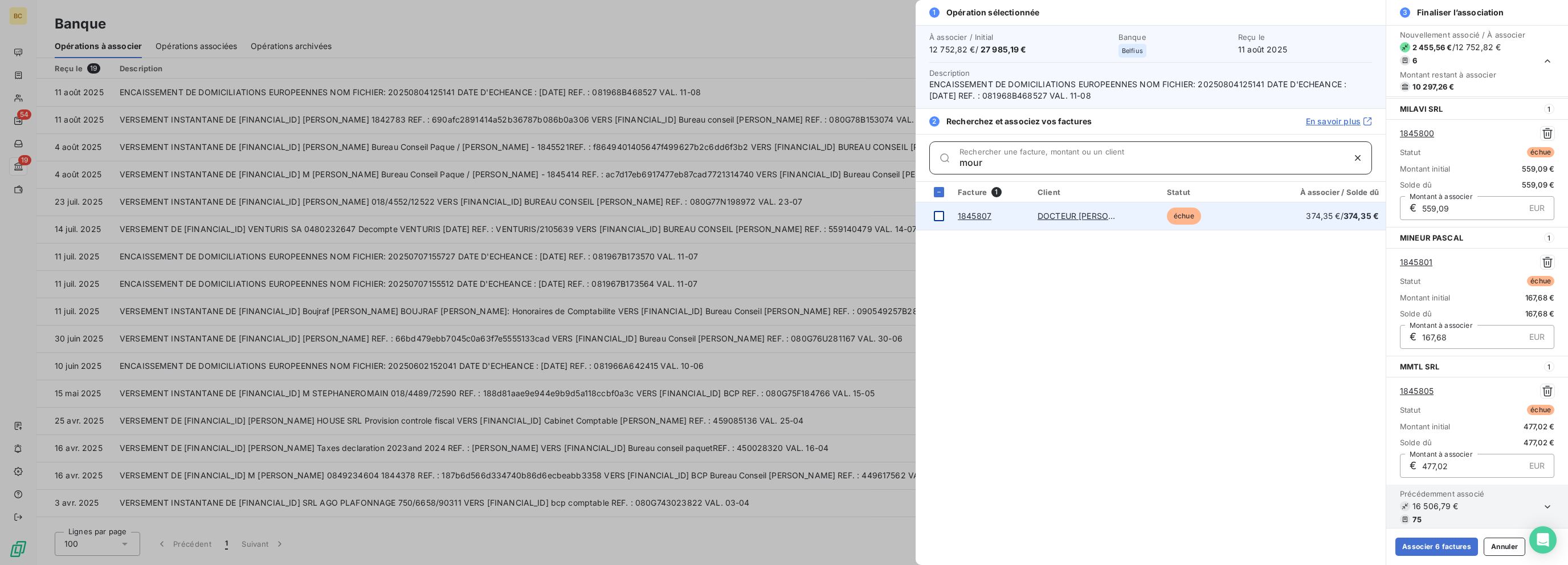
type input "mour"
click at [842, 216] on div at bounding box center [939, 216] width 10 height 10
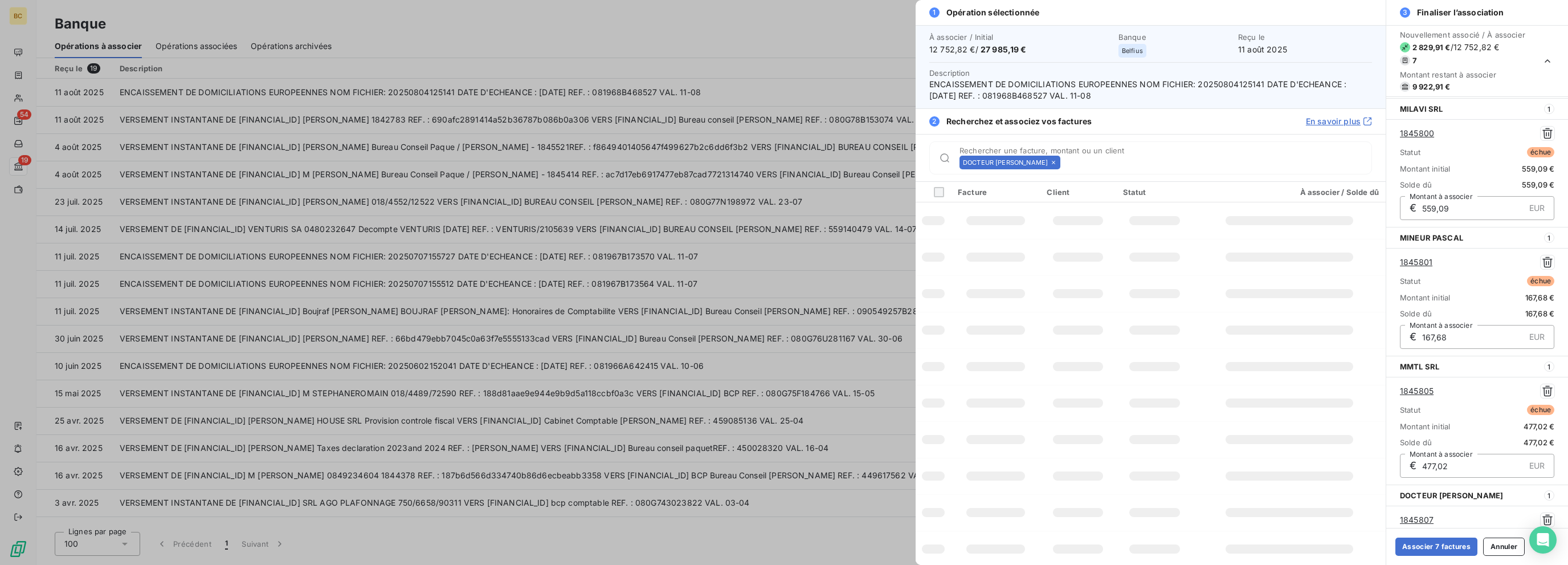
scroll to position [513, 0]
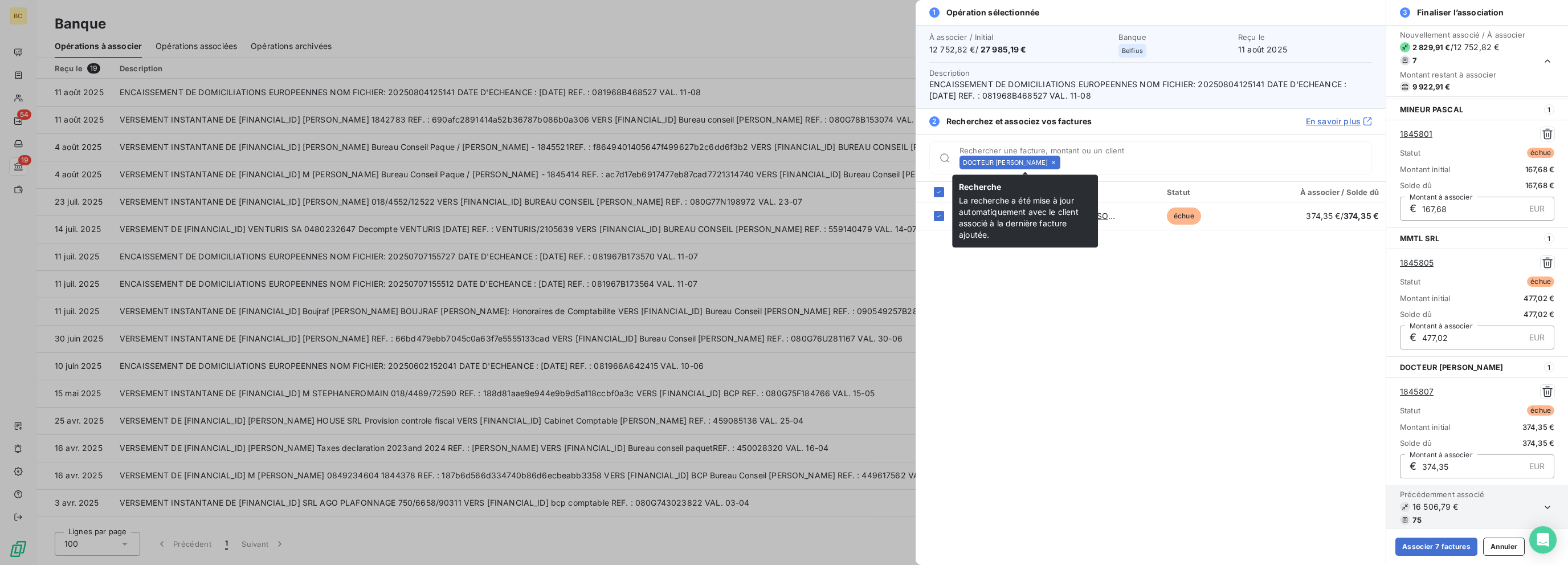
click at [842, 163] on icon at bounding box center [1053, 162] width 7 height 7
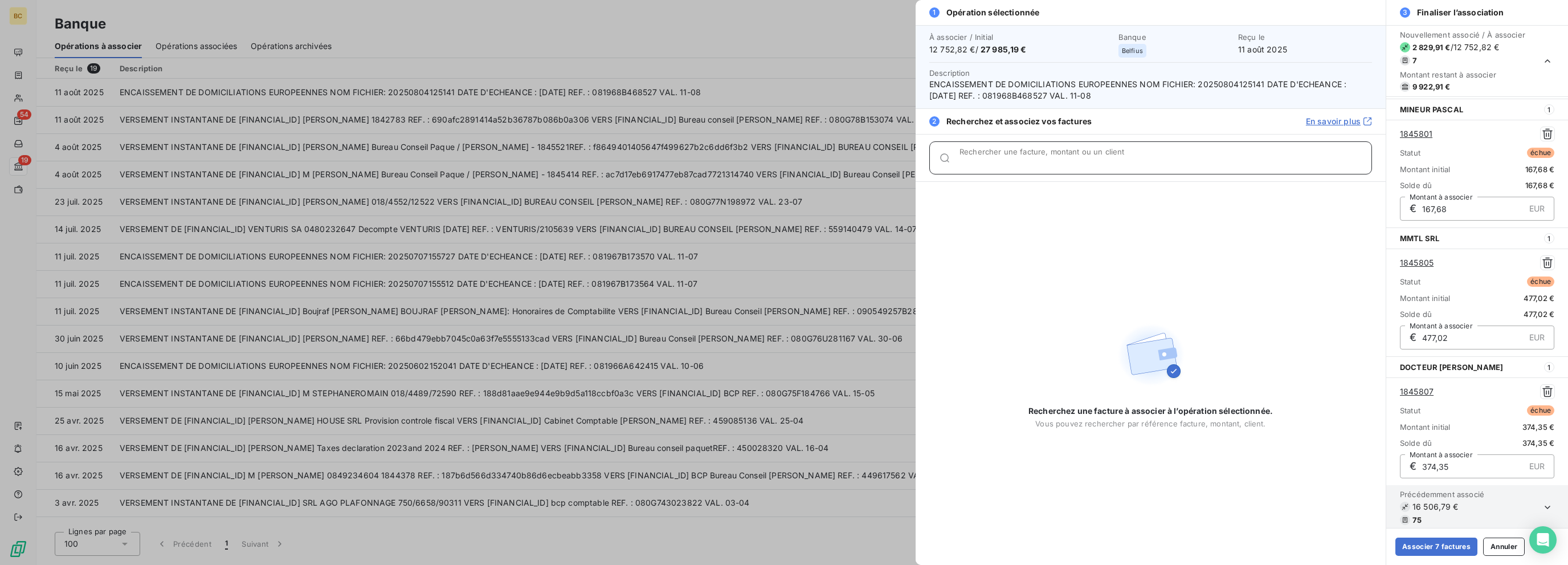
click at [842, 163] on input "Rechercher une facture, montant ou un client" at bounding box center [1165, 162] width 412 height 12
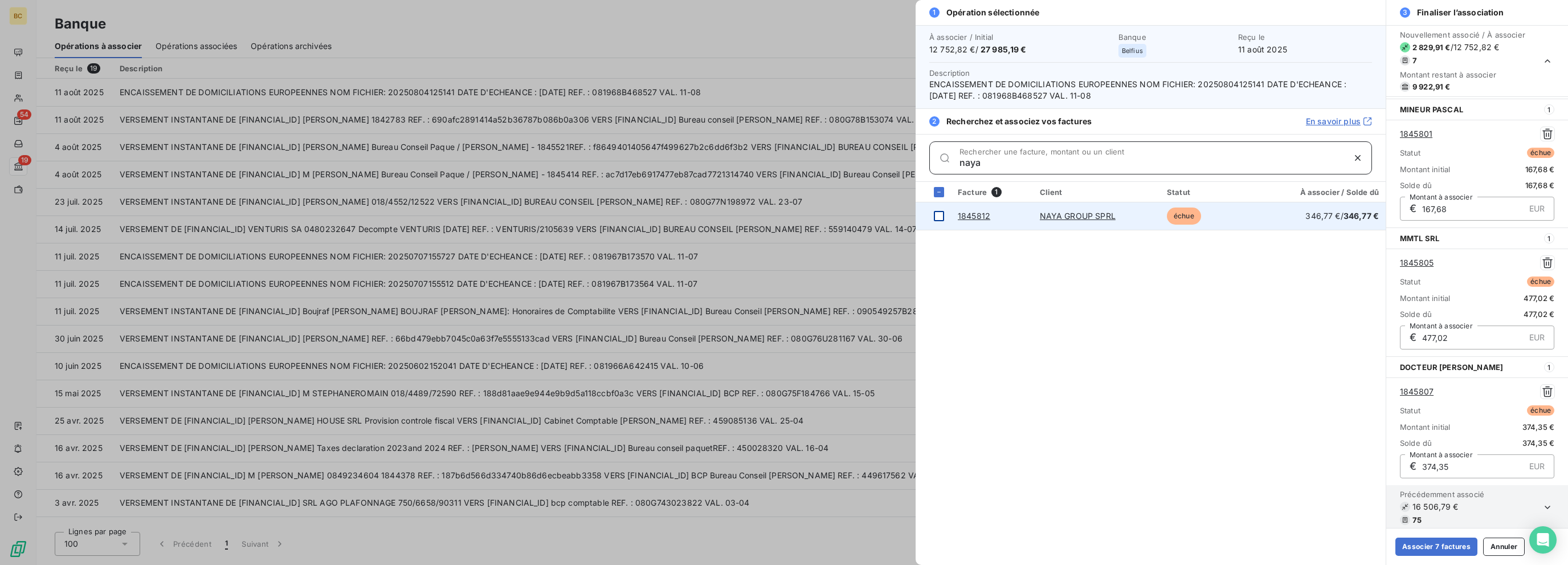
type input "naya"
click at [842, 212] on div at bounding box center [939, 216] width 10 height 10
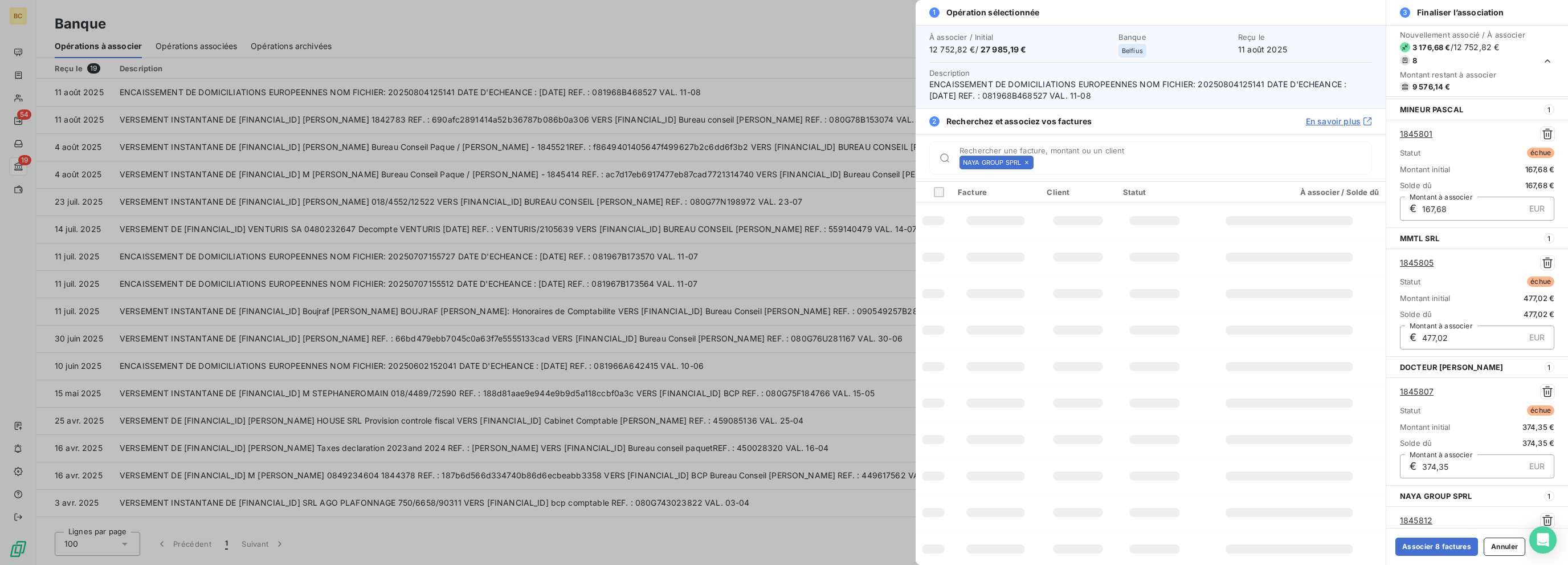
scroll to position [642, 0]
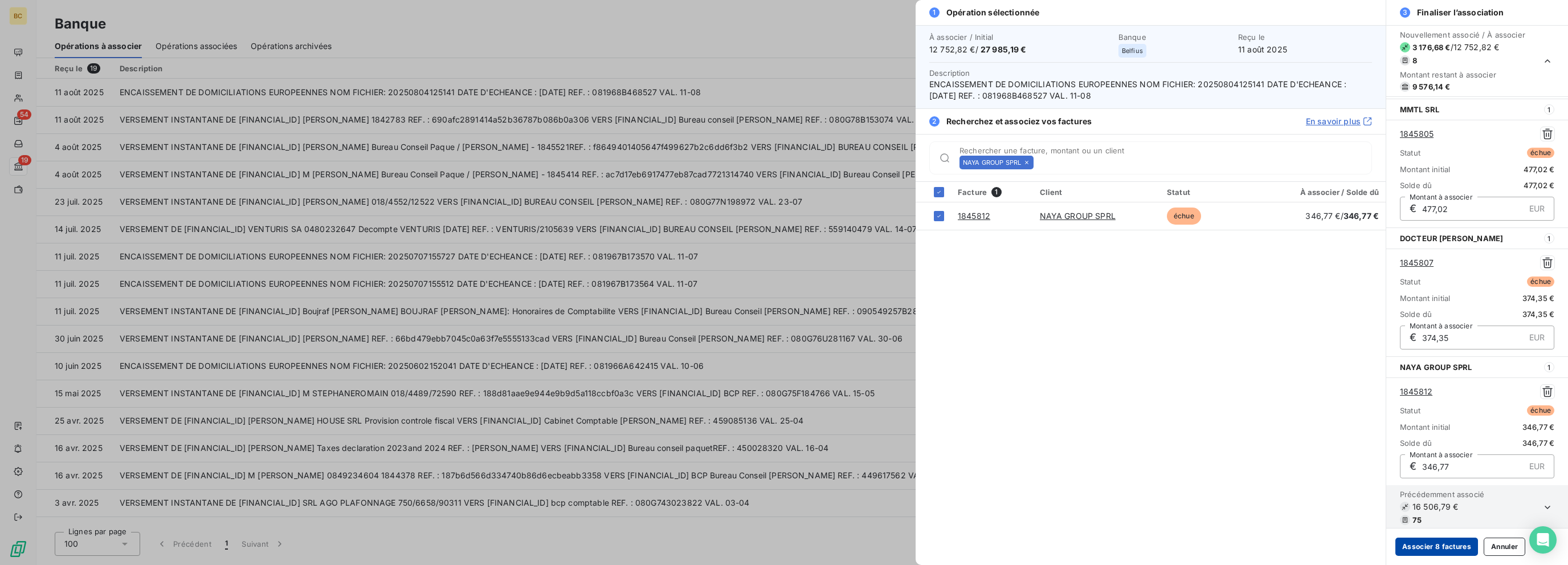
click at [842, 546] on button "Associer 8 factures" at bounding box center [1437, 547] width 83 height 18
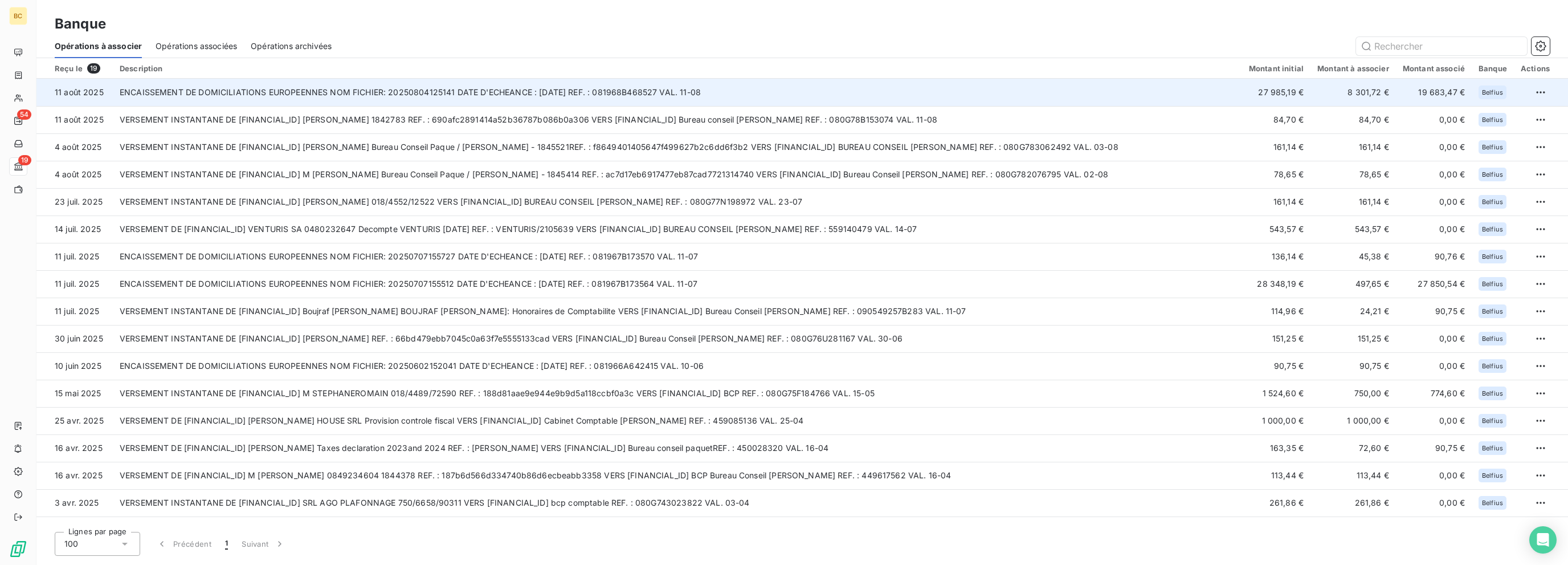
click at [842, 93] on td "8 301,72 €" at bounding box center [1353, 92] width 85 height 27
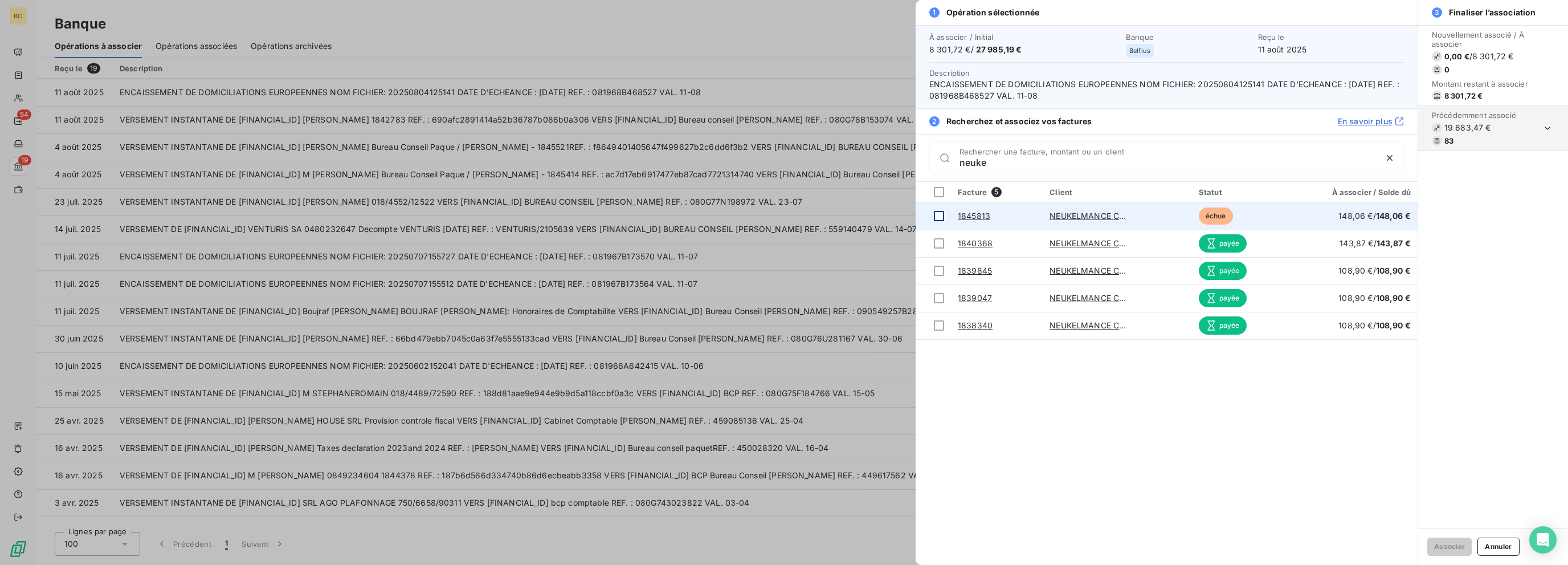
type input "neuke"
click at [842, 216] on div at bounding box center [939, 216] width 10 height 10
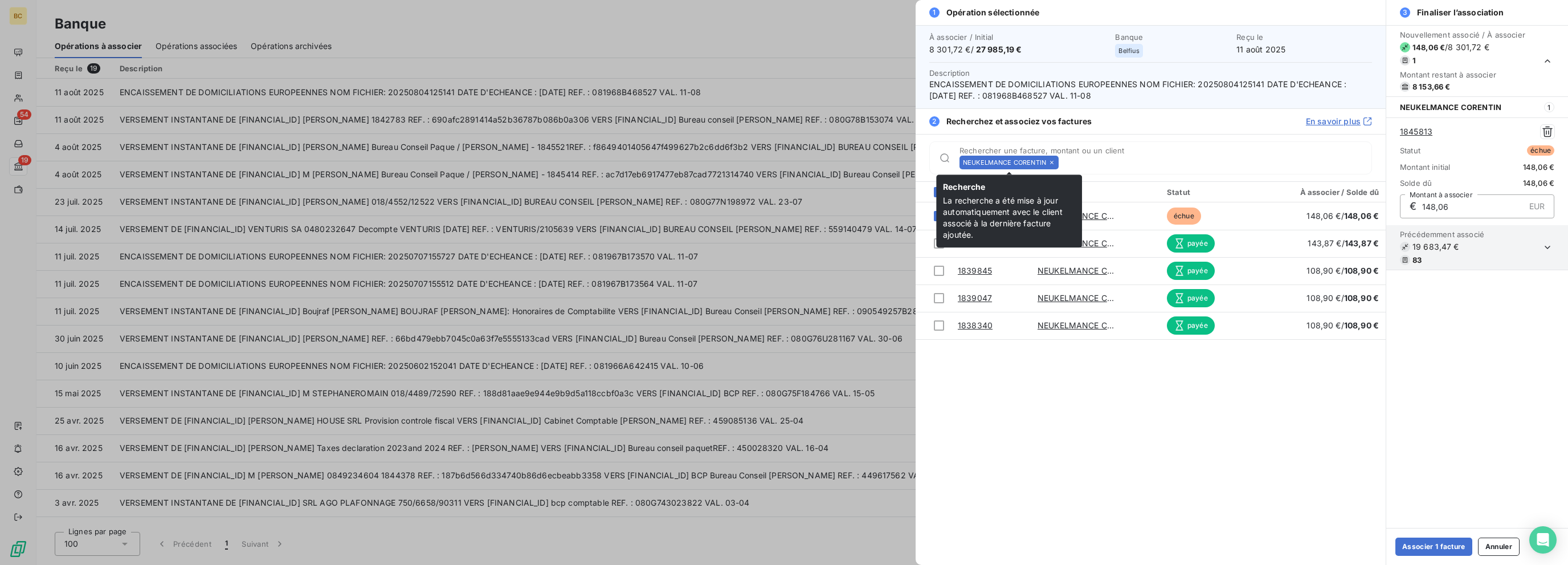
click at [842, 164] on icon at bounding box center [1051, 162] width 7 height 7
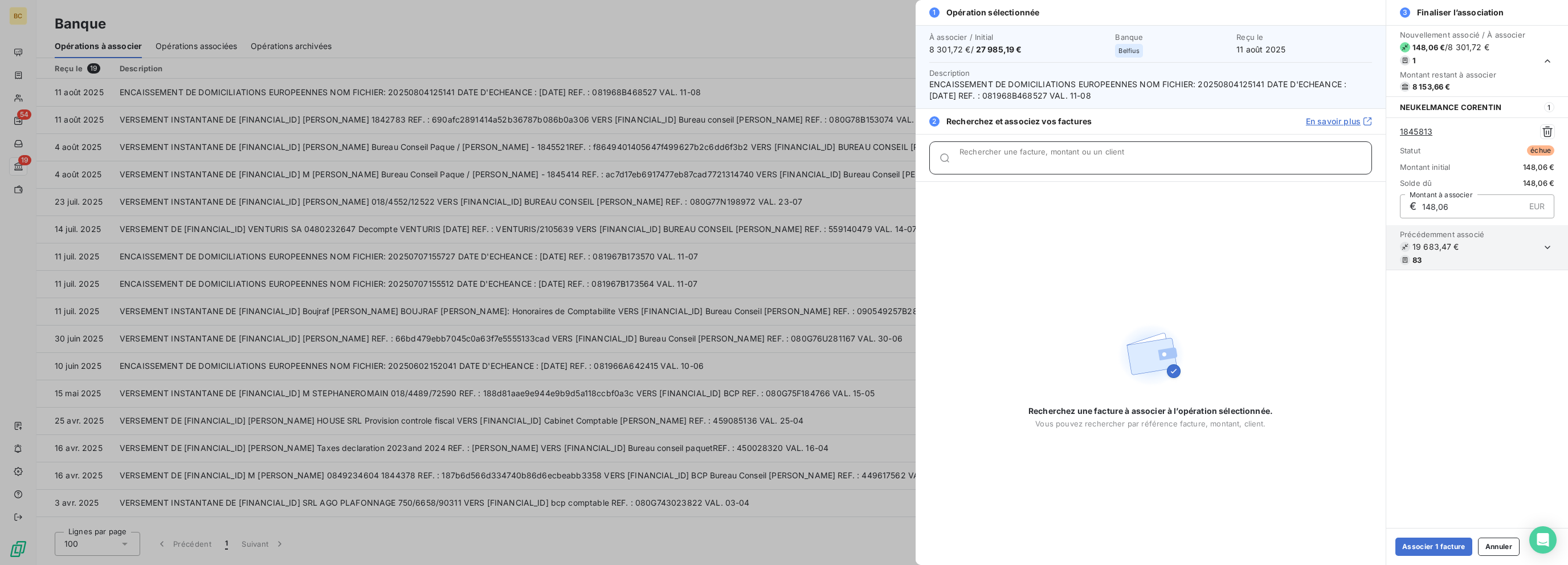
click at [842, 164] on input "Rechercher une facture, montant ou un client" at bounding box center [1165, 162] width 412 height 12
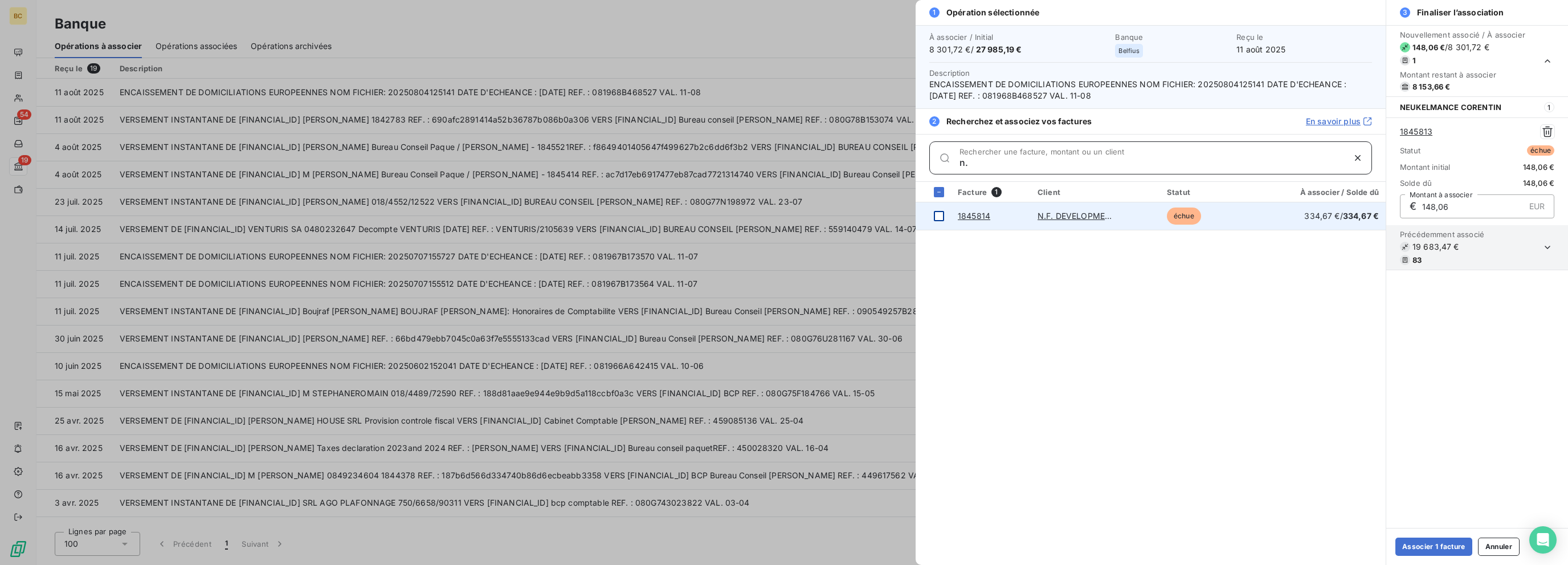
type input "n."
click at [842, 216] on div at bounding box center [939, 216] width 10 height 10
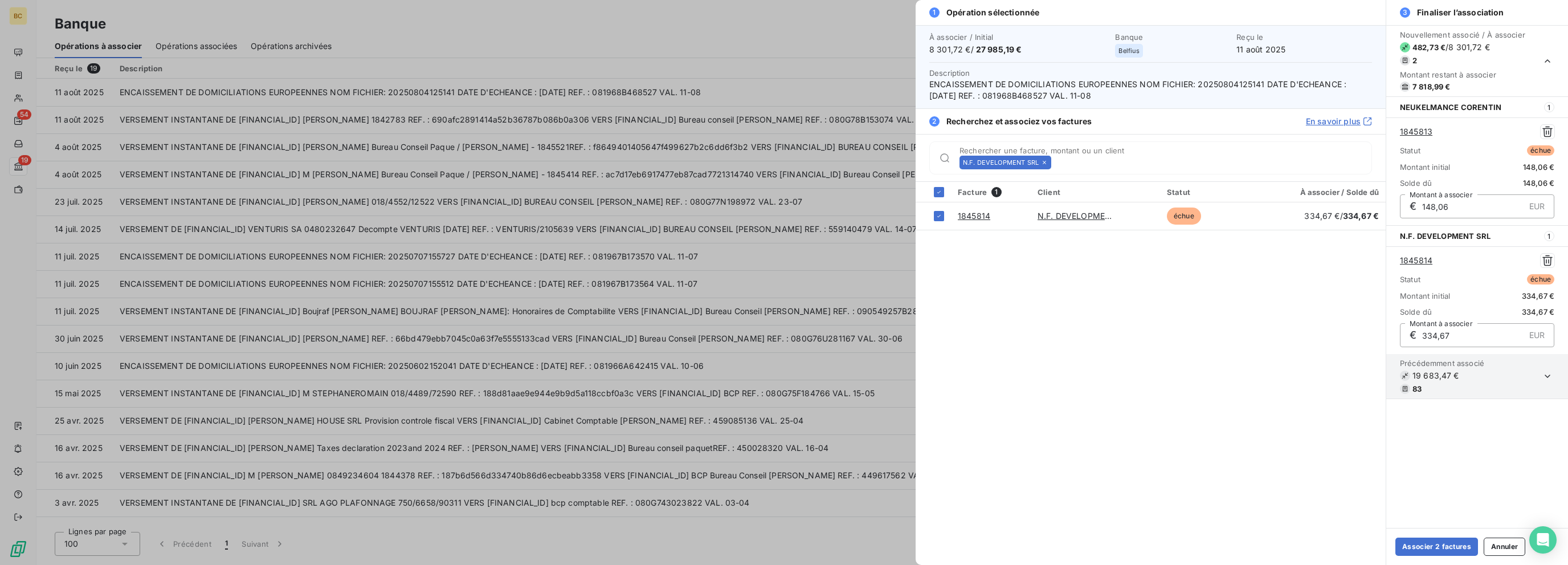
click at [842, 160] on icon at bounding box center [1044, 162] width 7 height 7
click at [842, 160] on input "Rechercher une facture, montant ou un client" at bounding box center [1213, 162] width 316 height 12
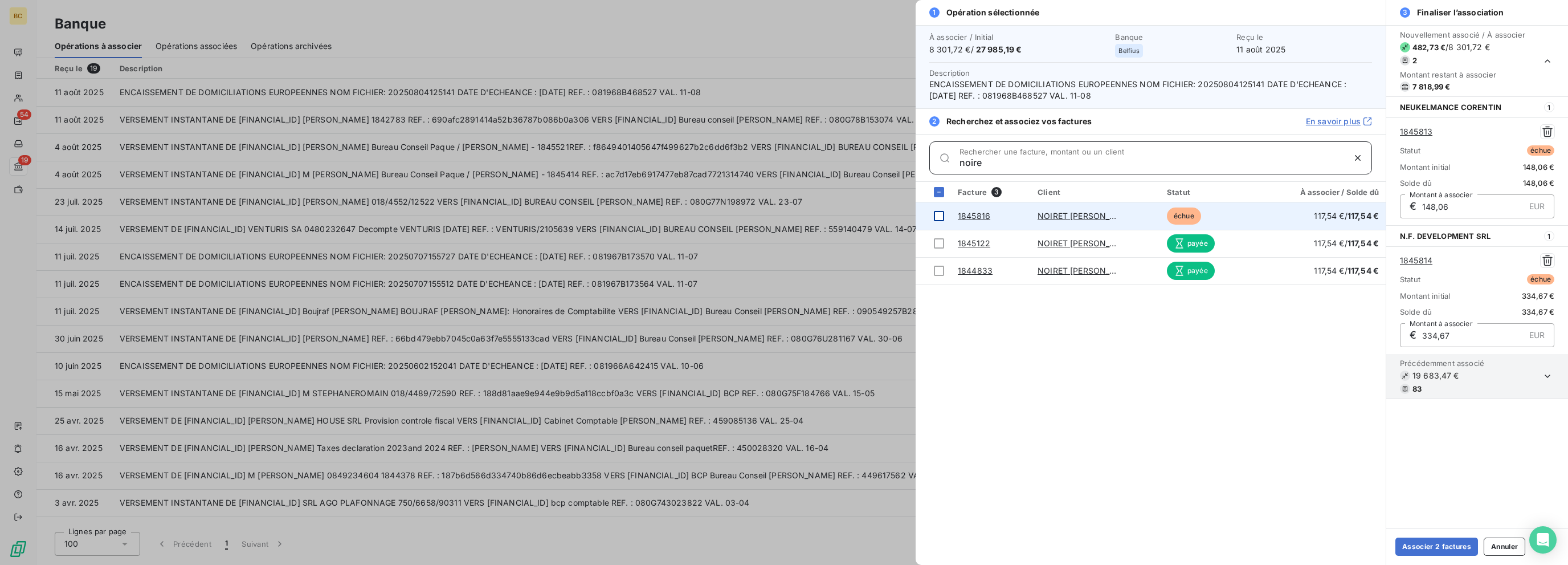
type input "noire"
click at [842, 214] on div at bounding box center [939, 216] width 10 height 10
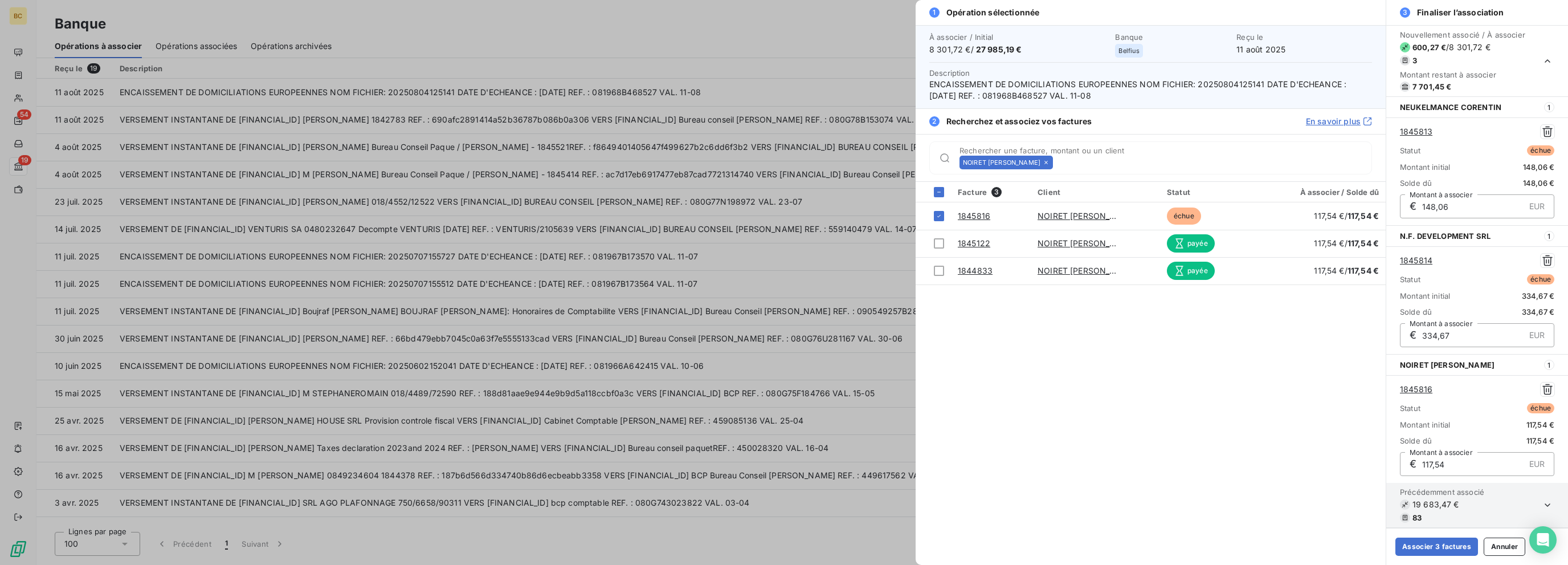
click at [842, 163] on icon at bounding box center [1046, 162] width 7 height 7
click at [842, 163] on input "Rechercher une facture, montant ou un client" at bounding box center [1214, 162] width 314 height 12
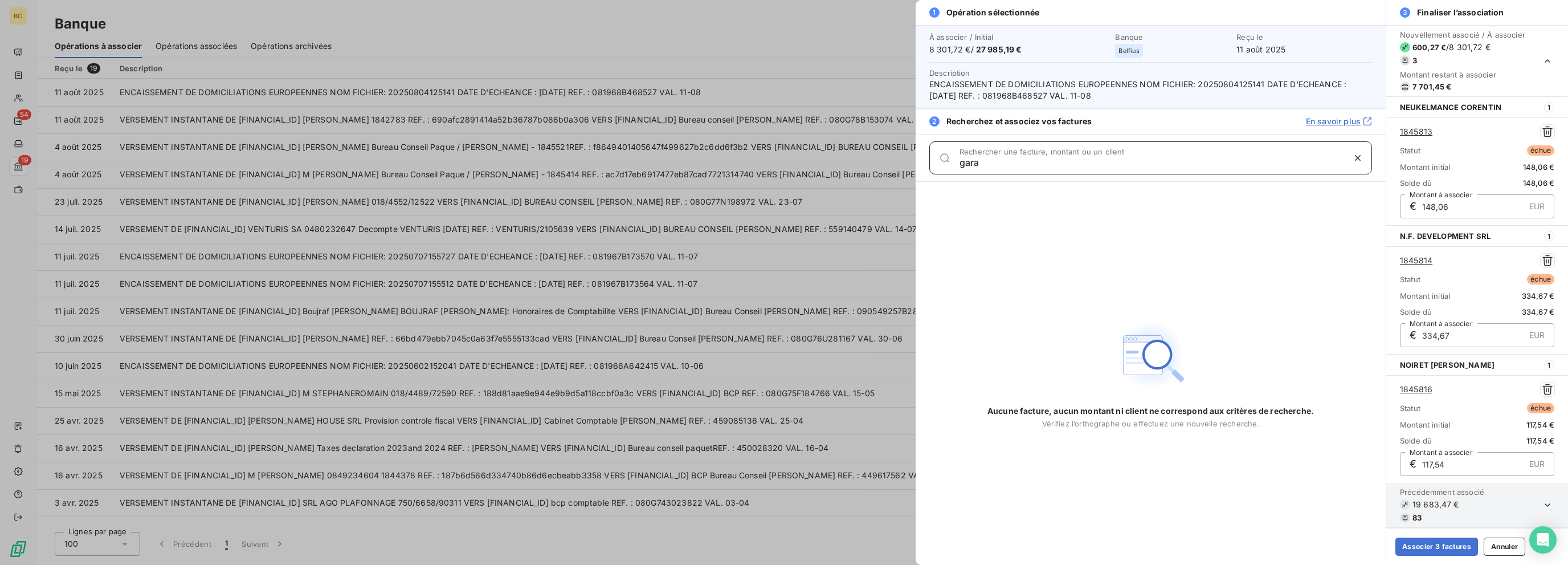
drag, startPoint x: 1023, startPoint y: 163, endPoint x: 988, endPoint y: 161, distance: 35.1
click at [842, 161] on input "gara" at bounding box center [1152, 162] width 385 height 12
click at [842, 164] on input "gara" at bounding box center [1152, 162] width 385 height 12
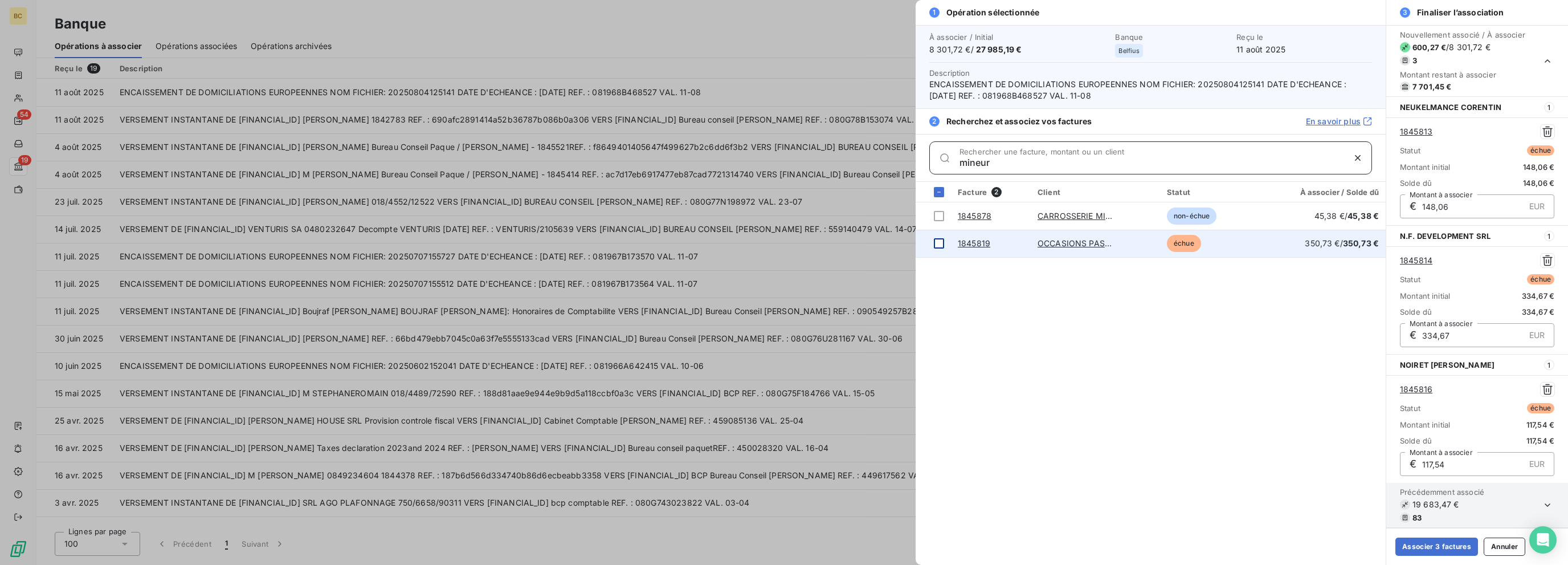
type input "mineur"
click at [842, 244] on div at bounding box center [939, 243] width 10 height 10
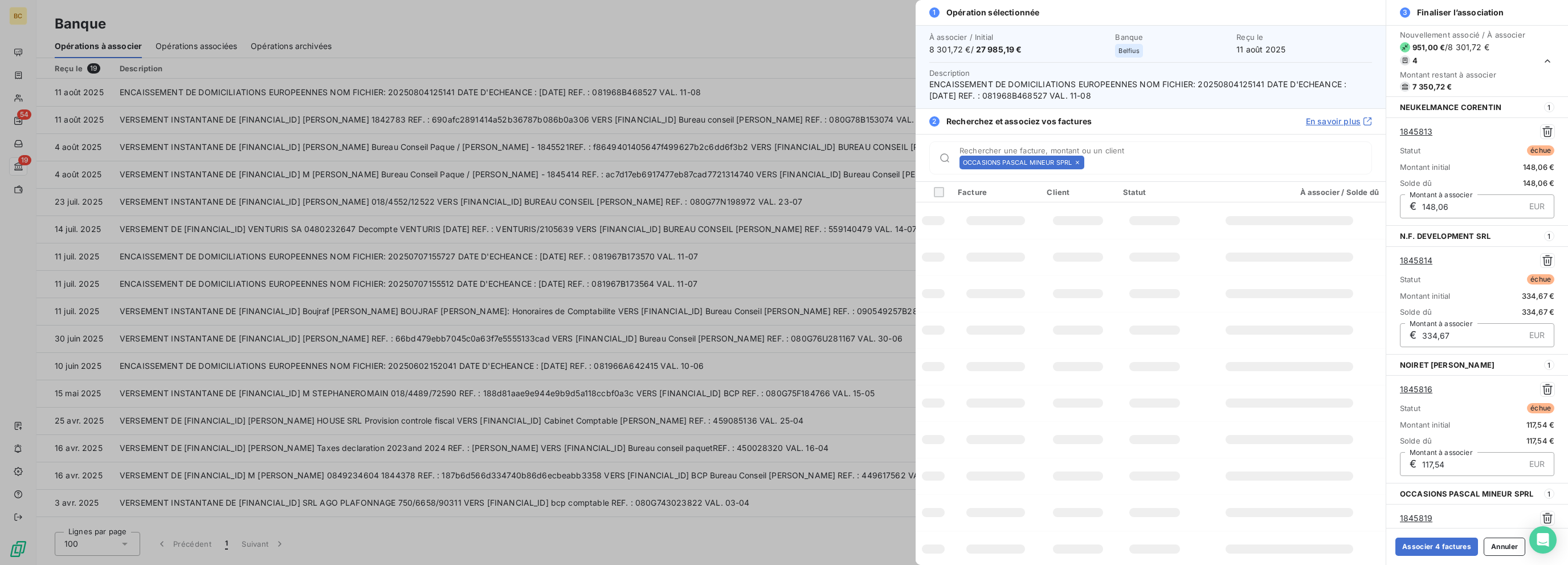
scroll to position [128, 0]
click at [842, 164] on icon at bounding box center [1077, 162] width 7 height 7
click at [842, 164] on input "Rechercher une facture, montant ou un client" at bounding box center [1230, 162] width 282 height 12
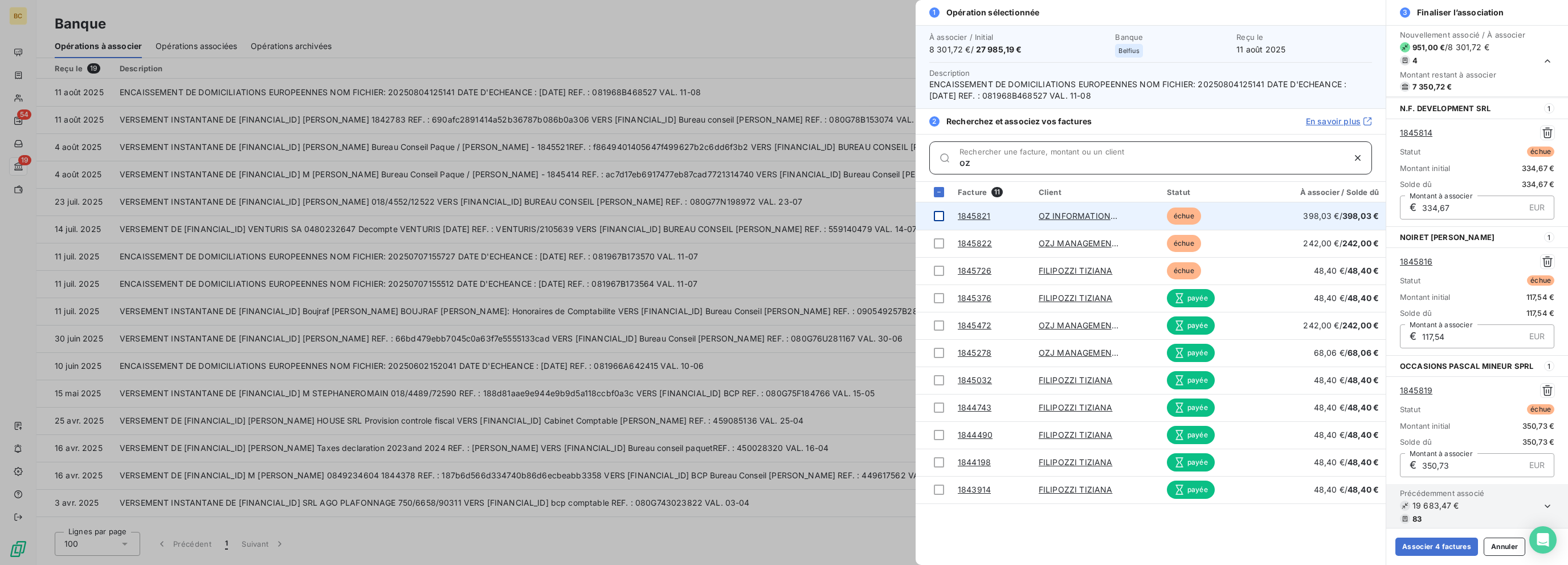
type input "oz"
click at [842, 212] on div at bounding box center [939, 216] width 10 height 10
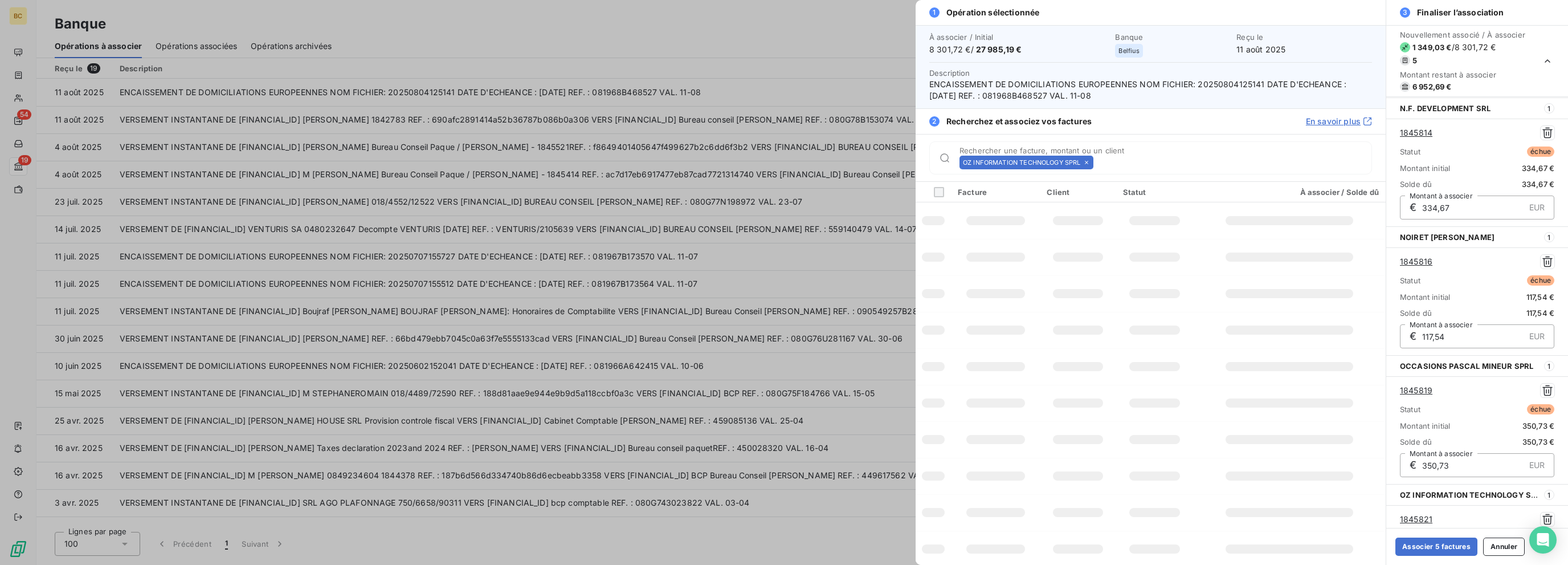
scroll to position [256, 0]
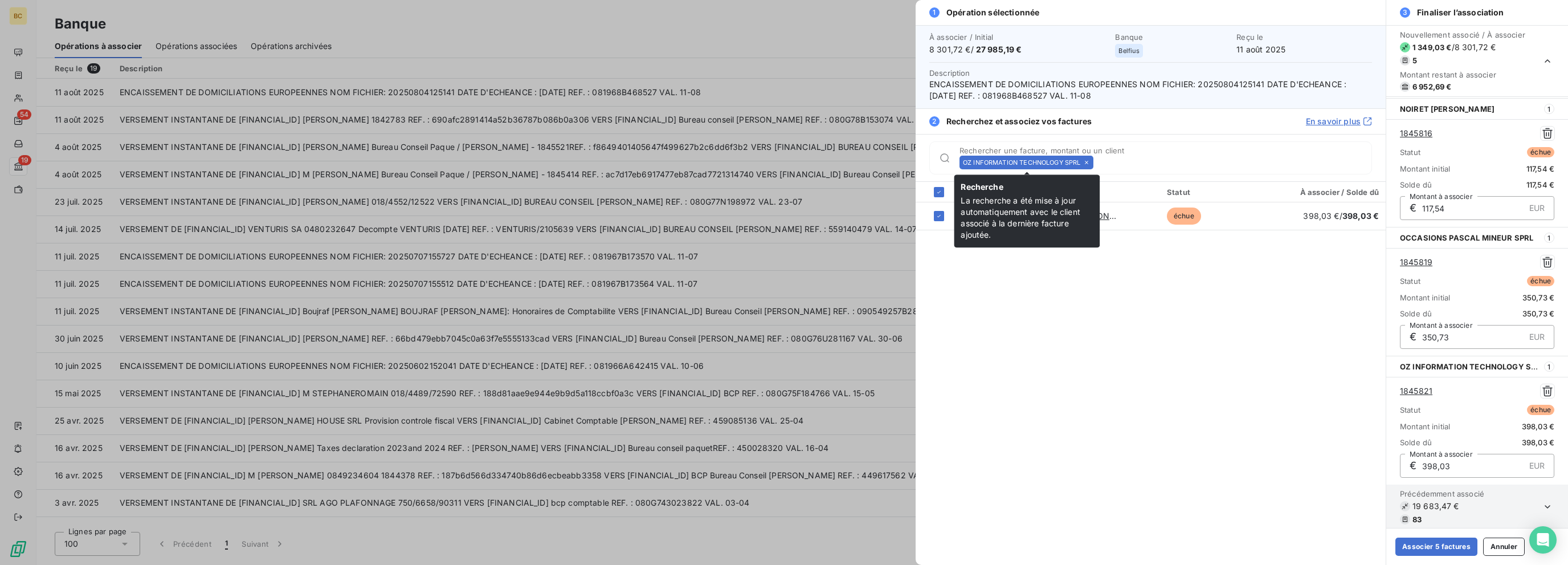
click at [842, 164] on icon at bounding box center [1086, 162] width 7 height 7
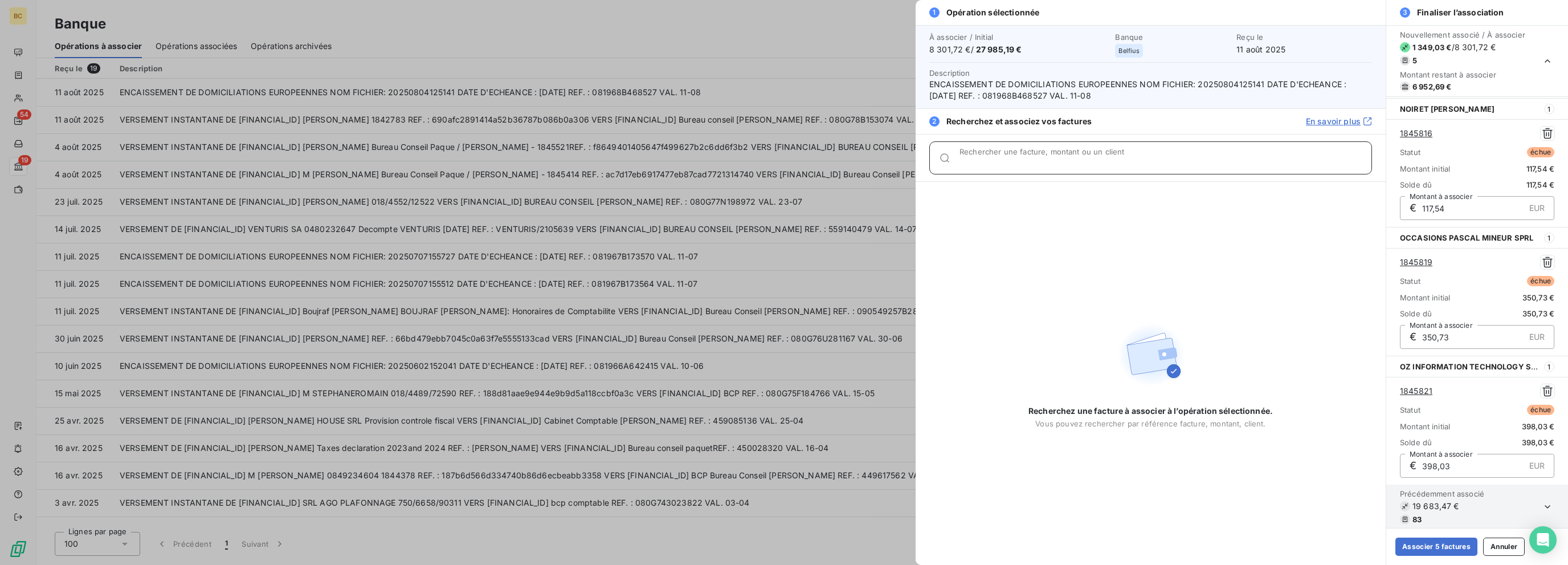
click at [842, 164] on input "Rechercher une facture, montant ou un client" at bounding box center [1165, 162] width 412 height 12
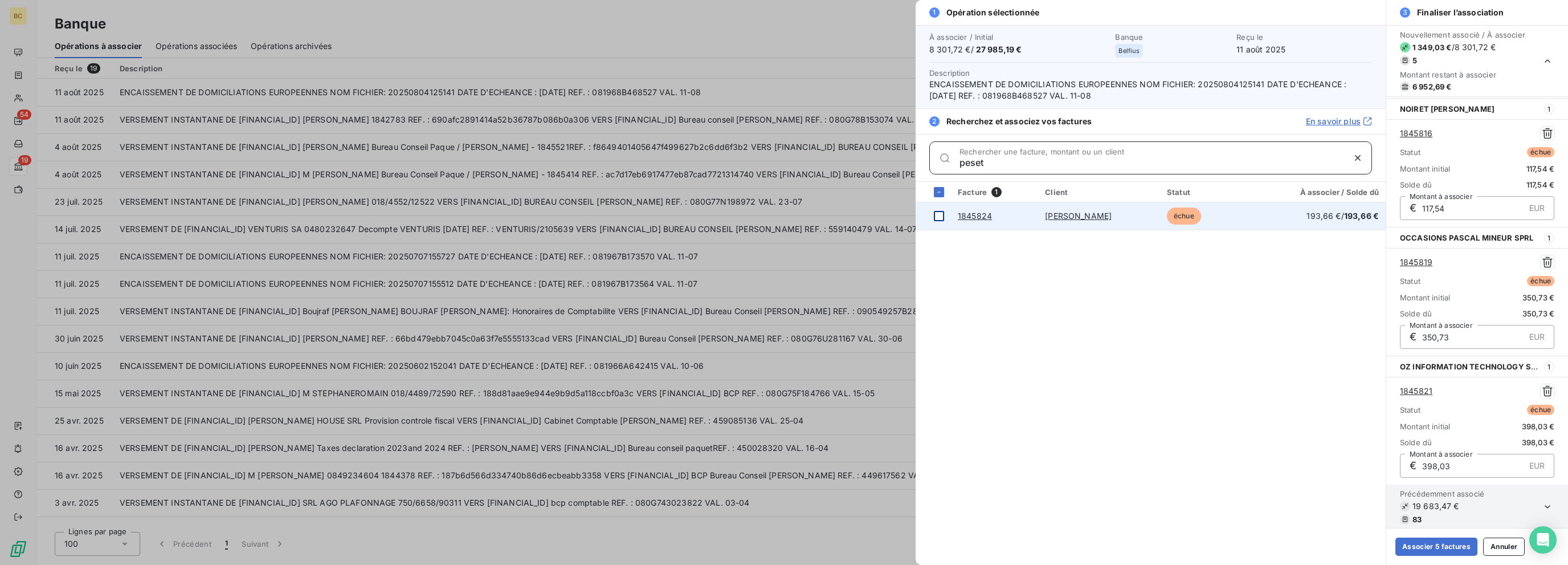
type input "peset"
click at [842, 217] on div at bounding box center [939, 216] width 10 height 10
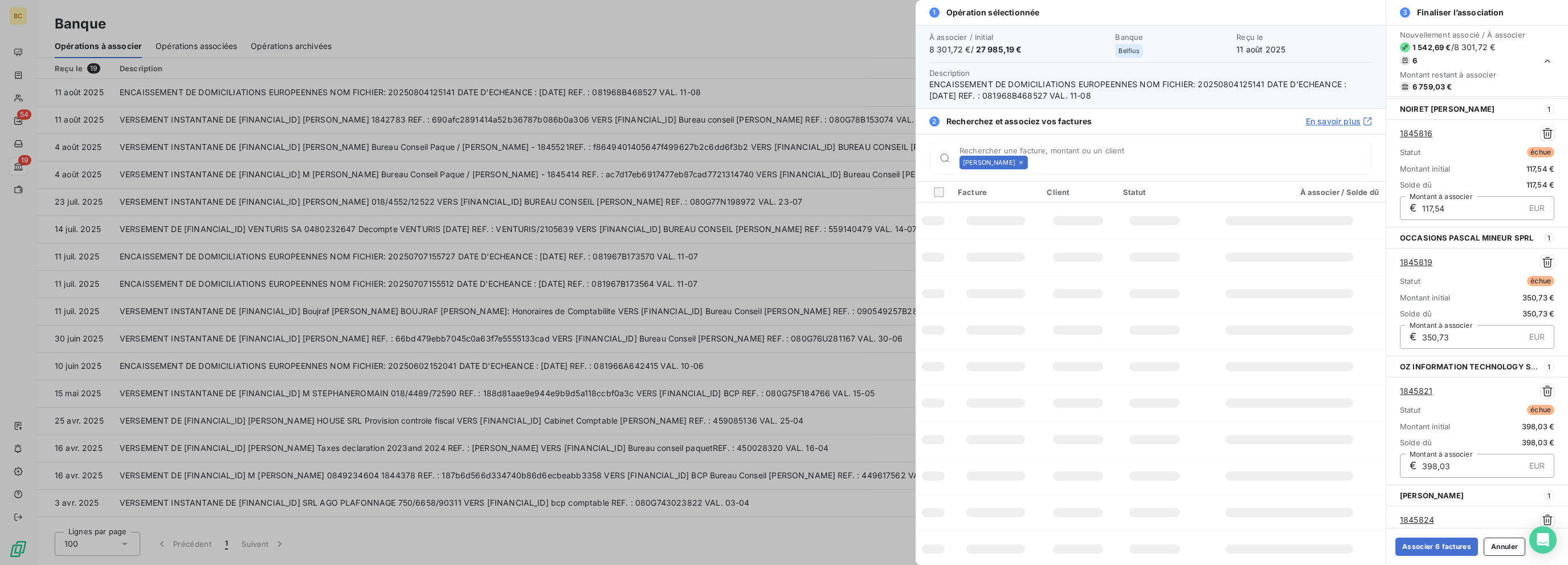
scroll to position [385, 0]
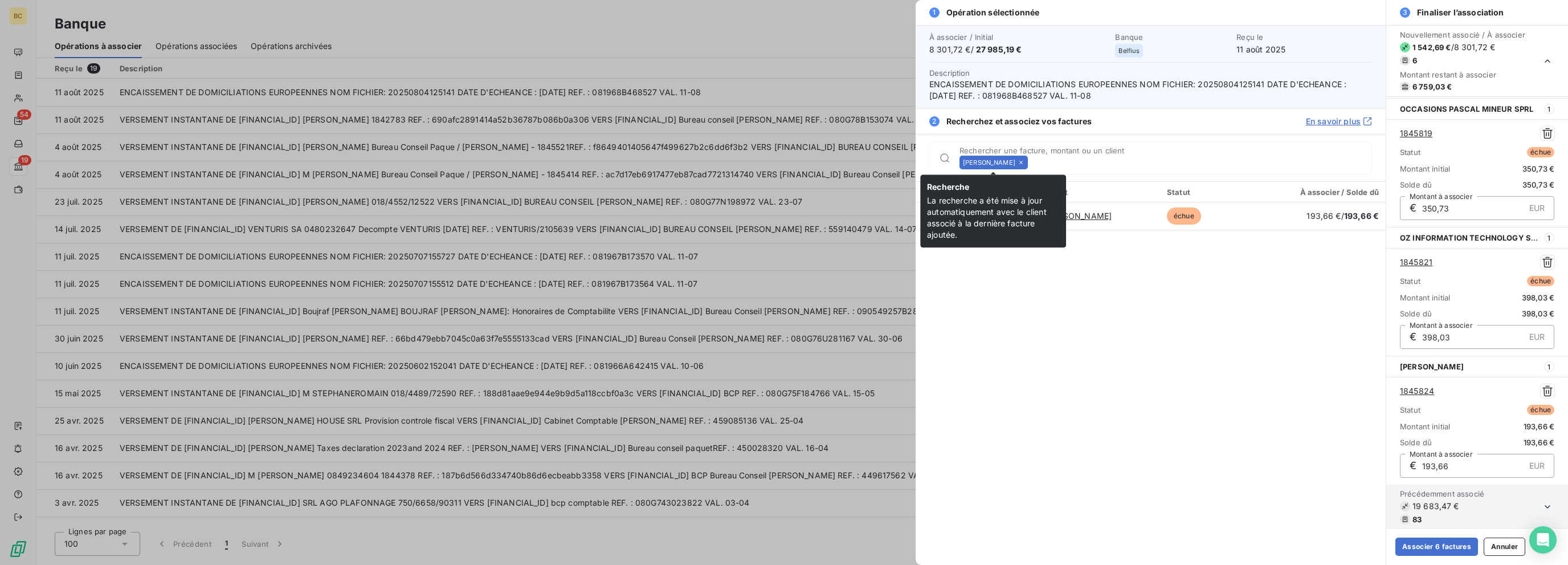
click at [842, 164] on icon at bounding box center [1021, 162] width 7 height 7
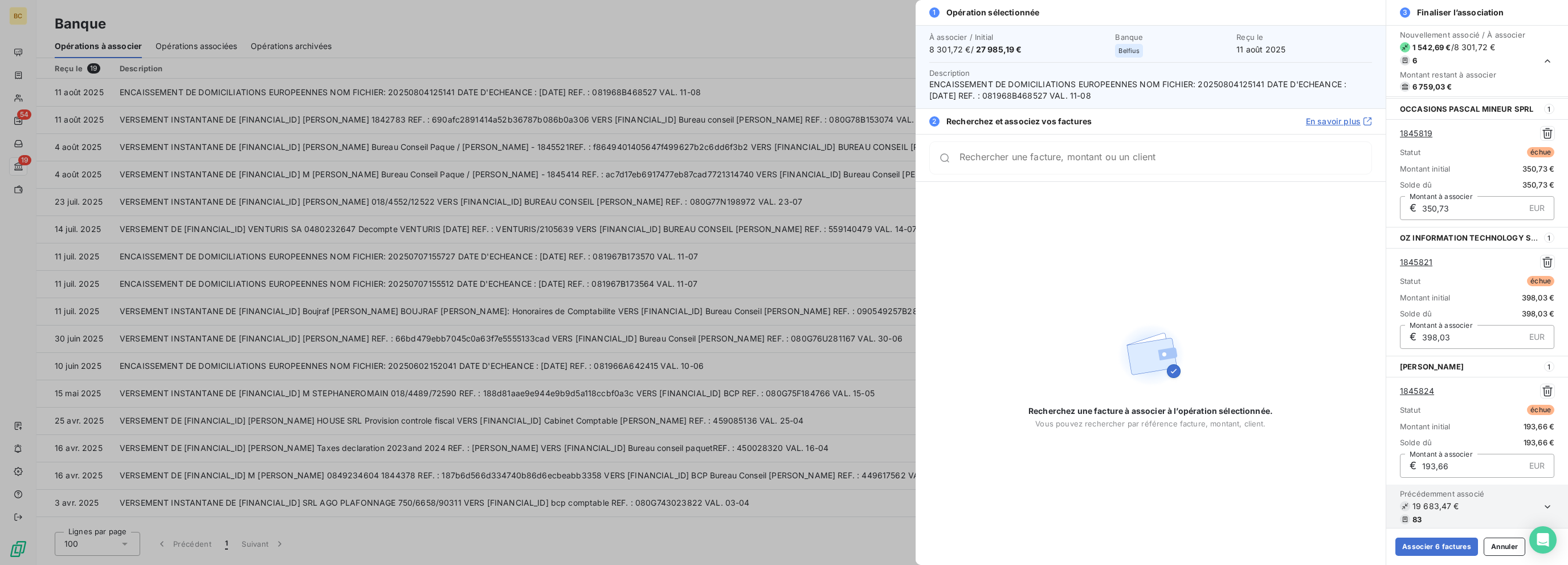
click at [842, 164] on div "Rechercher une facture, montant ou un client" at bounding box center [1150, 158] width 443 height 33
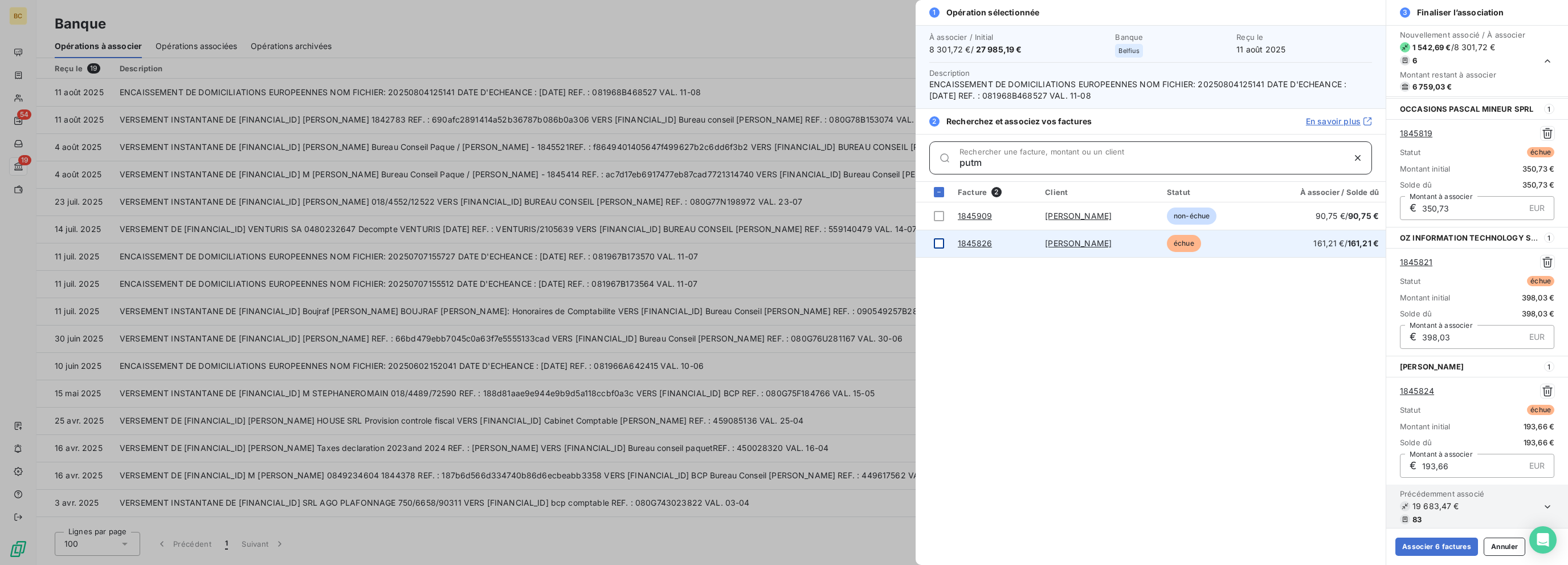
type input "putm"
click at [842, 242] on div at bounding box center [939, 243] width 10 height 10
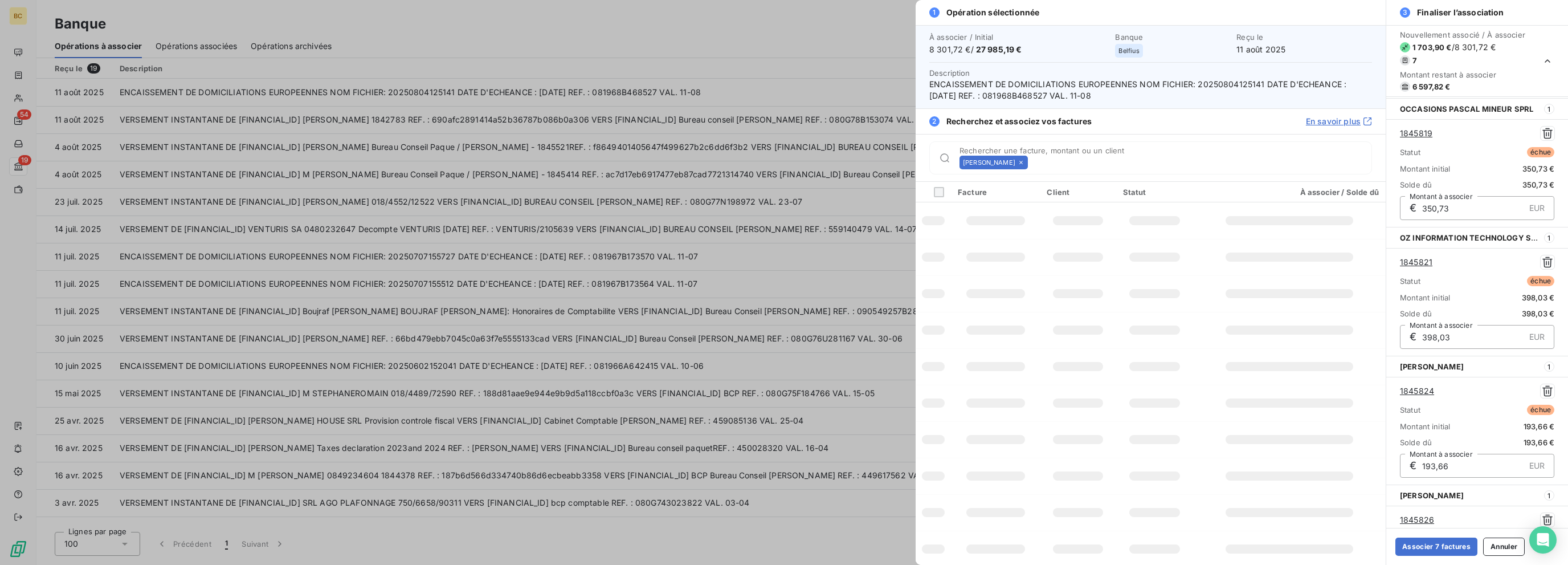
scroll to position [513, 0]
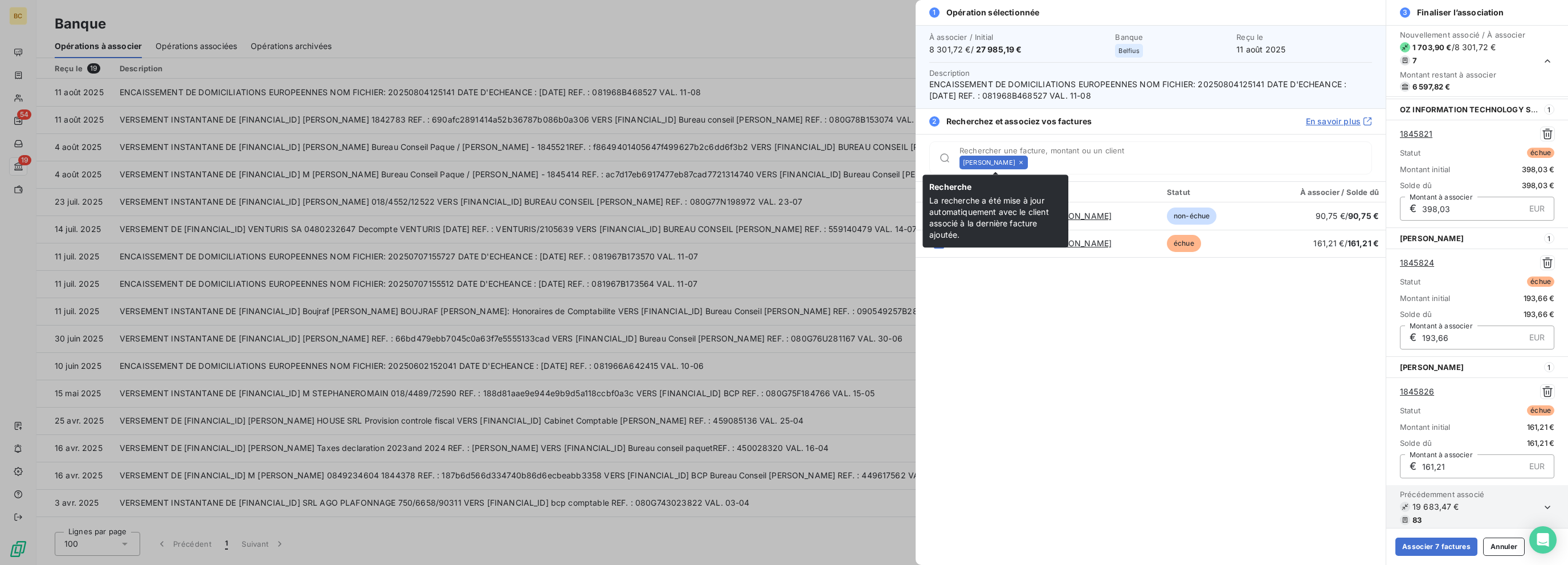
click at [842, 160] on icon at bounding box center [1021, 162] width 7 height 7
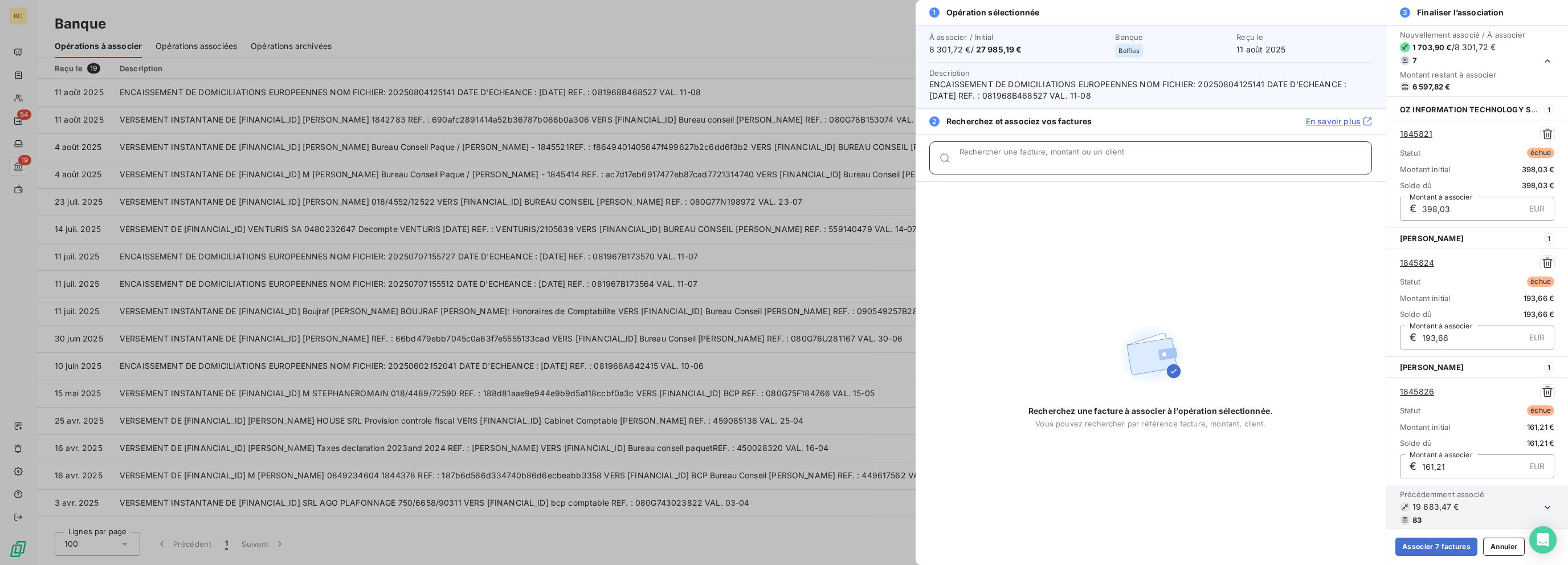
click at [842, 160] on input "Rechercher une facture, montant ou un client" at bounding box center [1165, 162] width 412 height 12
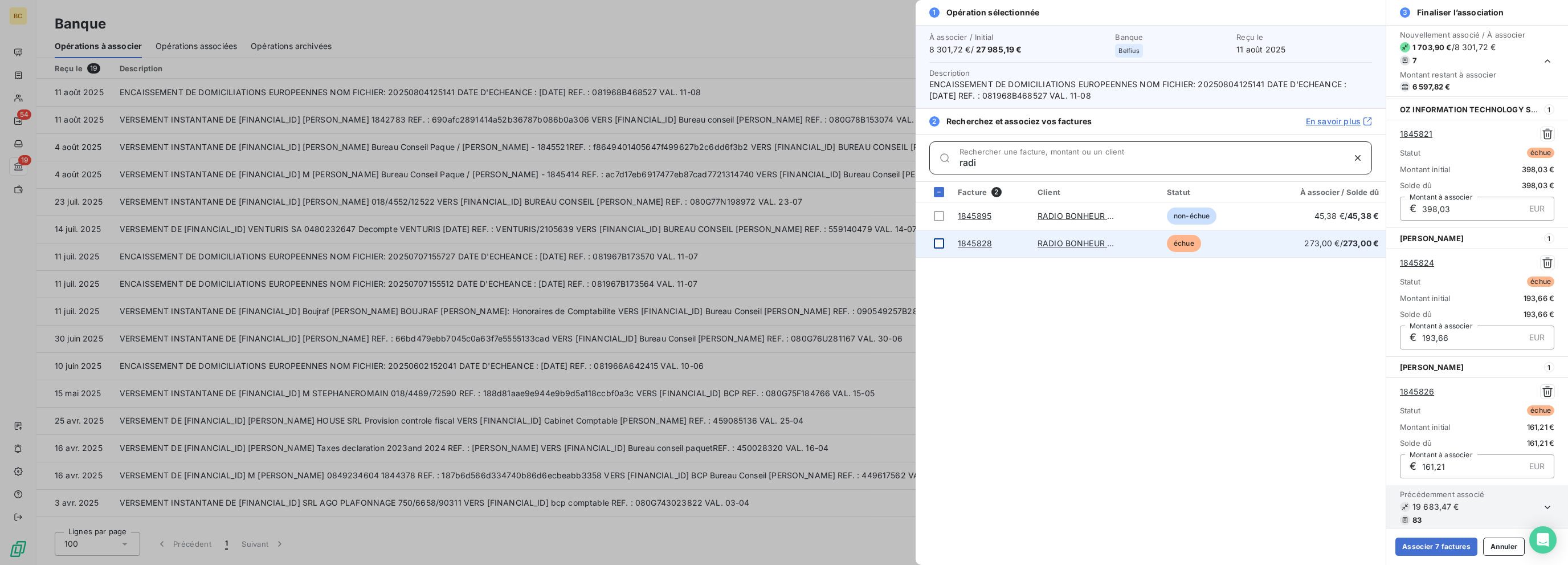
type input "radi"
click at [842, 239] on div at bounding box center [939, 243] width 10 height 10
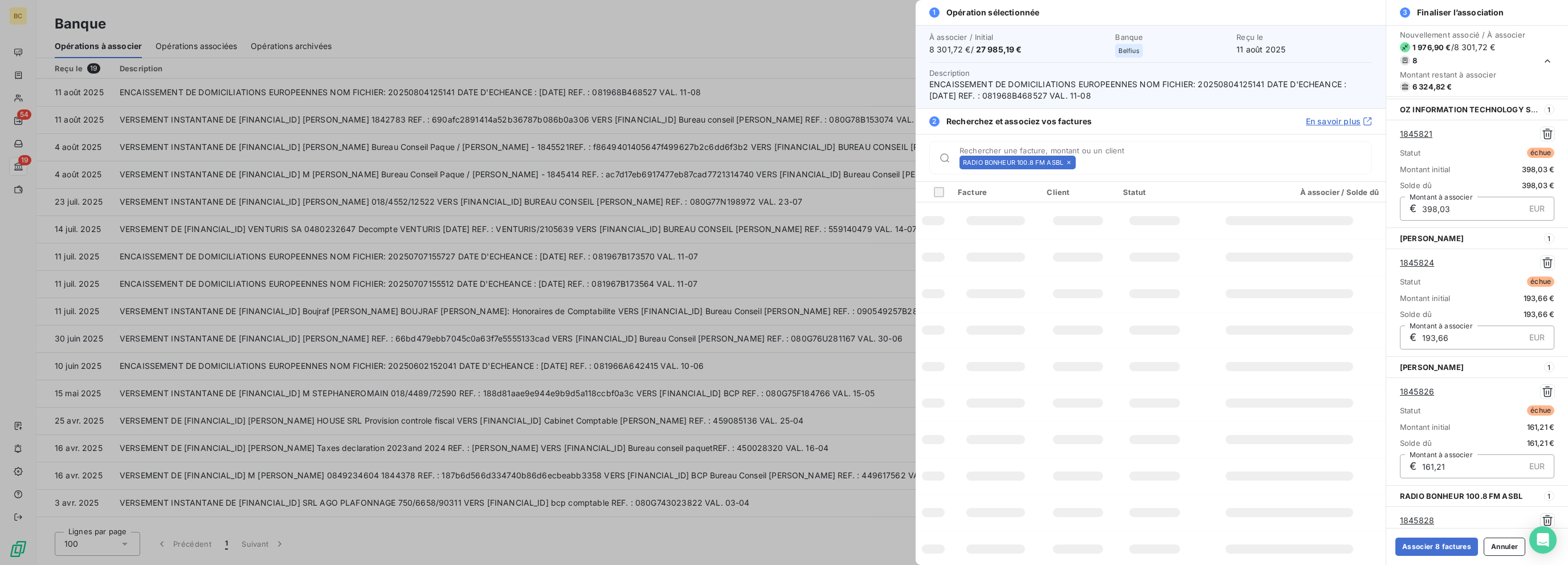
scroll to position [642, 0]
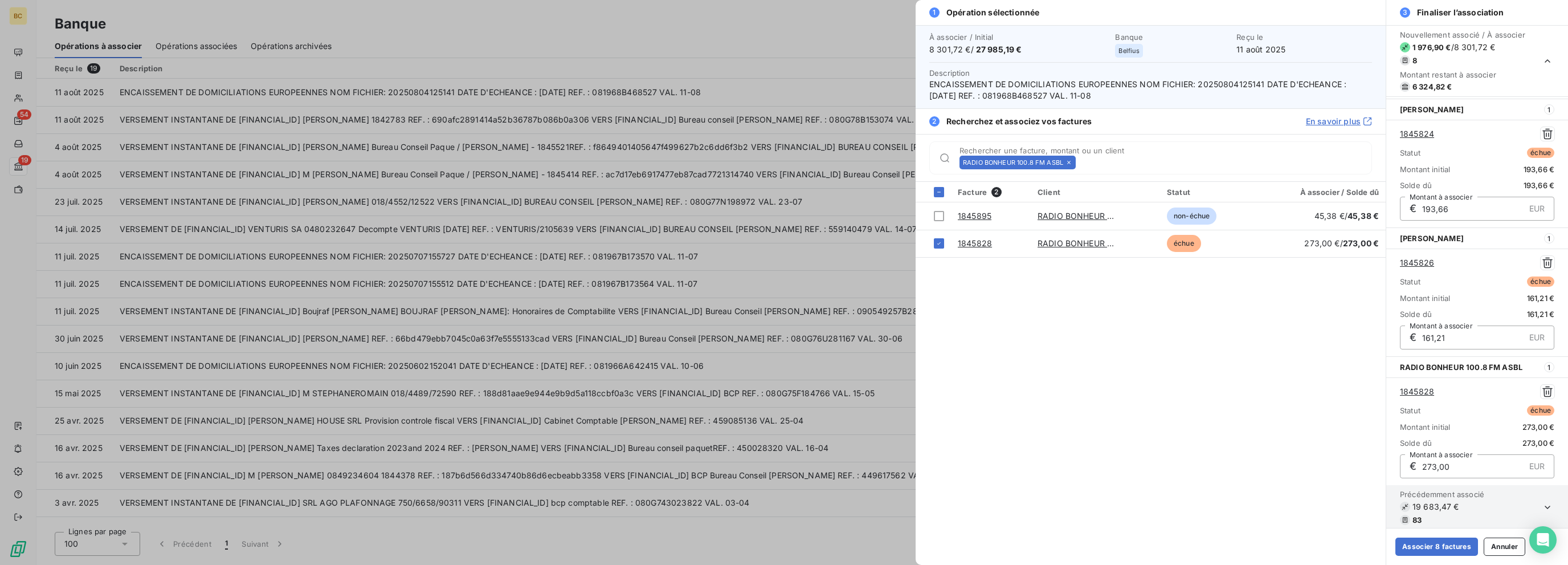
click at [842, 163] on icon at bounding box center [1068, 162] width 7 height 7
click at [842, 163] on input "Rechercher une facture, montant ou un client" at bounding box center [1226, 162] width 291 height 12
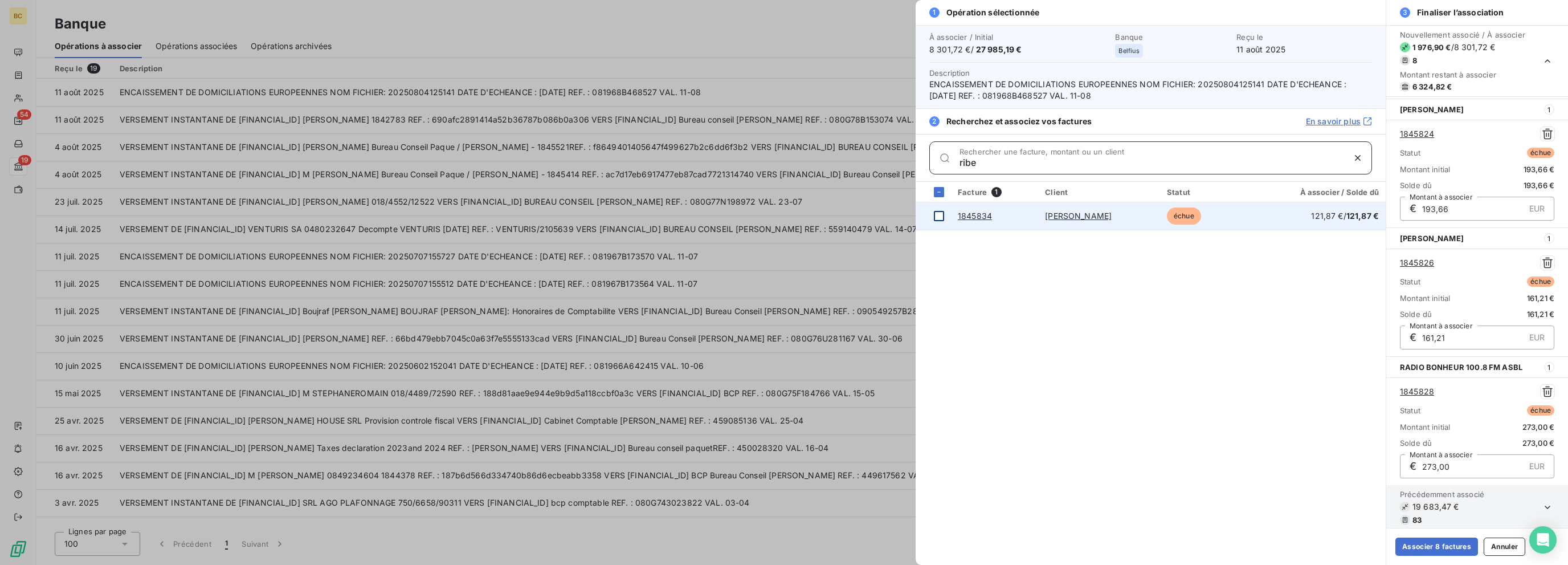
type input "ribe"
click at [842, 216] on div at bounding box center [939, 216] width 10 height 10
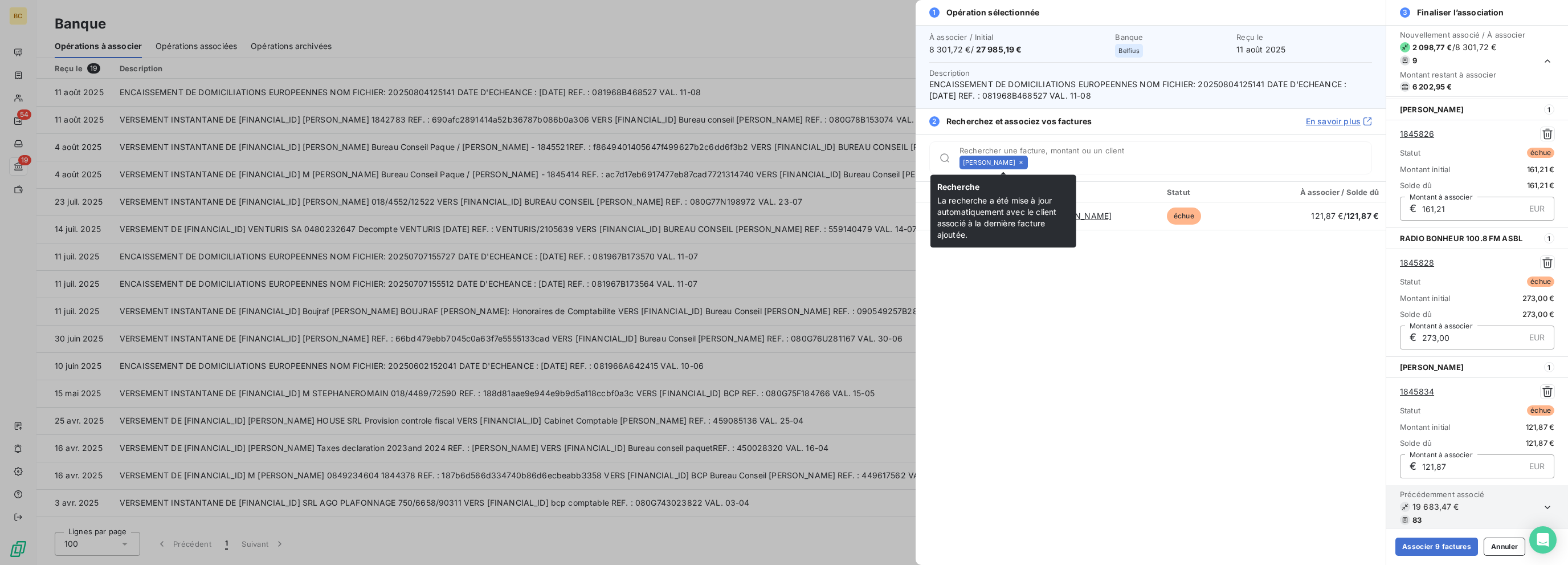
click at [842, 165] on icon at bounding box center [1021, 162] width 7 height 7
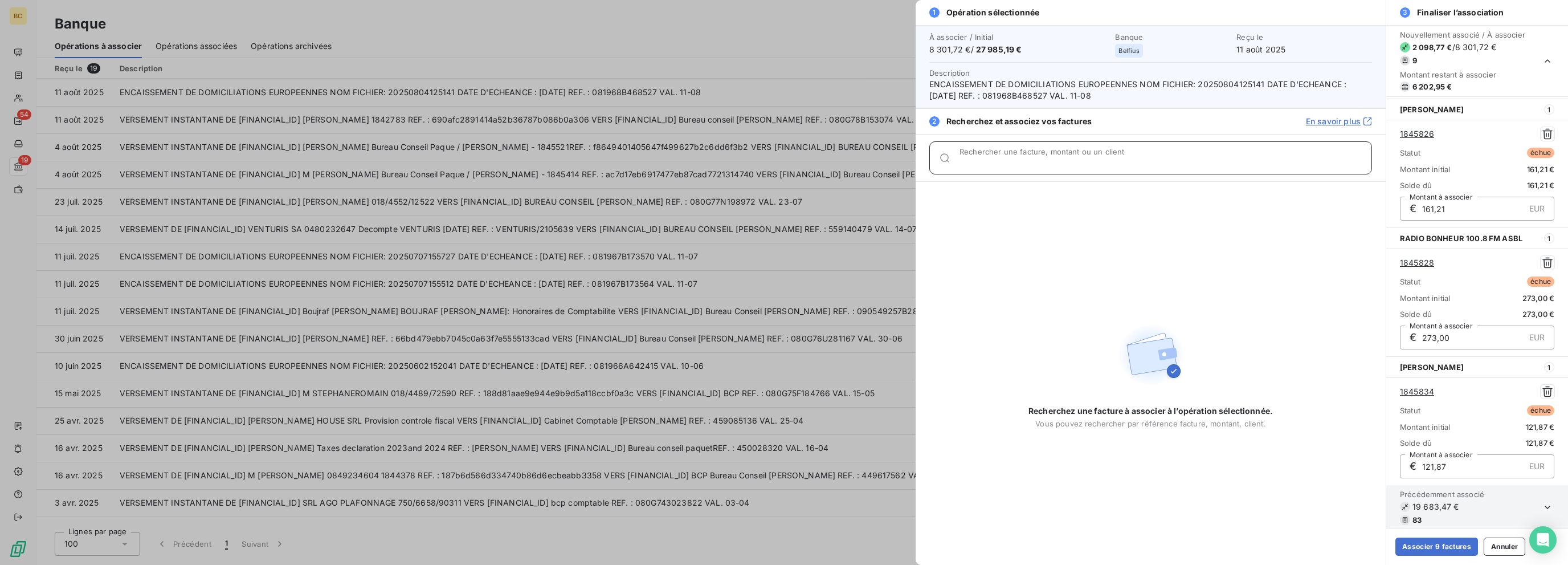
click at [842, 165] on input "Rechercher une facture, montant ou un client" at bounding box center [1165, 162] width 412 height 12
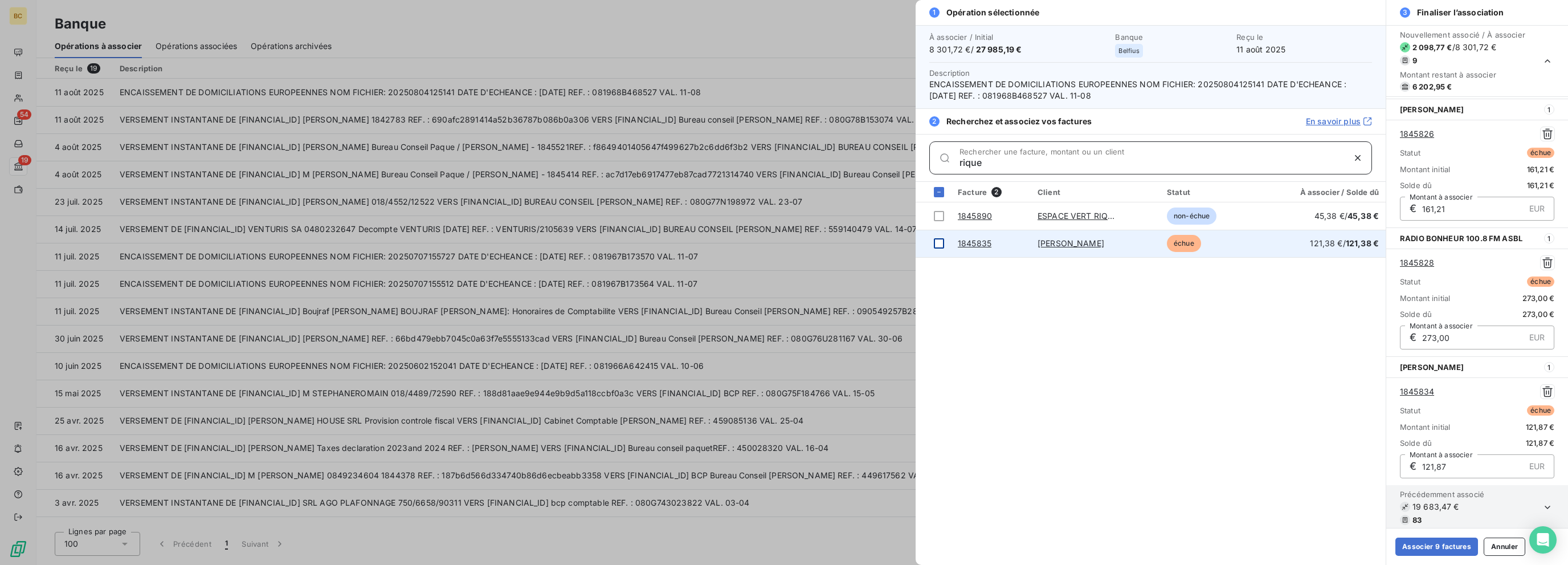
type input "rique"
click at [842, 241] on div at bounding box center [939, 243] width 10 height 10
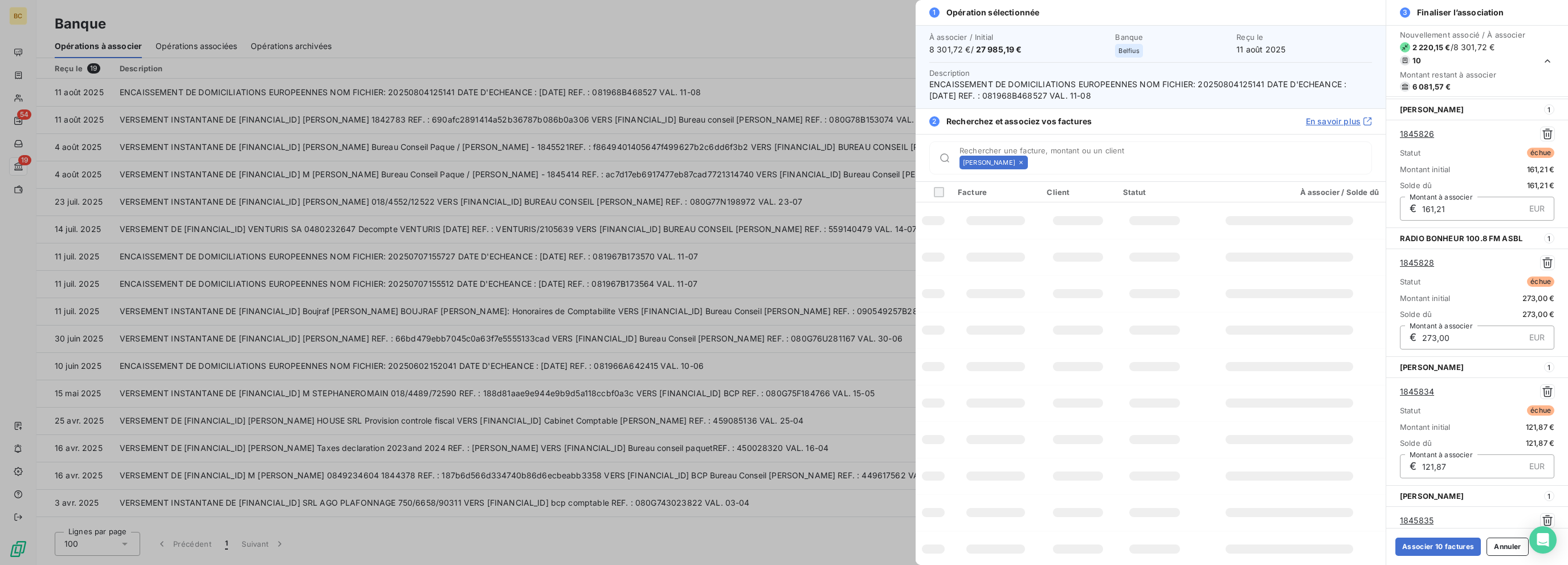
scroll to position [899, 0]
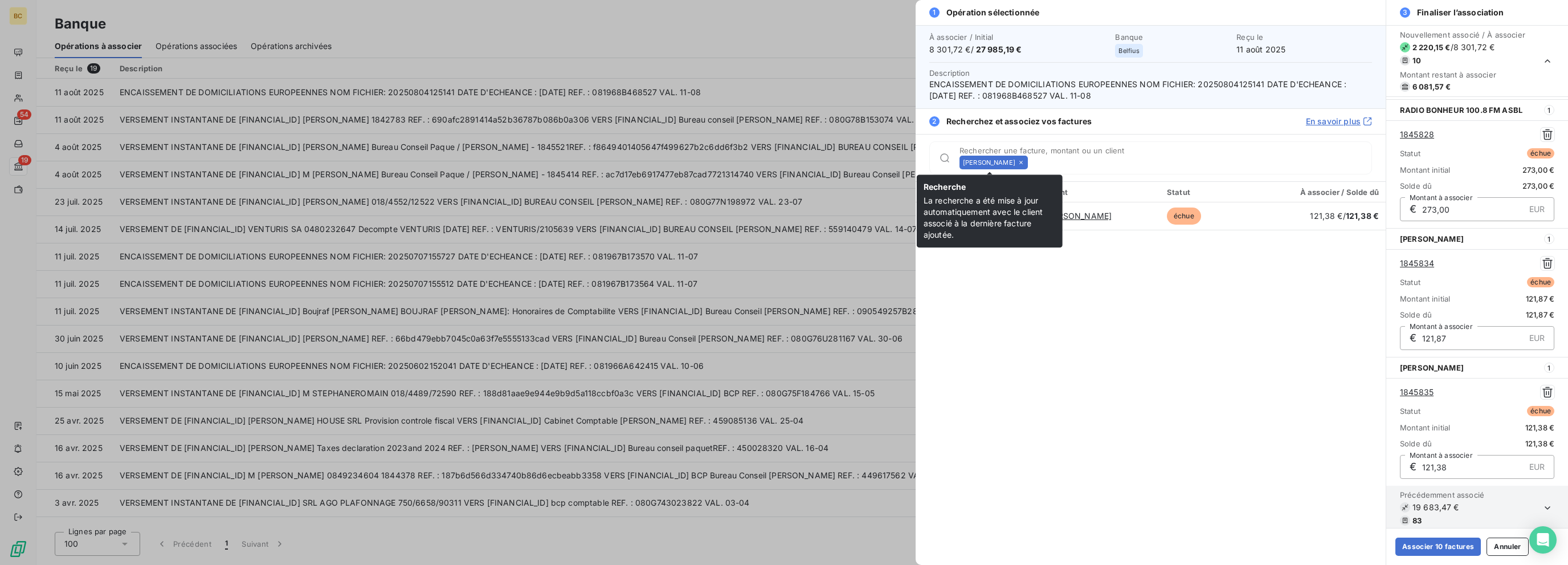
click at [842, 162] on icon at bounding box center [1021, 162] width 7 height 7
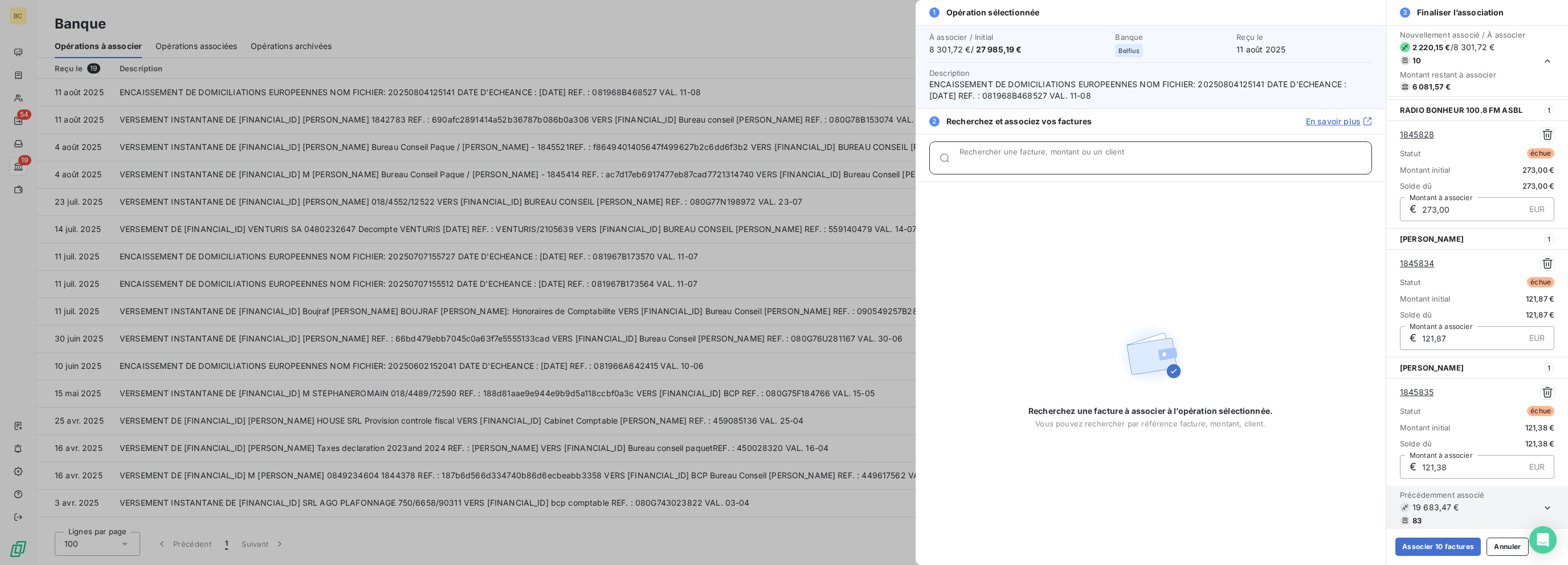
click at [842, 162] on input "Rechercher une facture, montant ou un client" at bounding box center [1165, 162] width 412 height 12
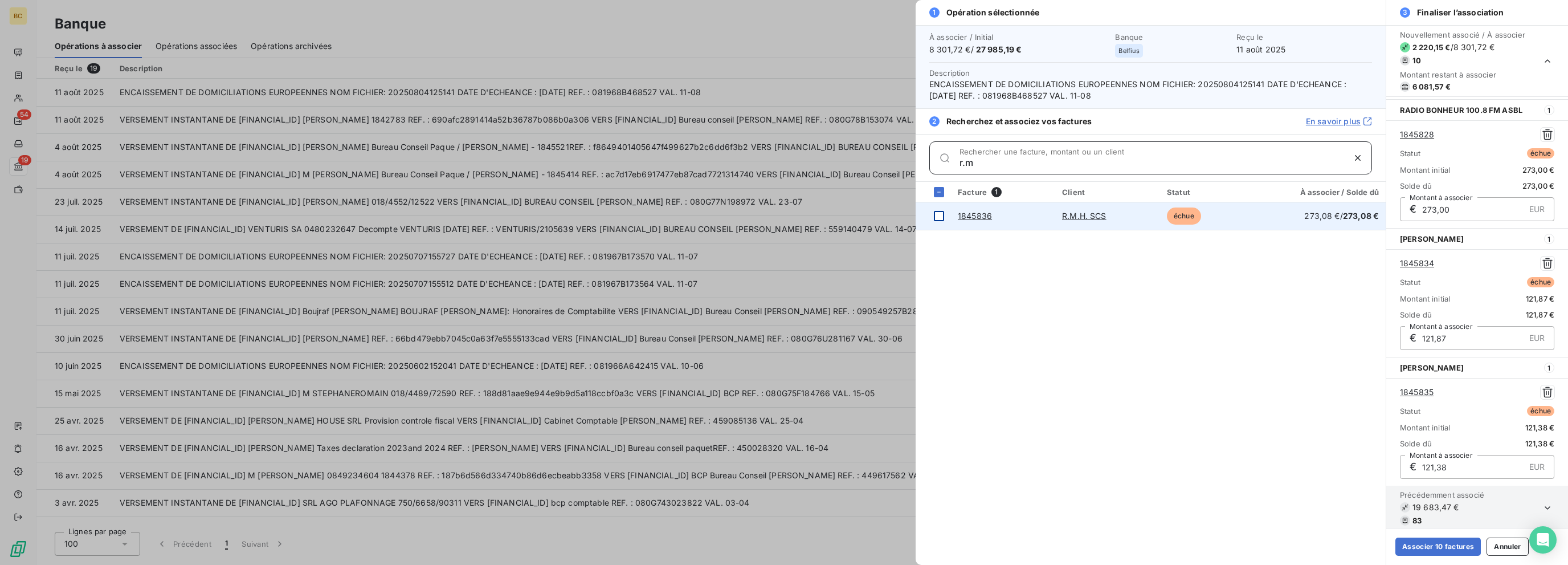
type input "r.m"
click at [842, 216] on div at bounding box center [939, 216] width 10 height 10
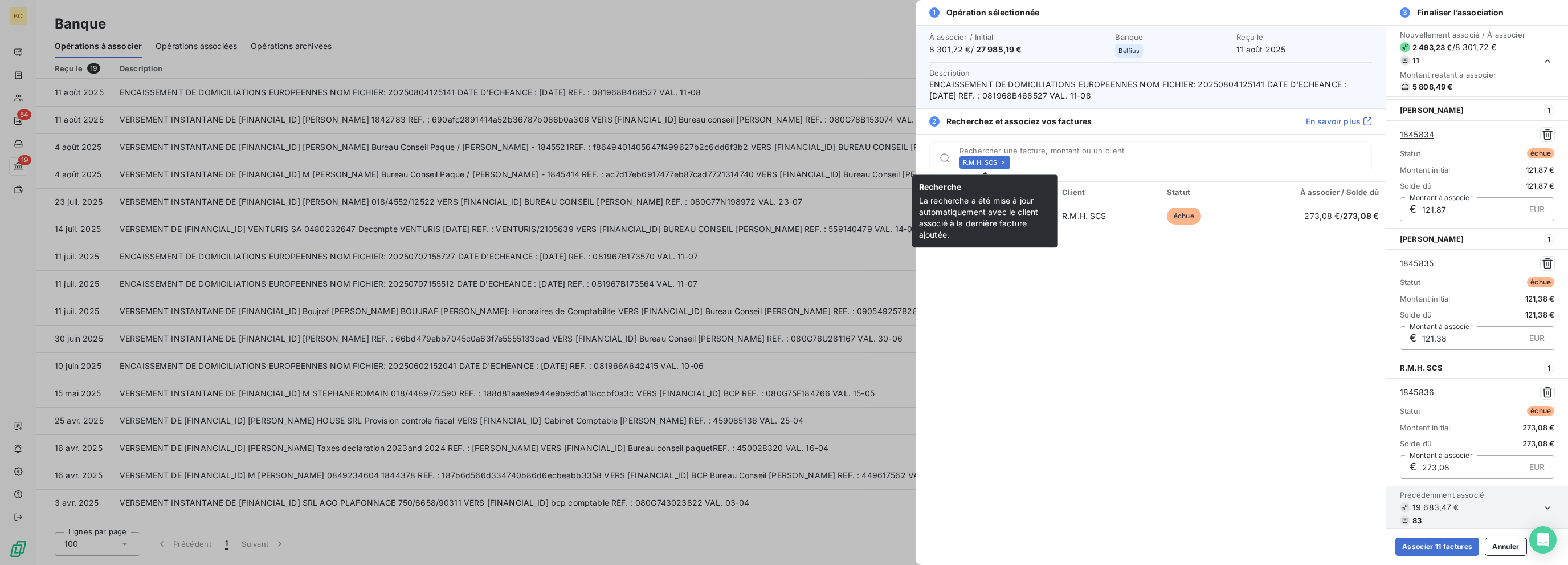
click at [842, 160] on icon at bounding box center [1003, 162] width 7 height 7
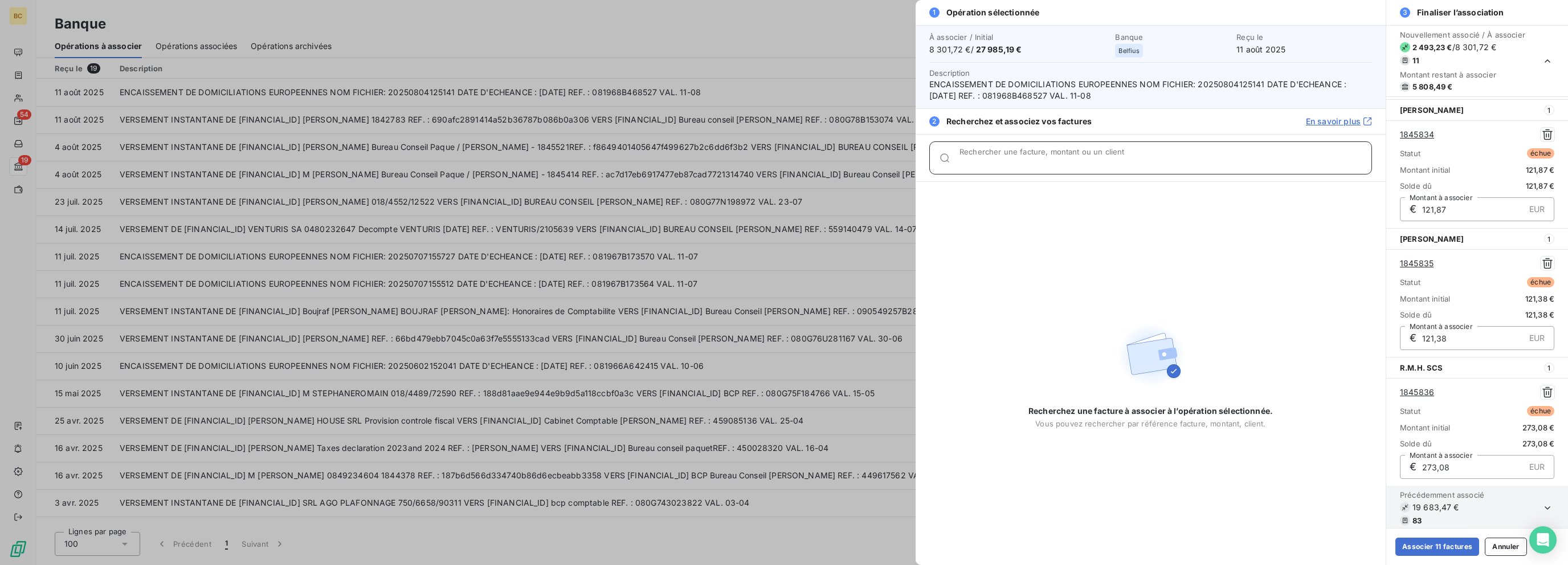
click at [842, 160] on input "Rechercher une facture, montant ou un client" at bounding box center [1165, 162] width 412 height 12
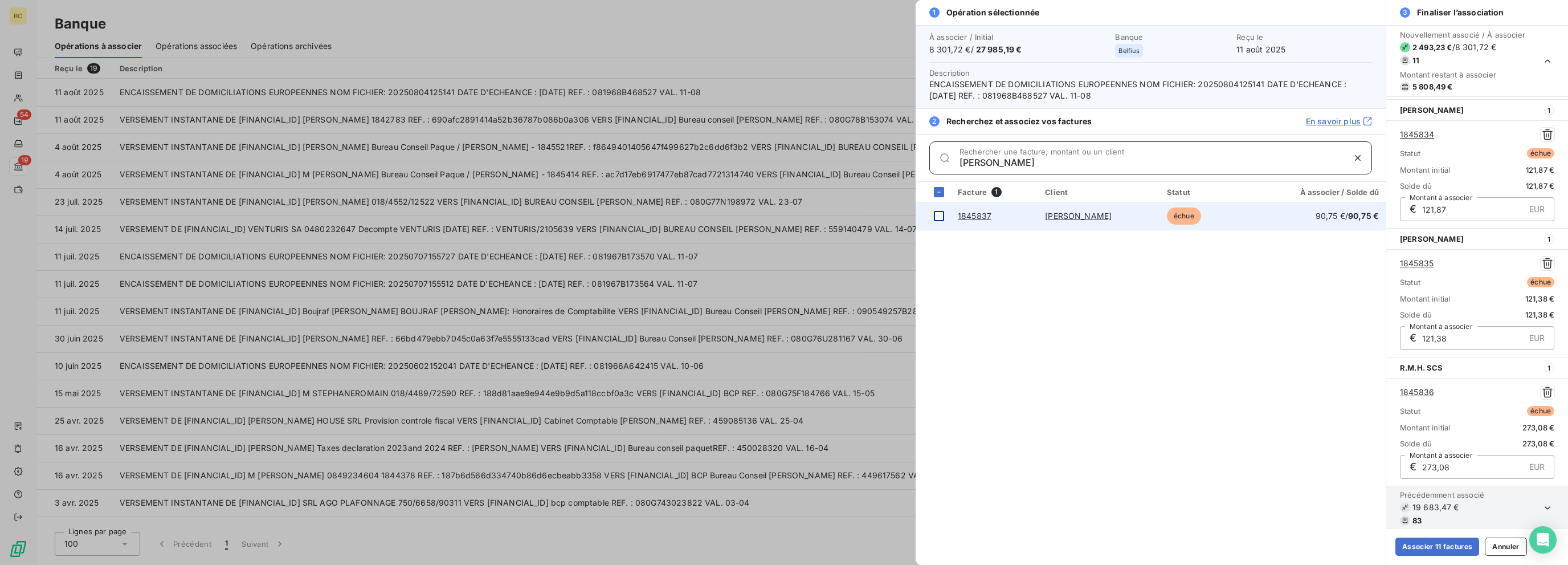
type input "[PERSON_NAME]"
click at [842, 217] on div at bounding box center [939, 216] width 10 height 10
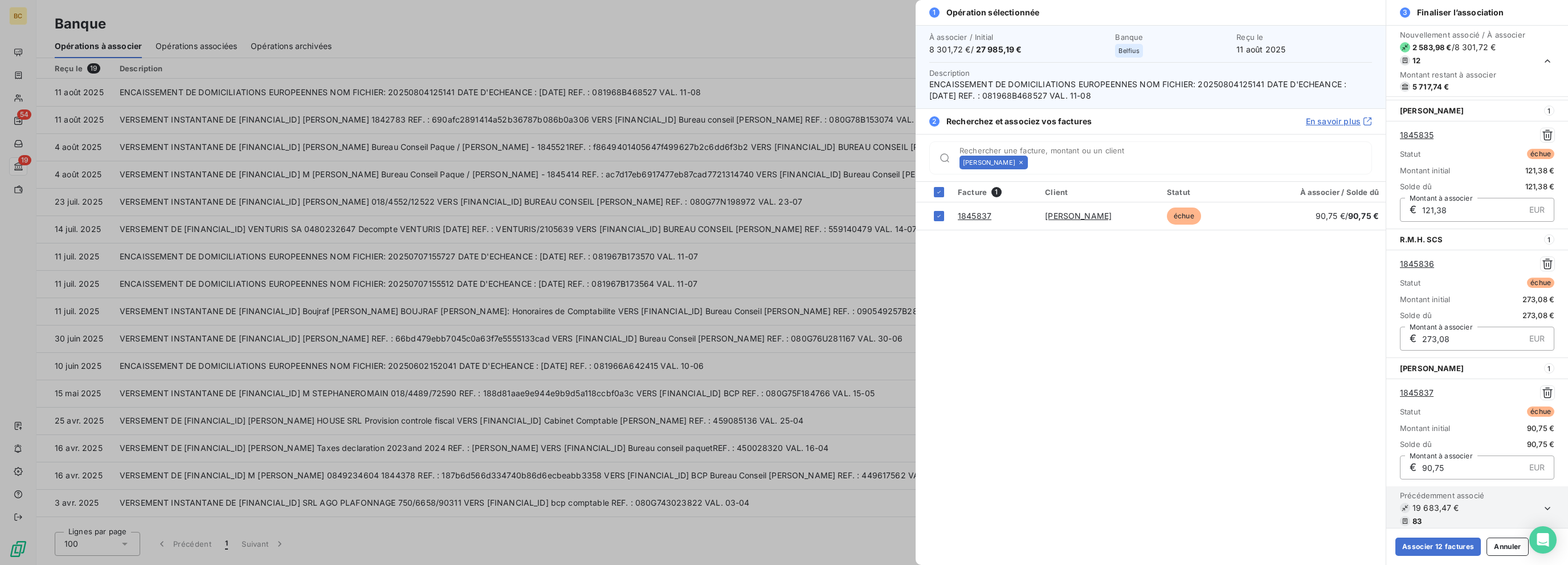
click at [842, 160] on icon at bounding box center [1021, 162] width 7 height 7
click at [842, 160] on input "Rechercher une facture, montant ou un client" at bounding box center [1202, 162] width 339 height 12
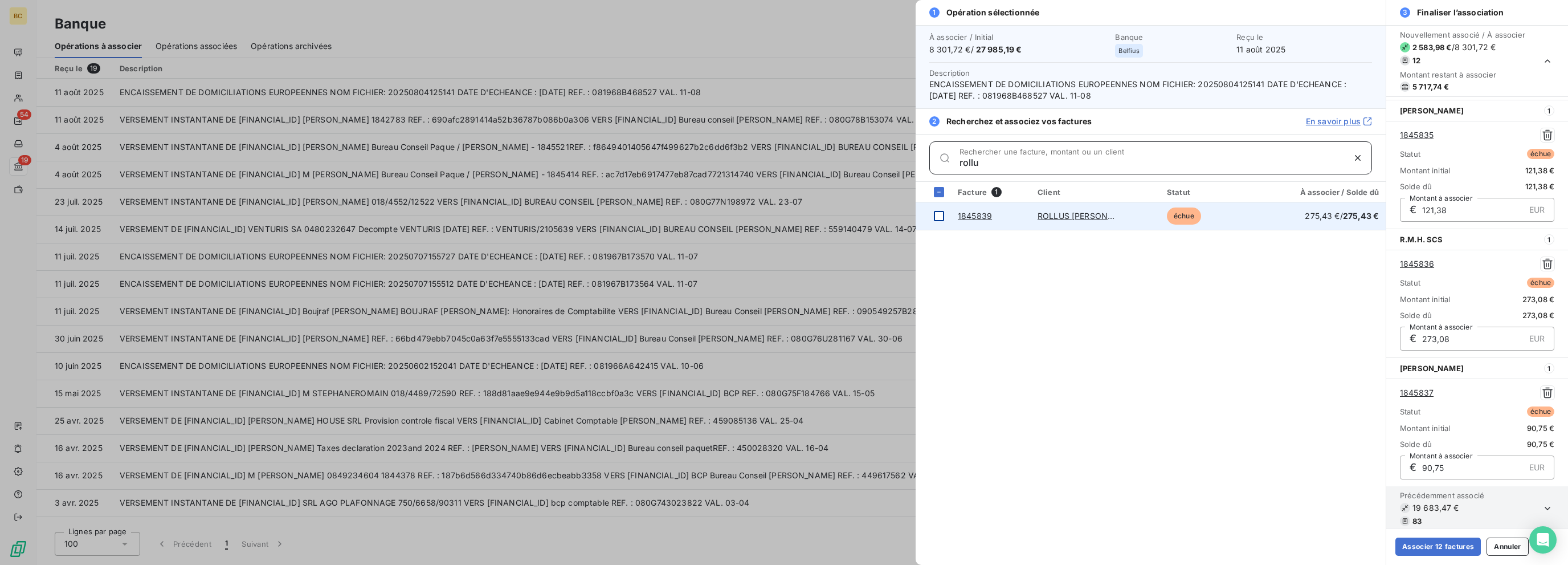
type input "rollu"
click at [842, 213] on div at bounding box center [939, 216] width 10 height 10
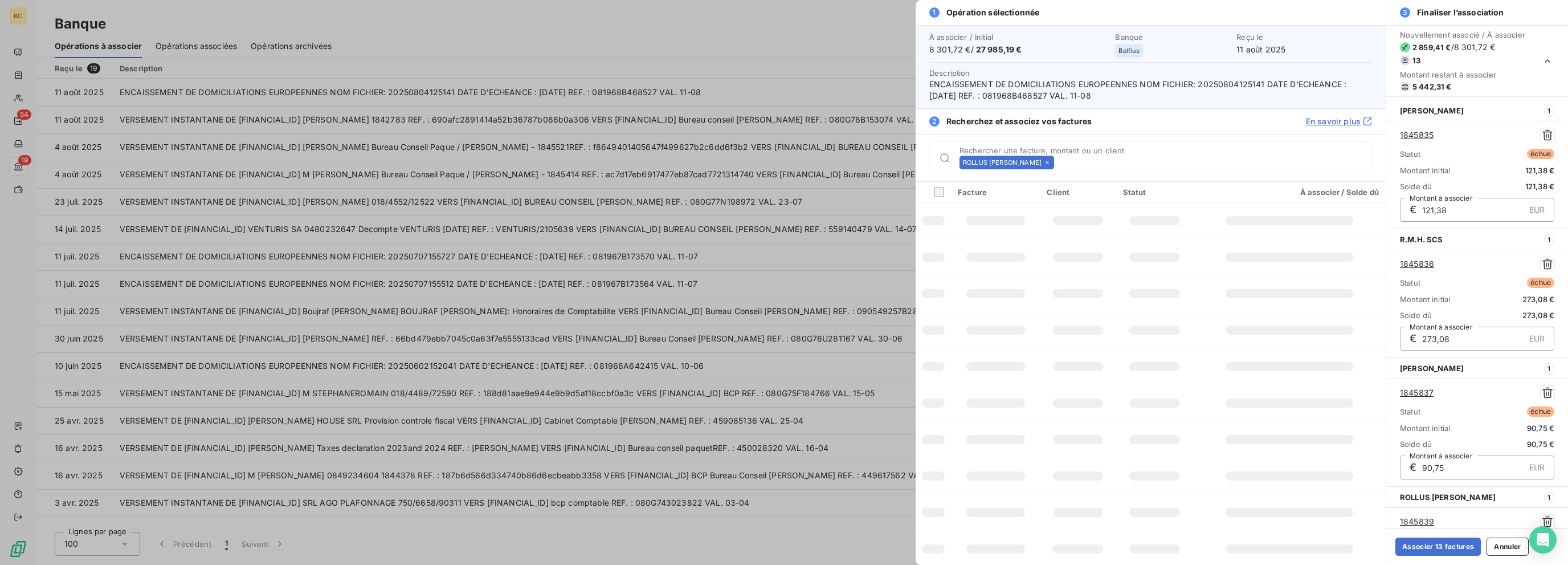
scroll to position [1285, 0]
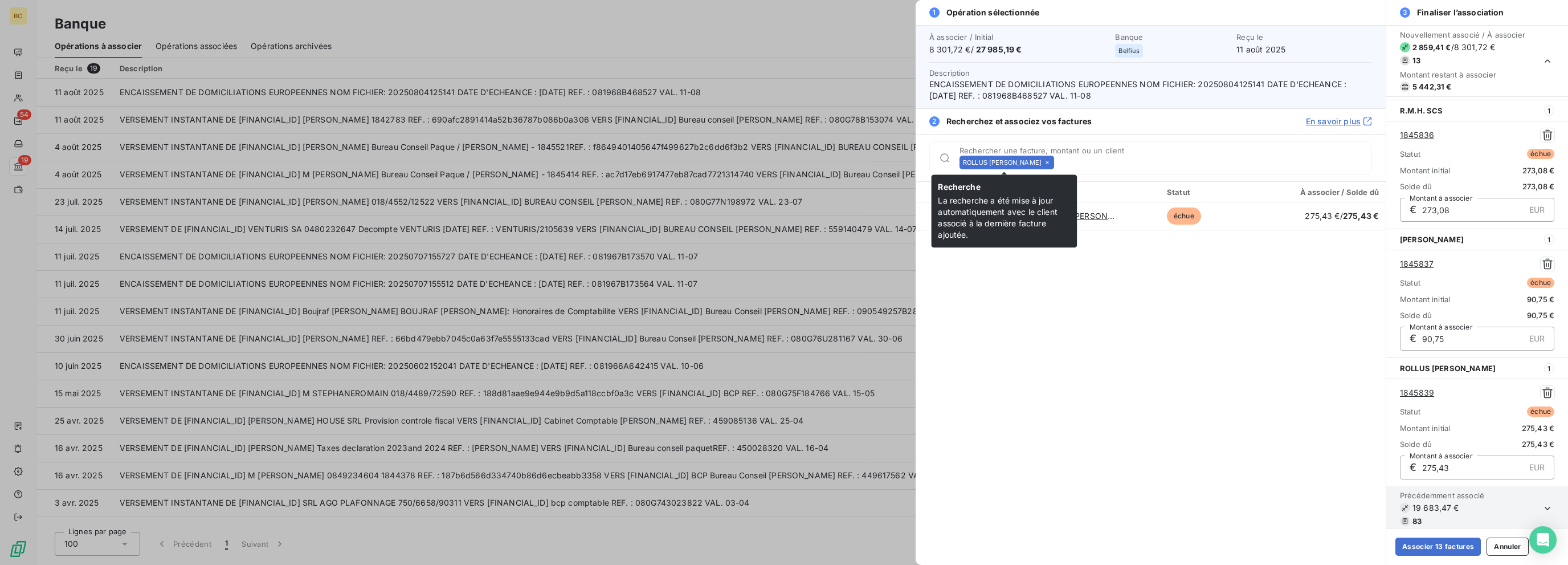
click at [842, 161] on icon at bounding box center [1047, 162] width 7 height 7
click at [842, 161] on input "Rechercher une facture, montant ou un client" at bounding box center [1215, 162] width 313 height 12
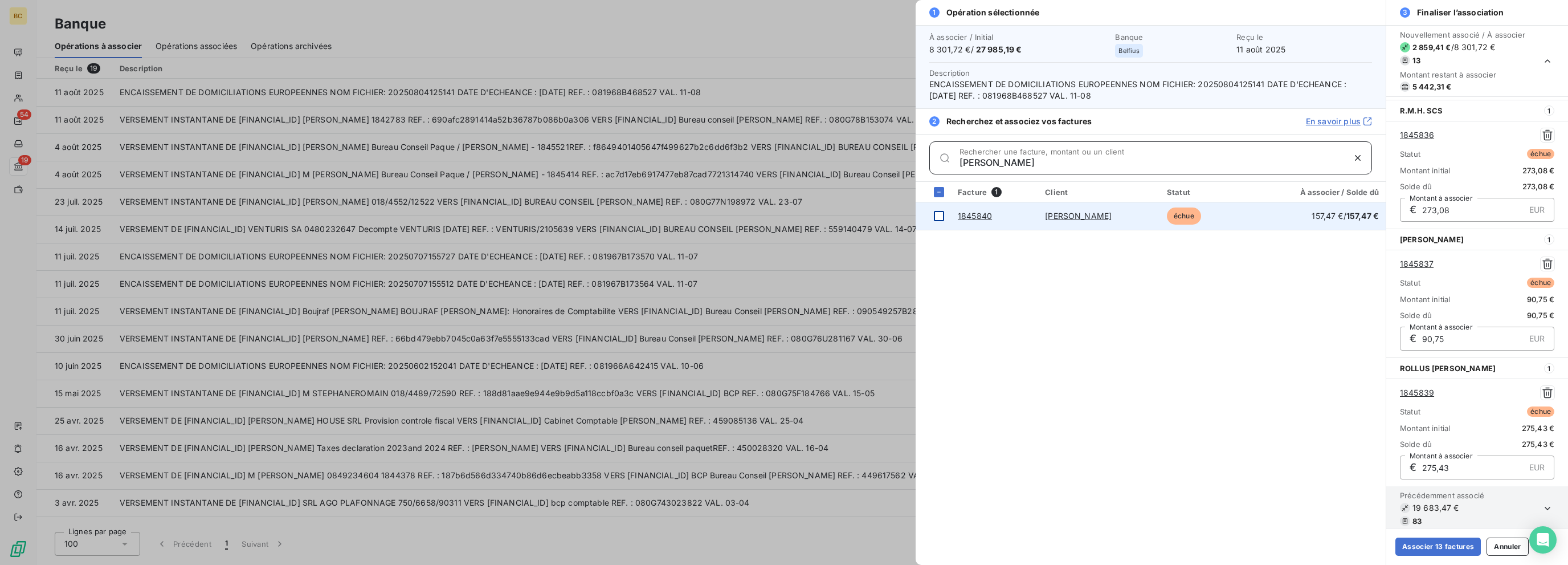
type input "[PERSON_NAME]"
click at [842, 217] on div at bounding box center [939, 216] width 10 height 10
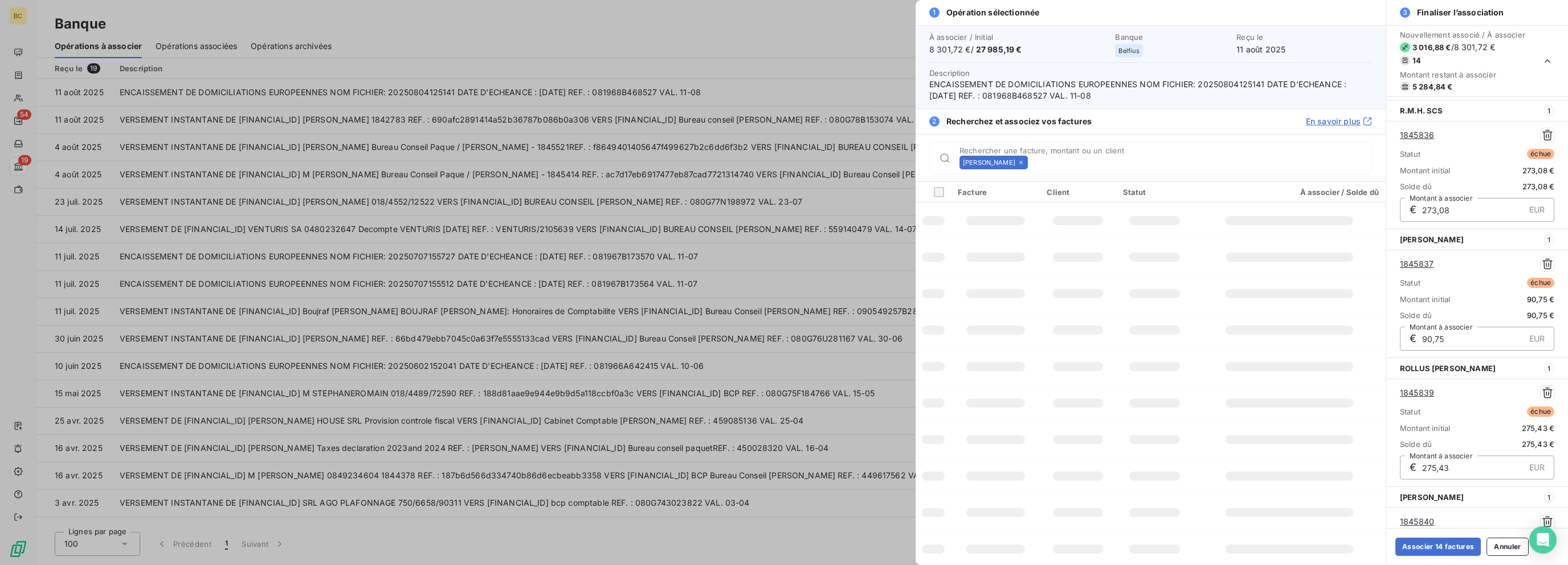
scroll to position [1413, 0]
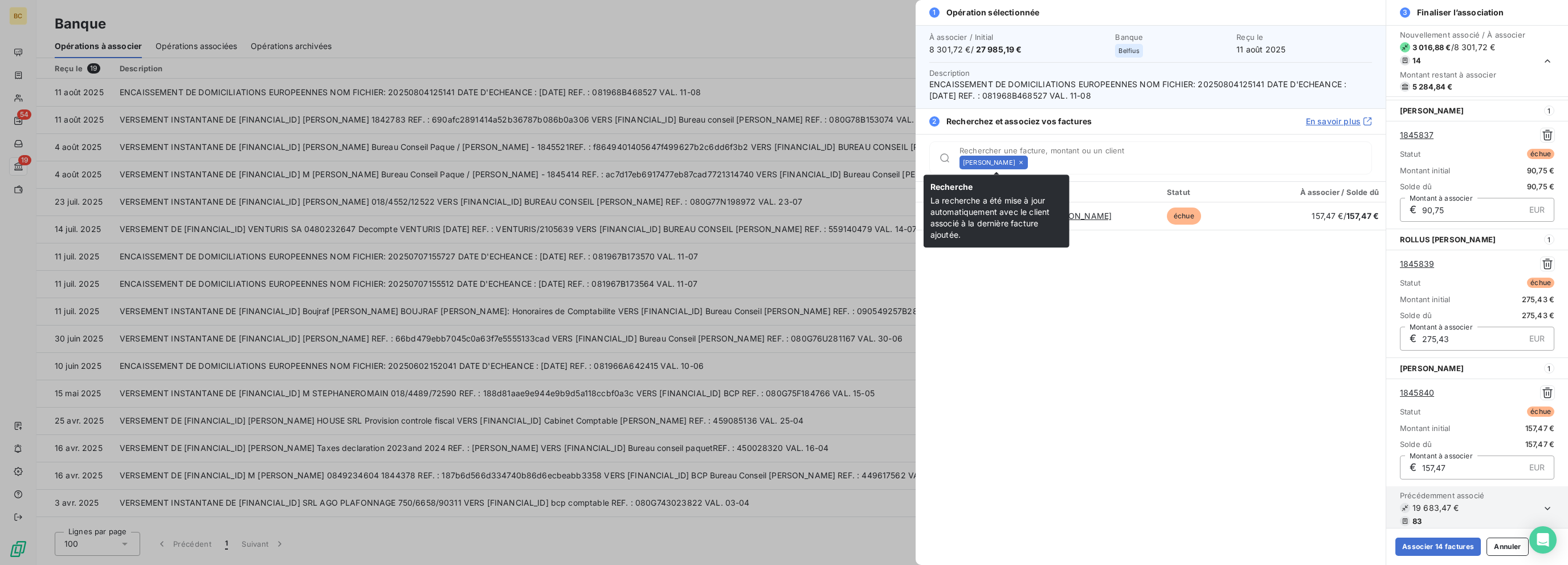
click at [842, 160] on icon at bounding box center [1021, 162] width 7 height 7
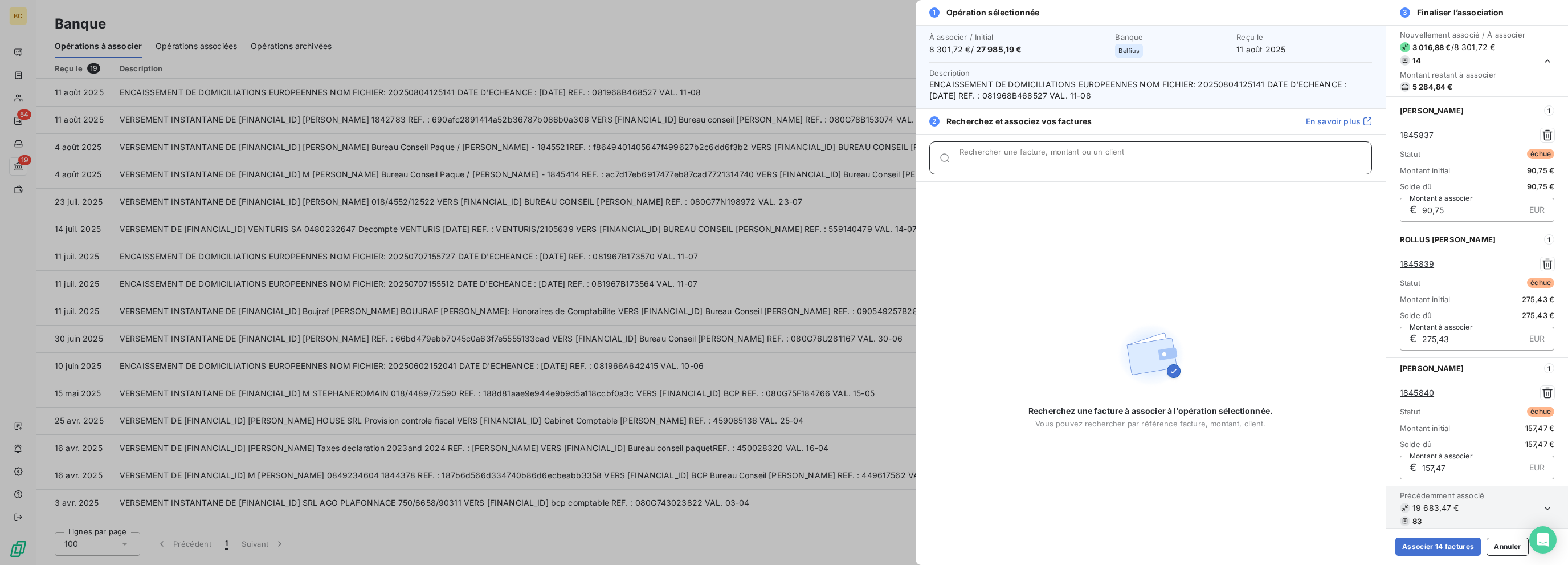
click at [842, 160] on input "Rechercher une facture, montant ou un client" at bounding box center [1165, 162] width 412 height 12
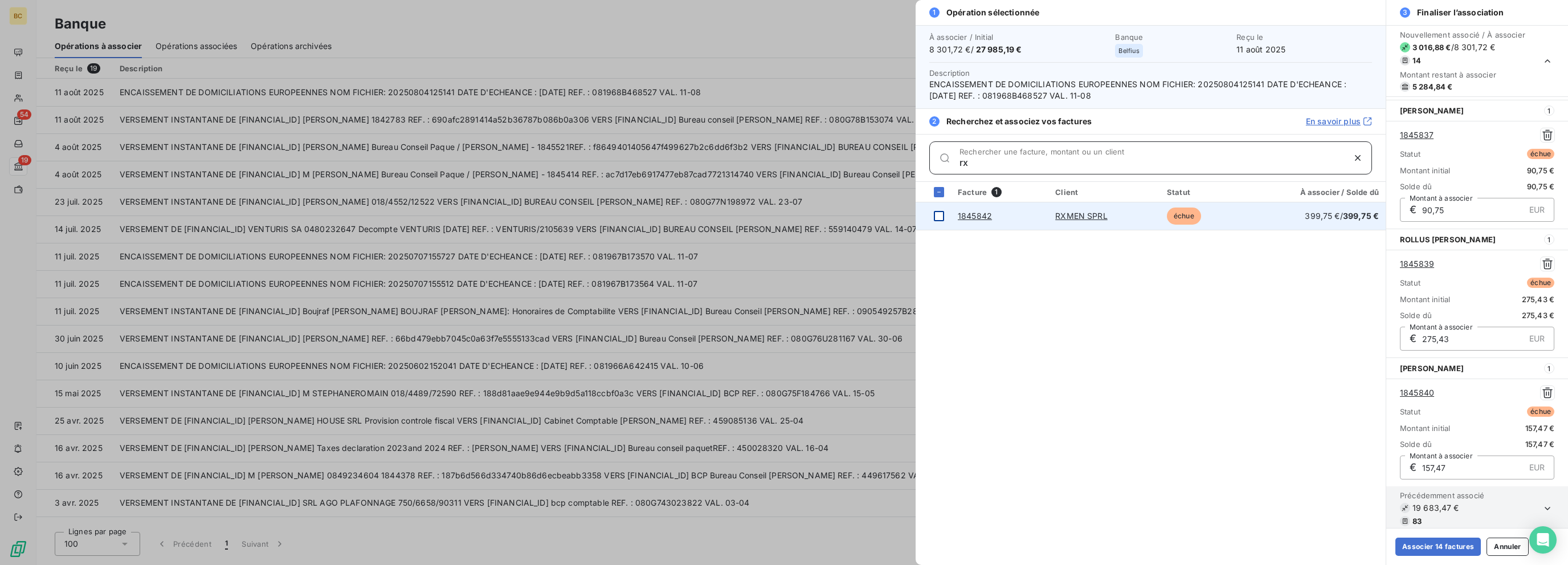
type input "rx"
click at [842, 213] on div at bounding box center [939, 216] width 10 height 10
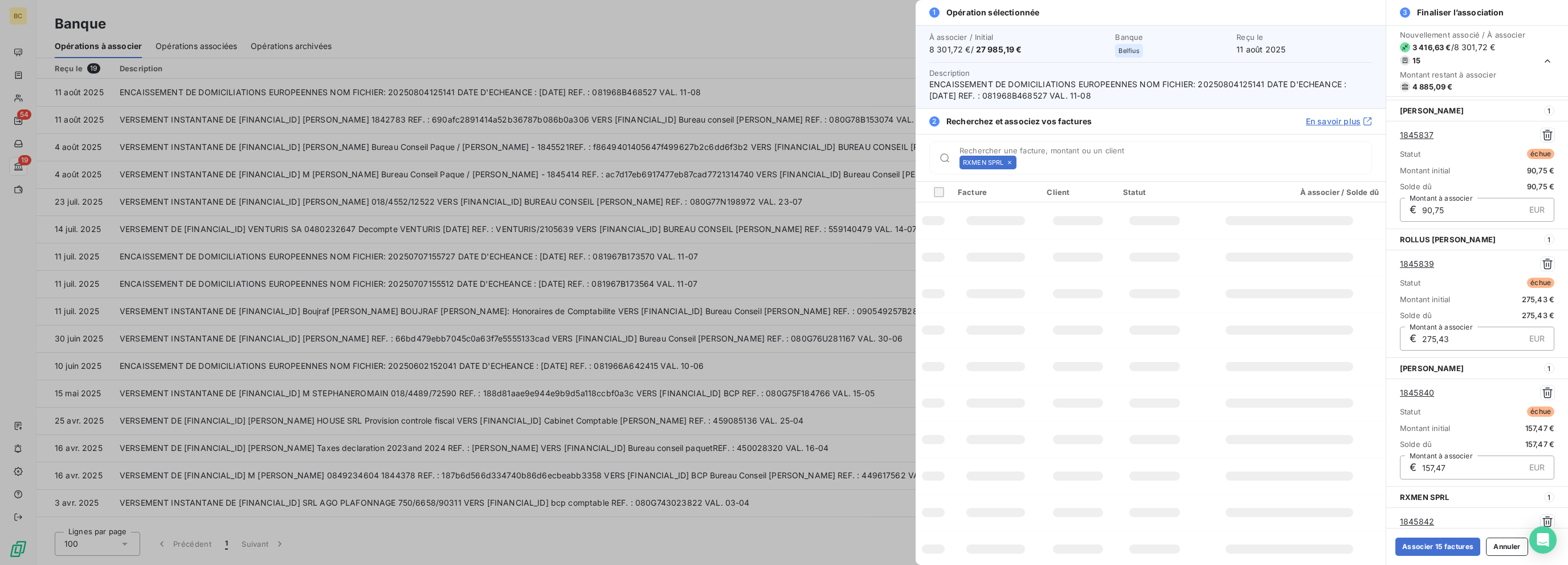
scroll to position [1542, 0]
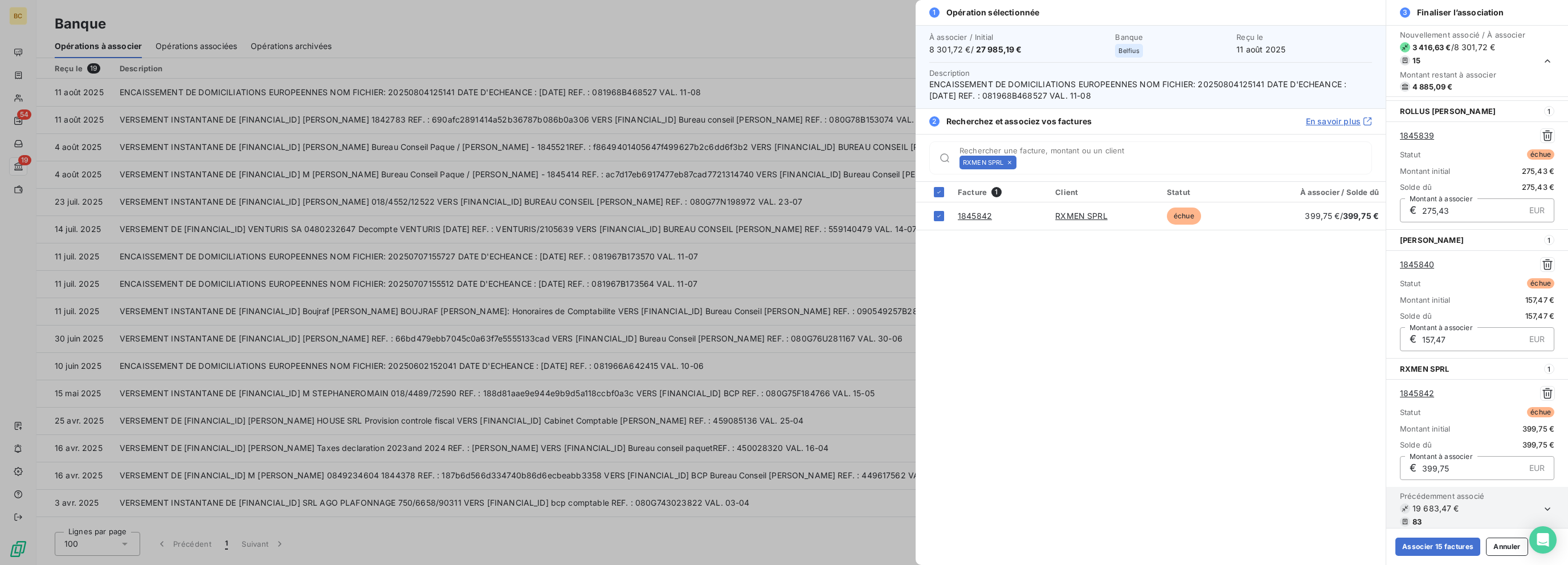
click at [842, 213] on icon at bounding box center [939, 216] width 7 height 7
click at [842, 164] on icon at bounding box center [1021, 162] width 7 height 7
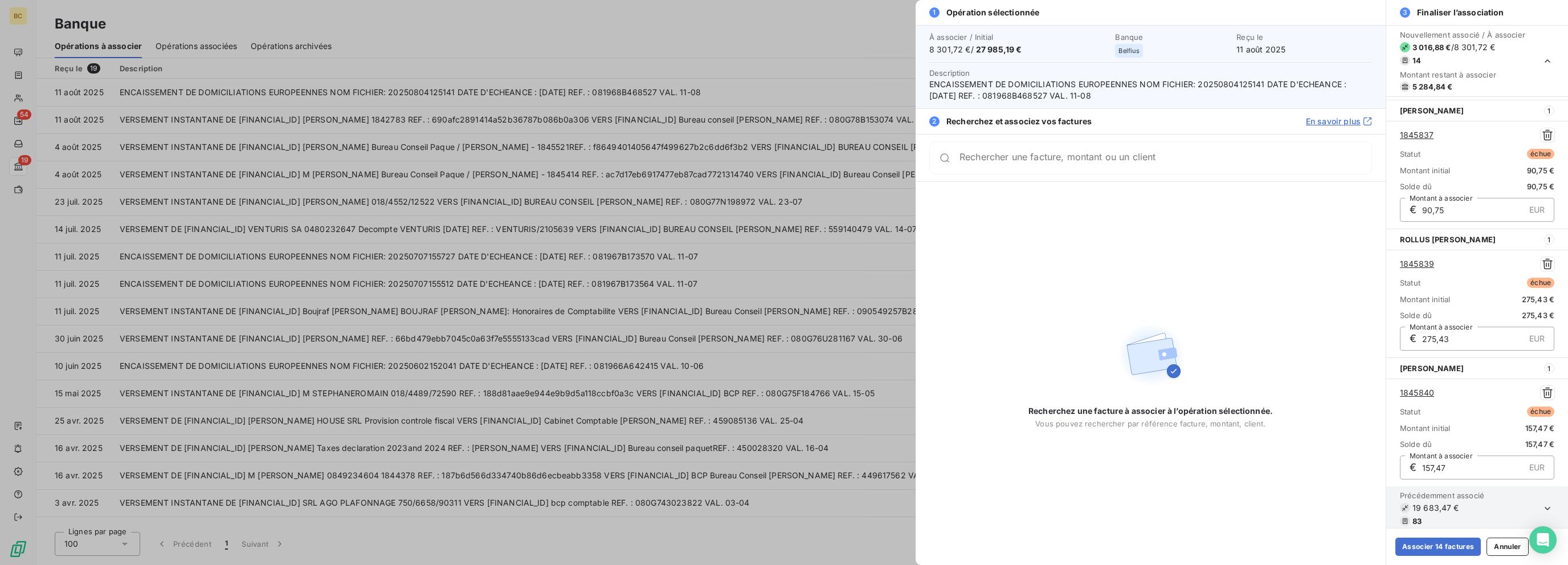
click at [842, 164] on div "Rechercher une facture, montant ou un client" at bounding box center [1150, 158] width 443 height 33
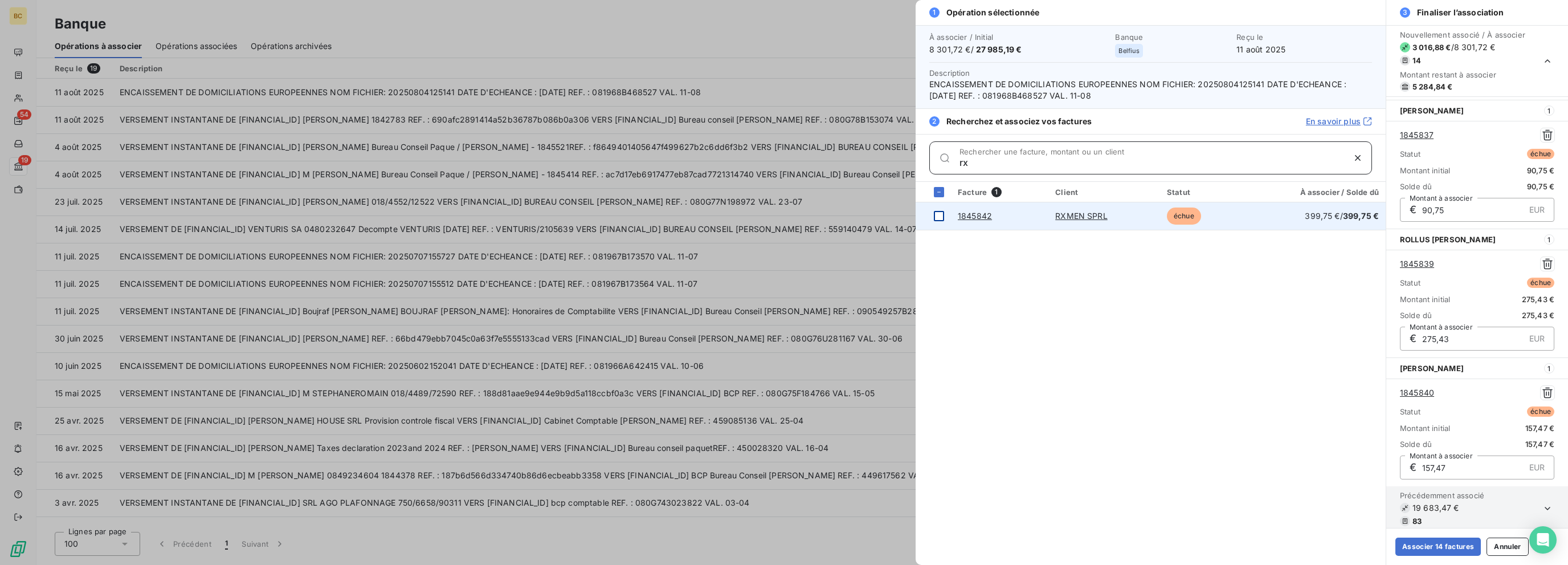
type input "rx"
click at [842, 214] on div at bounding box center [939, 216] width 10 height 10
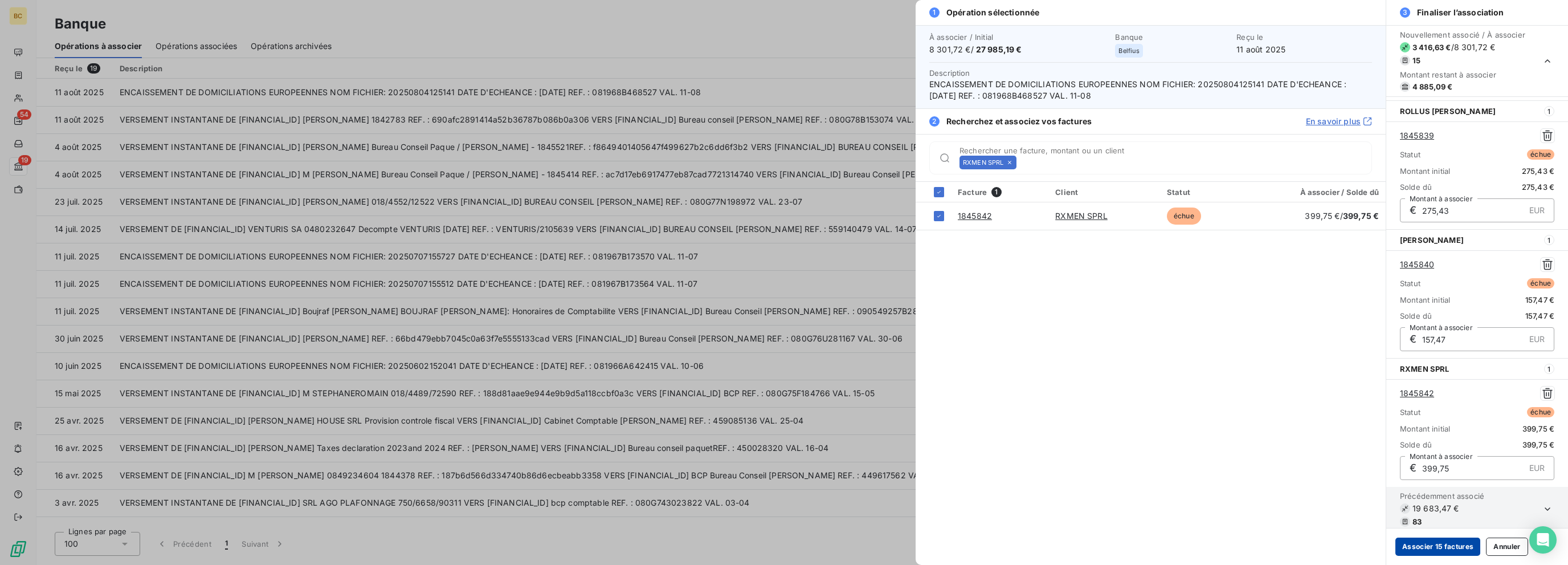
click at [842, 544] on button "Associer 15 factures" at bounding box center [1437, 547] width 85 height 18
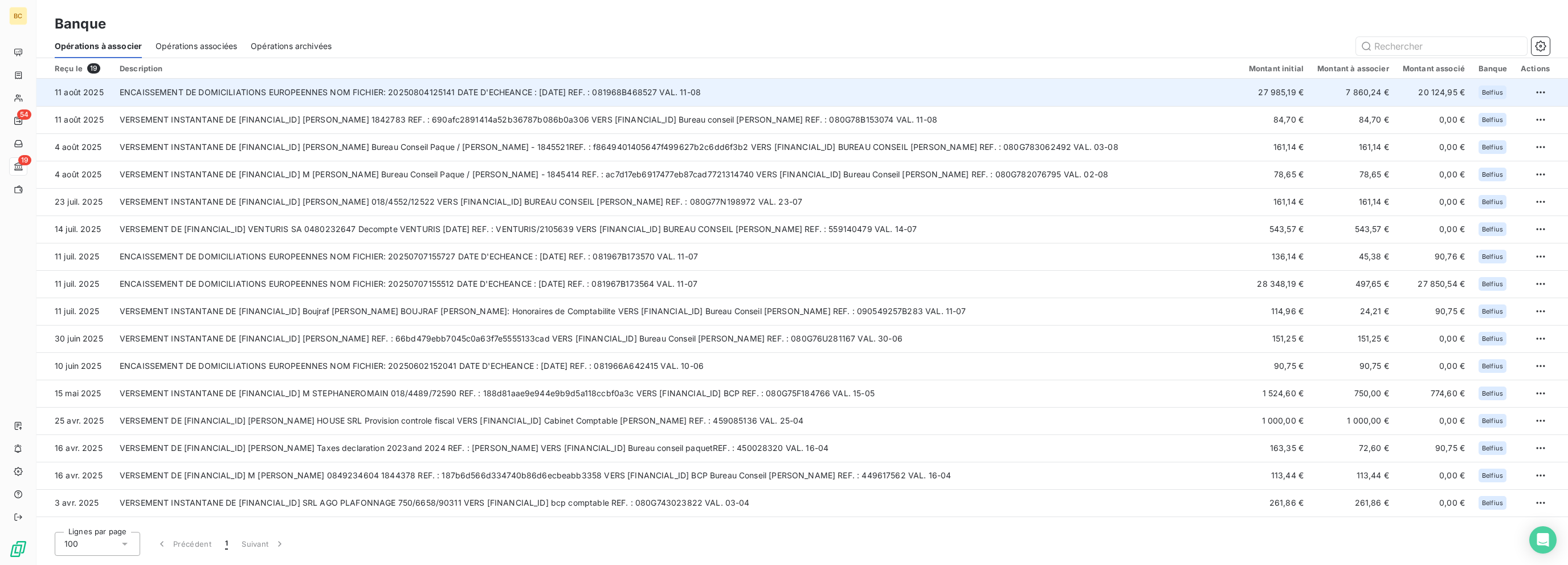
click at [842, 94] on td "7 860,24 €" at bounding box center [1353, 92] width 85 height 27
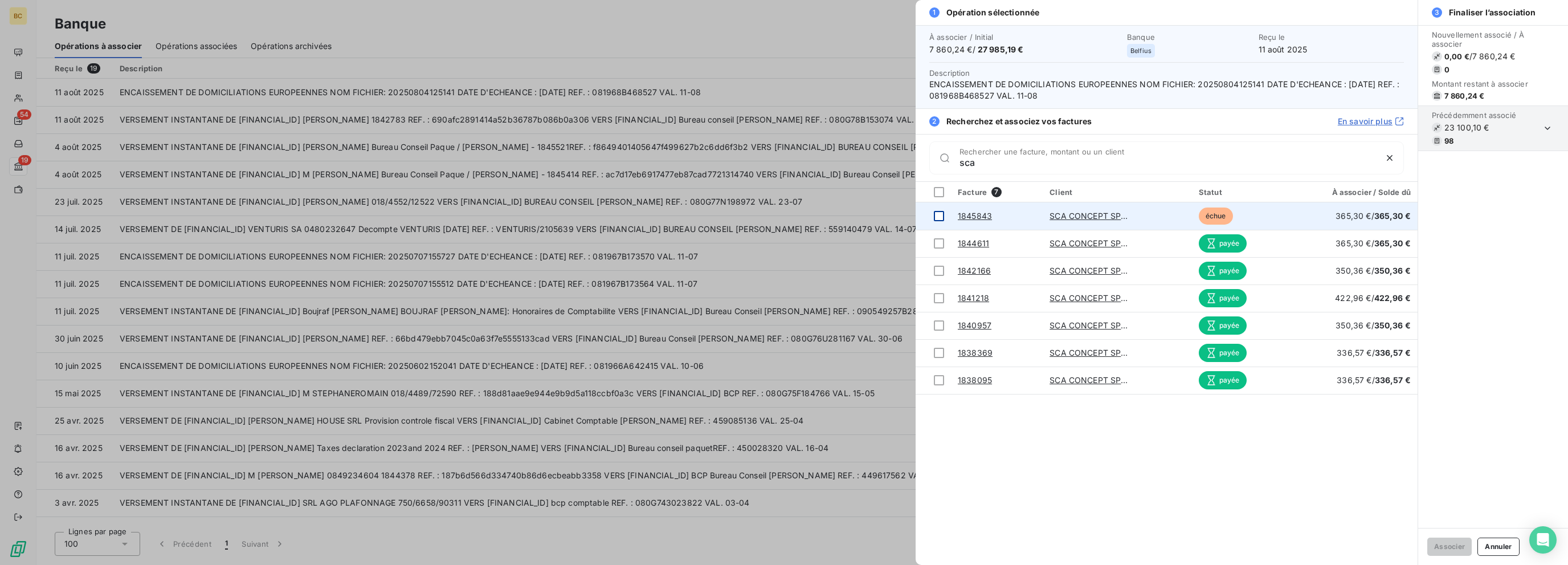
type input "sca"
click at [842, 214] on div at bounding box center [939, 216] width 10 height 10
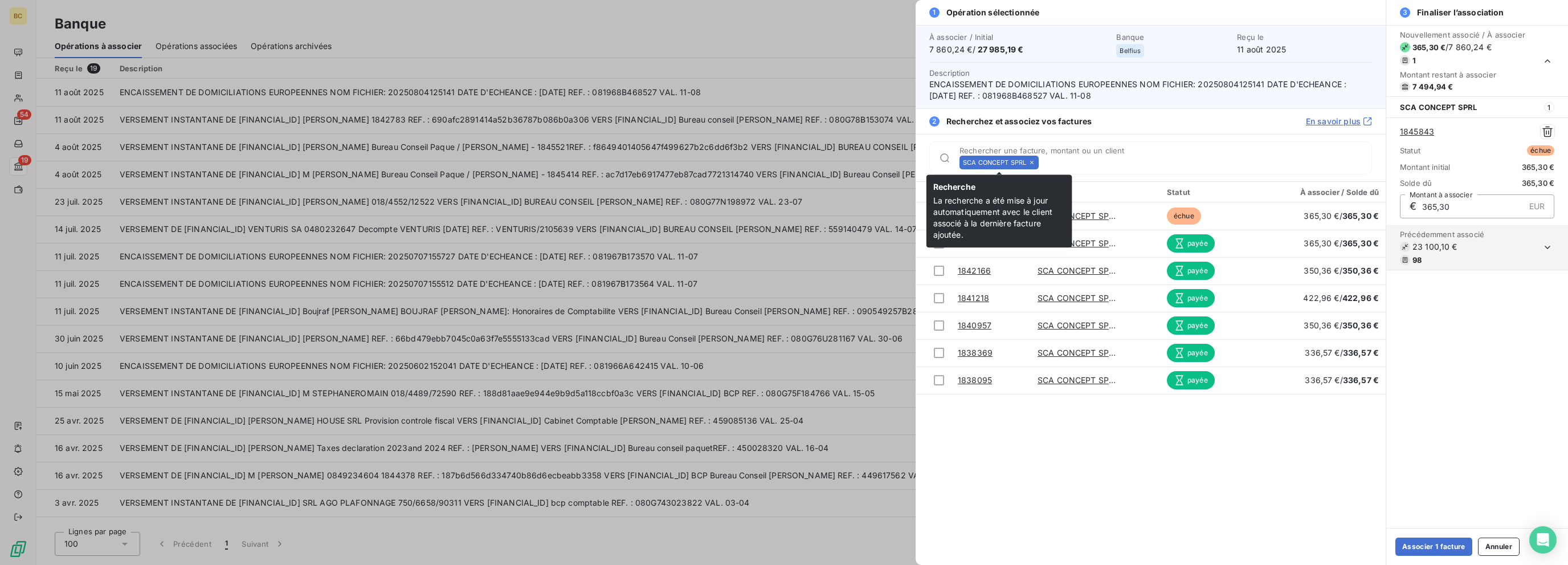
click at [842, 161] on div "SCA CONCEPT SPRL" at bounding box center [999, 163] width 79 height 13
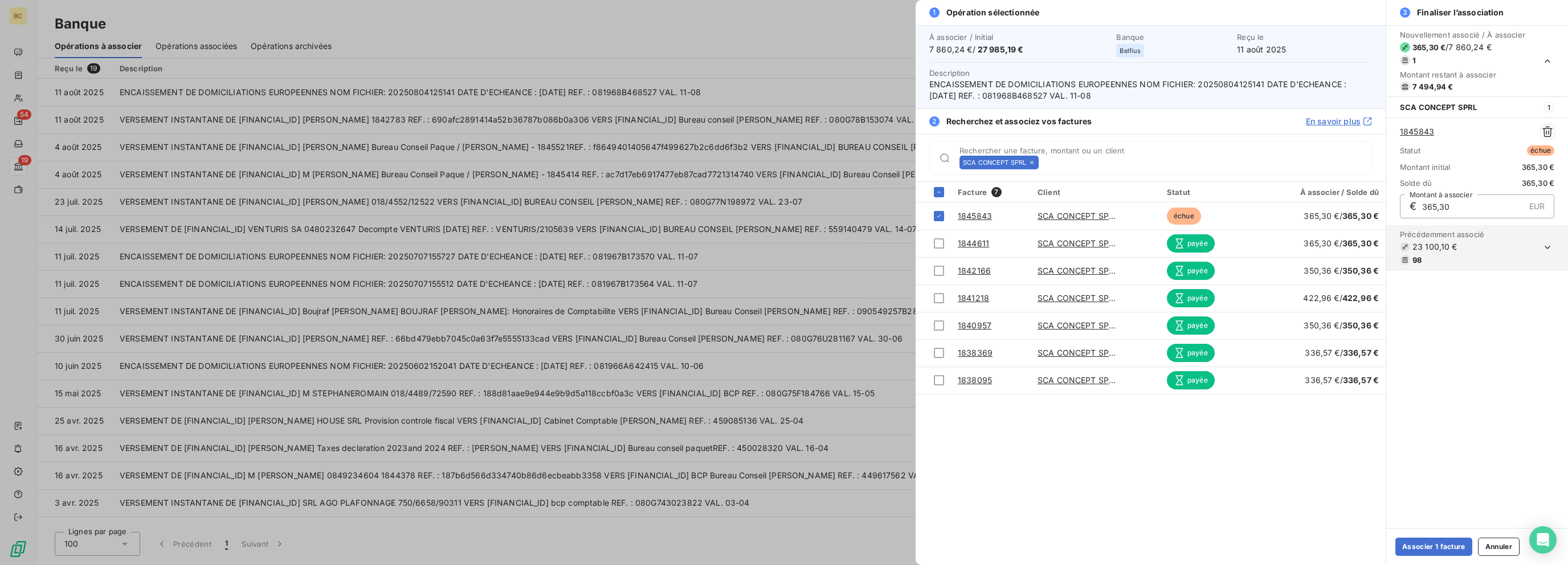
click at [842, 161] on div "SCA CONCEPT SPRL" at bounding box center [999, 163] width 79 height 13
click at [842, 161] on icon at bounding box center [1032, 163] width 4 height 4
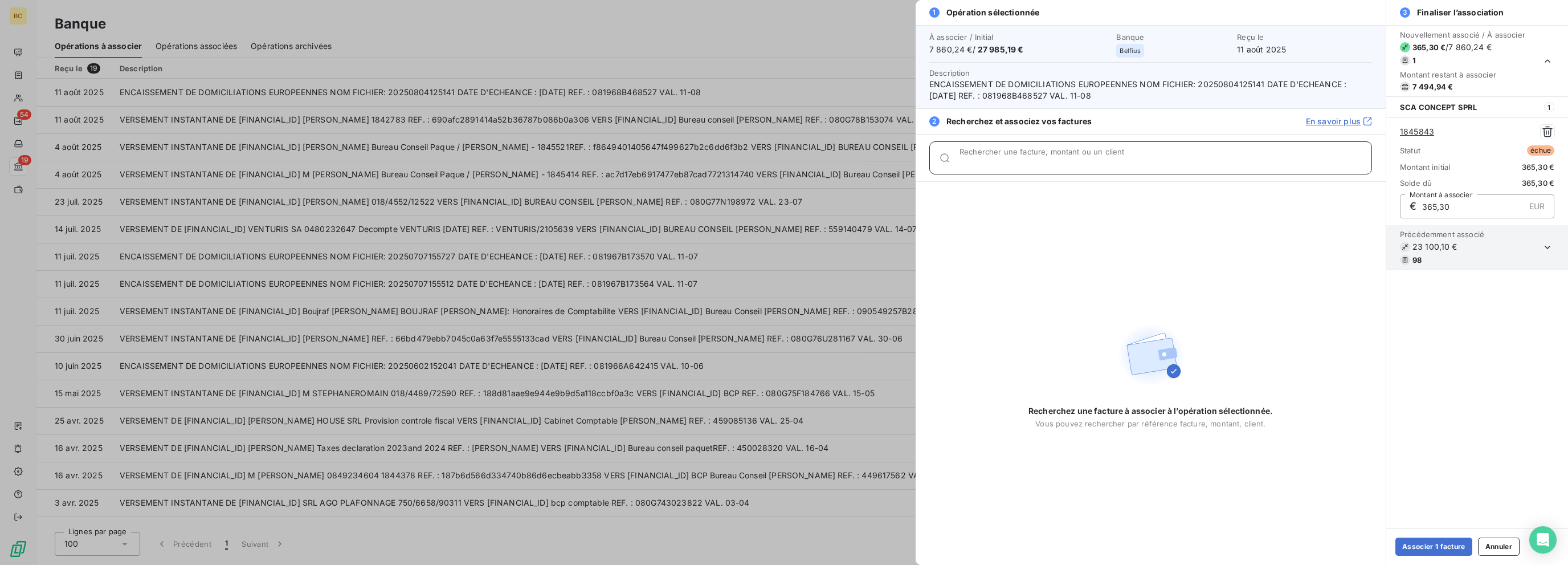
click at [842, 161] on input "Rechercher une facture, montant ou un client" at bounding box center [1165, 162] width 412 height 12
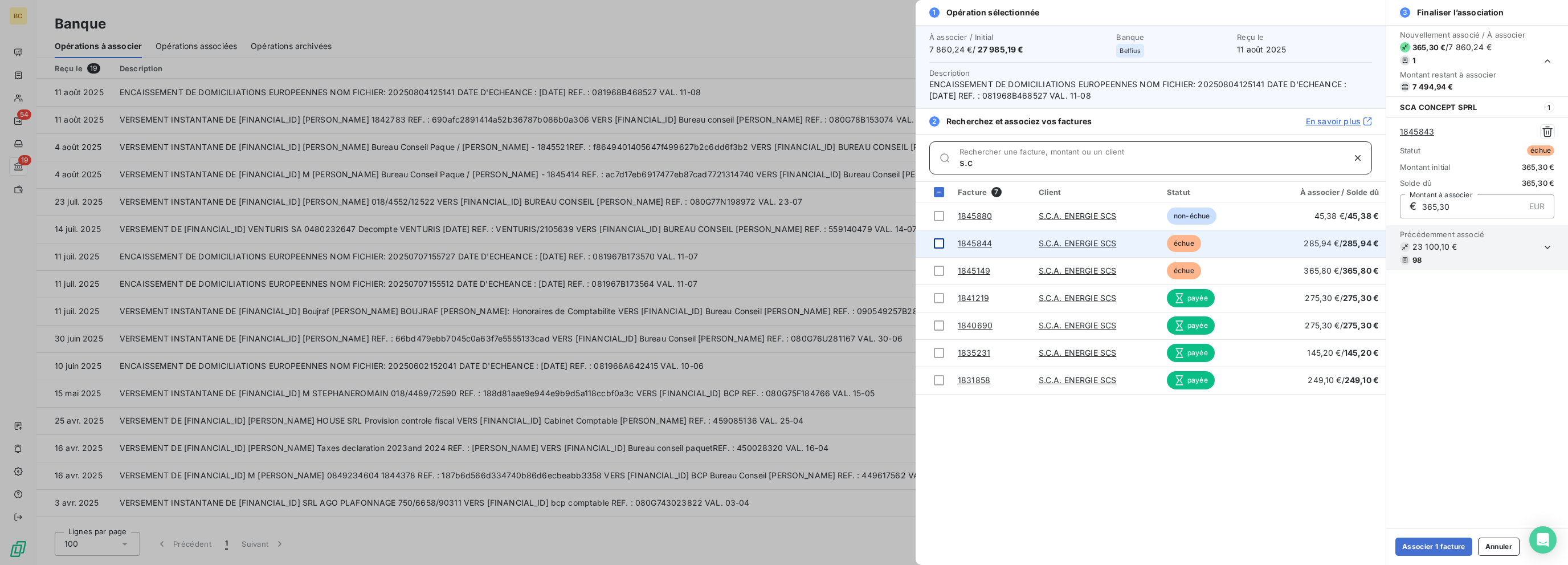
type input "s.c"
click at [842, 243] on div at bounding box center [939, 243] width 10 height 10
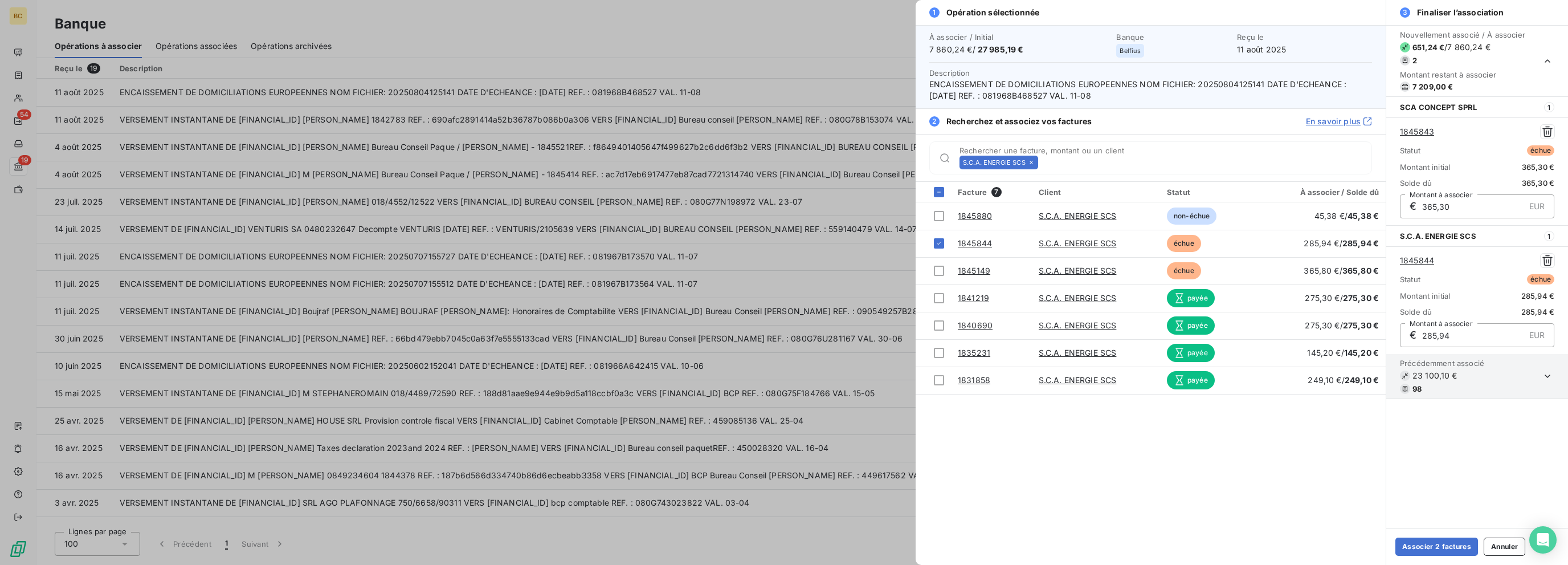
click at [842, 164] on icon at bounding box center [1031, 162] width 7 height 7
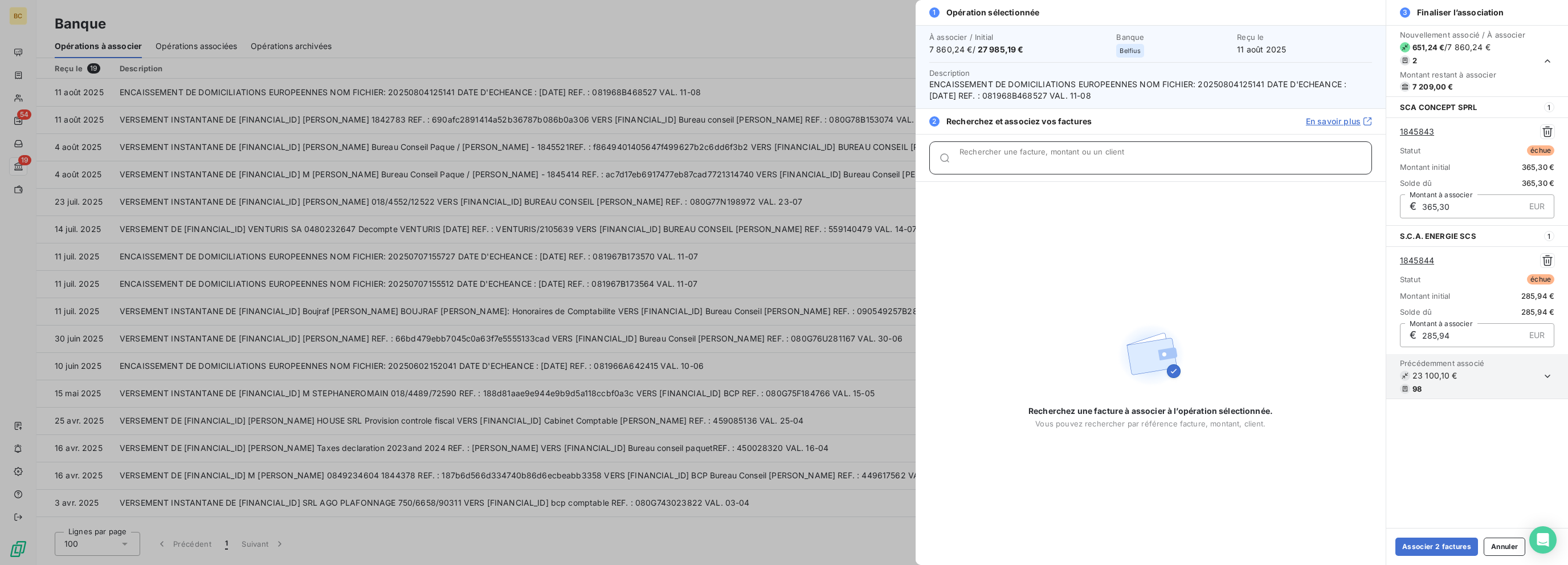
click at [842, 164] on input "Rechercher une facture, montant ou un client" at bounding box center [1165, 162] width 412 height 12
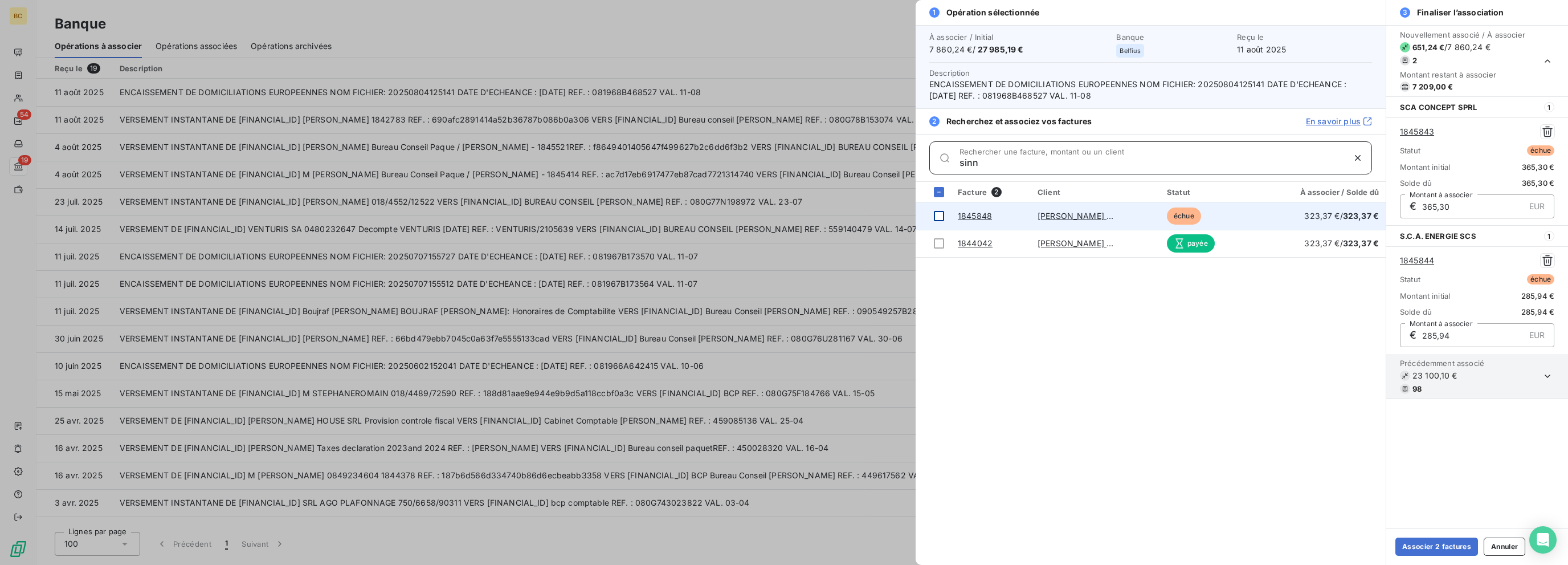
type input "sinn"
click at [842, 212] on div at bounding box center [939, 216] width 10 height 10
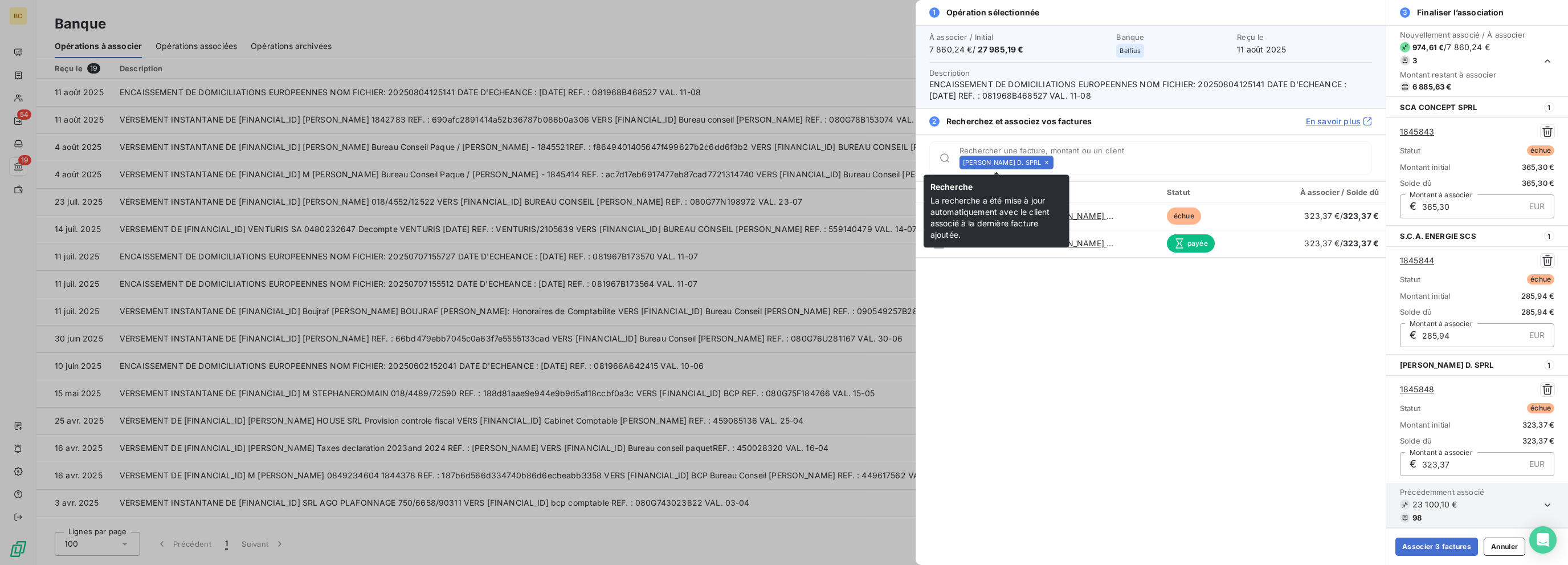
click at [842, 161] on icon at bounding box center [1046, 162] width 7 height 7
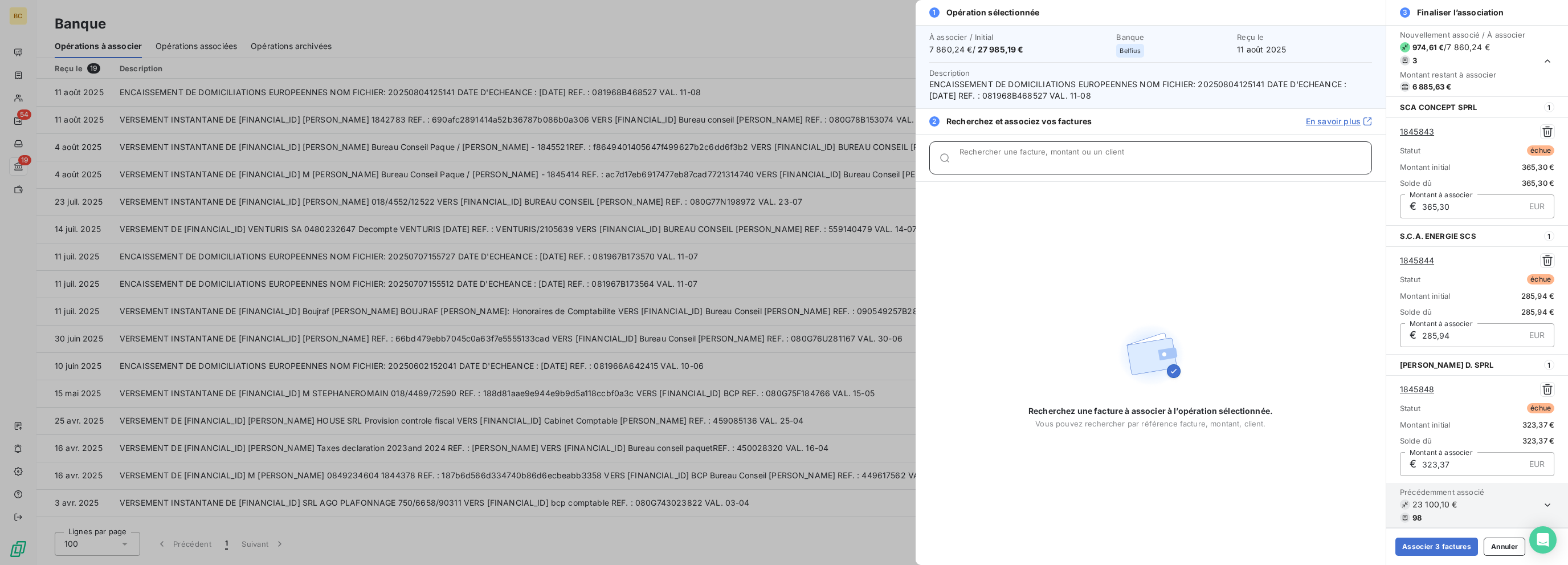
click at [842, 161] on input "Rechercher une facture, montant ou un client" at bounding box center [1165, 162] width 412 height 12
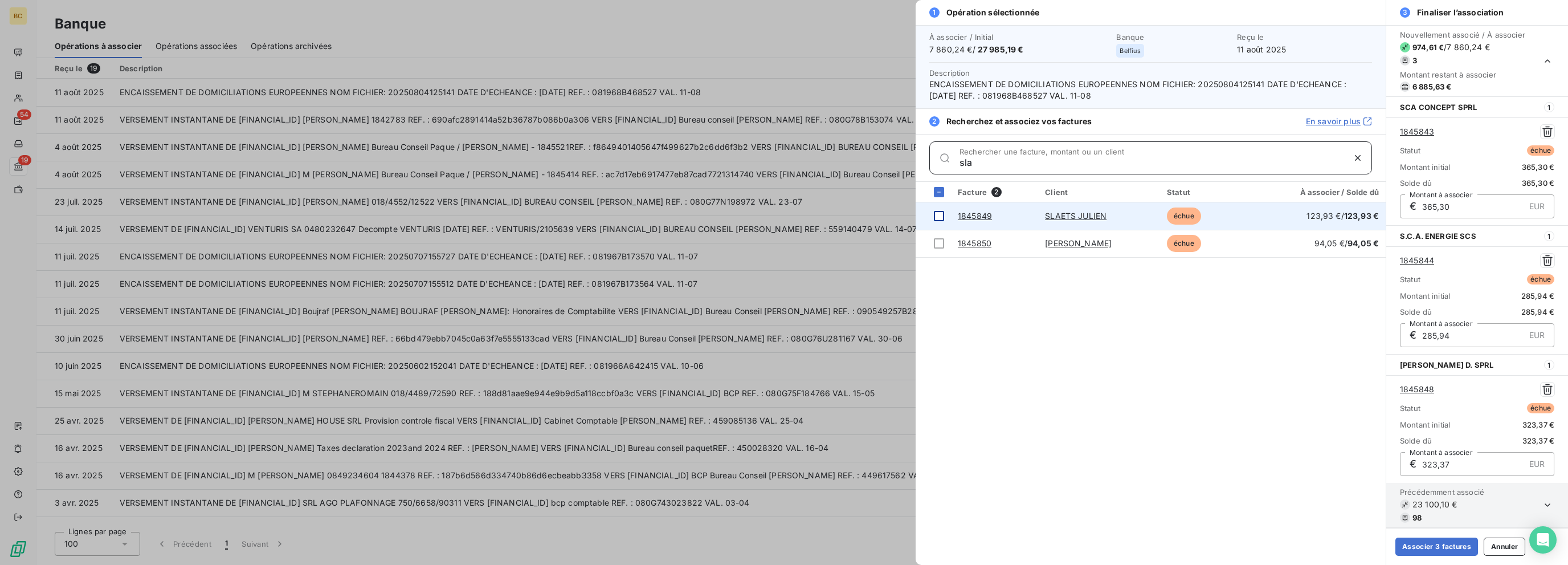
type input "sla"
click at [842, 214] on div at bounding box center [939, 216] width 10 height 10
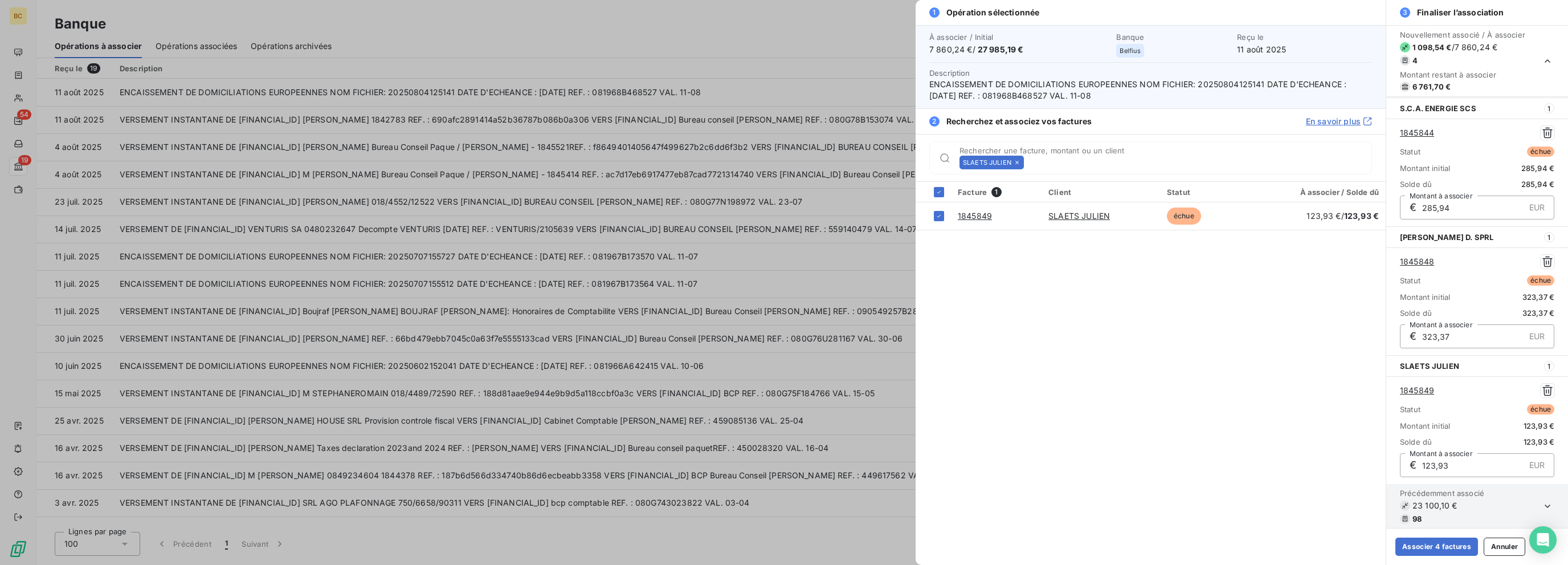
click at [842, 161] on icon at bounding box center [1017, 162] width 7 height 7
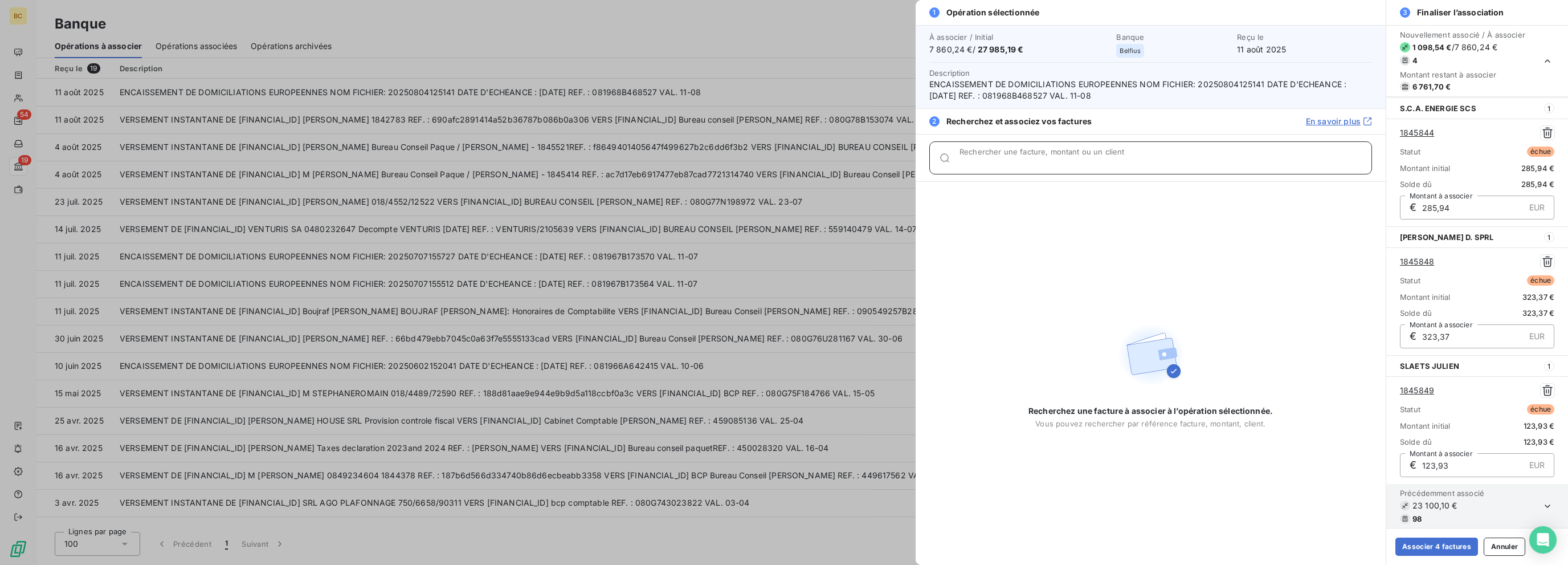
click at [842, 161] on input "Rechercher une facture, montant ou un client" at bounding box center [1165, 162] width 412 height 12
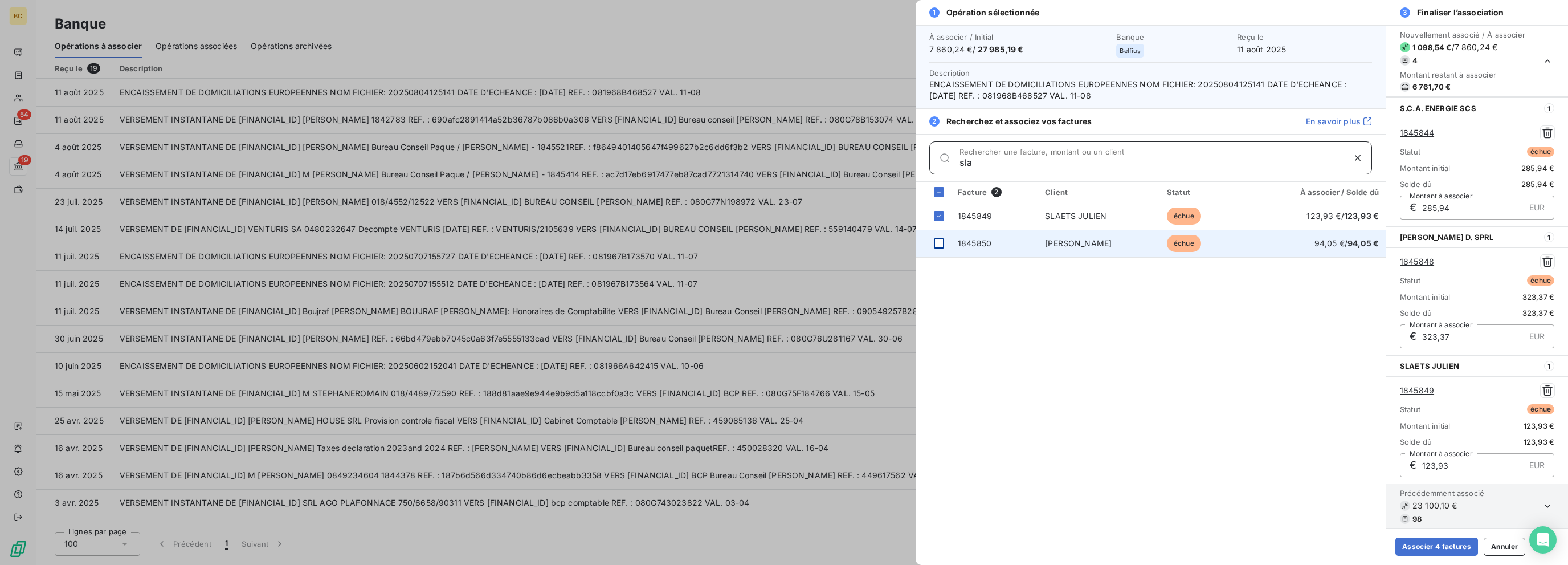
type input "sla"
click at [842, 244] on div at bounding box center [939, 243] width 10 height 10
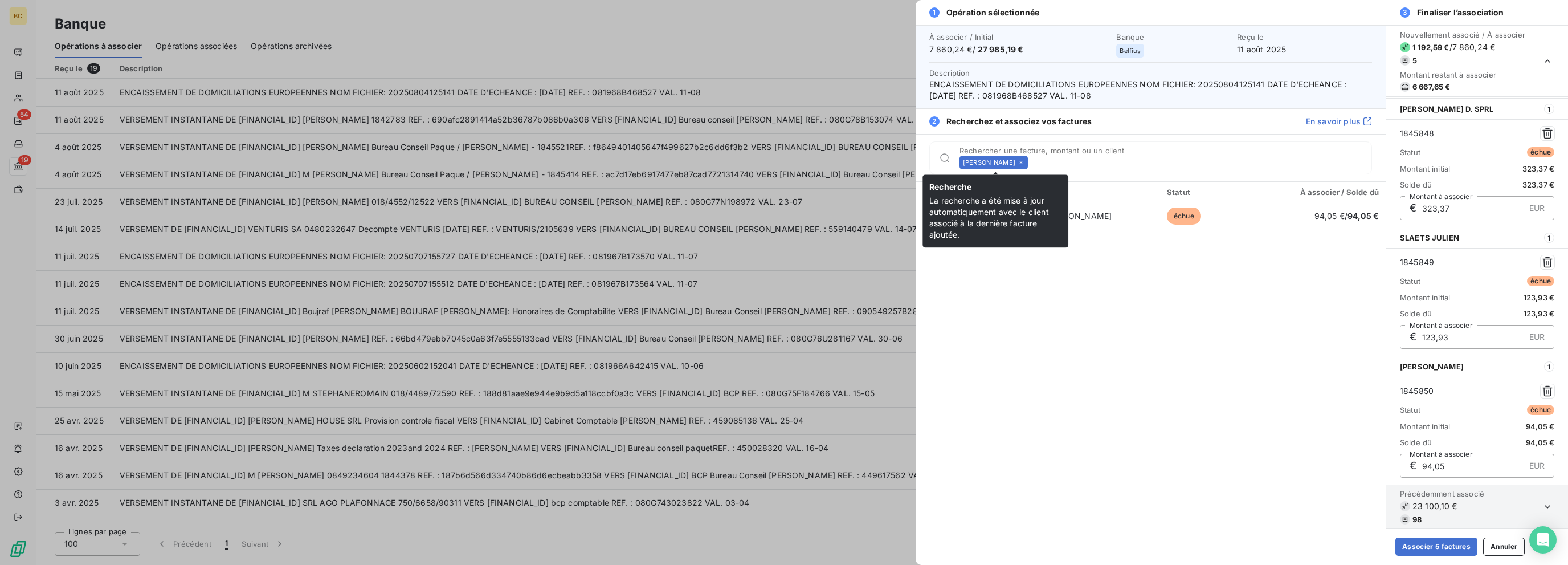
click at [842, 161] on icon at bounding box center [1021, 162] width 7 height 7
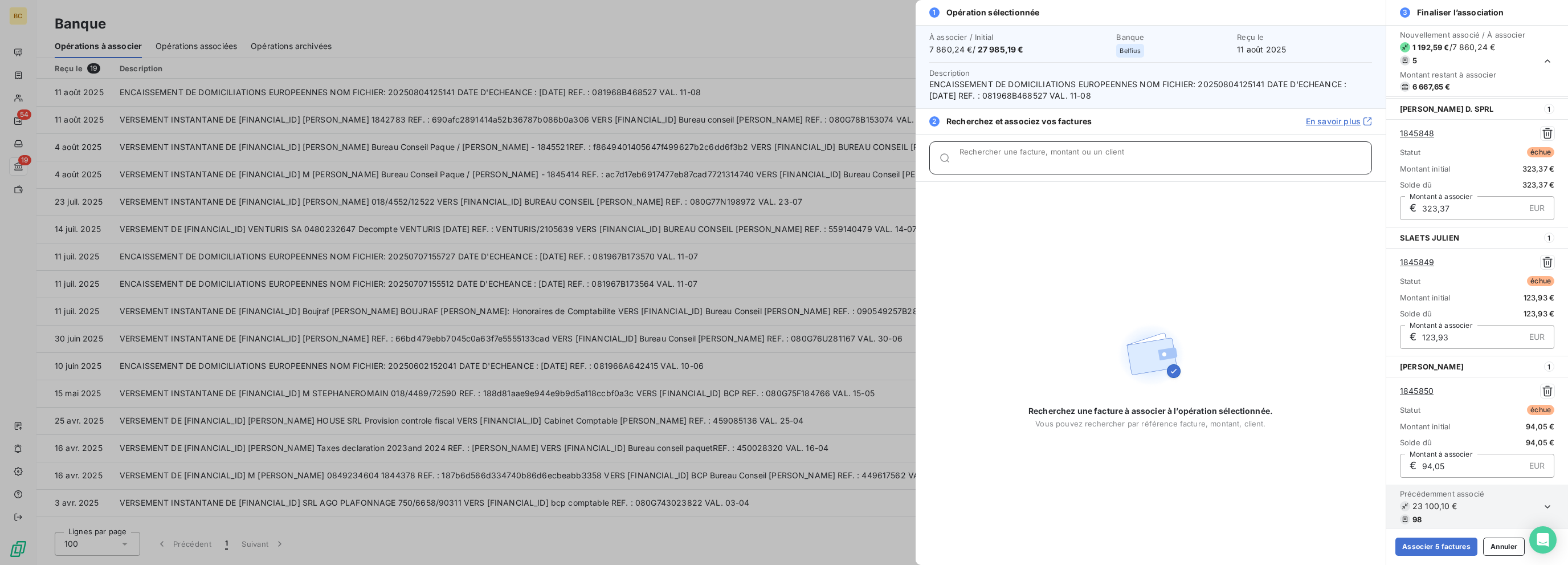
click at [842, 161] on input "Rechercher une facture, montant ou un client" at bounding box center [1165, 162] width 412 height 12
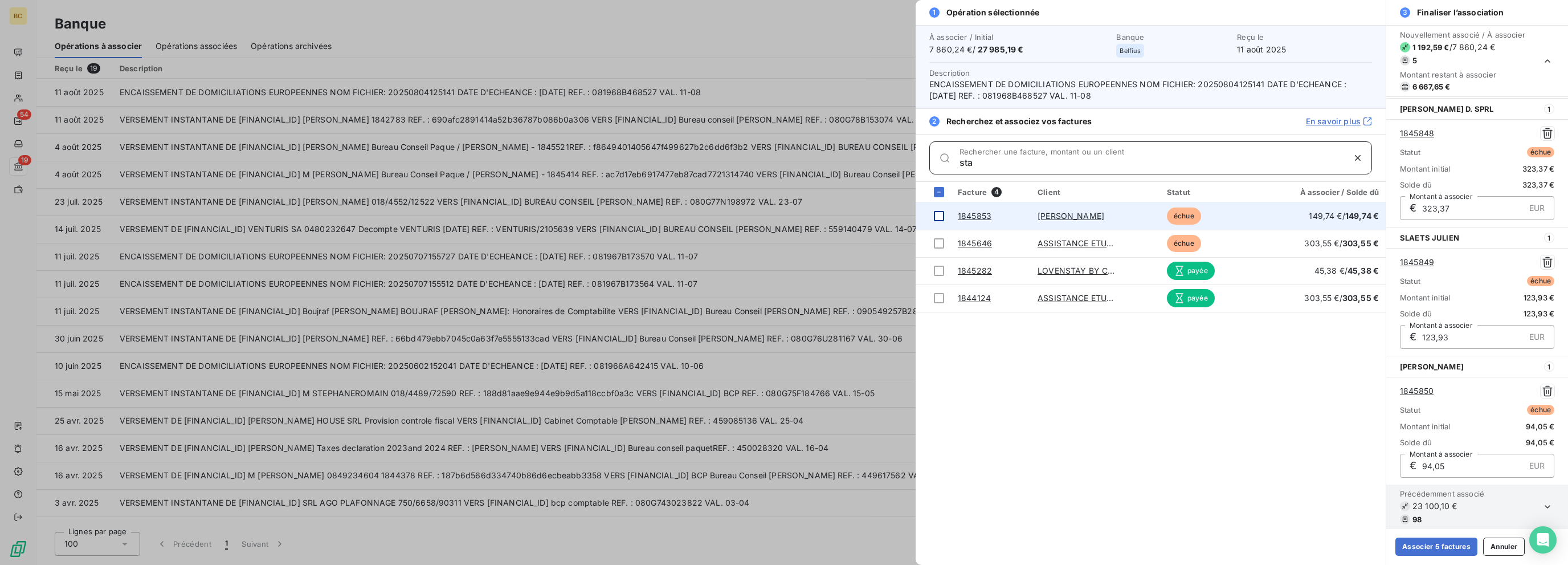
type input "sta"
click at [842, 214] on div at bounding box center [939, 216] width 10 height 10
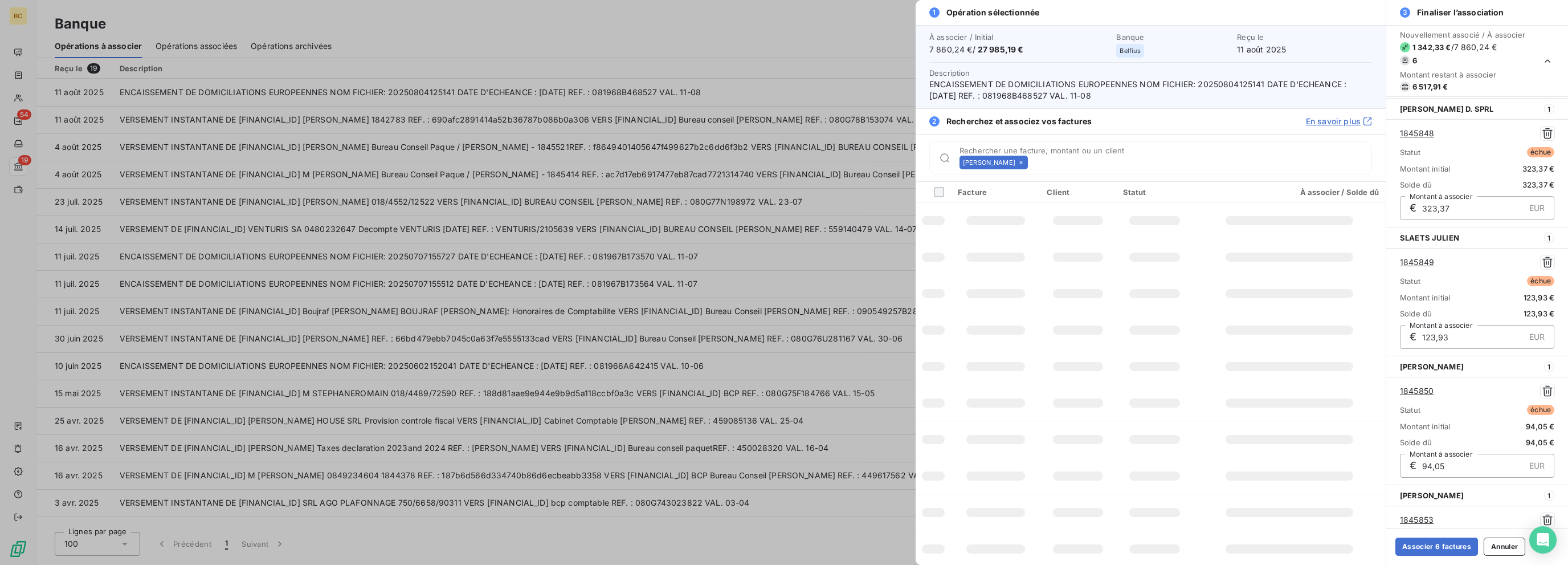
scroll to position [385, 0]
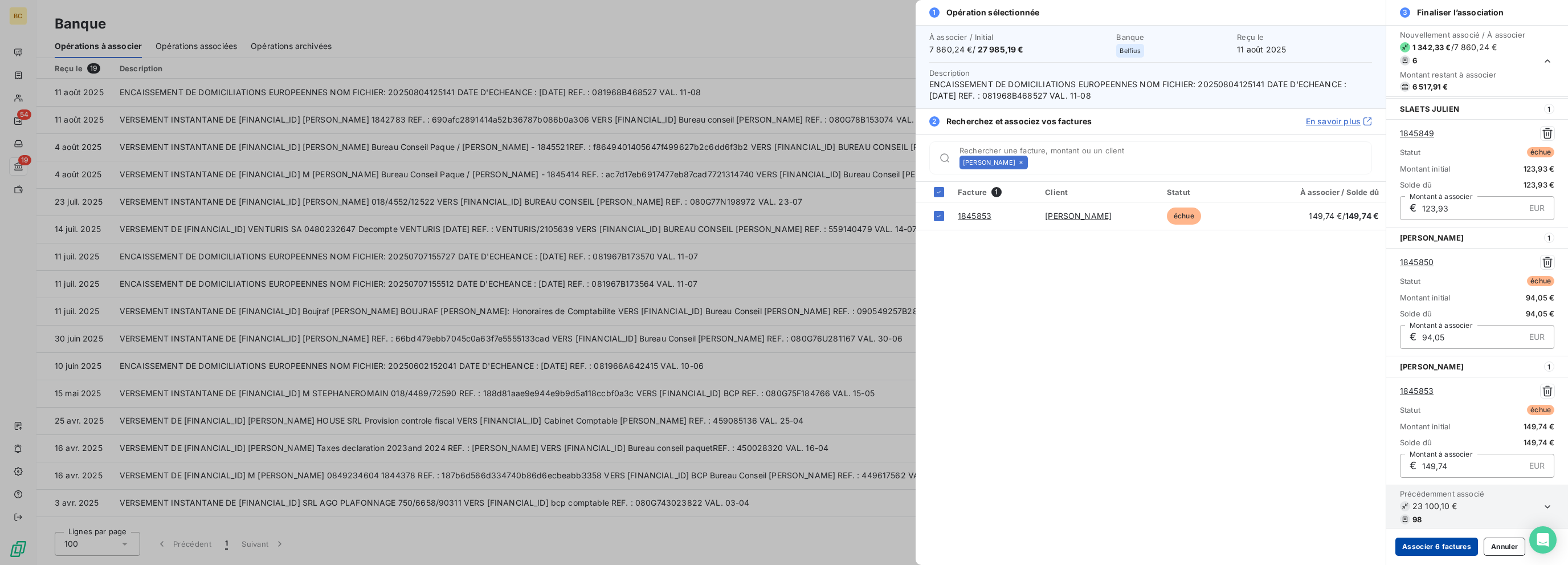
click at [842, 543] on button "Associer 6 factures" at bounding box center [1437, 547] width 83 height 18
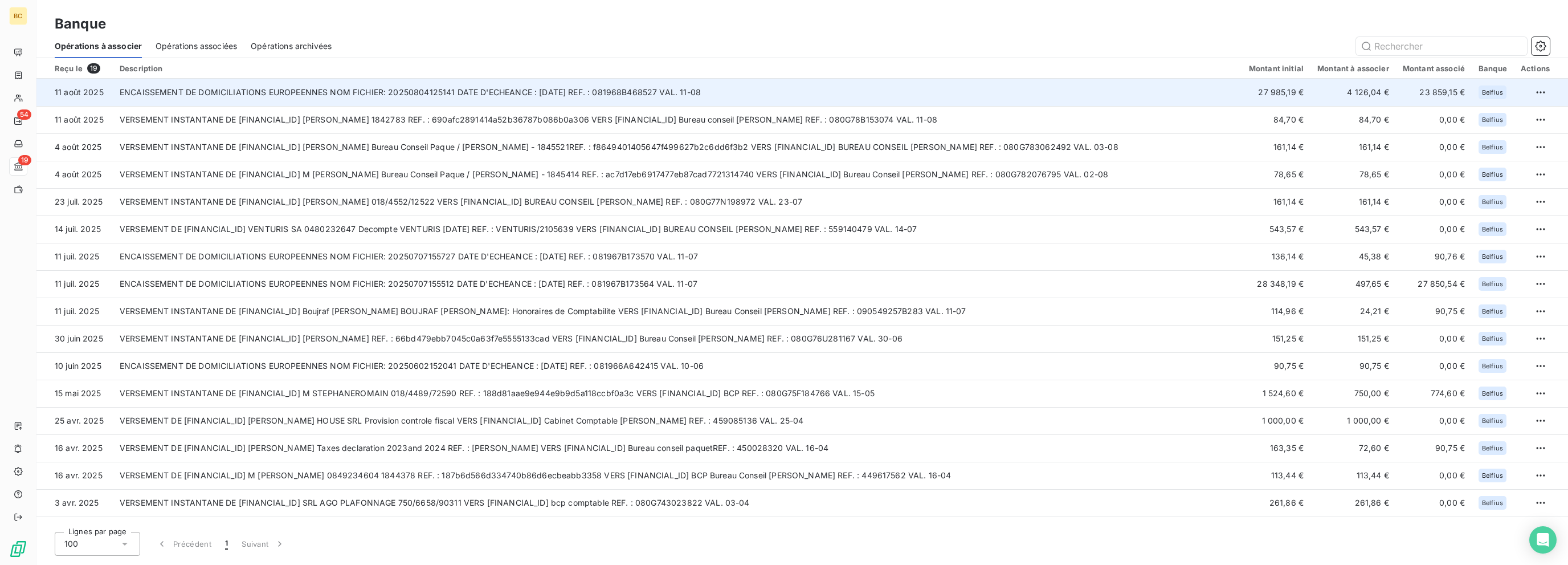
click at [842, 95] on td "4 126,04 €" at bounding box center [1353, 92] width 85 height 27
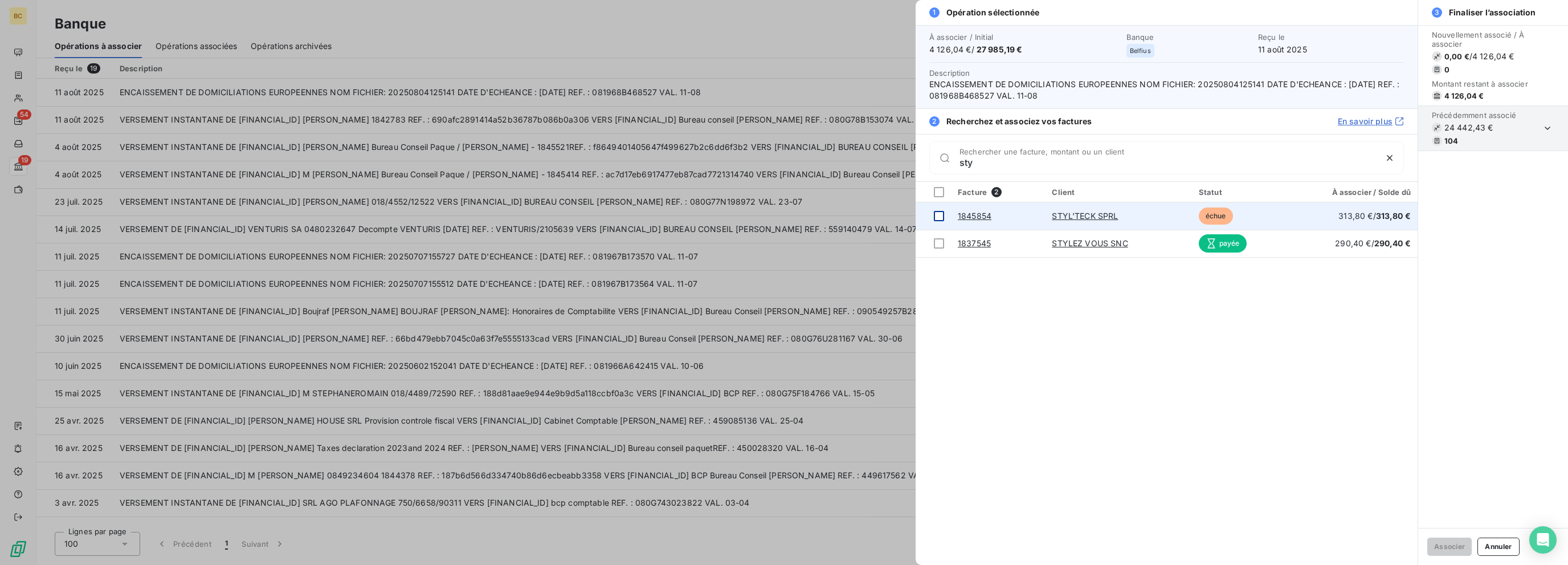
type input "sty"
click at [842, 211] on div at bounding box center [939, 216] width 10 height 10
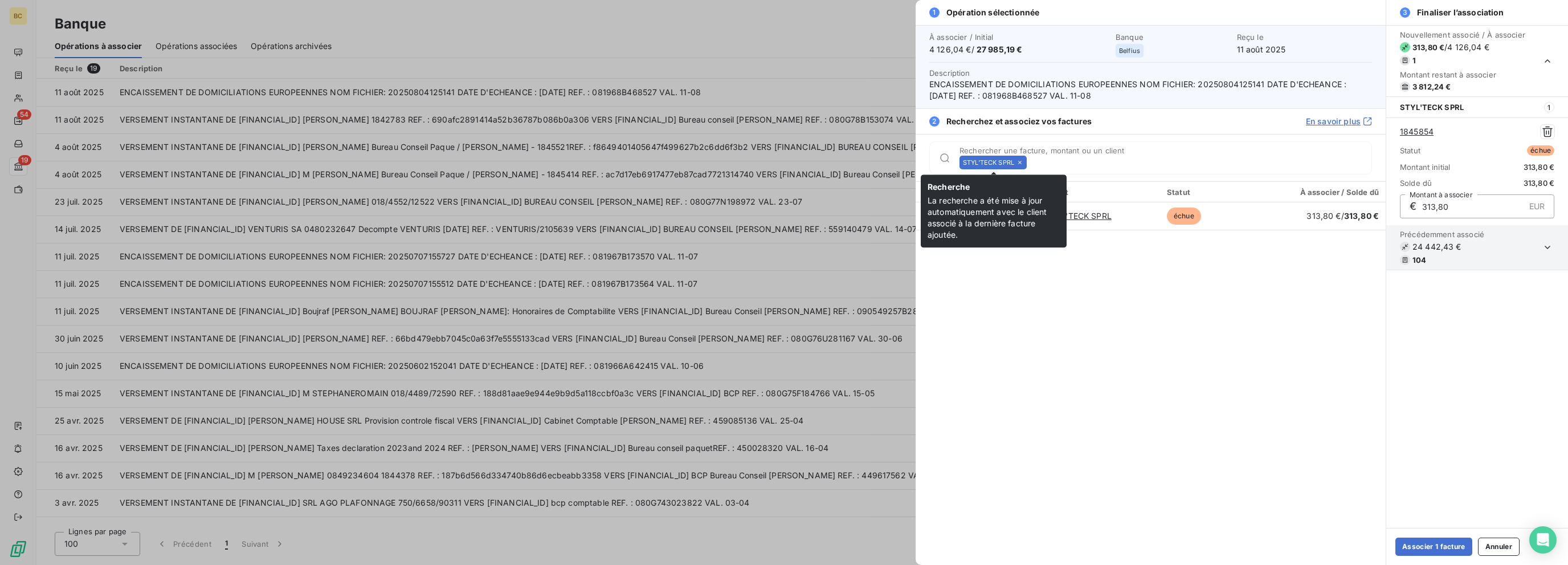
click at [842, 159] on icon at bounding box center [1020, 162] width 7 height 7
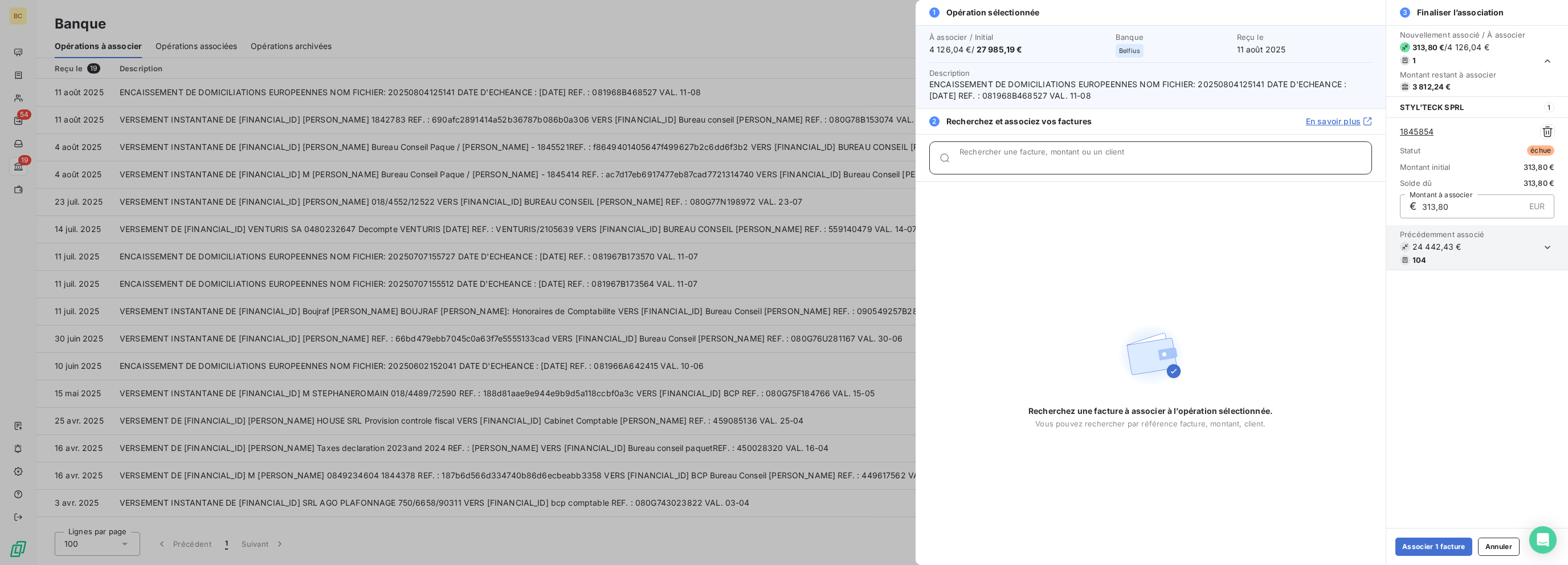
click at [842, 158] on input "Rechercher une facture, montant ou un client" at bounding box center [1165, 162] width 412 height 12
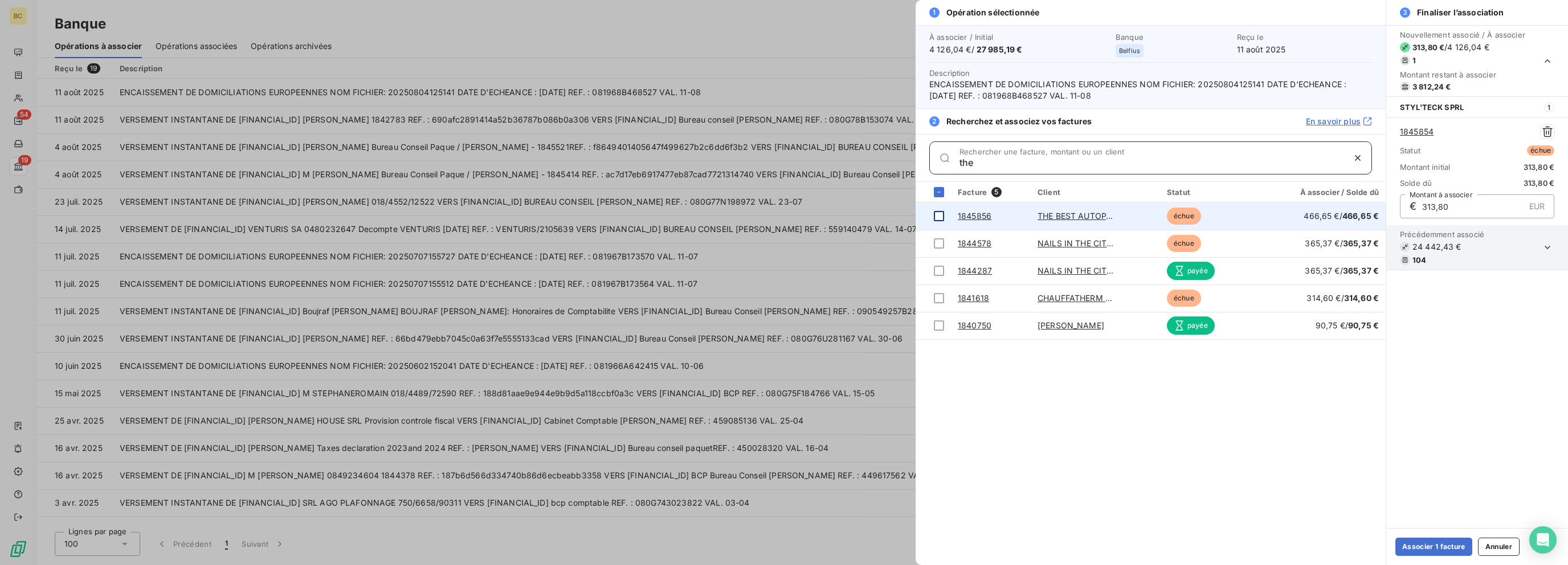
type input "the"
click at [842, 213] on div at bounding box center [939, 216] width 10 height 10
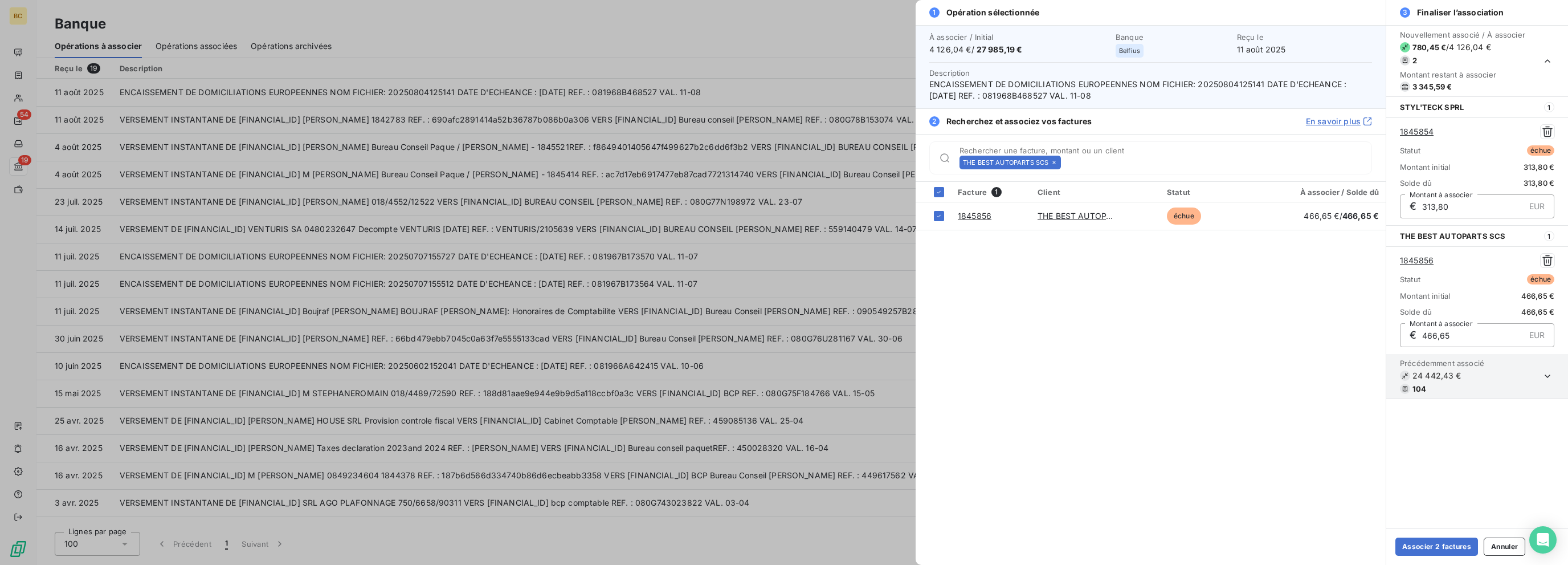
click at [842, 162] on icon at bounding box center [1054, 162] width 7 height 7
click at [842, 162] on input "Rechercher une facture, montant ou un client" at bounding box center [1218, 162] width 306 height 12
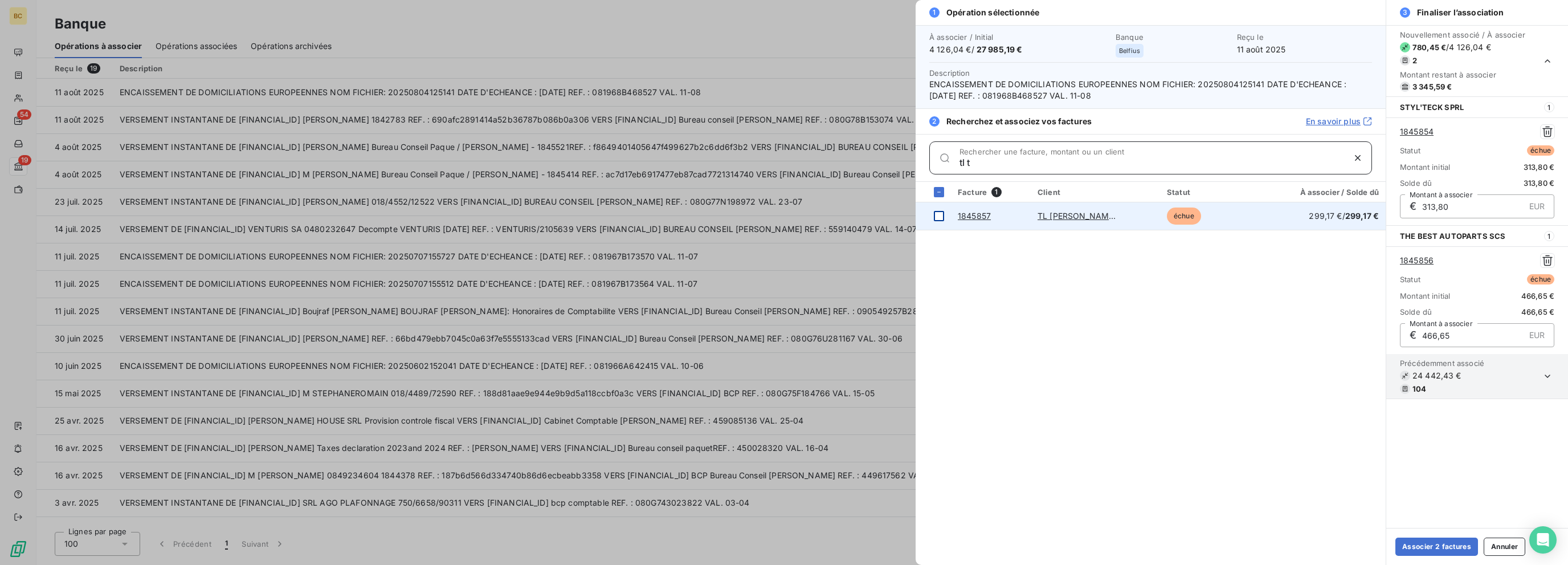
type input "tl t"
click at [842, 214] on div at bounding box center [939, 216] width 10 height 10
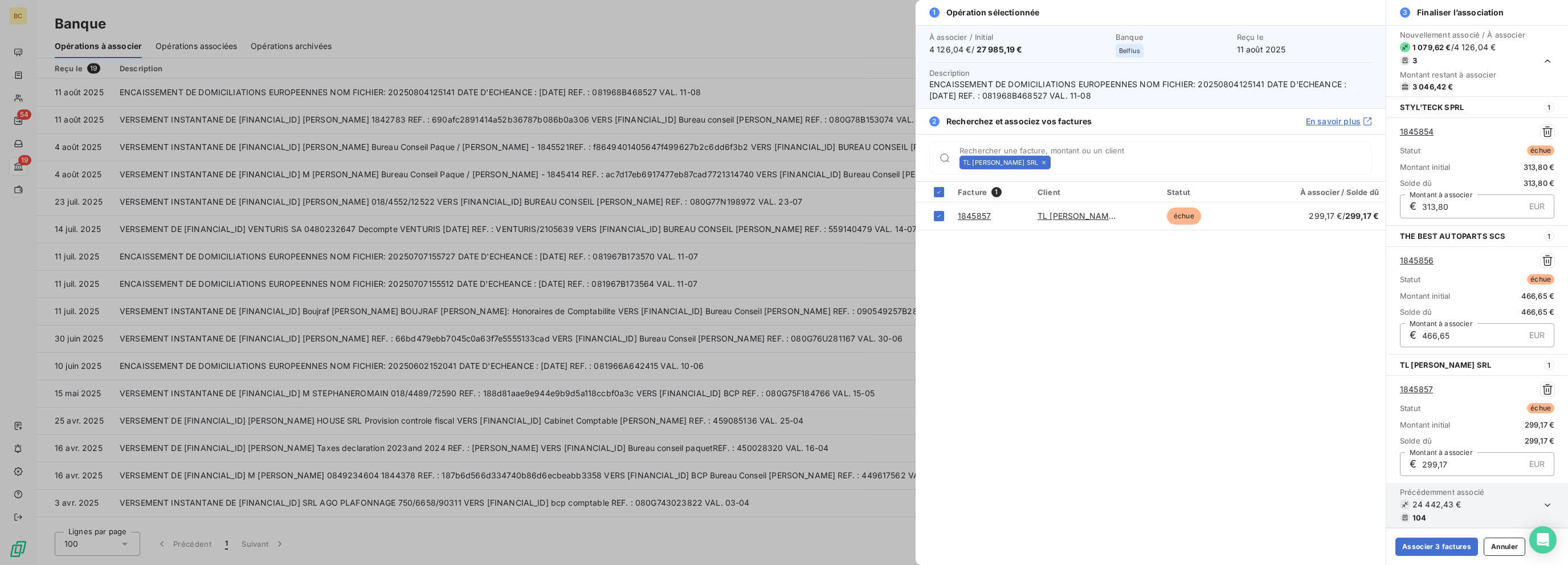
click at [842, 160] on icon at bounding box center [1043, 162] width 7 height 7
click at [842, 160] on input "Rechercher une facture, montant ou un client" at bounding box center [1214, 162] width 317 height 12
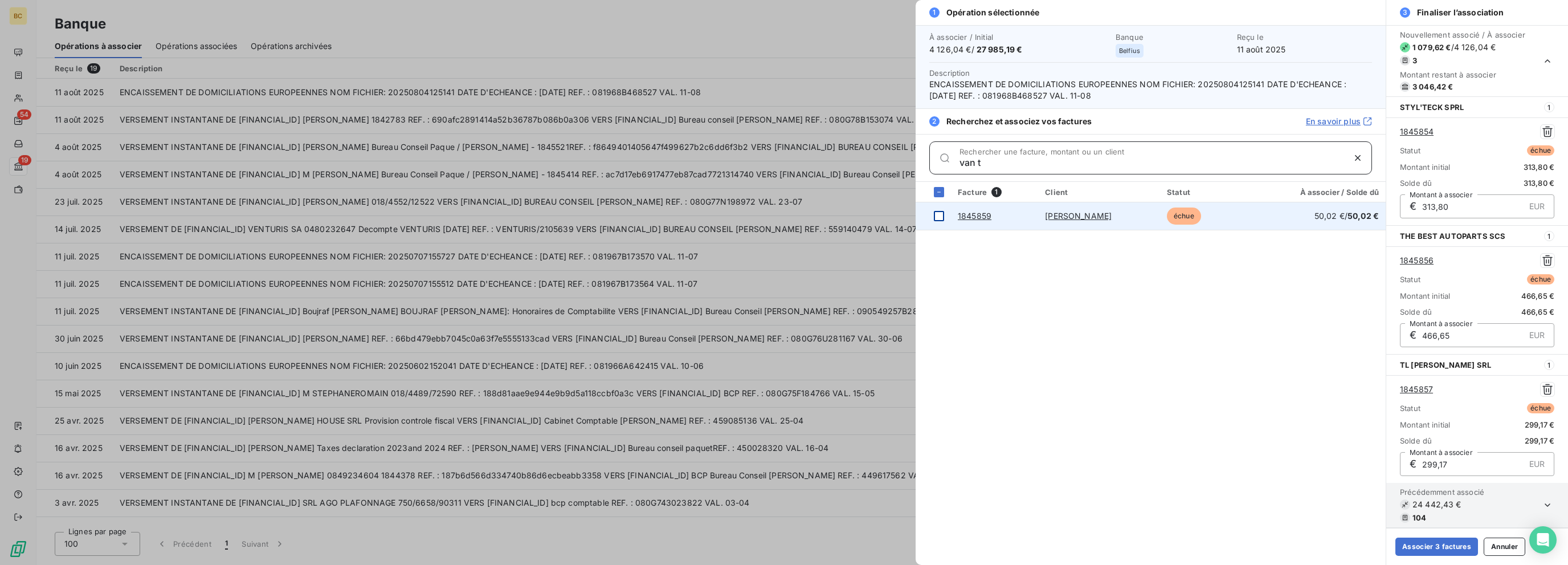
type input "van t"
click at [842, 214] on div at bounding box center [939, 216] width 10 height 10
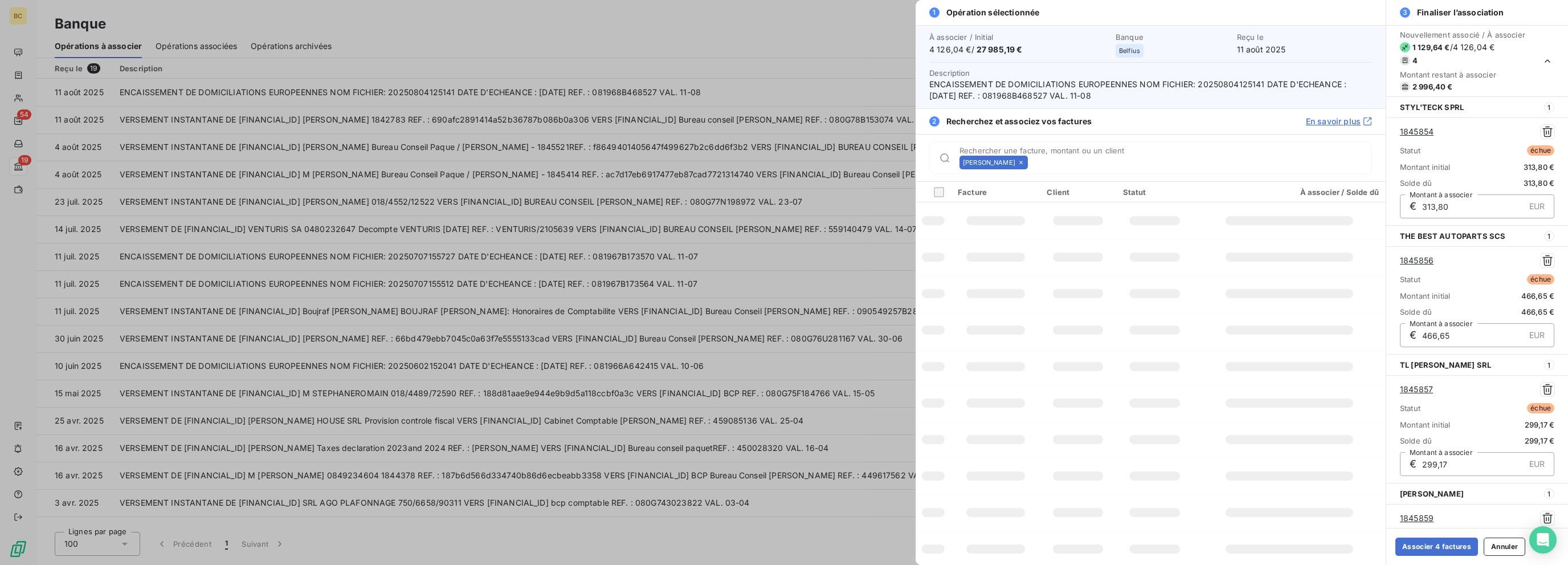
scroll to position [128, 0]
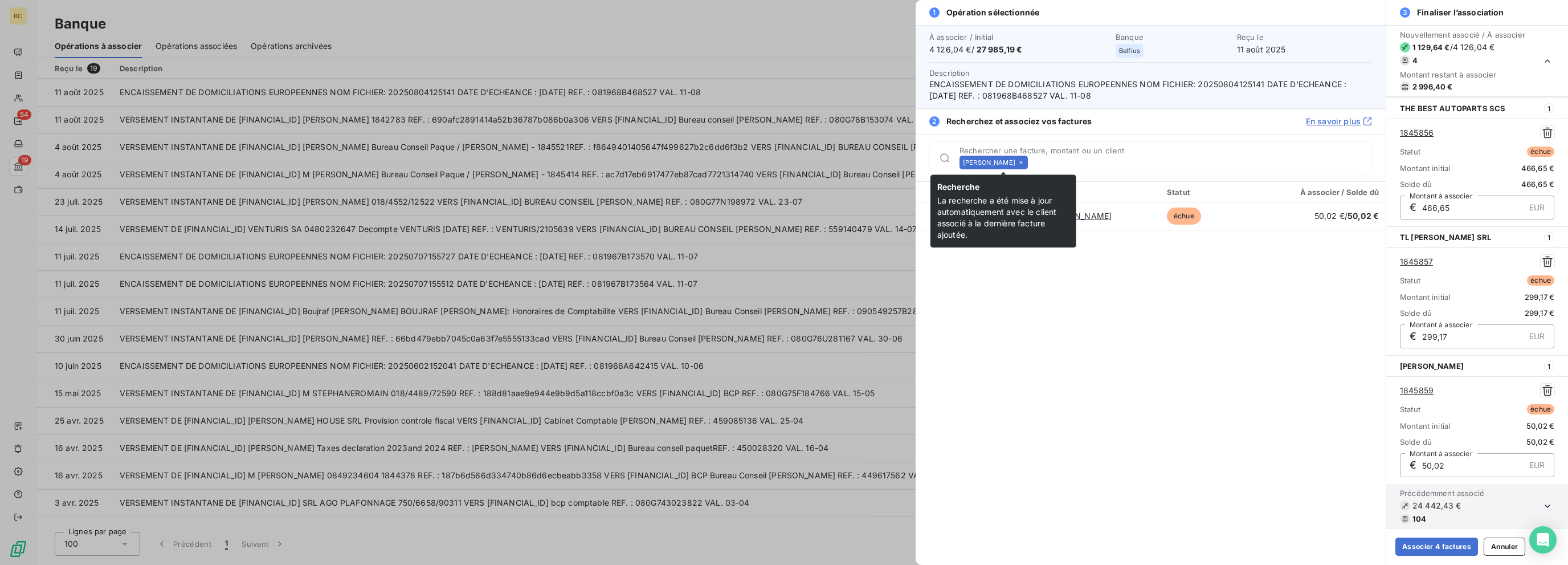
click at [842, 163] on icon at bounding box center [1021, 162] width 7 height 7
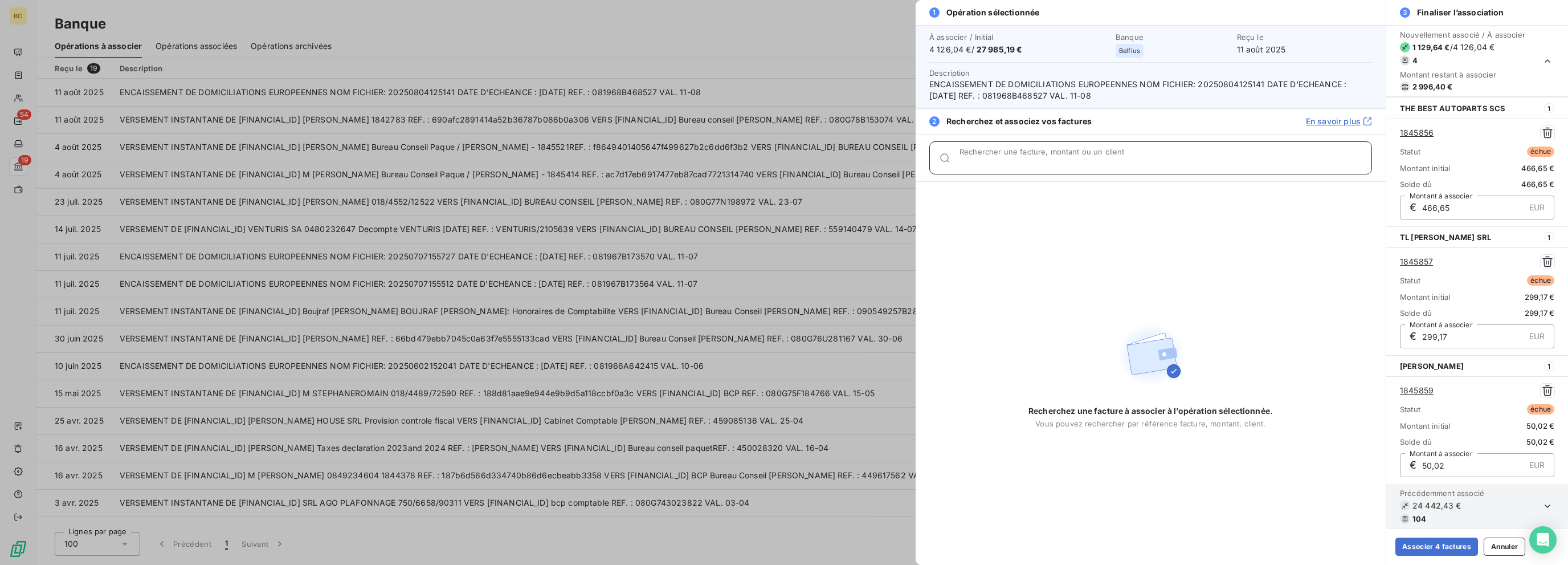
click at [842, 163] on input "Rechercher une facture, montant ou un client" at bounding box center [1165, 162] width 412 height 12
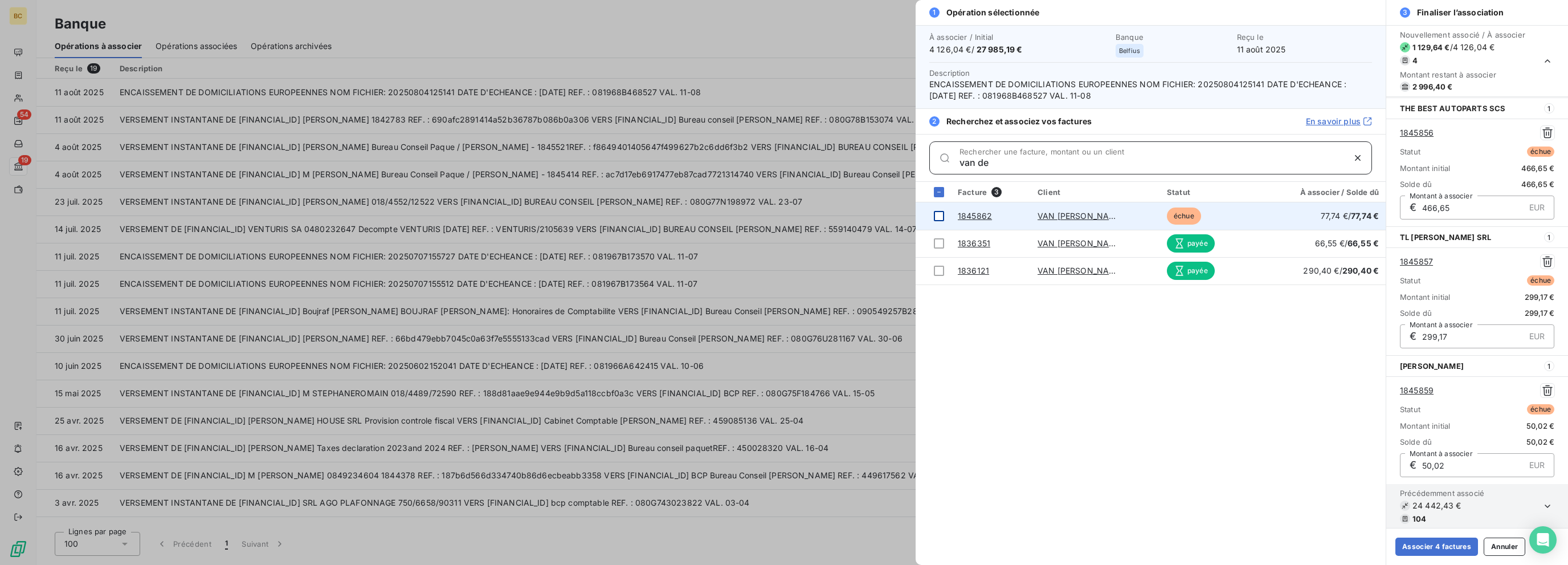
type input "van de"
click at [842, 214] on div at bounding box center [939, 216] width 10 height 10
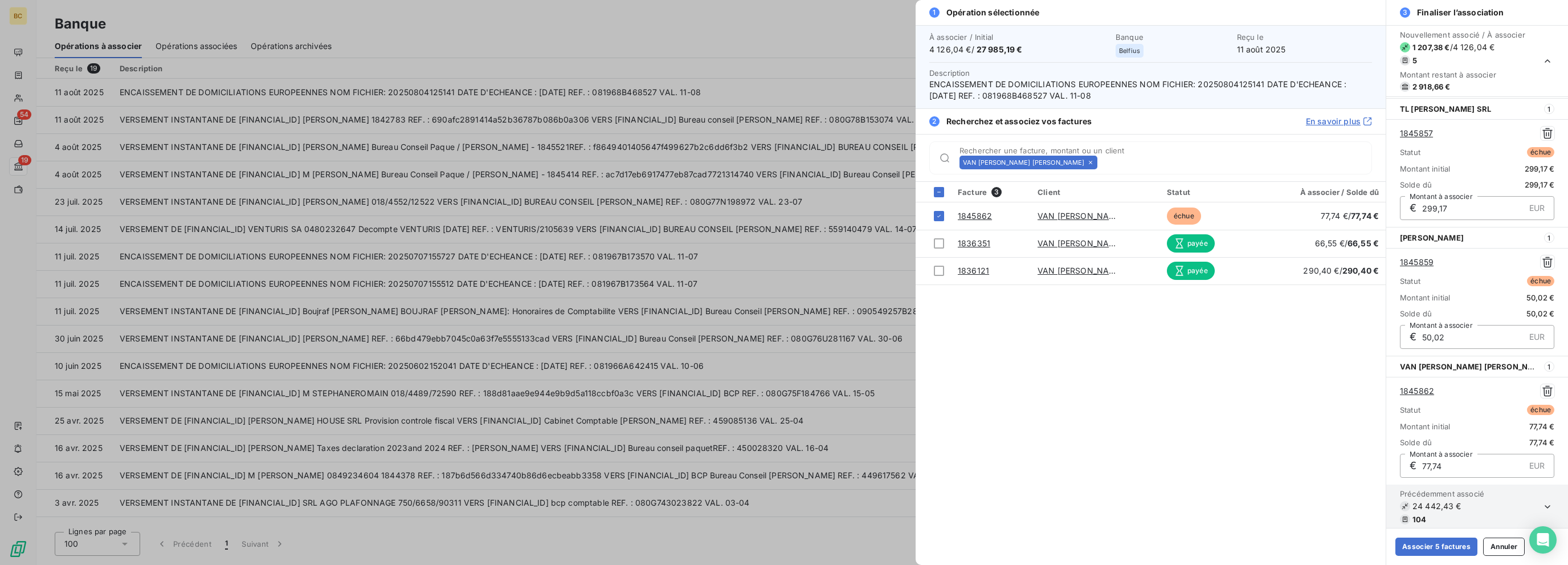
click at [842, 164] on icon at bounding box center [1090, 162] width 7 height 7
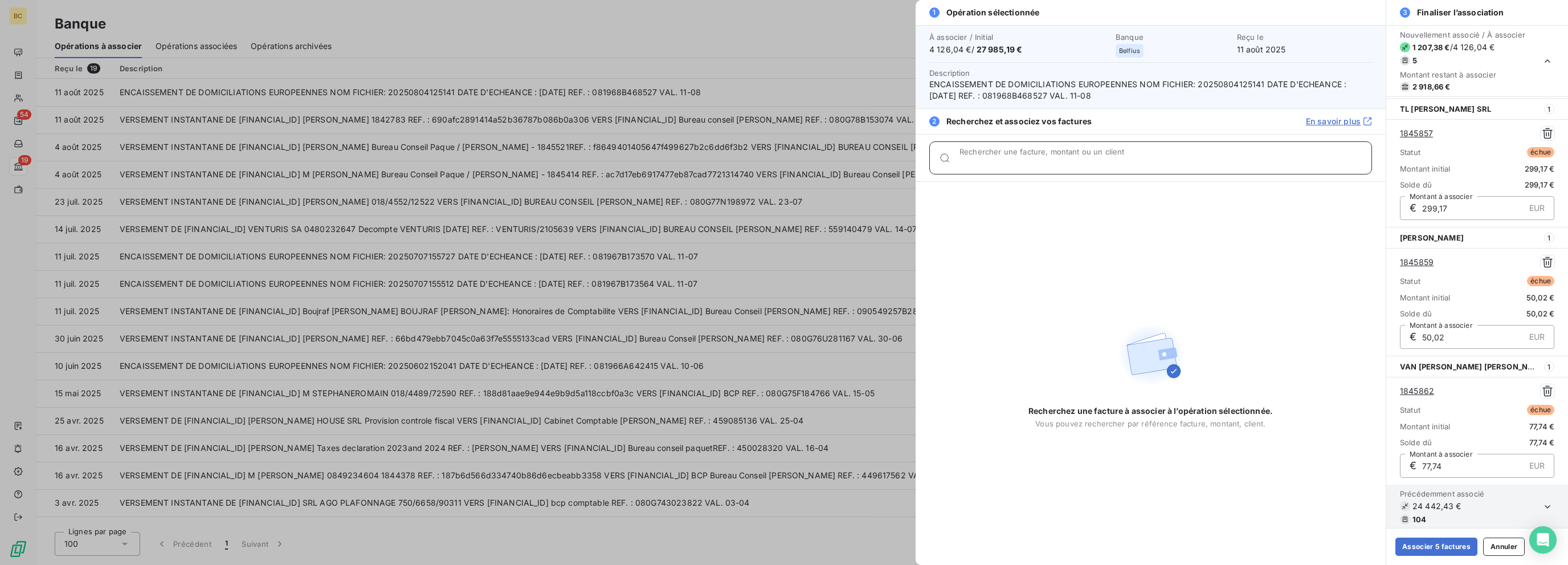
click at [842, 164] on input "Rechercher une facture, montant ou un client" at bounding box center [1165, 162] width 412 height 12
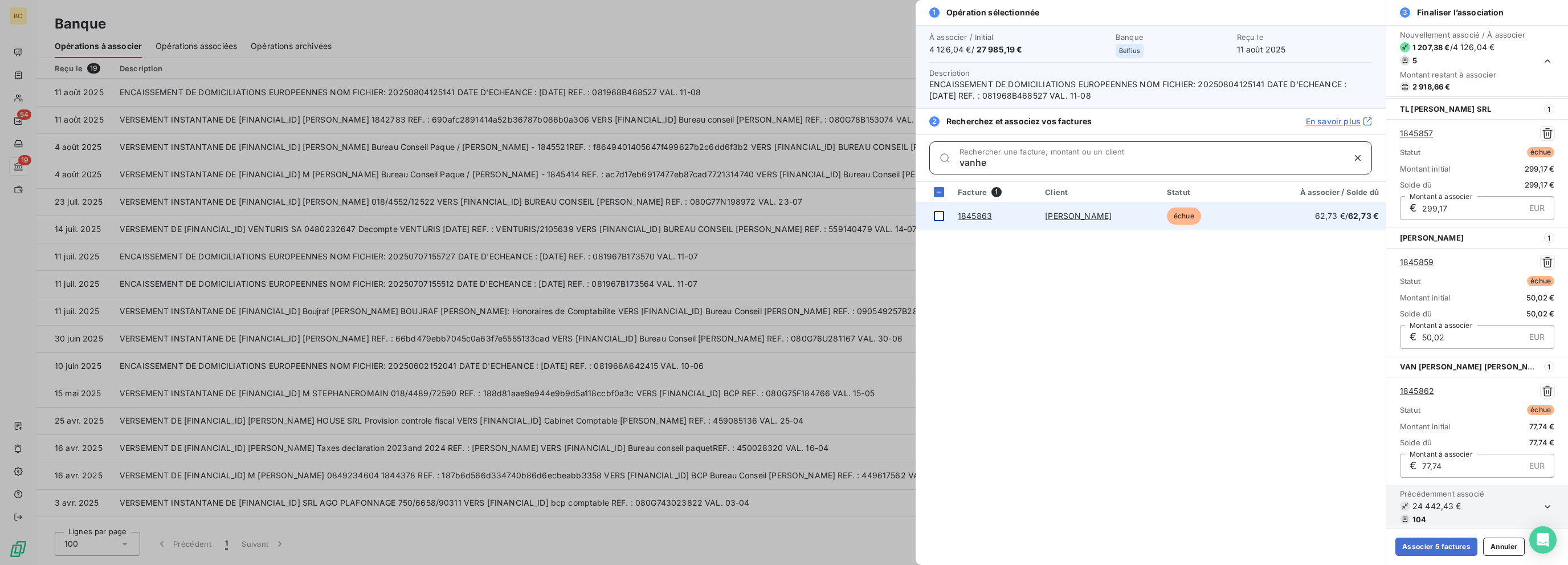
type input "vanhe"
click at [842, 216] on div at bounding box center [939, 216] width 10 height 10
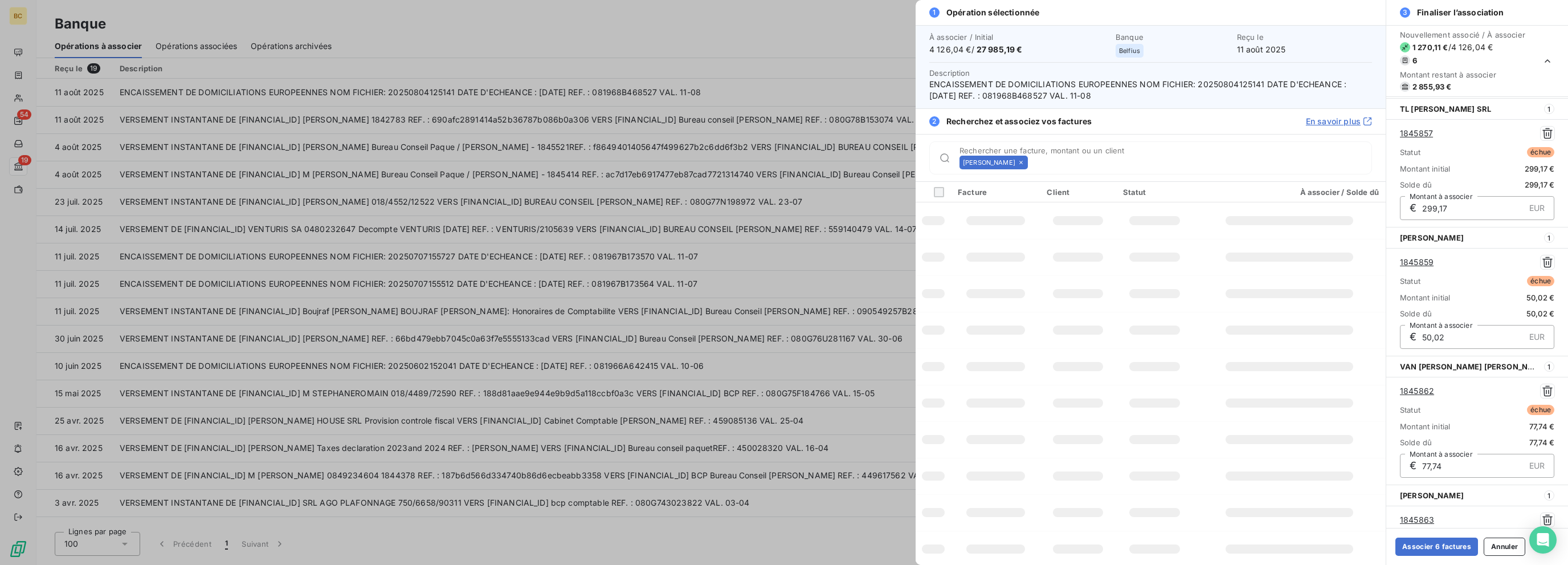
scroll to position [385, 0]
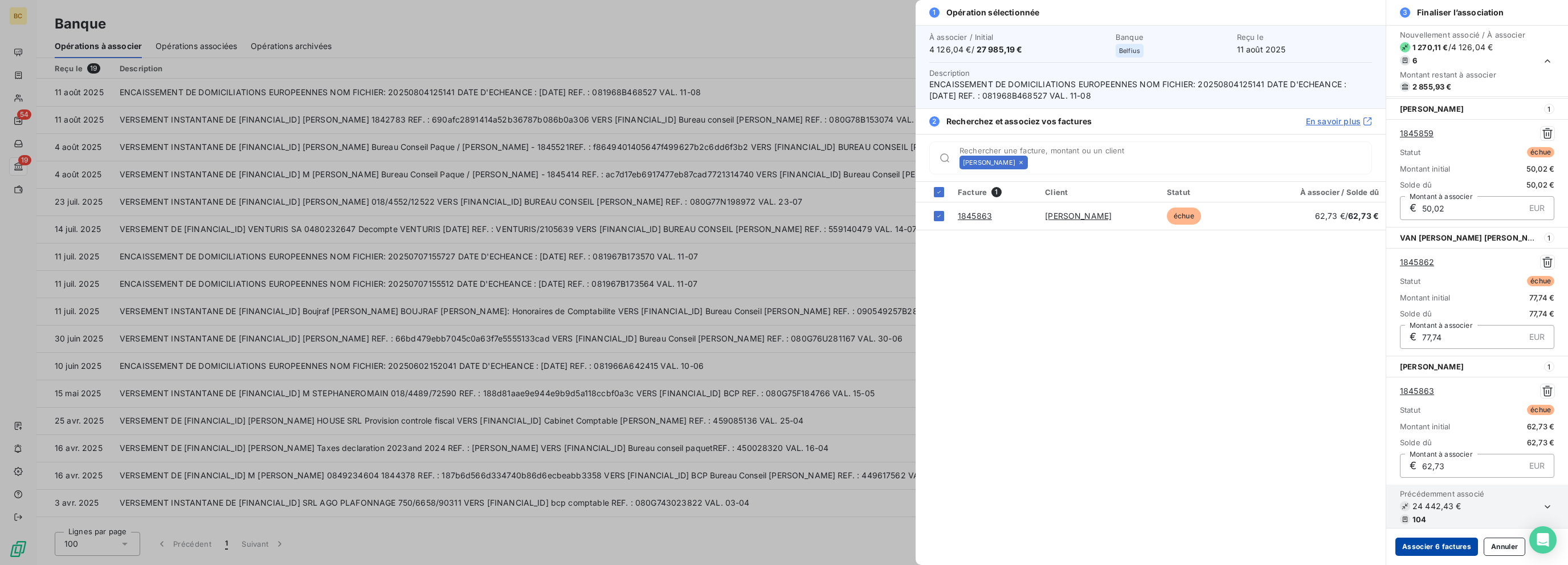
click at [842, 548] on button "Associer 6 factures" at bounding box center [1437, 547] width 83 height 18
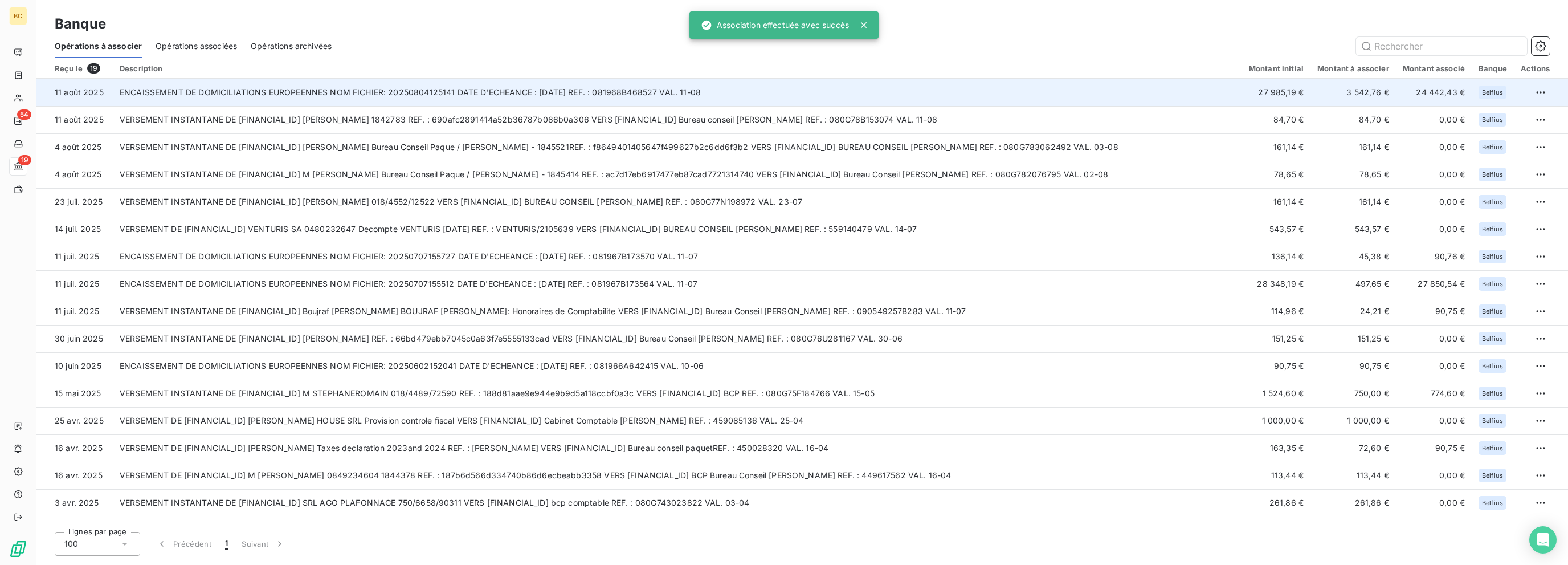
click at [842, 88] on td "3 542,76 €" at bounding box center [1353, 92] width 85 height 27
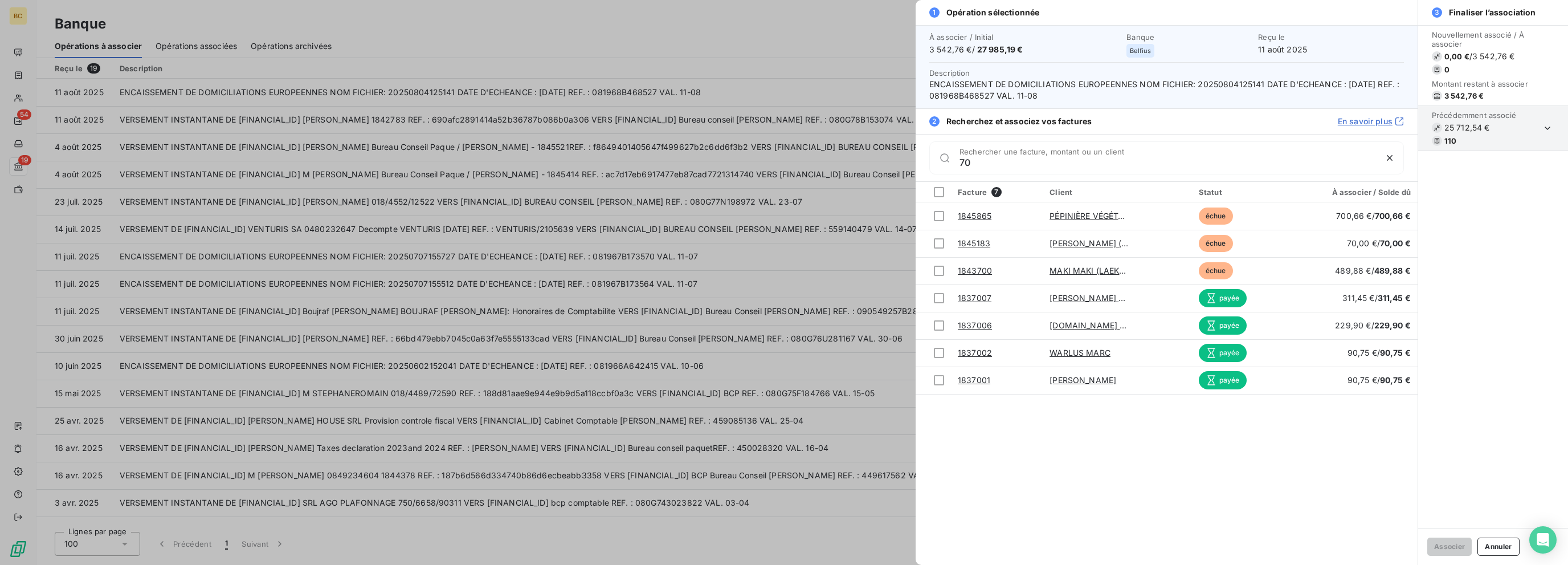
type input "7"
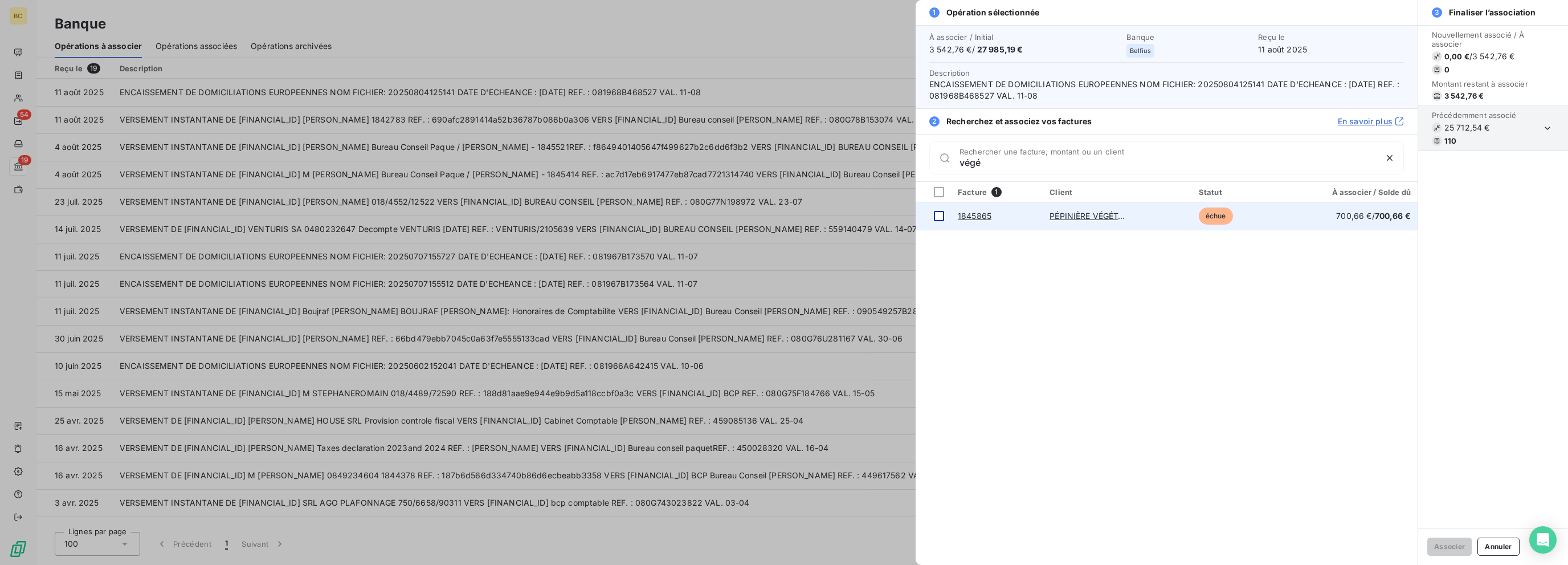
type input "végé"
click at [842, 215] on div at bounding box center [939, 216] width 10 height 10
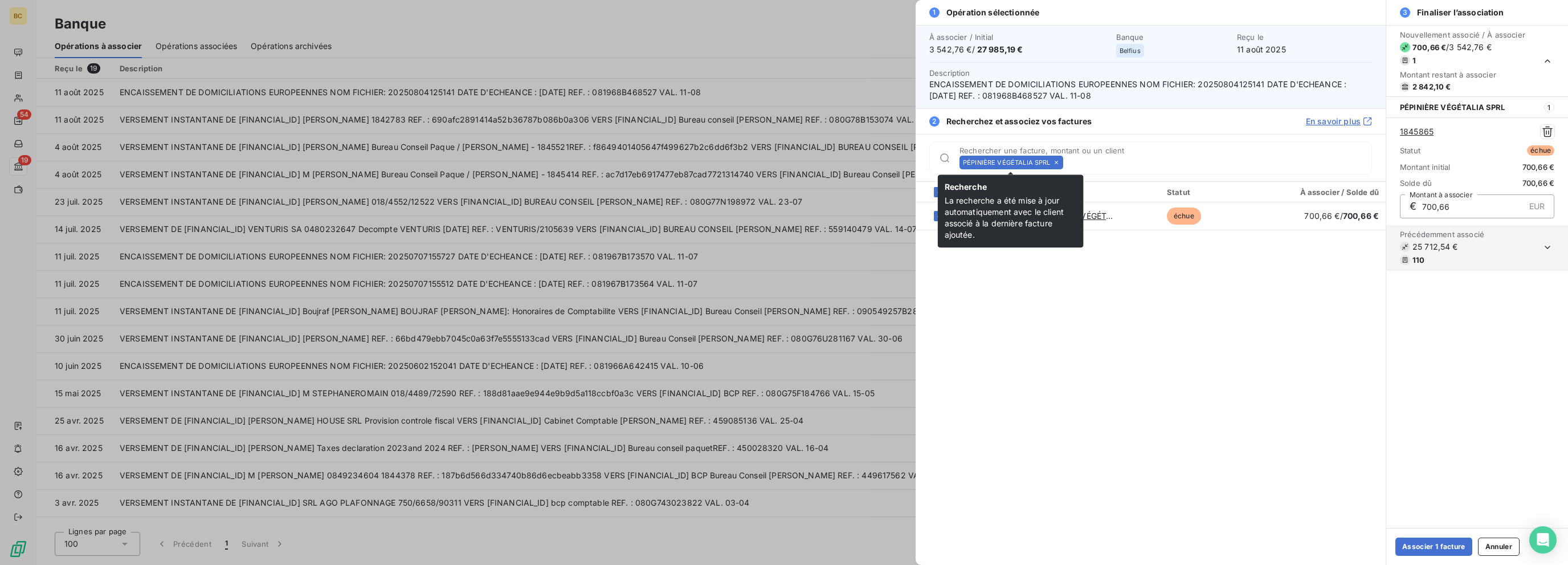
click at [842, 161] on icon at bounding box center [1056, 162] width 7 height 7
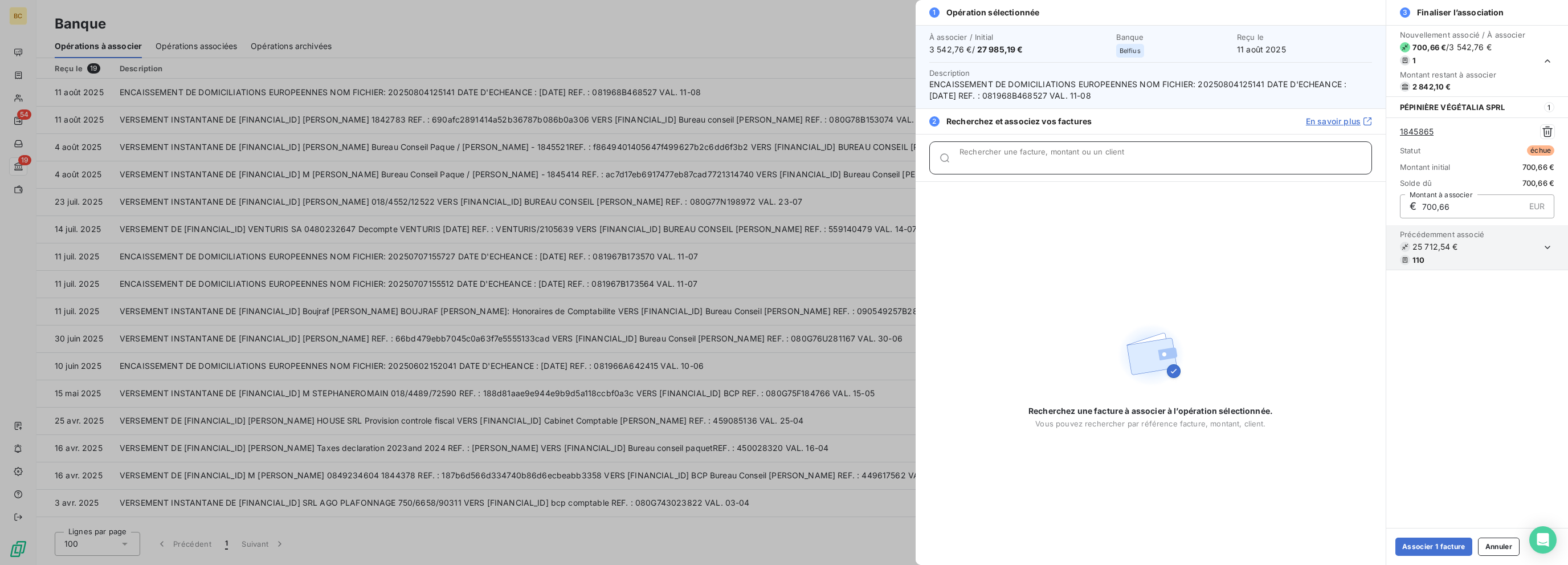
click at [842, 161] on input "Rechercher une facture, montant ou un client" at bounding box center [1165, 162] width 412 height 12
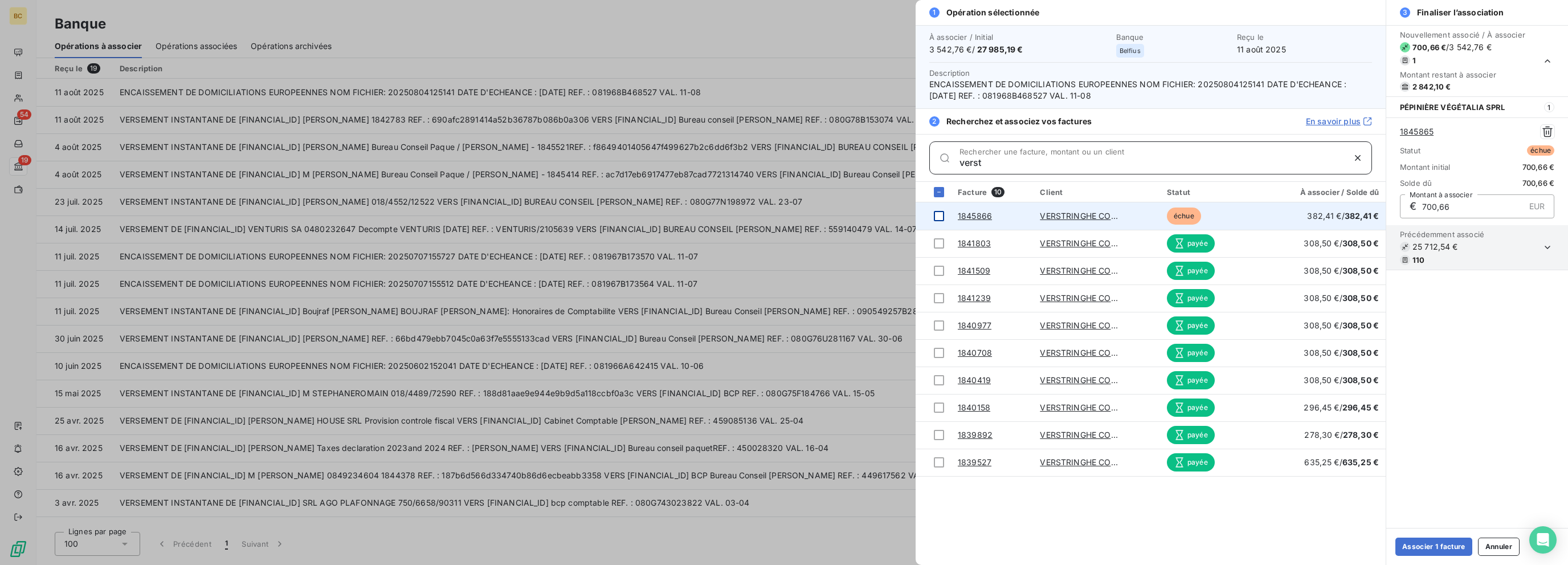
type input "verst"
click at [842, 214] on div at bounding box center [939, 216] width 10 height 10
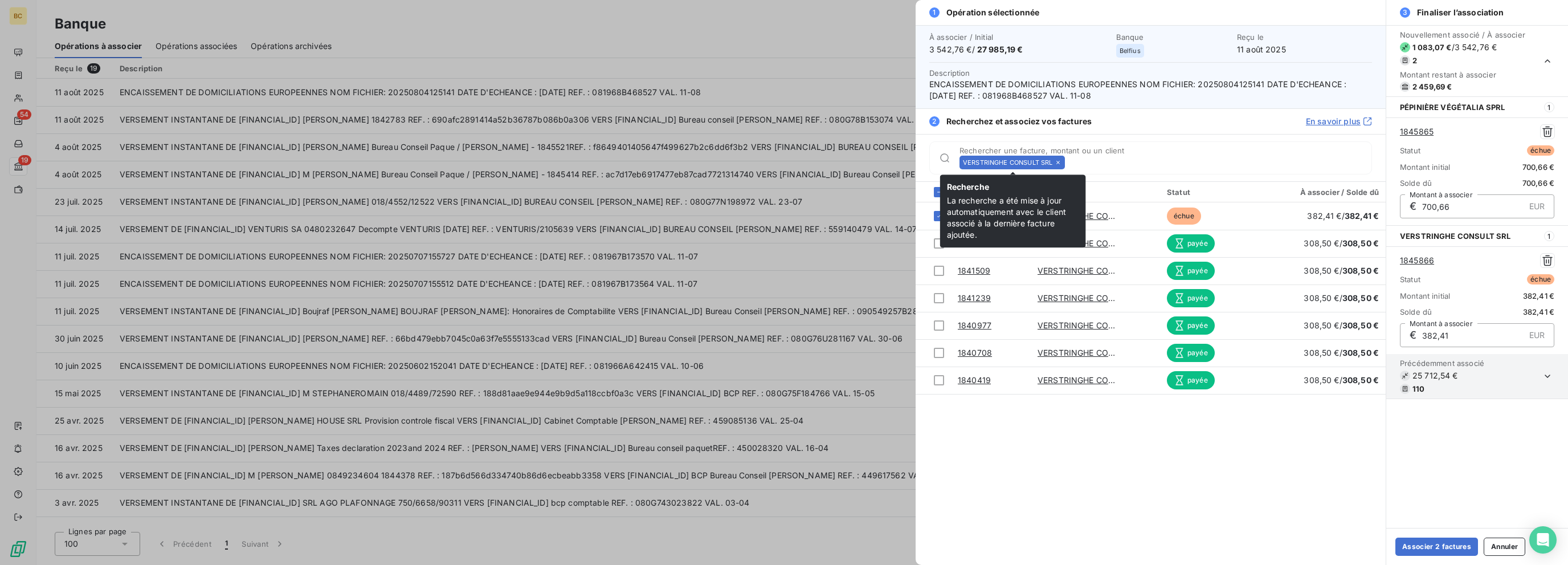
click at [842, 159] on icon at bounding box center [1058, 162] width 7 height 7
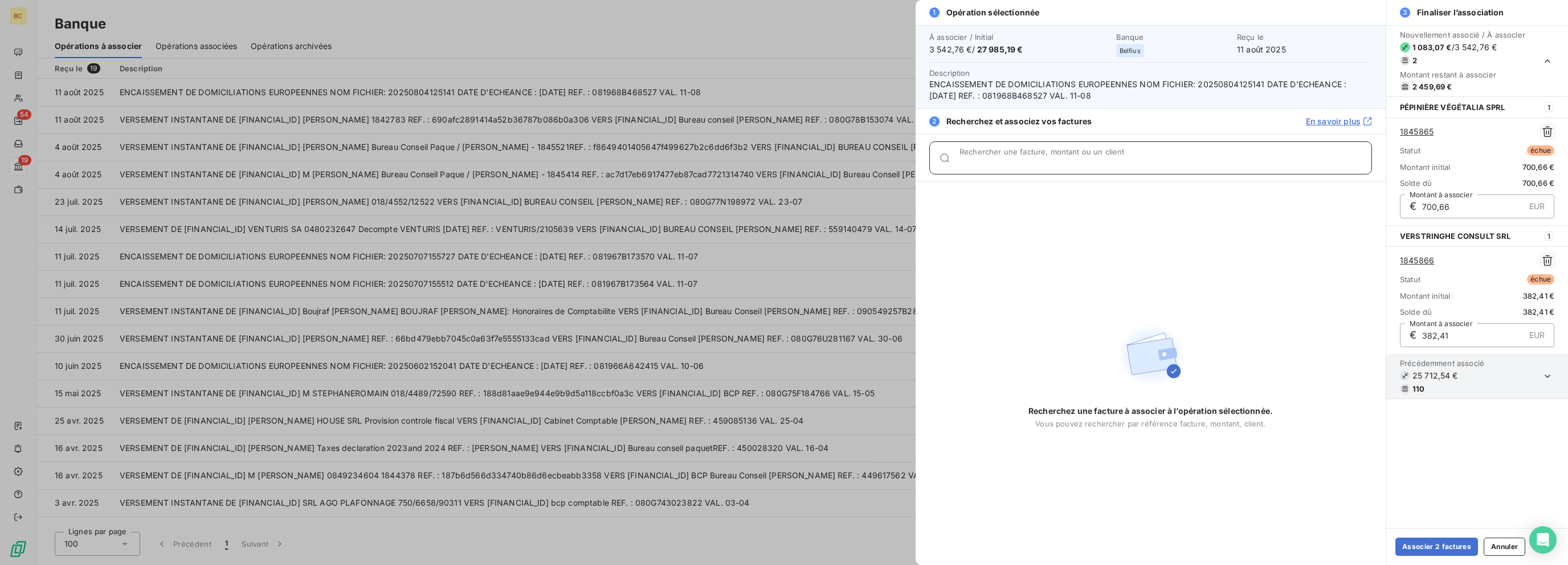
click at [842, 158] on input "Rechercher une facture, montant ou un client" at bounding box center [1165, 162] width 412 height 12
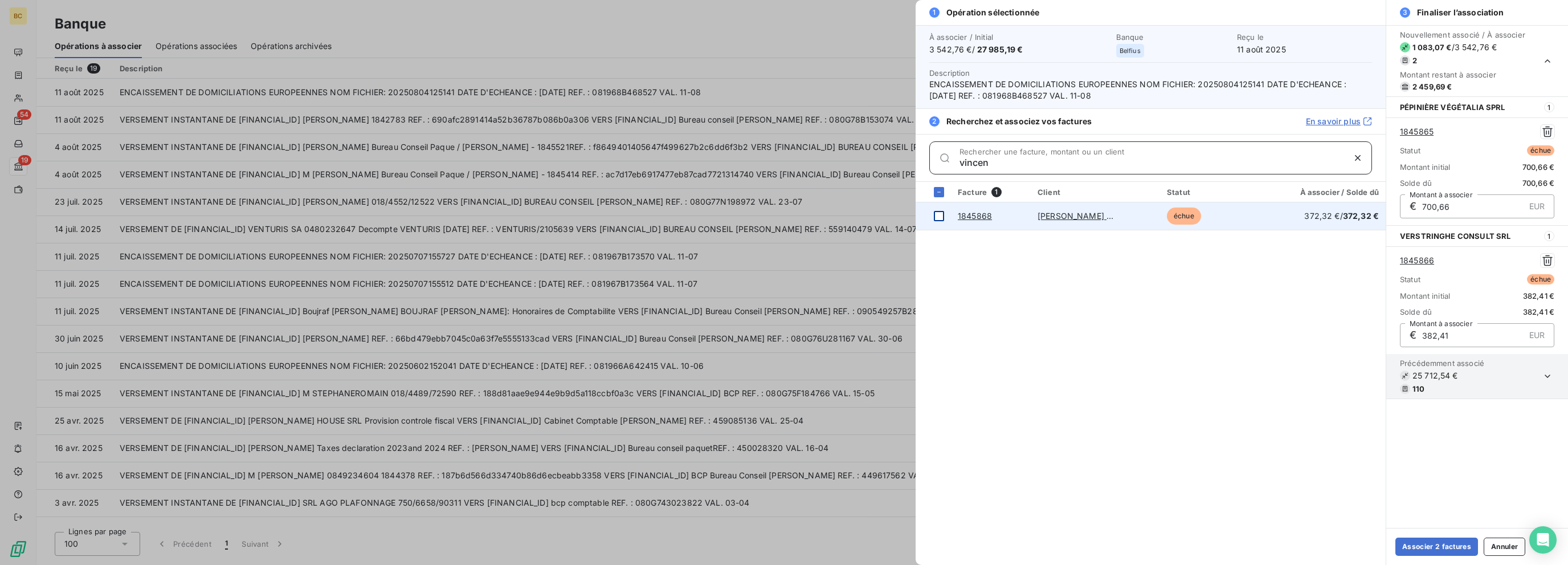
type input "vincen"
click at [842, 214] on div at bounding box center [939, 216] width 10 height 10
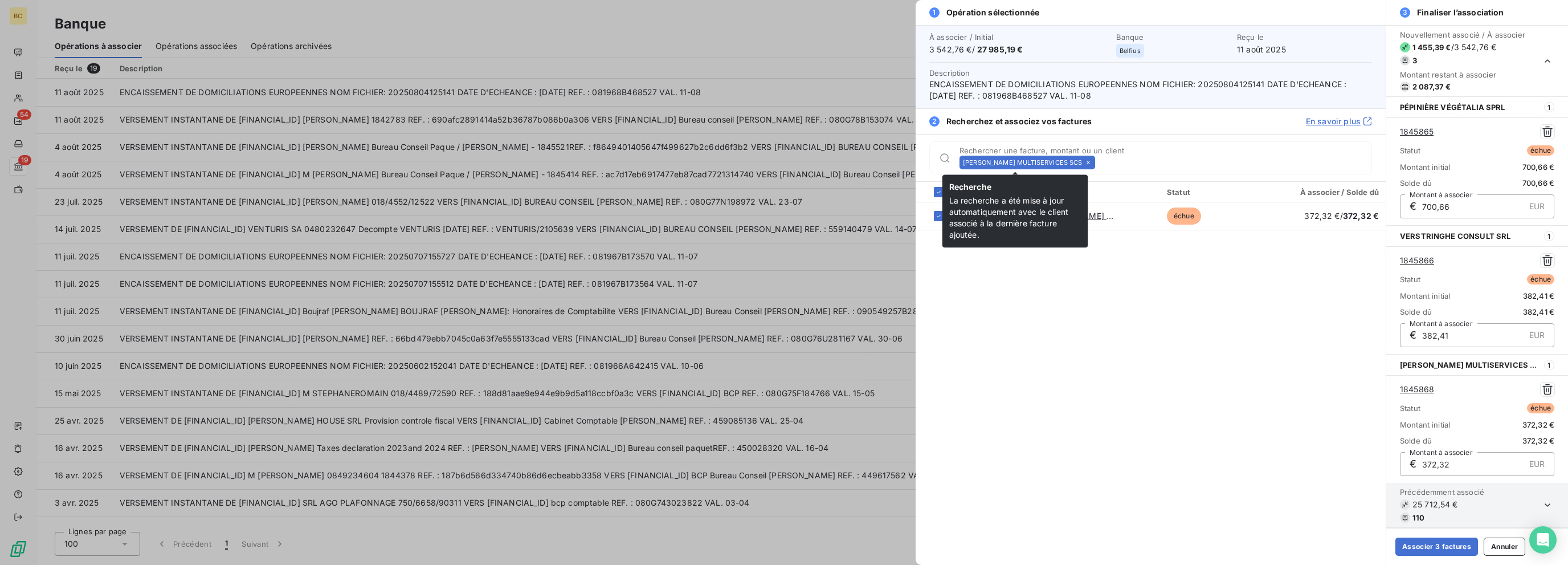
click at [842, 163] on icon at bounding box center [1088, 162] width 7 height 7
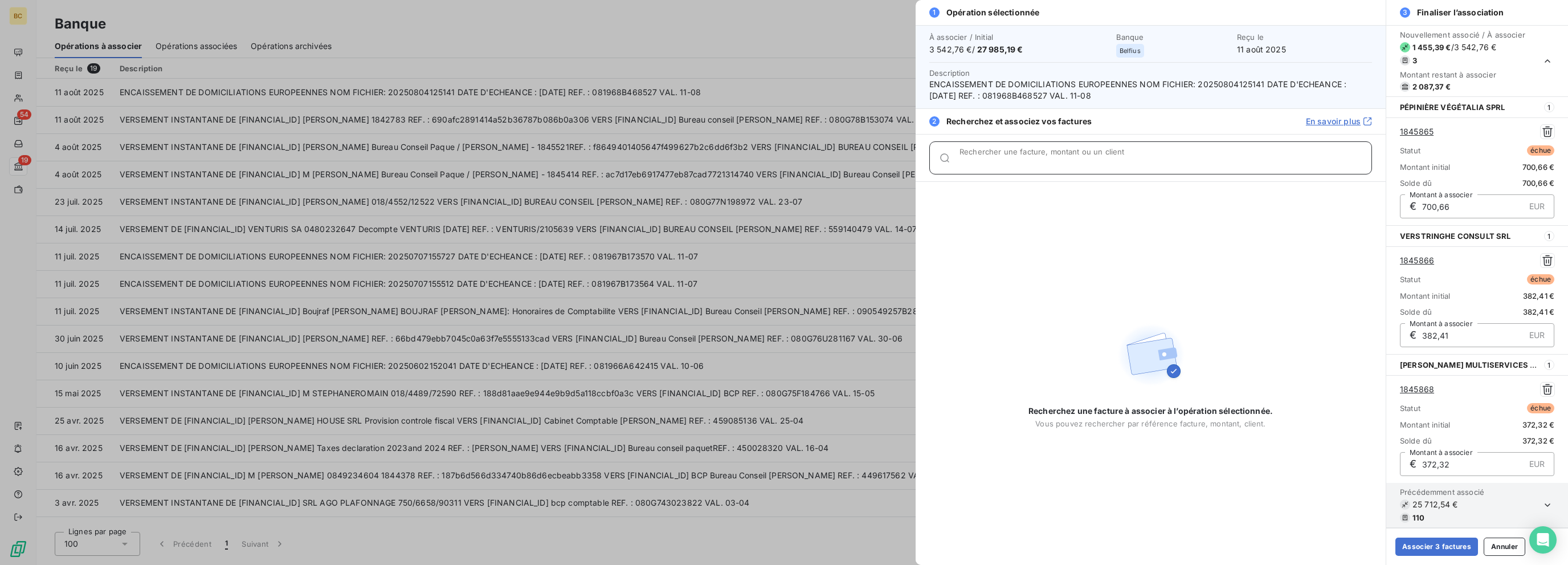
click at [842, 163] on input "Rechercher une facture, montant ou un client" at bounding box center [1165, 162] width 412 height 12
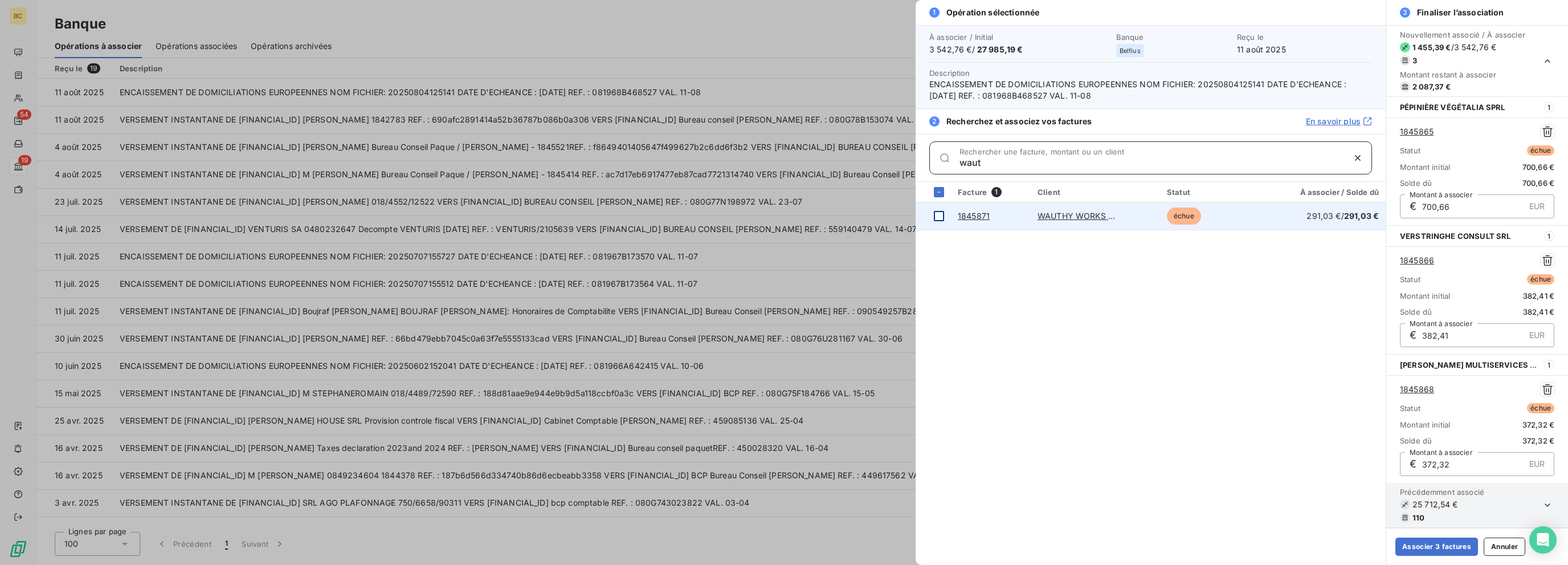
type input "waut"
click at [842, 211] on div at bounding box center [939, 216] width 10 height 10
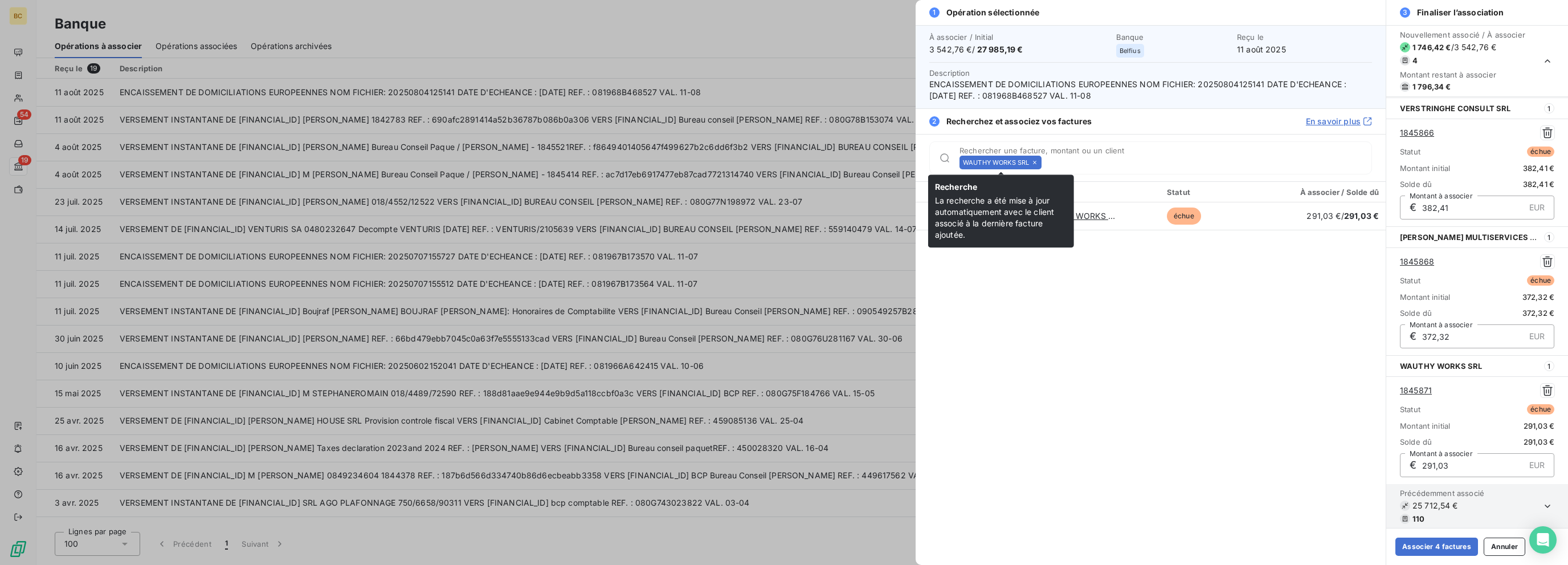
click at [842, 161] on icon at bounding box center [1034, 162] width 7 height 7
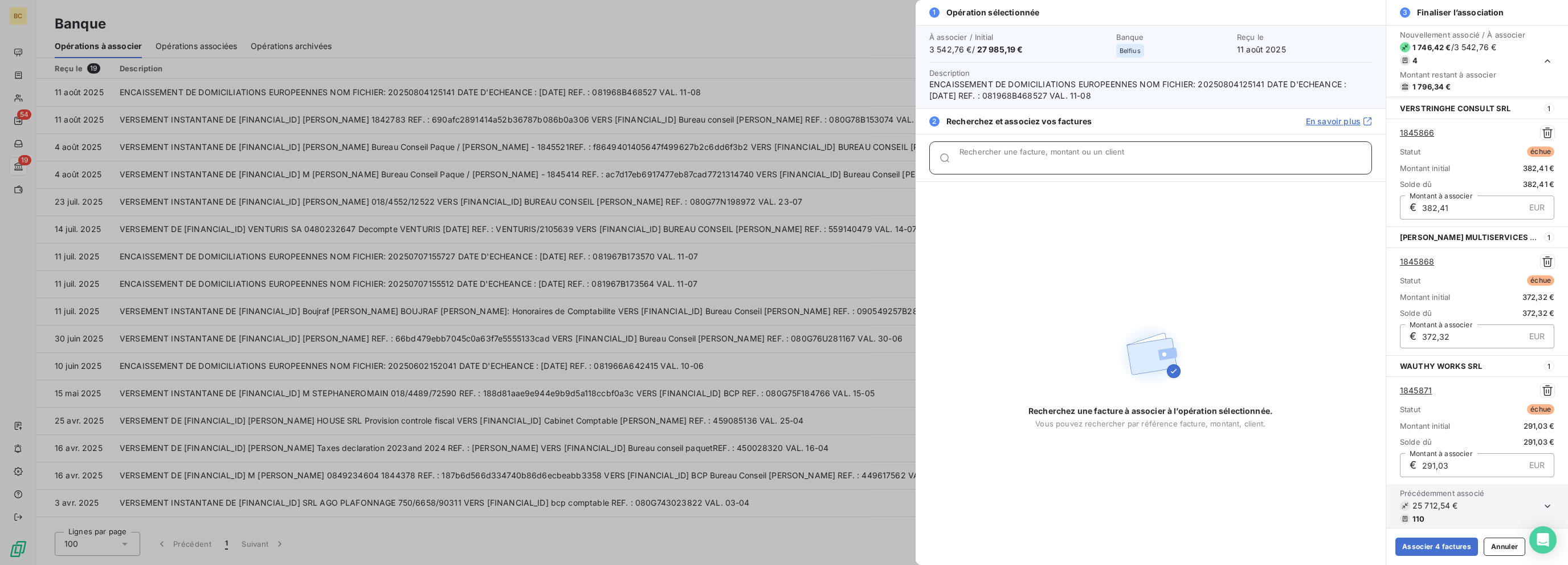
click at [842, 161] on input "Rechercher une facture, montant ou un client" at bounding box center [1165, 162] width 412 height 12
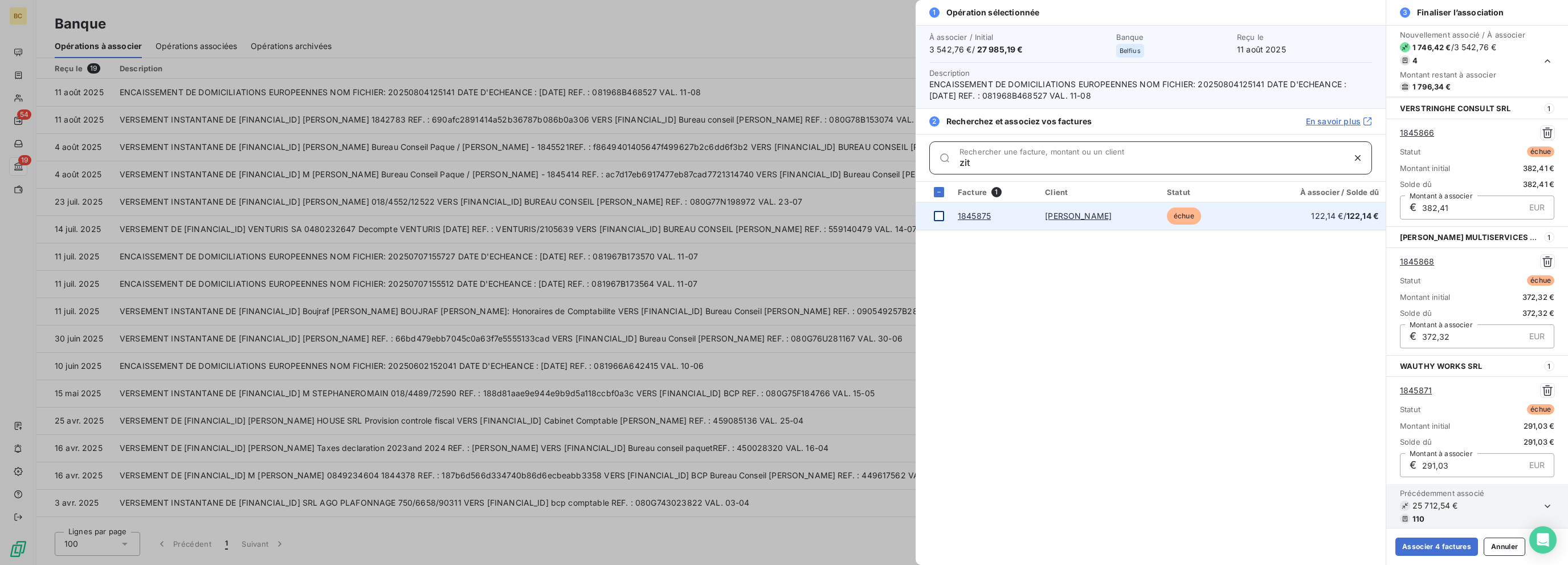
type input "zit"
click at [842, 214] on div at bounding box center [939, 216] width 10 height 10
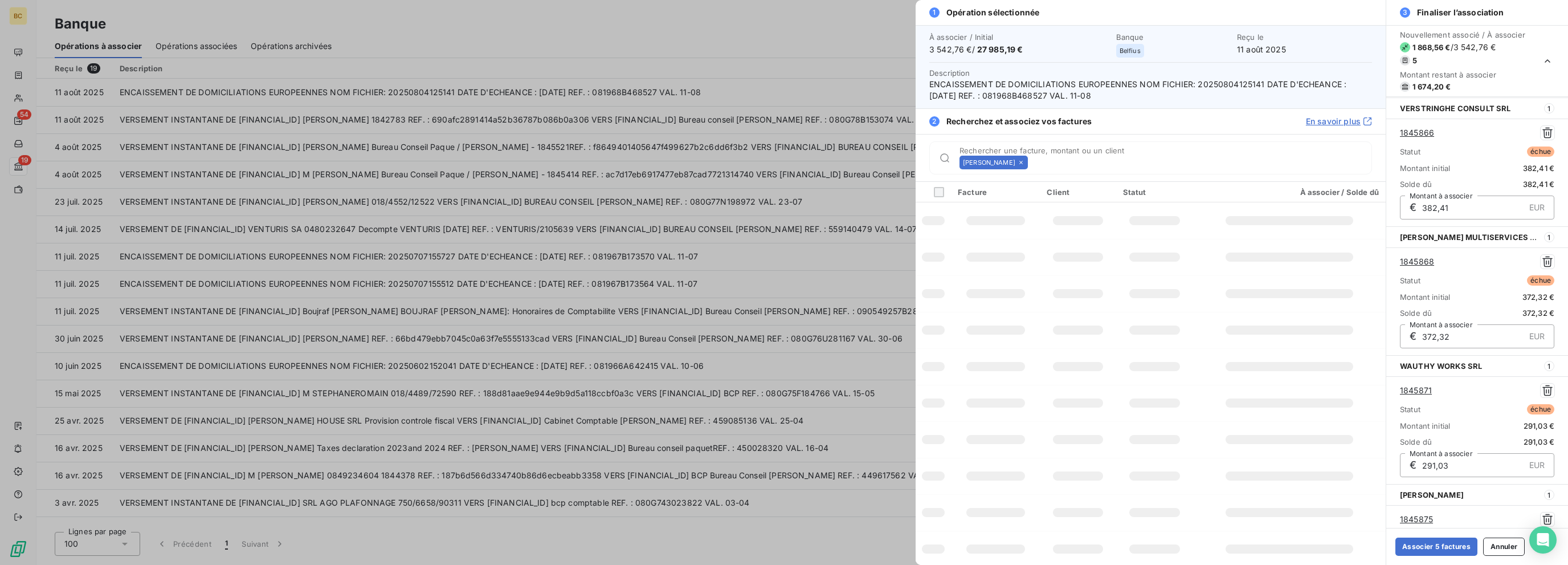
scroll to position [256, 0]
click at [842, 161] on icon at bounding box center [1021, 163] width 4 height 4
click at [842, 161] on input "Rechercher une facture, montant ou un client" at bounding box center [1202, 162] width 339 height 12
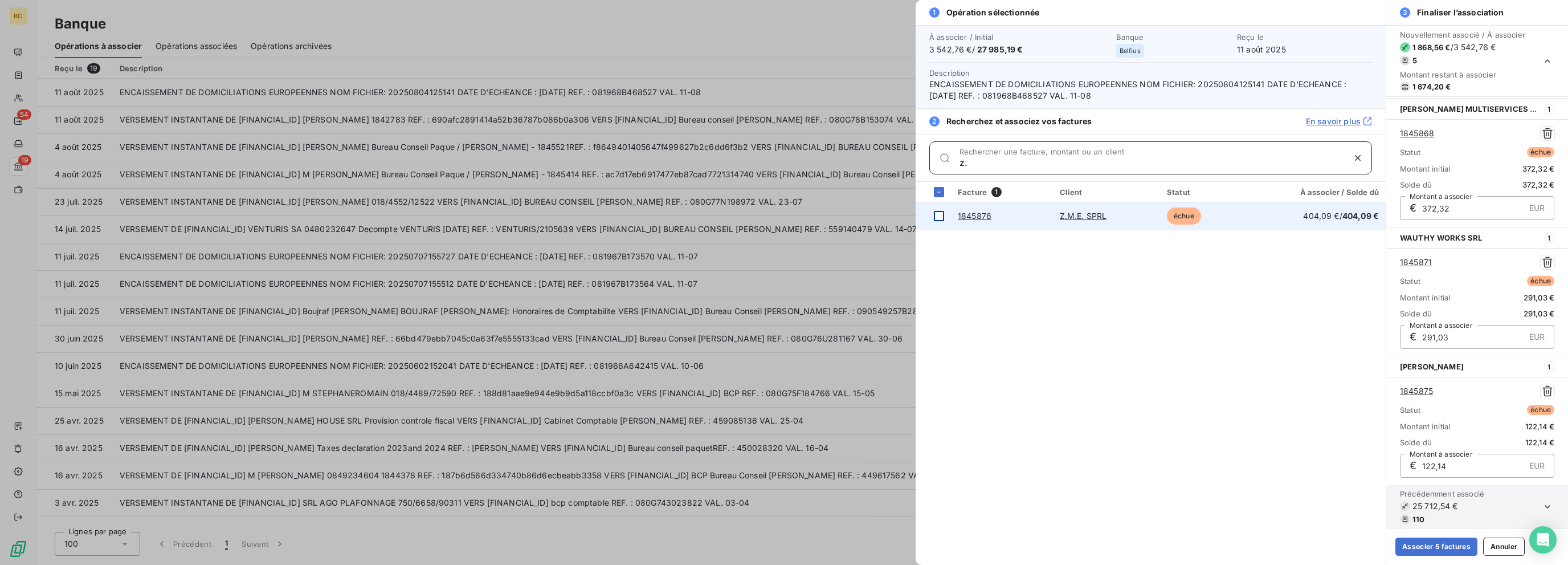
type input "z."
click at [842, 214] on div at bounding box center [939, 216] width 10 height 10
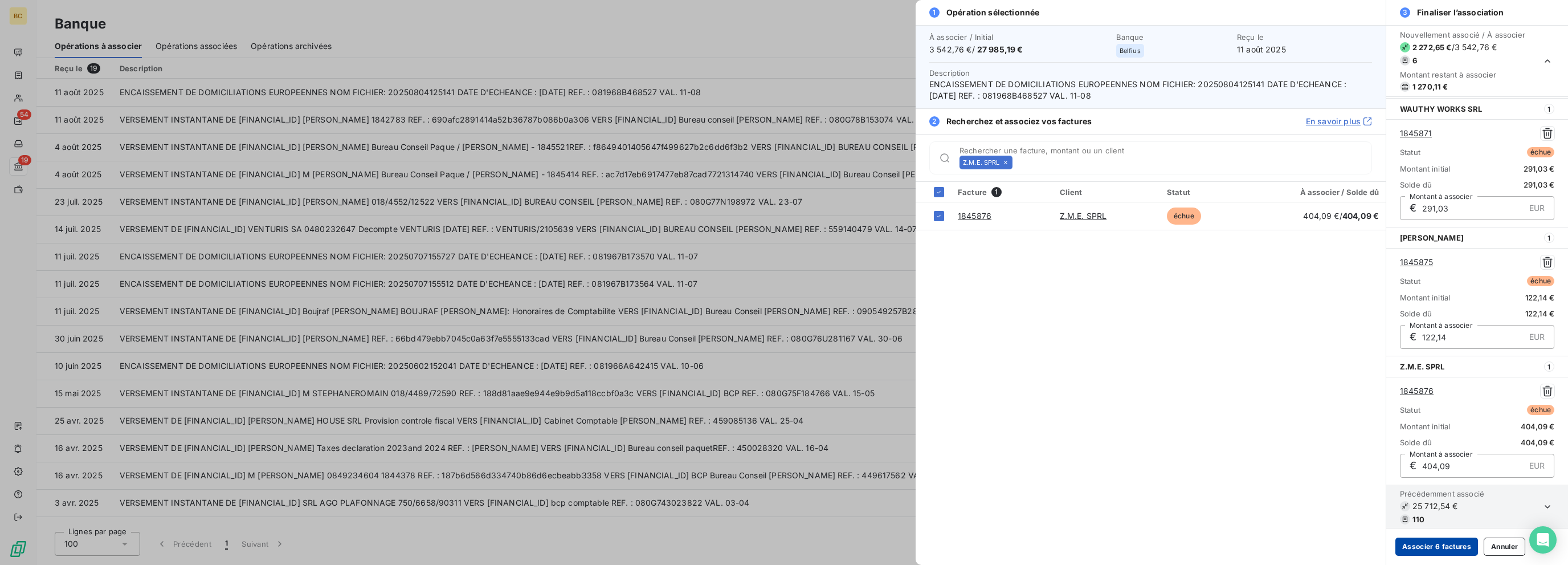
click at [842, 545] on button "Associer 6 factures" at bounding box center [1437, 547] width 83 height 18
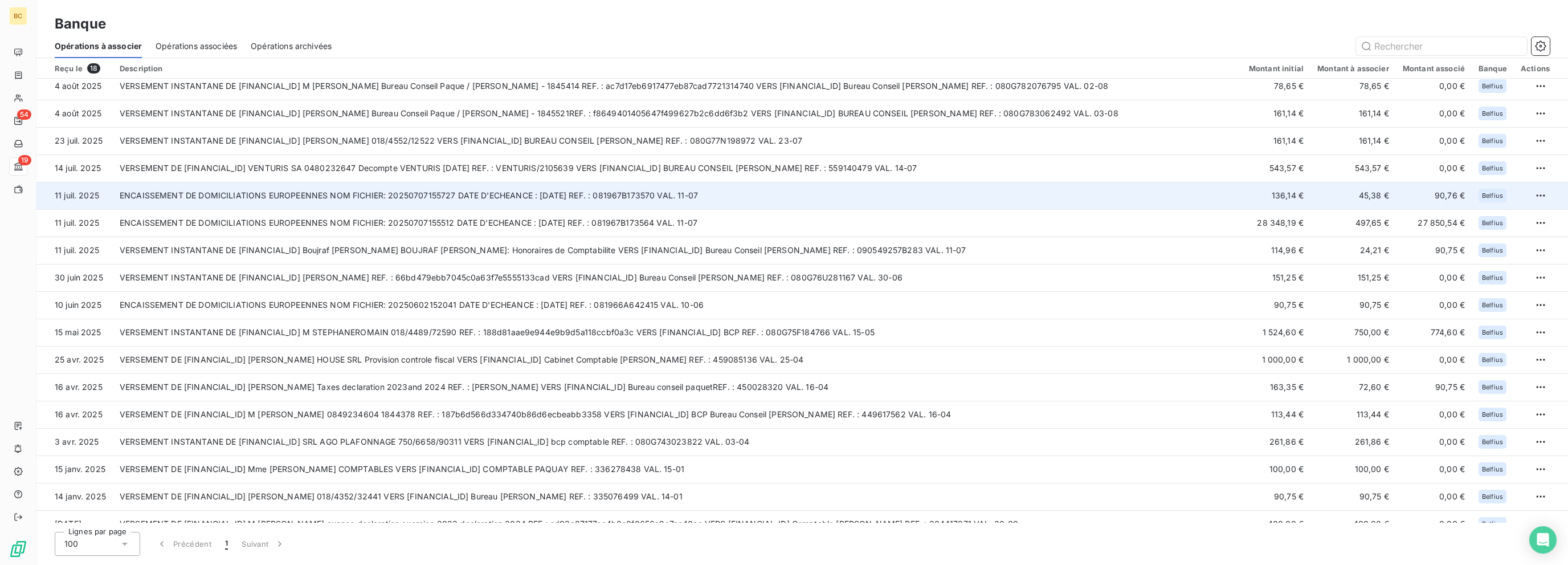
scroll to position [48, 0]
